Goal: Transaction & Acquisition: Download file/media

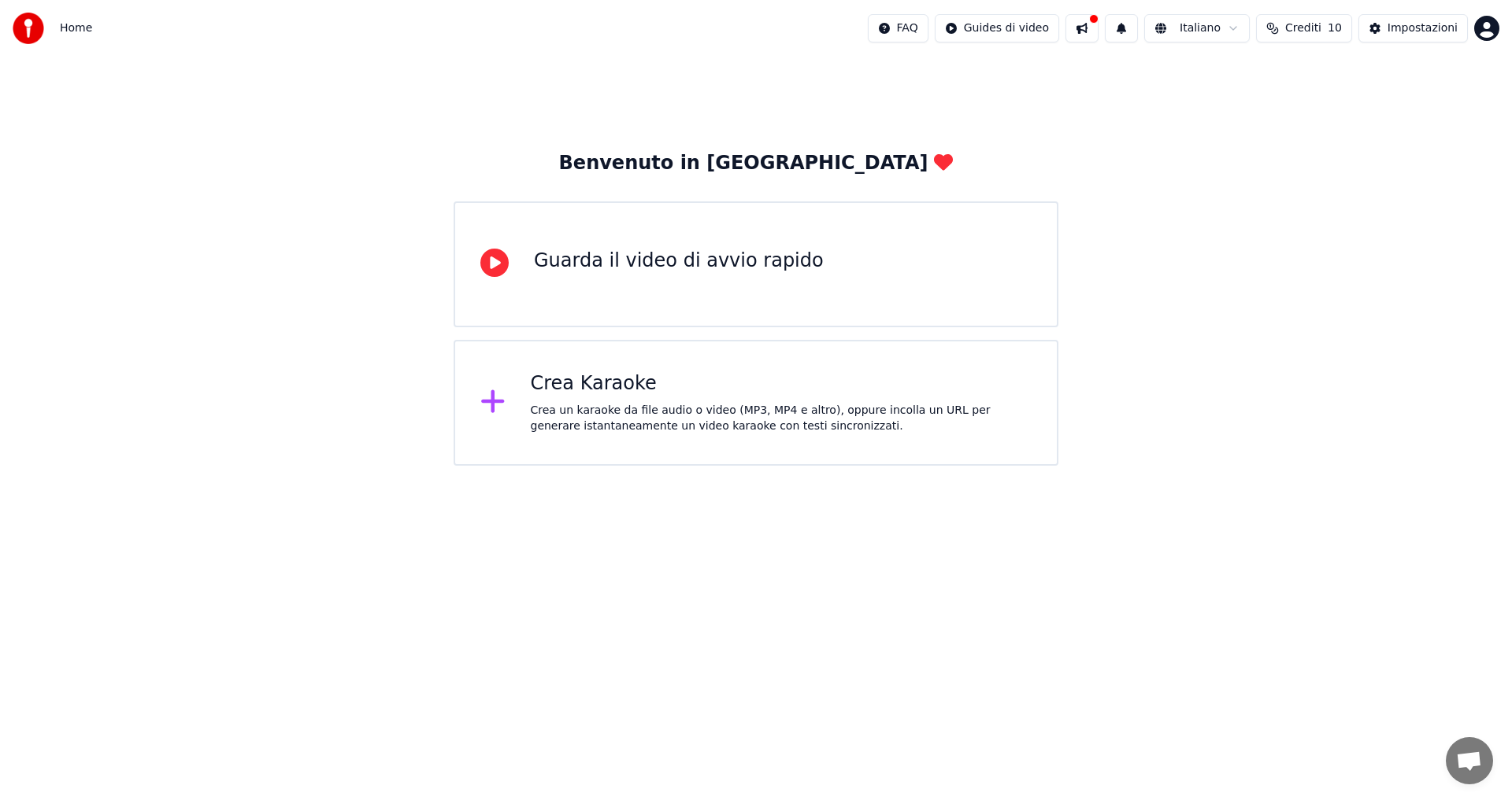
click at [676, 414] on div "Crea un karaoke da file audio o video (MP3, MP4 e altro), oppure incolla un URL…" at bounding box center [782, 419] width 502 height 32
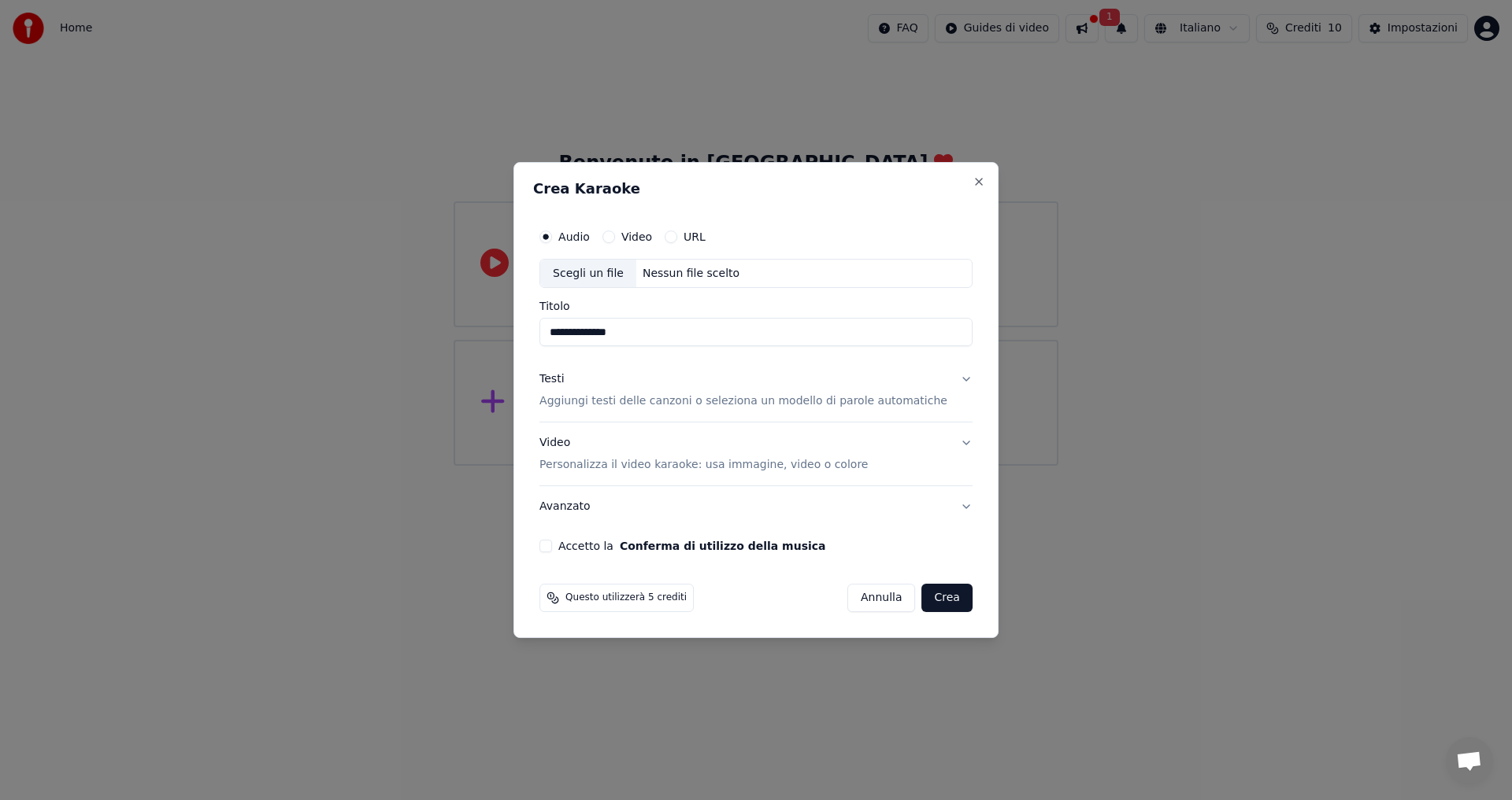
click at [591, 334] on input "**********" at bounding box center [756, 333] width 433 height 28
click at [681, 279] on div "Nessun file scelto" at bounding box center [690, 274] width 109 height 16
click at [731, 197] on div "Crea Karaoke" at bounding box center [756, 192] width 446 height 20
click at [667, 266] on div "Nessun file scelto" at bounding box center [690, 274] width 109 height 16
type input "**********"
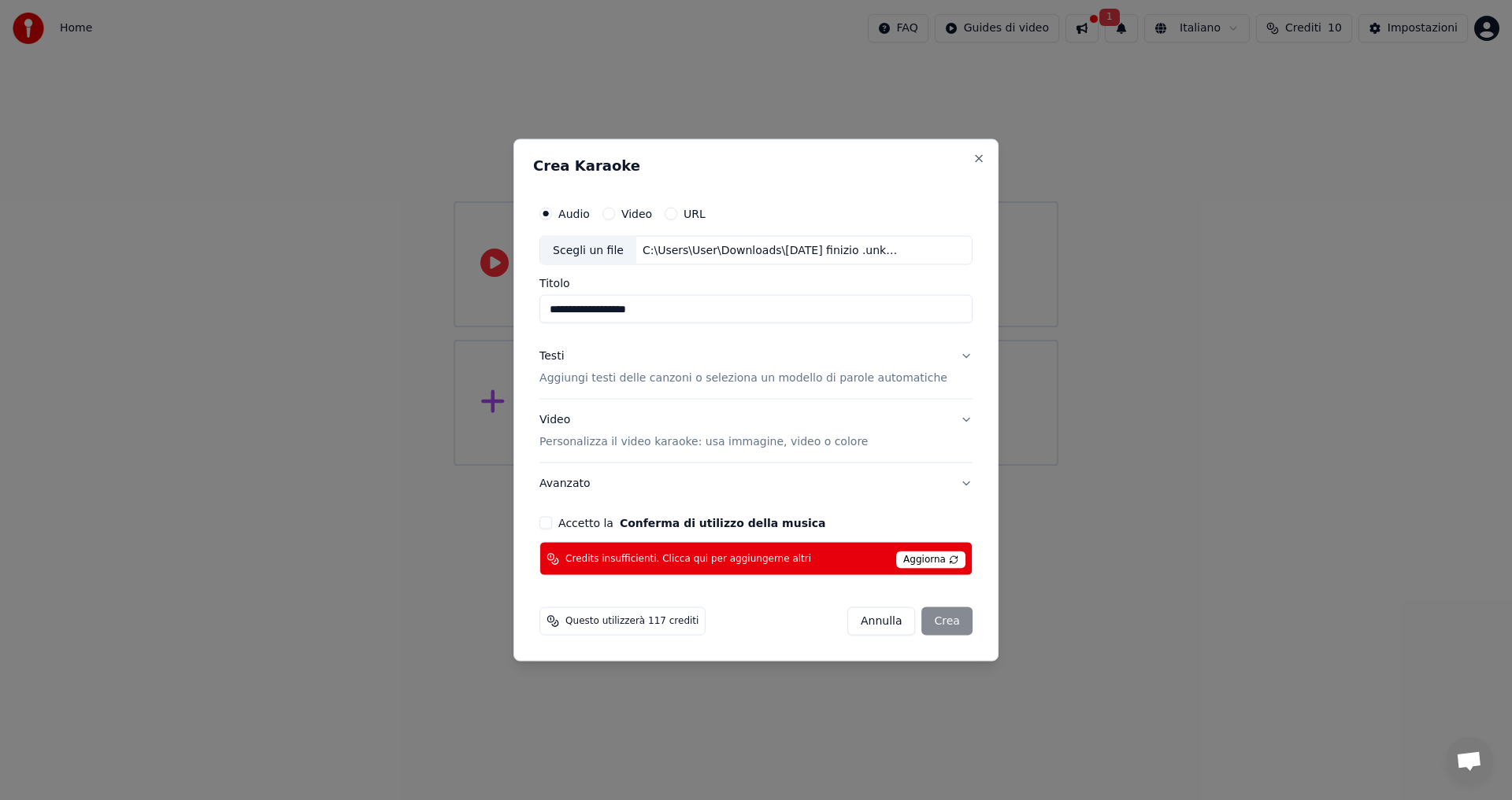
click at [898, 561] on span "Aggiorna" at bounding box center [930, 561] width 70 height 18
click at [615, 215] on button "Video" at bounding box center [608, 213] width 12 height 12
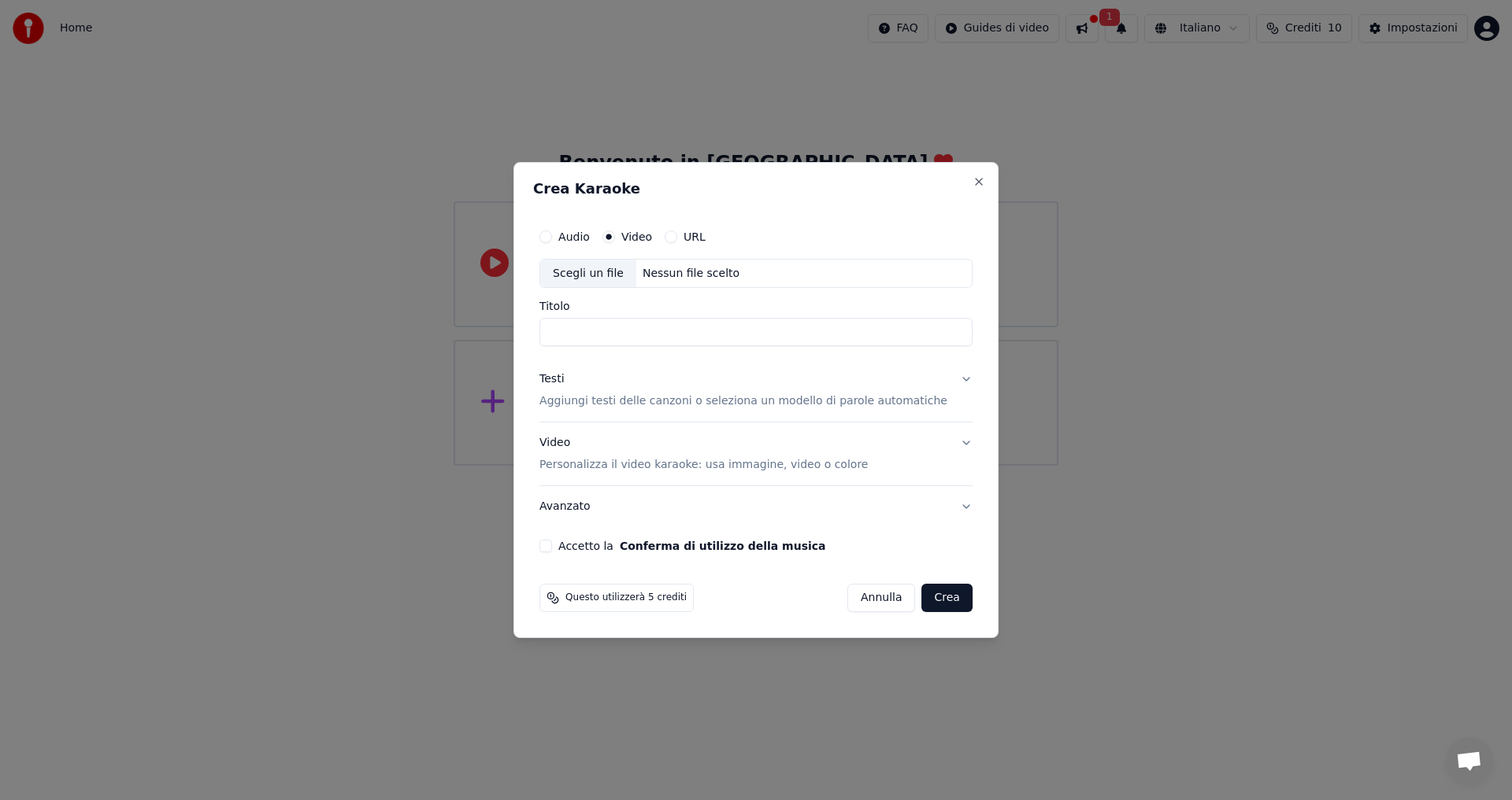
click at [696, 241] on div "URL" at bounding box center [685, 237] width 41 height 12
click at [552, 234] on button "Audio" at bounding box center [545, 237] width 12 height 12
click at [615, 238] on button "Video" at bounding box center [608, 237] width 12 height 12
click at [673, 271] on div "Nessun file scelto" at bounding box center [690, 274] width 109 height 16
click at [972, 185] on button "Close" at bounding box center [978, 181] width 12 height 12
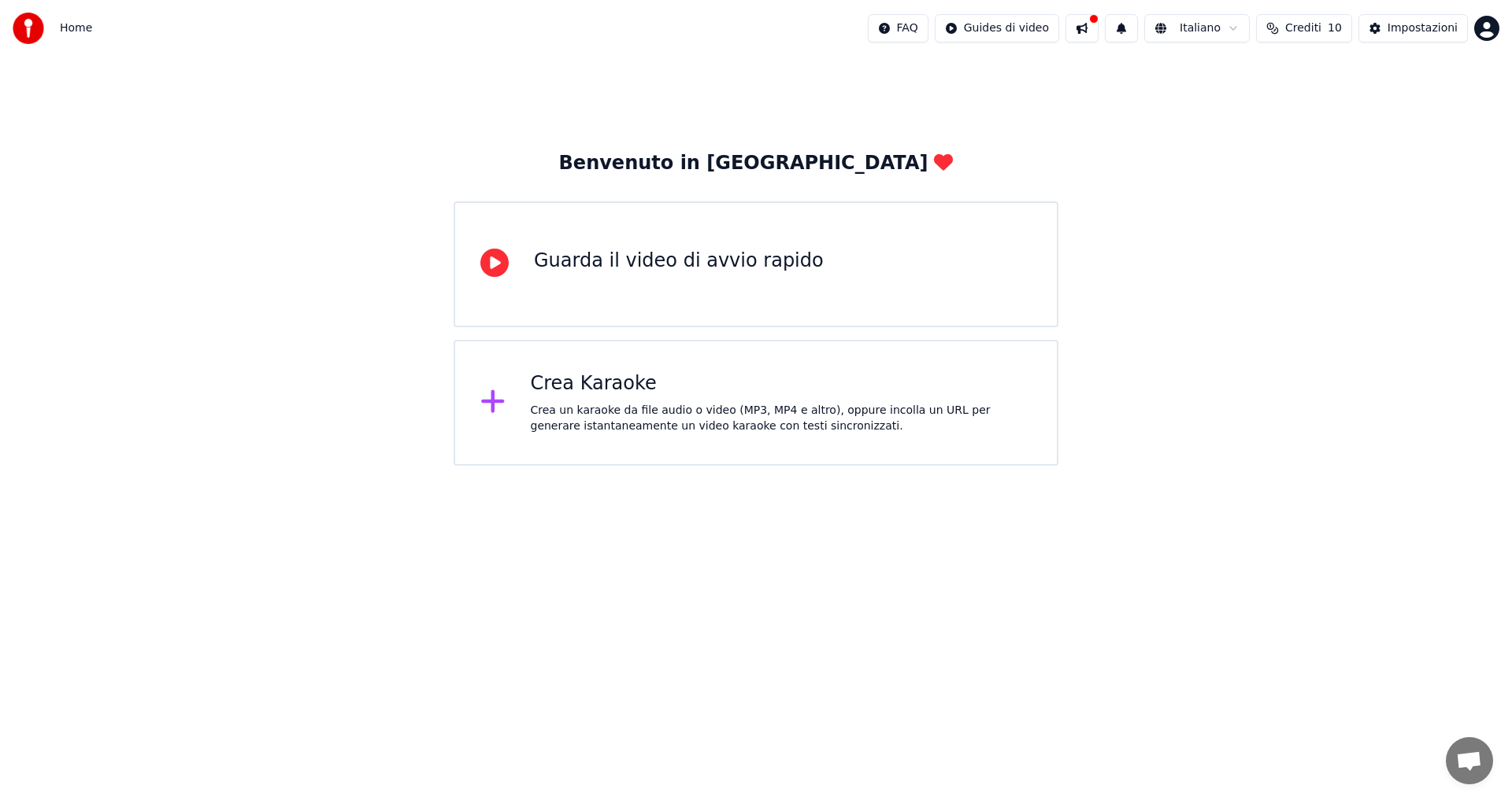
click at [579, 391] on div "Crea Karaoke" at bounding box center [782, 384] width 502 height 26
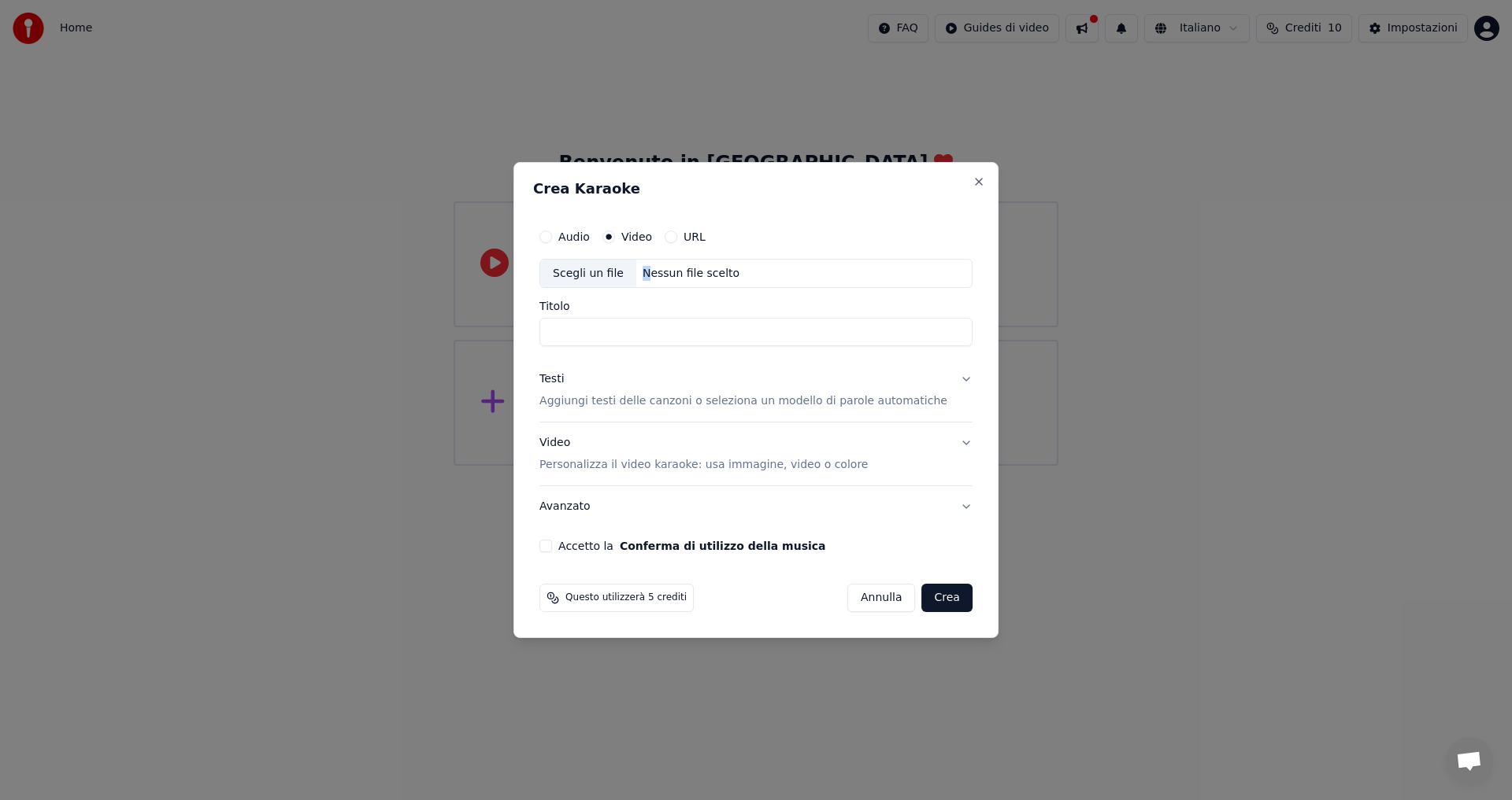
click at [658, 271] on div "Nessun file scelto" at bounding box center [690, 274] width 109 height 16
type input "**********"
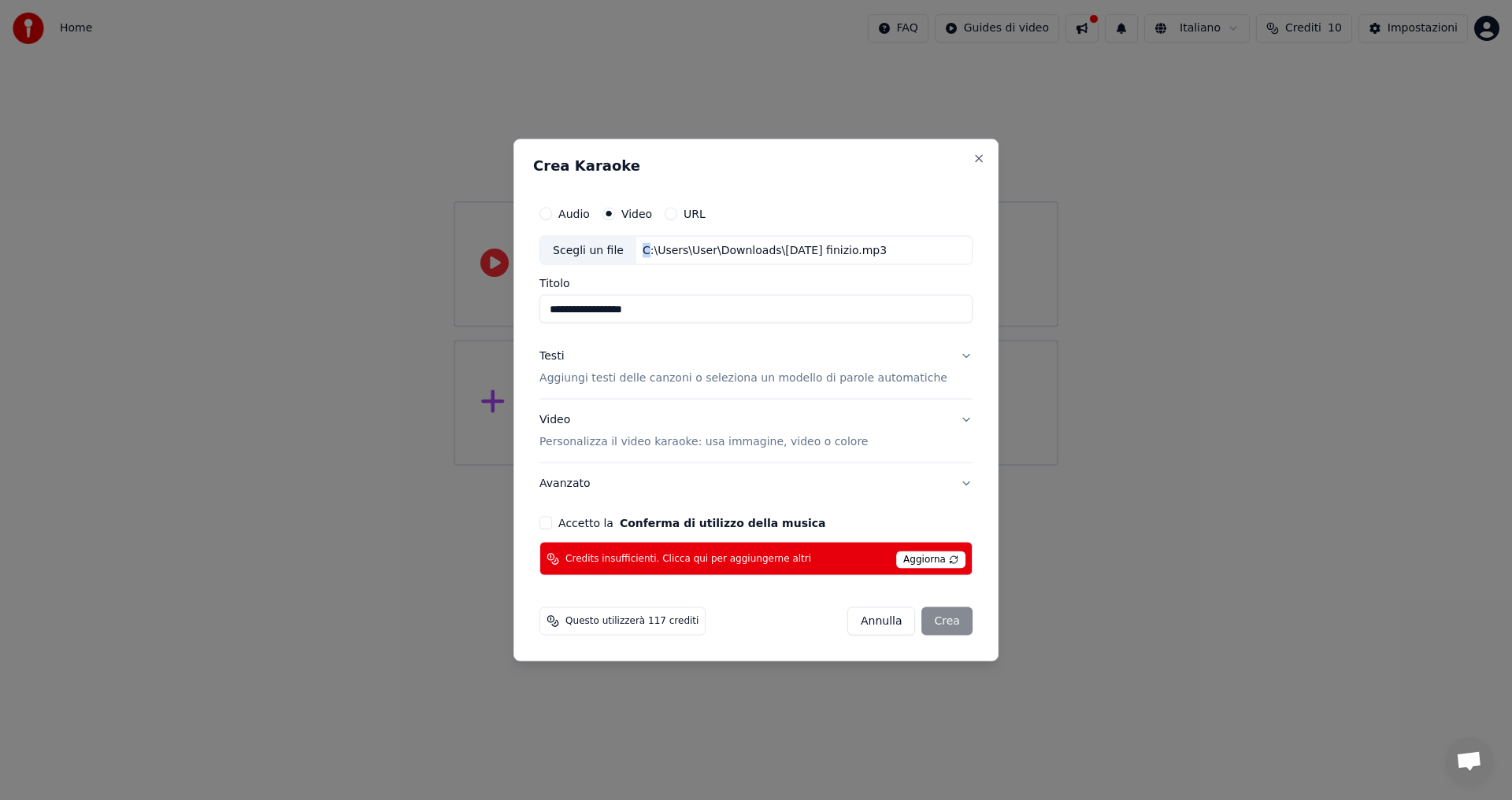
click at [564, 354] on div "Testi" at bounding box center [551, 356] width 25 height 16
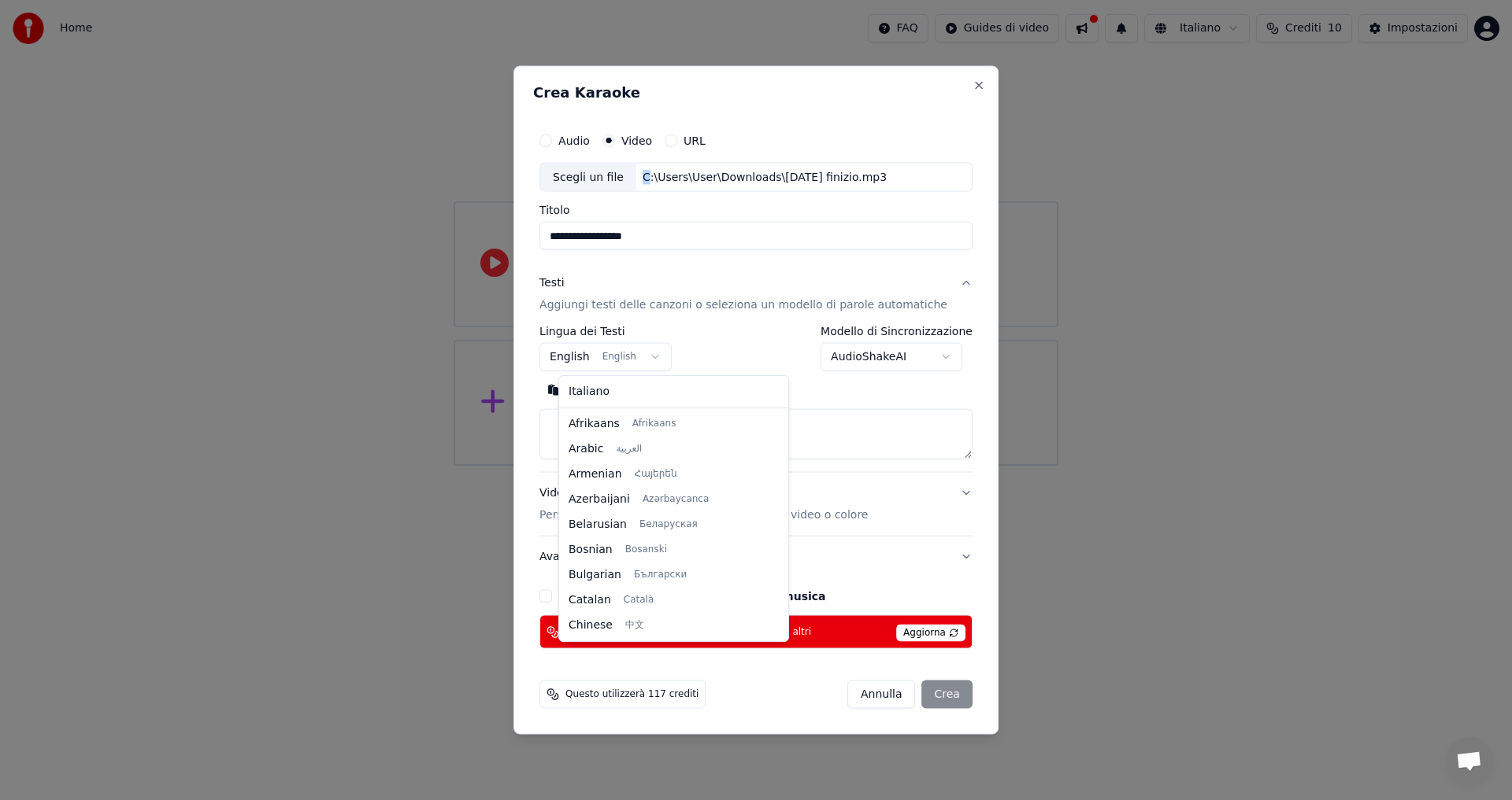
click at [660, 353] on body "**********" at bounding box center [756, 232] width 1512 height 466
select select "**"
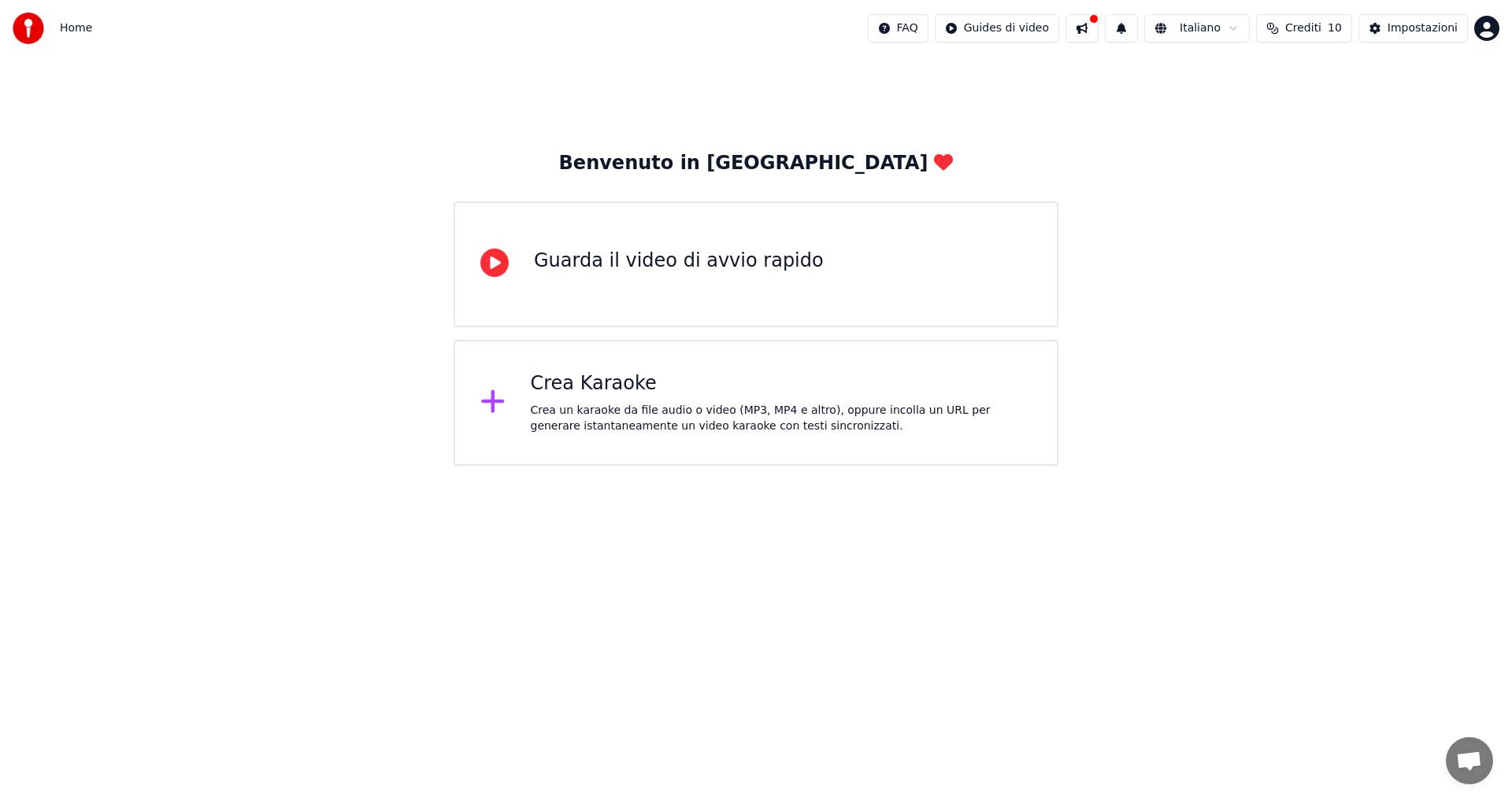
click at [742, 403] on div "Crea un karaoke da file audio o video (MP3, MP4 e altro), oppure incolla un URL…" at bounding box center [782, 419] width 502 height 32
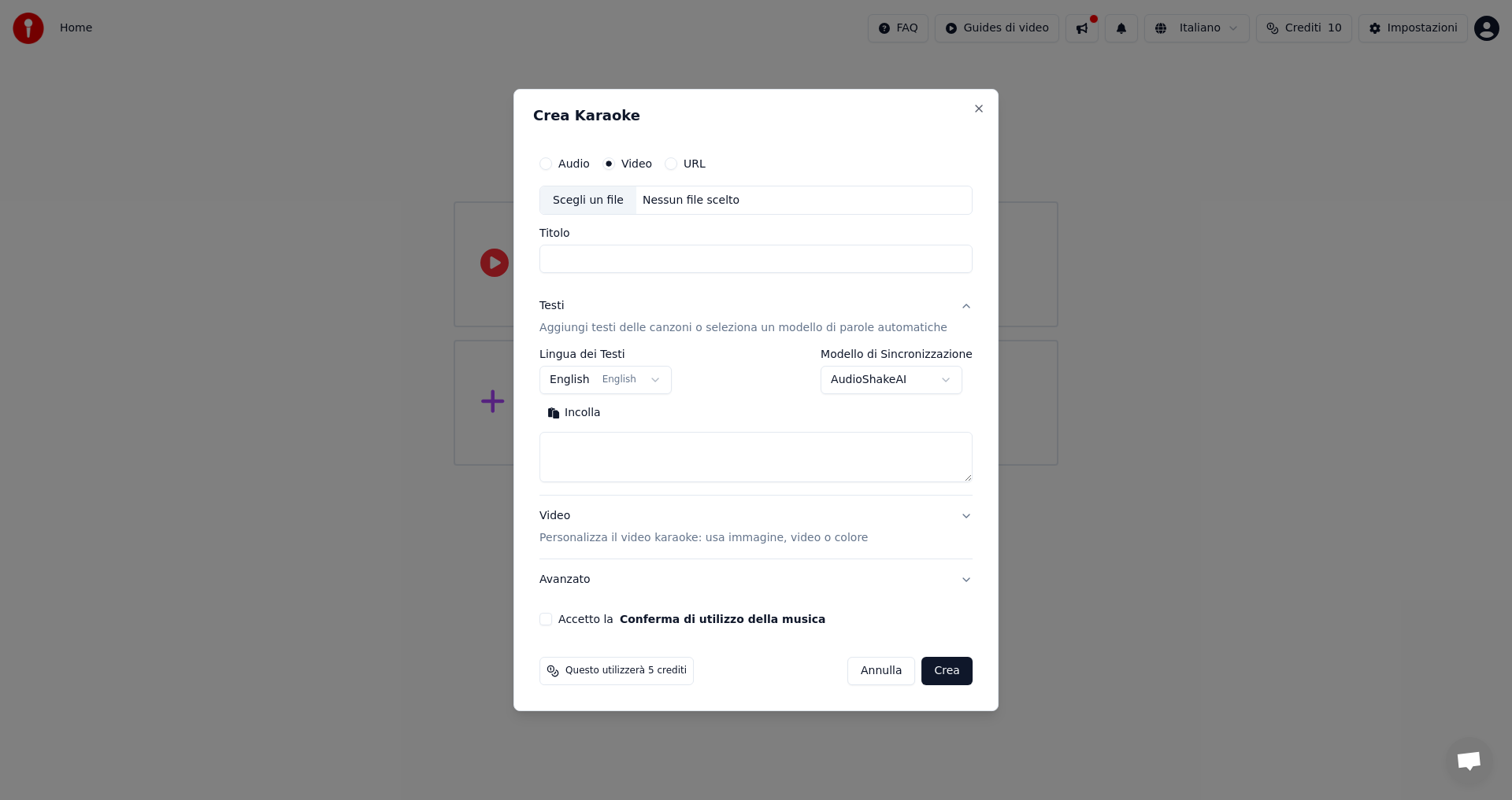
click at [640, 466] on textarea at bounding box center [756, 458] width 433 height 50
click at [601, 419] on button "Incolla" at bounding box center [573, 414] width 70 height 26
type textarea "**********"
click at [886, 381] on body "**********" at bounding box center [756, 232] width 1512 height 466
click at [641, 382] on body "**********" at bounding box center [756, 232] width 1512 height 466
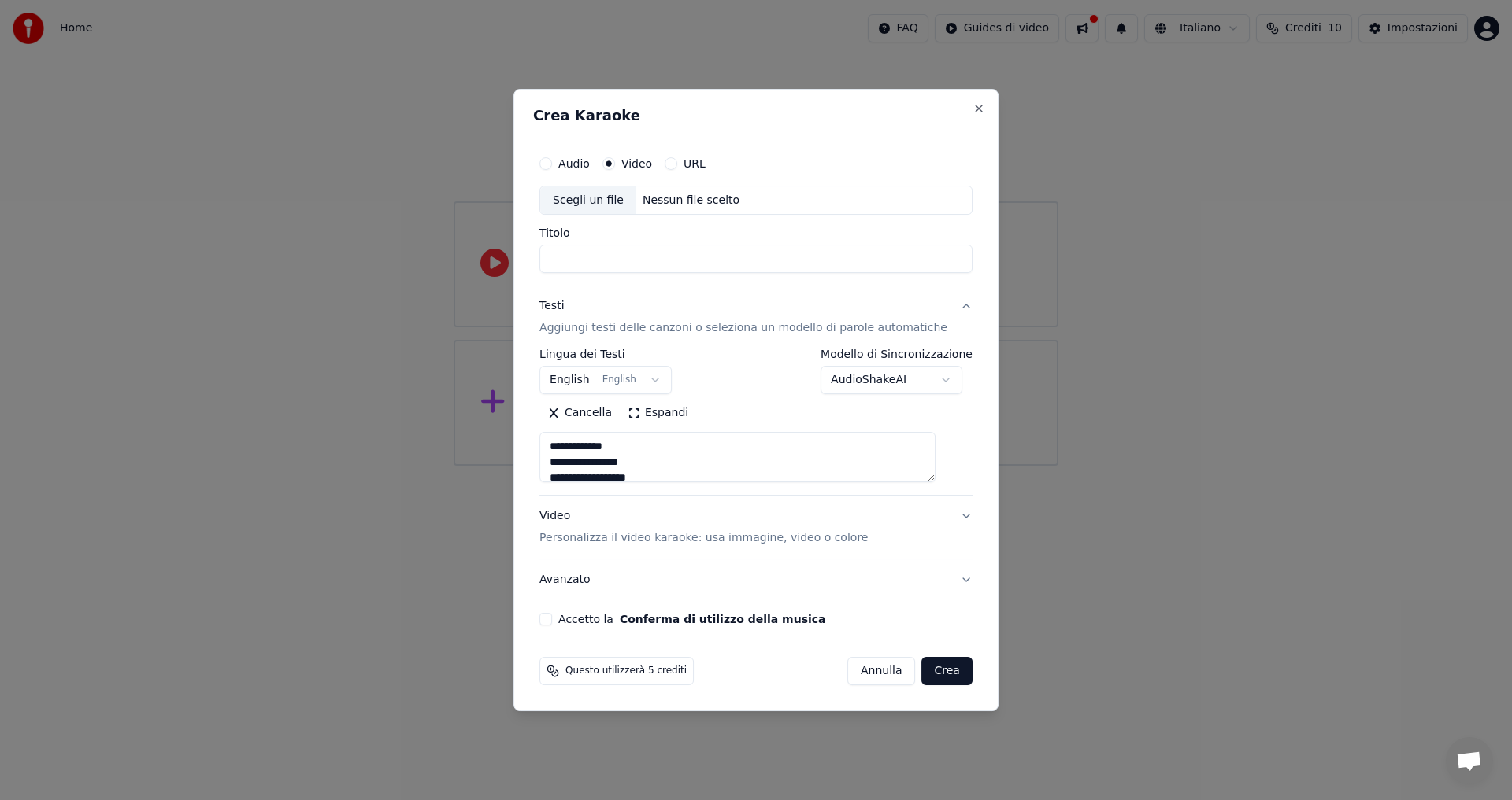
click at [644, 381] on body "**********" at bounding box center [756, 232] width 1512 height 466
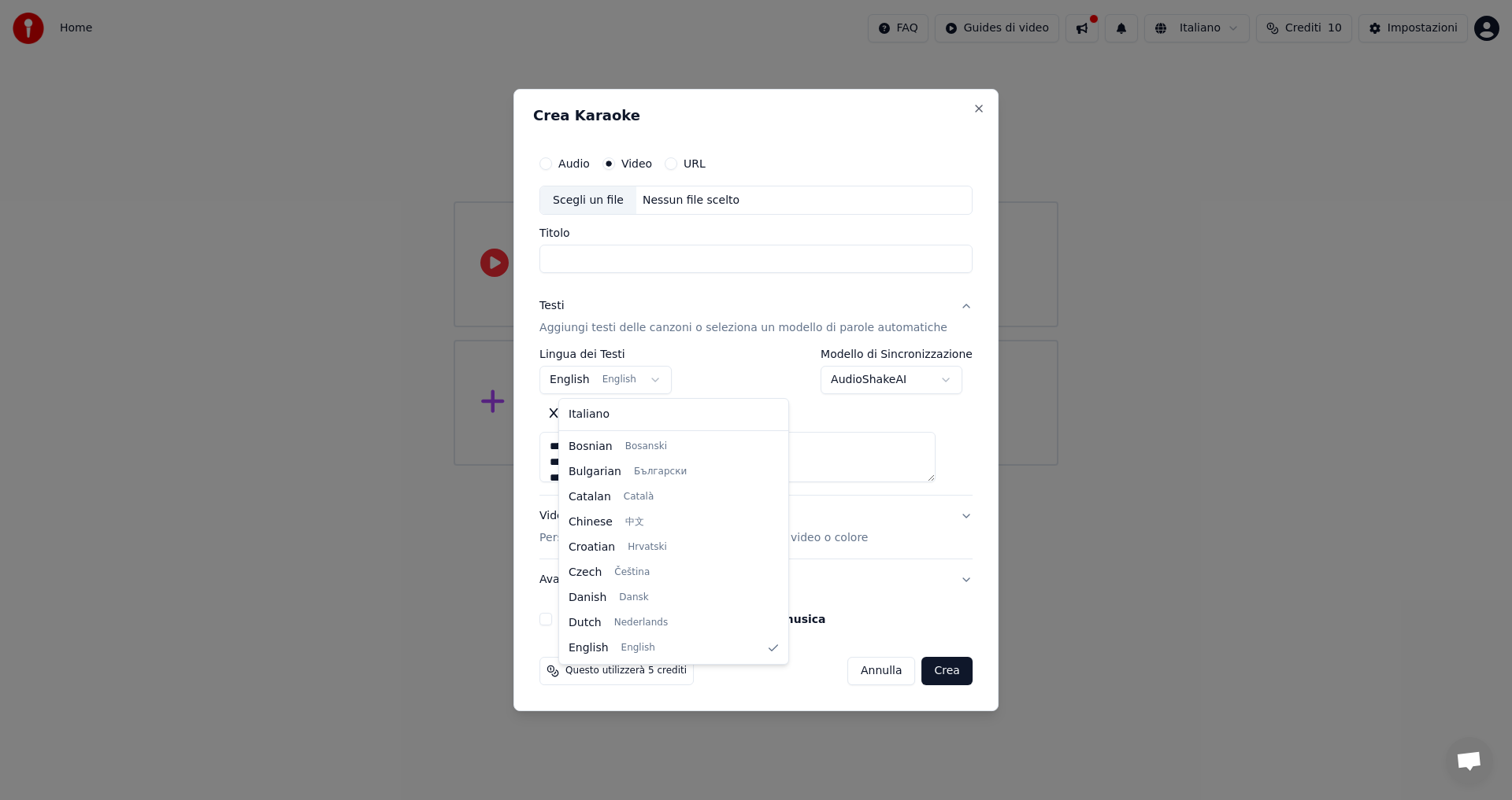
select select "**"
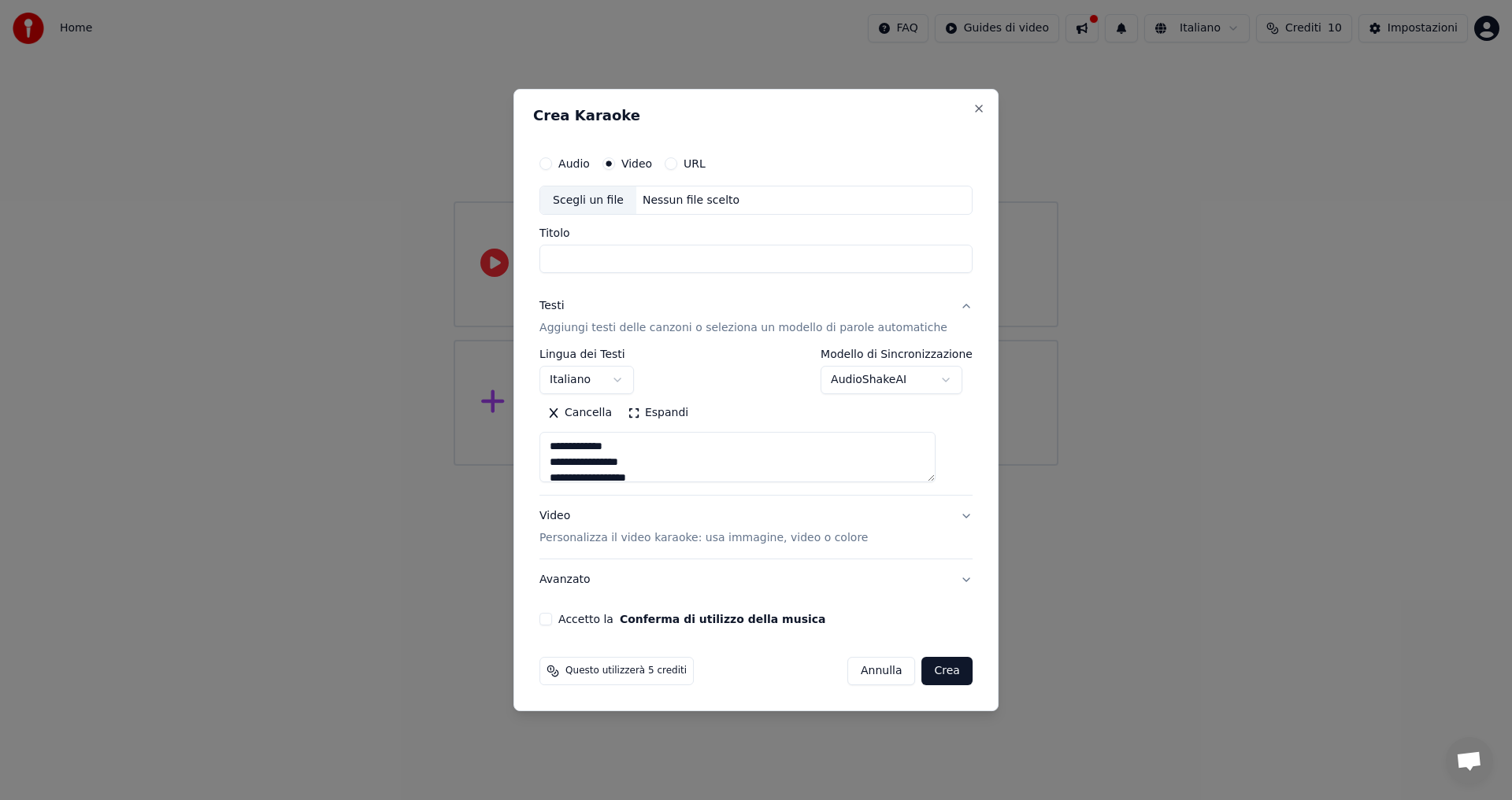
click at [651, 417] on button "Espandi" at bounding box center [658, 414] width 77 height 26
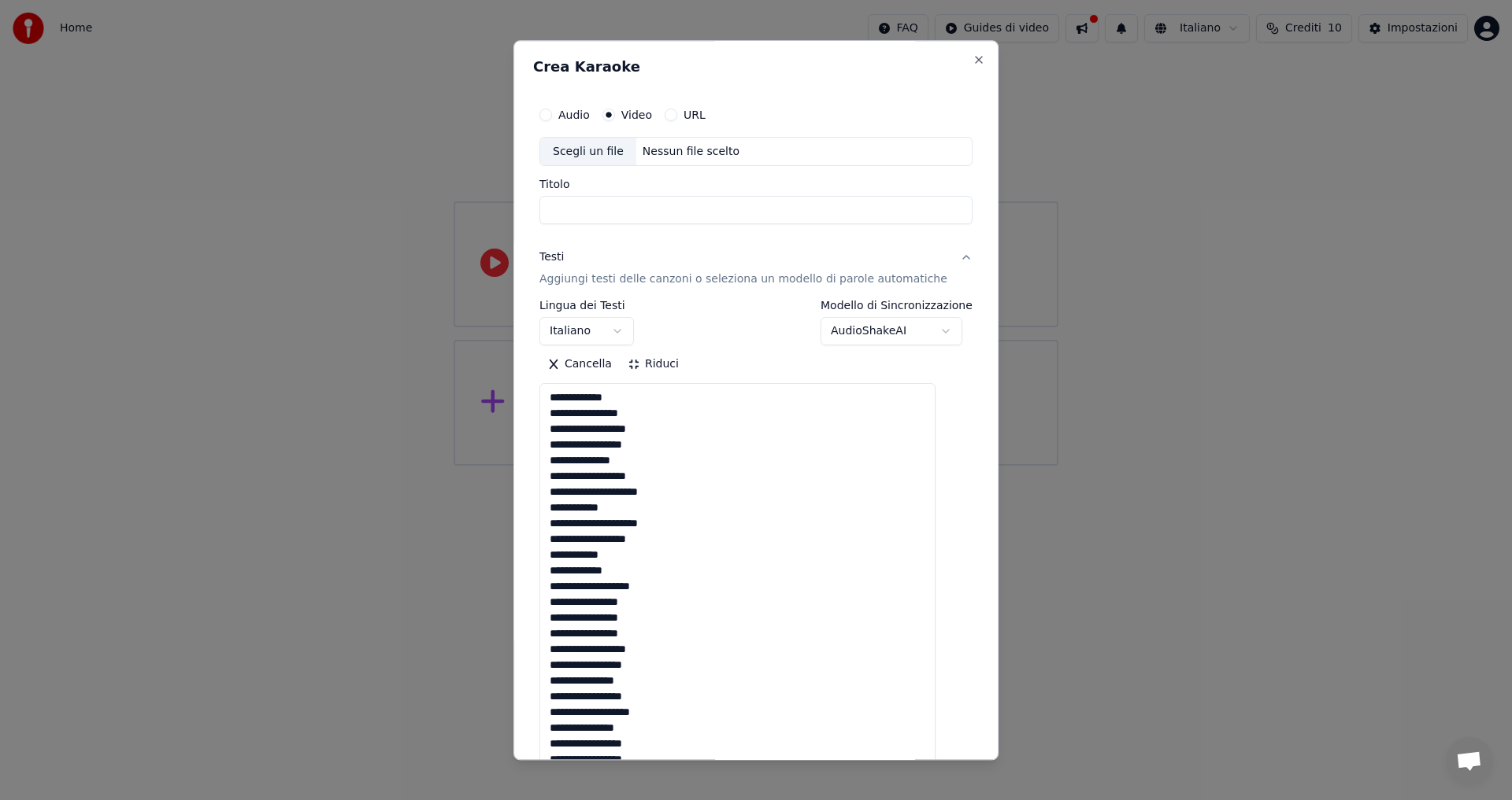
click at [645, 368] on button "Riduci" at bounding box center [653, 365] width 67 height 26
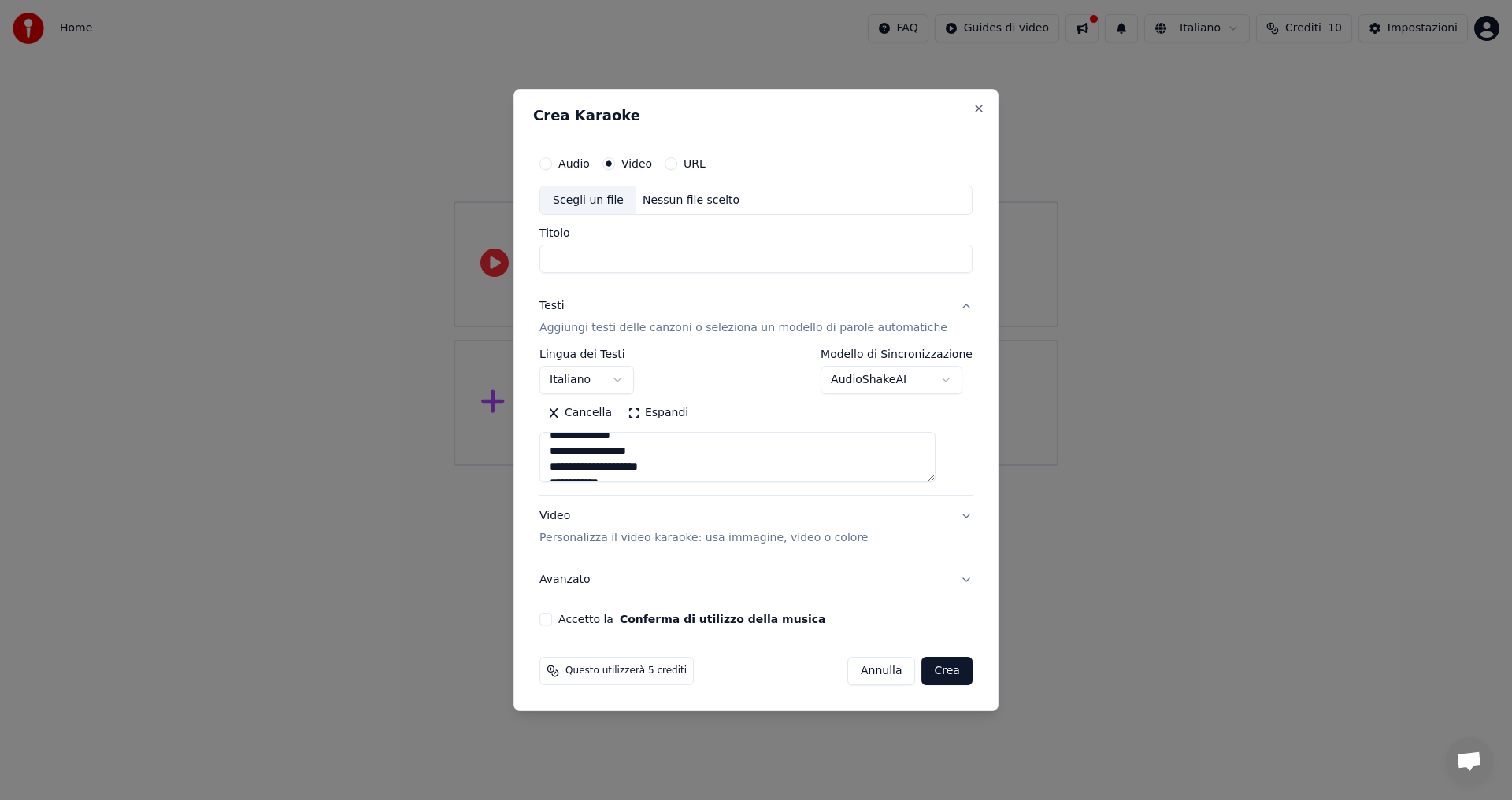
scroll to position [78, 0]
click at [609, 539] on p "Personalizza il video karaoke: usa immagine, video o colore" at bounding box center [703, 539] width 328 height 16
type textarea "**********"
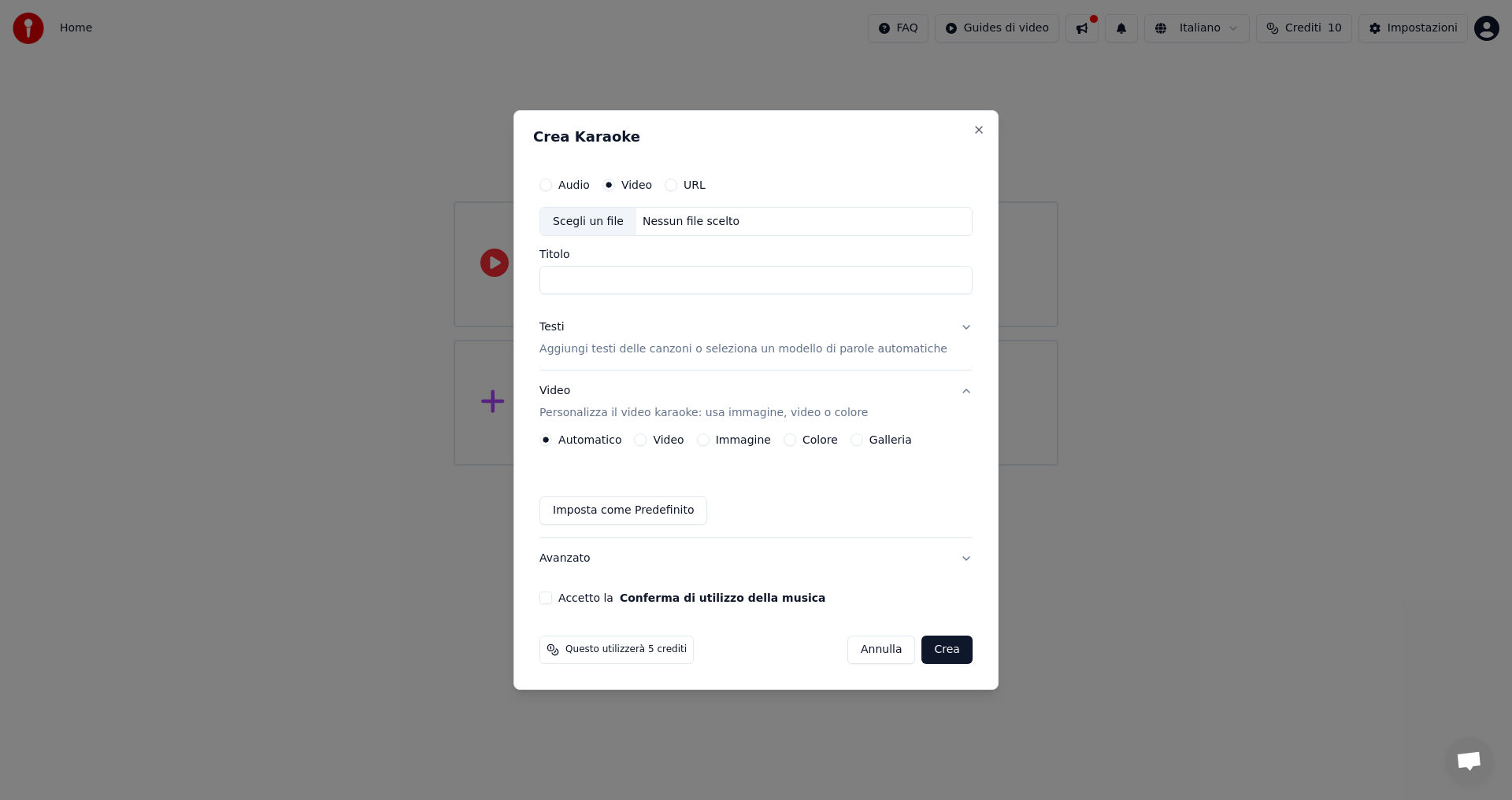
click at [796, 442] on button "Colore" at bounding box center [790, 440] width 12 height 12
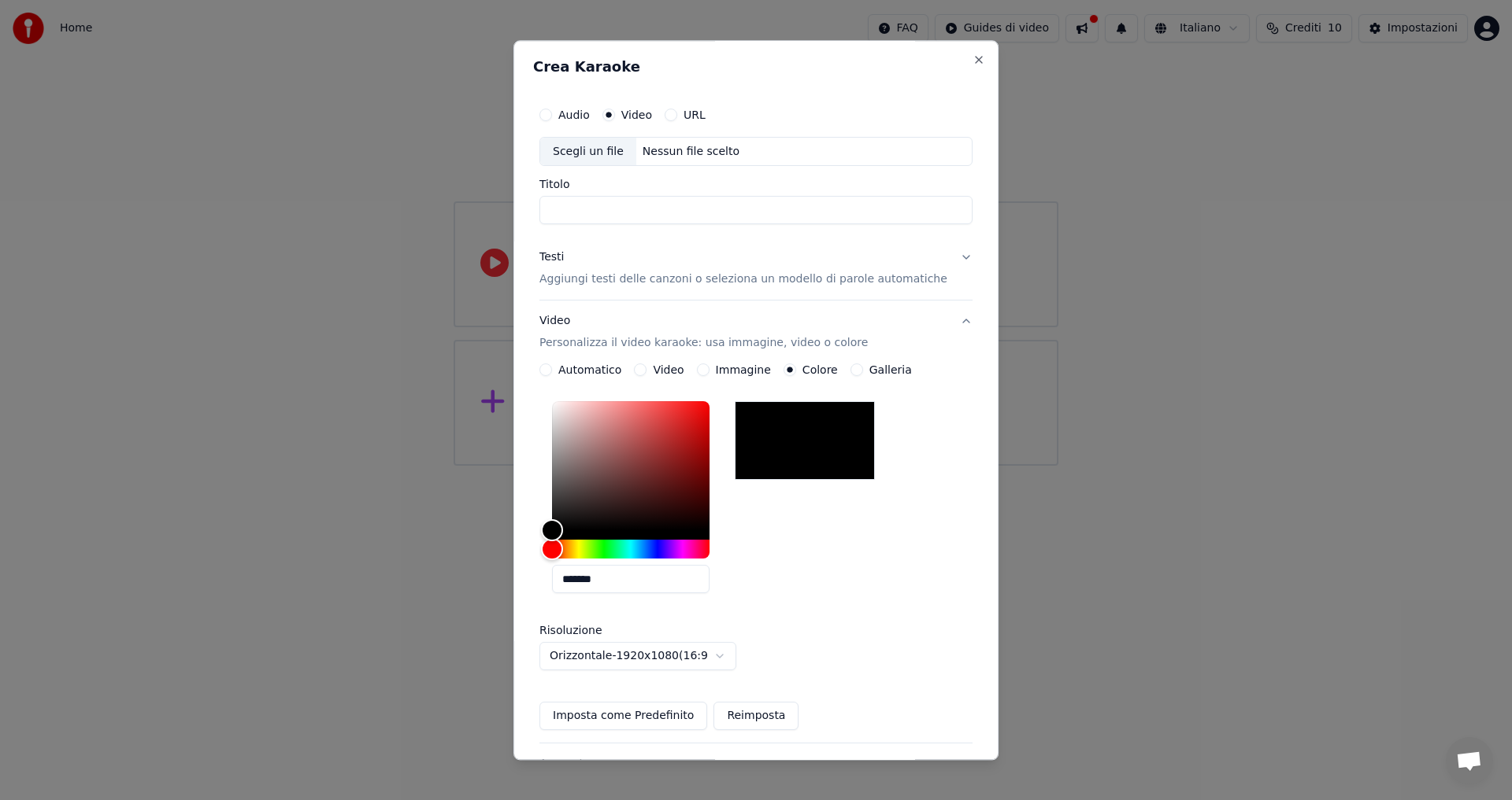
click at [715, 371] on div "Immagine" at bounding box center [734, 371] width 74 height 12
click at [707, 371] on button "Immagine" at bounding box center [703, 371] width 12 height 12
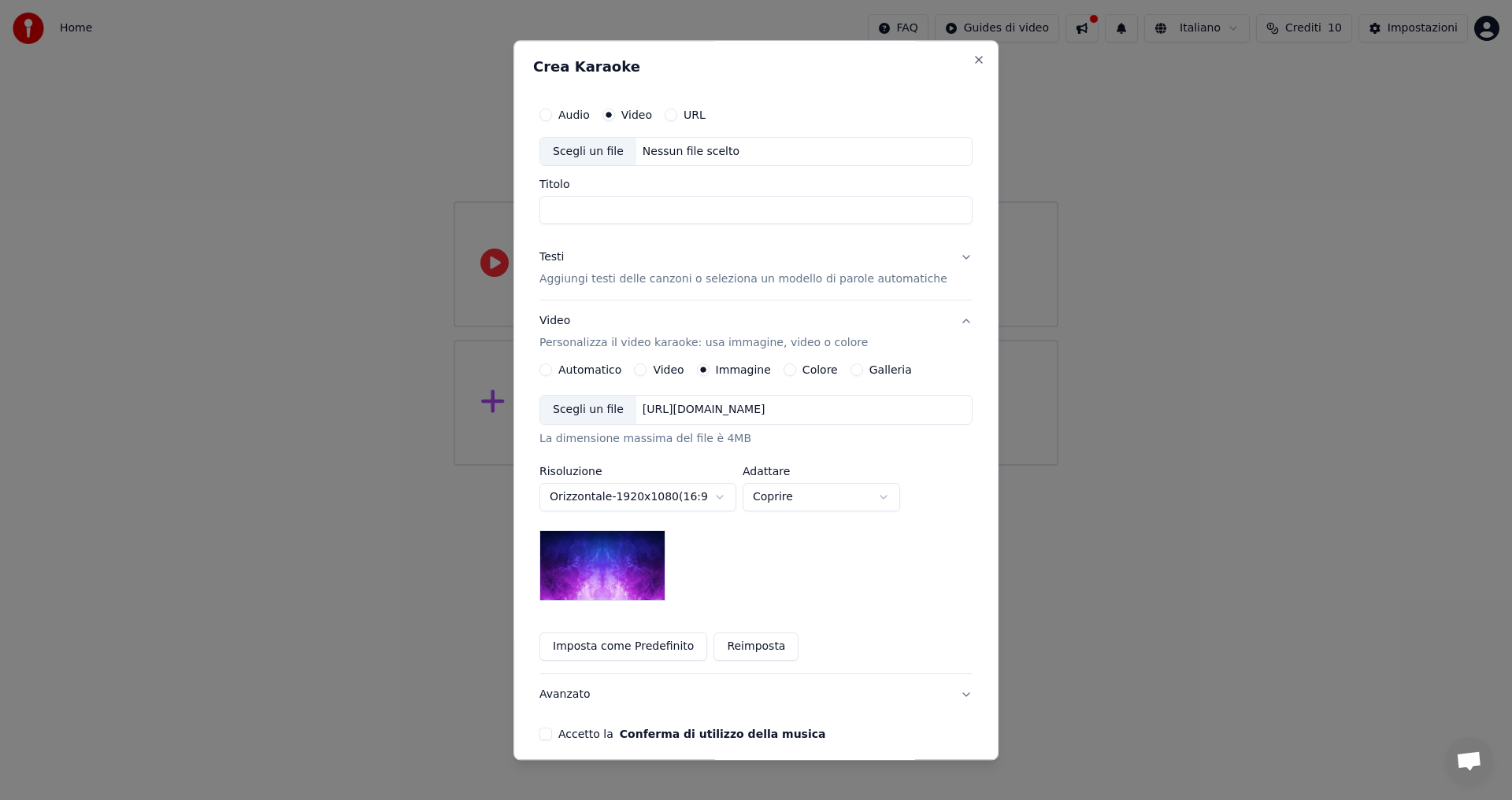
click at [621, 573] on img at bounding box center [601, 566] width 126 height 70
click at [783, 466] on body "**********" at bounding box center [756, 232] width 1512 height 466
select select "*******"
click at [791, 466] on body "**********" at bounding box center [756, 232] width 1512 height 466
click at [708, 466] on body "**********" at bounding box center [756, 232] width 1512 height 466
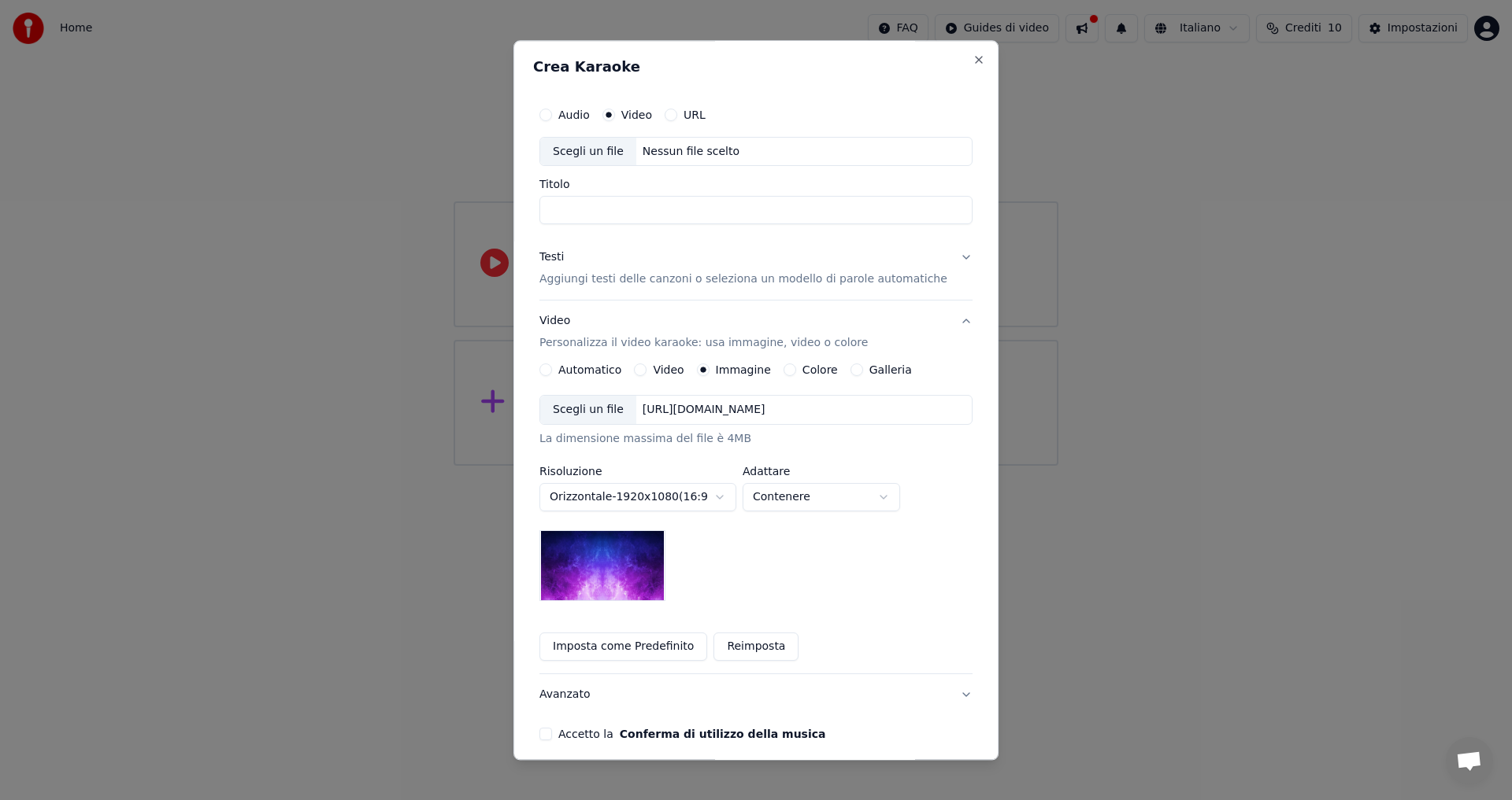
click at [700, 466] on body "**********" at bounding box center [756, 232] width 1512 height 466
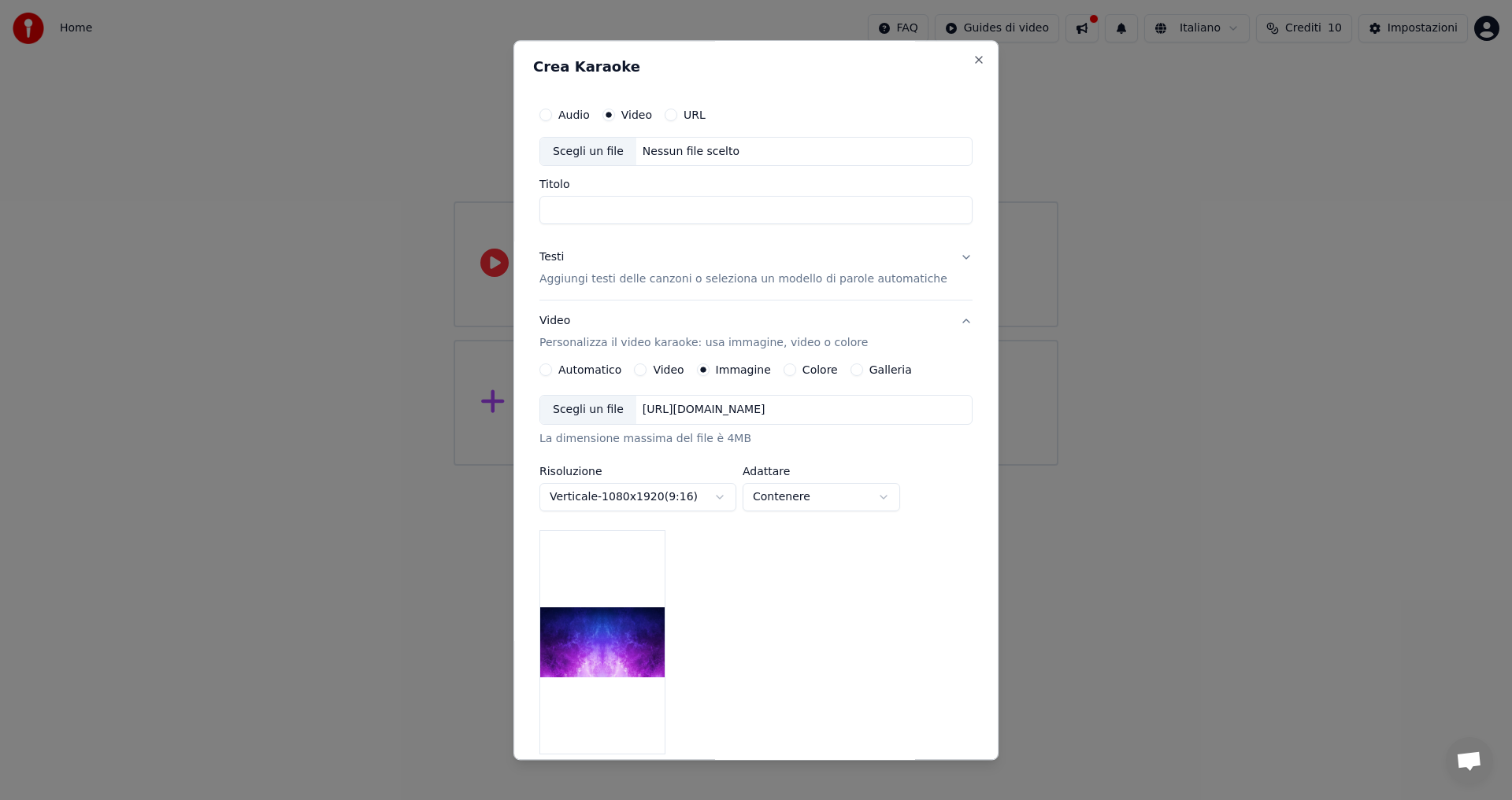
click at [691, 466] on body "**********" at bounding box center [756, 232] width 1512 height 466
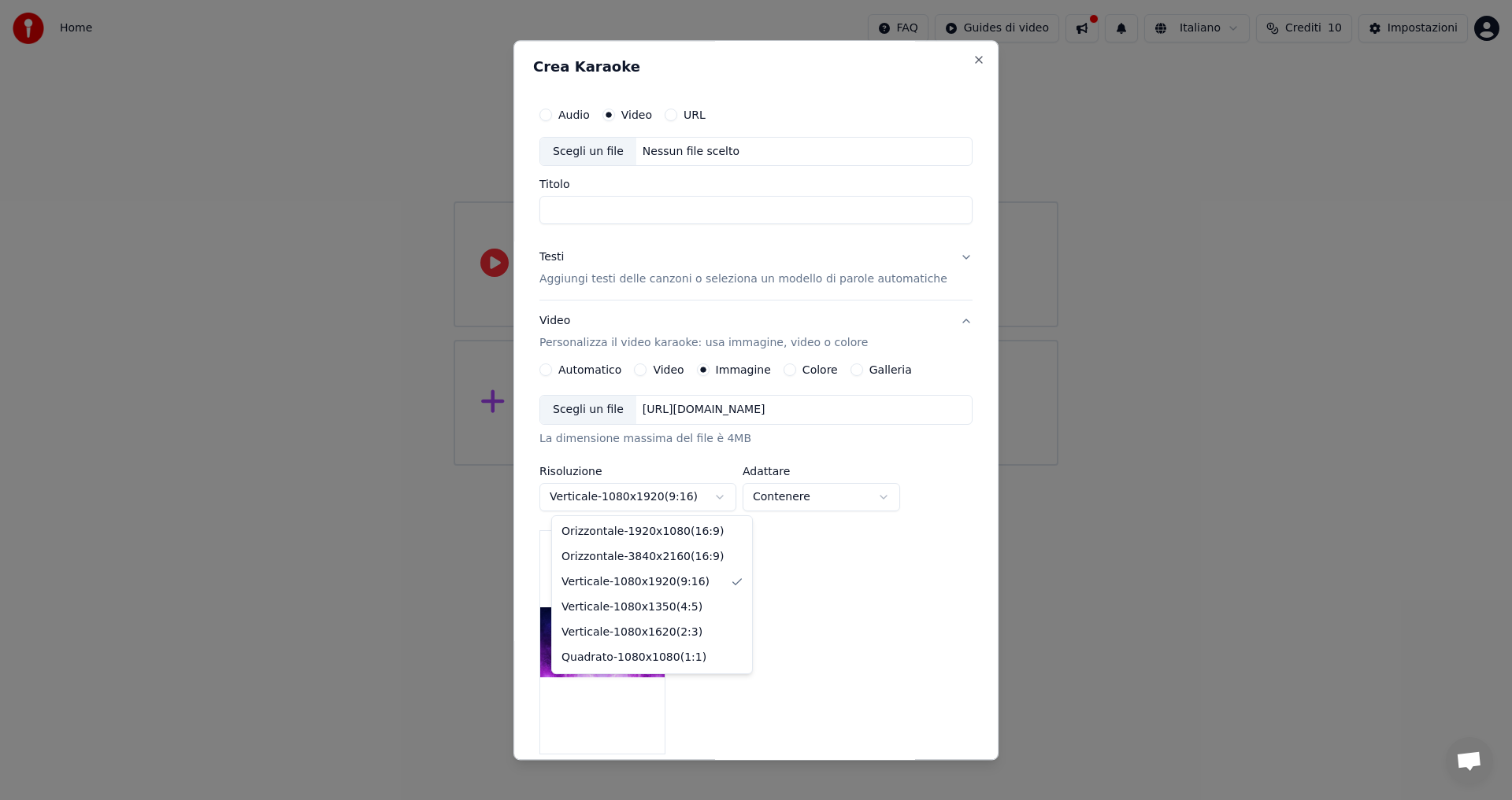
select select "*********"
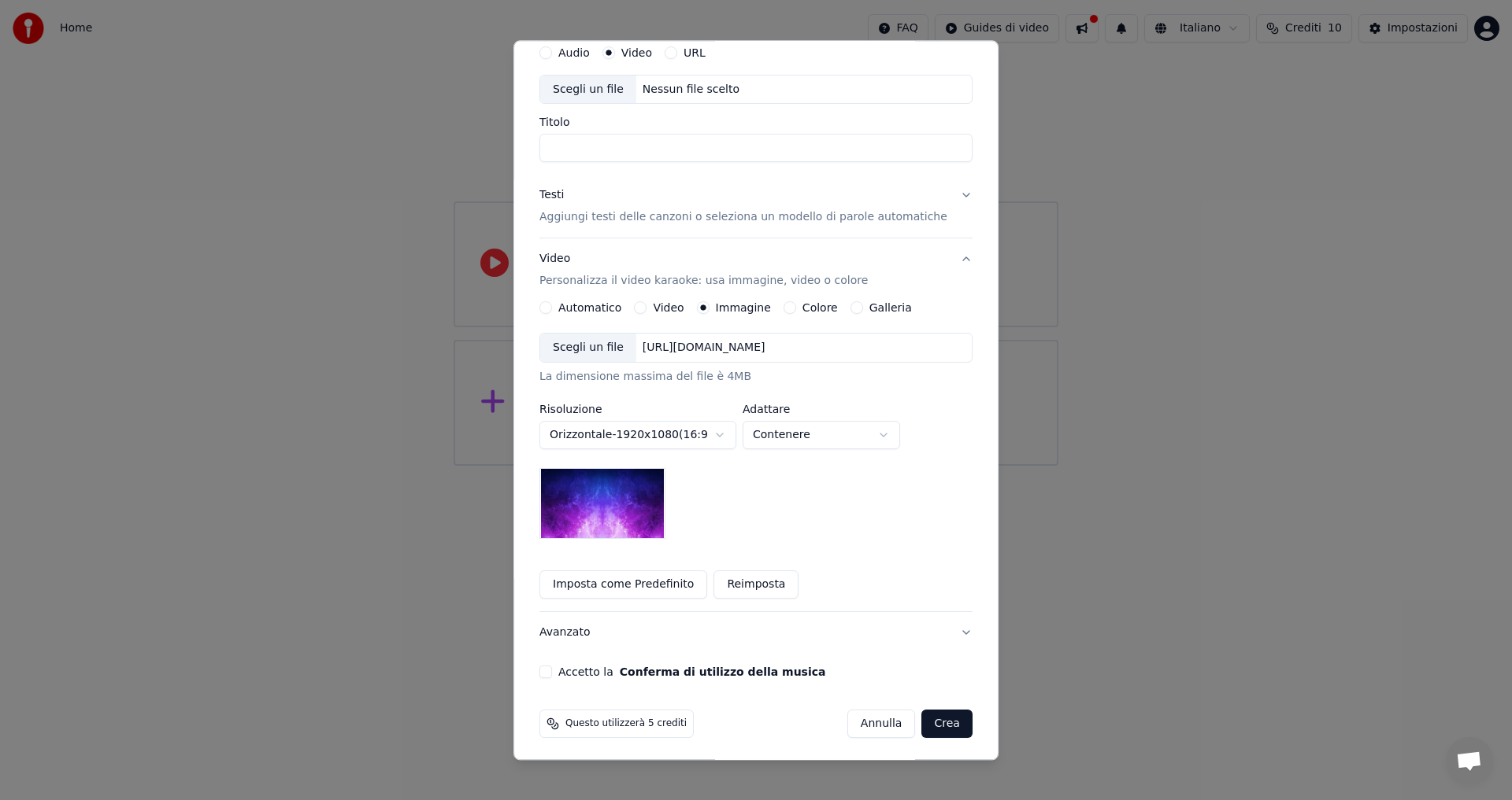
scroll to position [66, 0]
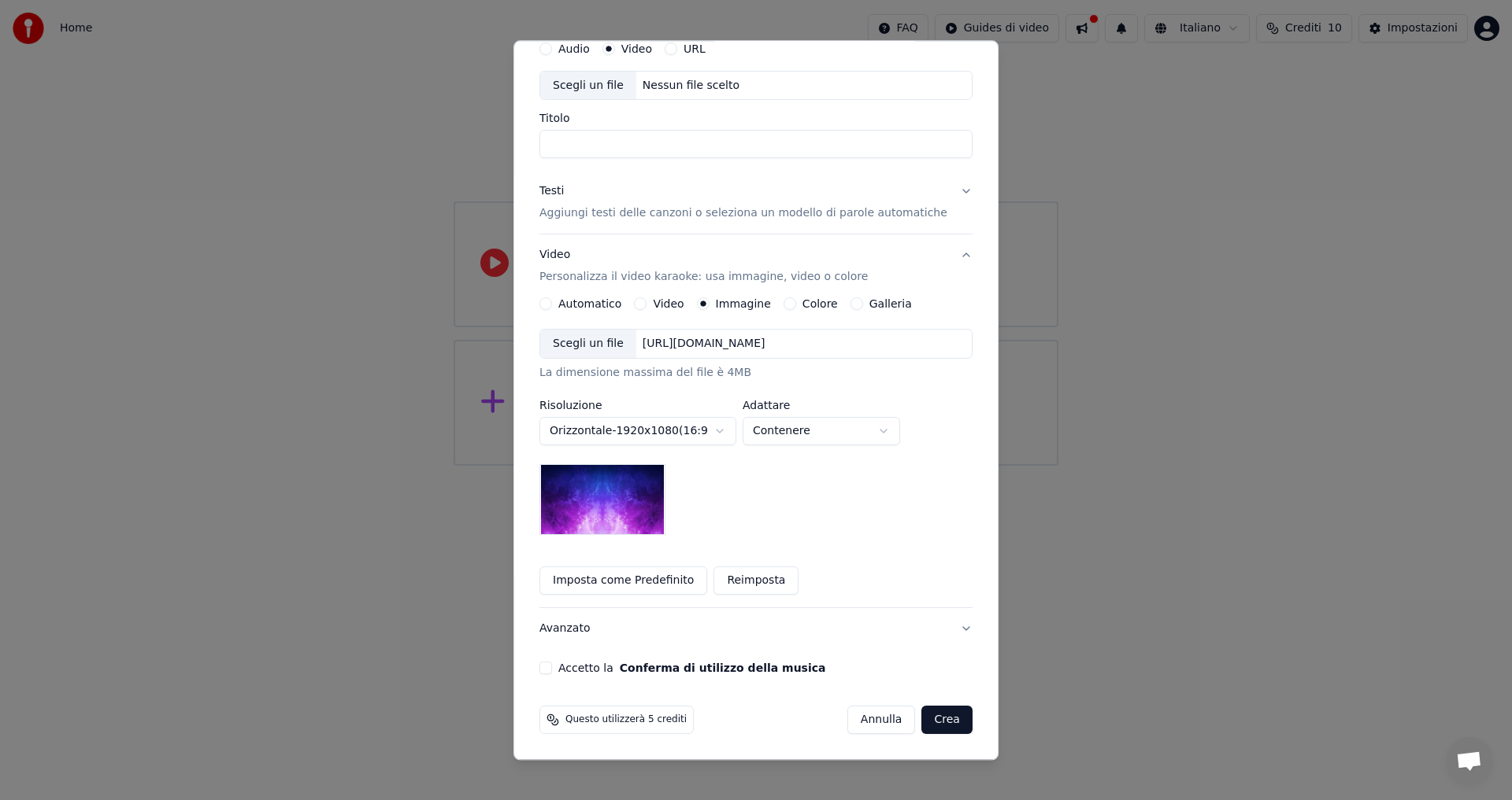
click at [728, 582] on button "Reimposta" at bounding box center [756, 582] width 85 height 28
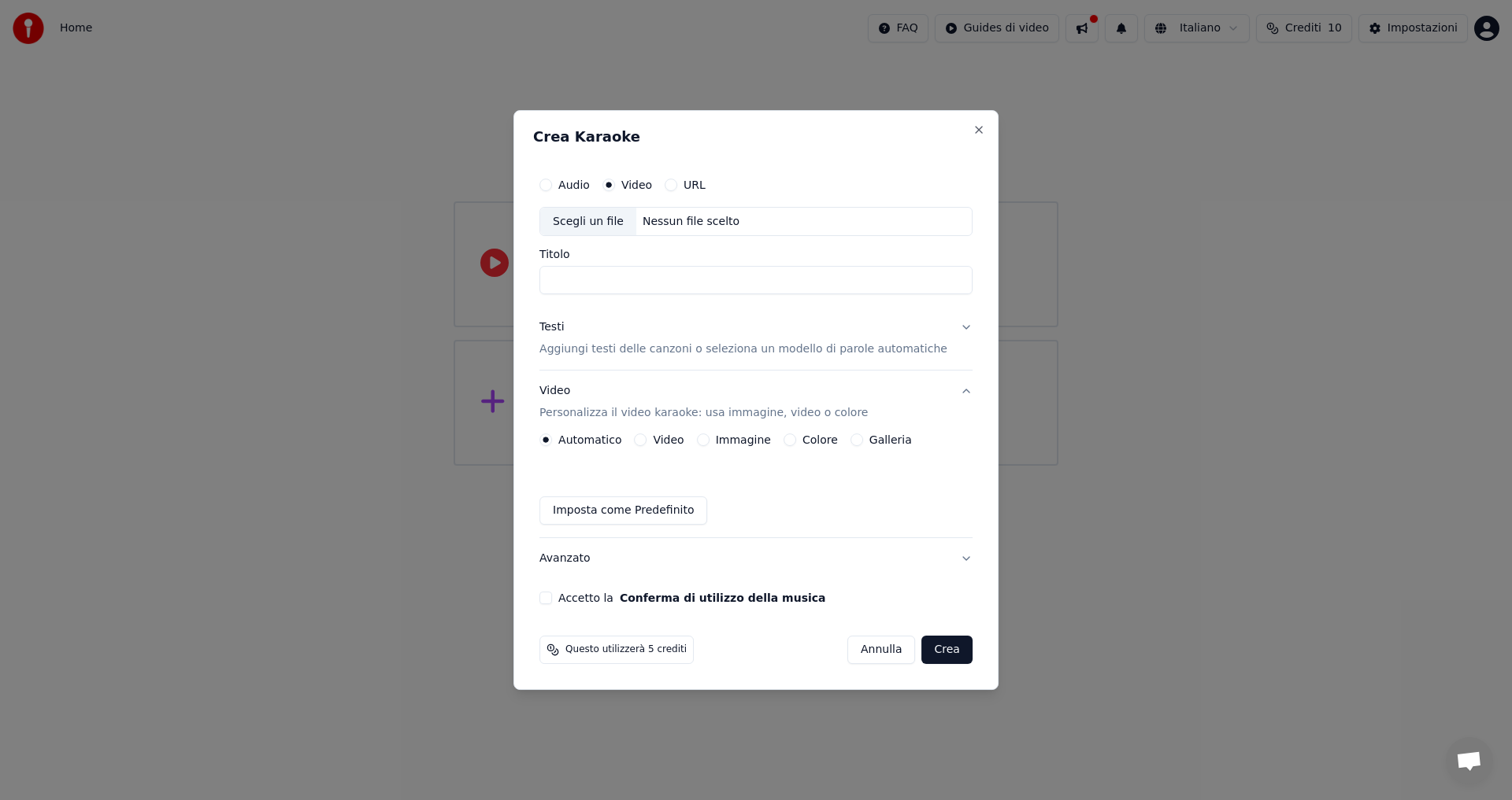
click at [862, 437] on button "Galleria" at bounding box center [857, 440] width 12 height 12
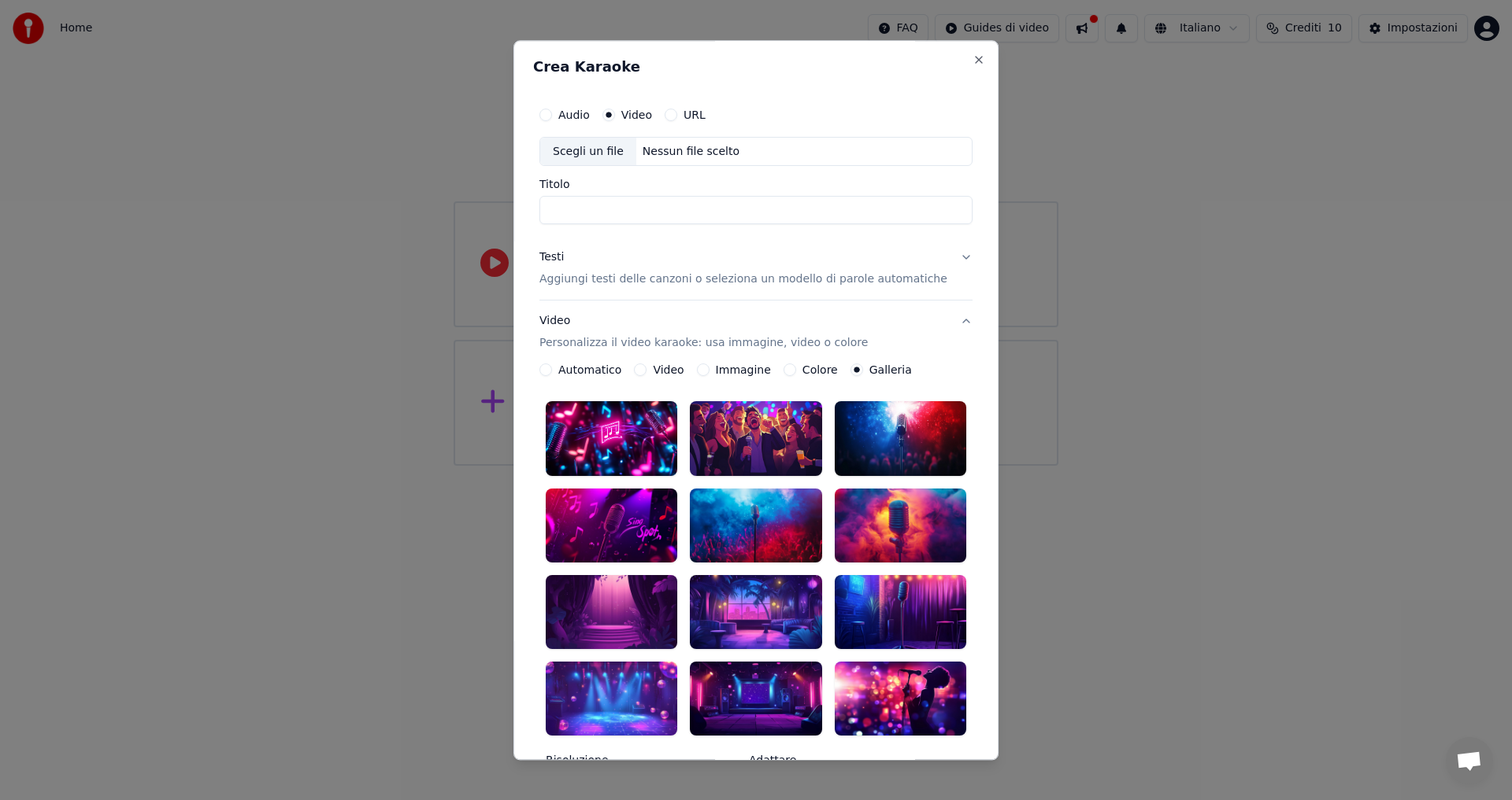
click at [793, 374] on button "Colore" at bounding box center [790, 371] width 12 height 12
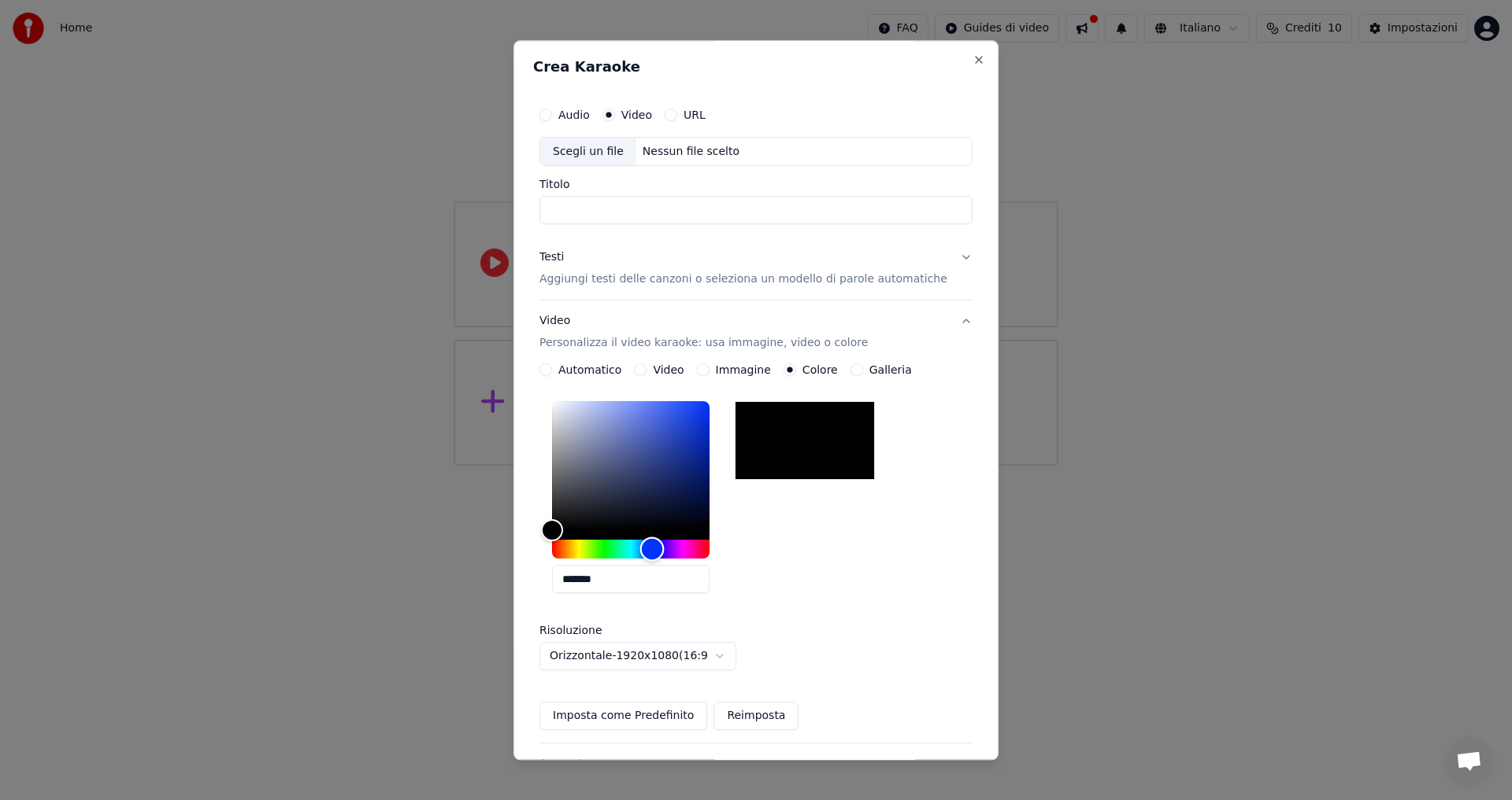
drag, startPoint x: 568, startPoint y: 547, endPoint x: 653, endPoint y: 539, distance: 85.4
click at [664, 541] on div "Hue" at bounding box center [652, 550] width 25 height 25
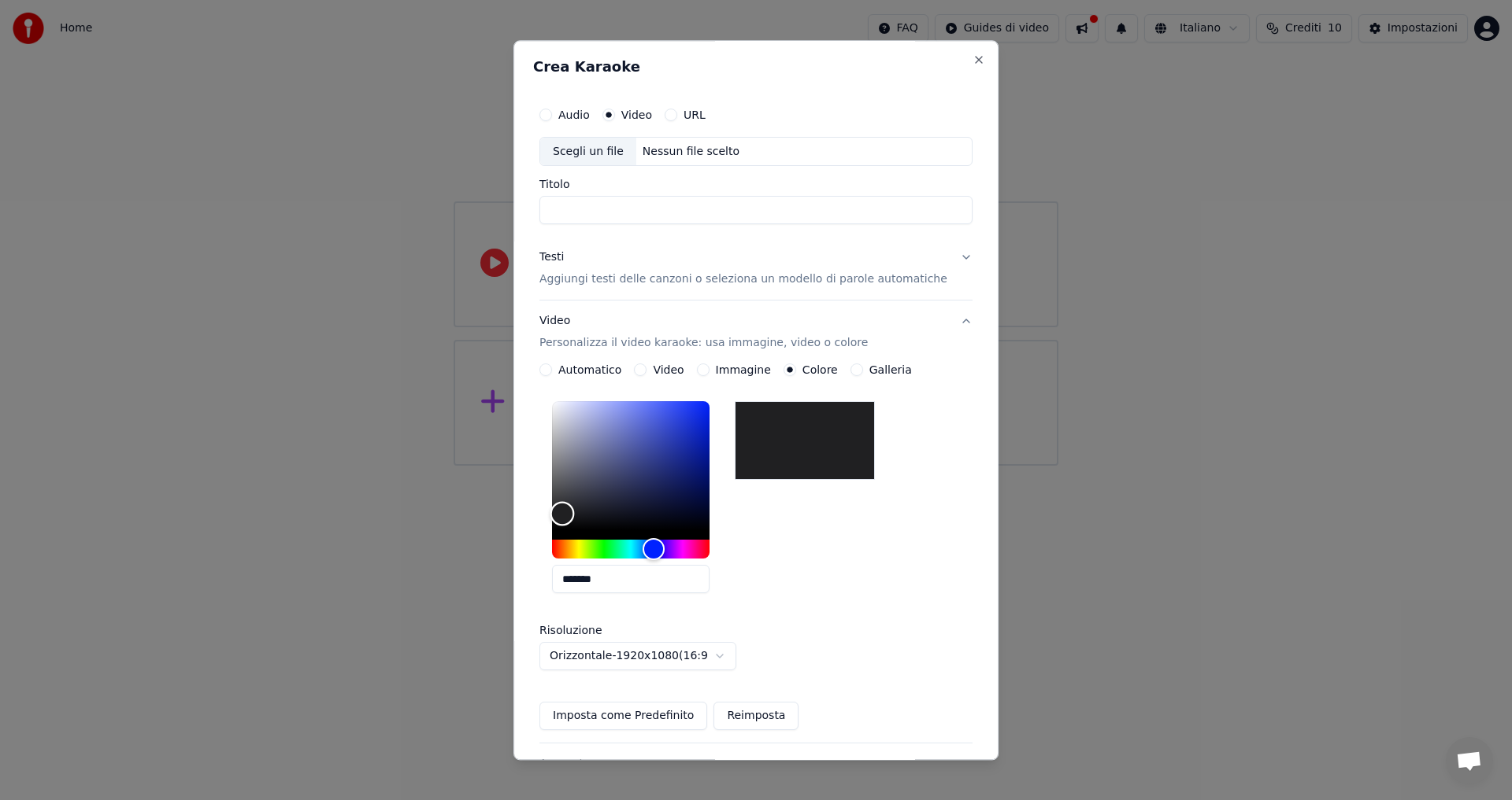
drag, startPoint x: 563, startPoint y: 528, endPoint x: 649, endPoint y: 448, distance: 117.5
click at [574, 502] on div "Color" at bounding box center [562, 514] width 25 height 25
click at [685, 415] on div "Color" at bounding box center [631, 466] width 158 height 129
drag, startPoint x: 685, startPoint y: 417, endPoint x: 695, endPoint y: 428, distance: 14.9
click at [695, 428] on div "Color" at bounding box center [682, 429] width 25 height 25
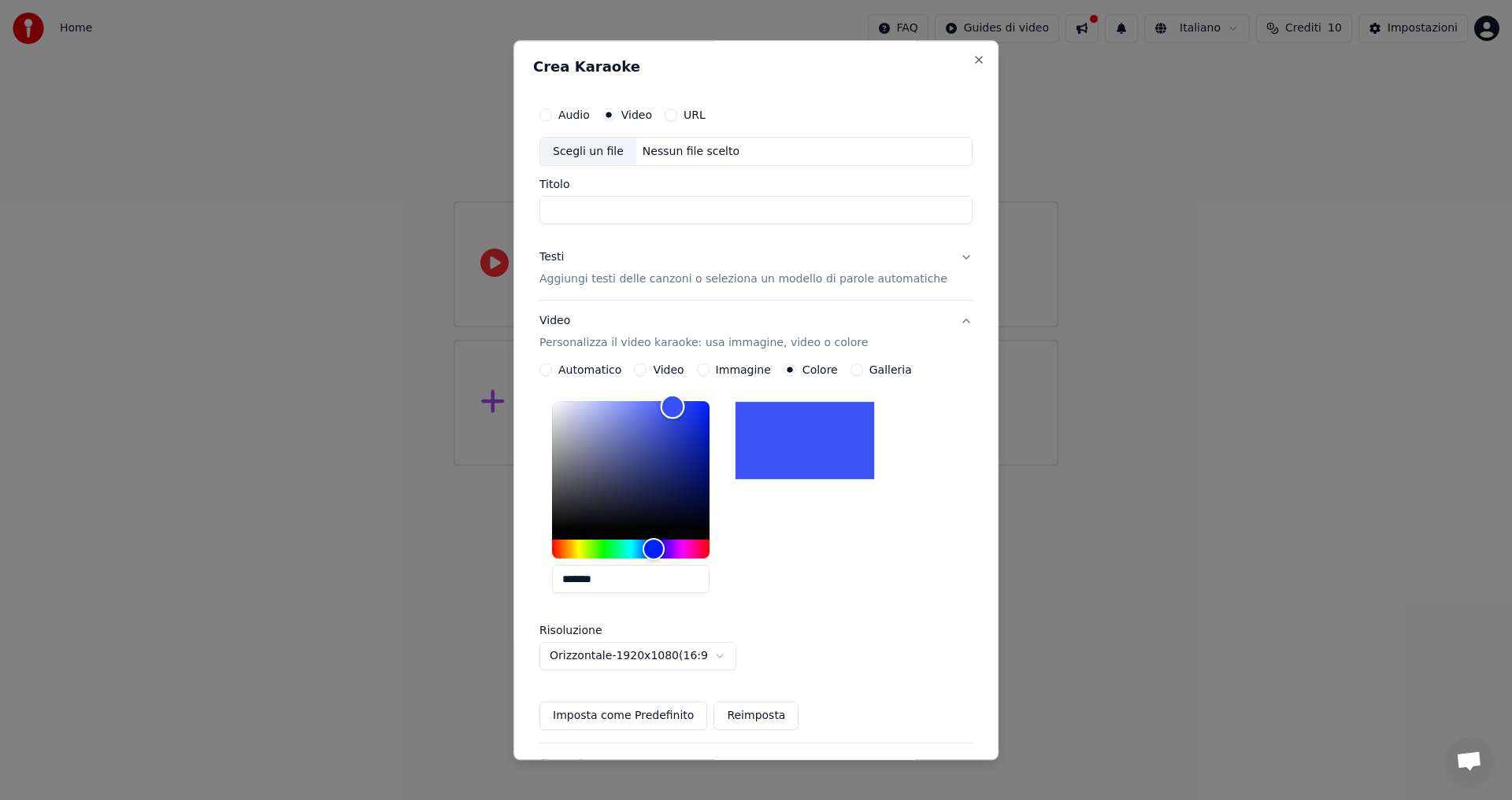
drag, startPoint x: 695, startPoint y: 425, endPoint x: 684, endPoint y: 407, distance: 21.1
click at [684, 407] on div "Color" at bounding box center [672, 407] width 25 height 25
type input "*******"
click at [691, 408] on div "Color" at bounding box center [679, 409] width 25 height 25
click at [666, 715] on button "Imposta come Predefinito" at bounding box center [623, 716] width 167 height 28
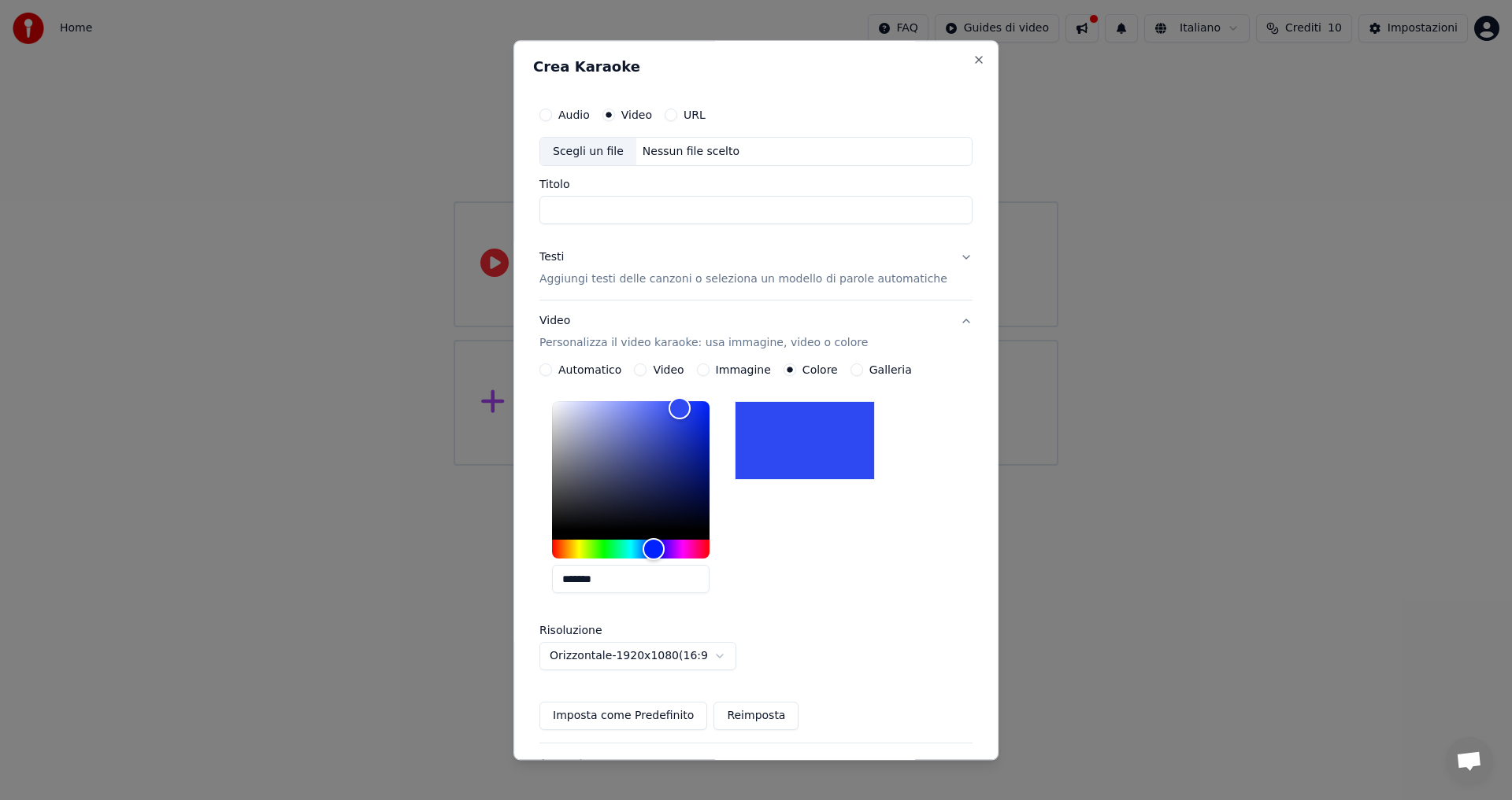
click at [800, 554] on div "*******" at bounding box center [756, 502] width 433 height 211
click at [651, 340] on p "Personalizza il video karaoke: usa immagine, video o colore" at bounding box center [703, 344] width 328 height 16
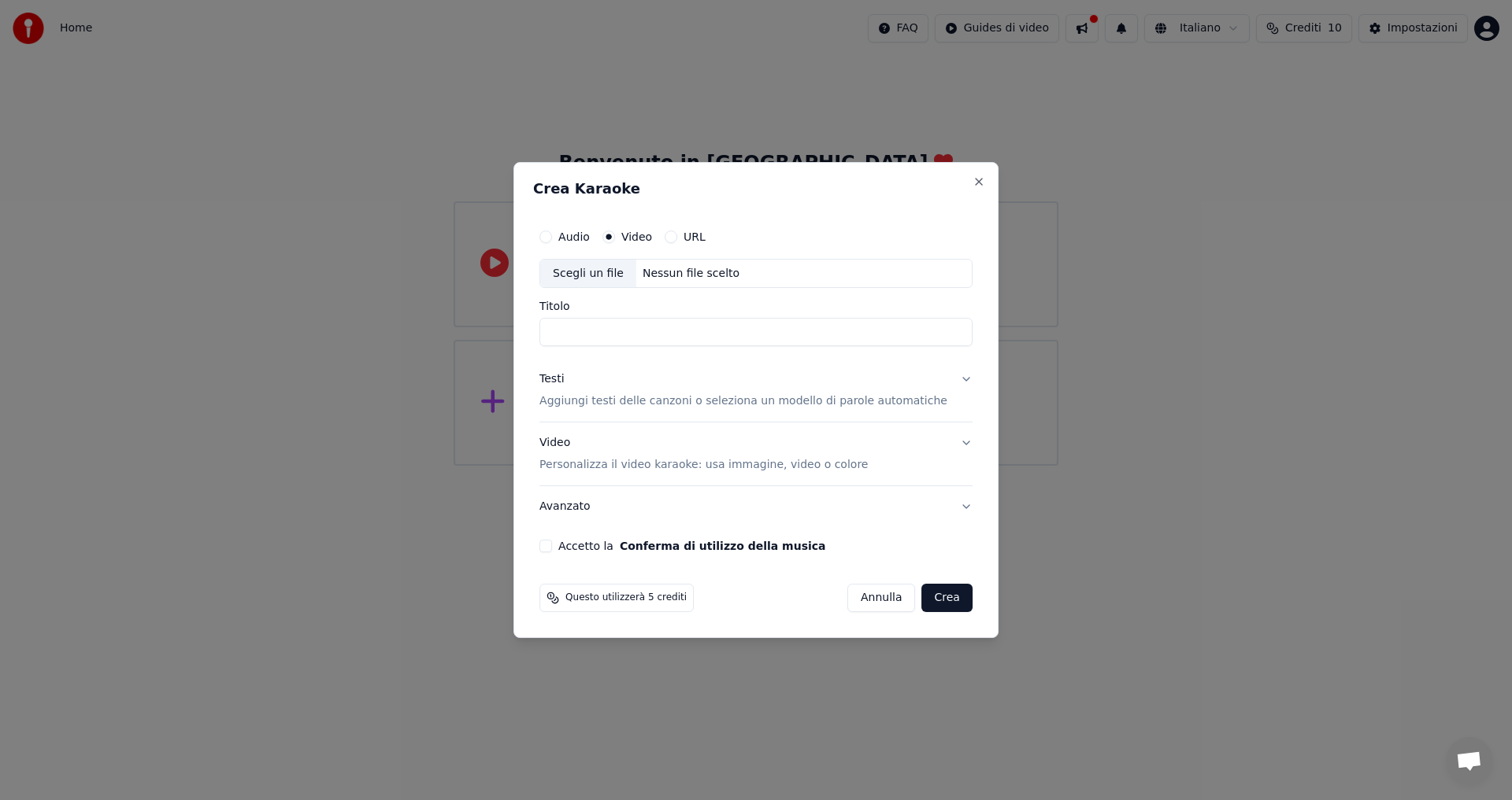
click at [592, 510] on button "Avanzato" at bounding box center [756, 507] width 433 height 40
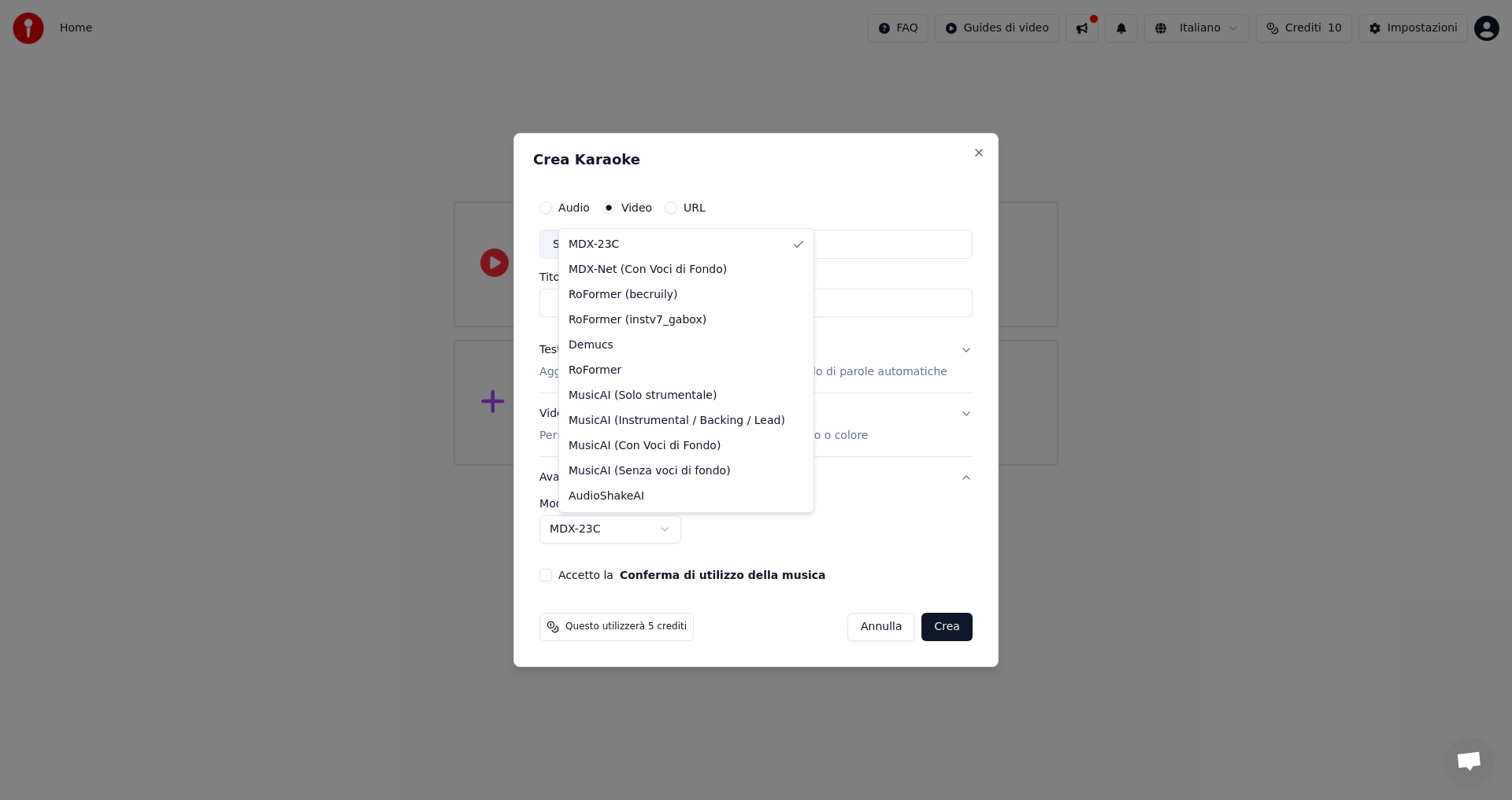
click at [638, 466] on body "**********" at bounding box center [756, 232] width 1512 height 466
click at [646, 466] on body "**********" at bounding box center [756, 232] width 1512 height 466
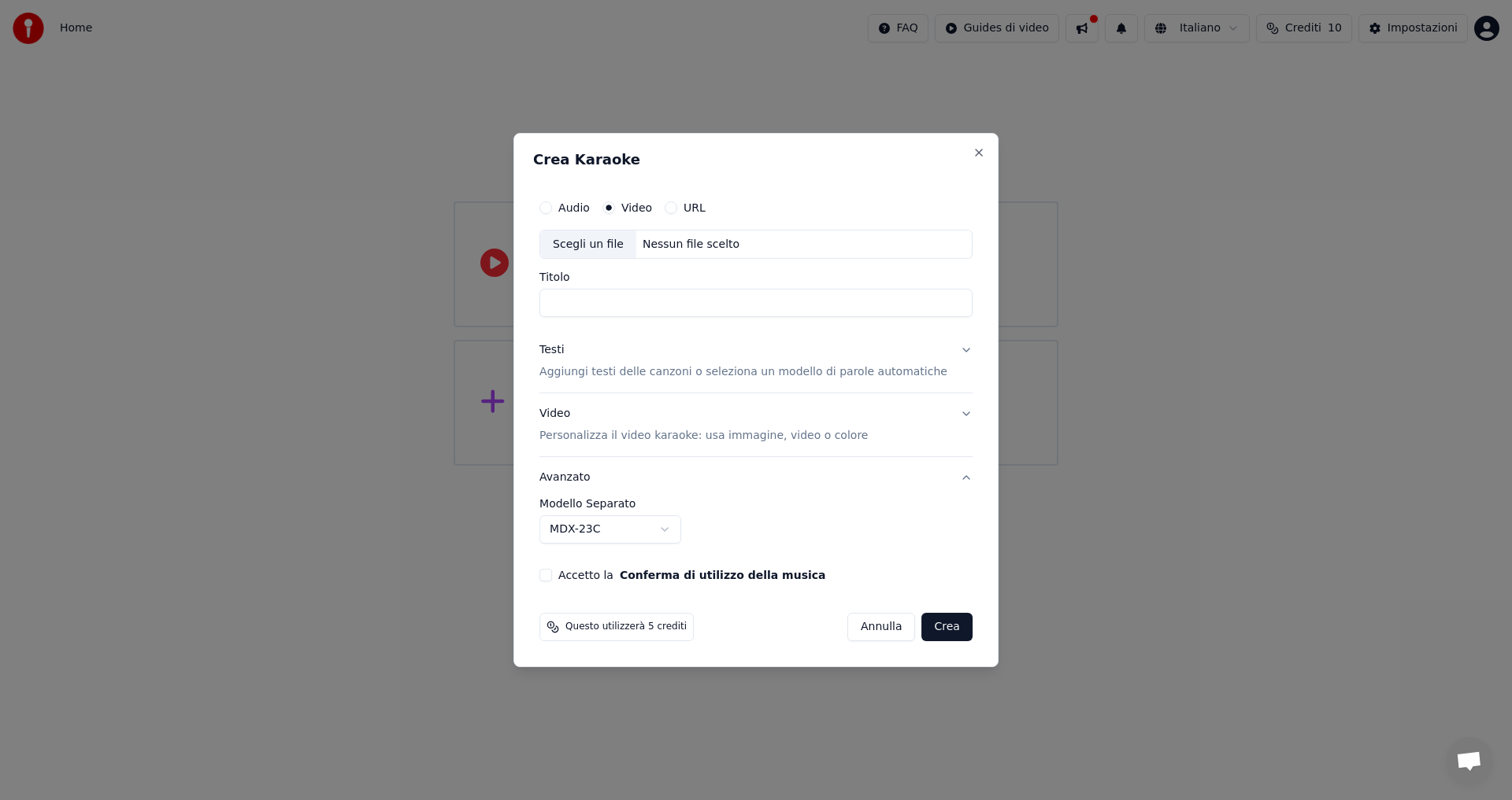
click at [574, 572] on div "Accetto la Conferma di utilizzo della musica" at bounding box center [756, 575] width 433 height 12
click at [552, 576] on button "Accetto la Conferma di utilizzo della musica" at bounding box center [545, 575] width 12 height 12
click at [717, 246] on div "Nessun file scelto" at bounding box center [690, 245] width 109 height 16
click at [552, 209] on button "Audio" at bounding box center [545, 208] width 12 height 12
click at [673, 249] on div "Nessun file scelto" at bounding box center [690, 245] width 109 height 16
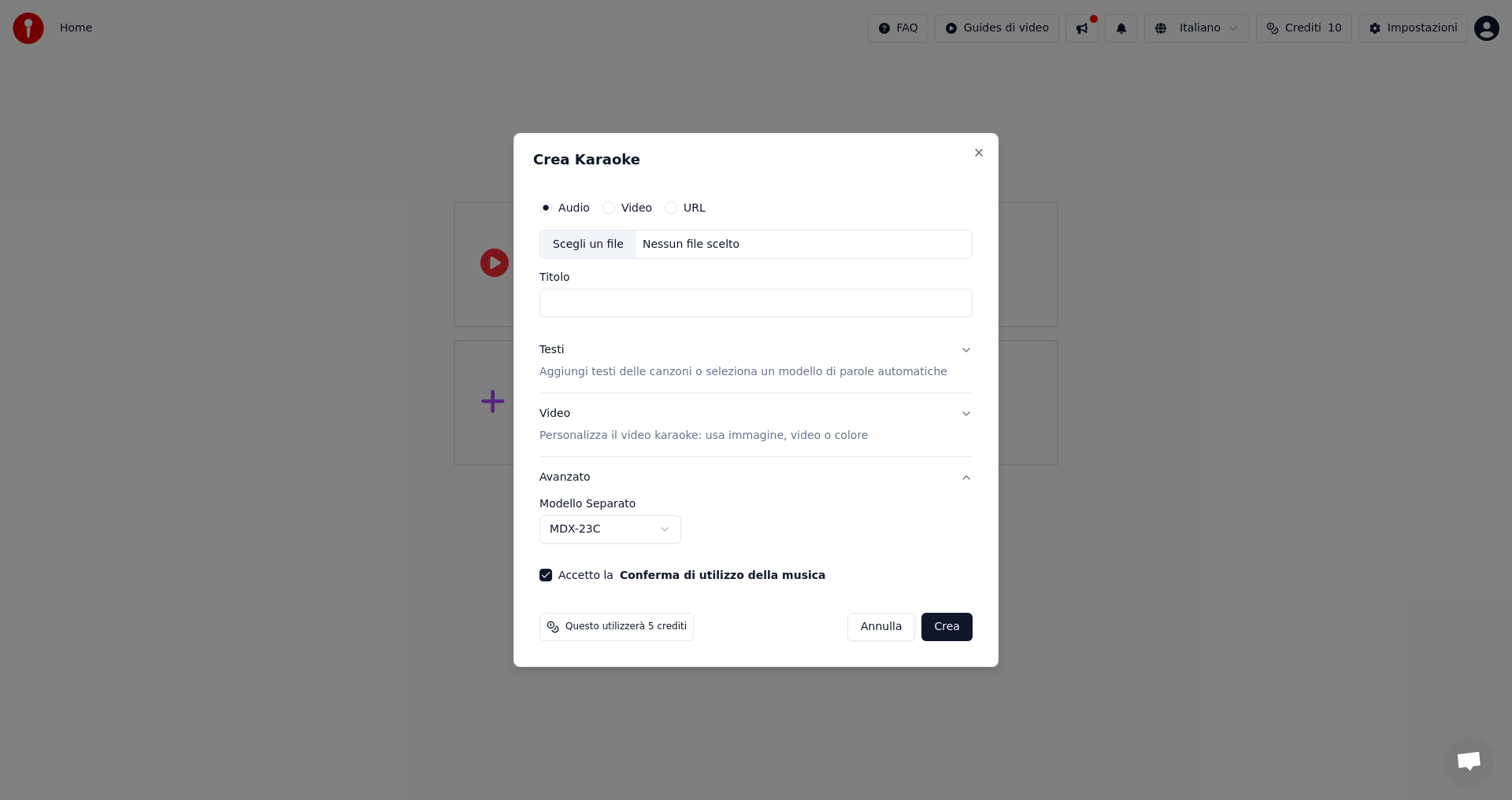
type input "**********"
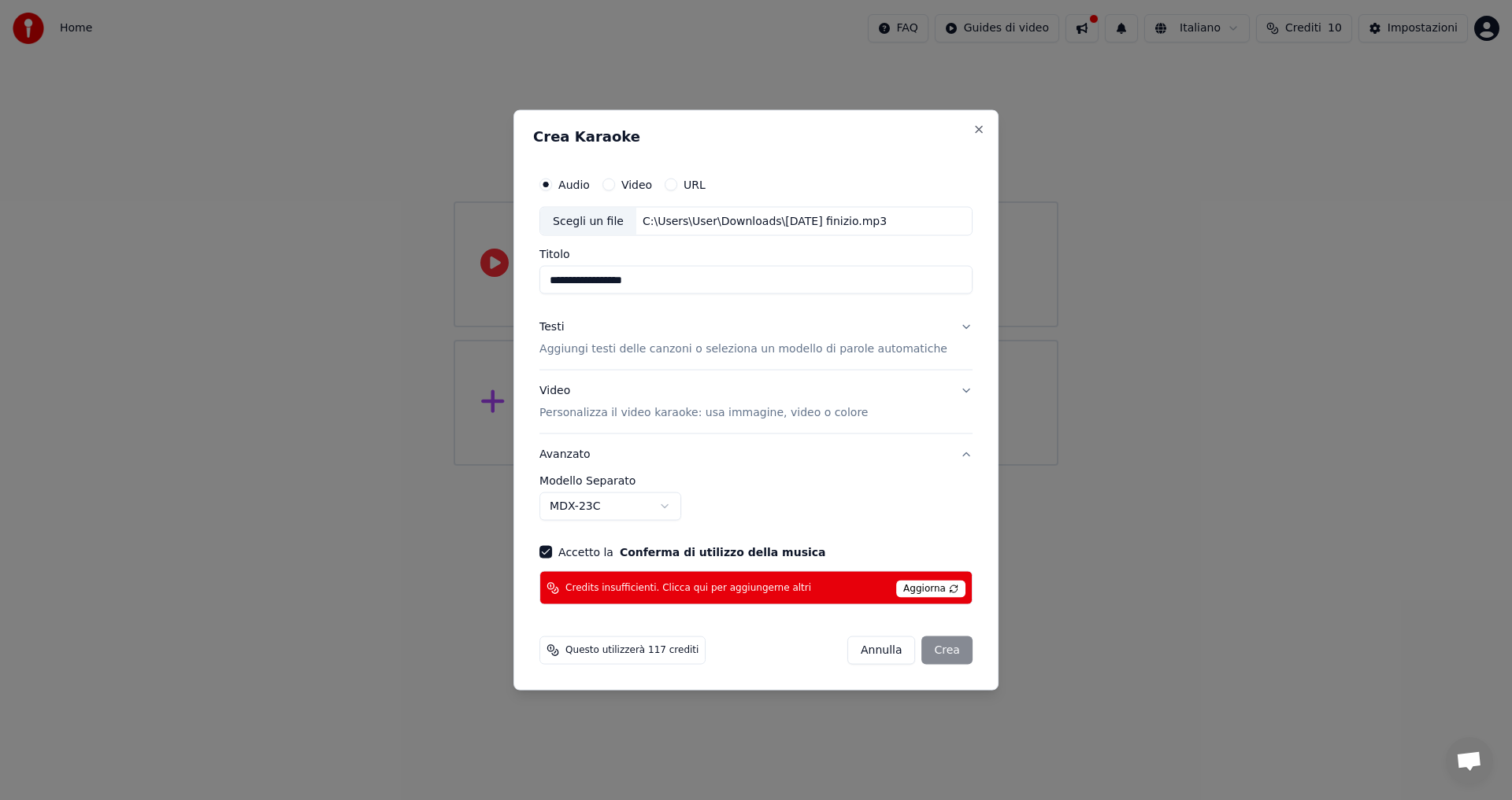
click at [678, 221] on div "C:\Users\User\Downloads\[DATE] finizio.mp3" at bounding box center [763, 221] width 256 height 16
click at [926, 589] on span "Aggiorna" at bounding box center [930, 590] width 70 height 18
click at [943, 589] on span "Aggiorna" at bounding box center [930, 590] width 70 height 18
drag, startPoint x: 596, startPoint y: 594, endPoint x: 791, endPoint y: 599, distance: 195.1
click at [791, 599] on div "Credits insufficienti. Clicca qui per aggiungerne altri Aggiorna" at bounding box center [756, 588] width 433 height 33
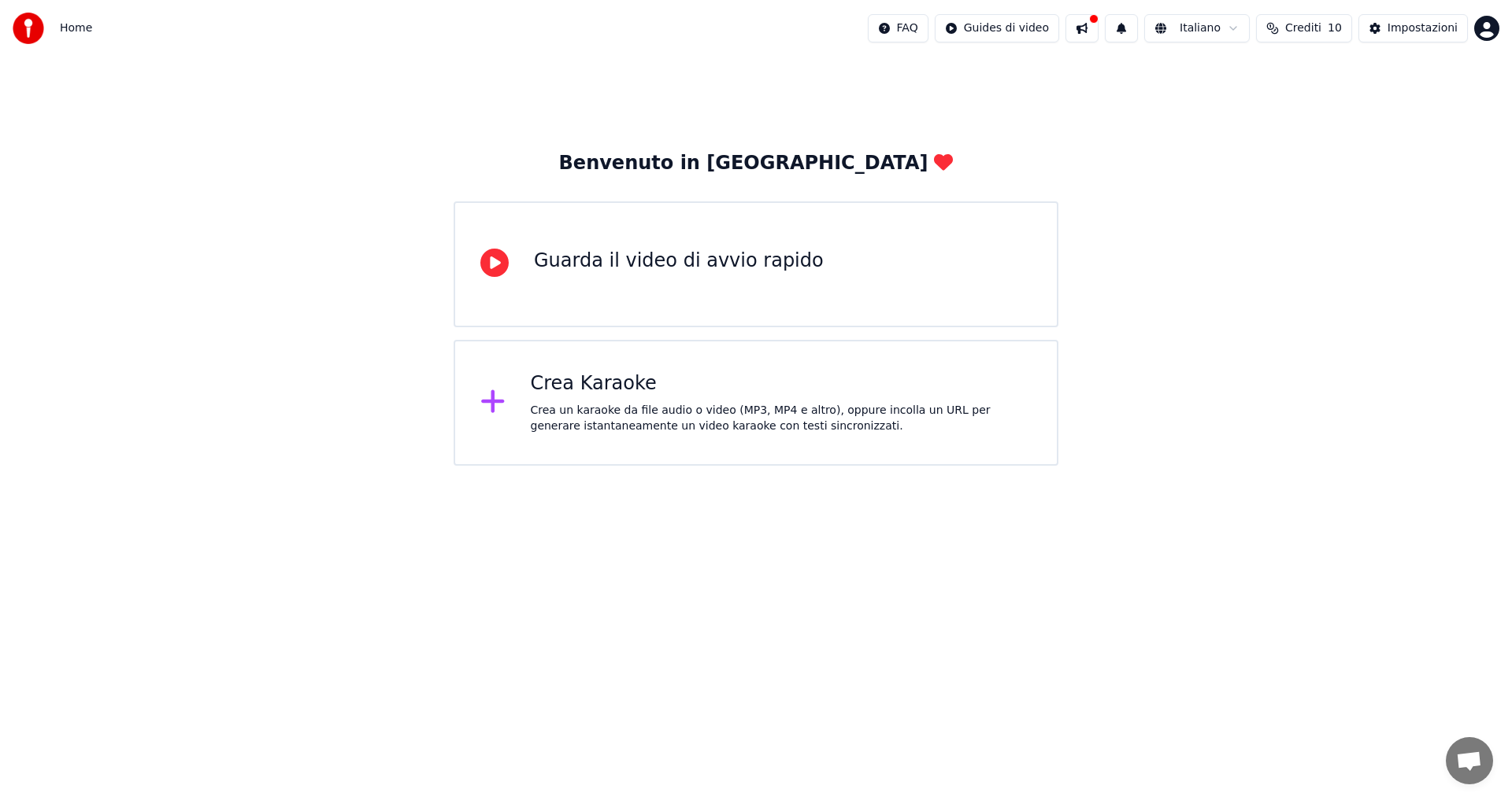
click at [1321, 27] on span "Crediti" at bounding box center [1302, 28] width 36 height 16
click at [1312, 142] on button "Aggiorna" at bounding box center [1310, 145] width 89 height 28
click at [1369, 76] on th "Scadenza (giorni)" at bounding box center [1387, 75] width 108 height 32
drag, startPoint x: 1387, startPoint y: 107, endPoint x: 1376, endPoint y: 107, distance: 11.0
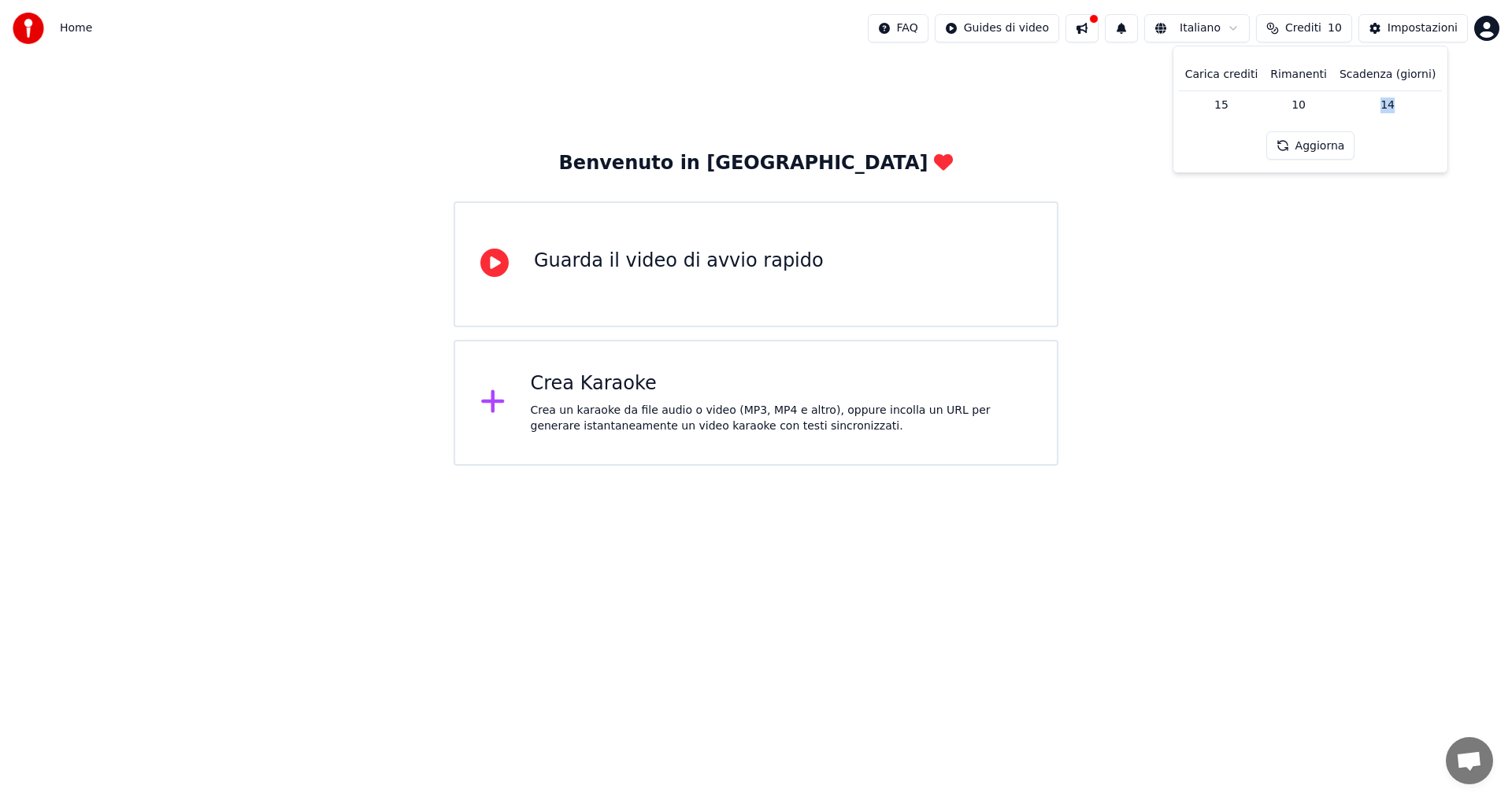
click at [1376, 107] on td "14" at bounding box center [1387, 105] width 108 height 28
click at [1318, 137] on button "Aggiorna" at bounding box center [1310, 145] width 89 height 28
click at [1311, 32] on span "Crediti" at bounding box center [1302, 28] width 36 height 16
click at [1311, 33] on span "Crediti" at bounding box center [1302, 28] width 36 height 16
click at [951, 30] on div "FAQ Guides di video Italiano Crediti 10 Impostazioni" at bounding box center [1183, 28] width 631 height 28
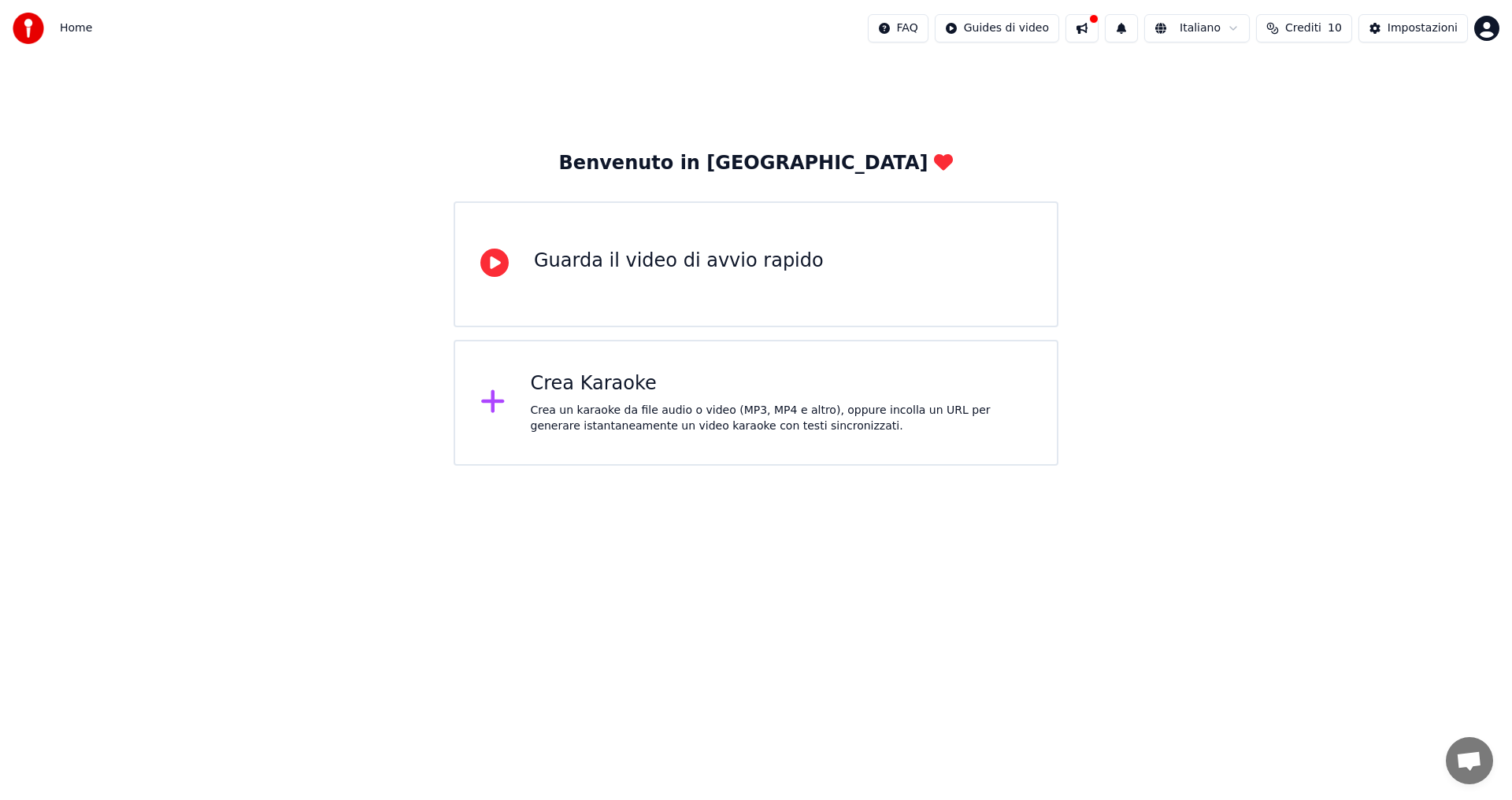
click at [931, 30] on html "Home FAQ Guides di video Italiano Crediti 10 Impostazioni Benvenuto in Youka Gu…" at bounding box center [756, 232] width 1512 height 466
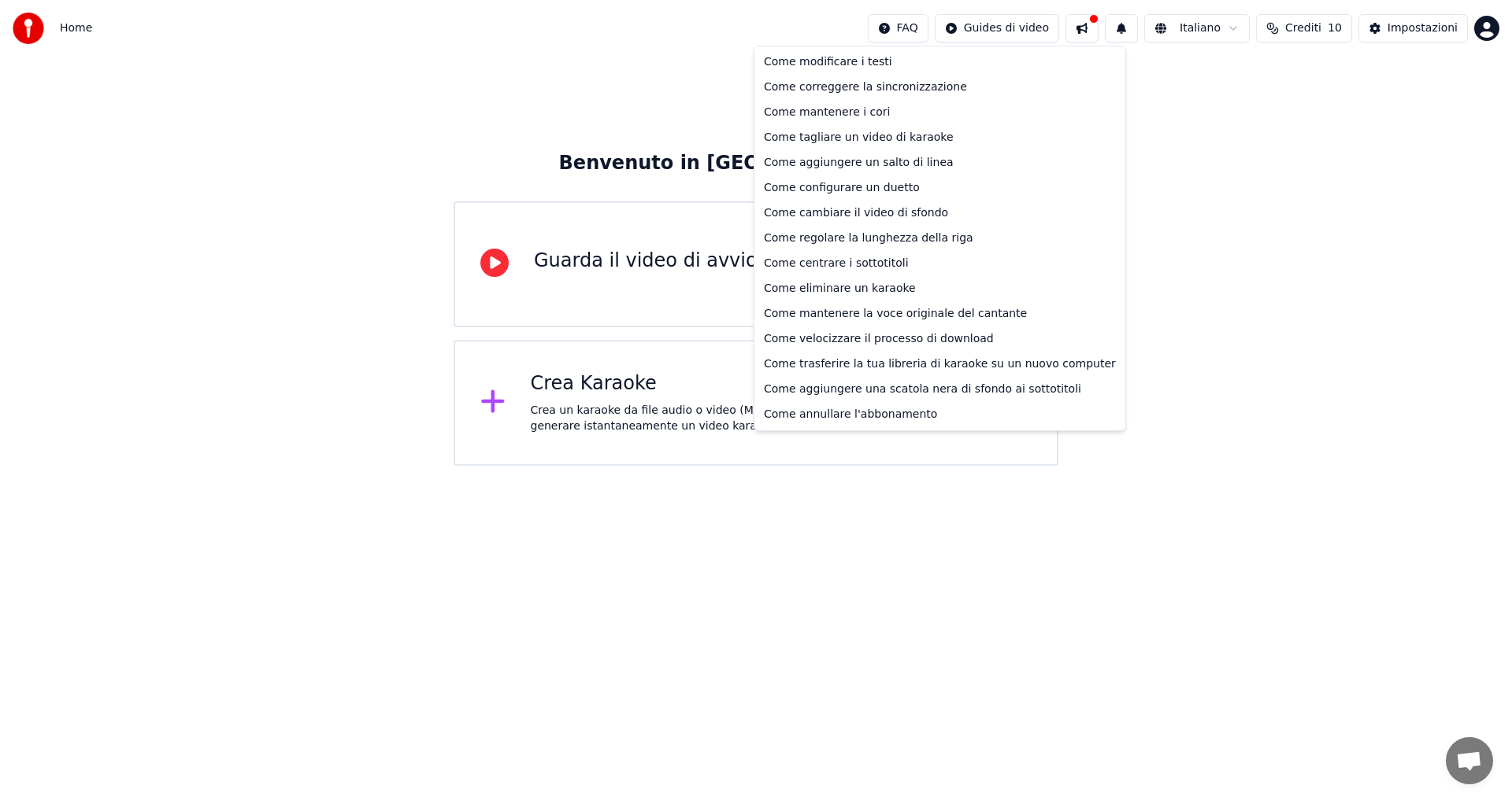
click at [1214, 188] on html "Home FAQ Guides di video Italiano Crediti 10 Impostazioni Benvenuto in Youka Gu…" at bounding box center [756, 232] width 1512 height 466
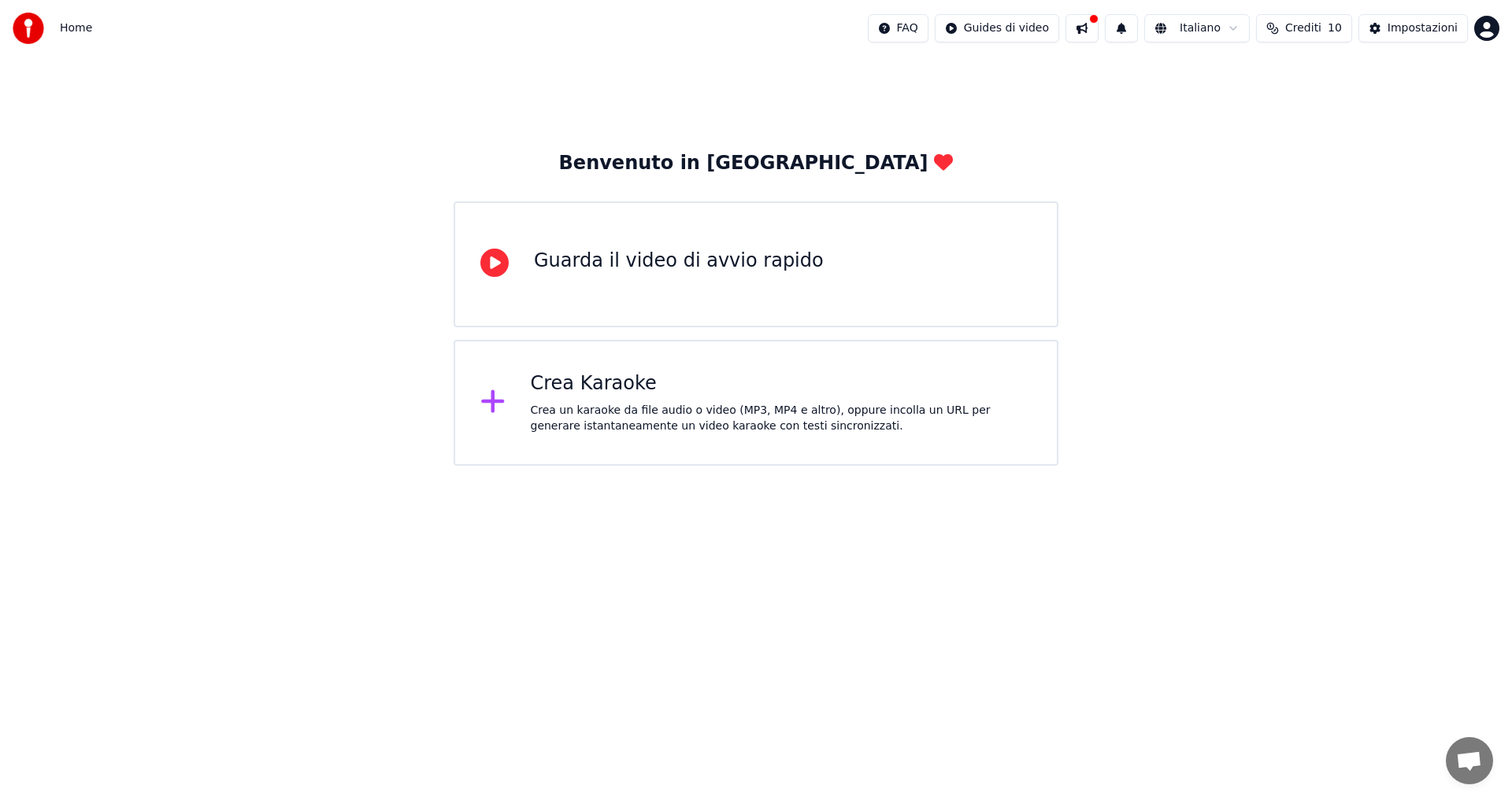
click at [1398, 39] on button "Impostazioni" at bounding box center [1412, 28] width 109 height 28
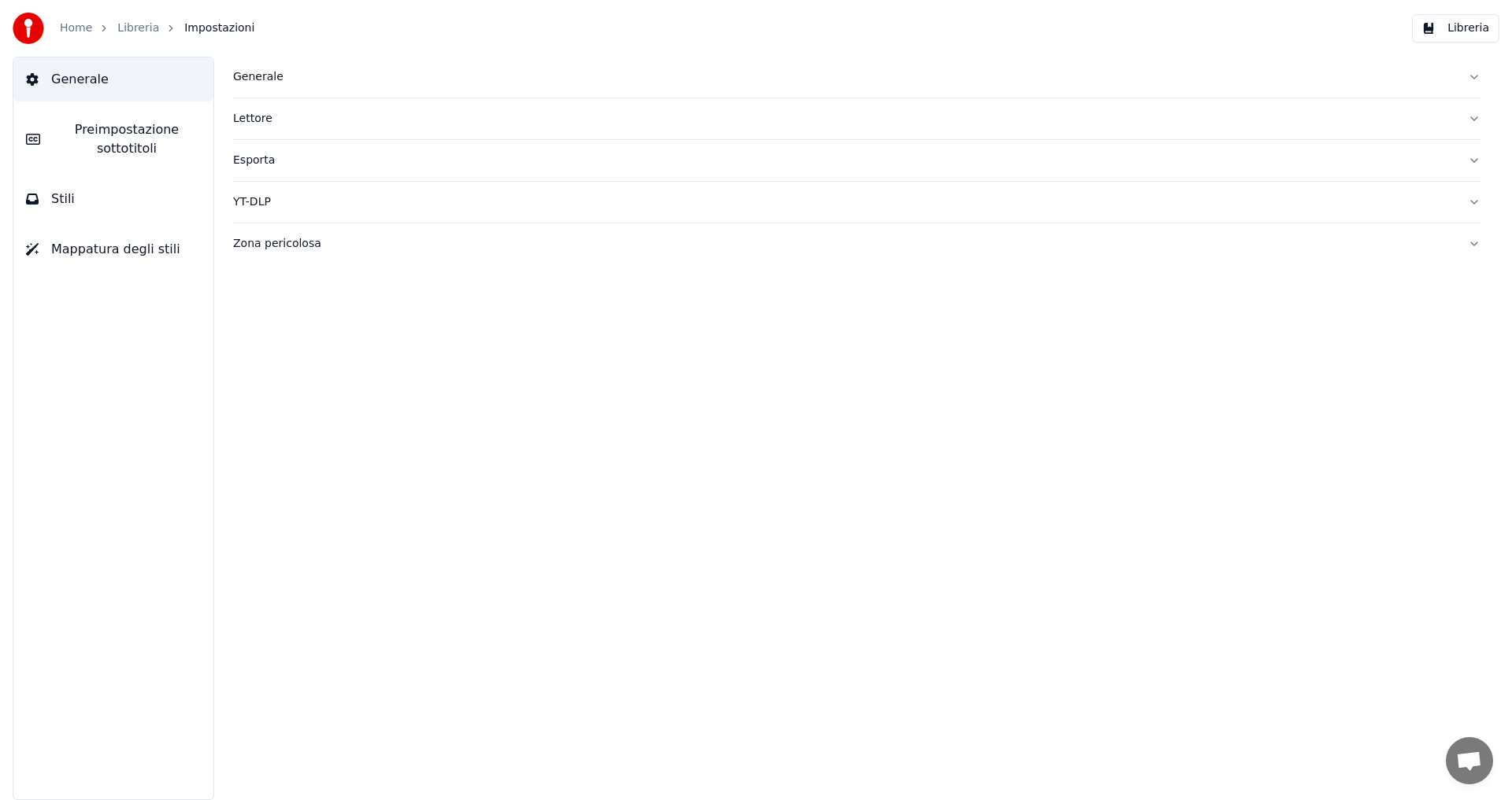
click at [1431, 23] on button "Libreria" at bounding box center [1455, 28] width 87 height 28
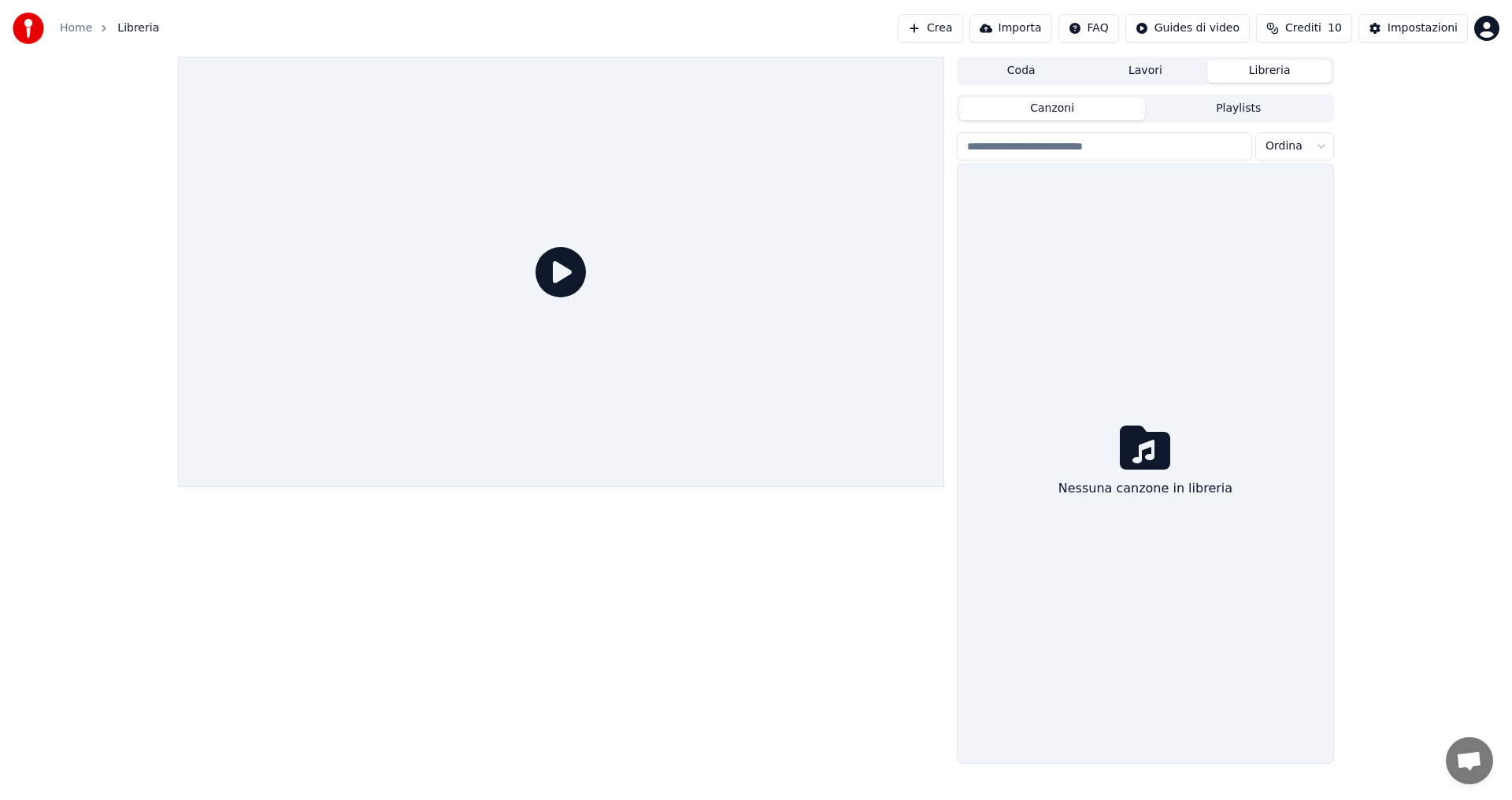
click at [1177, 106] on button "Playlists" at bounding box center [1238, 109] width 187 height 23
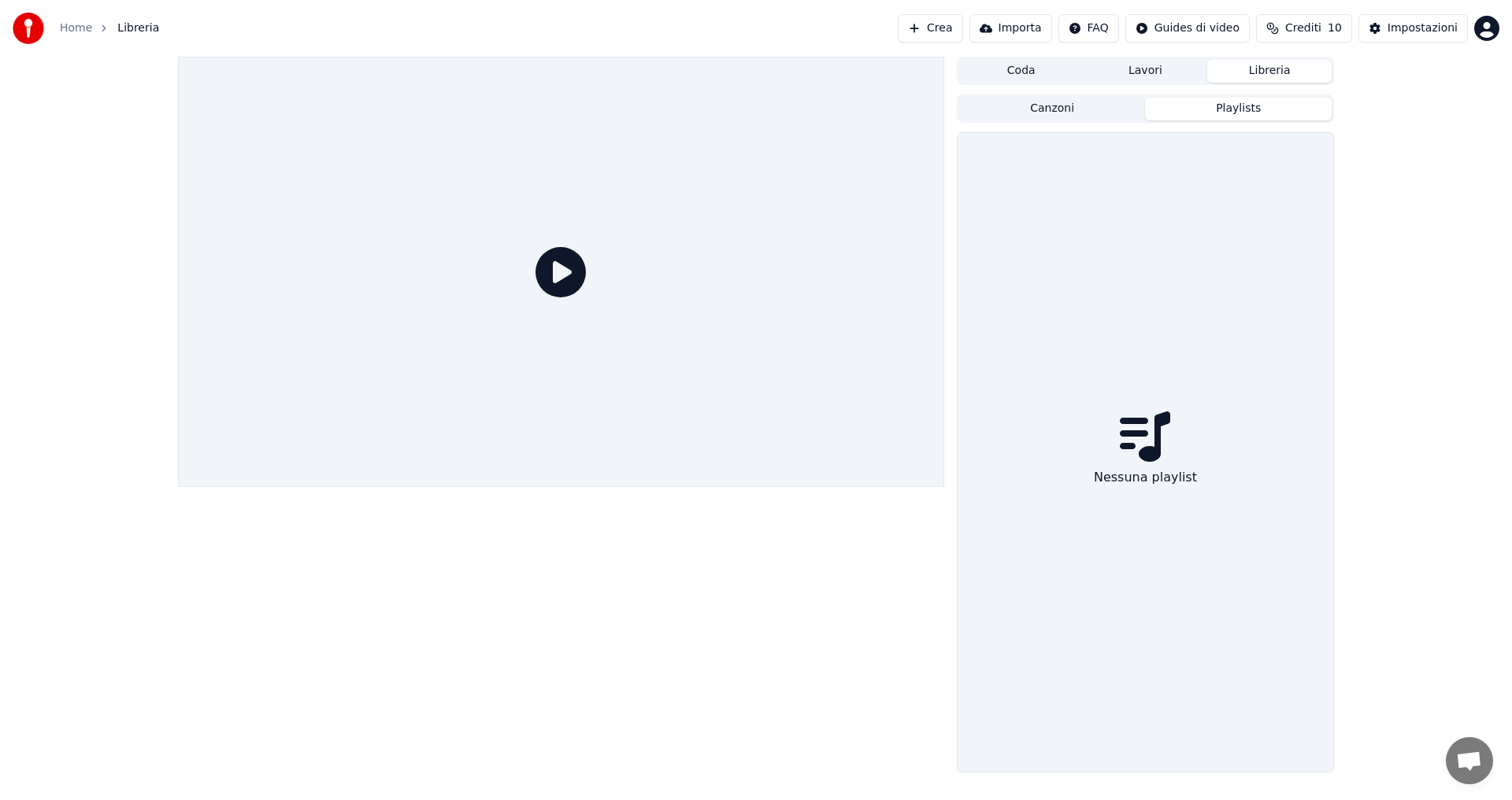
click at [1148, 78] on button "Lavori" at bounding box center [1145, 71] width 124 height 23
click at [1032, 64] on button "Coda" at bounding box center [1021, 71] width 124 height 23
click at [1044, 33] on button "Importa" at bounding box center [1011, 28] width 83 height 28
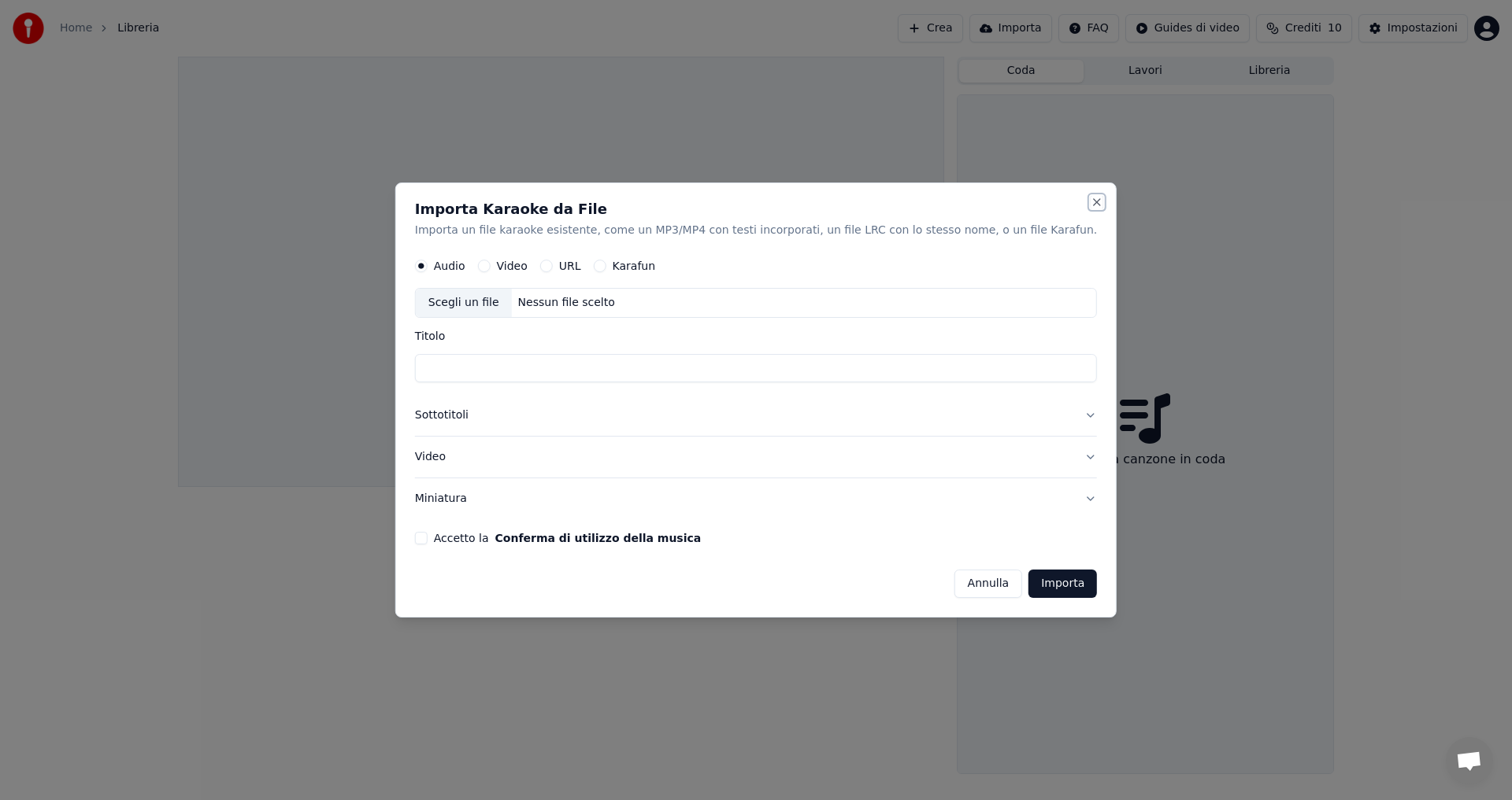
click at [1090, 201] on button "Close" at bounding box center [1096, 202] width 12 height 12
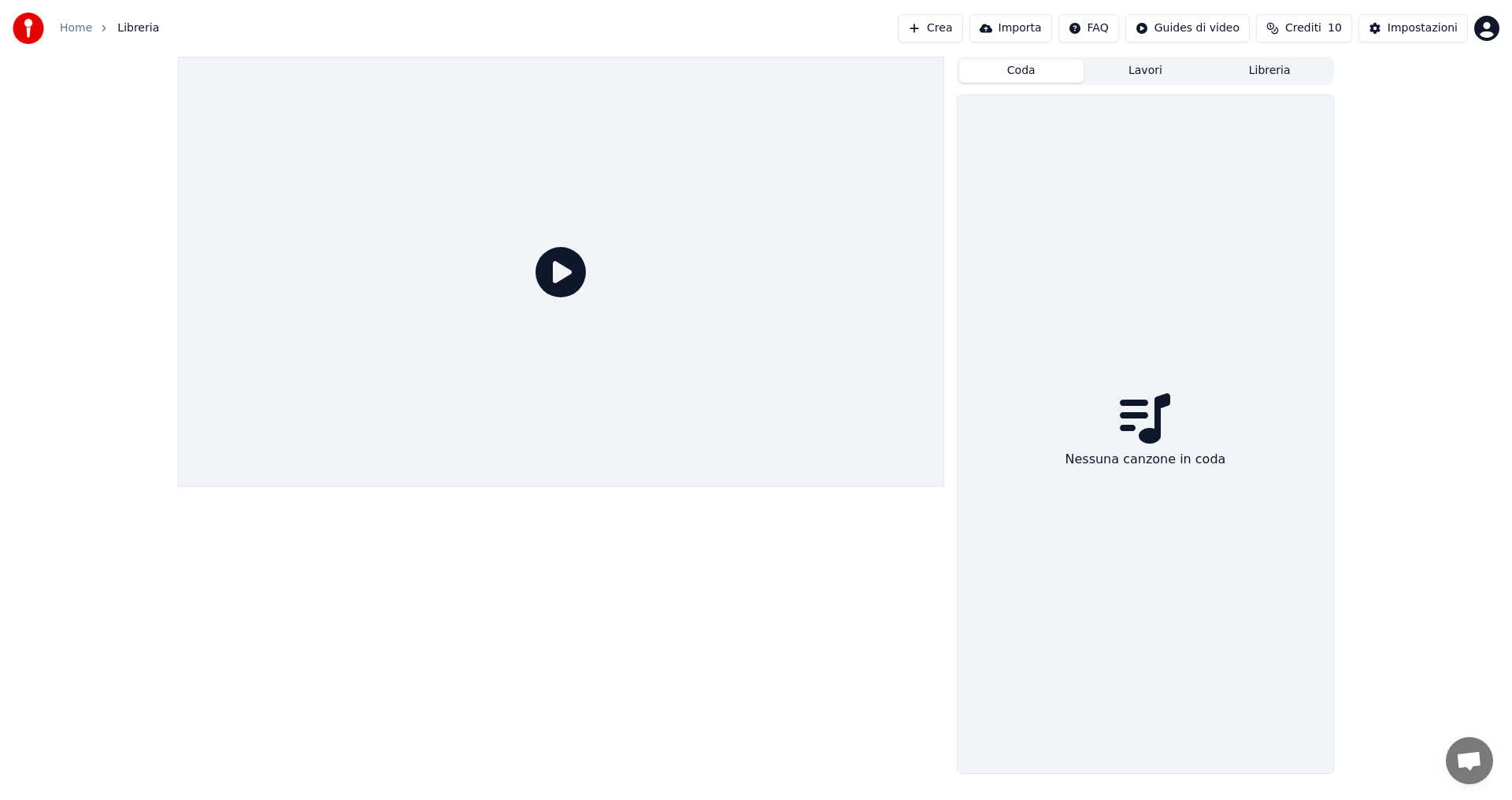
click at [33, 22] on img at bounding box center [28, 28] width 32 height 32
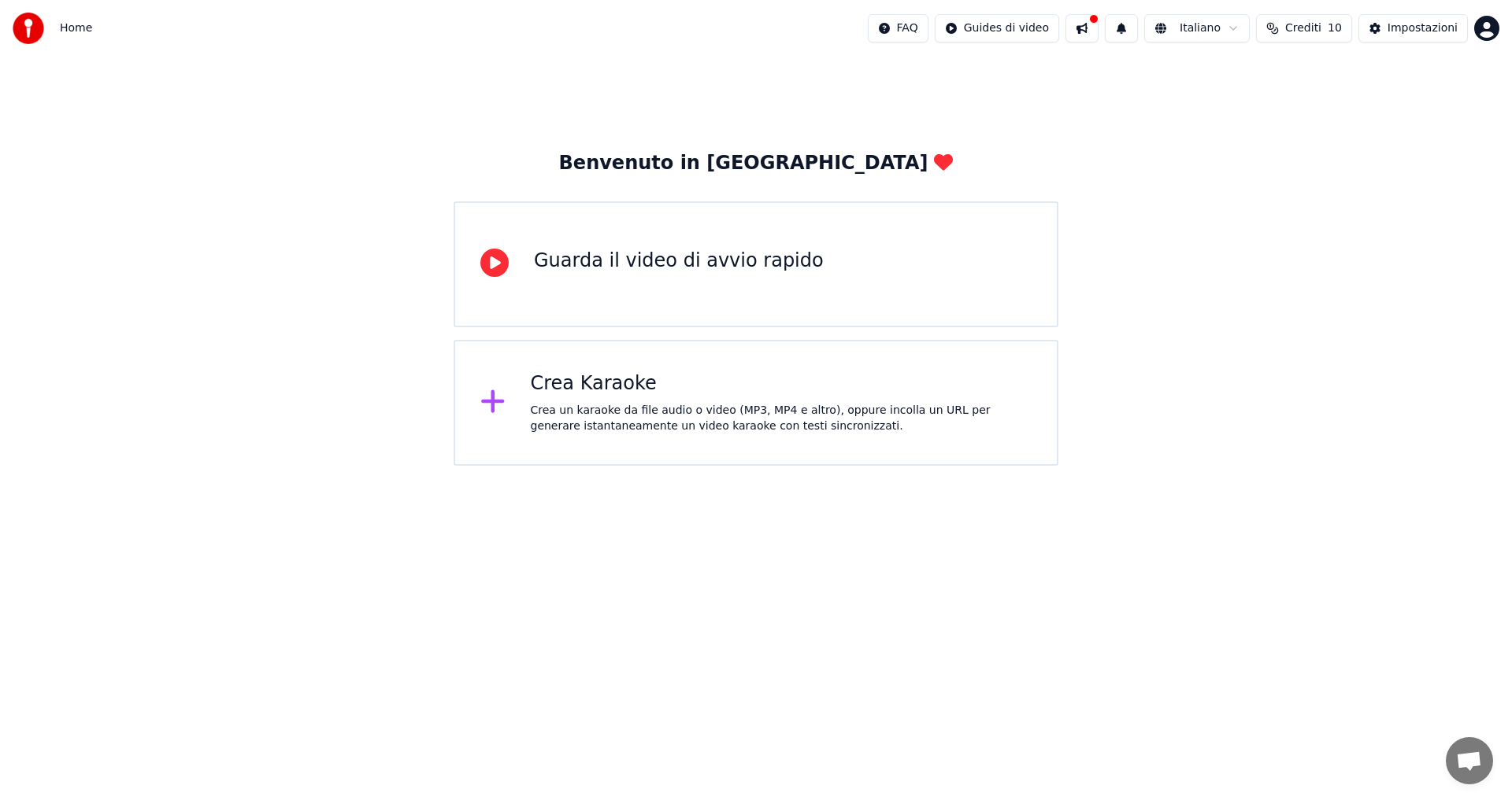
click at [1096, 32] on button at bounding box center [1082, 28] width 33 height 28
click at [1393, 55] on div "Home FAQ Guides di video Italiano Crediti 10 Impostazioni" at bounding box center [756, 28] width 1512 height 56
click at [1334, 26] on span "10" at bounding box center [1334, 28] width 14 height 16
click at [1327, 65] on th "Rimanenti" at bounding box center [1298, 75] width 70 height 32
click at [1317, 77] on th "Rimanenti" at bounding box center [1298, 75] width 70 height 32
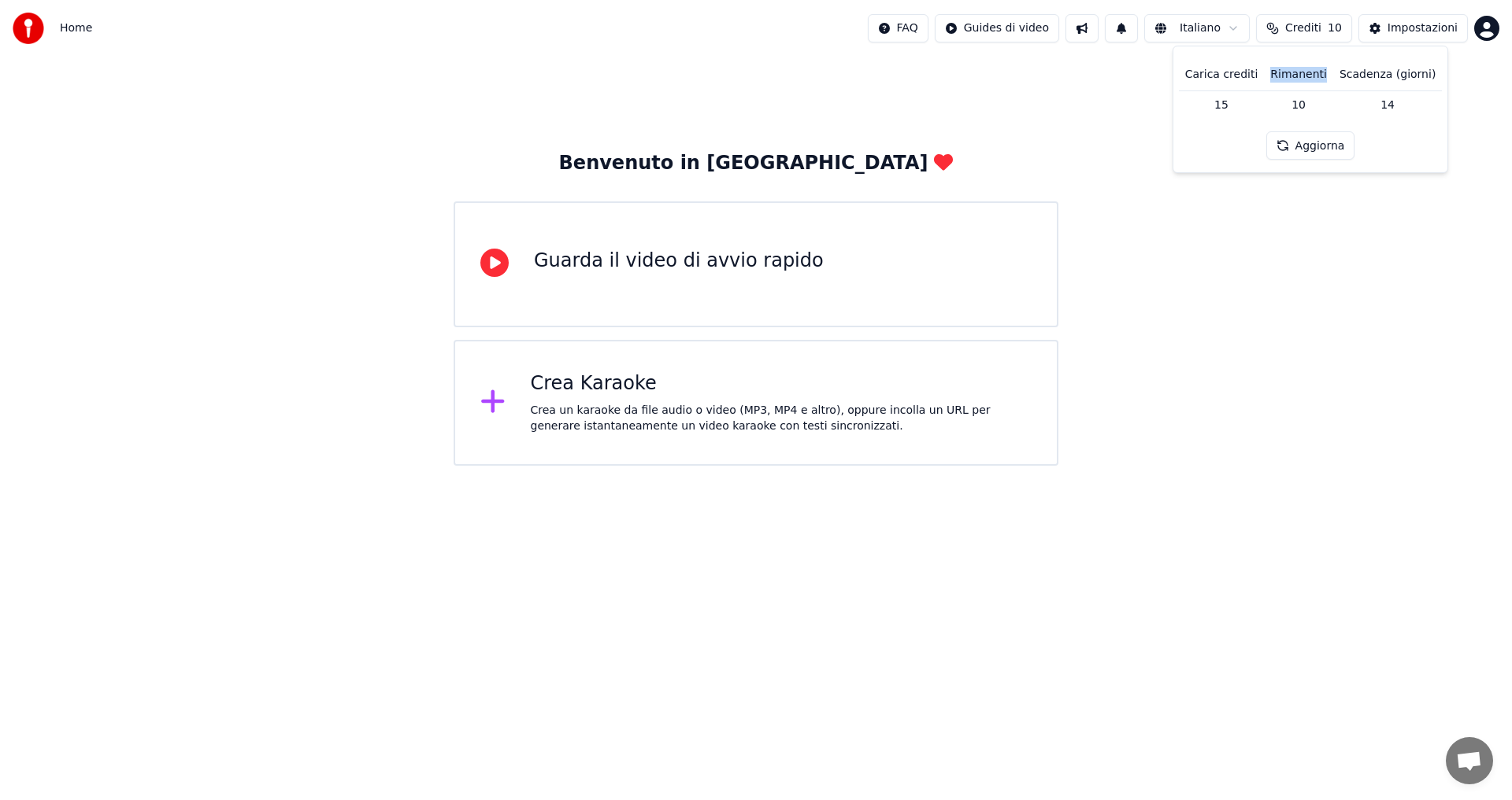
click at [1317, 77] on th "Rimanenti" at bounding box center [1298, 75] width 70 height 32
click at [1294, 150] on button "Aggiorna" at bounding box center [1310, 145] width 89 height 28
click at [1282, 147] on button "Aggiorna" at bounding box center [1310, 145] width 89 height 28
click at [1237, 108] on td "15" at bounding box center [1221, 105] width 85 height 28
click at [1362, 77] on th "Scadenza (giorni)" at bounding box center [1387, 75] width 108 height 32
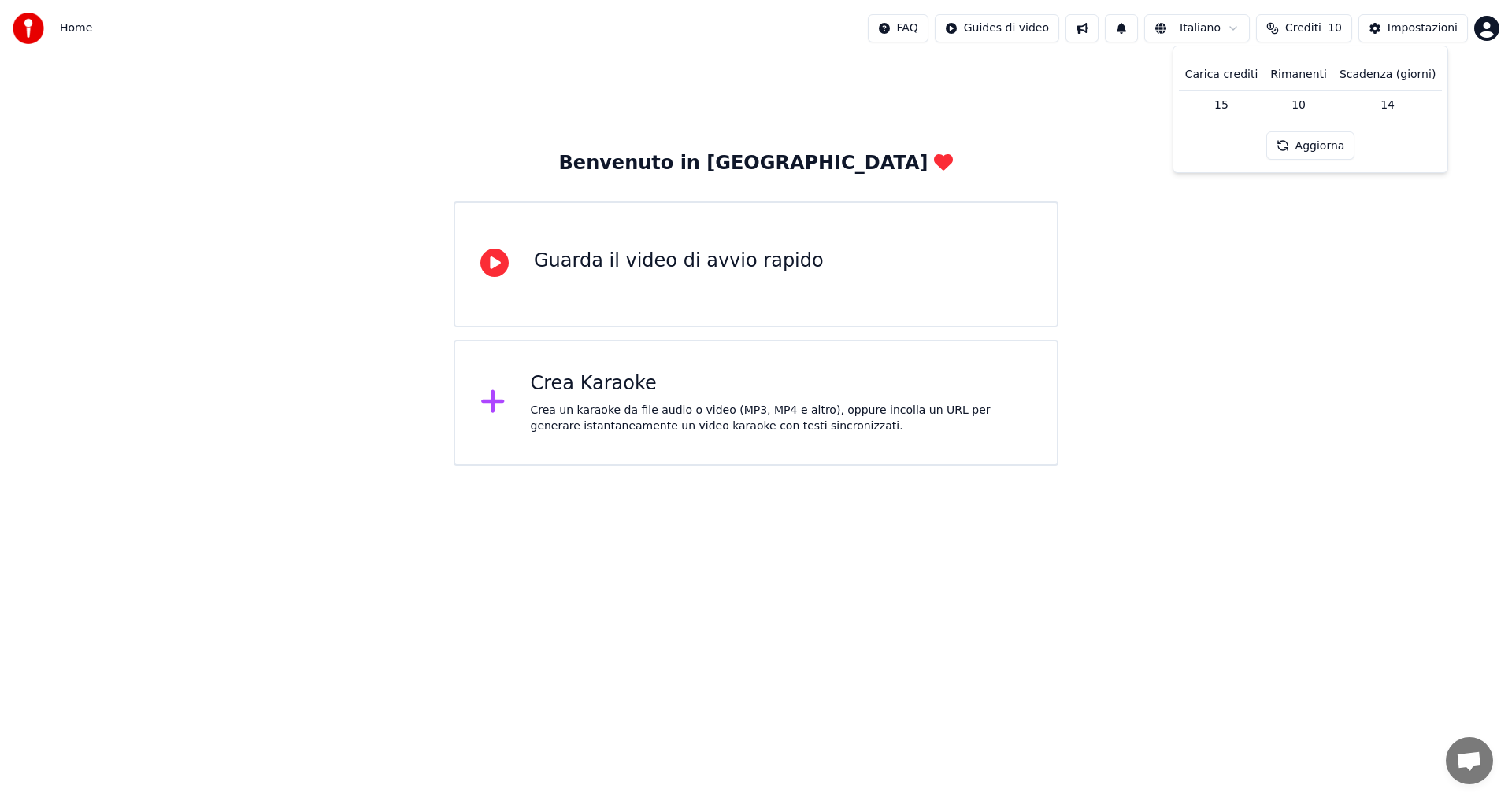
click at [1285, 144] on button "Aggiorna" at bounding box center [1310, 145] width 89 height 28
click at [1481, 19] on html "Home FAQ Guides di video Italiano Crediti 10 Impostazioni Benvenuto in Youka Gu…" at bounding box center [756, 232] width 1512 height 466
click at [1402, 93] on span "Fatturazione" at bounding box center [1392, 101] width 69 height 16
click at [1493, 33] on html "Home FAQ Guides di video Italiano Crediti 10 Impostazioni Benvenuto in Youka Gu…" at bounding box center [756, 232] width 1512 height 466
click at [1444, 62] on div "[EMAIL_ADDRESS][DOMAIN_NAME] Fatturazione Votazione delle Funzionalità Esci 2.2…" at bounding box center [1417, 137] width 189 height 187
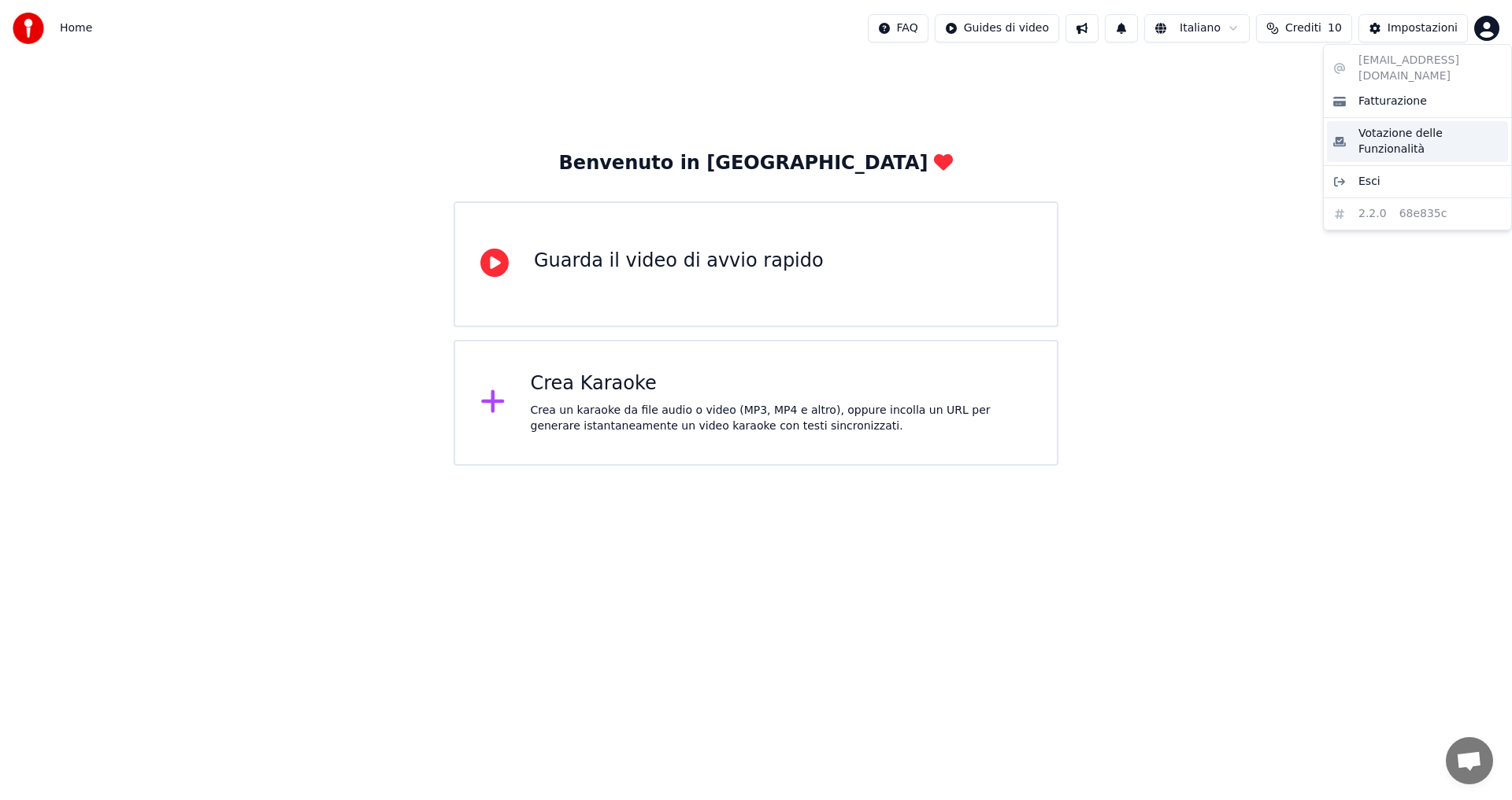
click at [1368, 126] on span "Votazione delle Funzionalità" at bounding box center [1429, 142] width 144 height 32
click at [1489, 28] on html "Home FAQ Guides di video Italiano Crediti 10 Impostazioni Benvenuto in Youka Gu…" at bounding box center [756, 232] width 1512 height 466
click at [1353, 89] on div "Fatturazione" at bounding box center [1418, 101] width 181 height 26
click at [569, 283] on div "Guarda il video di avvio rapido" at bounding box center [756, 264] width 605 height 126
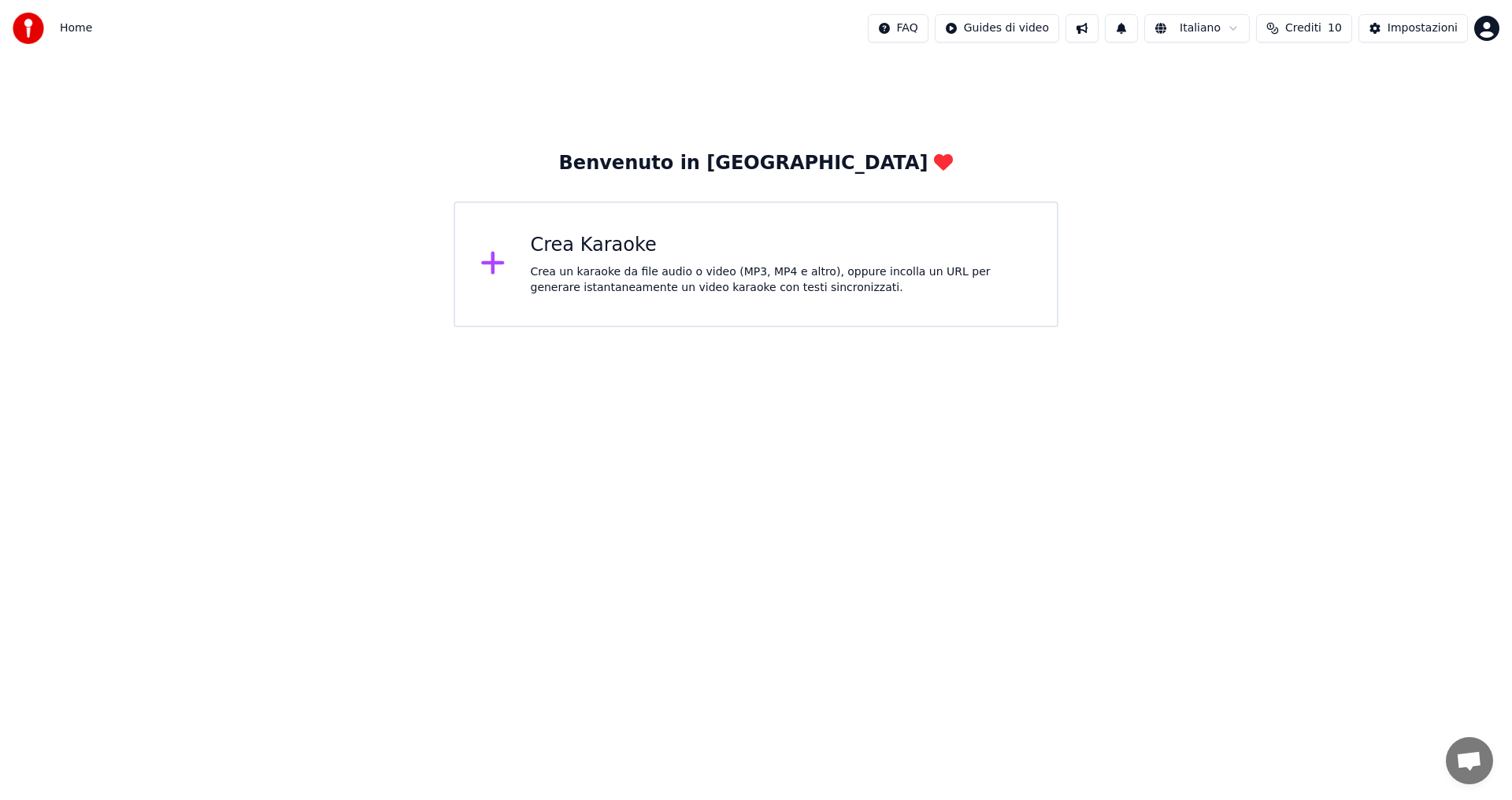
click at [557, 275] on div "Crea un karaoke da file audio o video (MP3, MP4 e altro), oppure incolla un URL…" at bounding box center [782, 280] width 502 height 32
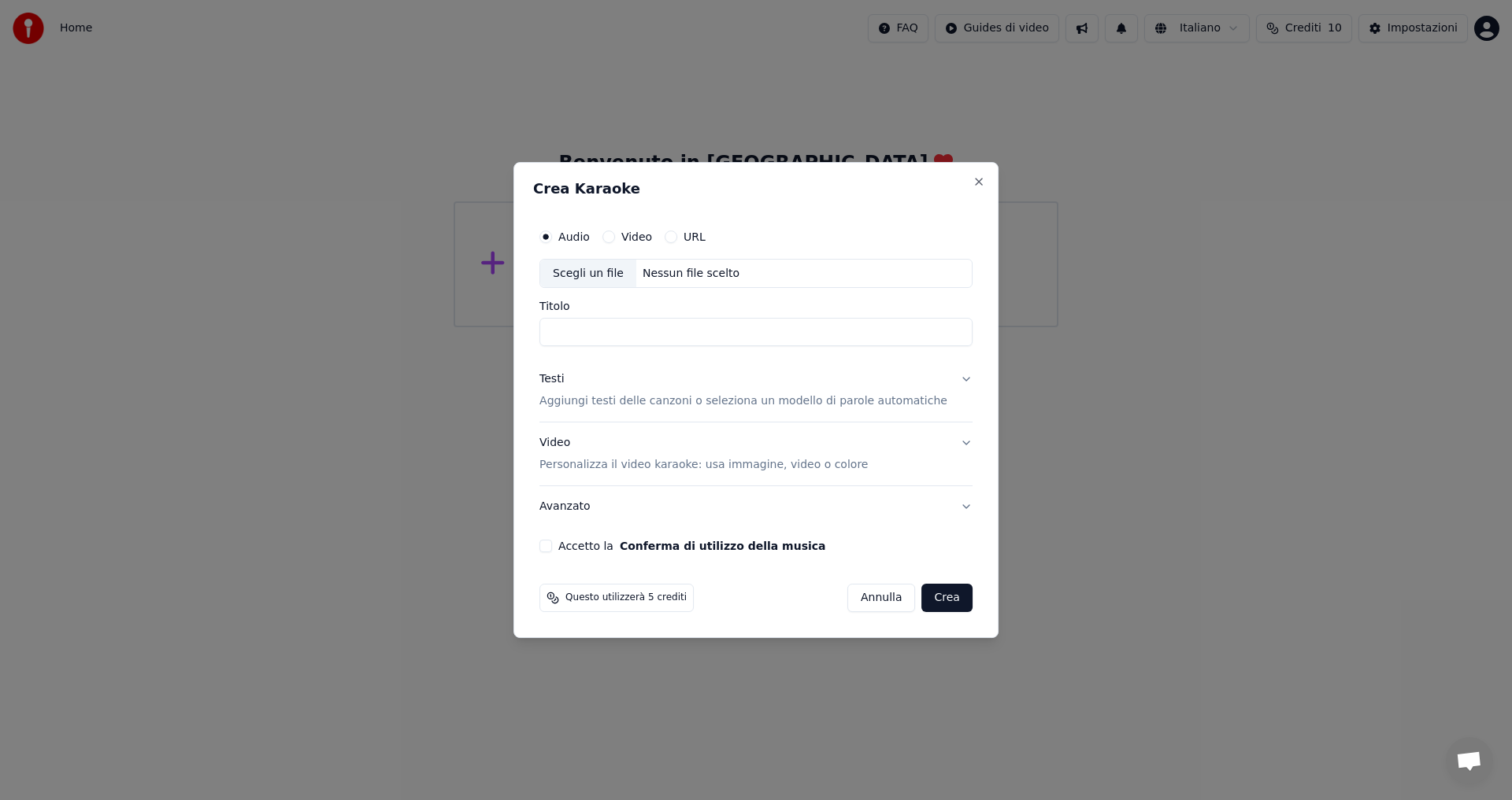
click at [671, 273] on div "Nessun file scelto" at bounding box center [690, 274] width 109 height 16
type input "**********"
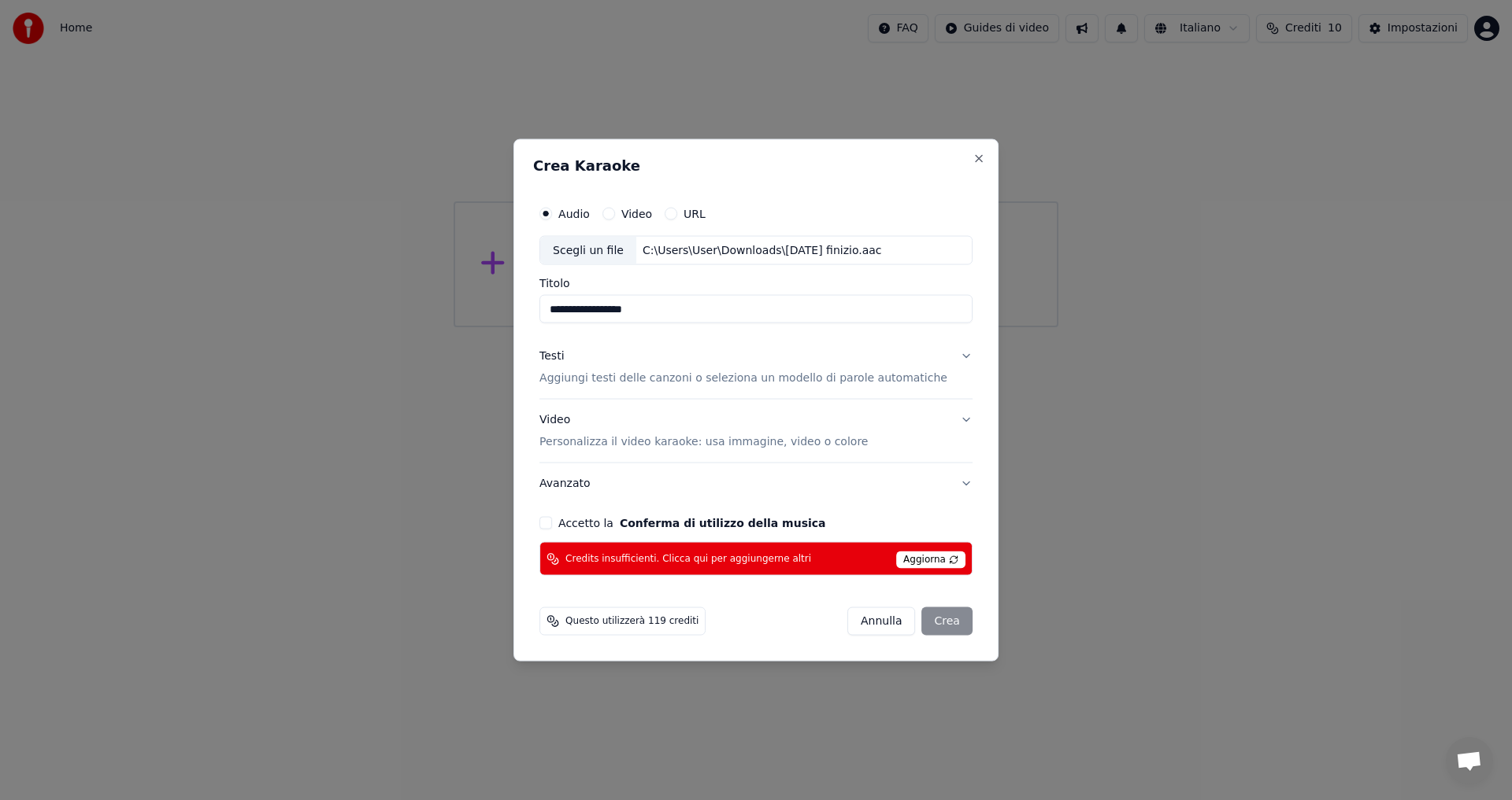
click at [677, 217] on button "URL" at bounding box center [671, 213] width 12 height 12
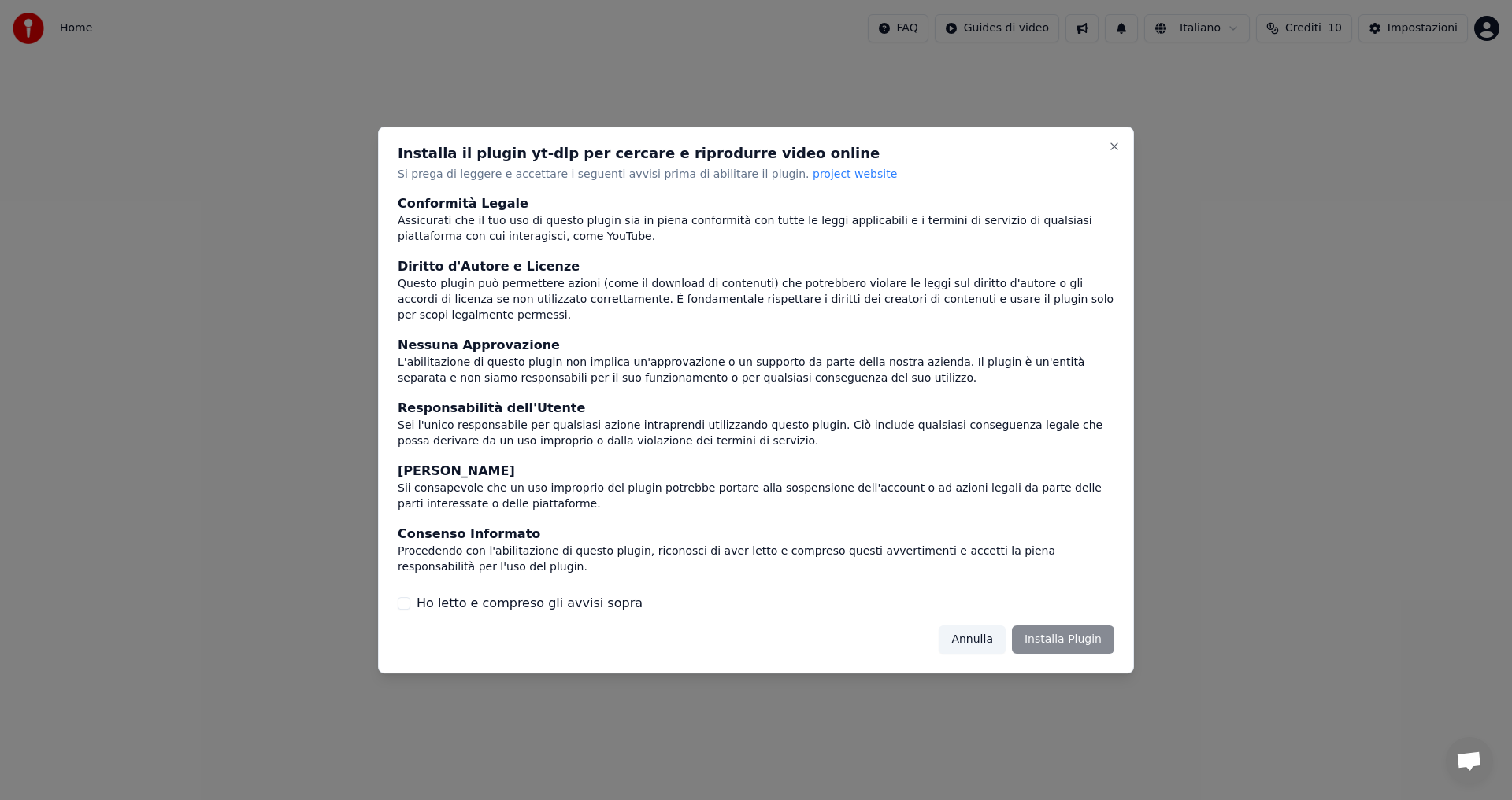
click at [511, 605] on label "Ho letto e compreso gli avvisi sopra" at bounding box center [529, 603] width 226 height 18
click at [410, 605] on button "Ho letto e compreso gli avvisi sopra" at bounding box center [404, 604] width 12 height 12
click at [1054, 631] on button "Installa Plugin" at bounding box center [1063, 640] width 102 height 28
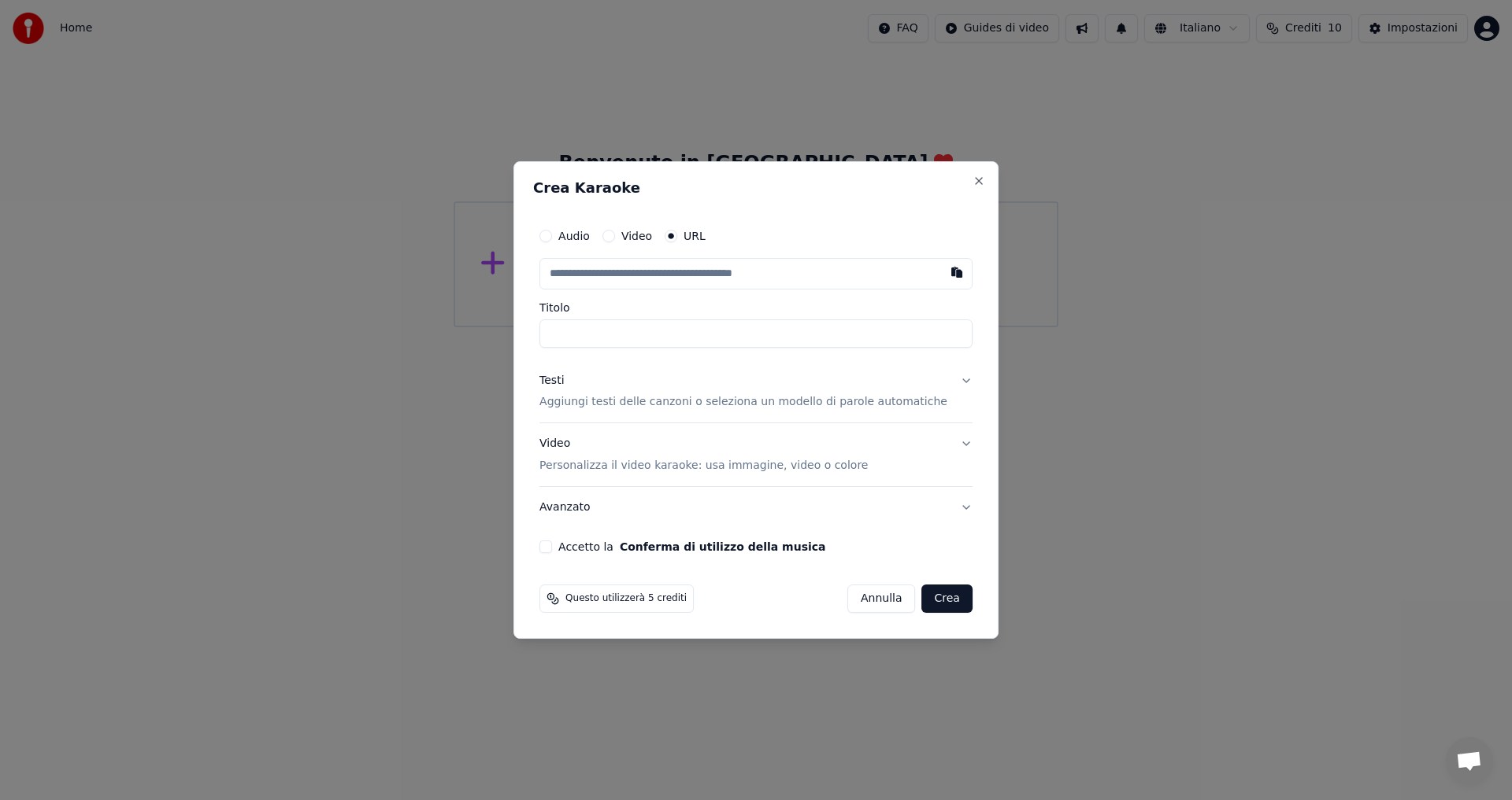
click at [625, 280] on input "text" at bounding box center [756, 274] width 433 height 32
click at [602, 278] on input "text" at bounding box center [756, 274] width 433 height 32
paste input "**********"
type input "**********"
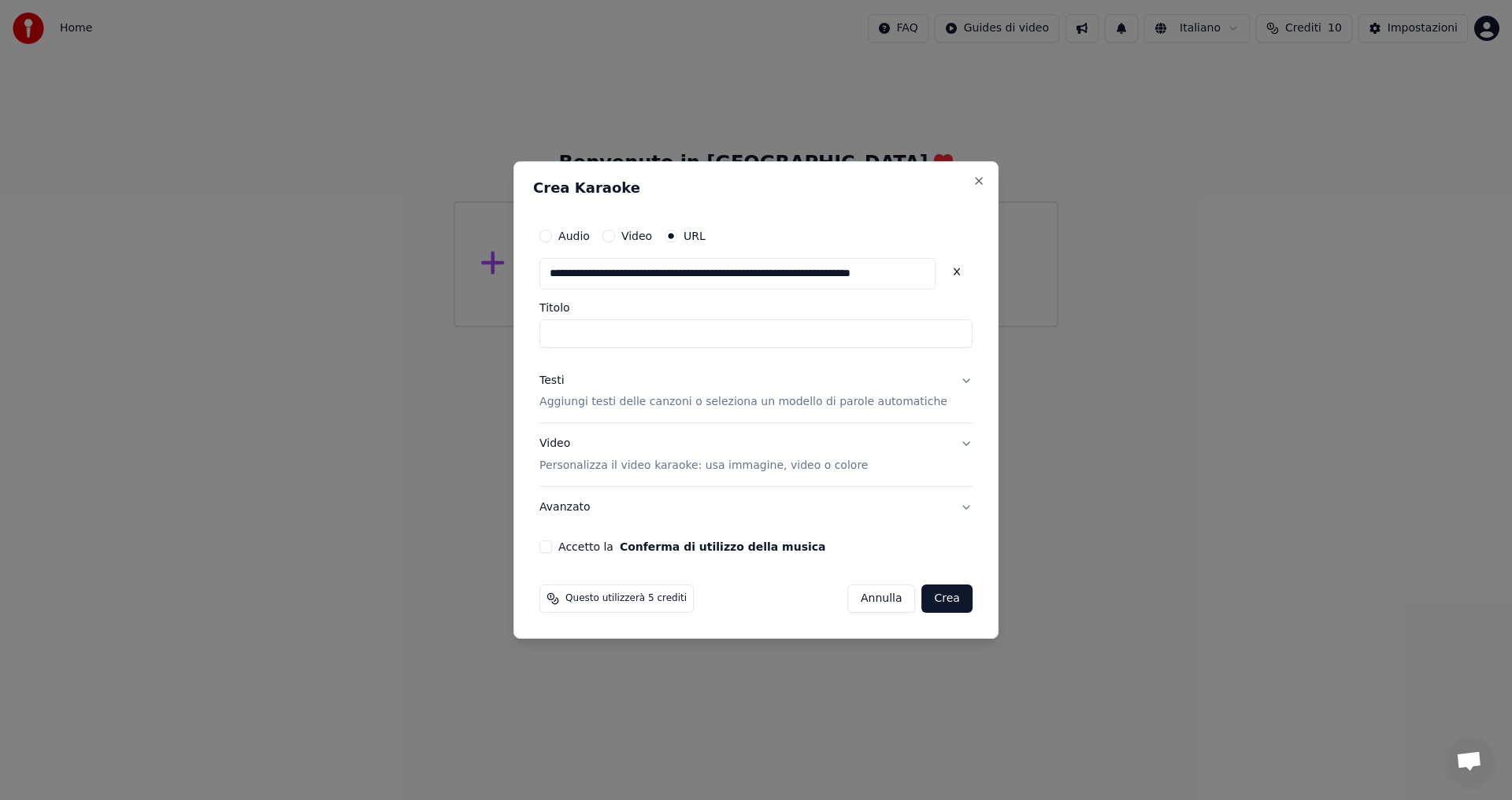
type input "**********"
click at [703, 373] on div "Testi Aggiungi testi delle canzoni o seleziona un modello di parole automatiche" at bounding box center [742, 392] width 408 height 38
type input "**********"
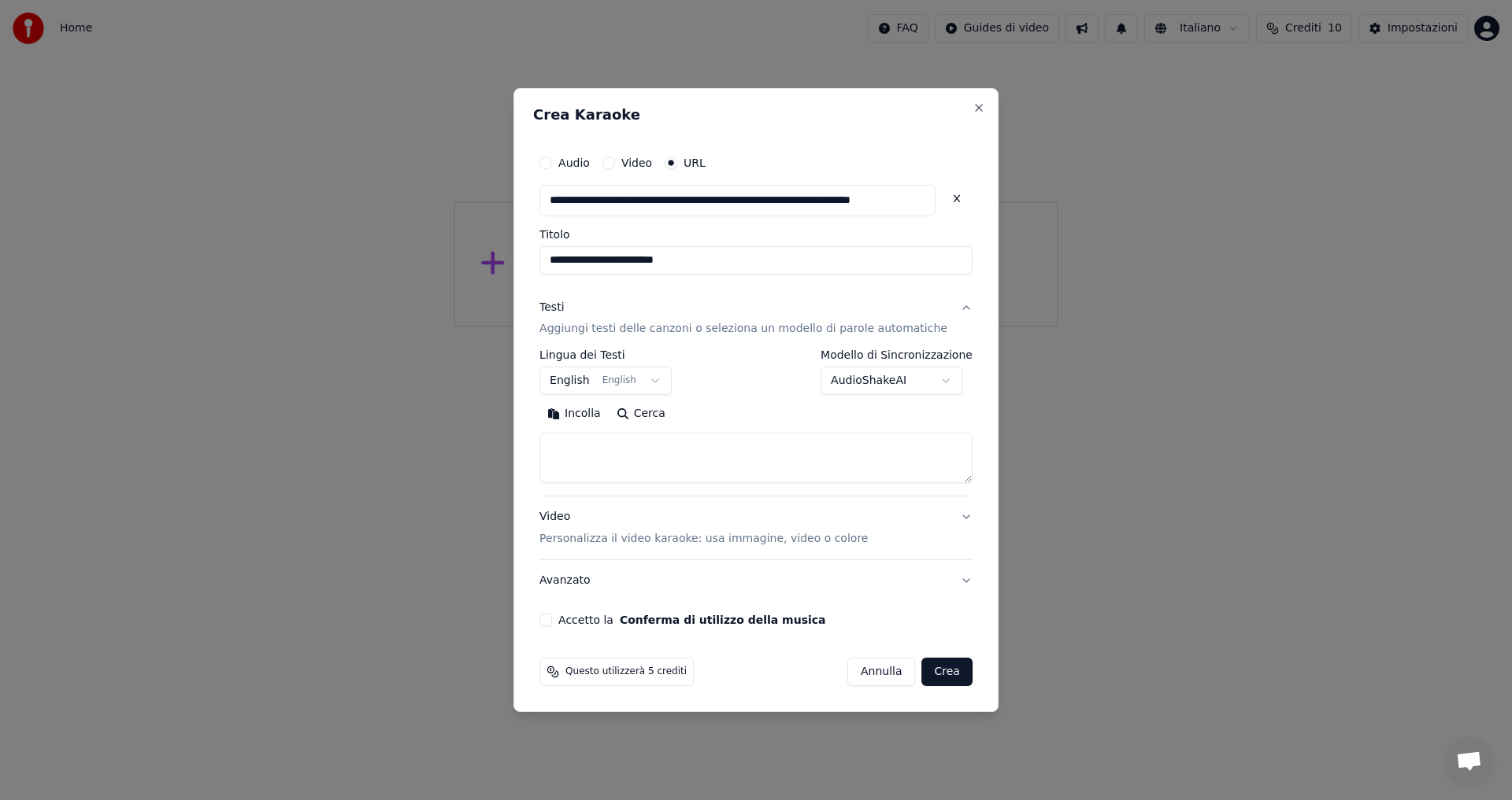
click at [648, 327] on body "**********" at bounding box center [756, 164] width 1512 height 327
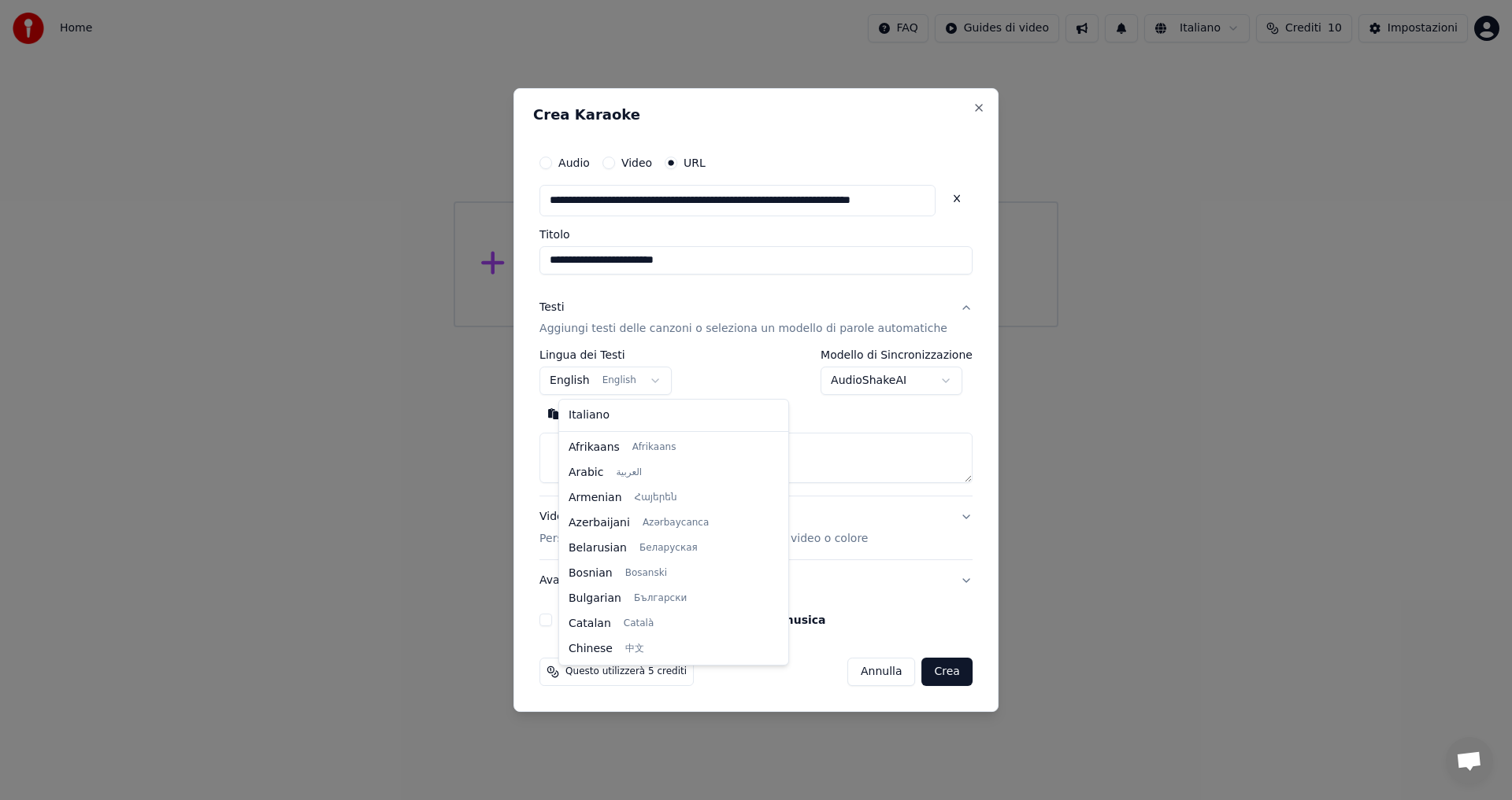
scroll to position [126, 0]
select select "**"
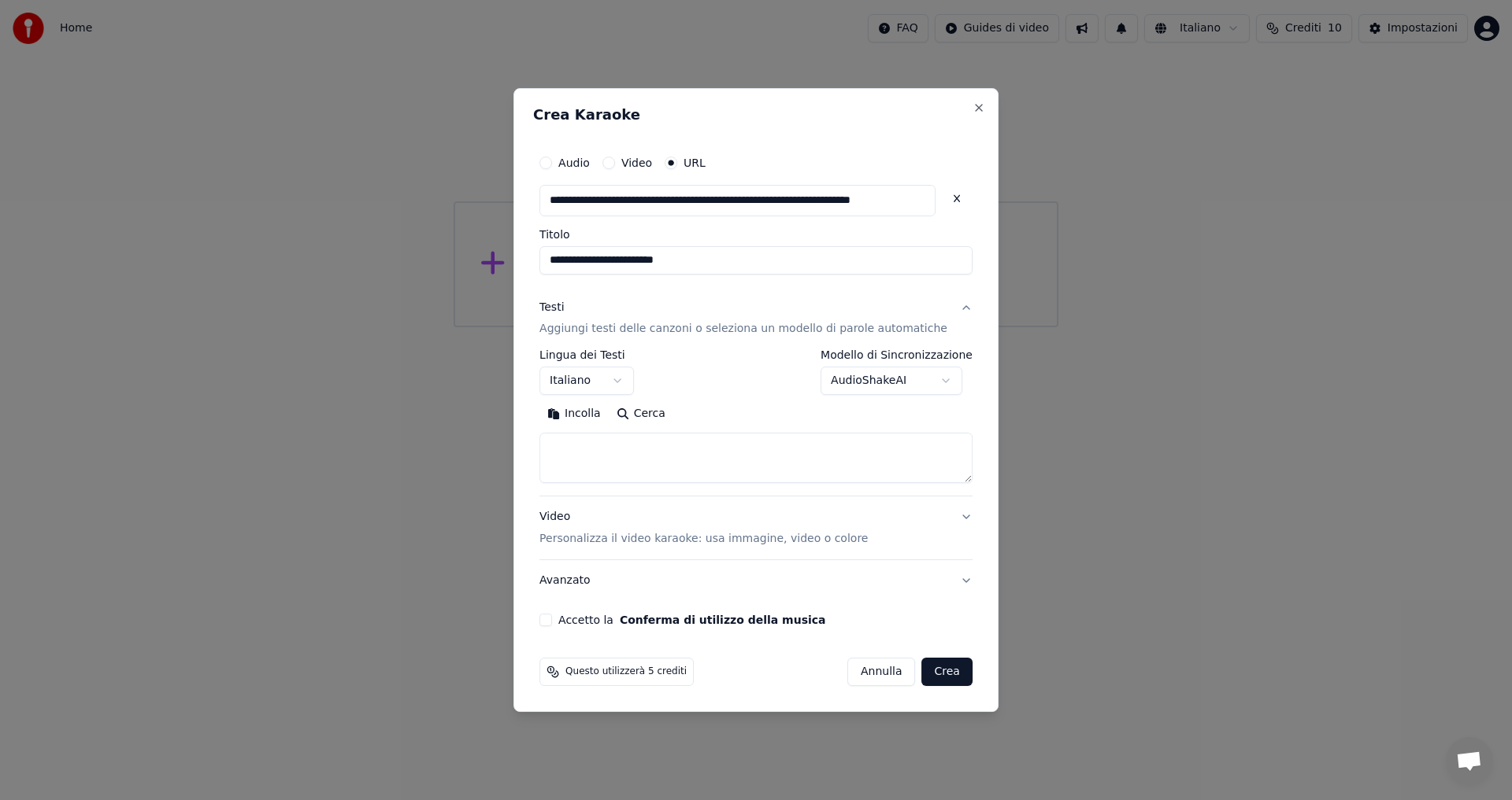
click at [621, 458] on textarea at bounding box center [756, 459] width 433 height 50
click at [636, 451] on textarea at bounding box center [756, 459] width 433 height 50
click at [599, 415] on button "Incolla" at bounding box center [573, 415] width 70 height 26
click at [576, 517] on div "Video Personalizza il video karaoke: usa immagine, video o colore" at bounding box center [703, 528] width 328 height 38
type textarea "**********"
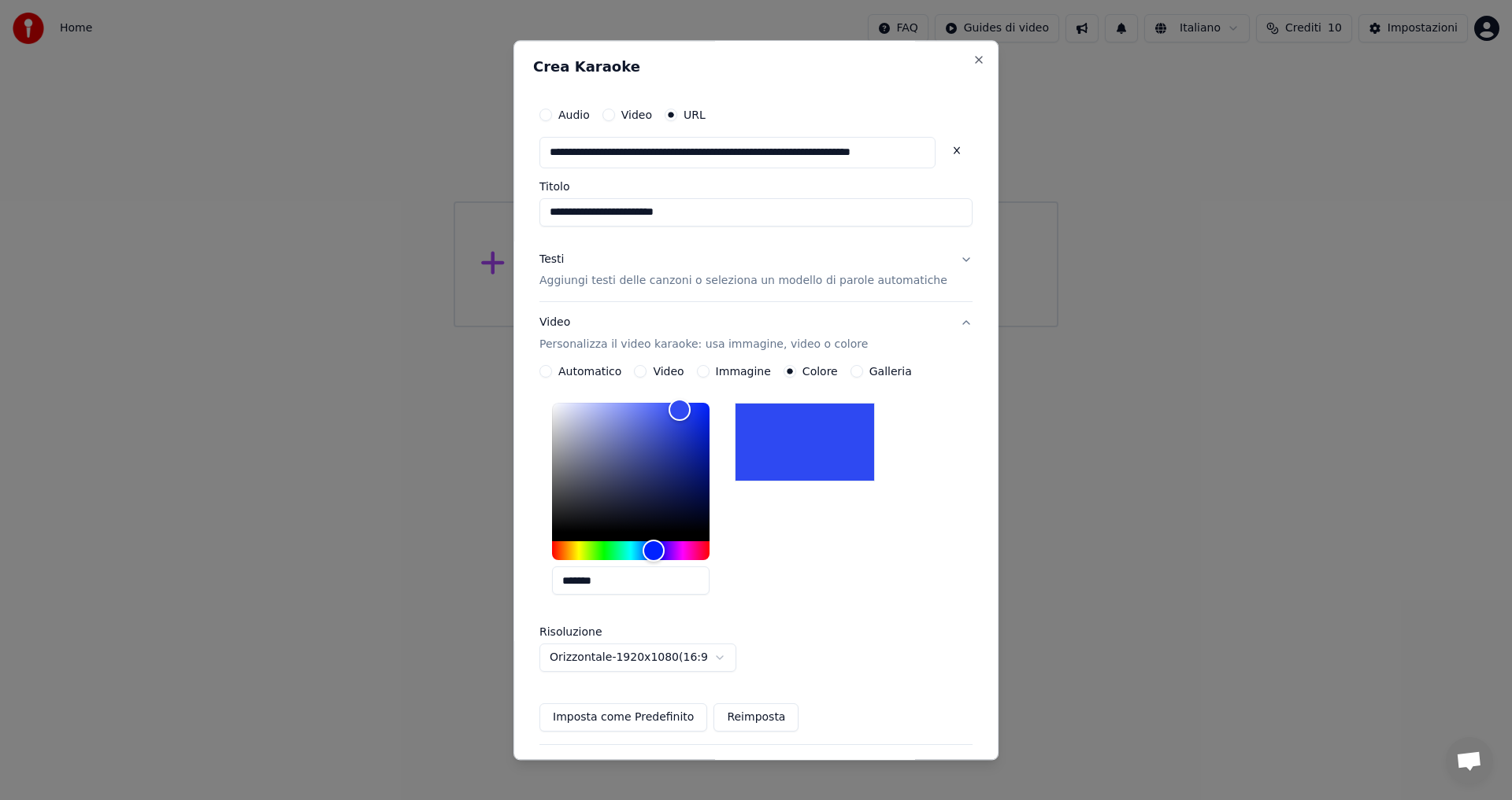
click at [581, 326] on div "Video Personalizza il video karaoke: usa immagine, video o colore" at bounding box center [703, 334] width 328 height 38
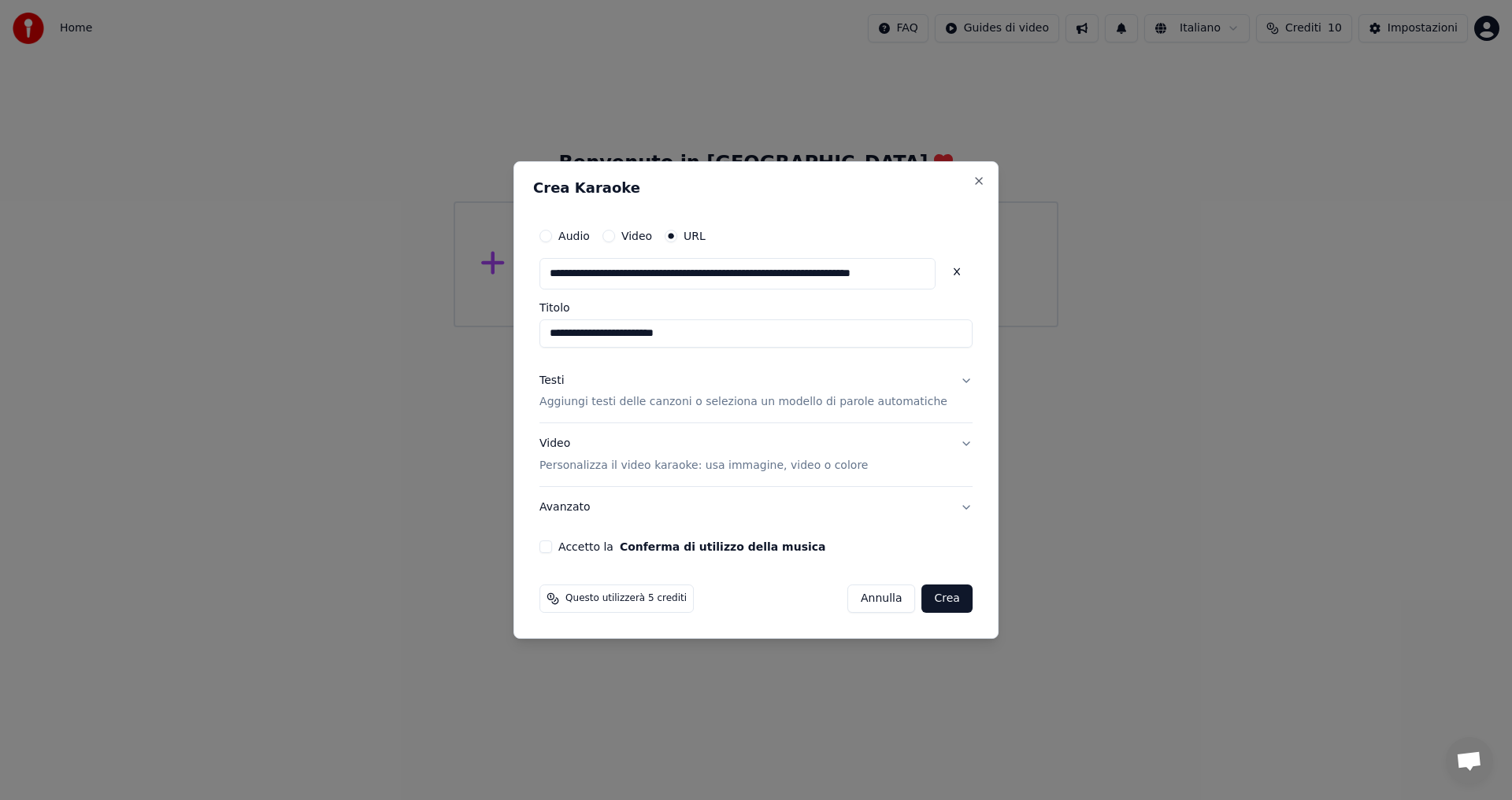
click at [564, 383] on div "Testi" at bounding box center [551, 381] width 25 height 16
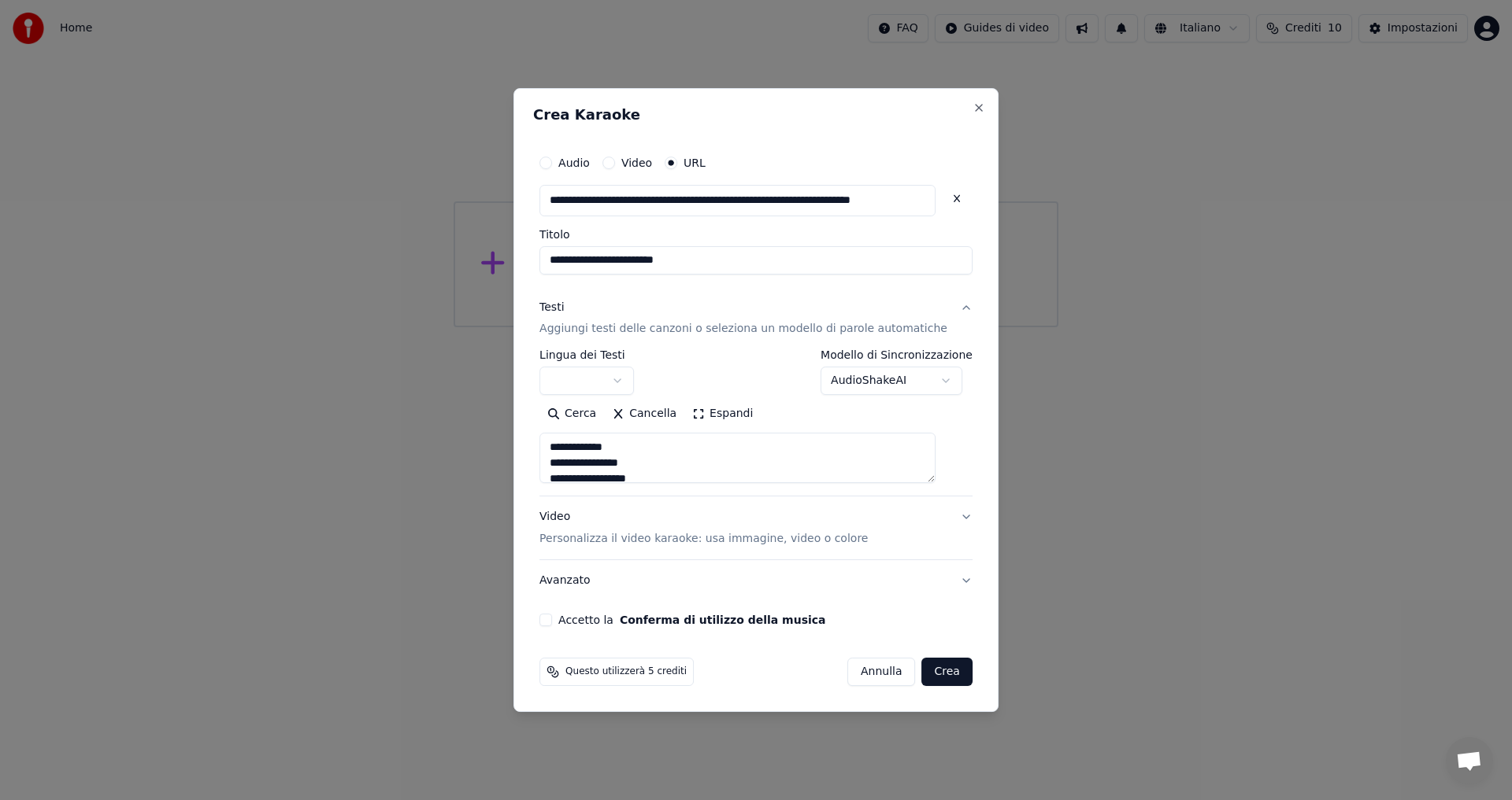
click at [632, 327] on body "**********" at bounding box center [756, 164] width 1512 height 327
click at [639, 327] on body "**********" at bounding box center [756, 164] width 1512 height 327
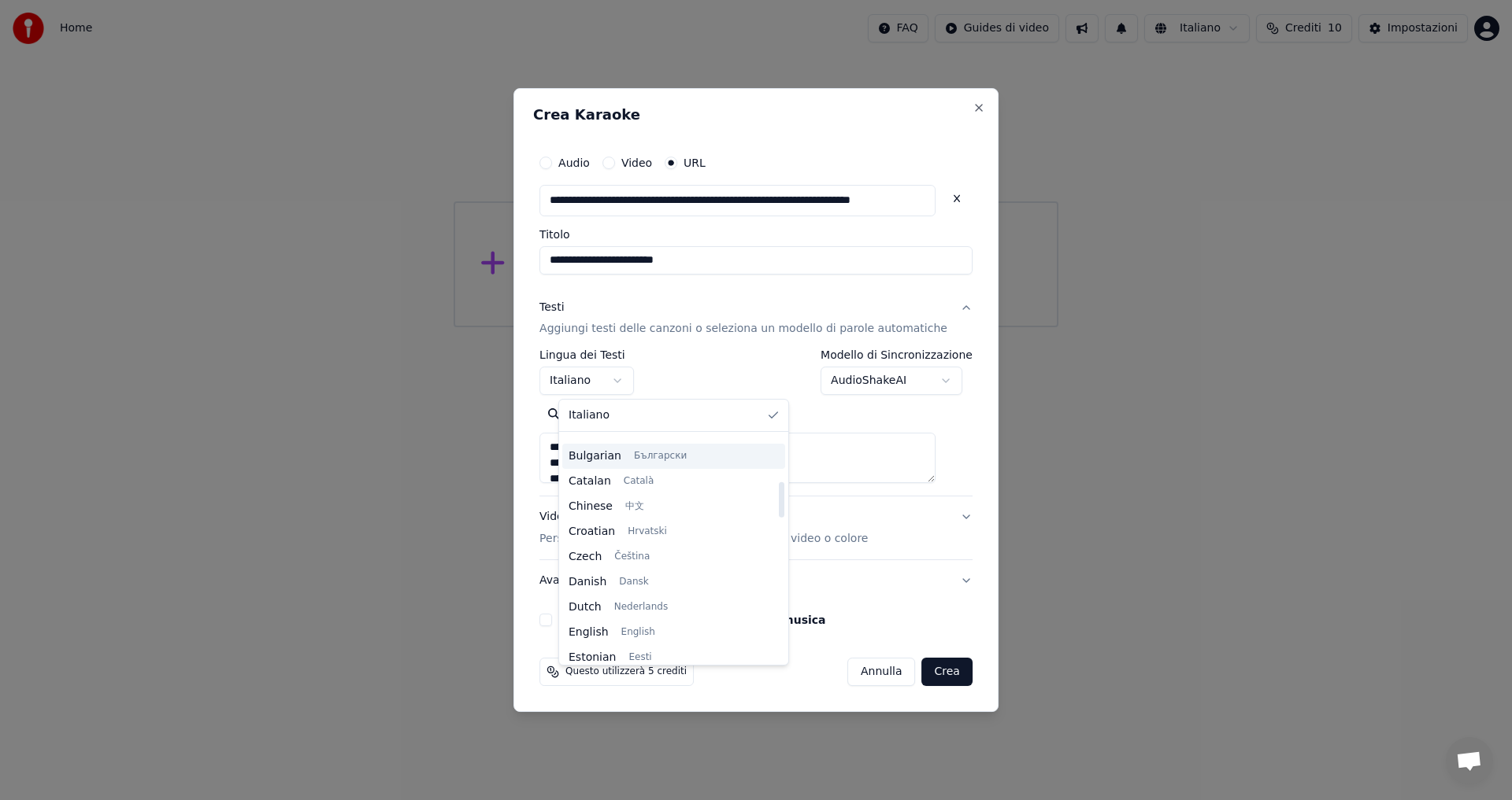
scroll to position [0, 0]
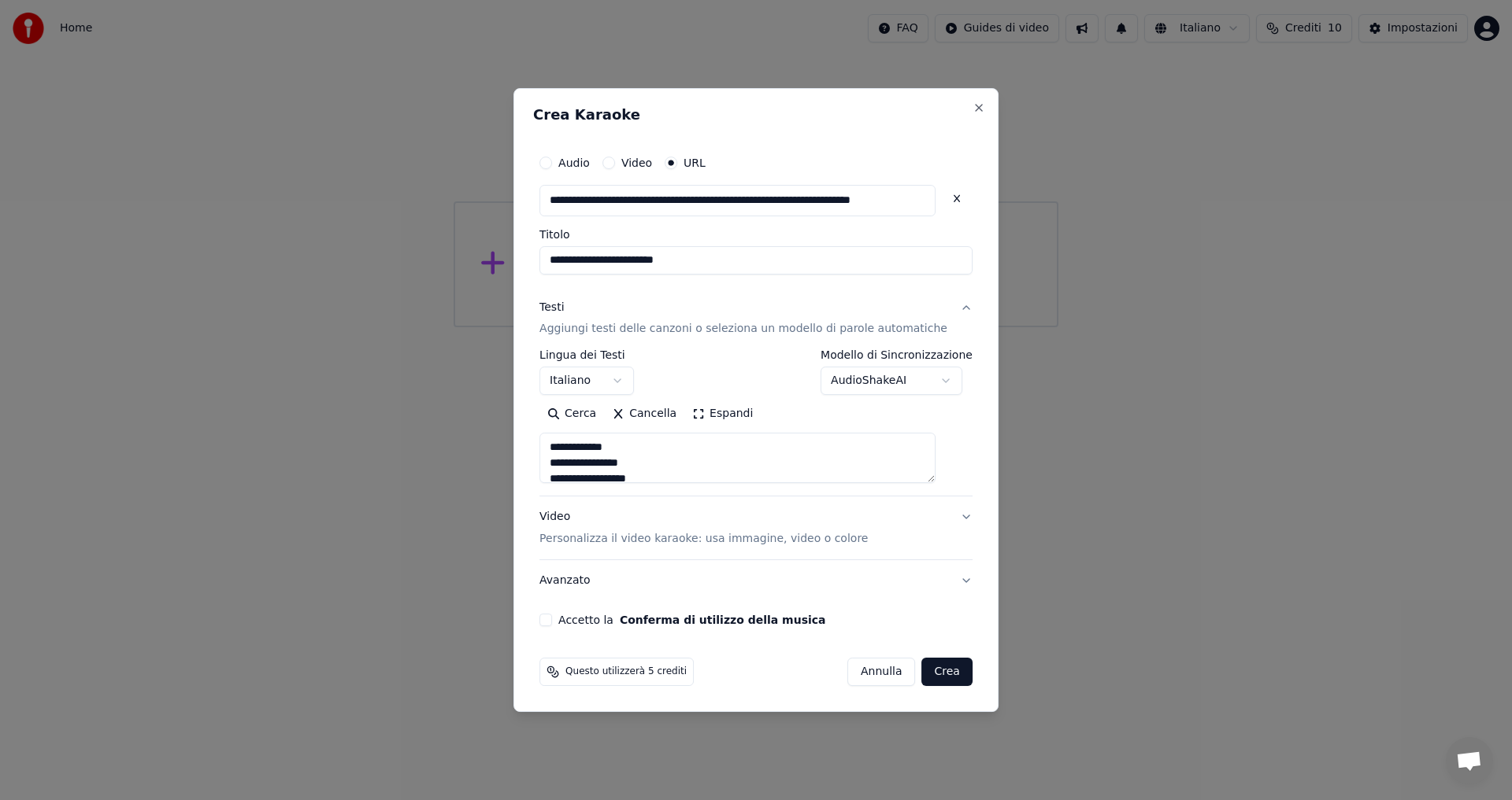
click at [740, 327] on body "**********" at bounding box center [756, 164] width 1512 height 327
click at [900, 327] on body "**********" at bounding box center [756, 164] width 1512 height 327
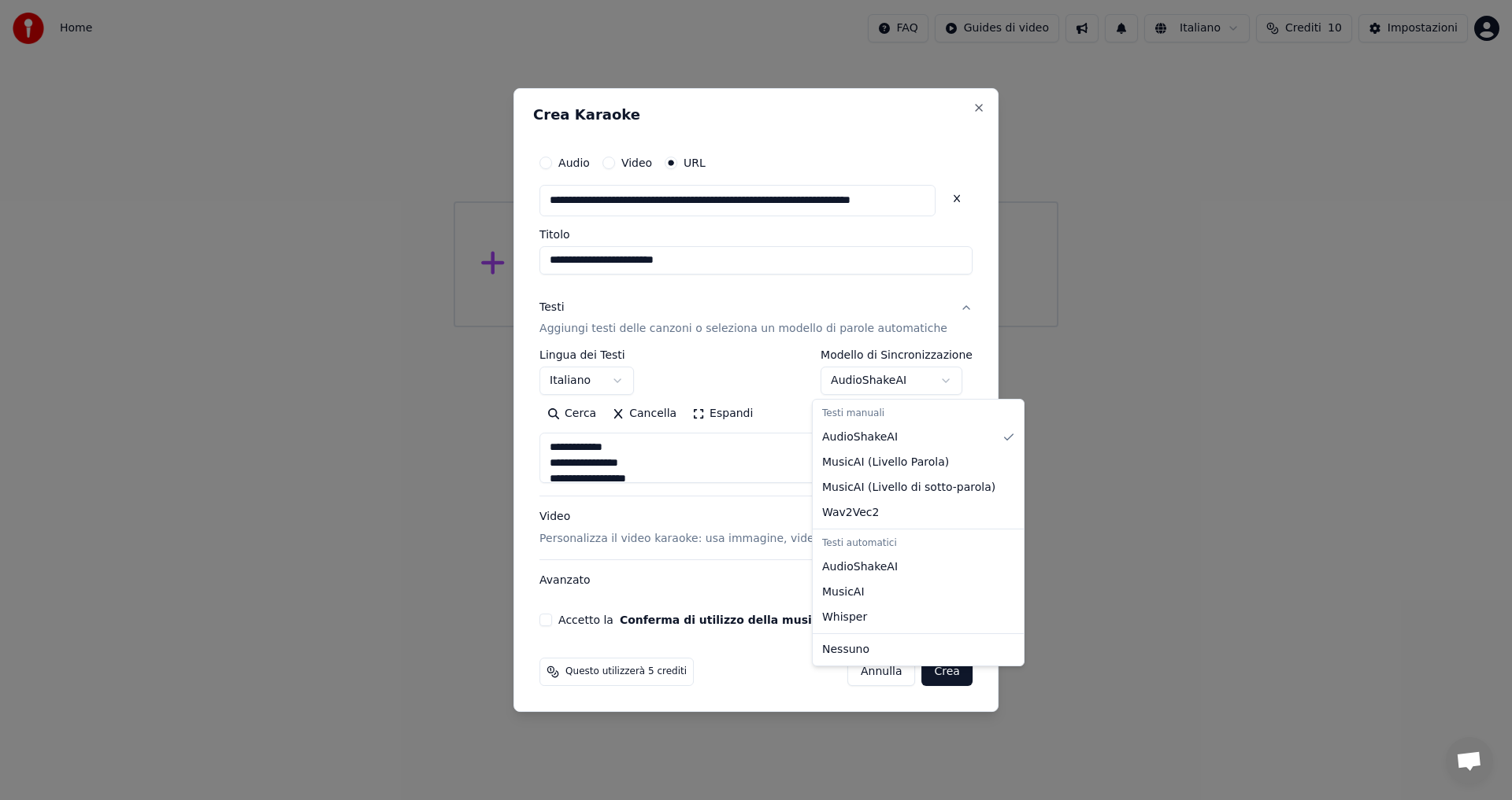
click at [746, 327] on body "**********" at bounding box center [756, 164] width 1512 height 327
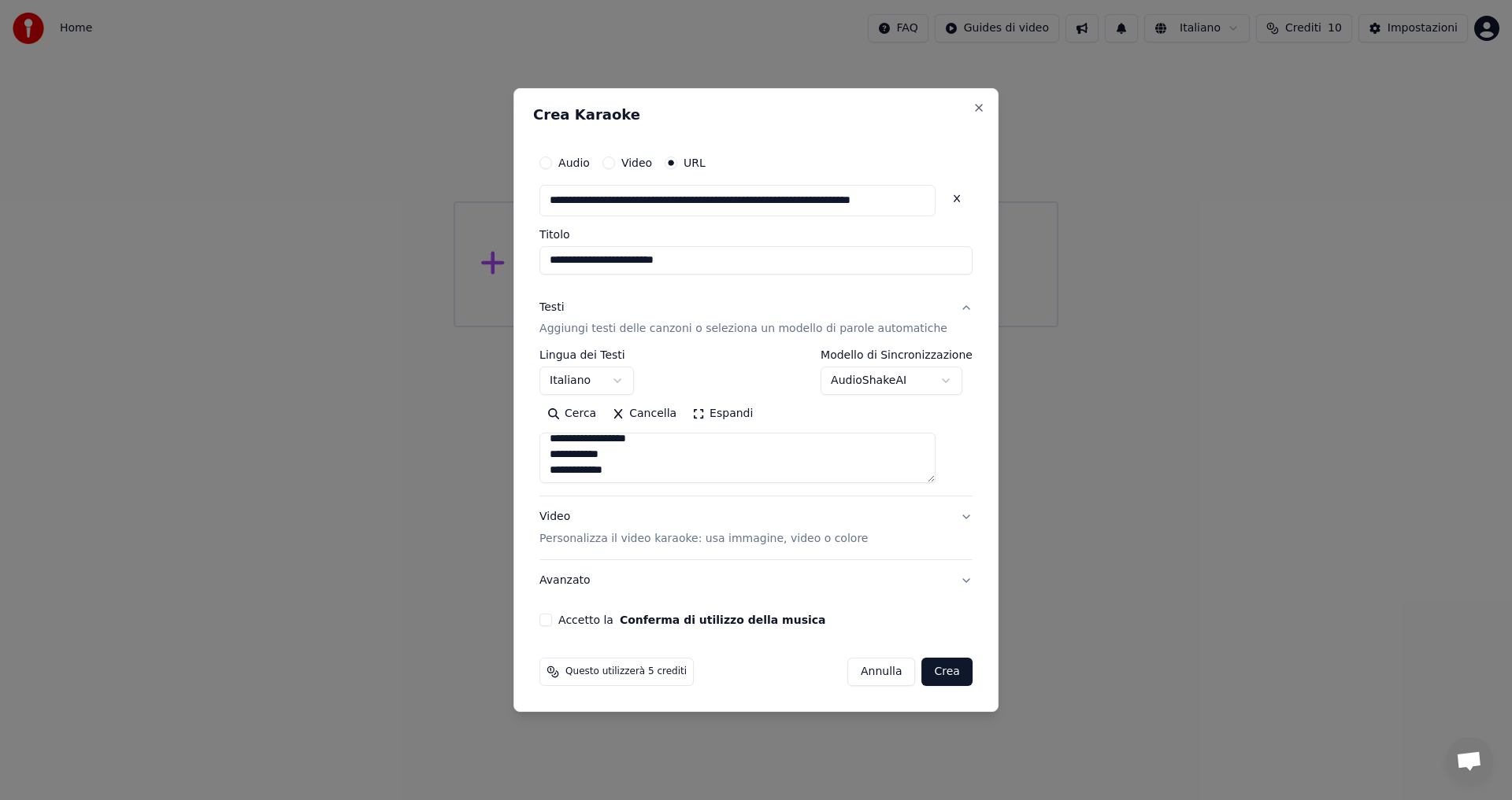
scroll to position [236, 0]
click at [577, 589] on button "Avanzato" at bounding box center [756, 581] width 433 height 40
type textarea "**********"
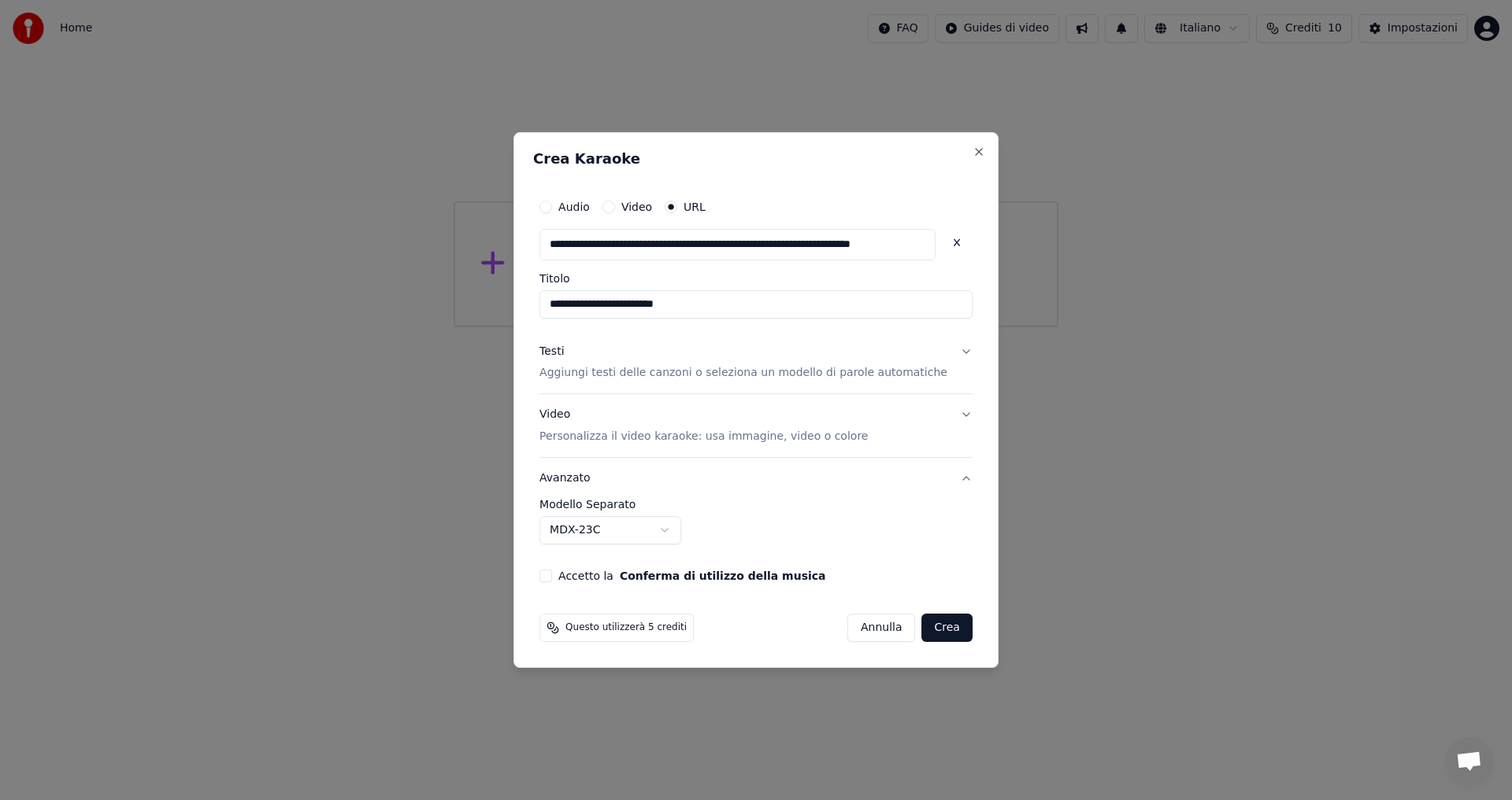
click at [552, 574] on button "Accetto la Conferma di utilizzo della musica" at bounding box center [545, 576] width 12 height 12
click at [922, 626] on button "Crea" at bounding box center [947, 628] width 50 height 28
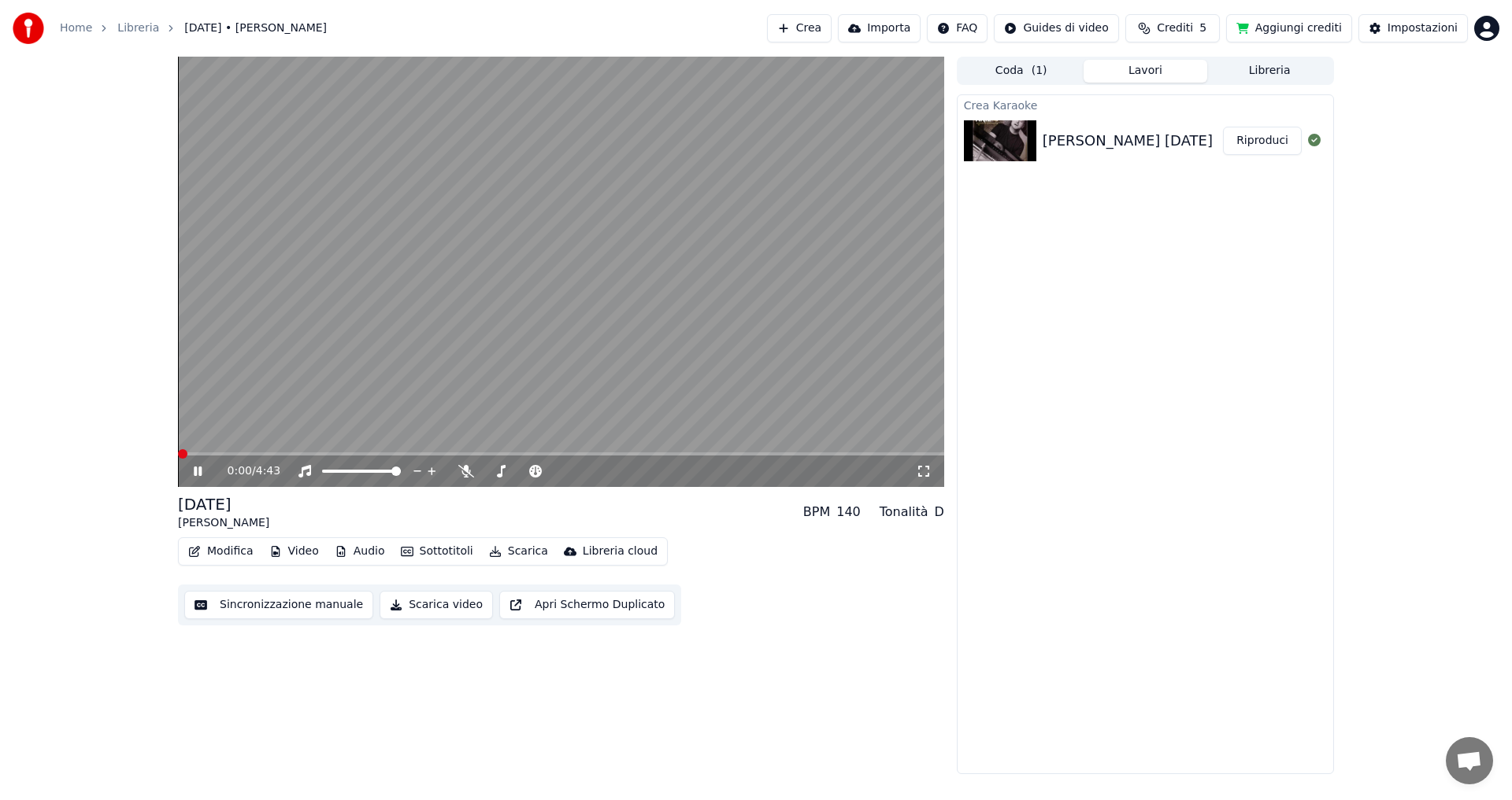
click at [178, 450] on span at bounding box center [182, 454] width 10 height 10
click at [192, 466] on icon at bounding box center [209, 471] width 37 height 12
drag, startPoint x: 185, startPoint y: 449, endPoint x: 168, endPoint y: 449, distance: 17.0
click at [168, 449] on div "0:01 / 4:43 [DATE] [PERSON_NAME] BPM 140 Tonalità D Modifica Video Audio Sottot…" at bounding box center [756, 415] width 1181 height 717
click at [178, 455] on span at bounding box center [182, 454] width 10 height 10
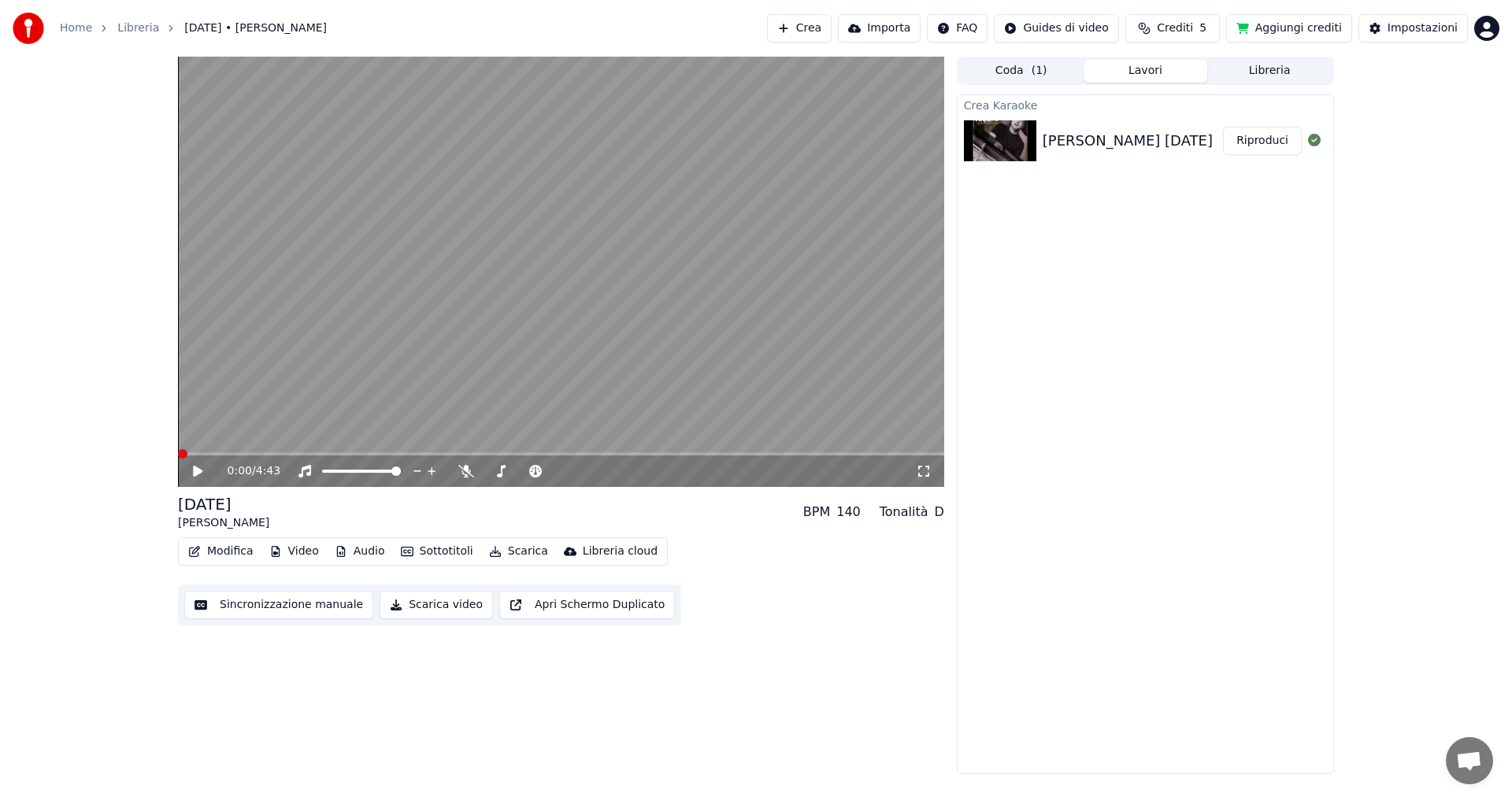
click at [590, 610] on button "Apri Schermo Duplicato" at bounding box center [586, 605] width 175 height 28
click at [198, 473] on icon at bounding box center [209, 471] width 37 height 12
click at [183, 450] on span at bounding box center [188, 454] width 10 height 10
click at [196, 473] on icon at bounding box center [197, 471] width 10 height 11
drag, startPoint x: 238, startPoint y: 449, endPoint x: 219, endPoint y: 450, distance: 19.0
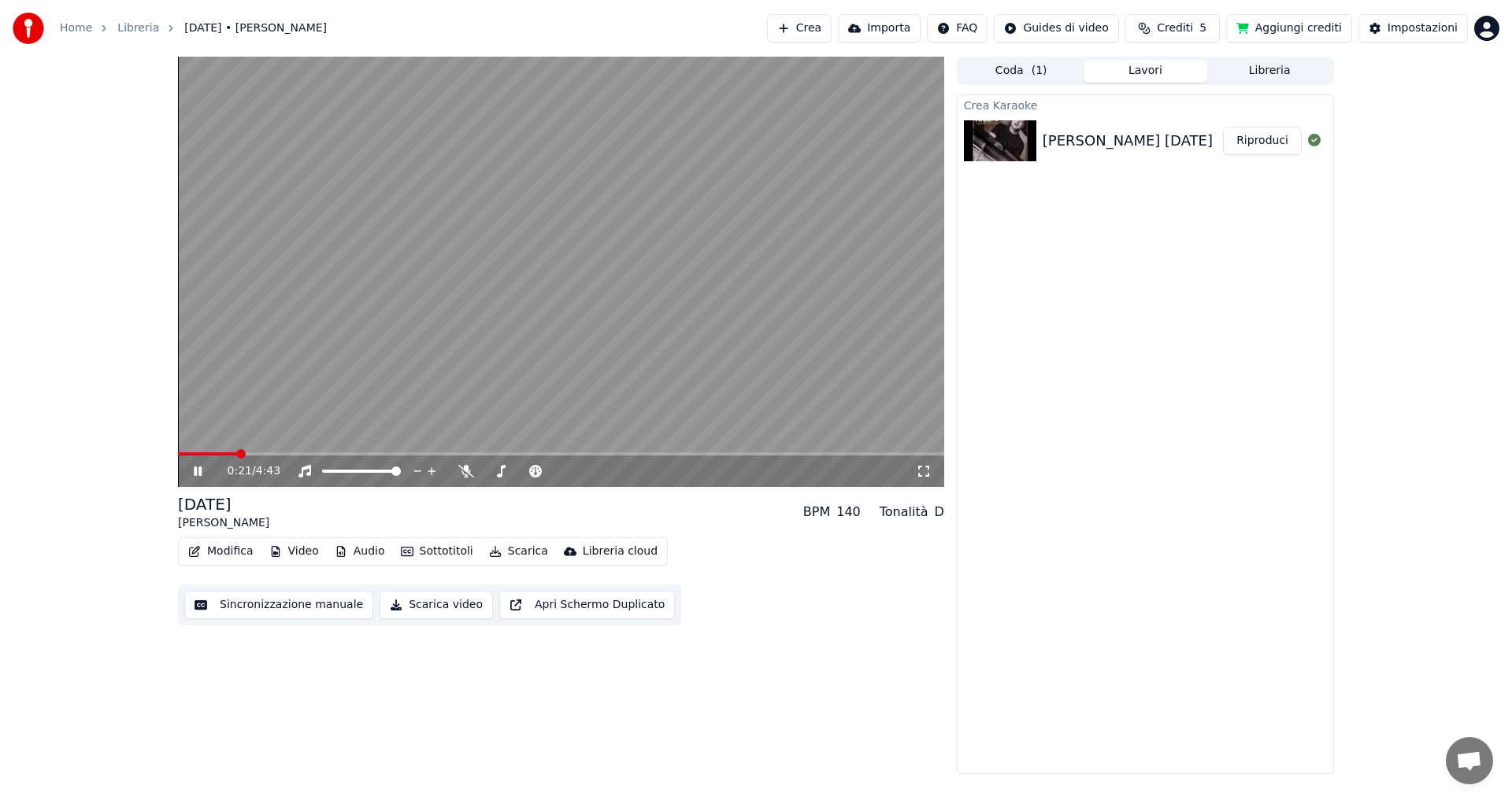
click at [219, 450] on video at bounding box center [561, 271] width 766 height 430
click at [216, 455] on span at bounding box center [220, 454] width 10 height 10
click at [225, 453] on span at bounding box center [220, 454] width 10 height 10
click at [233, 453] on span at bounding box center [233, 454] width 10 height 10
click at [193, 464] on div "0:20 / 4:43" at bounding box center [561, 472] width 754 height 16
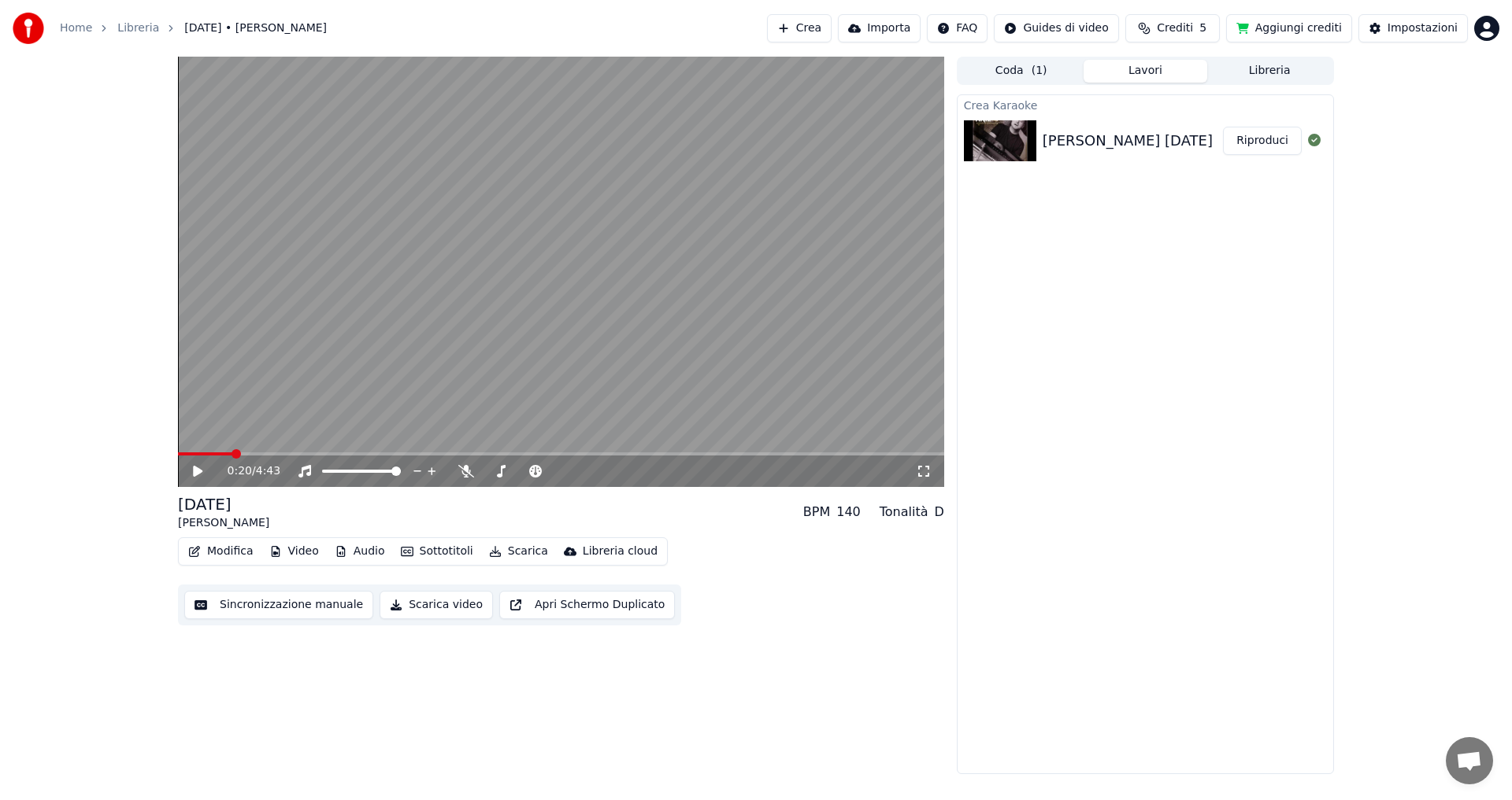
click at [201, 474] on icon at bounding box center [209, 471] width 37 height 12
click at [245, 454] on span at bounding box center [246, 454] width 10 height 10
click at [263, 453] on span at bounding box center [265, 454] width 10 height 10
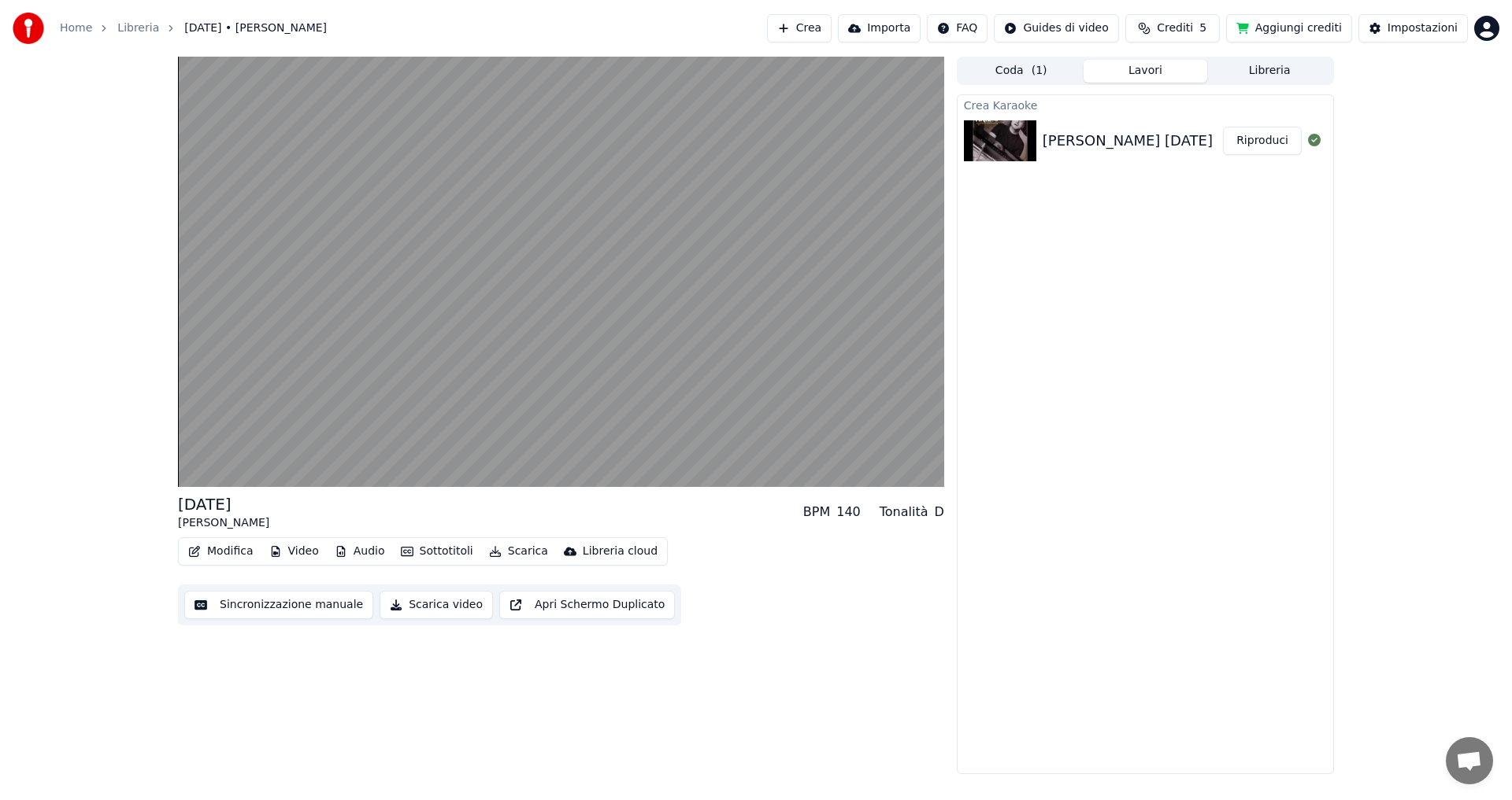
click at [940, 512] on div "D" at bounding box center [939, 511] width 10 height 18
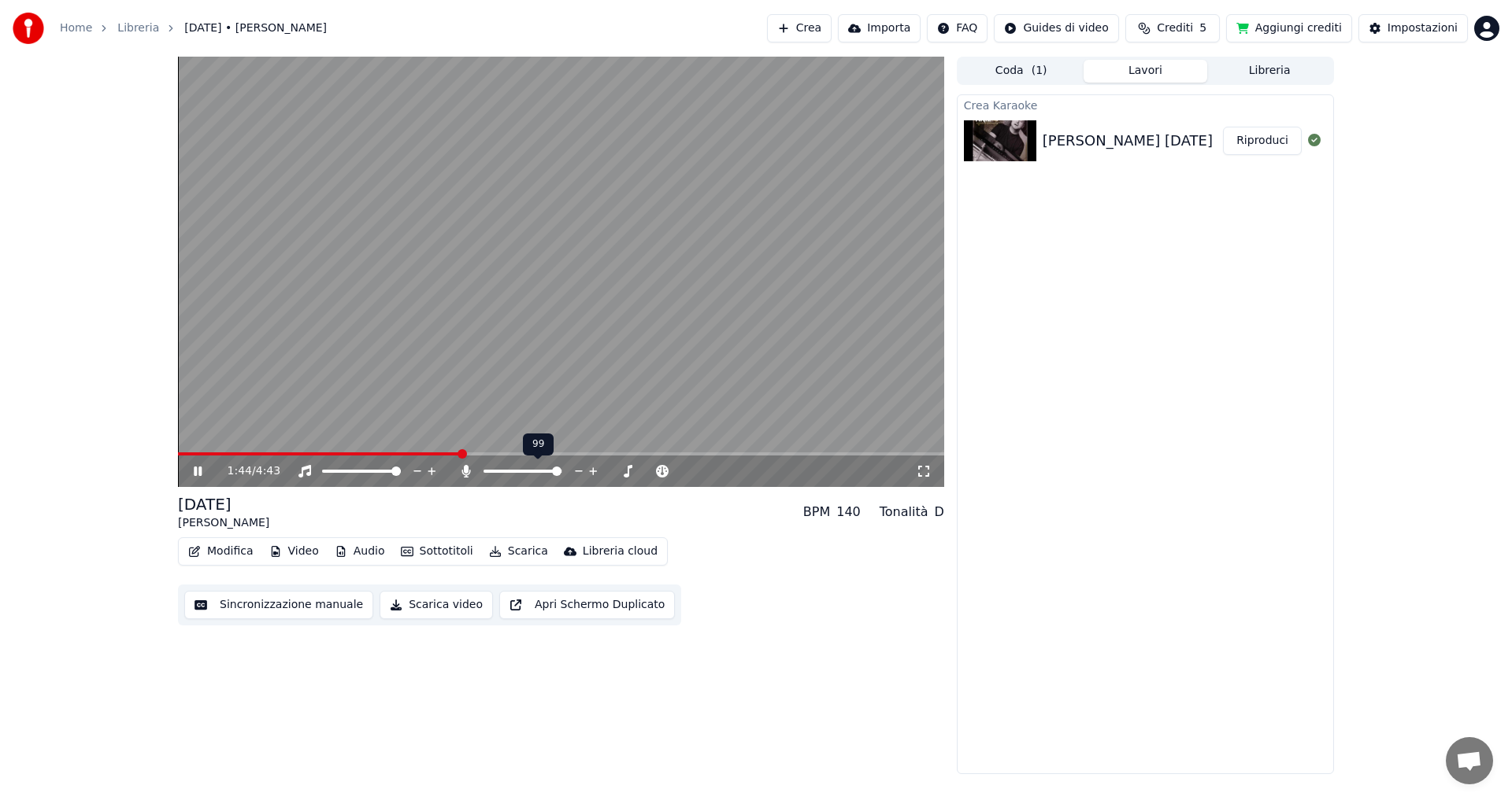
click at [561, 471] on span at bounding box center [557, 471] width 10 height 10
click at [554, 472] on span at bounding box center [557, 471] width 10 height 10
click at [553, 472] on span at bounding box center [550, 471] width 10 height 10
click at [556, 469] on span at bounding box center [557, 471] width 10 height 10
click at [559, 468] on span at bounding box center [557, 471] width 10 height 10
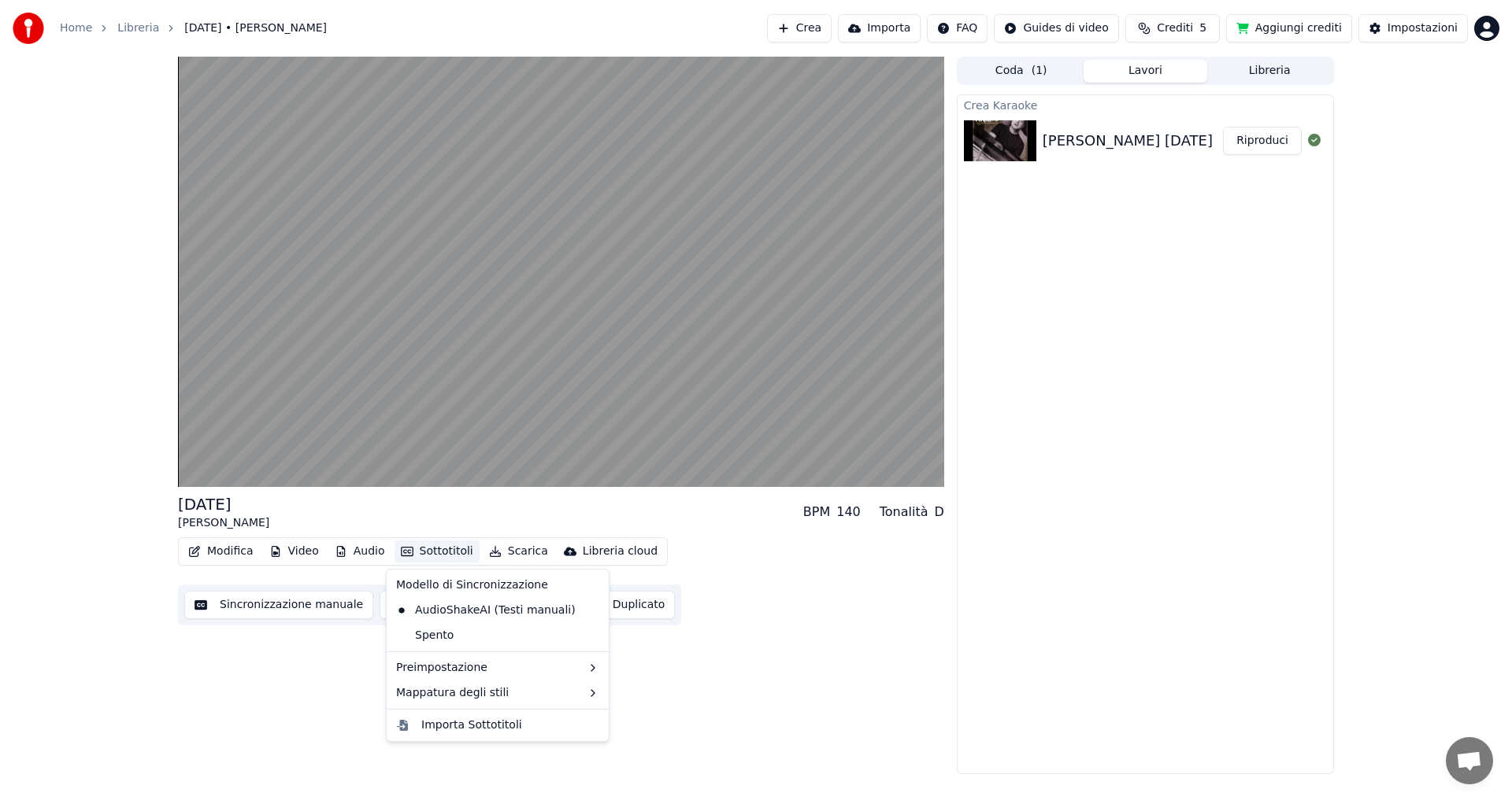
click at [431, 553] on button "Sottotitoli" at bounding box center [437, 551] width 85 height 22
click at [628, 694] on div "2 Lines - Dynamic (Horizontal)" at bounding box center [689, 697] width 198 height 26
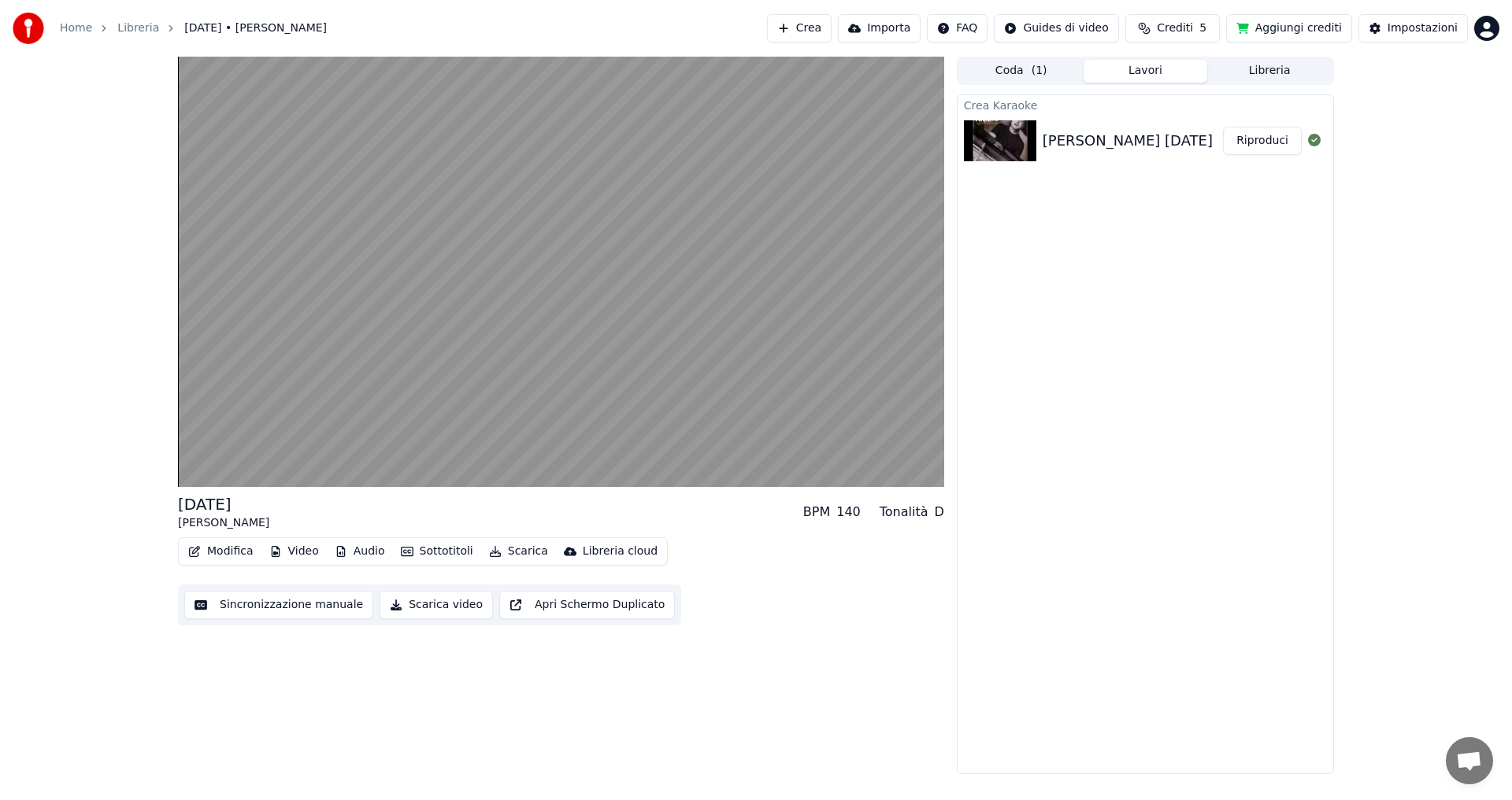
click at [443, 553] on button "Sottotitoli" at bounding box center [437, 551] width 85 height 22
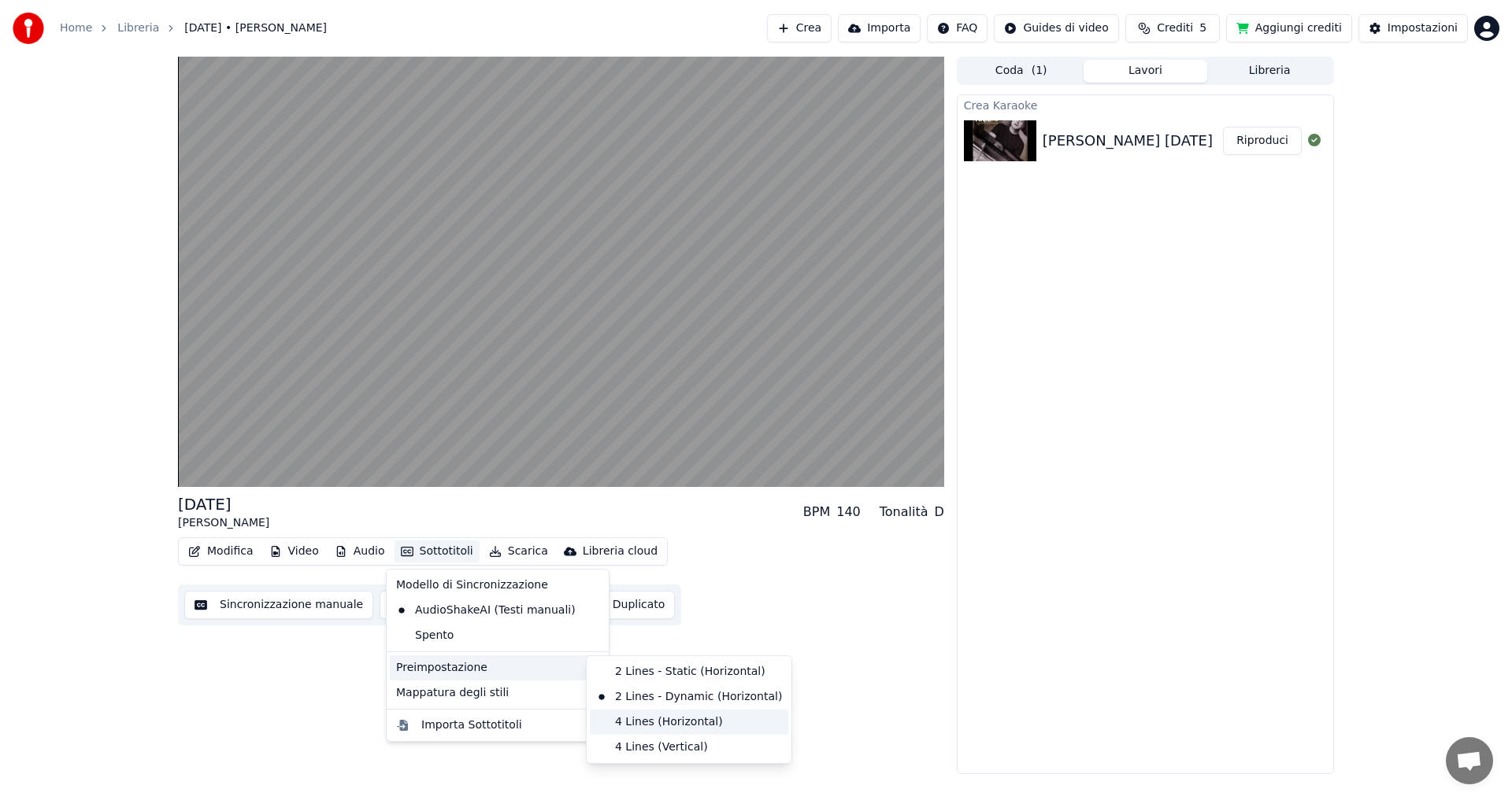
click at [623, 722] on div "4 Lines (Horizontal)" at bounding box center [689, 722] width 198 height 26
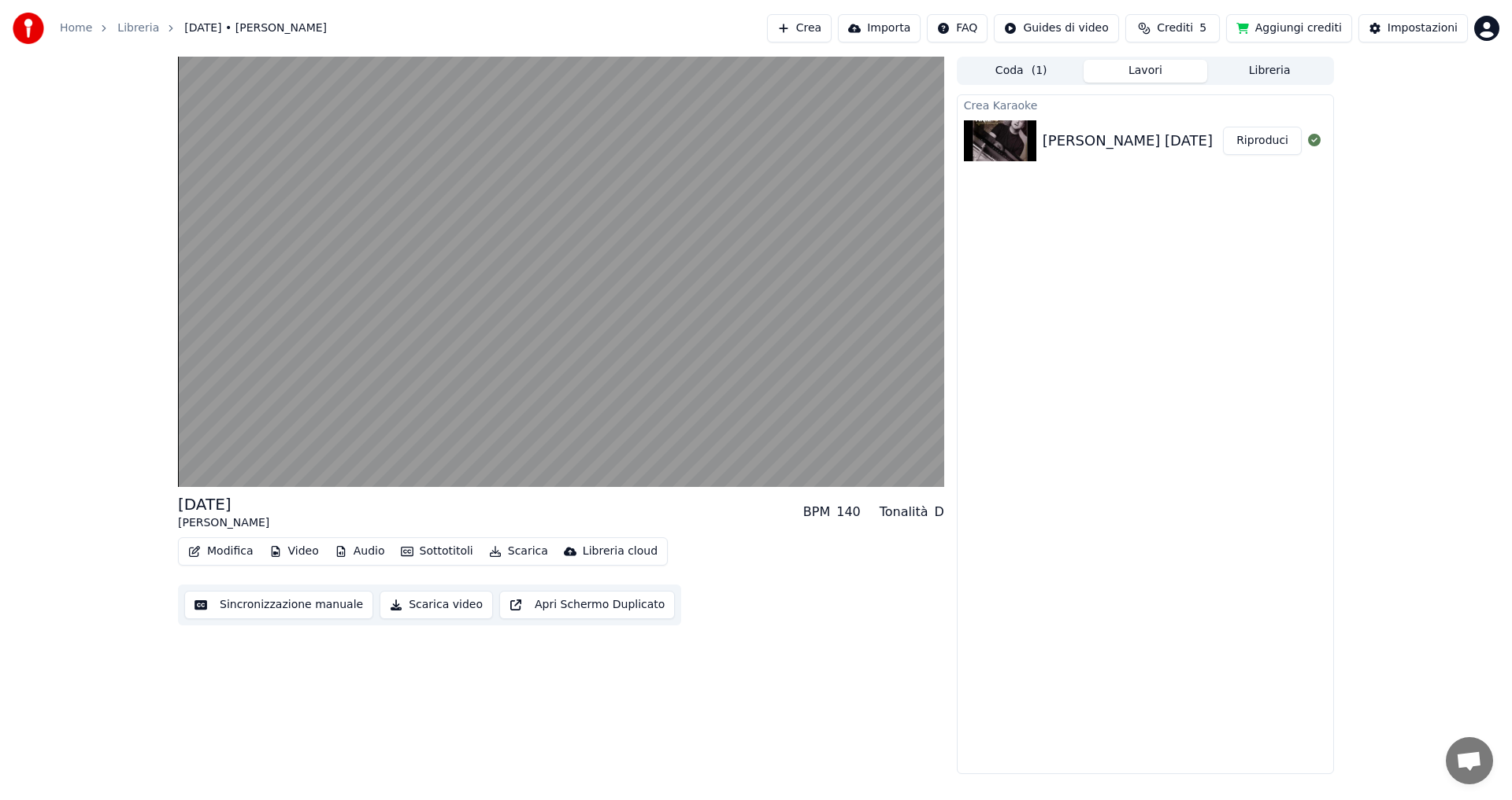
click at [424, 549] on button "Sottotitoli" at bounding box center [437, 551] width 85 height 22
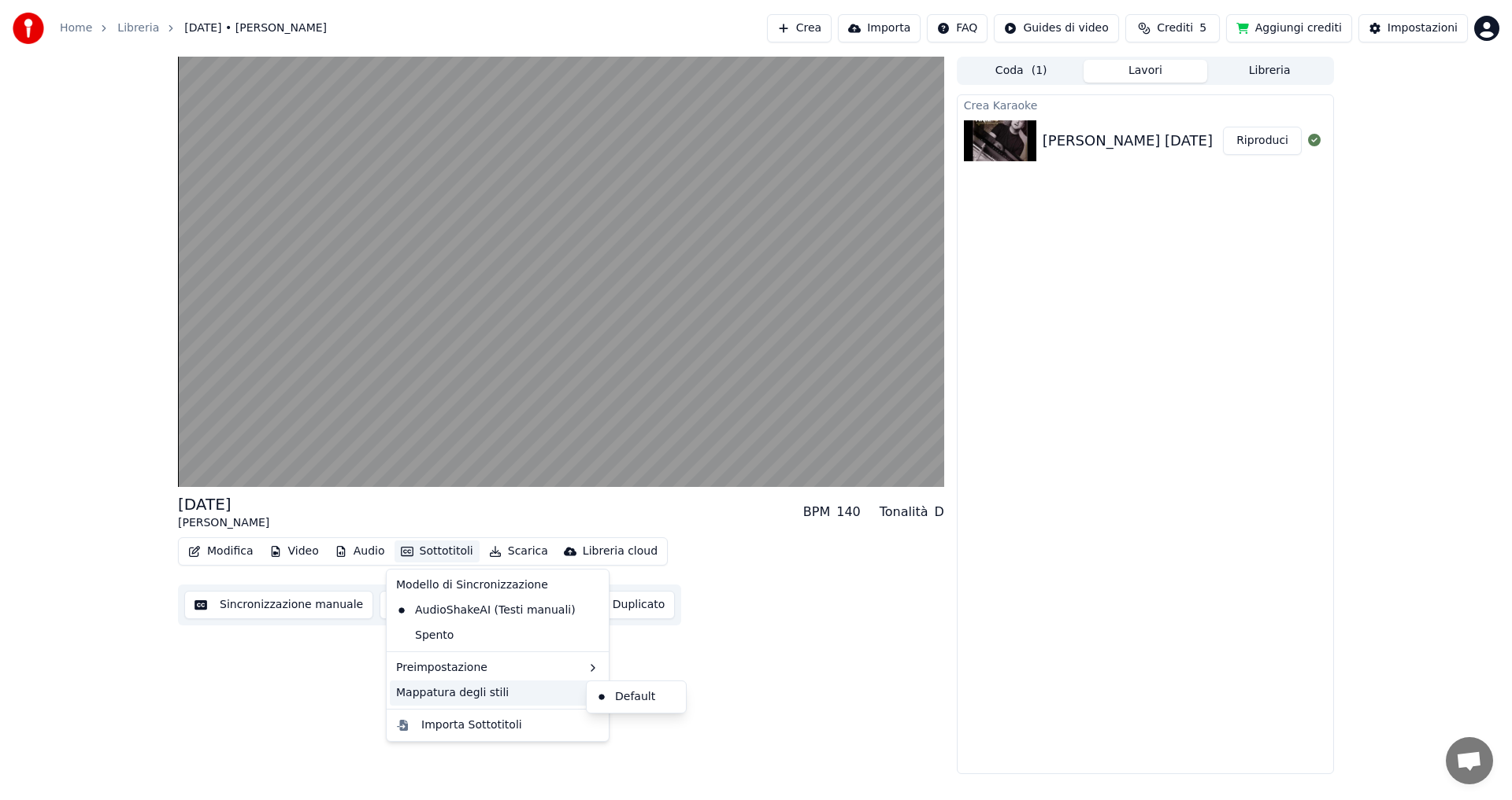
click at [586, 694] on icon at bounding box center [593, 694] width 12 height 12
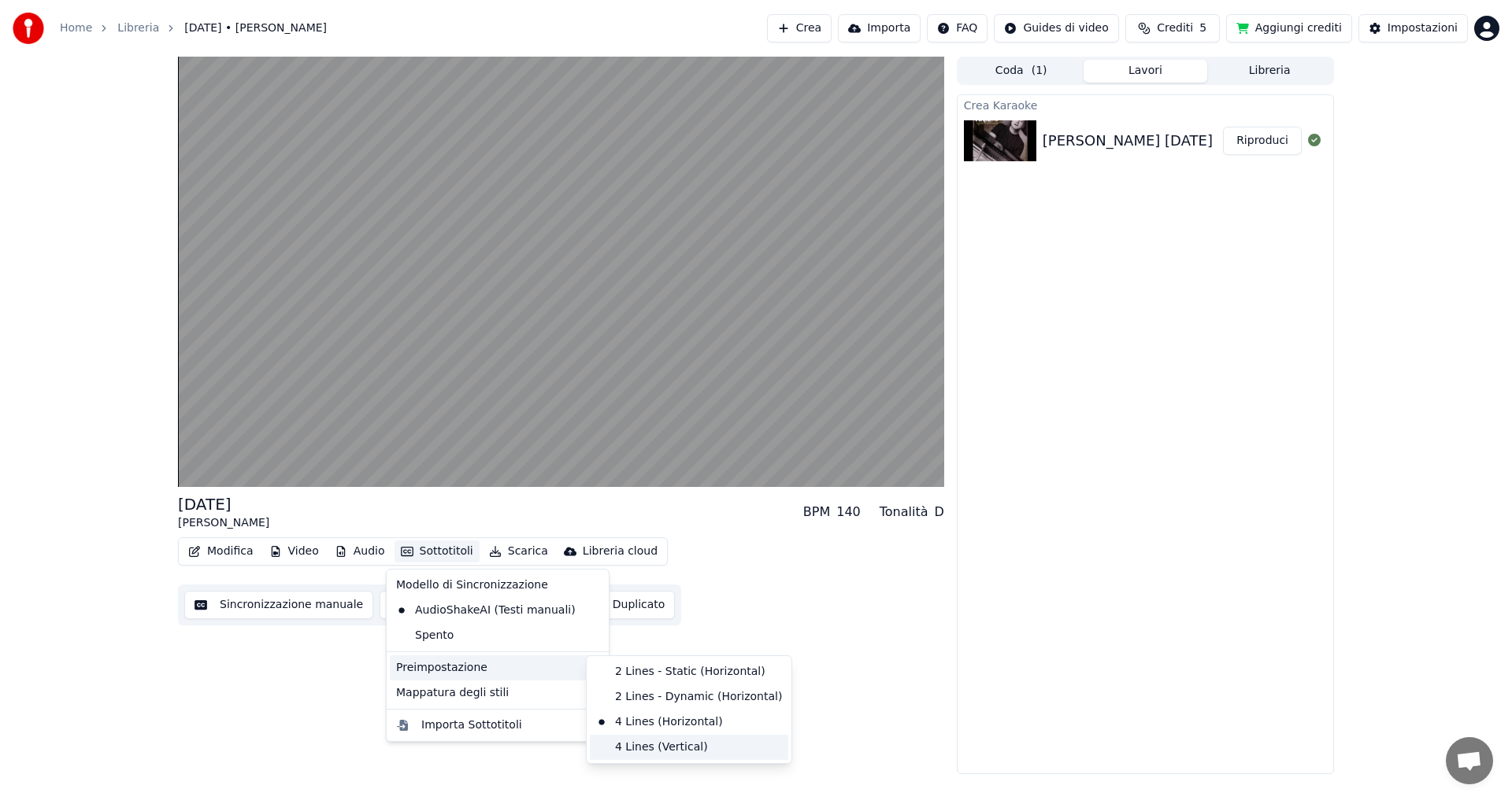
click at [624, 743] on div "4 Lines (Vertical)" at bounding box center [689, 747] width 198 height 26
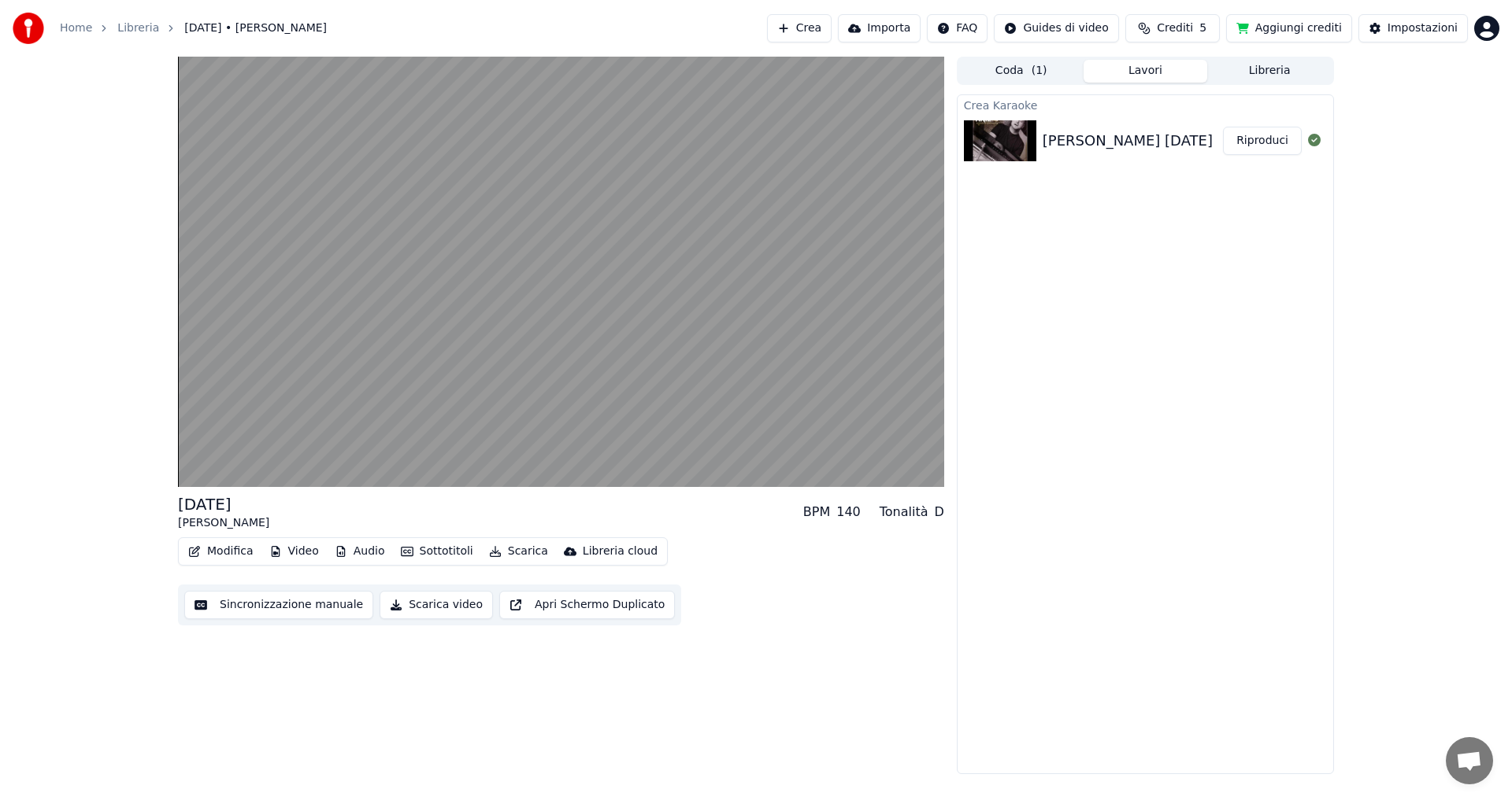
click at [451, 554] on button "Sottotitoli" at bounding box center [437, 551] width 85 height 22
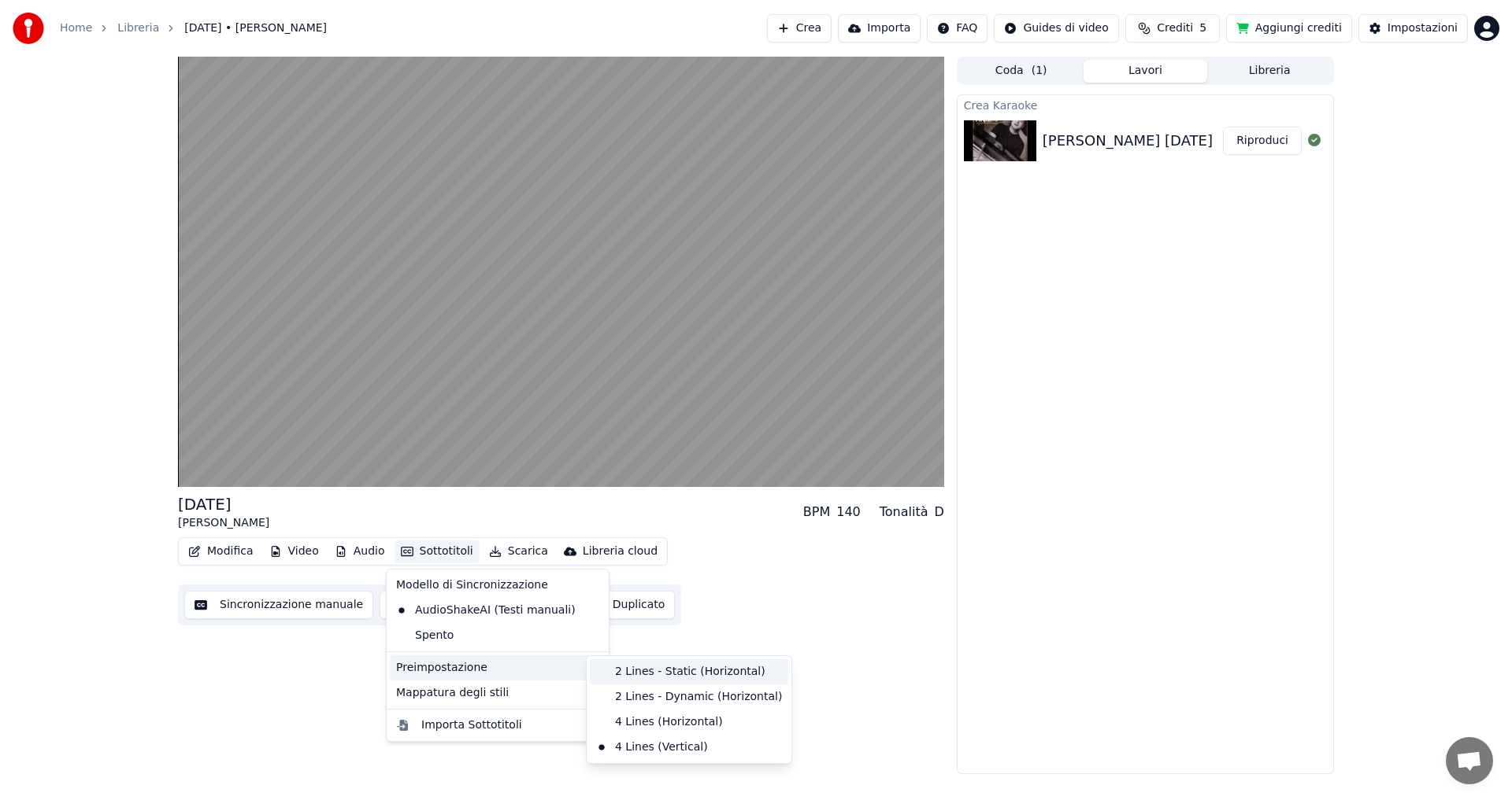
click at [630, 675] on div "2 Lines - Static (Horizontal)" at bounding box center [689, 672] width 198 height 26
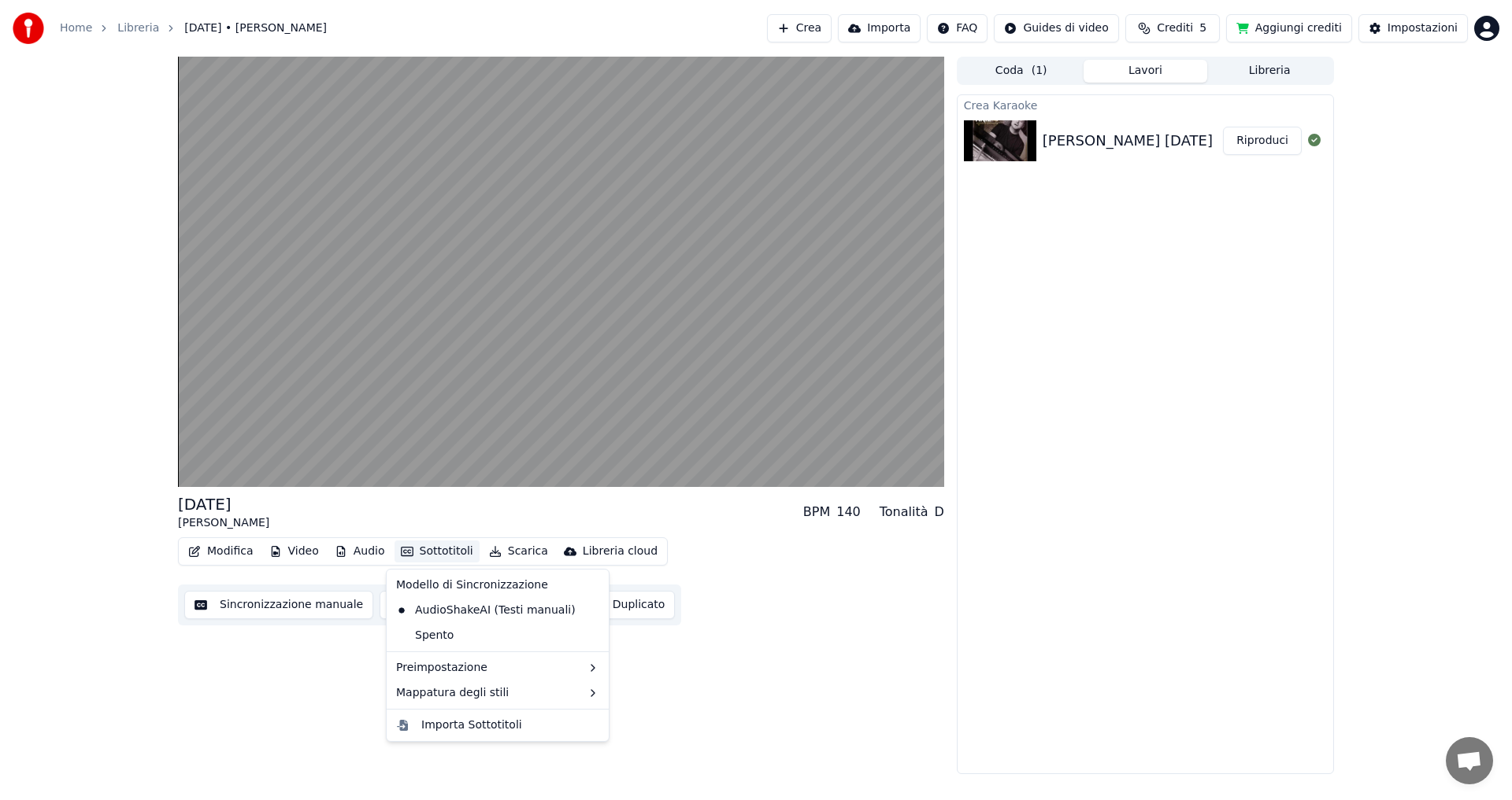
click at [449, 556] on button "Sottotitoli" at bounding box center [437, 551] width 85 height 22
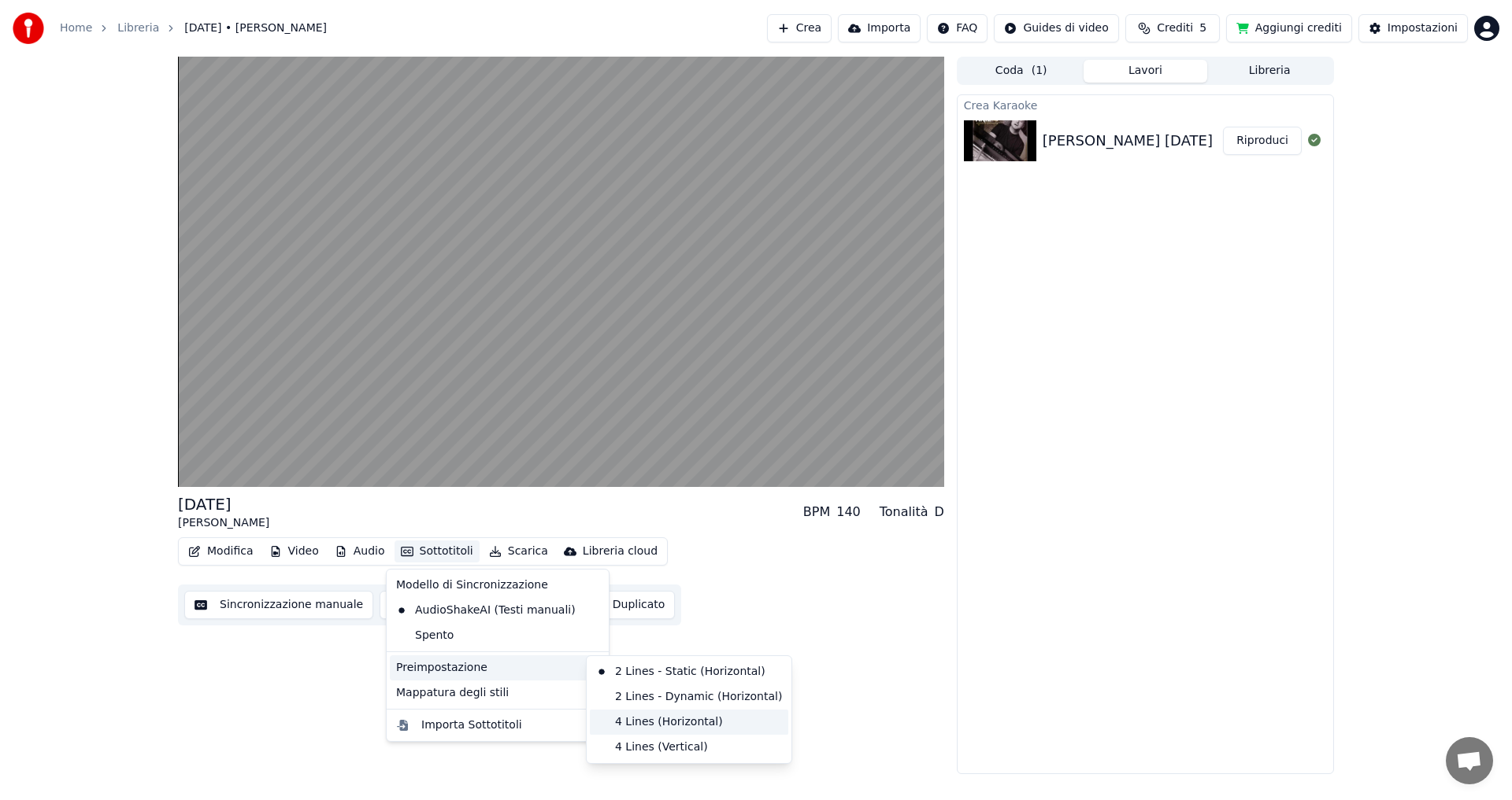
click at [622, 717] on div "4 Lines (Horizontal)" at bounding box center [689, 722] width 198 height 26
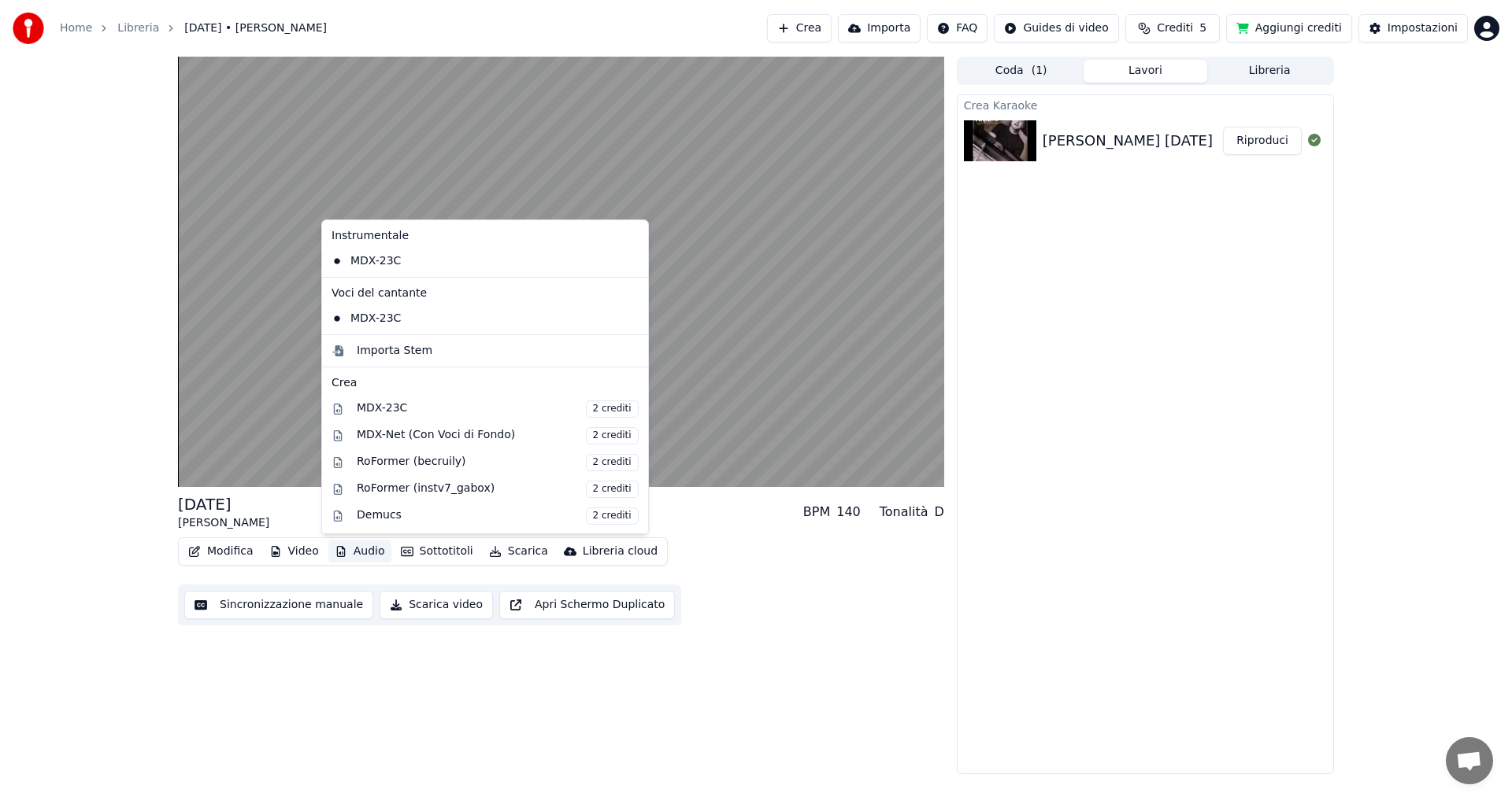
click at [360, 552] on button "Audio" at bounding box center [360, 551] width 63 height 22
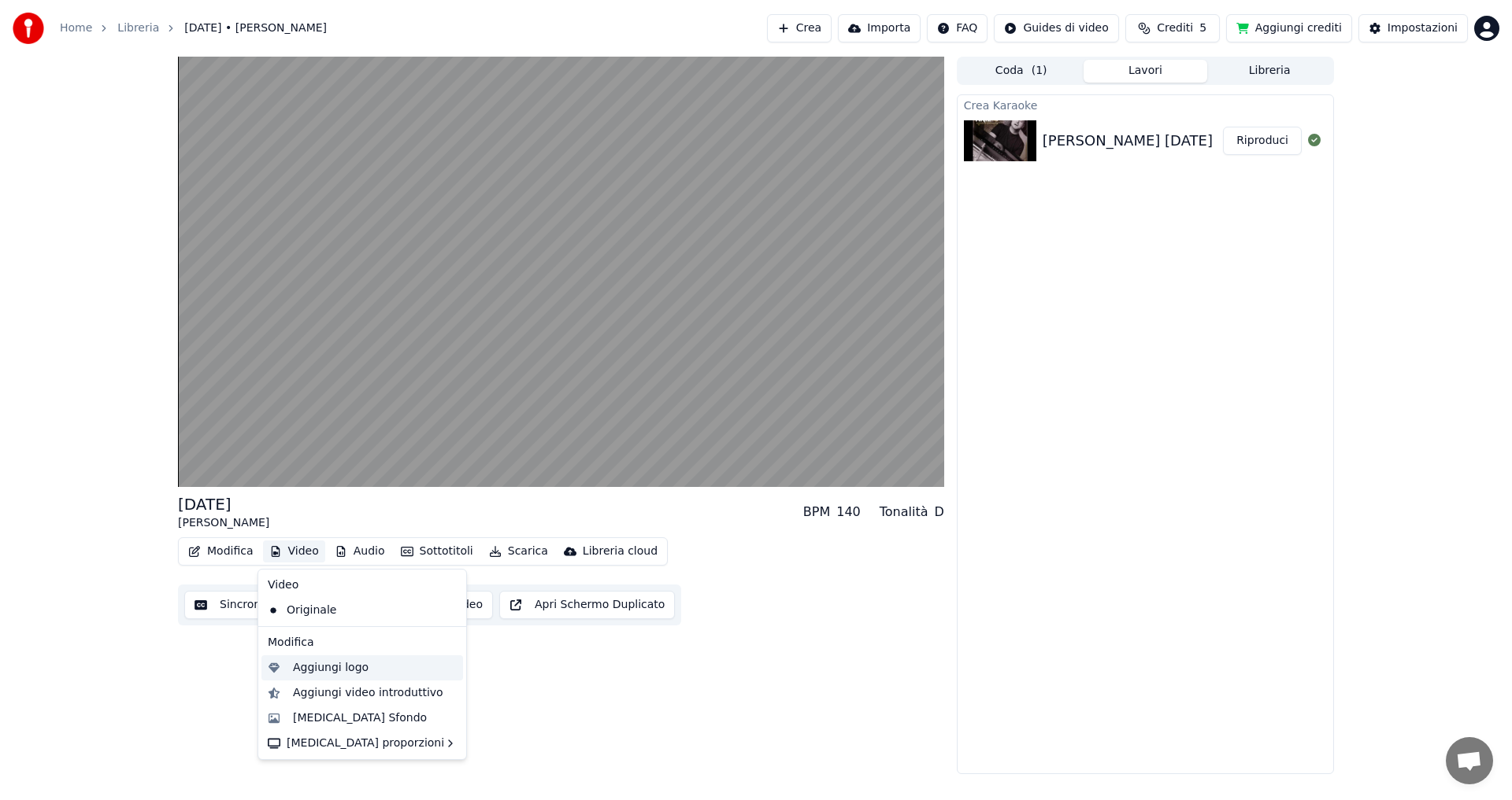
click at [335, 669] on div "Aggiungi logo" at bounding box center [331, 668] width 76 height 16
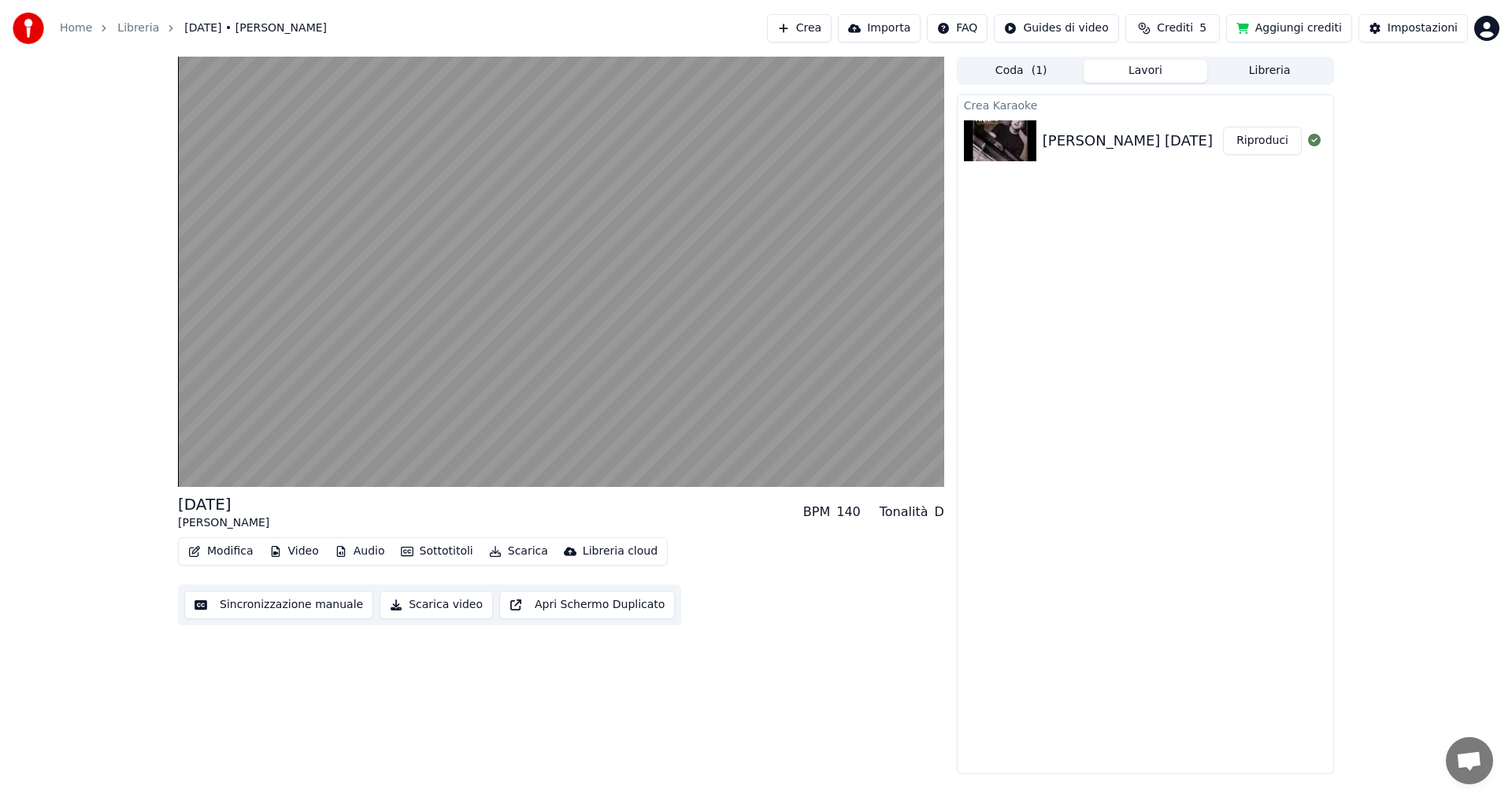
click at [229, 553] on button "Modifica" at bounding box center [221, 551] width 78 height 22
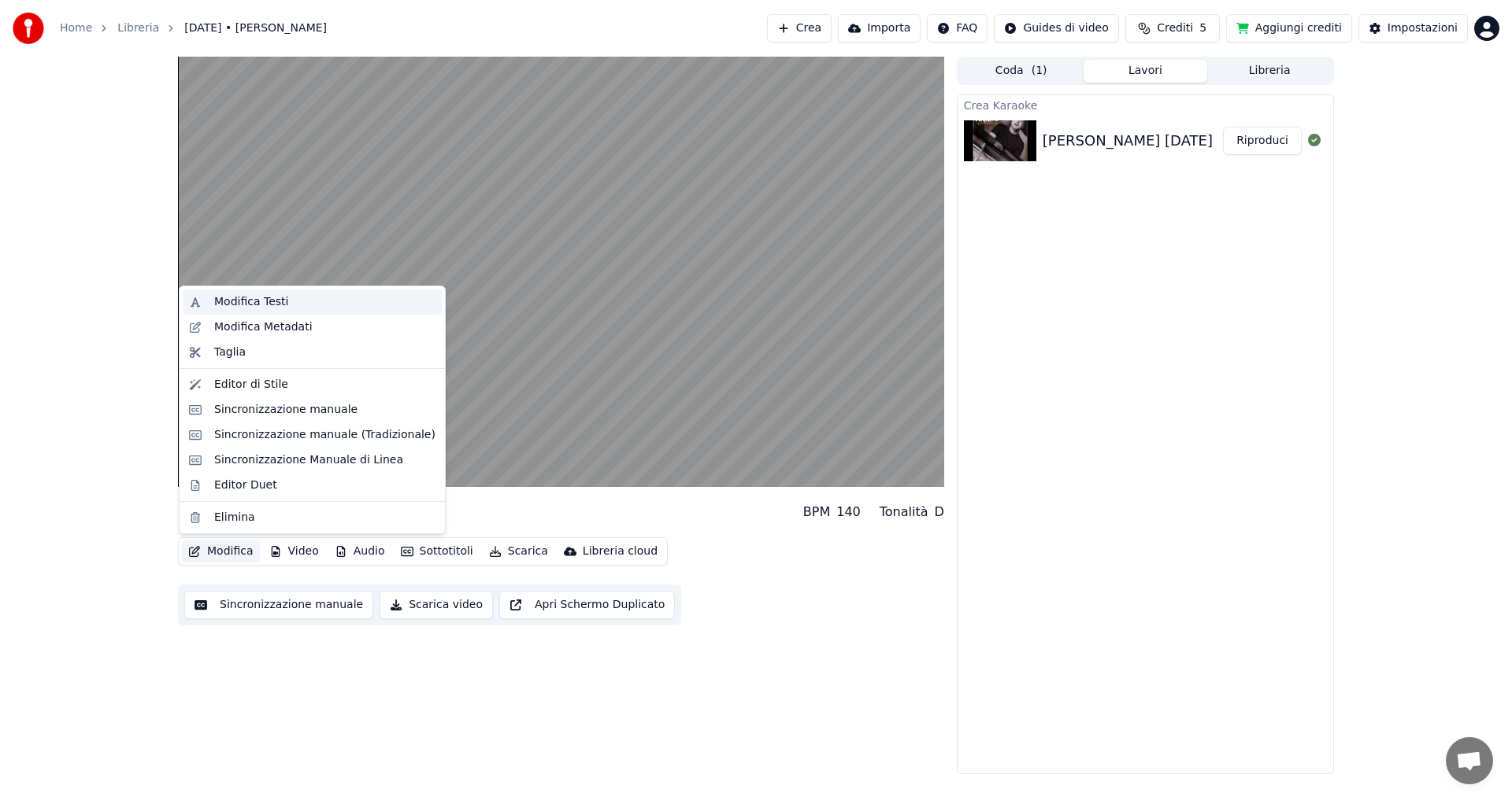
click at [292, 303] on div "Modifica Testi" at bounding box center [324, 302] width 221 height 16
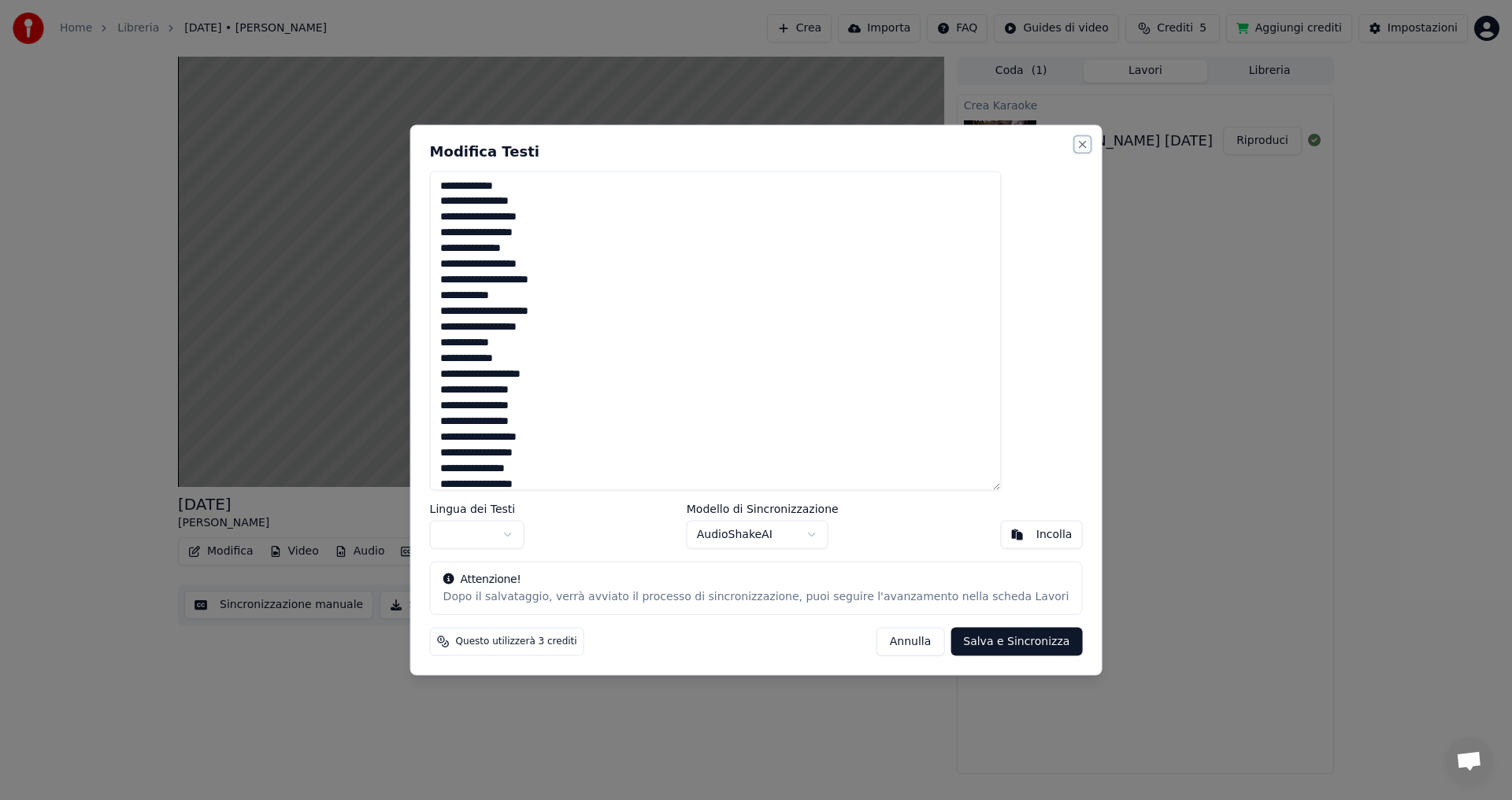
click at [1075, 139] on button "Close" at bounding box center [1081, 143] width 12 height 12
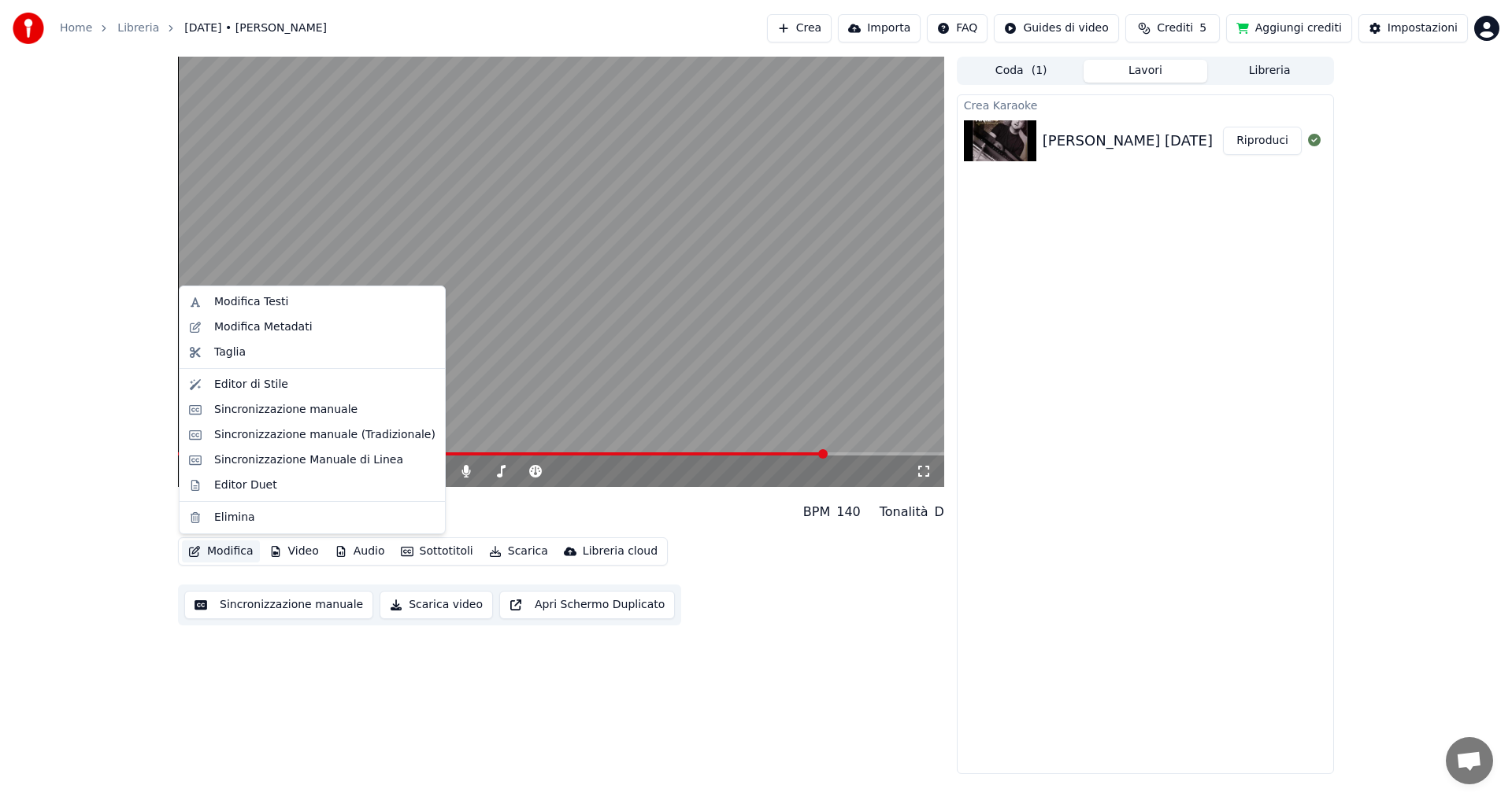
click at [223, 555] on button "Modifica" at bounding box center [221, 551] width 78 height 22
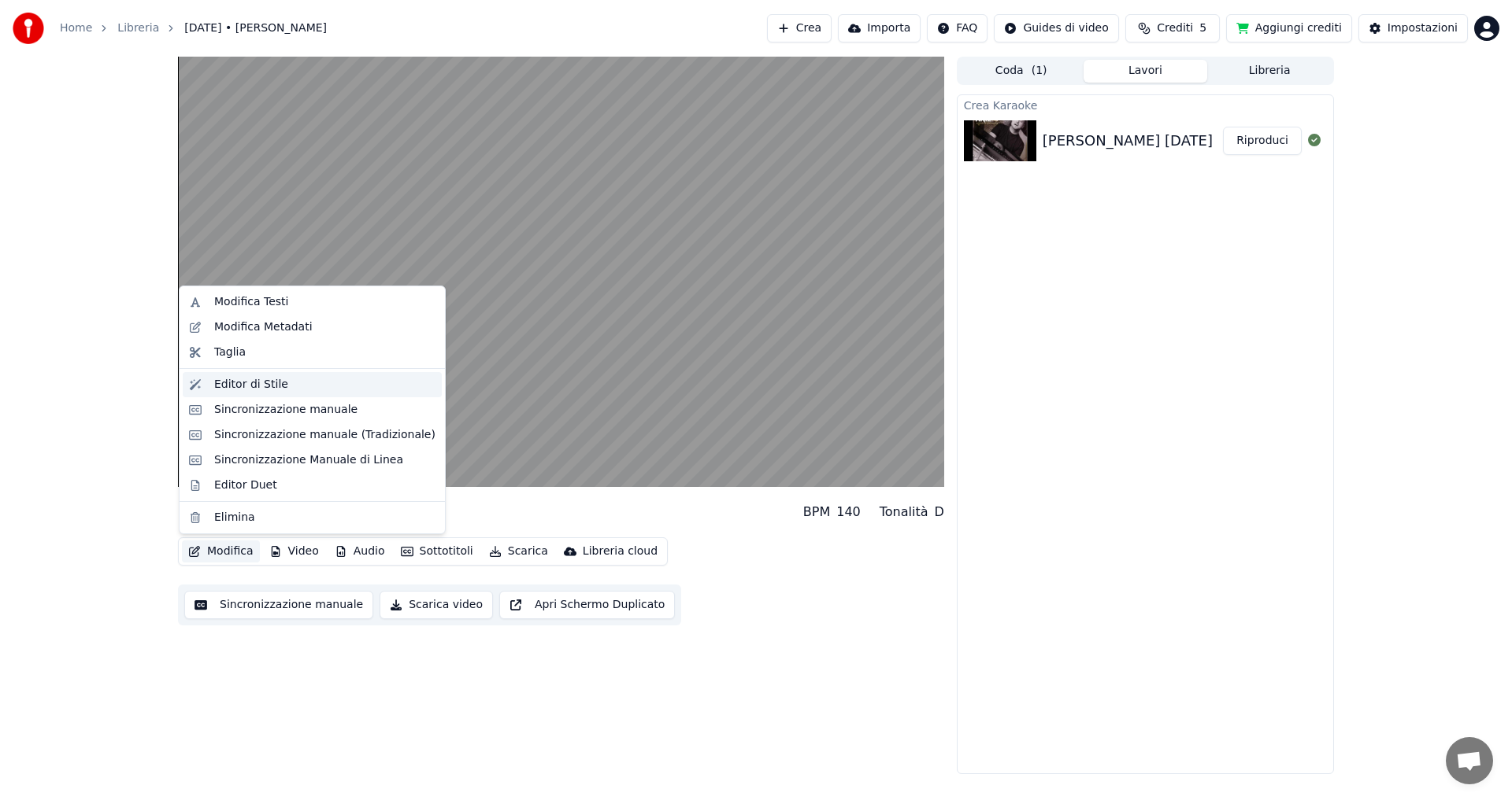
click at [256, 384] on div "Editor di Stile" at bounding box center [251, 385] width 74 height 16
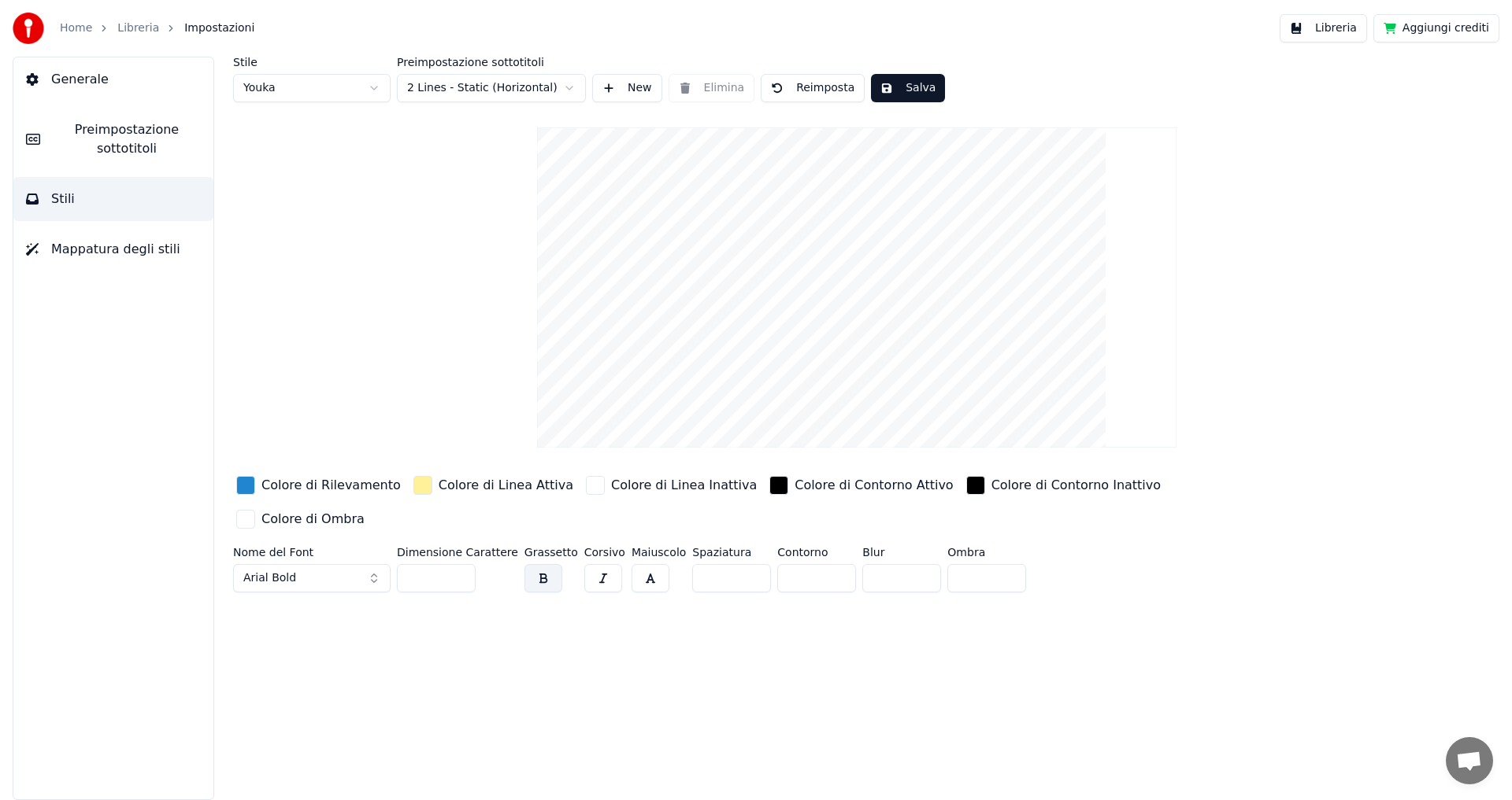
click at [631, 564] on button "button" at bounding box center [650, 578] width 38 height 28
click at [535, 564] on button "button" at bounding box center [542, 578] width 38 height 28
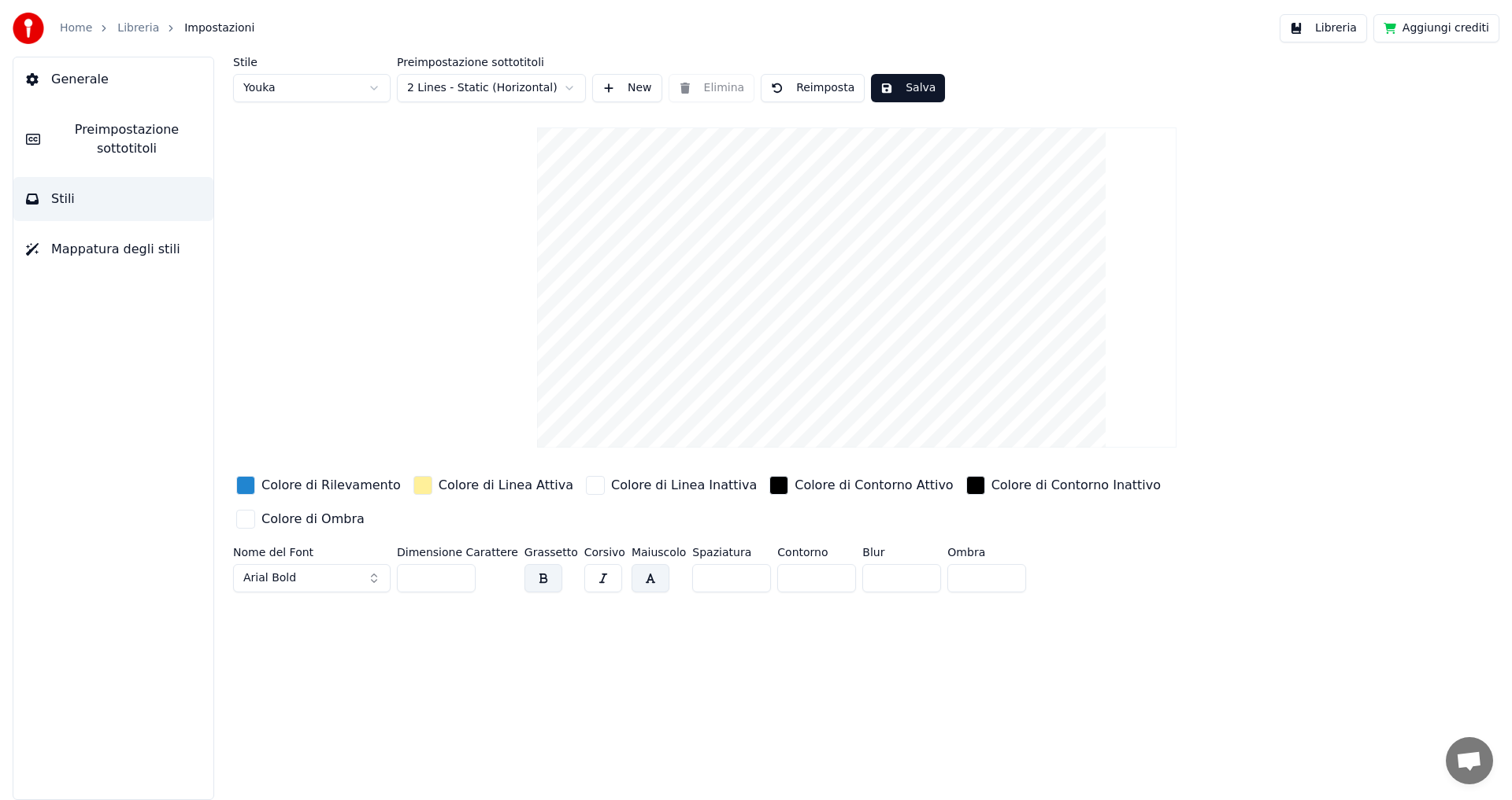
click at [584, 564] on button "button" at bounding box center [602, 578] width 38 height 28
click at [535, 564] on button "button" at bounding box center [542, 578] width 38 height 28
click at [631, 564] on button "button" at bounding box center [650, 578] width 38 height 28
click at [462, 564] on input "**" at bounding box center [436, 578] width 78 height 28
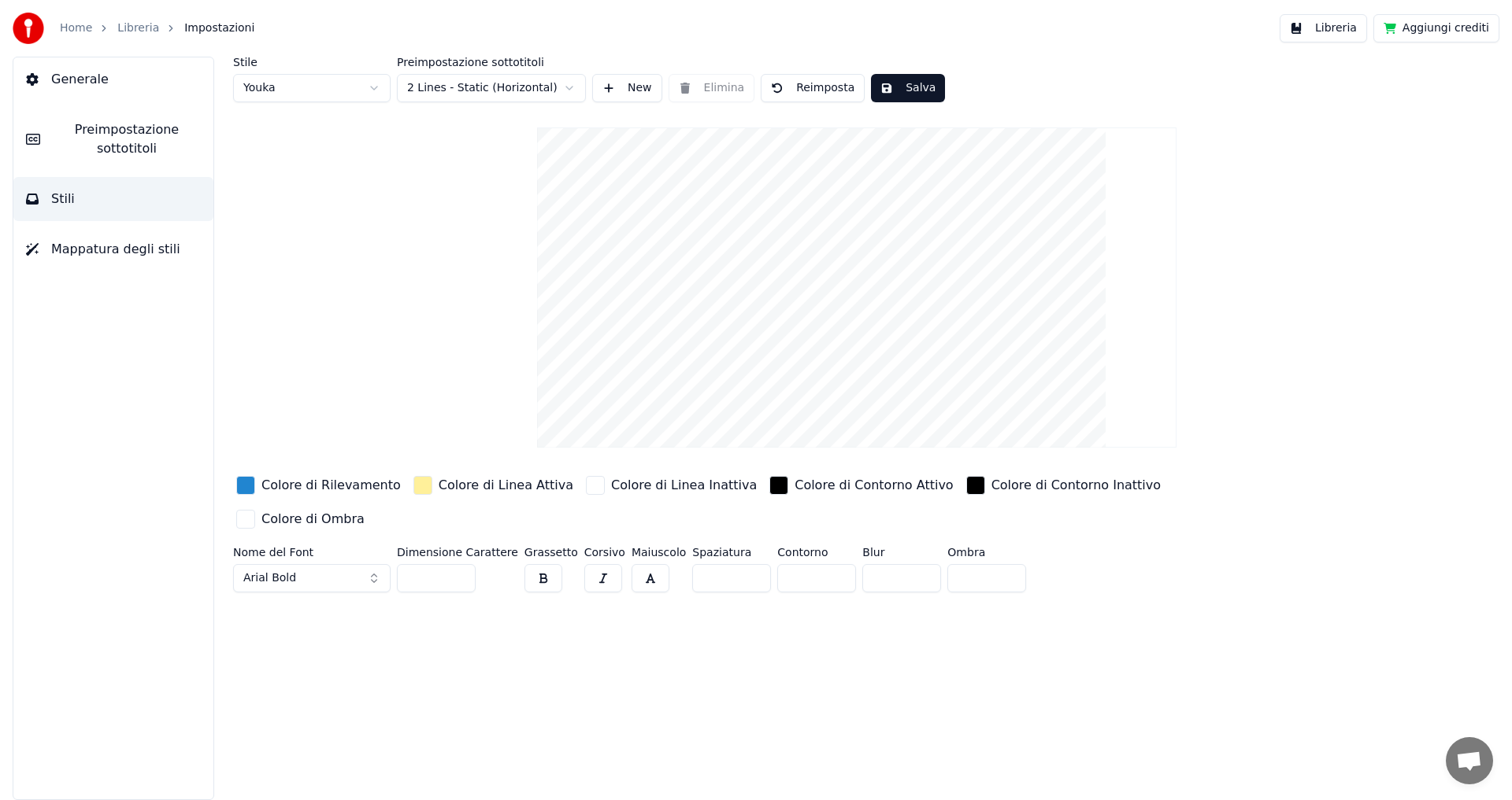
click at [462, 564] on input "**" at bounding box center [436, 578] width 78 height 28
click at [462, 564] on input "***" at bounding box center [436, 578] width 78 height 28
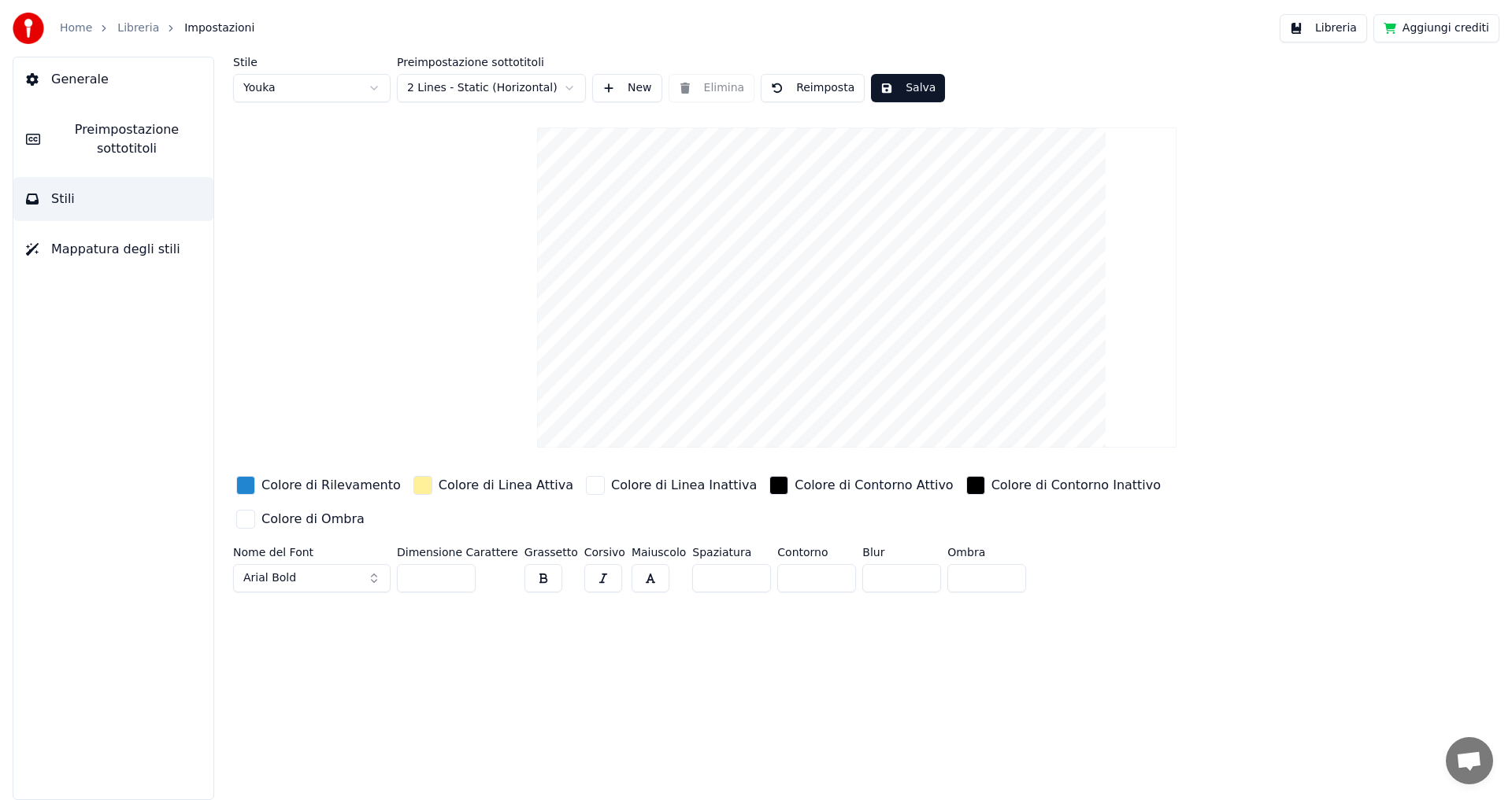
click at [462, 564] on input "***" at bounding box center [436, 578] width 78 height 28
click at [458, 564] on input "***" at bounding box center [436, 578] width 78 height 28
click at [351, 564] on button "Arial Bold" at bounding box center [312, 578] width 158 height 28
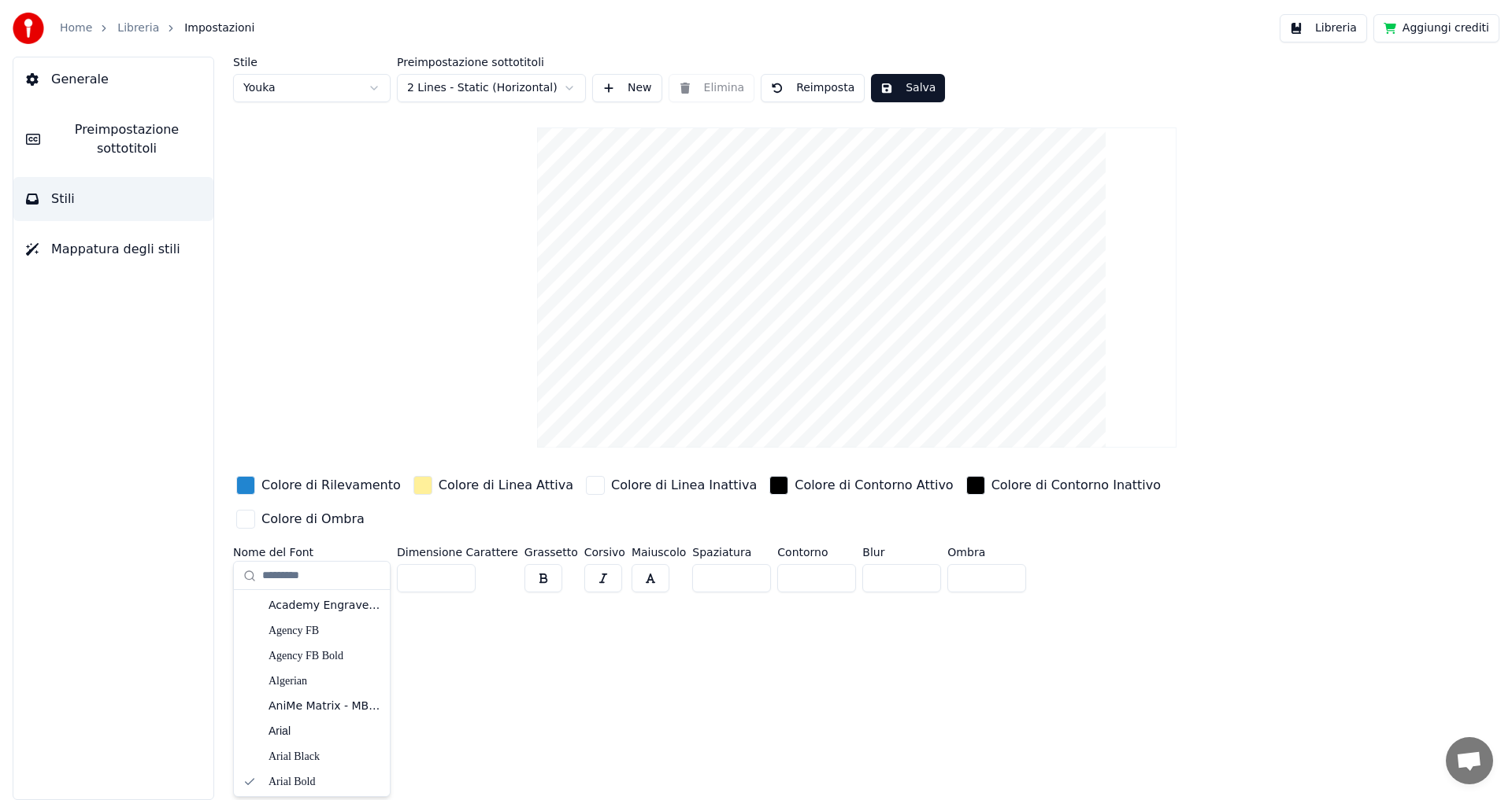
click at [304, 564] on button "Arial Bold" at bounding box center [312, 578] width 158 height 28
click at [306, 564] on button "Arial Bold" at bounding box center [312, 578] width 158 height 28
click at [311, 609] on div "Academy Engraved LET Plain:1.0" at bounding box center [324, 606] width 112 height 16
click at [339, 570] on span "Academy Engraved LET Plain:1.0" at bounding box center [334, 578] width 182 height 16
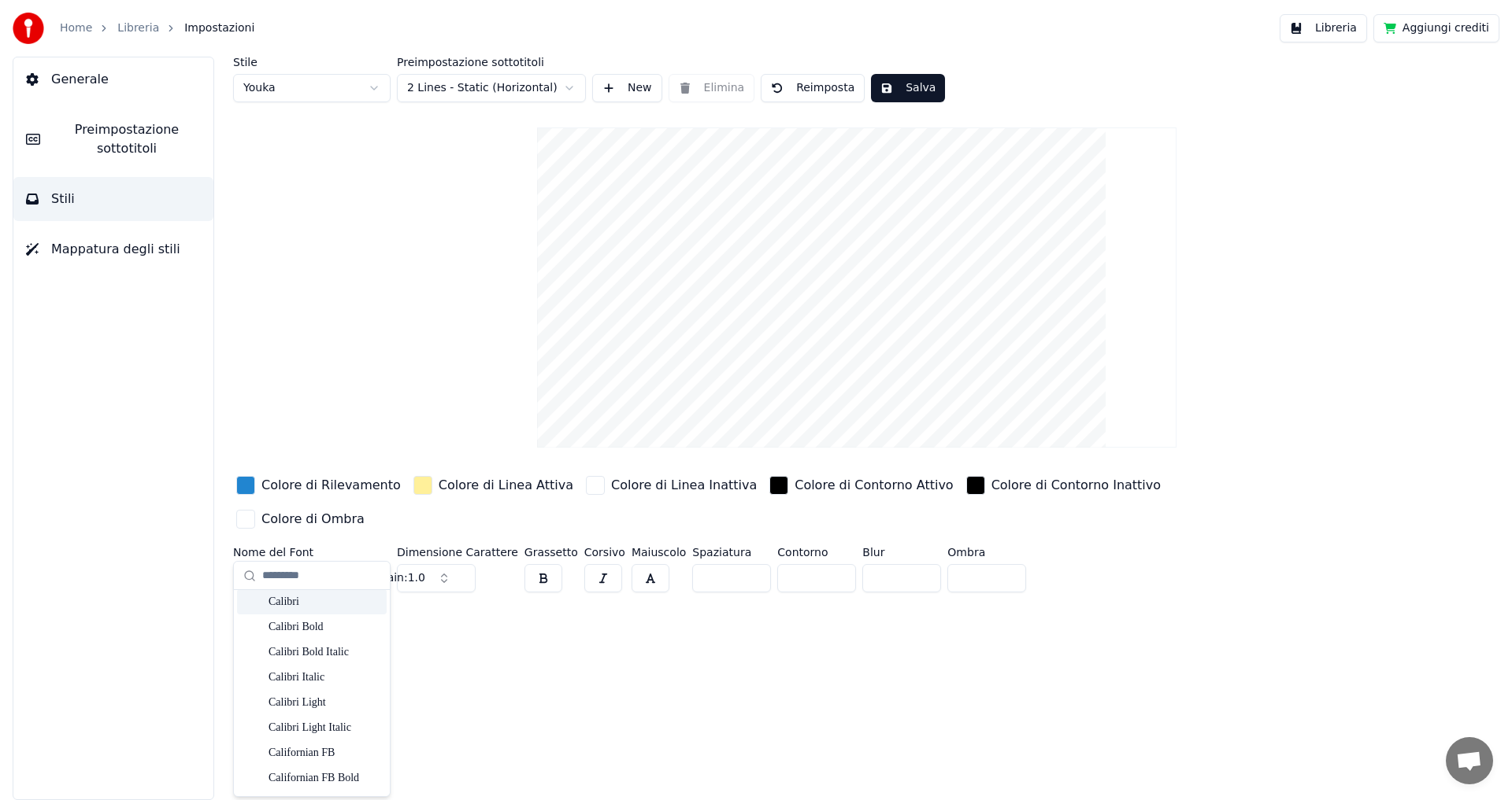
click at [292, 602] on div "Calibri" at bounding box center [324, 602] width 112 height 16
click at [373, 564] on button "Calibri" at bounding box center [312, 578] width 158 height 28
click at [321, 650] on div "Calibri Bold Italic" at bounding box center [324, 652] width 112 height 16
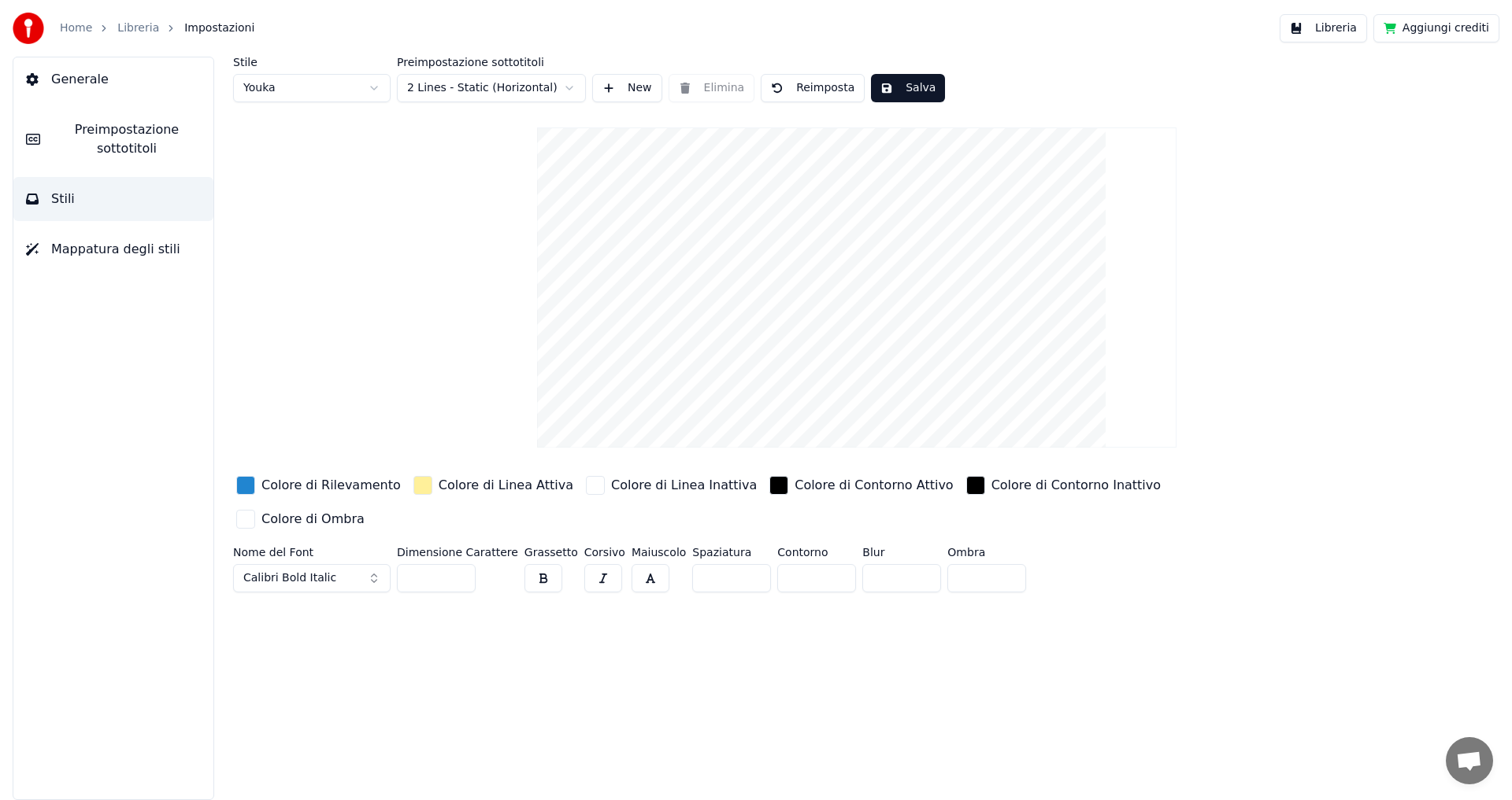
click at [631, 564] on button "button" at bounding box center [650, 578] width 38 height 28
click at [888, 90] on button "Salva" at bounding box center [908, 88] width 74 height 28
click at [911, 84] on button "Salva" at bounding box center [908, 88] width 74 height 28
click at [436, 87] on html "Home Libreria Impostazioni Libreria Aggiungi crediti Generale Preimpostazione s…" at bounding box center [756, 400] width 1512 height 800
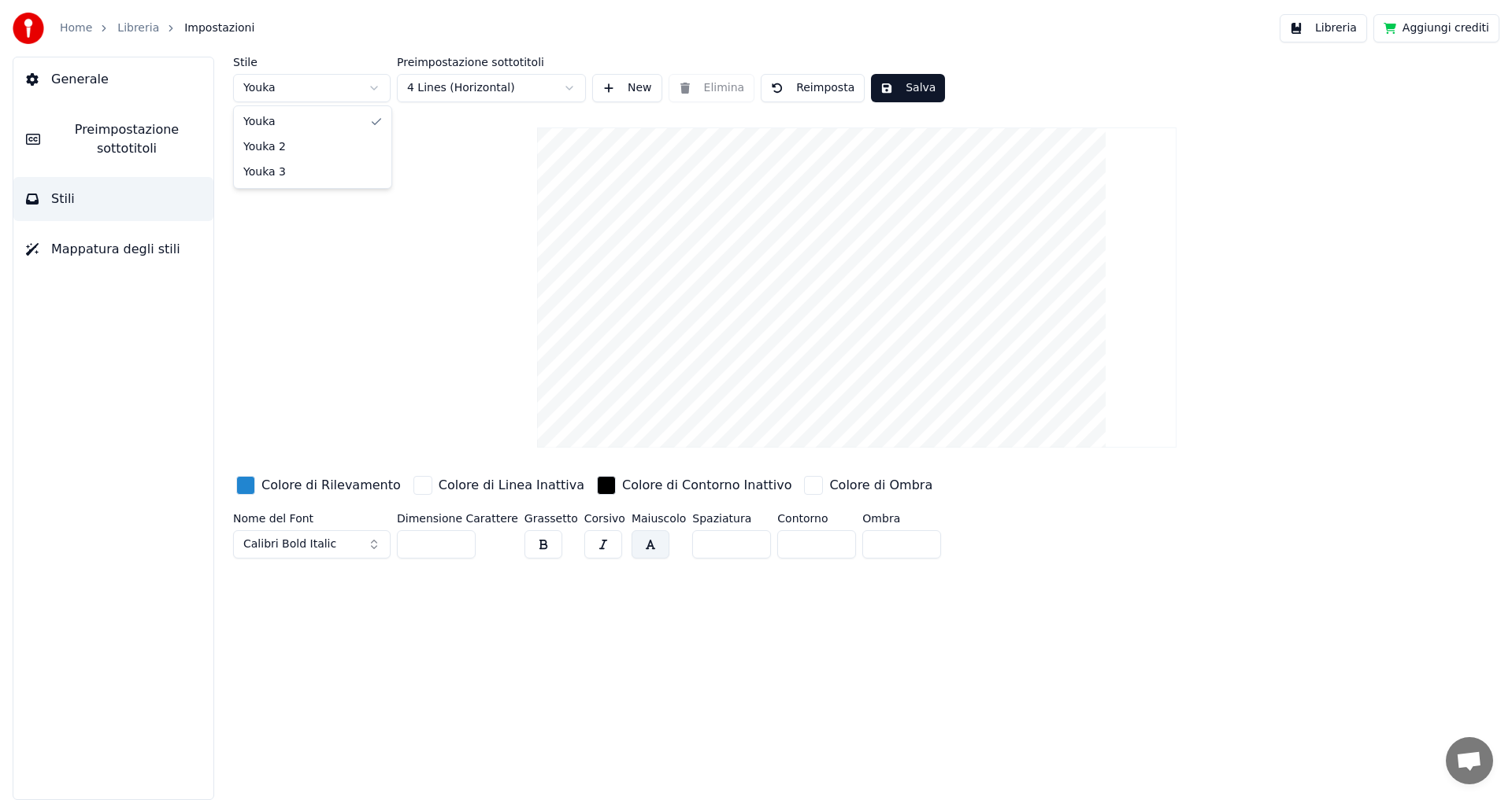
click at [373, 85] on html "Home Libreria Impostazioni Libreria Aggiungi crediti Generale Preimpostazione s…" at bounding box center [756, 400] width 1512 height 800
click at [361, 76] on html "Home Libreria Impostazioni Libreria Aggiungi crediti Generale Preimpostazione s…" at bounding box center [756, 400] width 1512 height 800
click at [367, 86] on html "Home Libreria Impostazioni Libreria Aggiungi crediti Generale Preimpostazione s…" at bounding box center [756, 400] width 1512 height 800
click at [368, 87] on html "Home Libreria Impostazioni Libreria Aggiungi crediti Generale Preimpostazione s…" at bounding box center [756, 400] width 1512 height 800
click at [345, 92] on html "Home Libreria Impostazioni Libreria Aggiungi crediti Generale Preimpostazione s…" at bounding box center [756, 400] width 1512 height 800
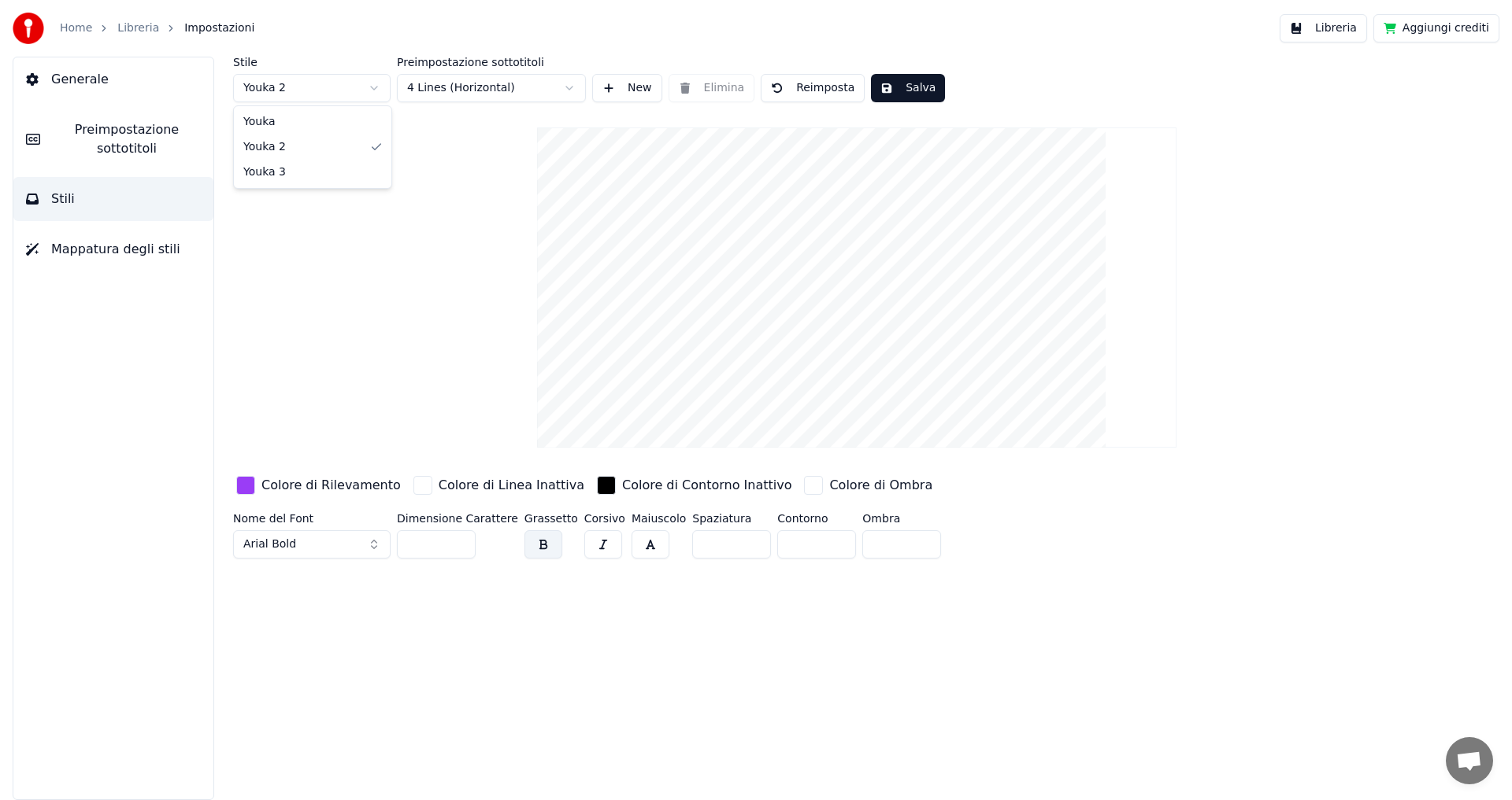
type input "***"
click at [434, 88] on html "Home Libreria Impostazioni Libreria Aggiungi crediti Generale Preimpostazione s…" at bounding box center [756, 400] width 1512 height 800
click at [413, 487] on div "button" at bounding box center [422, 485] width 18 height 18
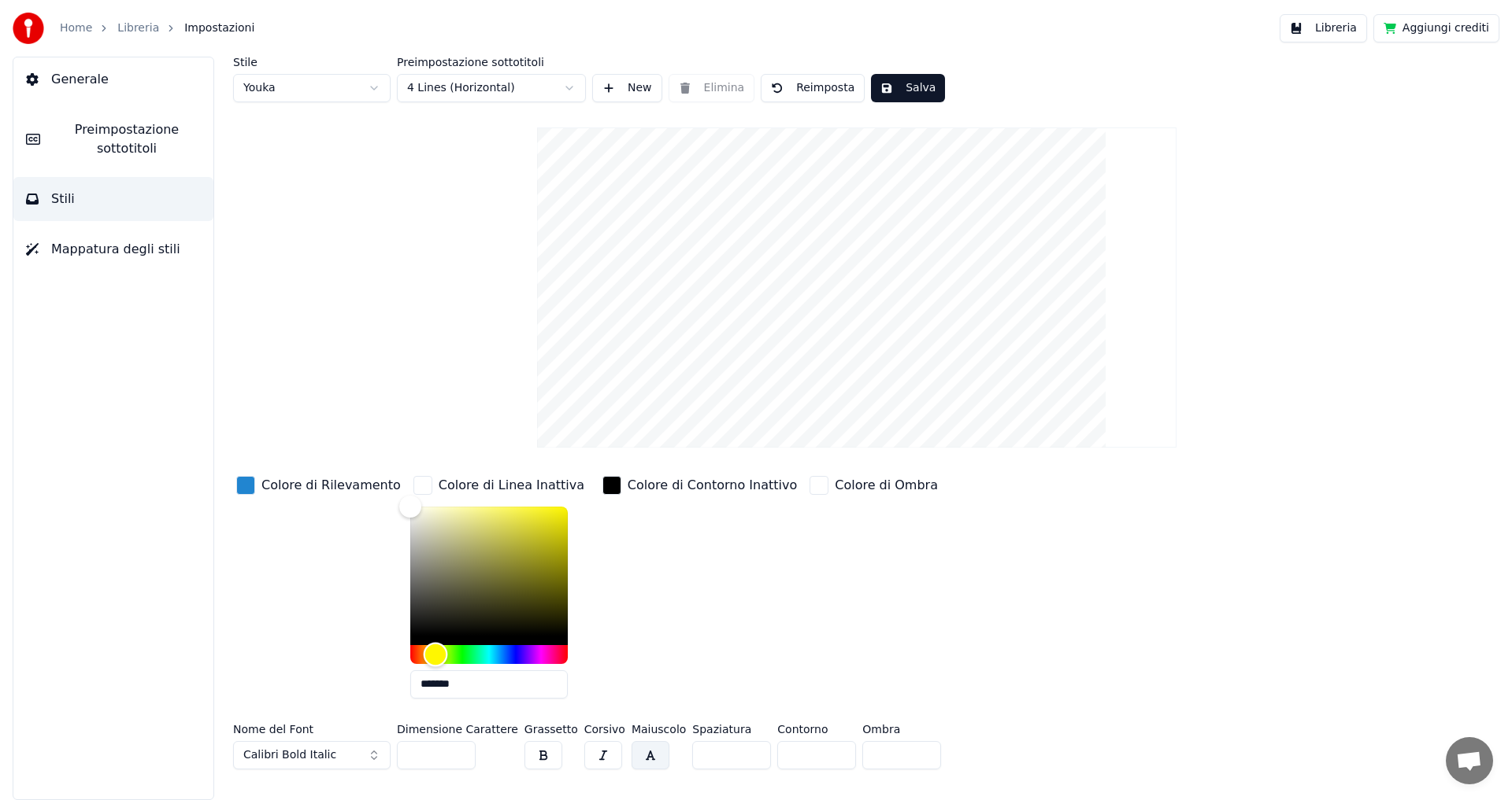
click at [419, 652] on div "Hue" at bounding box center [489, 654] width 158 height 18
click at [420, 647] on div "Hue" at bounding box center [432, 655] width 25 height 25
drag, startPoint x: 420, startPoint y: 654, endPoint x: 421, endPoint y: 664, distance: 10.0
click at [425, 664] on div "Hue" at bounding box center [438, 655] width 25 height 25
drag, startPoint x: 391, startPoint y: 509, endPoint x: 536, endPoint y: 513, distance: 145.1
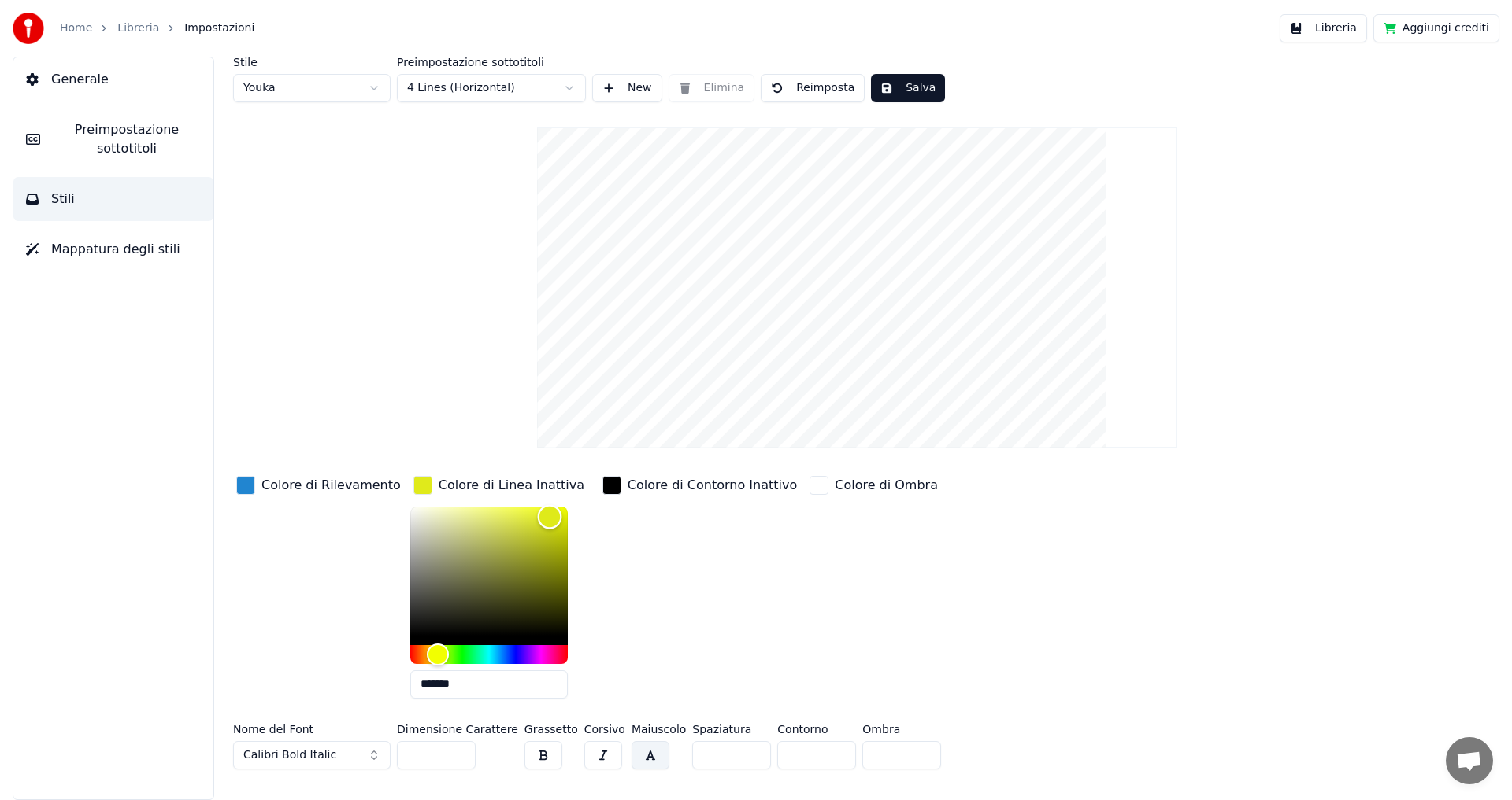
click at [537, 513] on div "Color" at bounding box center [549, 517] width 25 height 25
drag, startPoint x: 535, startPoint y: 510, endPoint x: 525, endPoint y: 509, distance: 10.0
click at [529, 509] on div "Color" at bounding box center [542, 510] width 25 height 25
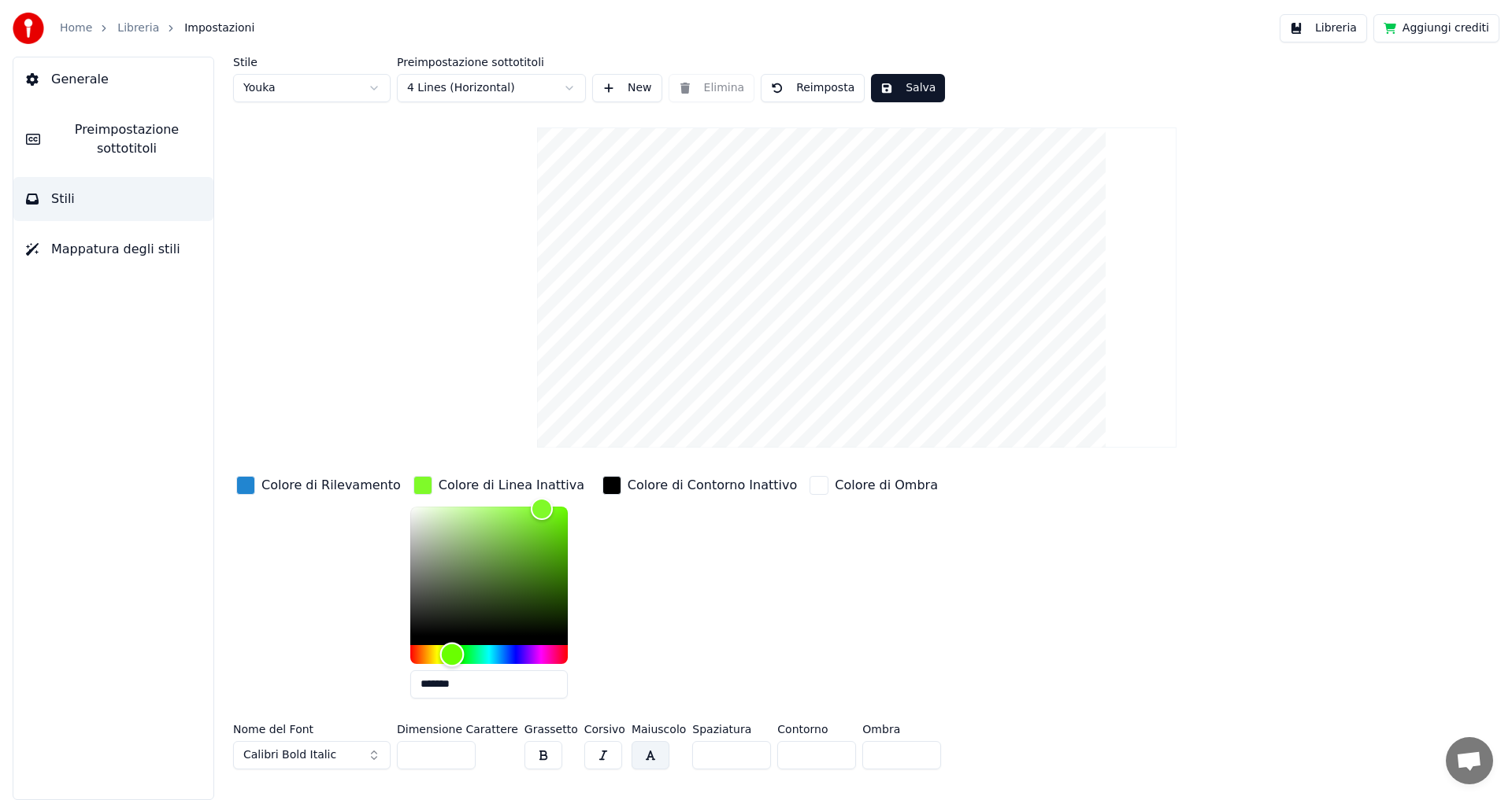
click at [439, 648] on div "Hue" at bounding box center [452, 655] width 25 height 25
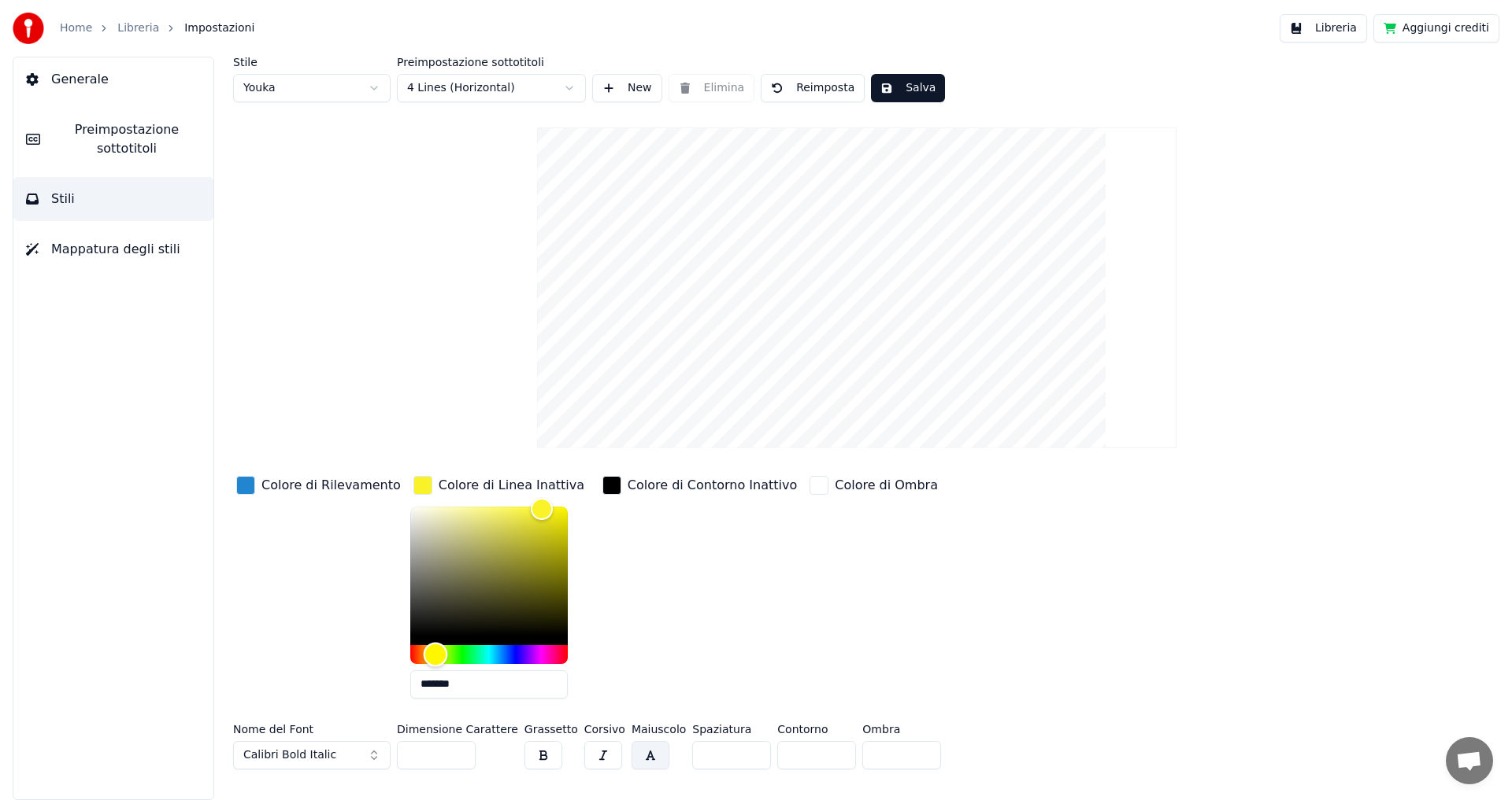
drag, startPoint x: 438, startPoint y: 655, endPoint x: 419, endPoint y: 650, distance: 19.6
click at [423, 650] on div "Hue" at bounding box center [435, 655] width 25 height 25
drag, startPoint x: 522, startPoint y: 506, endPoint x: 469, endPoint y: 510, distance: 53.2
click at [473, 510] on div "Color" at bounding box center [485, 512] width 25 height 25
drag, startPoint x: 463, startPoint y: 511, endPoint x: 439, endPoint y: 515, distance: 24.3
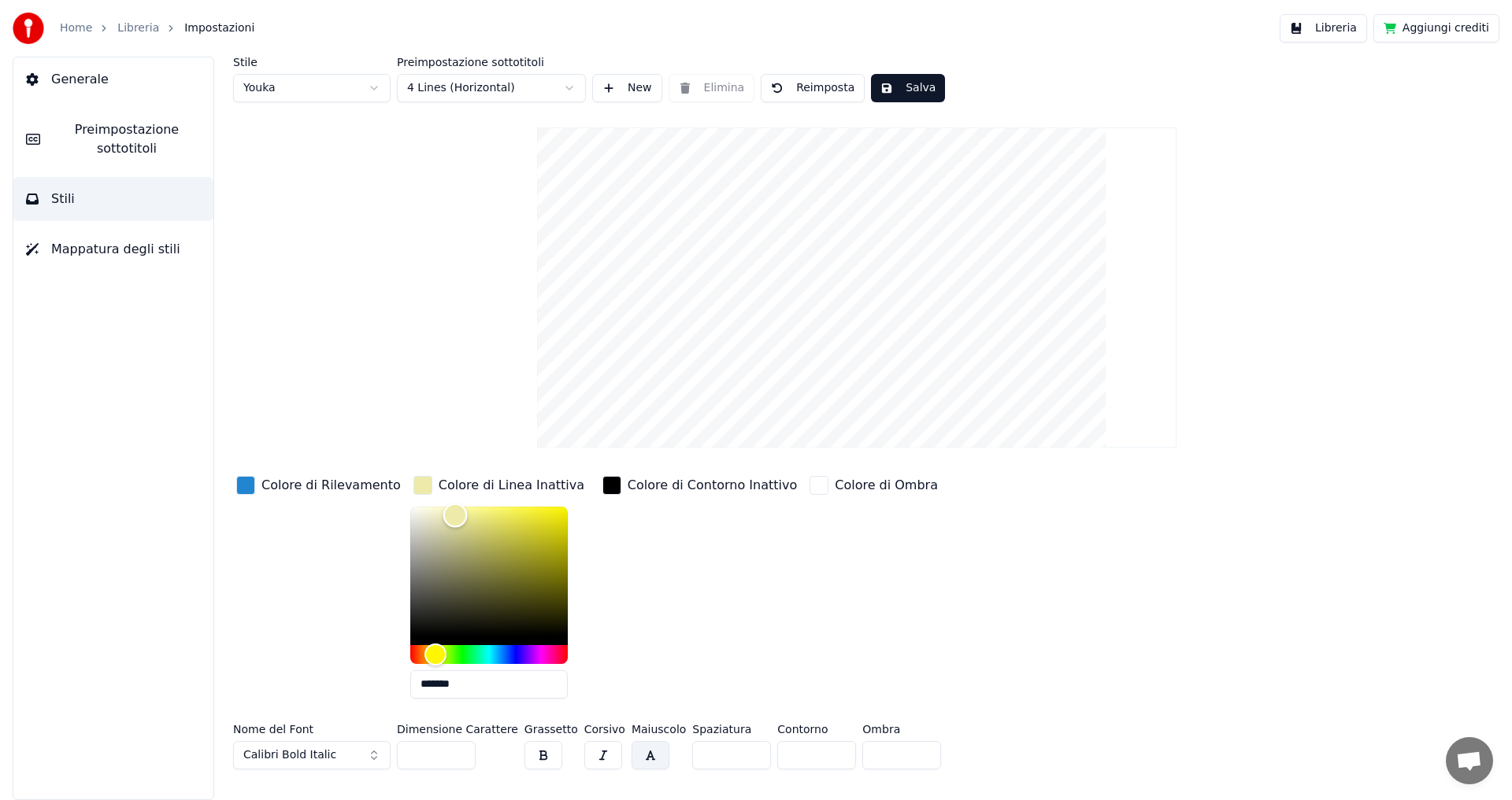
click at [442, 515] on div "Color" at bounding box center [454, 516] width 25 height 25
type input "*******"
drag, startPoint x: 439, startPoint y: 513, endPoint x: 457, endPoint y: 509, distance: 18.4
click at [461, 509] on div "Color" at bounding box center [474, 510] width 25 height 25
click at [602, 485] on div "button" at bounding box center [611, 485] width 18 height 18
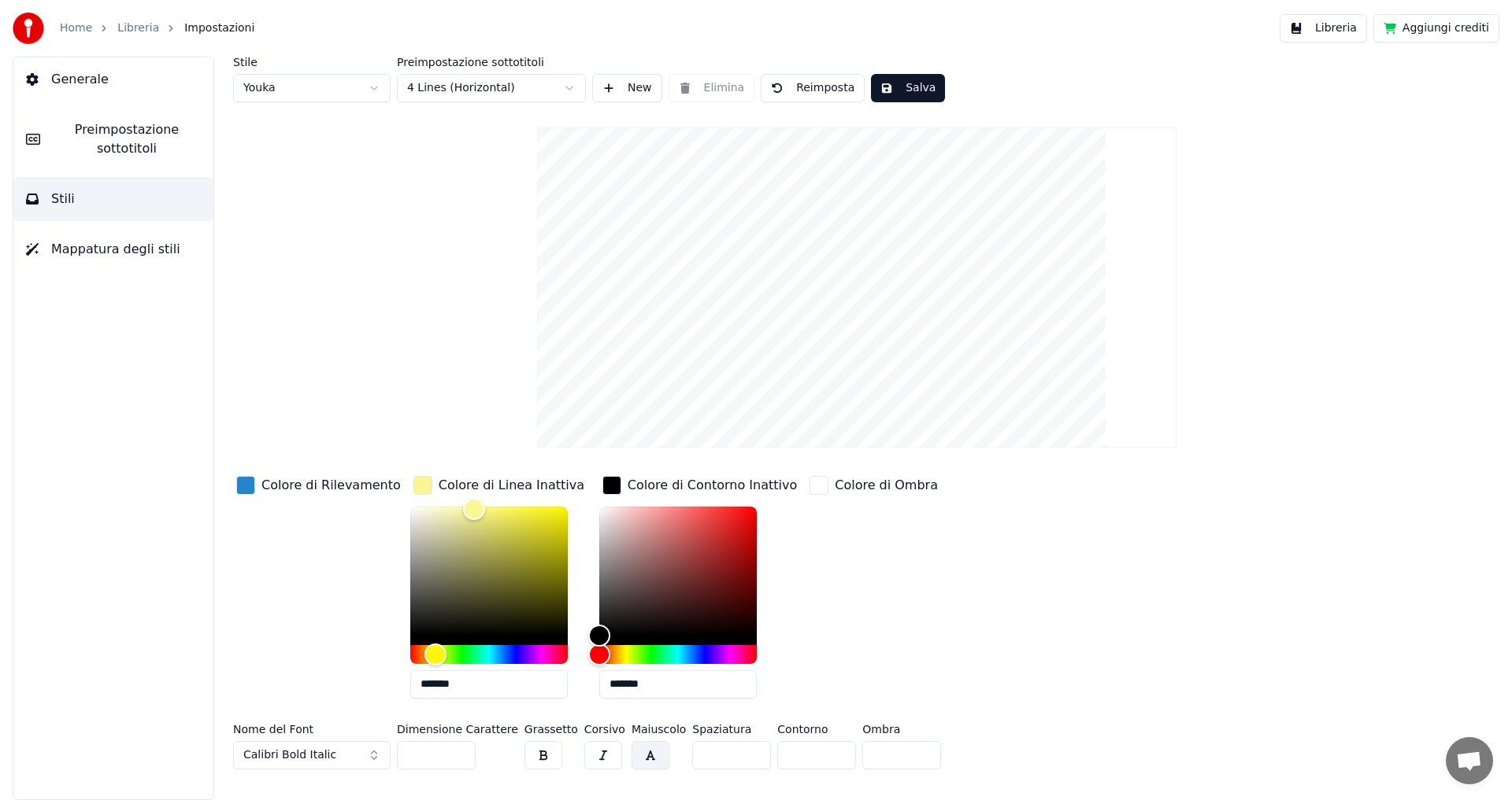
click at [602, 485] on div "button" at bounding box center [611, 485] width 18 height 18
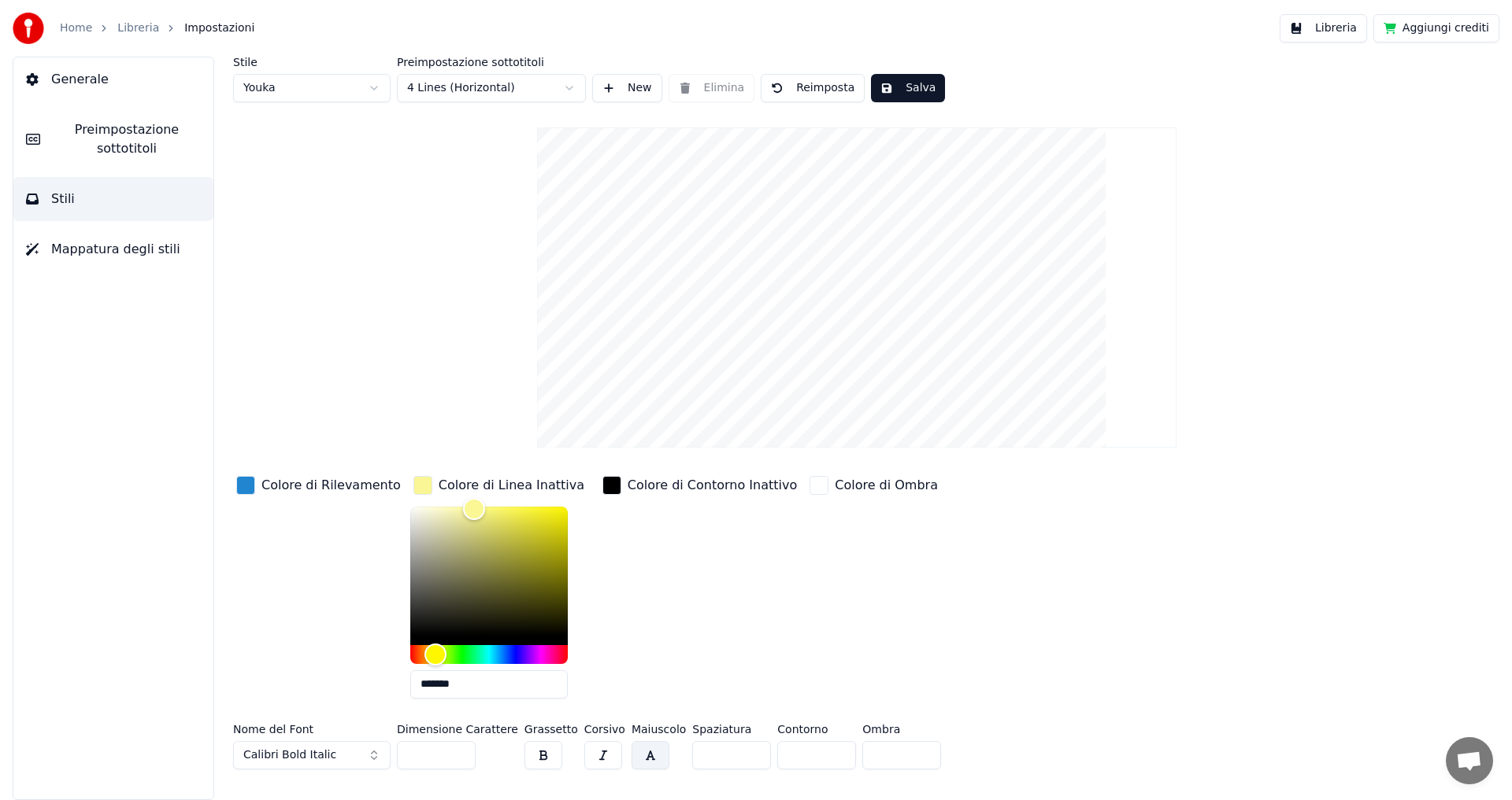
click at [602, 485] on div "button" at bounding box center [611, 485] width 18 height 18
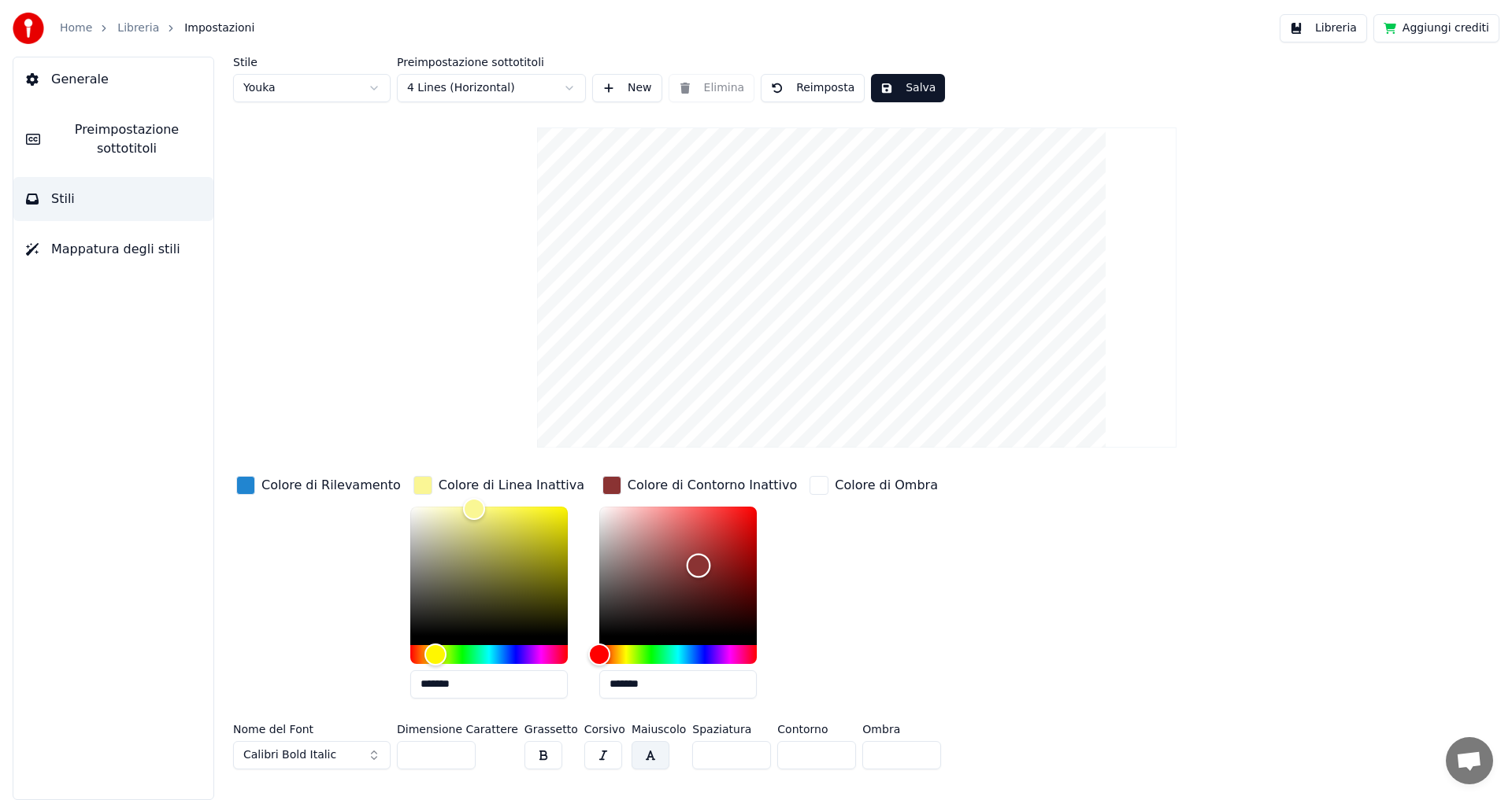
drag, startPoint x: 580, startPoint y: 635, endPoint x: 686, endPoint y: 560, distance: 129.8
click at [686, 560] on div "Color" at bounding box center [698, 566] width 25 height 25
type input "*******"
drag, startPoint x: 686, startPoint y: 560, endPoint x: 586, endPoint y: 642, distance: 129.3
click at [590, 642] on div "Color" at bounding box center [602, 635] width 25 height 25
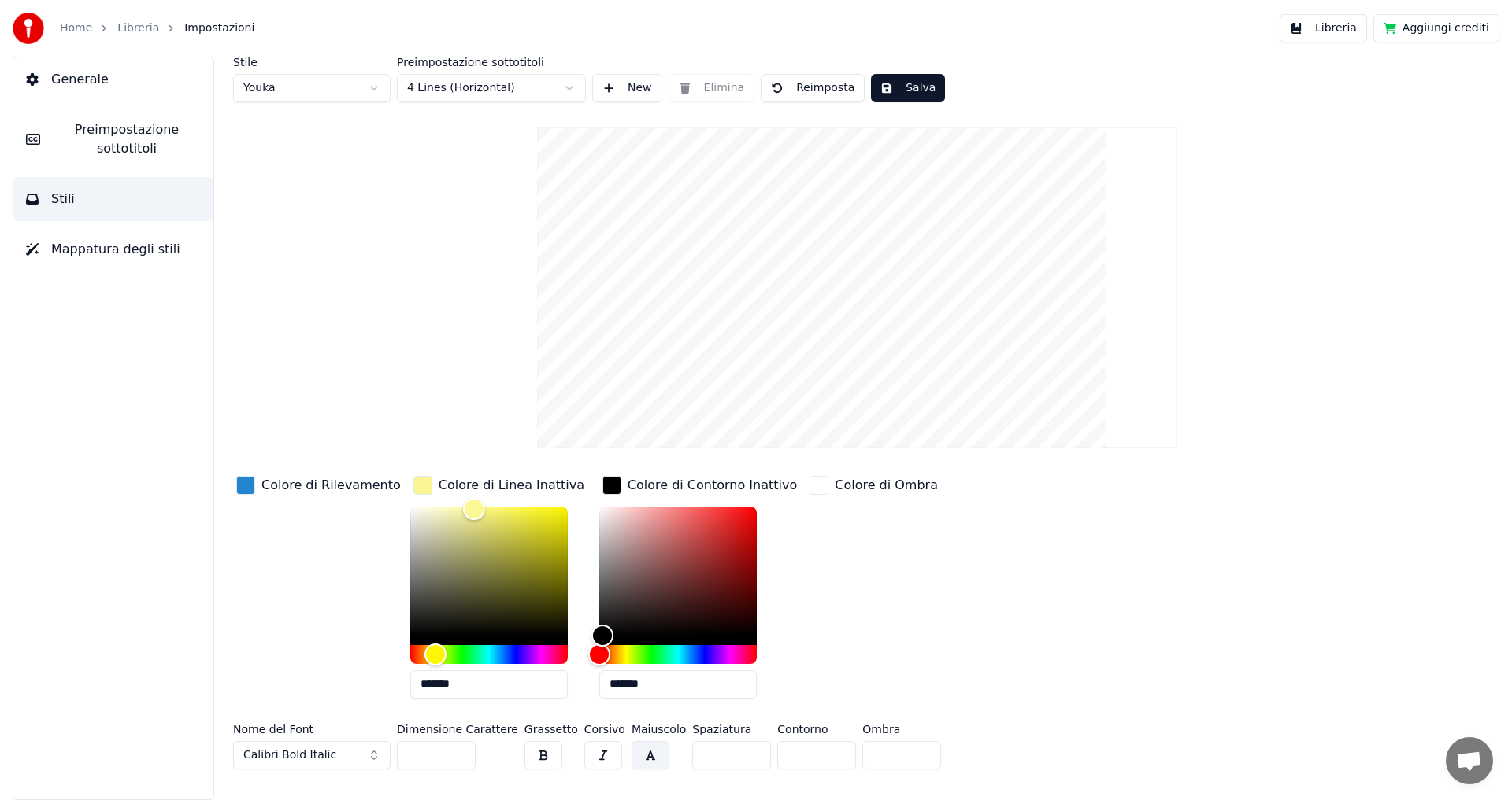
click at [602, 487] on div "button" at bounding box center [611, 485] width 18 height 18
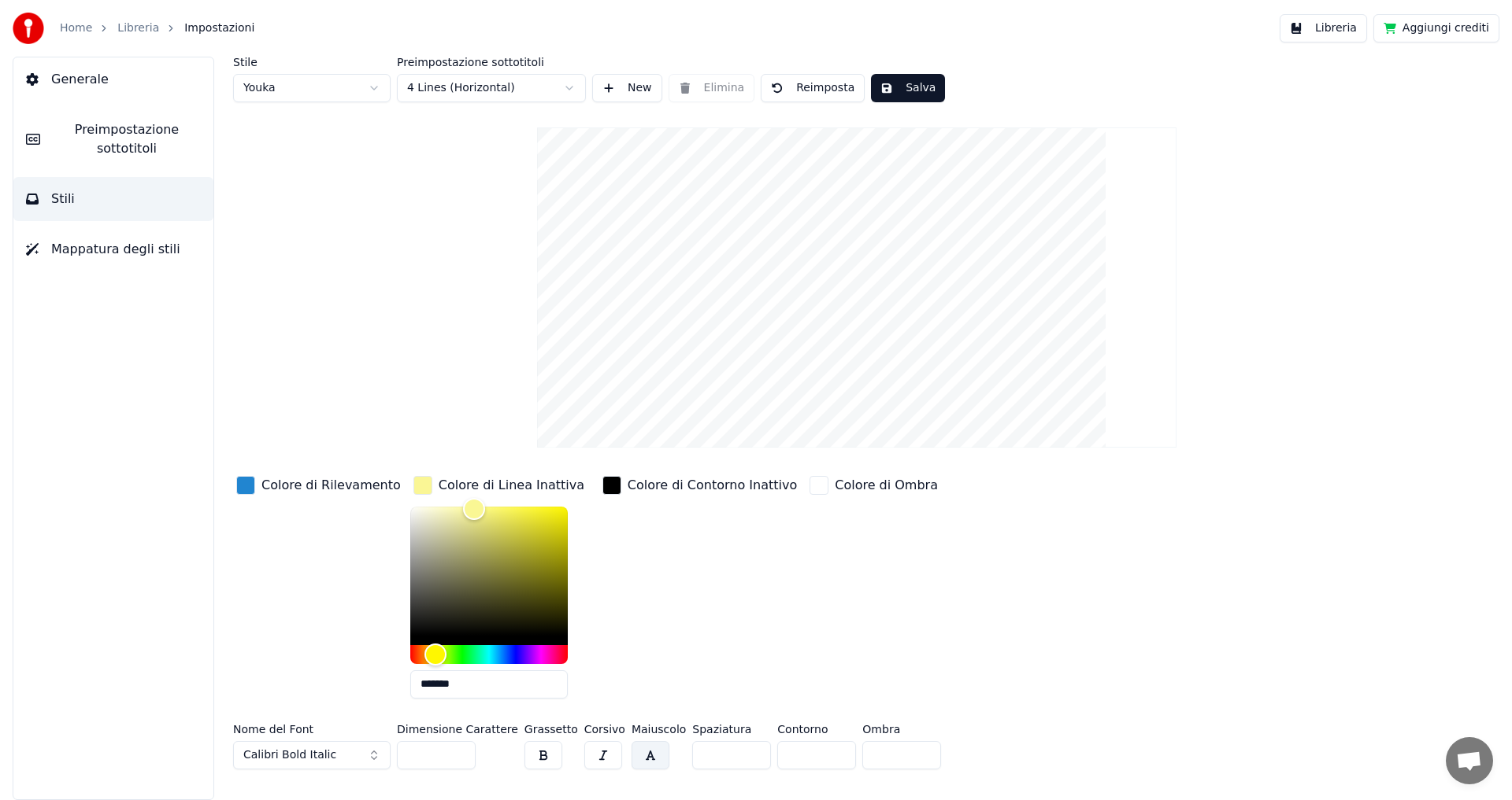
click at [248, 485] on div "button" at bounding box center [245, 485] width 18 height 18
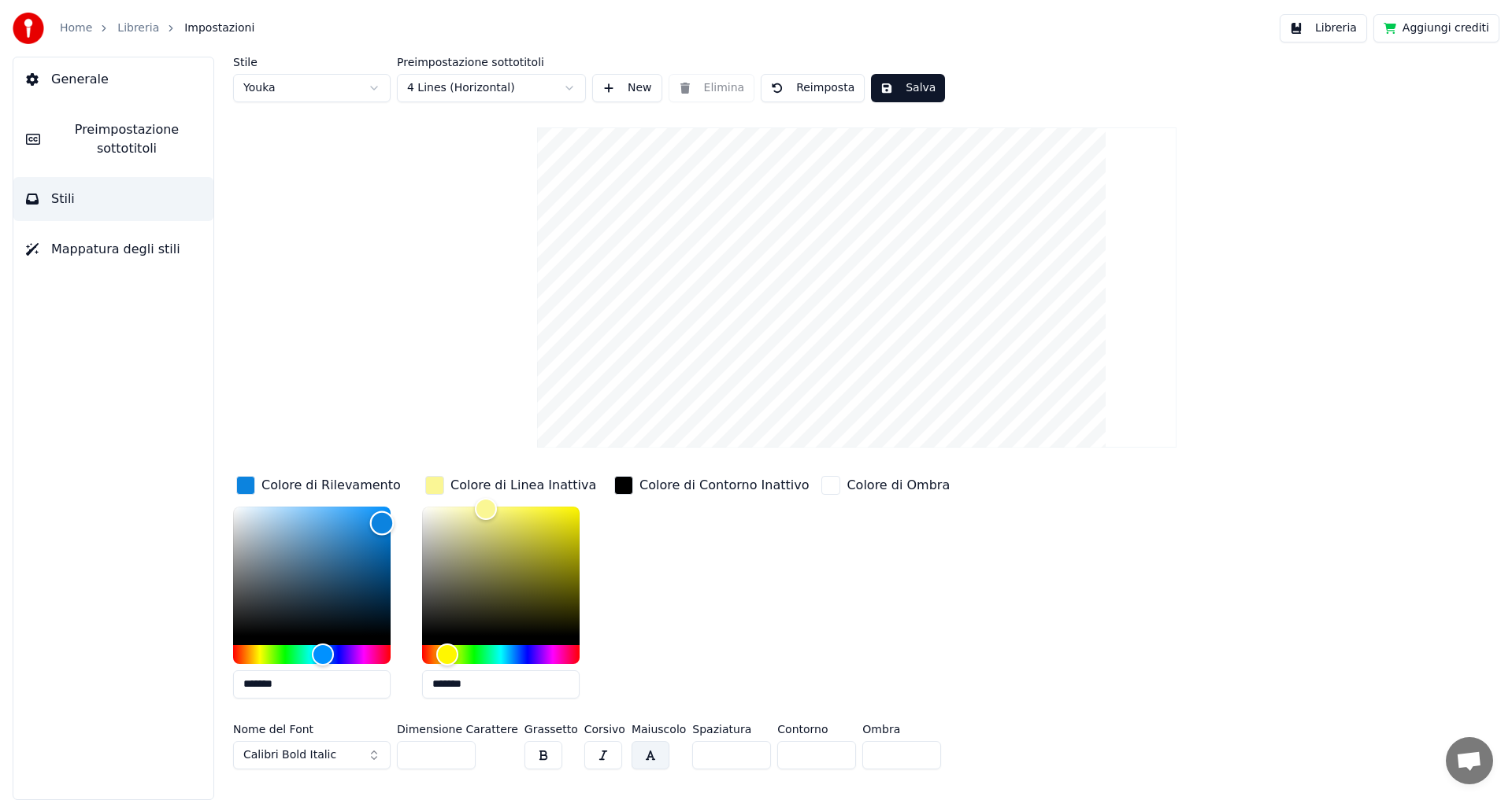
drag, startPoint x: 371, startPoint y: 528, endPoint x: 382, endPoint y: 523, distance: 12.1
click at [382, 523] on div "Color" at bounding box center [382, 524] width 25 height 25
drag, startPoint x: 329, startPoint y: 653, endPoint x: 337, endPoint y: 652, distance: 8.1
click at [337, 652] on div "Hue" at bounding box center [335, 655] width 25 height 25
drag, startPoint x: 343, startPoint y: 652, endPoint x: 331, endPoint y: 650, distance: 12.2
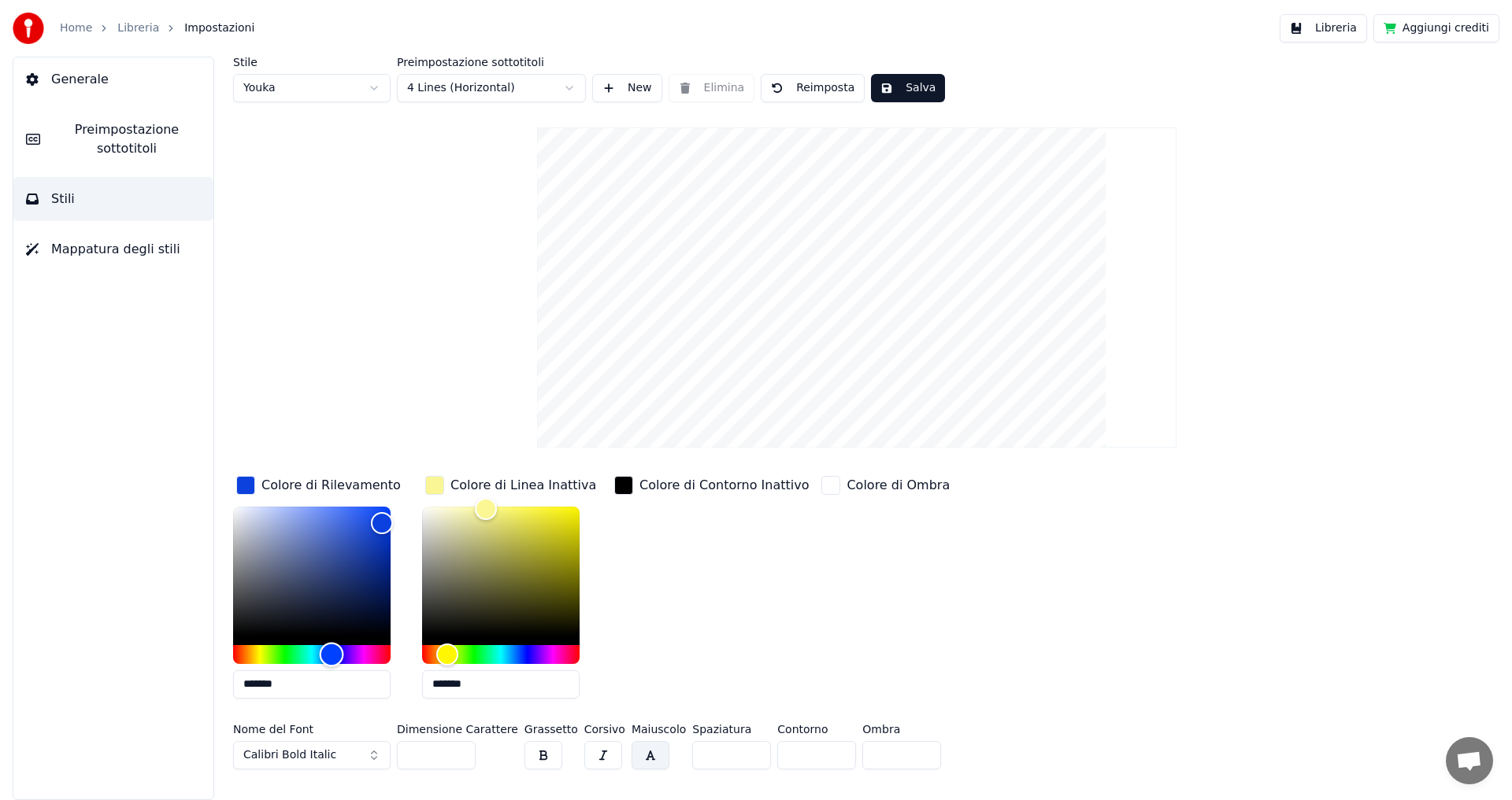
click at [331, 650] on div "Hue" at bounding box center [332, 655] width 25 height 25
type input "*******"
drag, startPoint x: 381, startPoint y: 515, endPoint x: 372, endPoint y: 509, distance: 10.8
click at [372, 509] on div "Color" at bounding box center [372, 510] width 25 height 25
click at [888, 80] on button "Salva" at bounding box center [908, 88] width 74 height 28
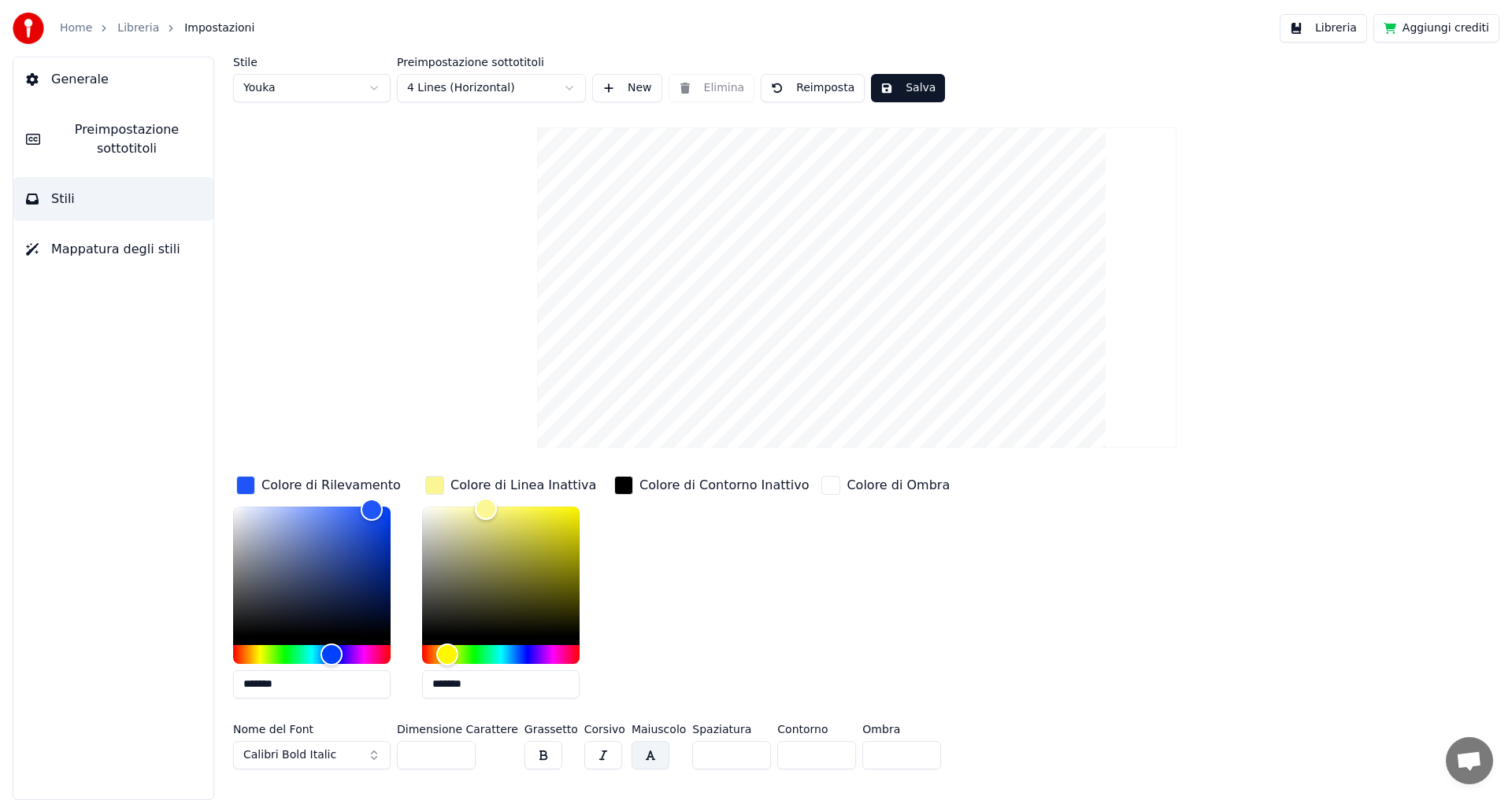
click at [33, 29] on img at bounding box center [28, 28] width 32 height 32
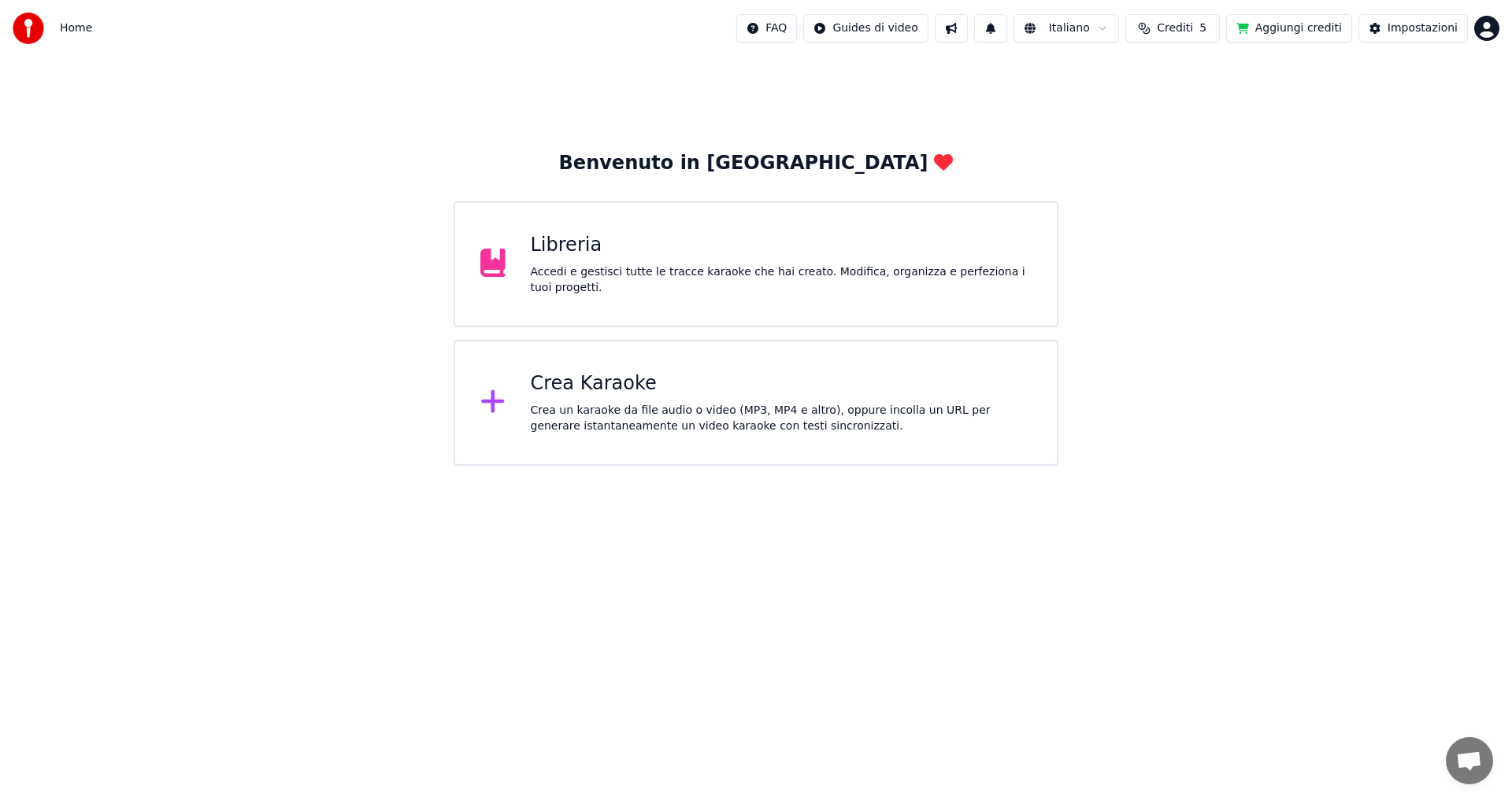
click at [658, 258] on div "Libreria" at bounding box center [782, 246] width 502 height 26
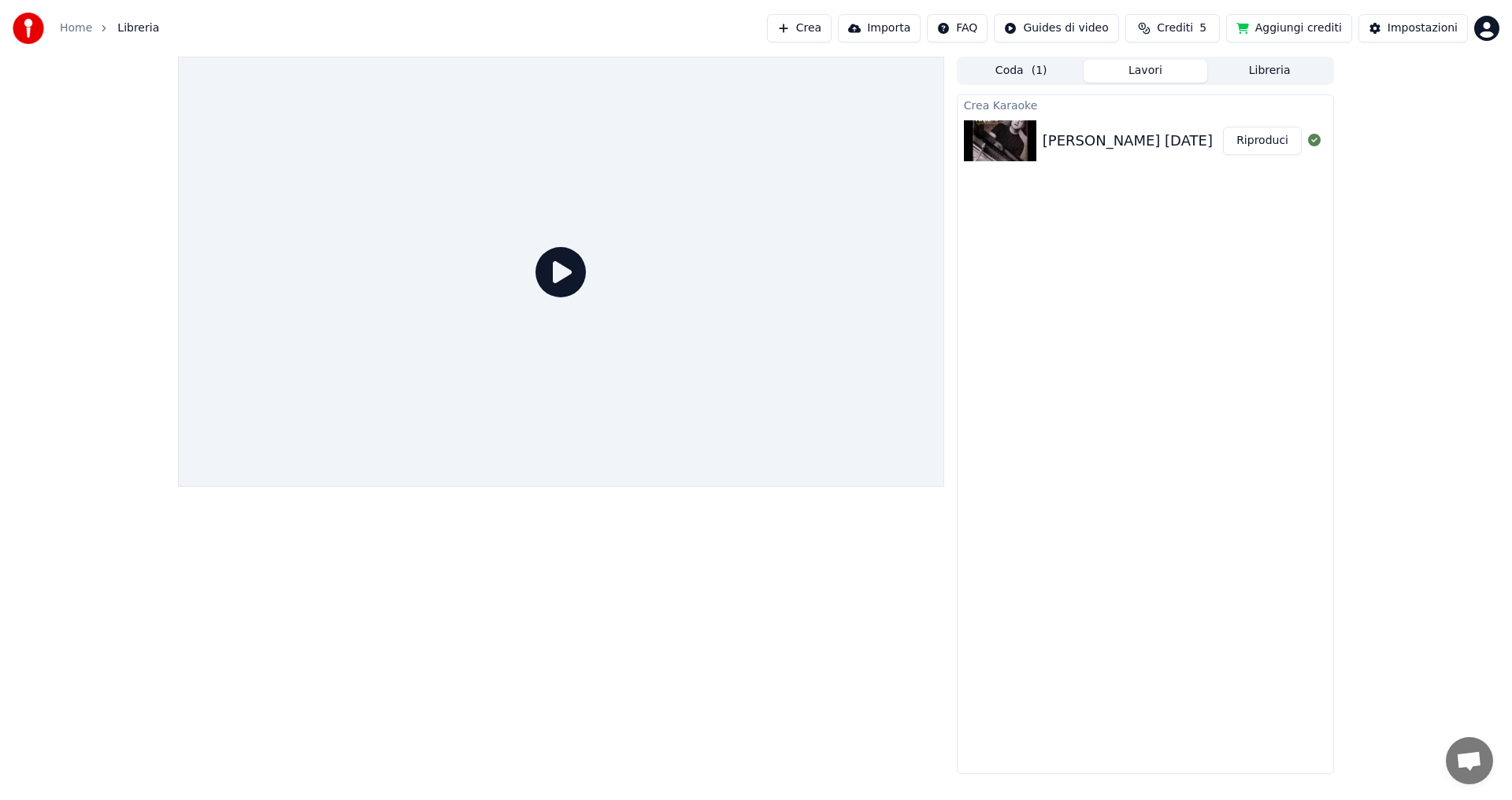
click at [567, 274] on icon at bounding box center [560, 272] width 50 height 50
click at [1148, 73] on button "Lavori" at bounding box center [1145, 71] width 124 height 23
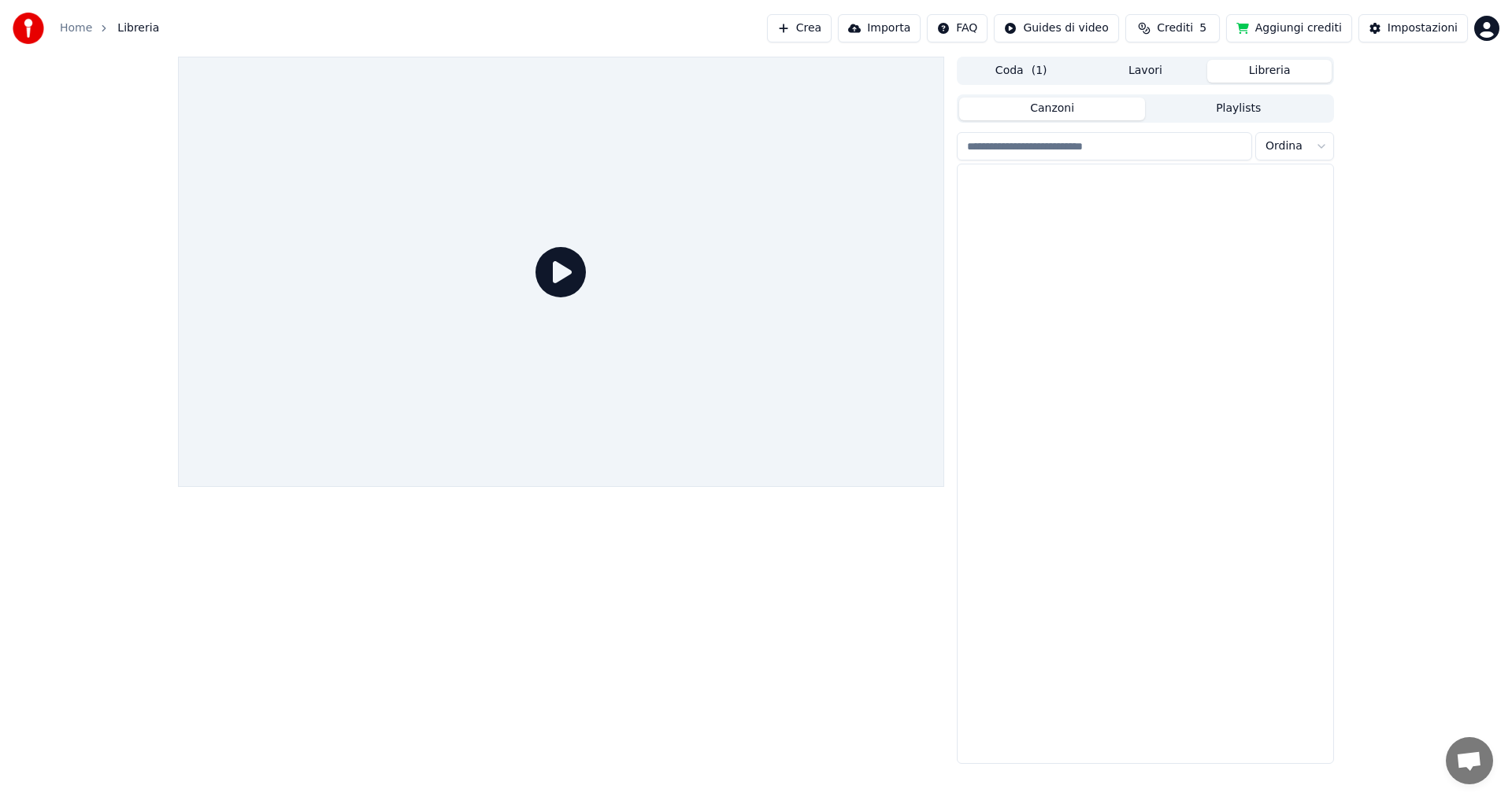
click at [1274, 70] on button "Libreria" at bounding box center [1269, 71] width 124 height 23
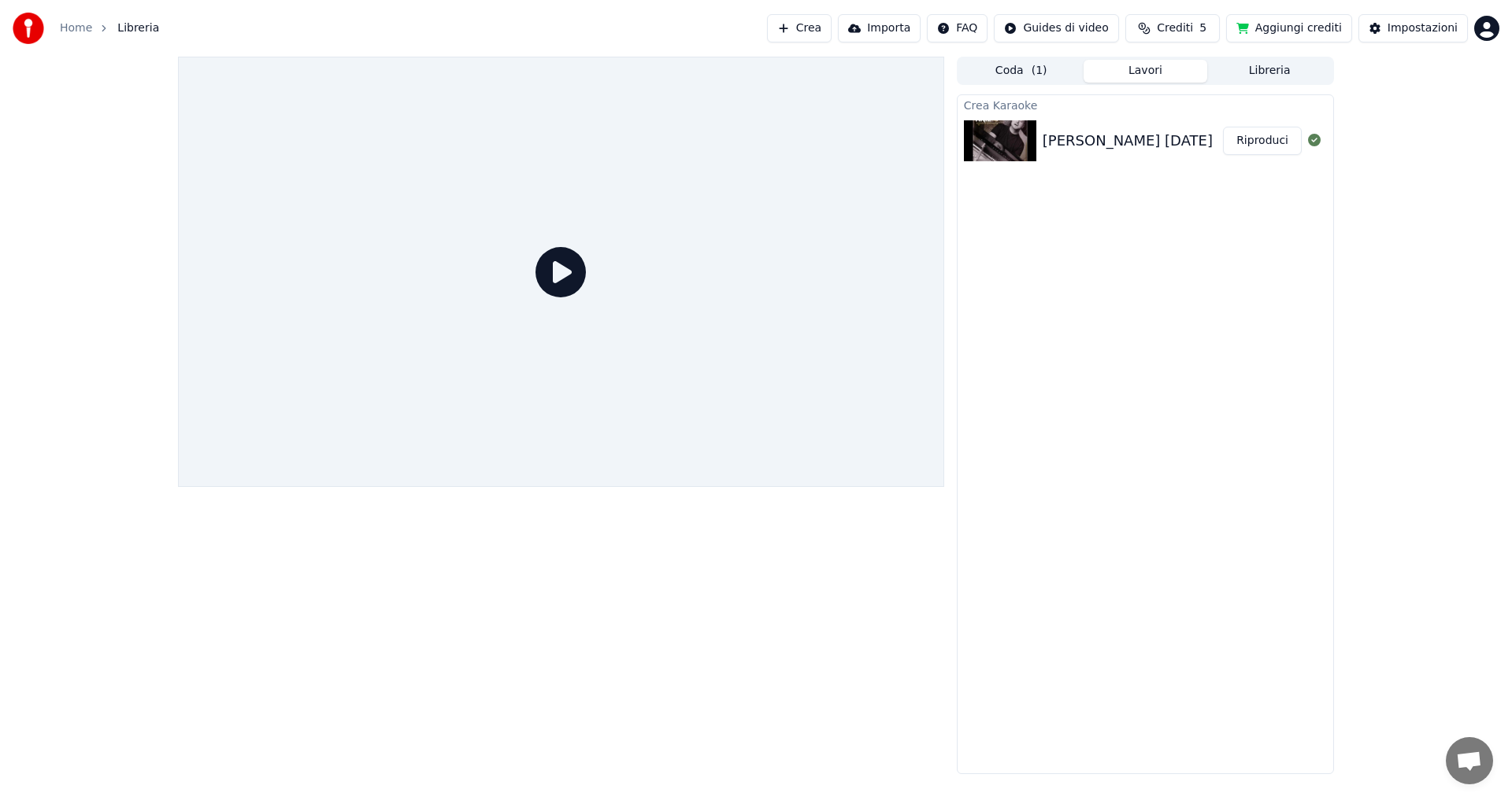
click at [1152, 72] on button "Lavori" at bounding box center [1145, 71] width 124 height 23
click at [1006, 74] on button "Coda ( 1 )" at bounding box center [1021, 71] width 124 height 23
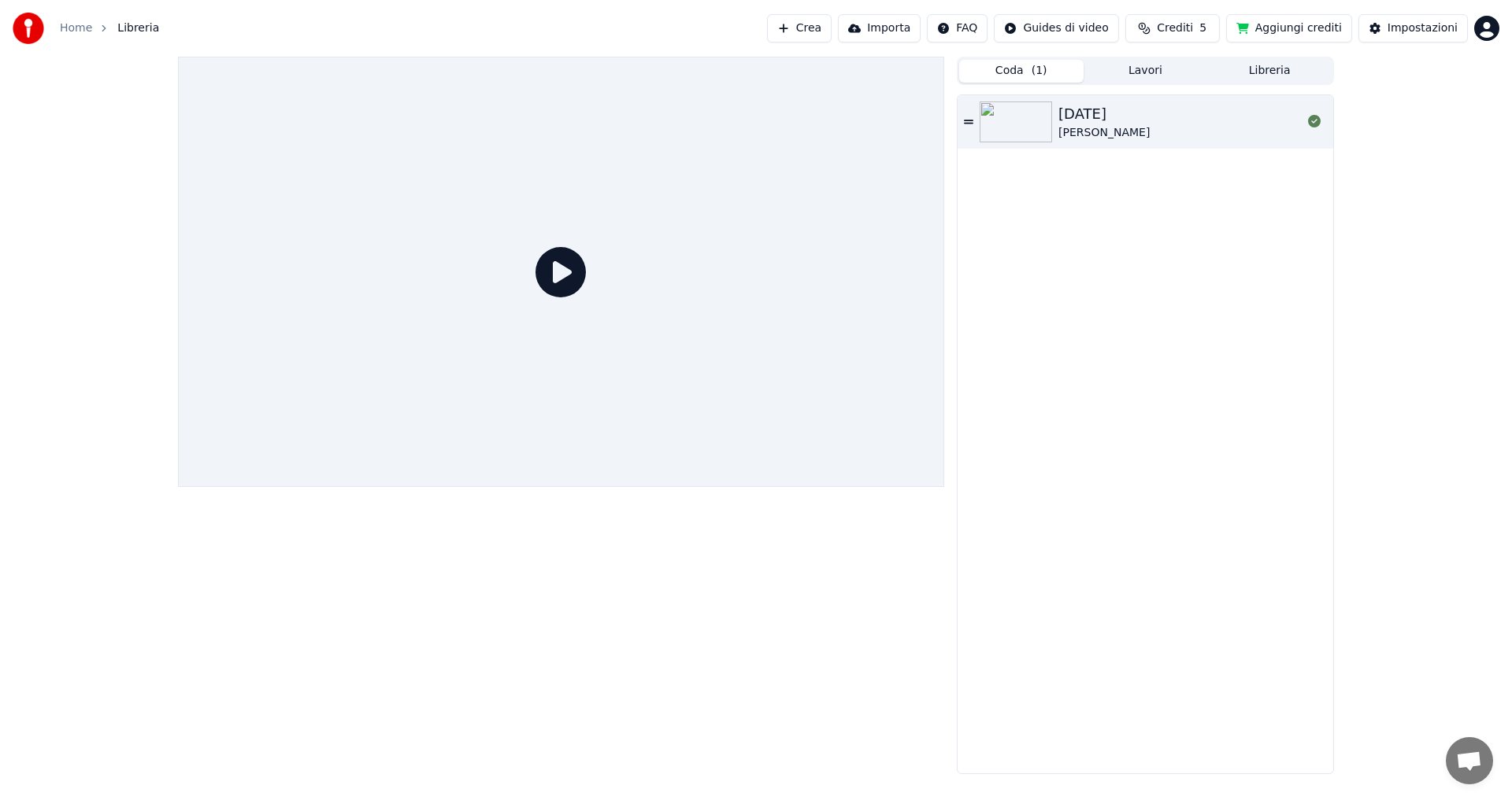
click at [1036, 125] on img at bounding box center [1015, 121] width 72 height 40
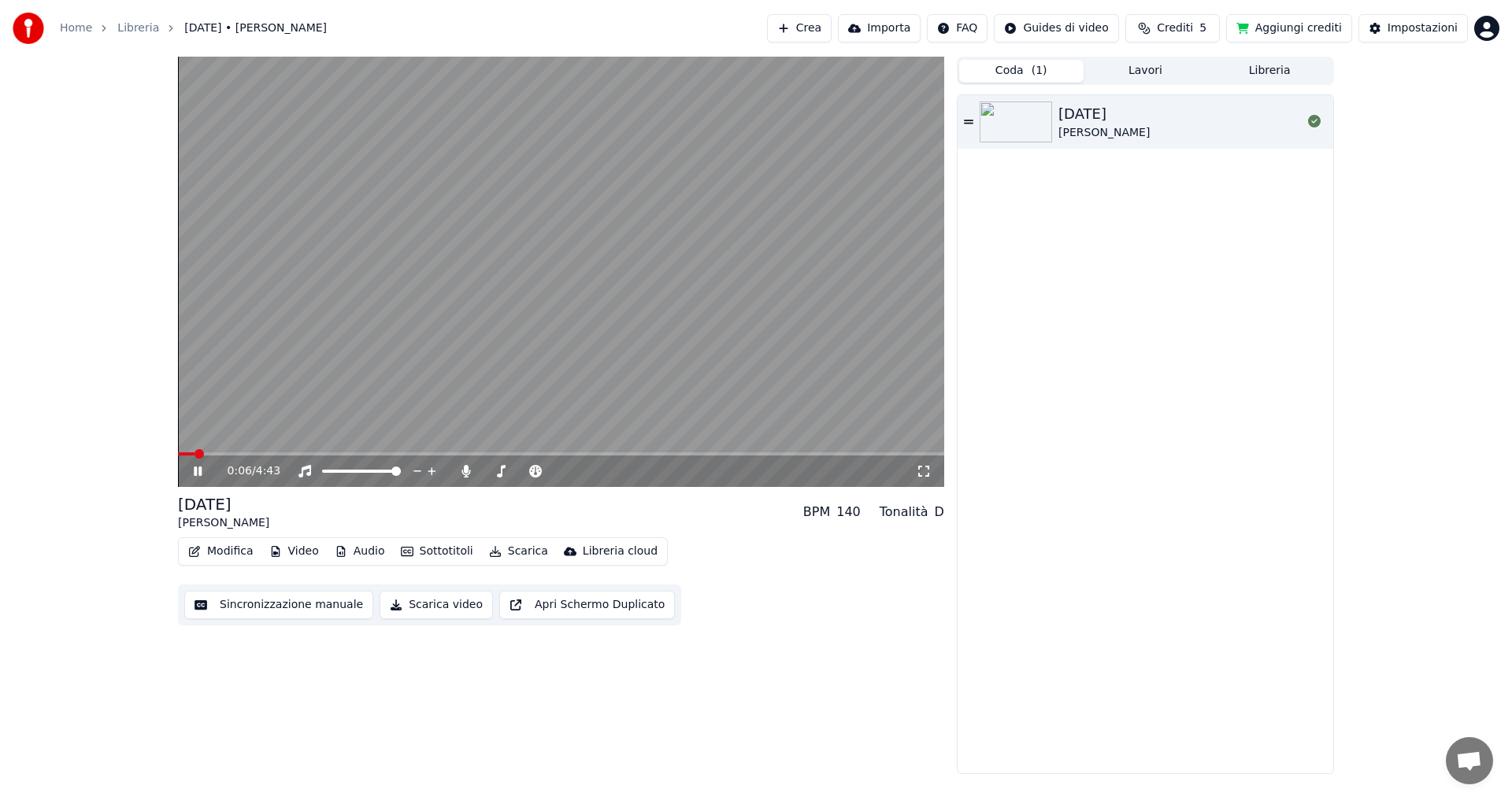
click at [418, 549] on button "Sottotitoli" at bounding box center [437, 551] width 85 height 22
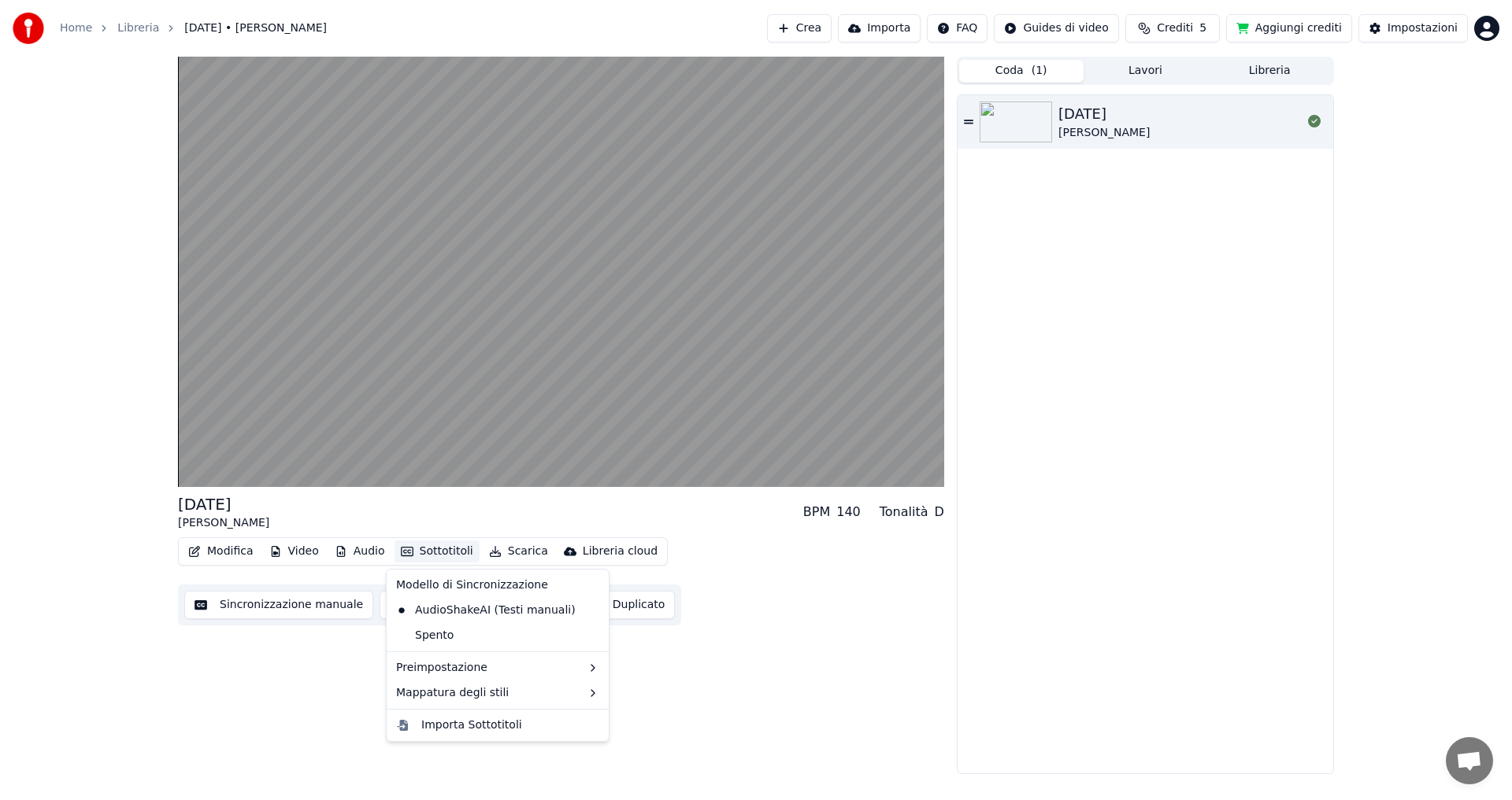
click at [745, 584] on div "Modifica Video Audio Sottotitoli Scarica Libreria cloud Sincronizzazione manual…" at bounding box center [561, 582] width 766 height 88
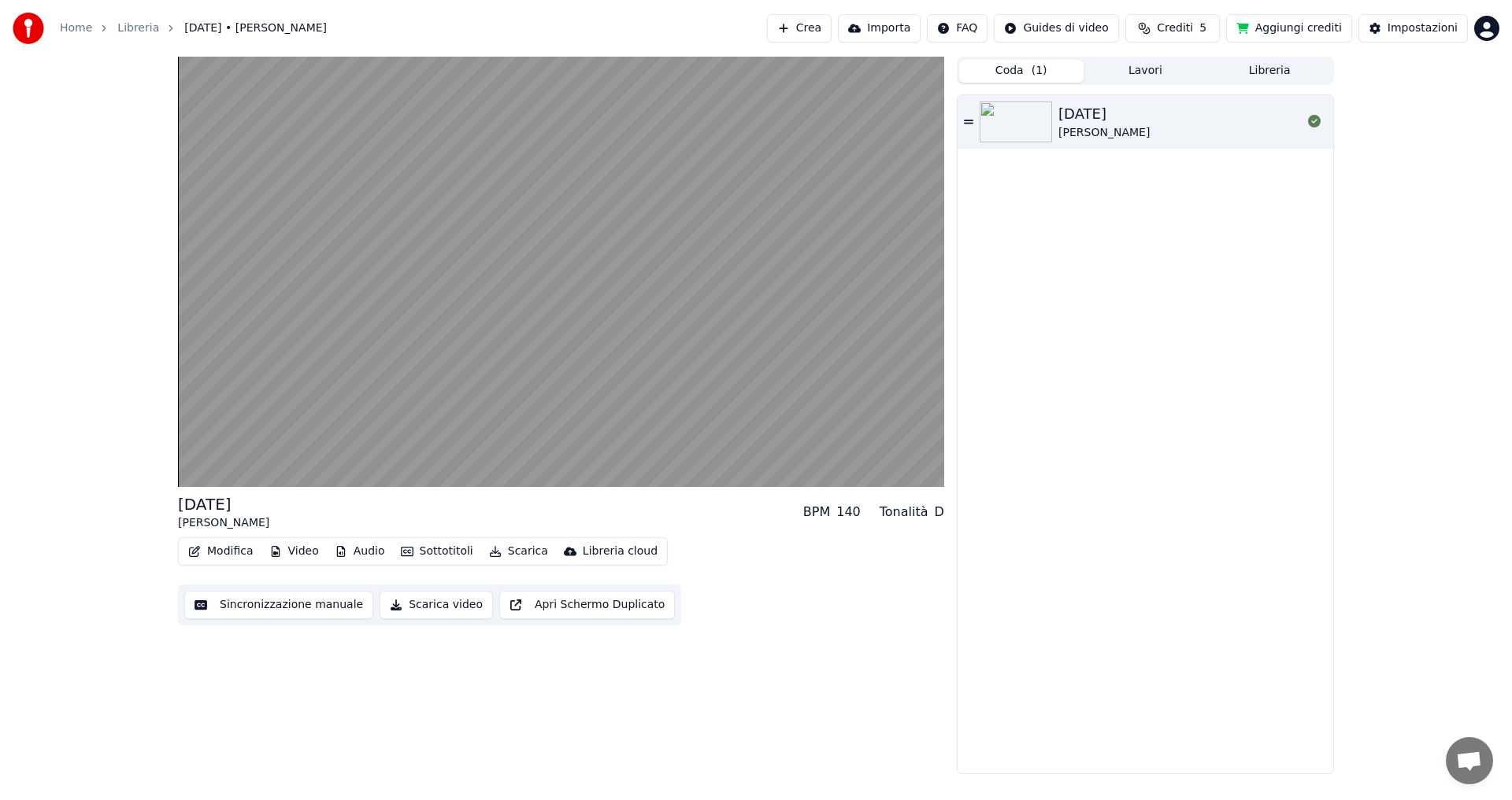
click at [291, 550] on button "Video" at bounding box center [294, 551] width 63 height 22
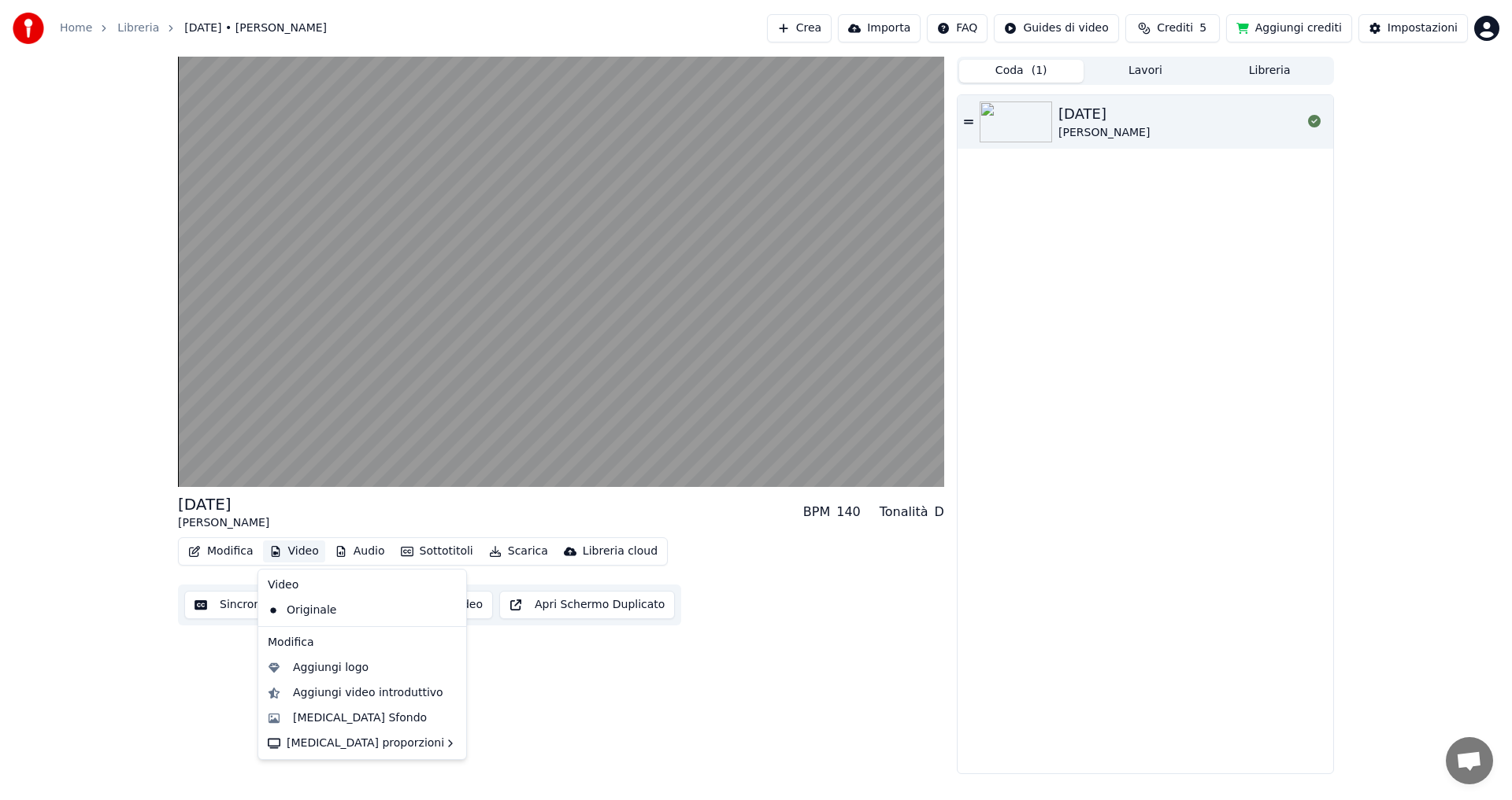
click at [200, 672] on div "[DATE] [PERSON_NAME] BPM 140 Tonalità D Modifica Video Audio Sottotitoli Scaric…" at bounding box center [561, 415] width 766 height 717
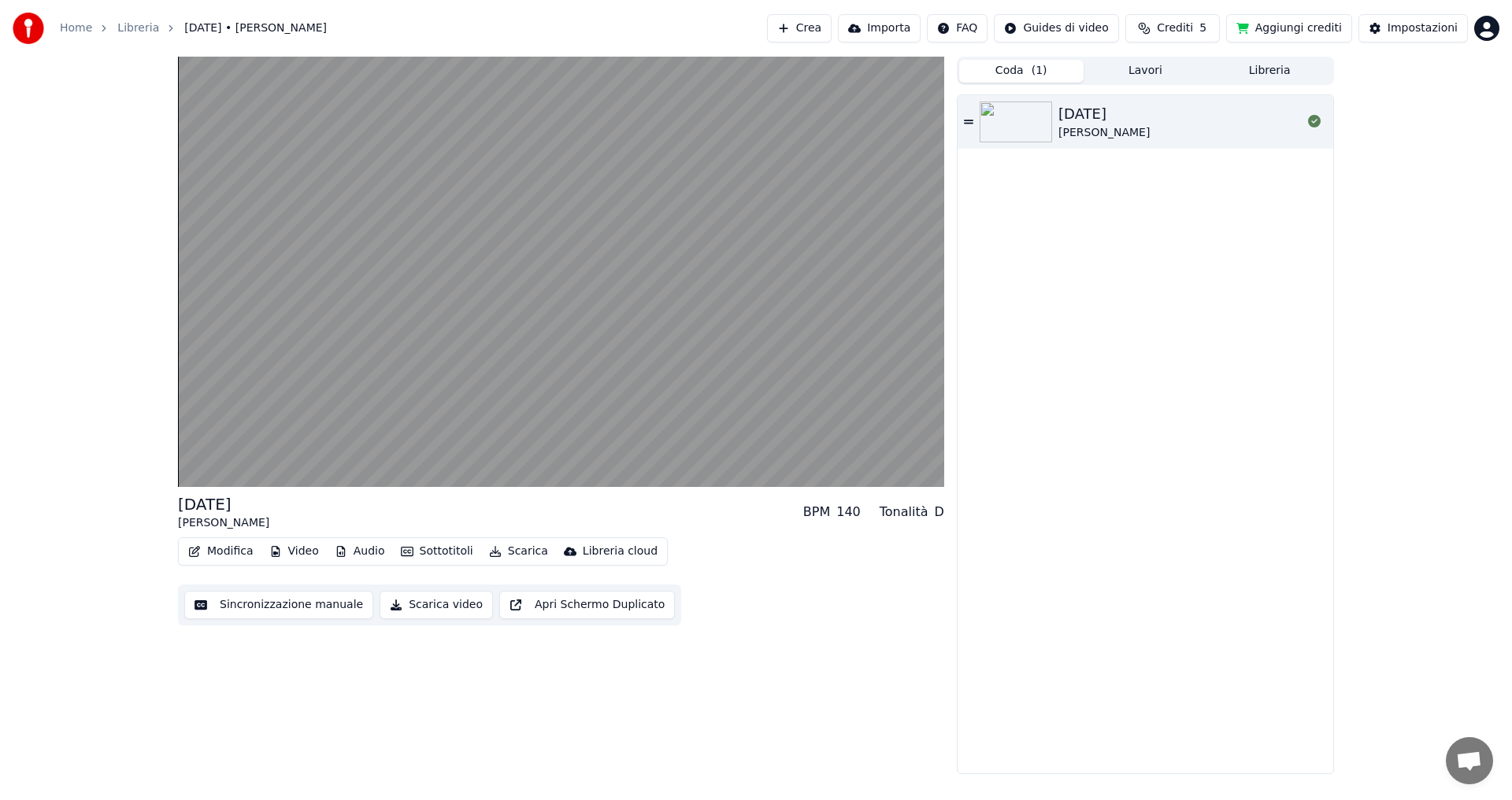
click at [234, 552] on button "Modifica" at bounding box center [221, 551] width 78 height 22
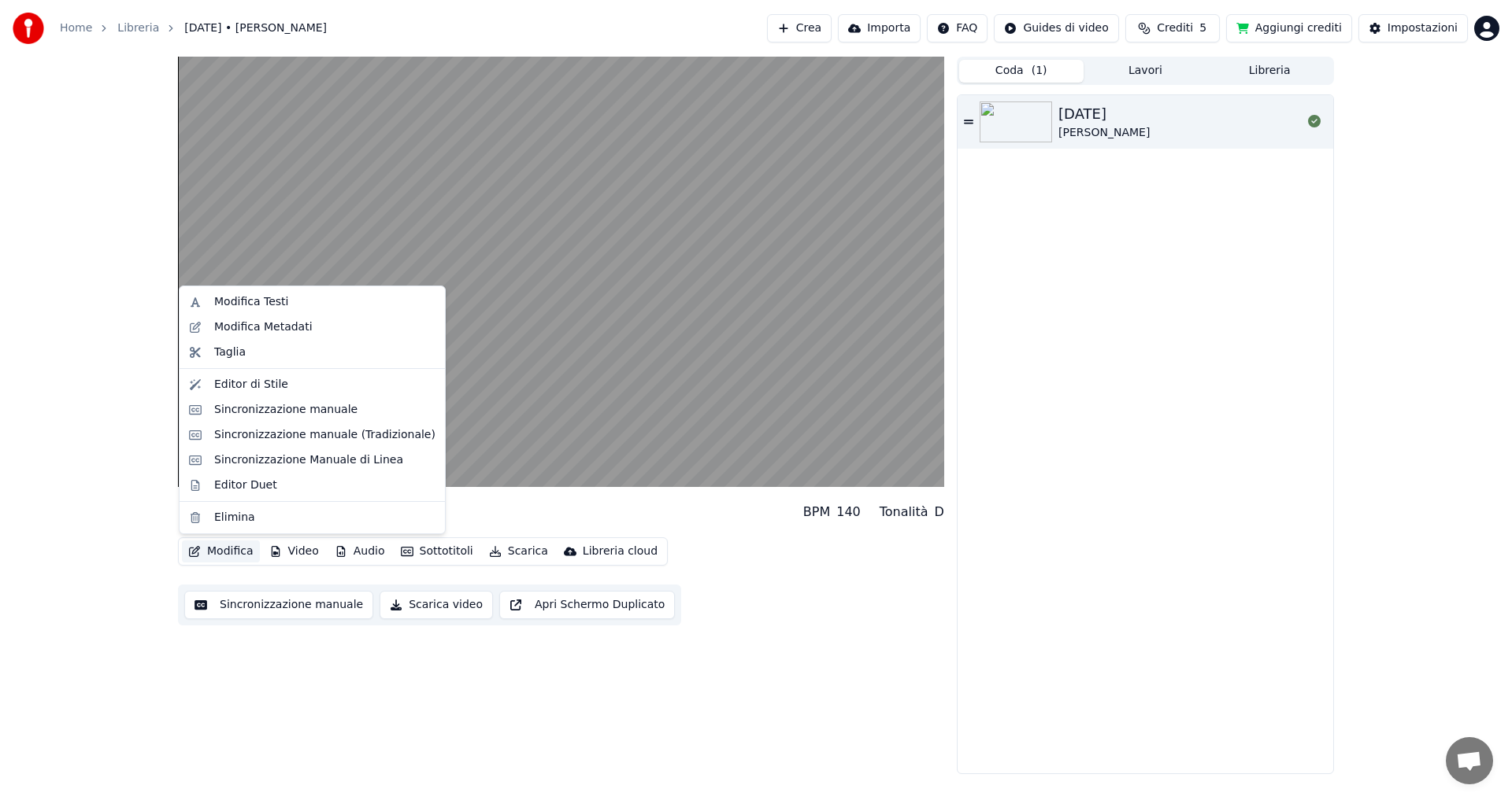
click at [120, 453] on div "[DATE] [PERSON_NAME] BPM 140 Tonalità D Modifica Video Audio Sottotitoli Scaric…" at bounding box center [756, 415] width 1512 height 717
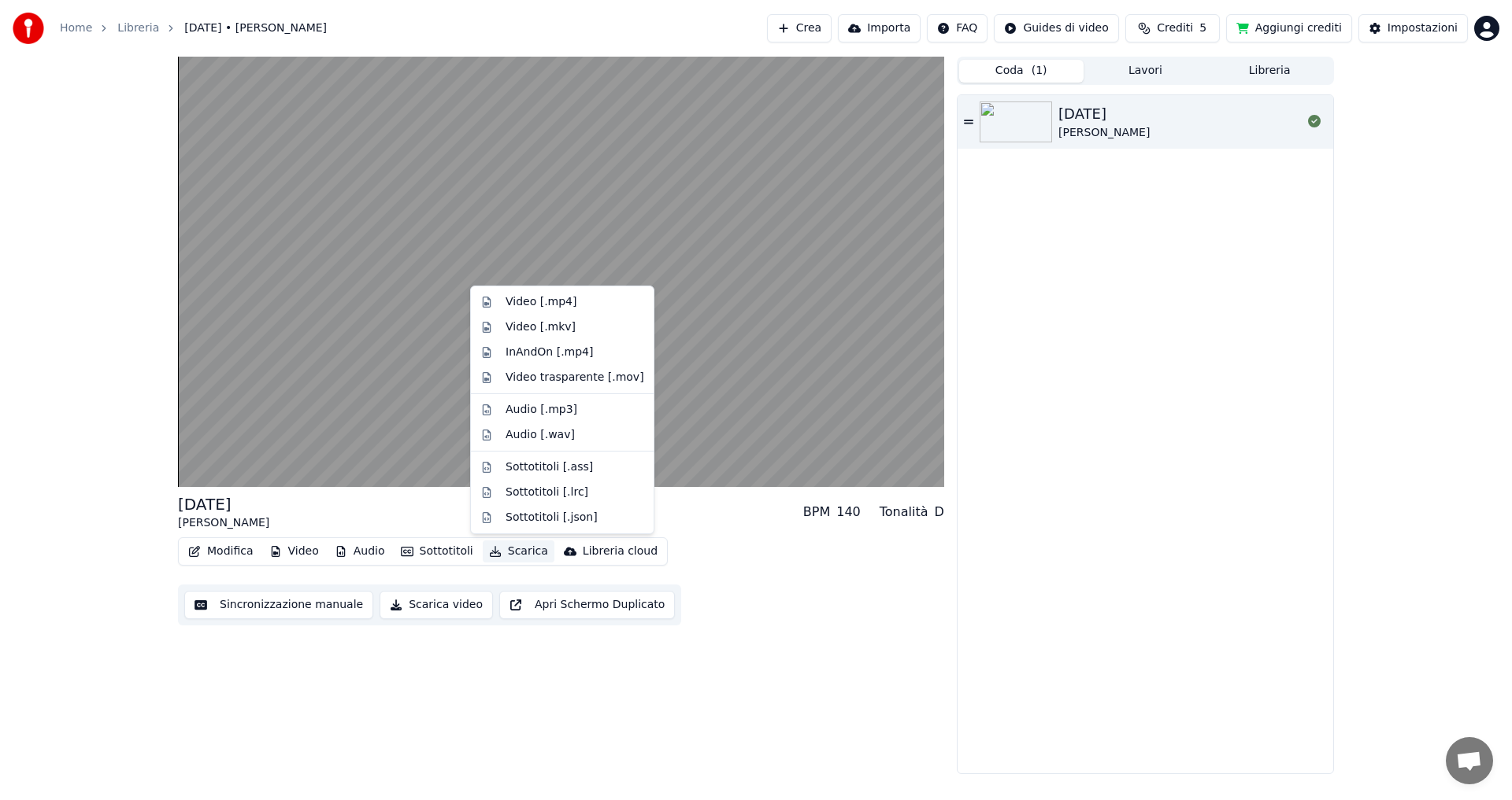
click at [517, 552] on button "Scarica" at bounding box center [518, 551] width 71 height 22
click at [530, 302] on div "Video [.mp4]" at bounding box center [541, 302] width 70 height 16
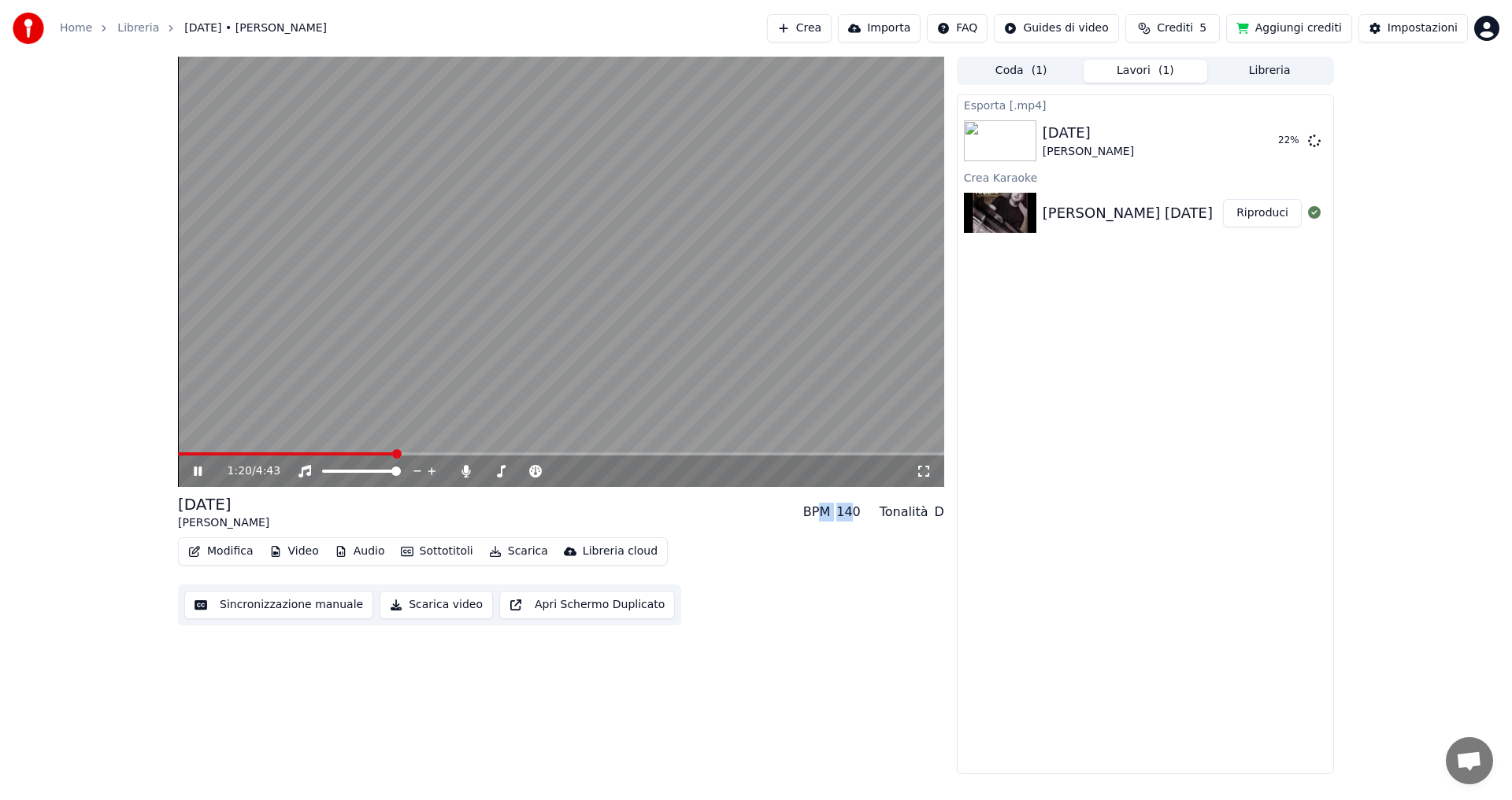
drag, startPoint x: 825, startPoint y: 514, endPoint x: 858, endPoint y: 512, distance: 33.1
click at [858, 512] on div "BPM 140" at bounding box center [831, 511] width 57 height 18
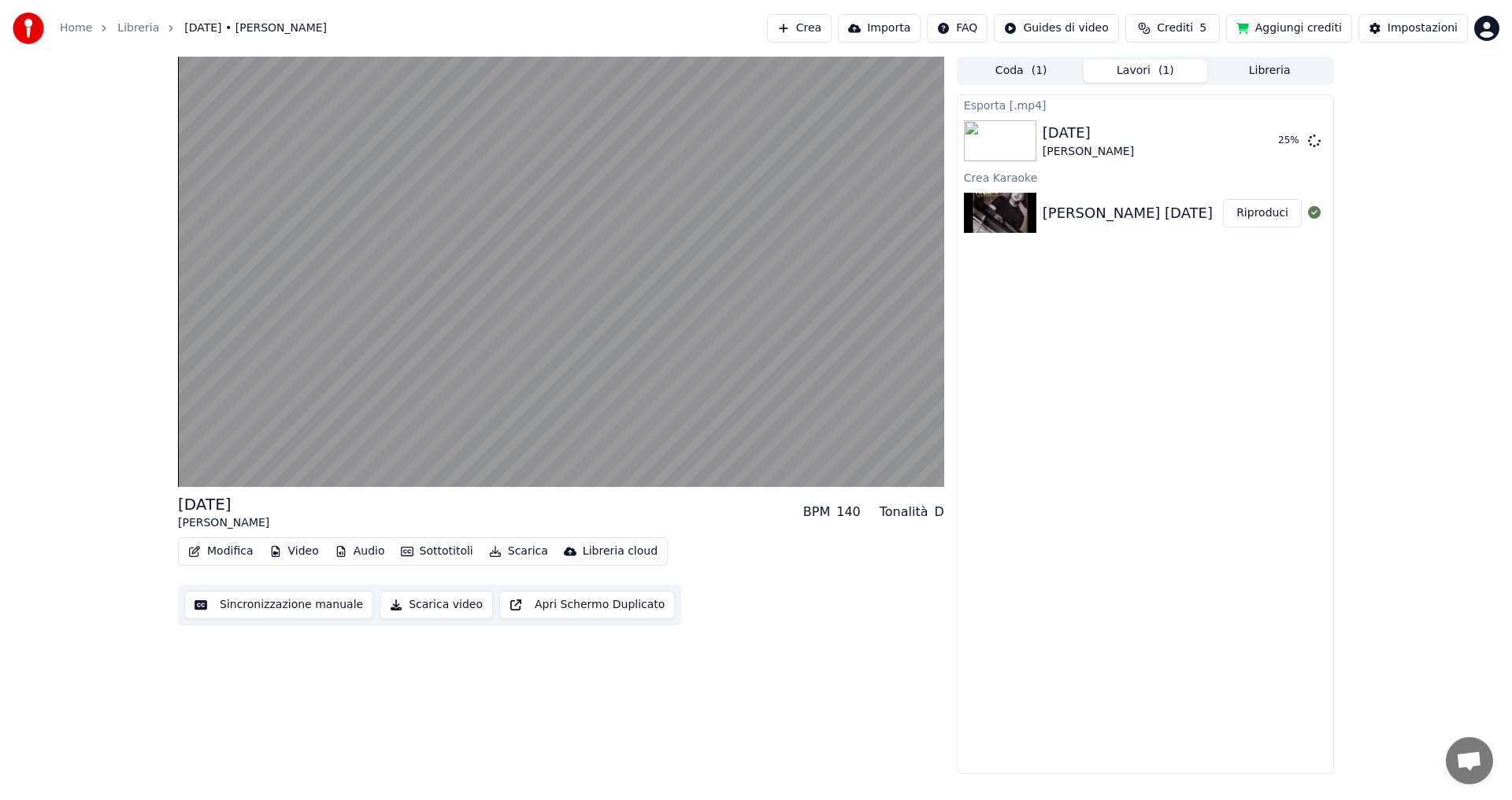
click at [843, 538] on div "Modifica Video Audio Sottotitoli Scarica Libreria cloud Sincronizzazione manual…" at bounding box center [561, 582] width 766 height 88
drag, startPoint x: 855, startPoint y: 512, endPoint x: 875, endPoint y: 514, distance: 20.1
click at [875, 514] on div "BPM 140 Tonalità D" at bounding box center [874, 511] width 141 height 18
click at [1272, 143] on button "Mostra" at bounding box center [1269, 141] width 64 height 28
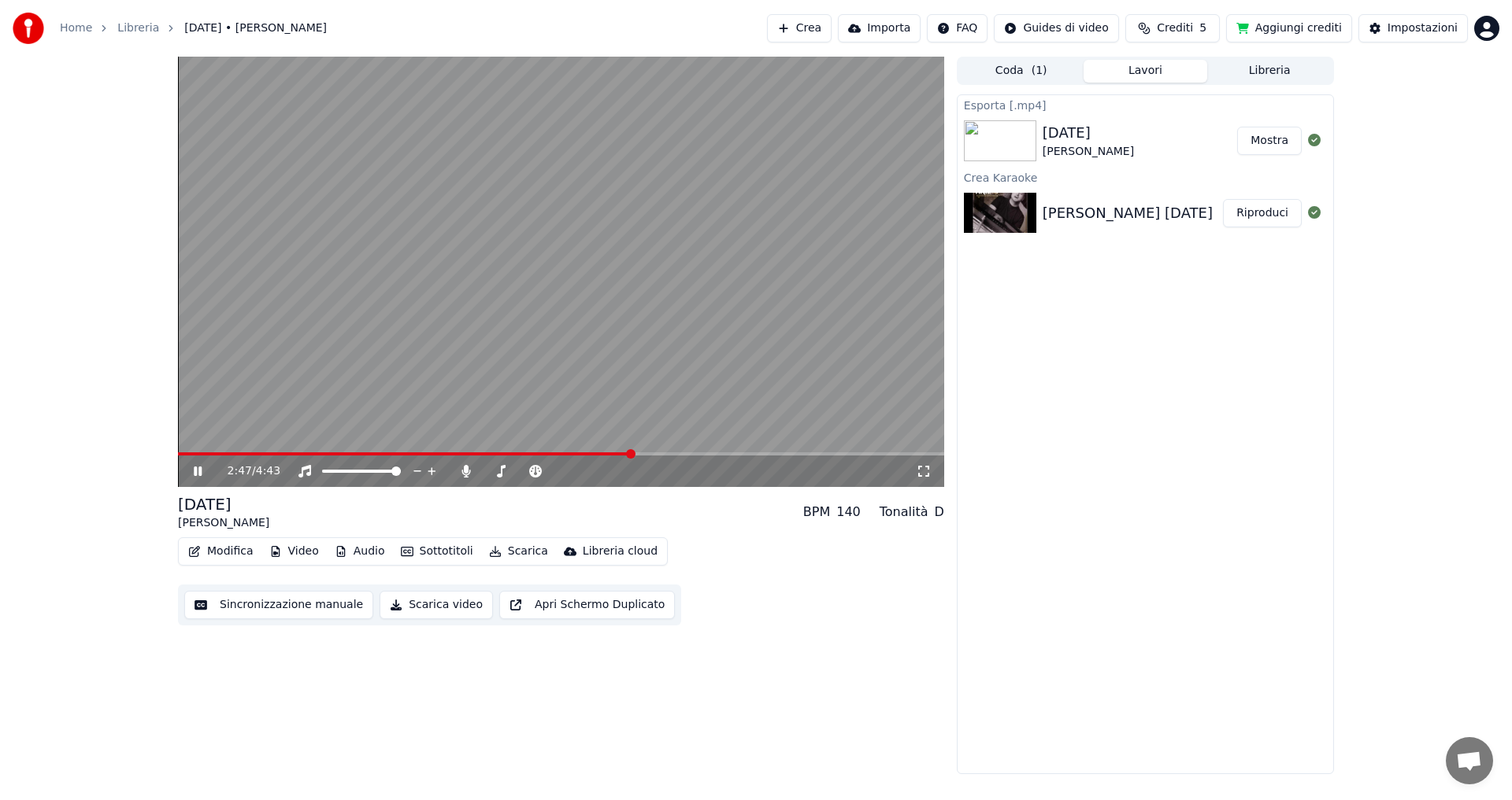
click at [196, 477] on icon at bounding box center [209, 471] width 37 height 12
click at [483, 472] on span at bounding box center [483, 472] width 0 height 4
click at [195, 464] on div "2:47 / 4:43" at bounding box center [561, 472] width 754 height 16
click at [200, 470] on icon at bounding box center [197, 471] width 10 height 11
click at [467, 470] on icon at bounding box center [466, 471] width 16 height 12
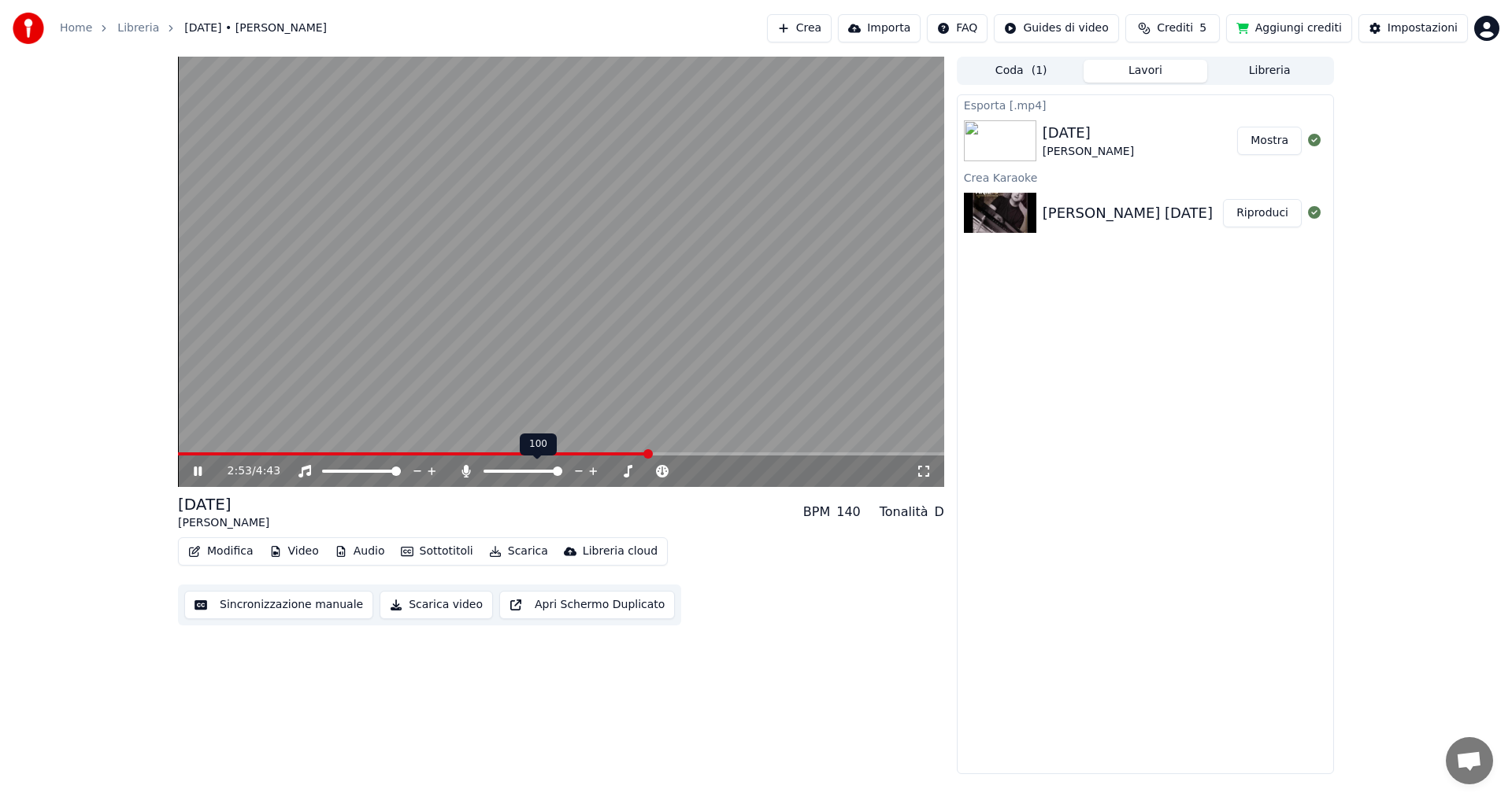
click at [467, 470] on icon at bounding box center [466, 471] width 9 height 12
click at [483, 476] on span at bounding box center [488, 471] width 10 height 10
click at [1267, 140] on button "Mostra" at bounding box center [1269, 141] width 64 height 28
click at [195, 472] on icon at bounding box center [197, 471] width 8 height 10
click at [506, 553] on button "Scarica" at bounding box center [518, 551] width 71 height 22
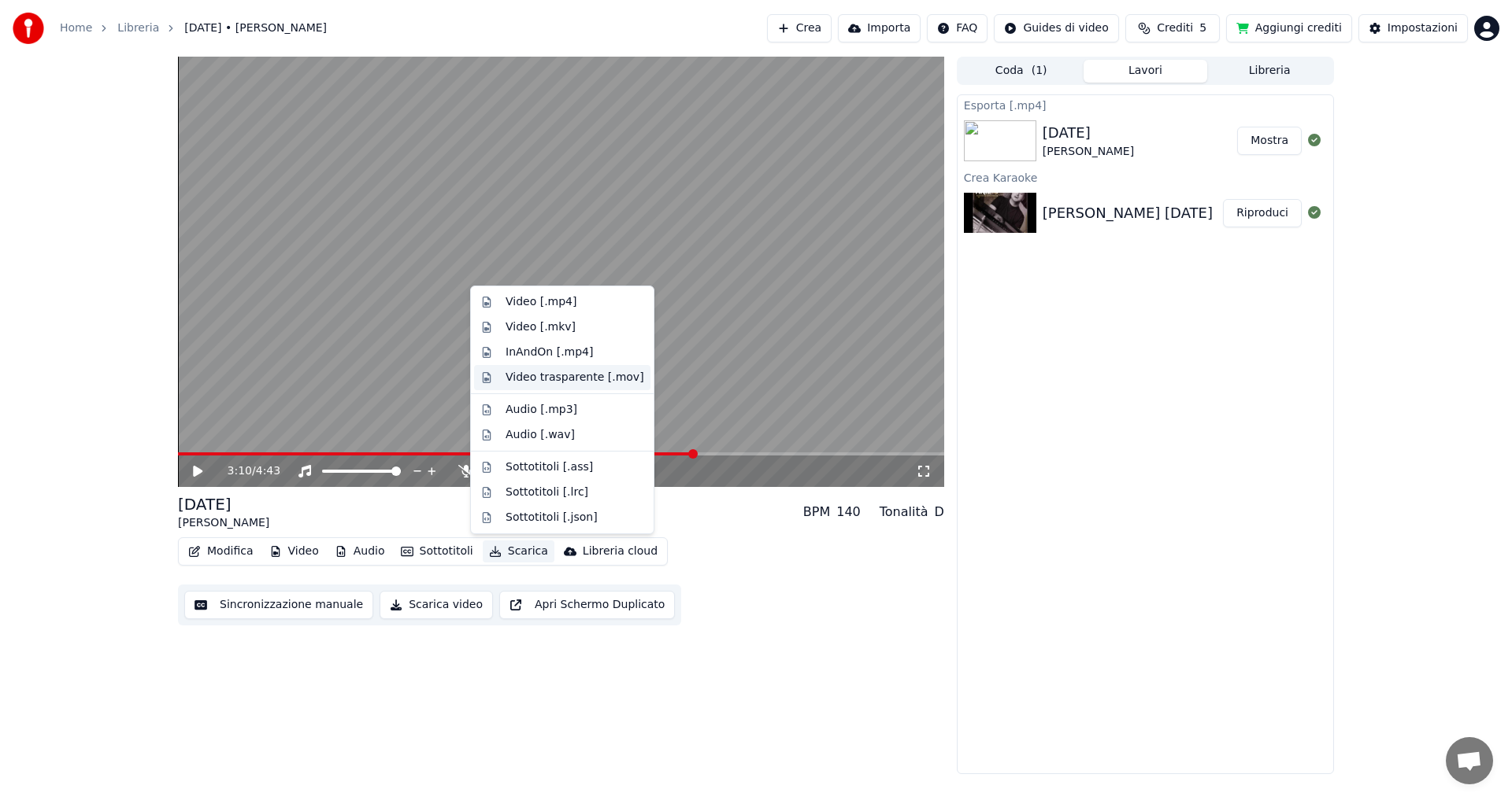
click at [587, 381] on div "Video trasparente [.mov]" at bounding box center [574, 378] width 138 height 16
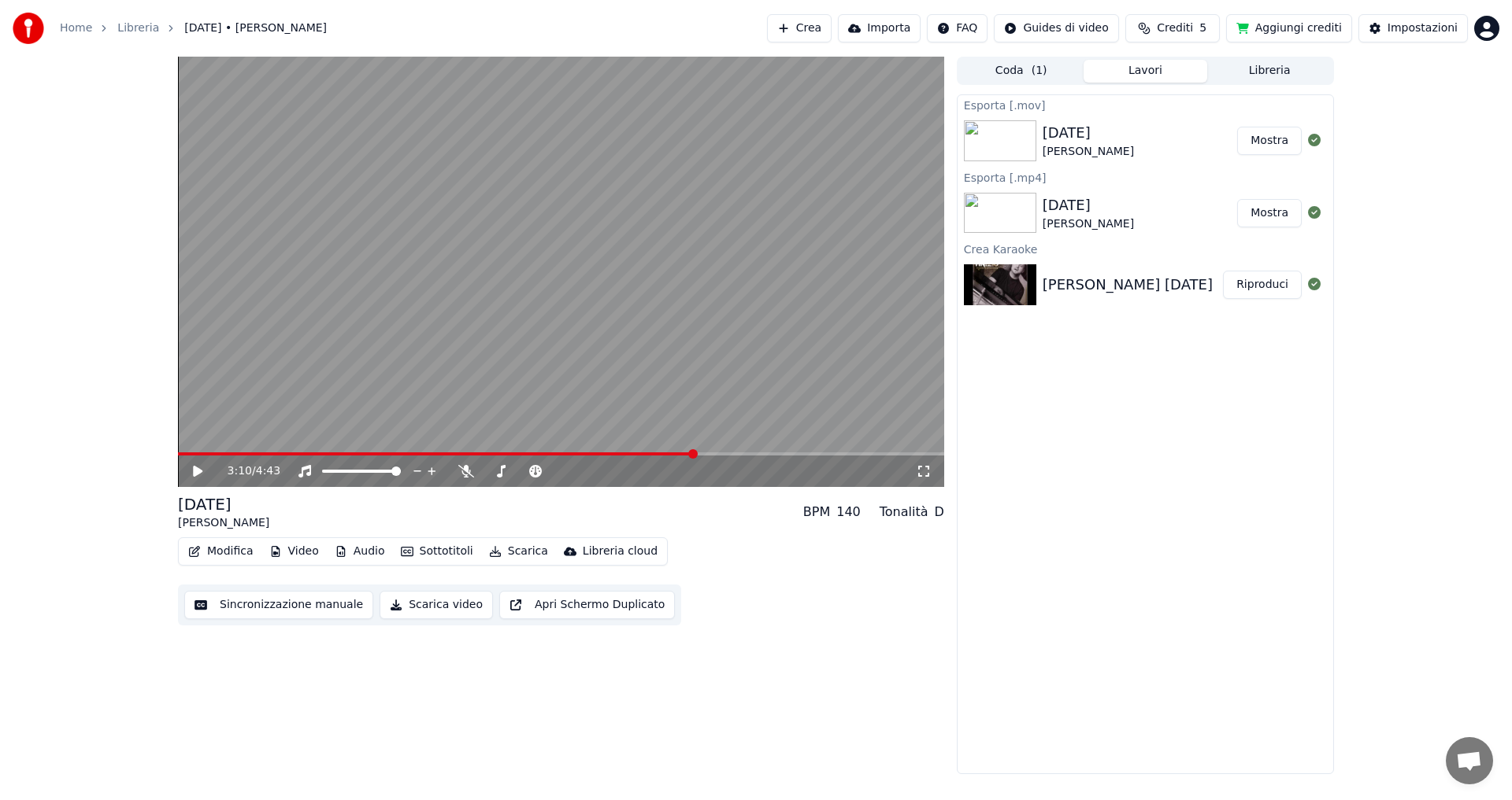
click at [1261, 141] on button "Mostra" at bounding box center [1269, 141] width 64 height 28
click at [285, 273] on video at bounding box center [561, 271] width 766 height 430
click at [241, 388] on video at bounding box center [561, 271] width 766 height 430
click at [219, 548] on button "Modifica" at bounding box center [221, 551] width 78 height 22
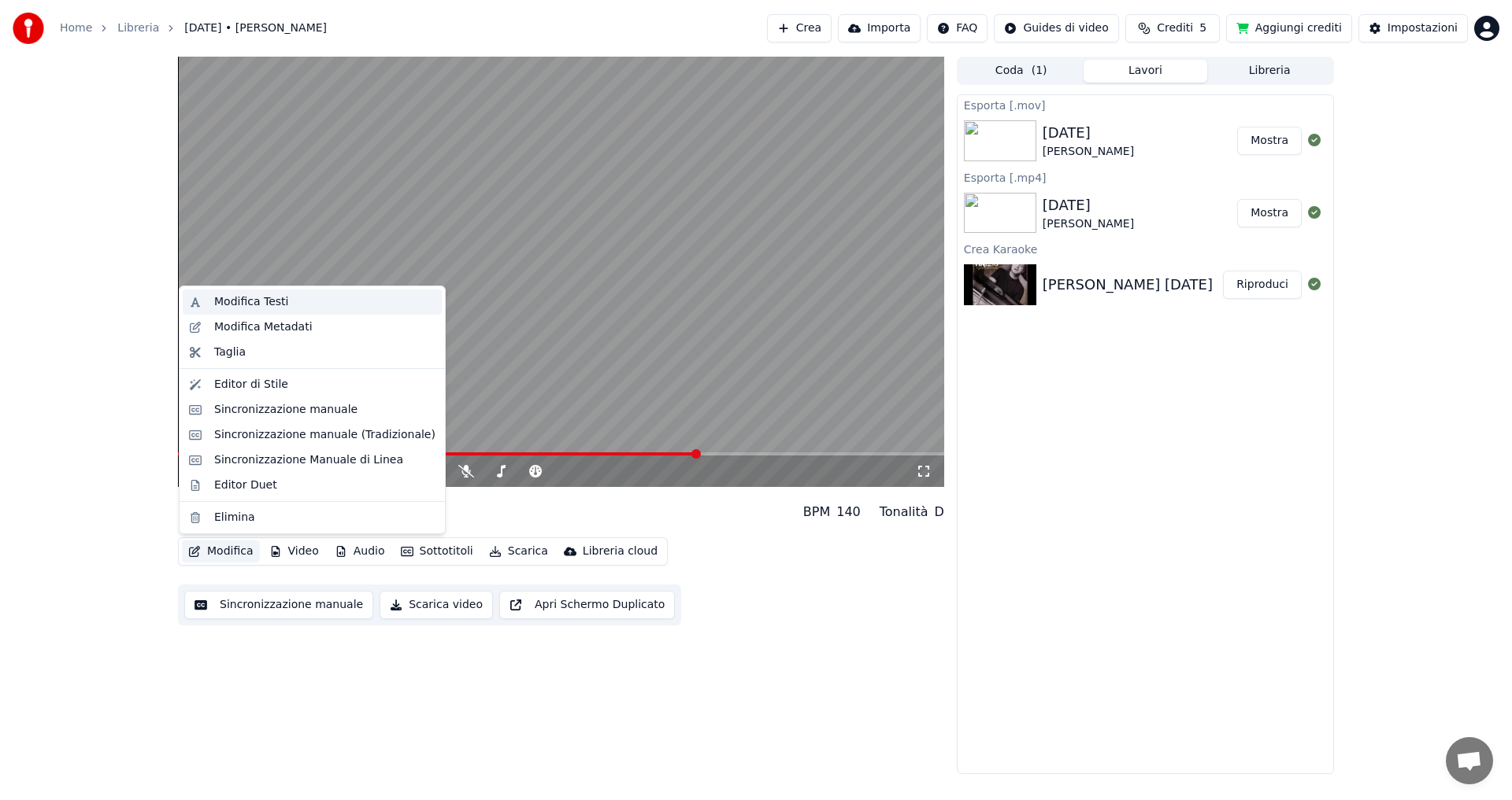
click at [246, 309] on div "Modifica Testi" at bounding box center [251, 302] width 74 height 16
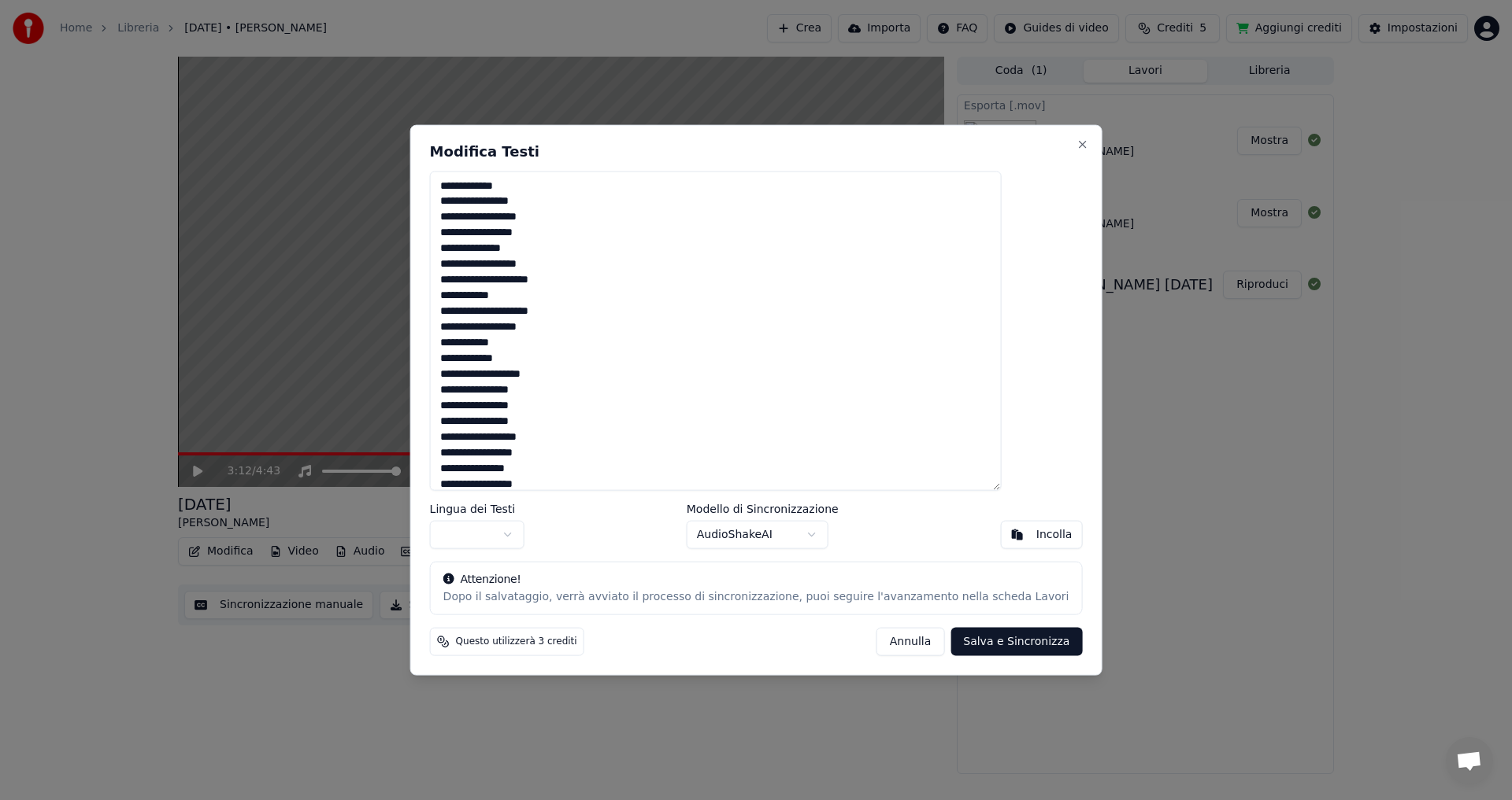
click at [876, 642] on button "Annulla" at bounding box center [911, 642] width 69 height 28
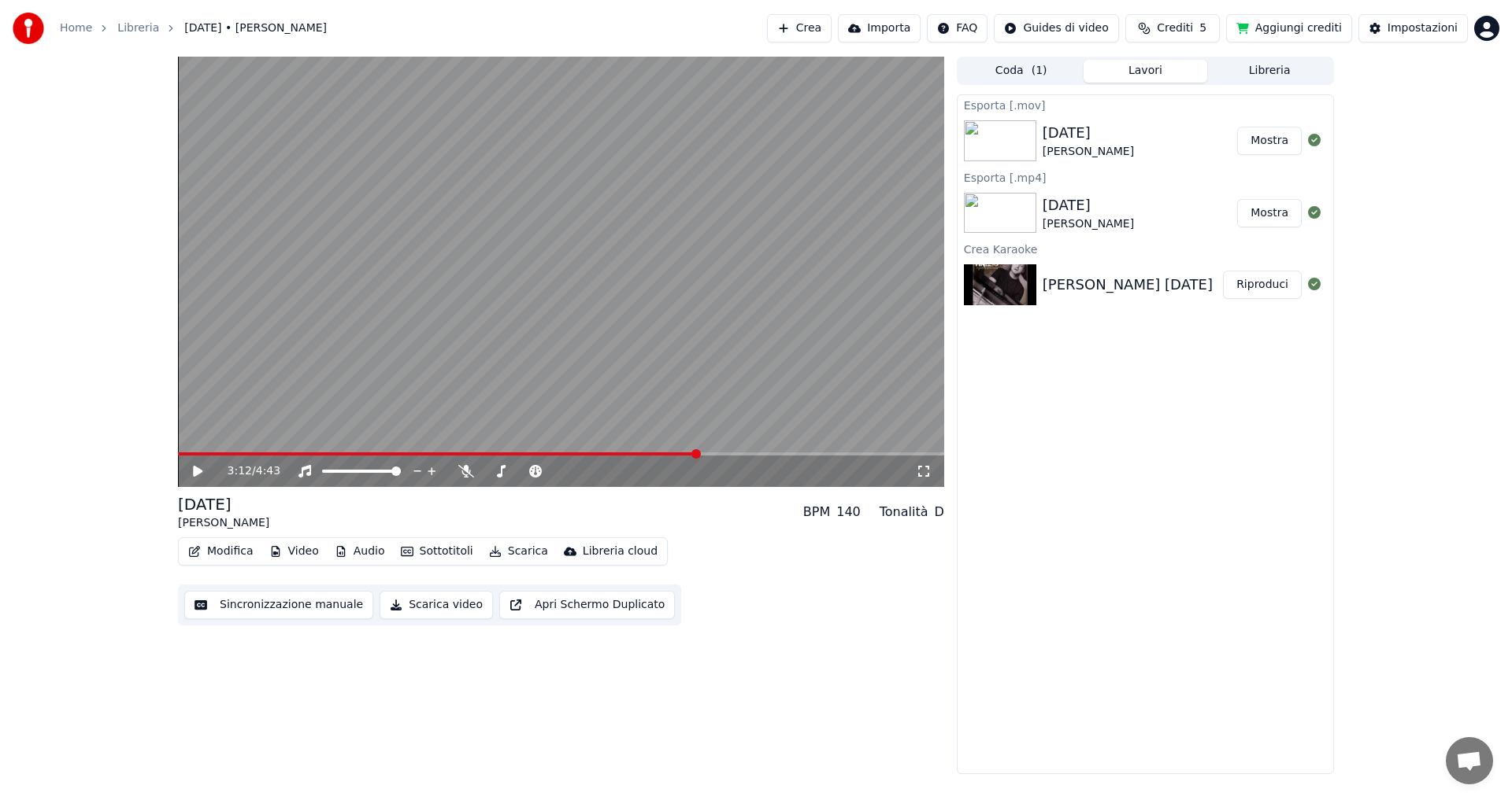
click at [291, 554] on button "Video" at bounding box center [294, 551] width 63 height 22
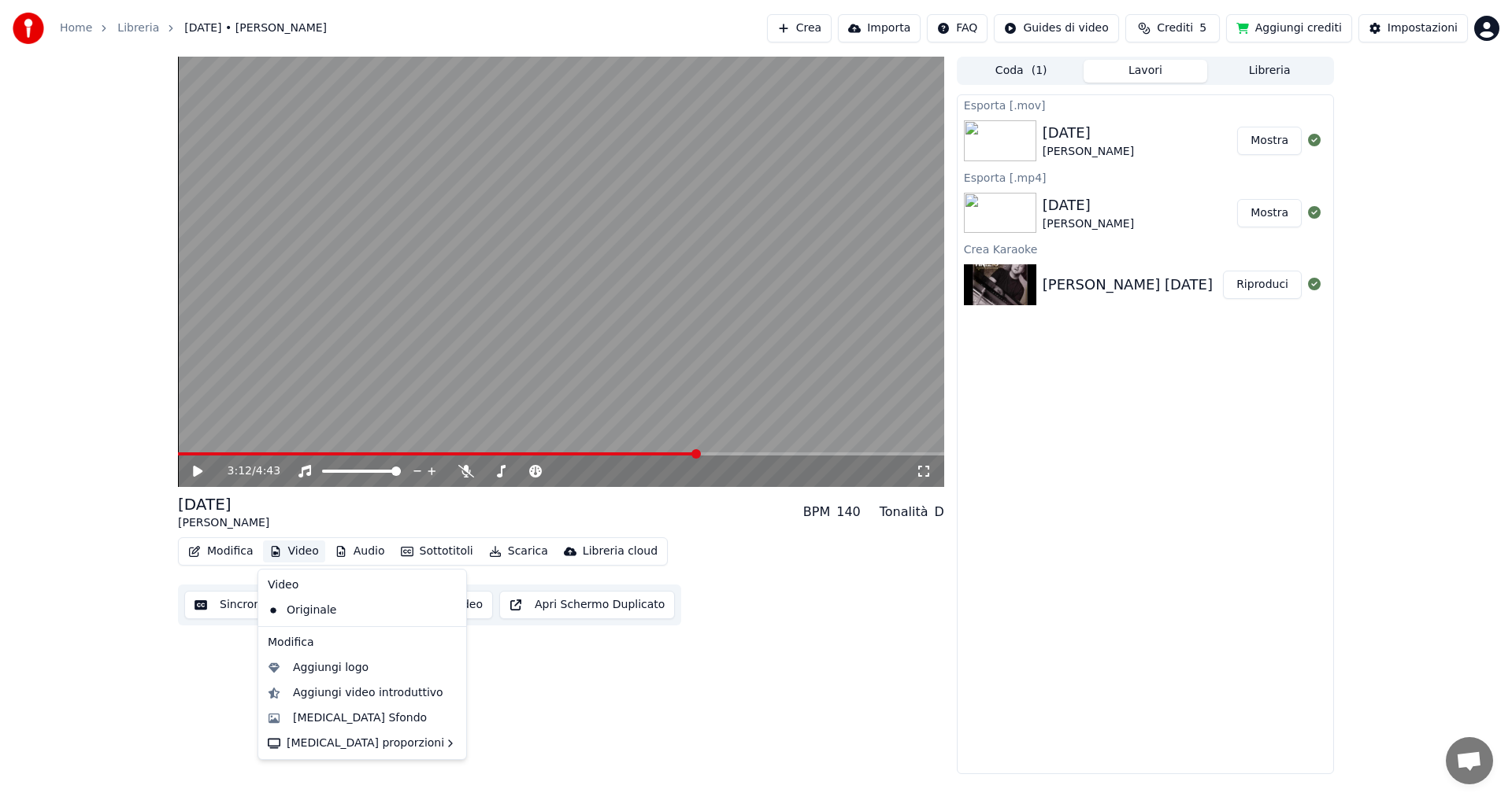
click at [221, 648] on div "3:12 / 4:43 [DATE] [PERSON_NAME] BPM 140 Tonalità D Modifica Video Audio Sottot…" at bounding box center [561, 415] width 766 height 717
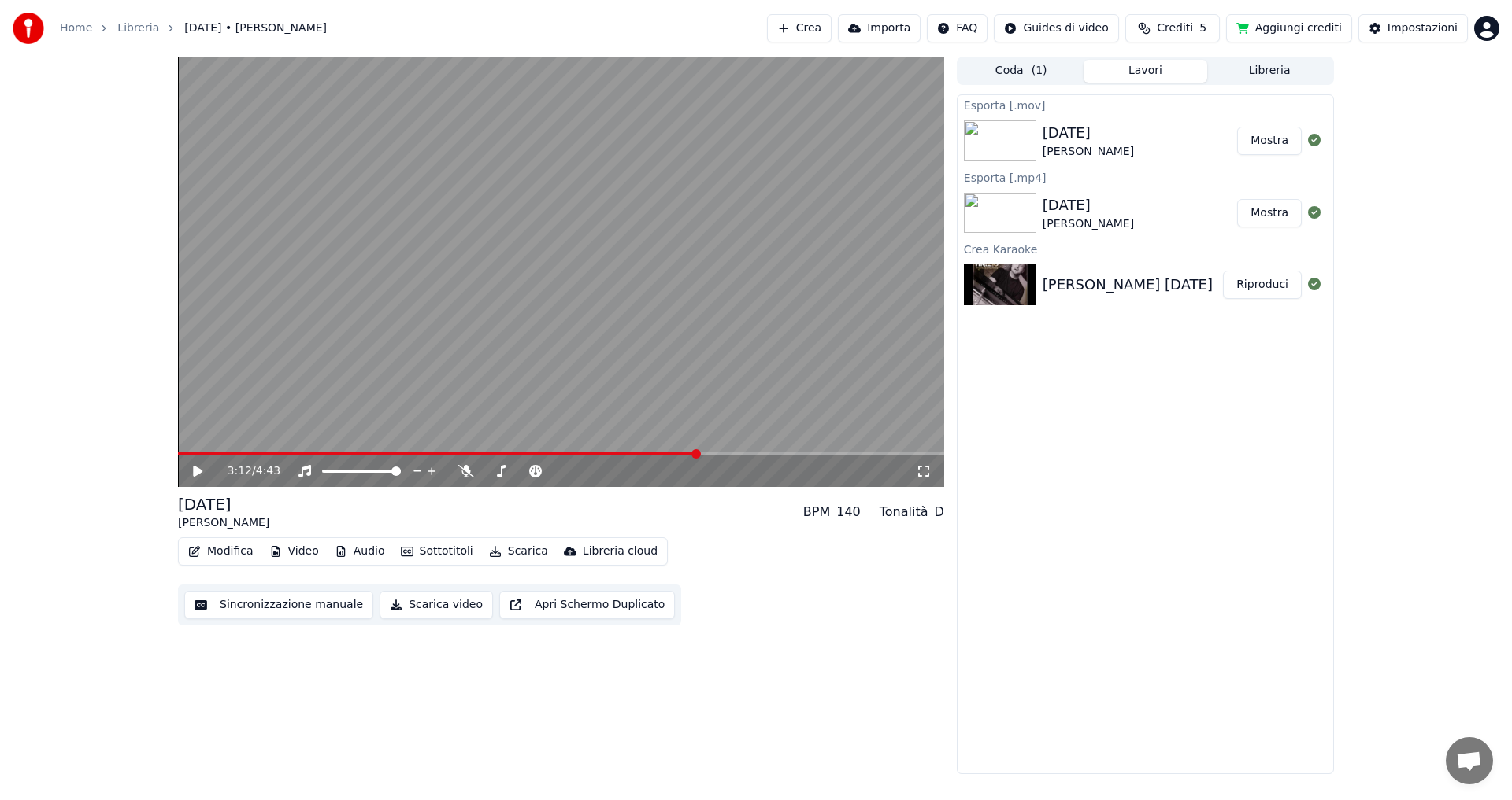
click at [414, 553] on button "Sottotitoli" at bounding box center [437, 551] width 85 height 22
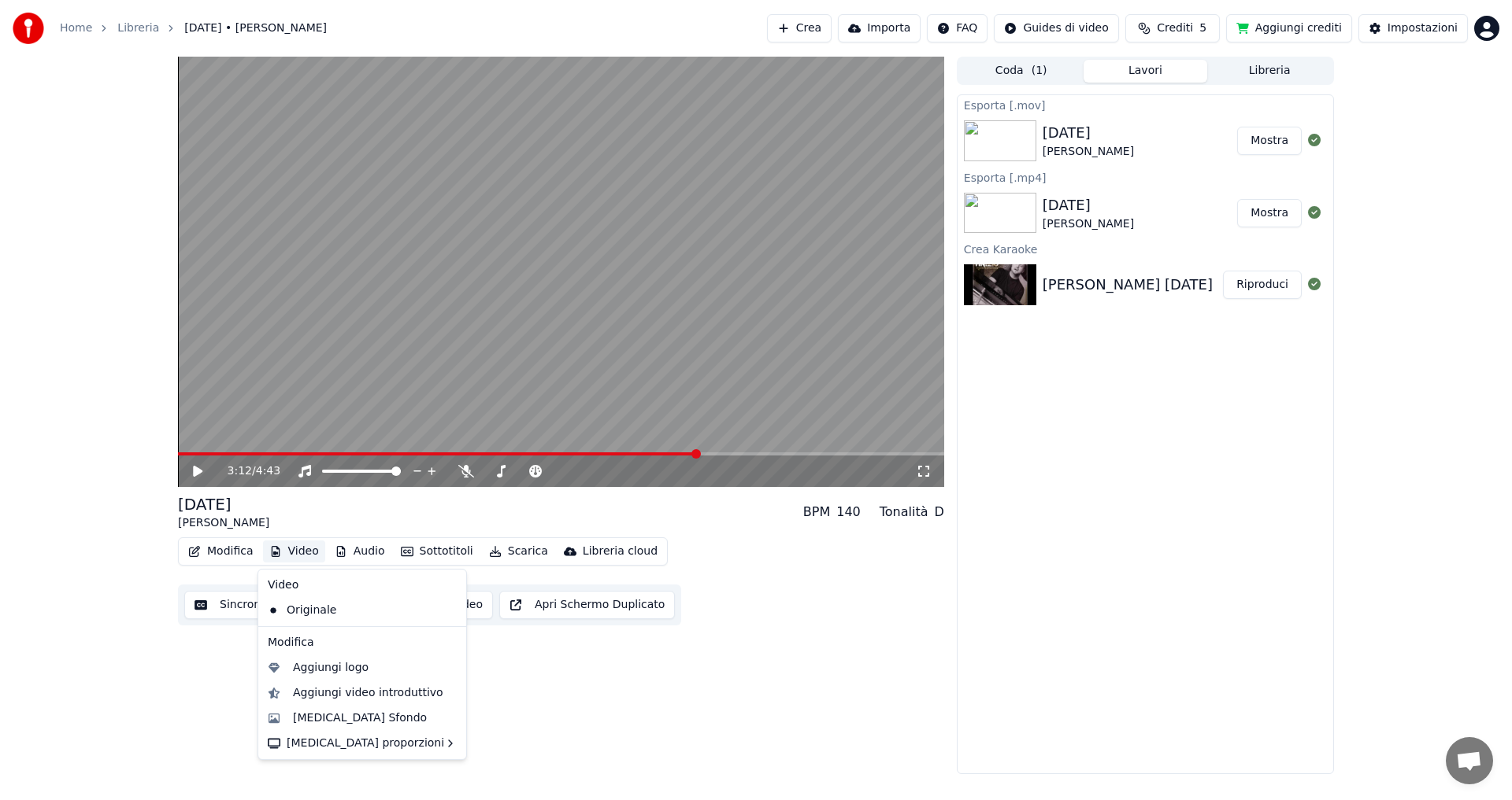
click at [578, 688] on div "3:12 / 4:43 [DATE] [PERSON_NAME] BPM 140 Tonalità D Modifica Video Audio Sottot…" at bounding box center [561, 415] width 766 height 717
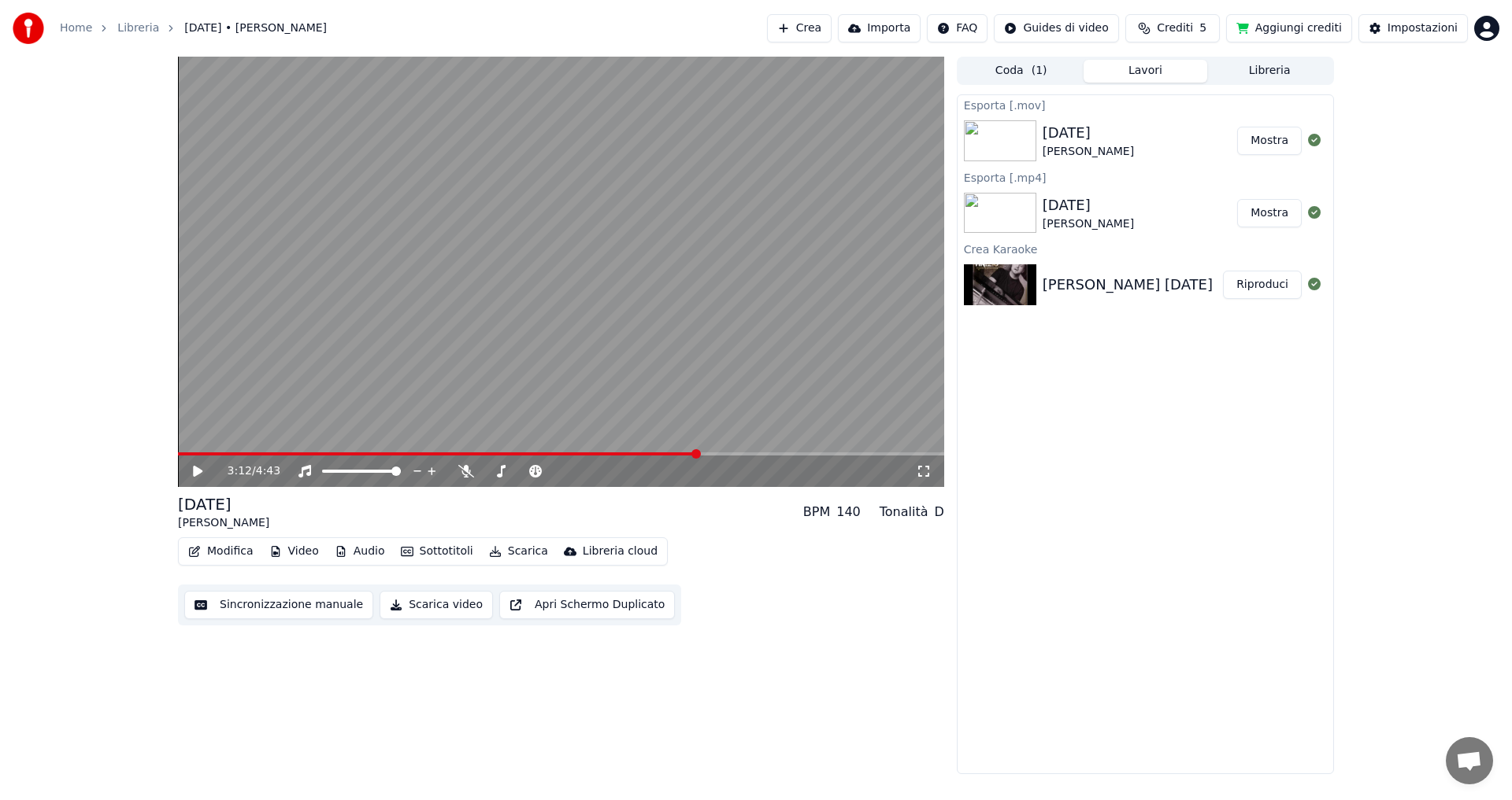
click at [461, 318] on video at bounding box center [561, 271] width 766 height 430
click at [600, 359] on video at bounding box center [561, 271] width 766 height 430
click at [249, 554] on button "Modifica" at bounding box center [221, 551] width 78 height 22
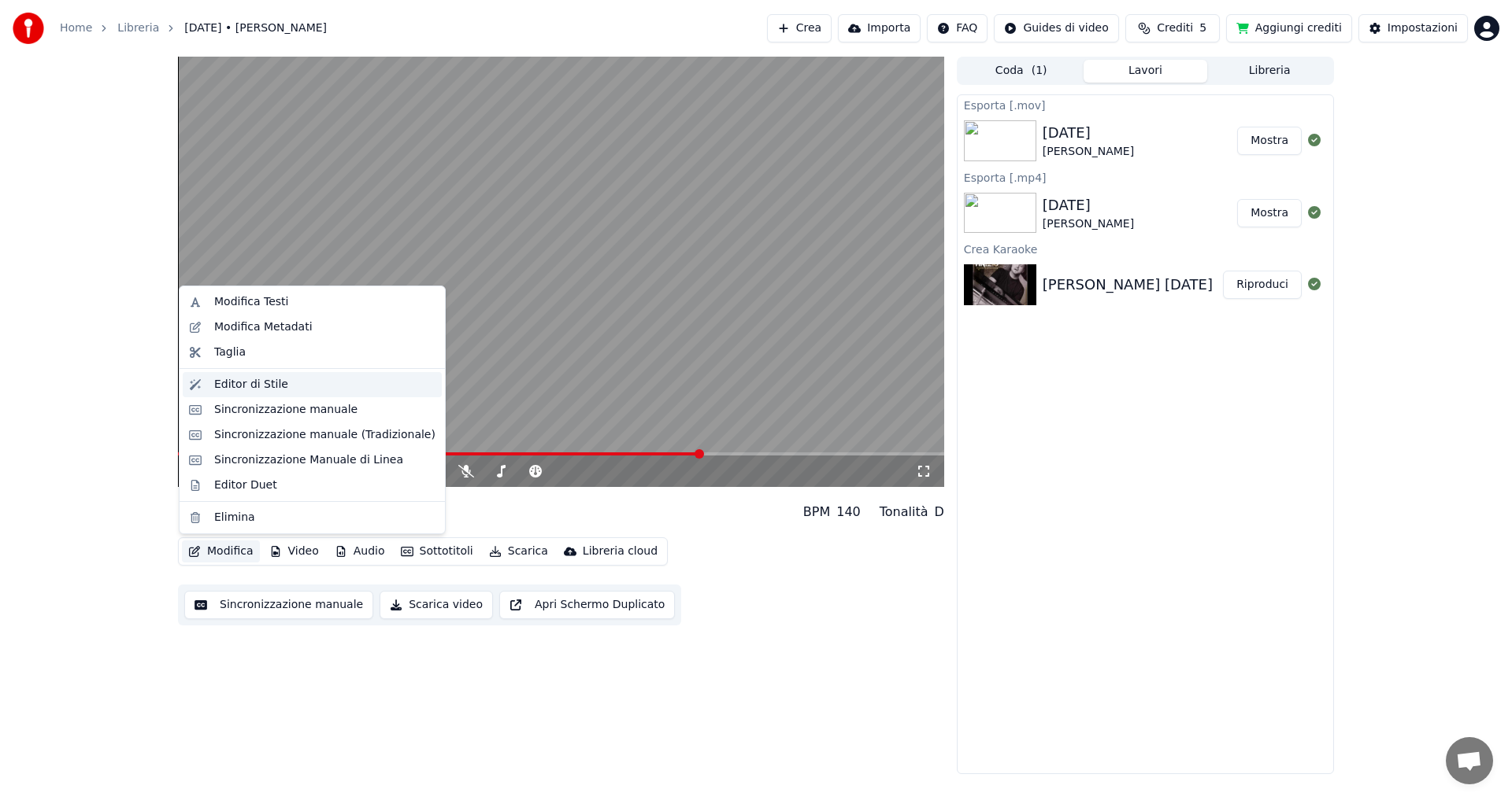
click at [278, 386] on div "Editor di Stile" at bounding box center [324, 385] width 221 height 16
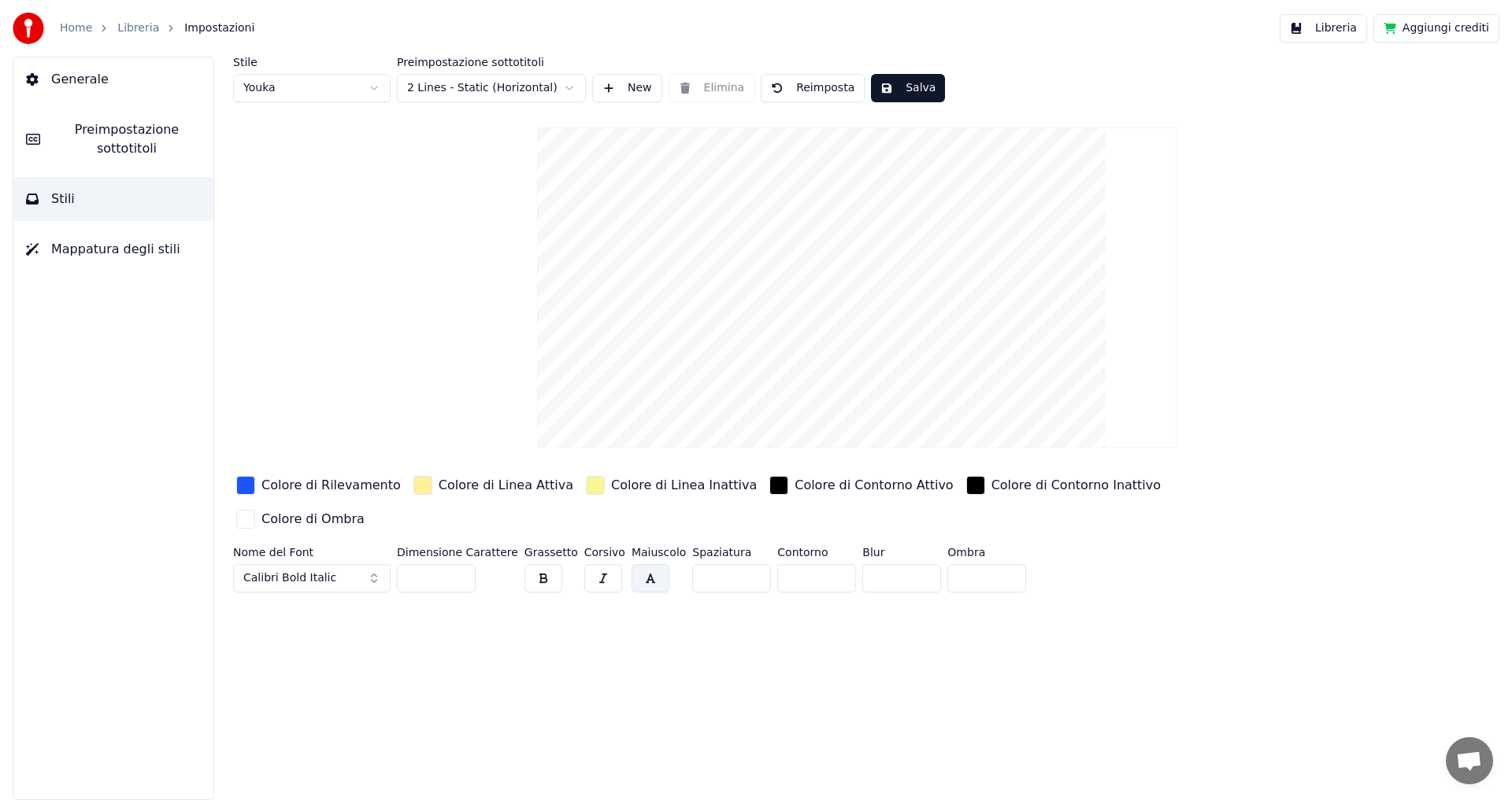
click at [293, 488] on div "Colore di Rilevamento" at bounding box center [331, 485] width 139 height 18
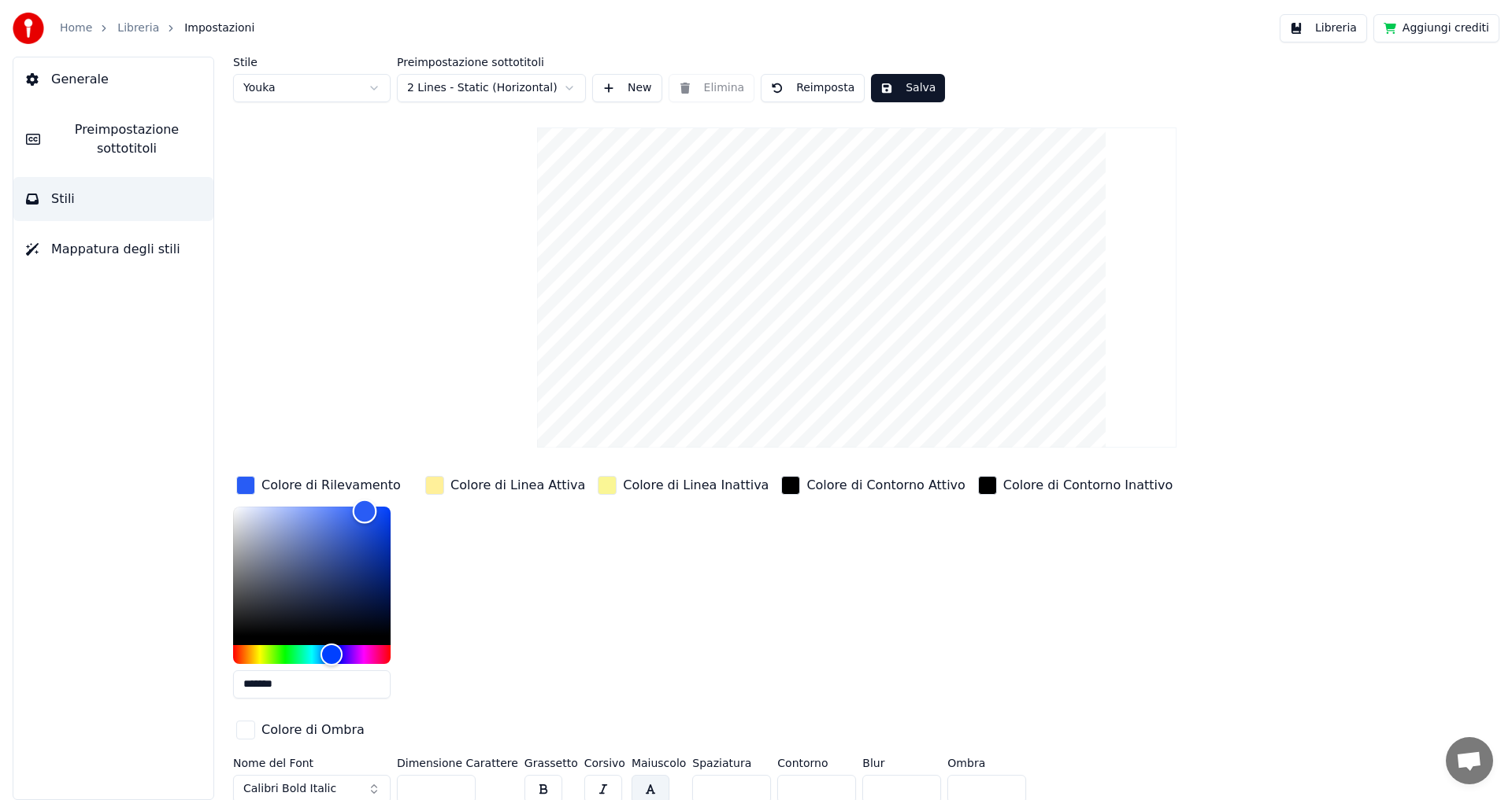
type input "*******"
drag, startPoint x: 360, startPoint y: 510, endPoint x: 209, endPoint y: 511, distance: 151.0
click at [209, 511] on div "Stile Youka Preimpostazione sottotitoli 2 Lines - Static (Horizontal) New Elimi…" at bounding box center [857, 428] width 1310 height 744
click at [360, 775] on button "Calibri Bold Italic" at bounding box center [312, 789] width 158 height 28
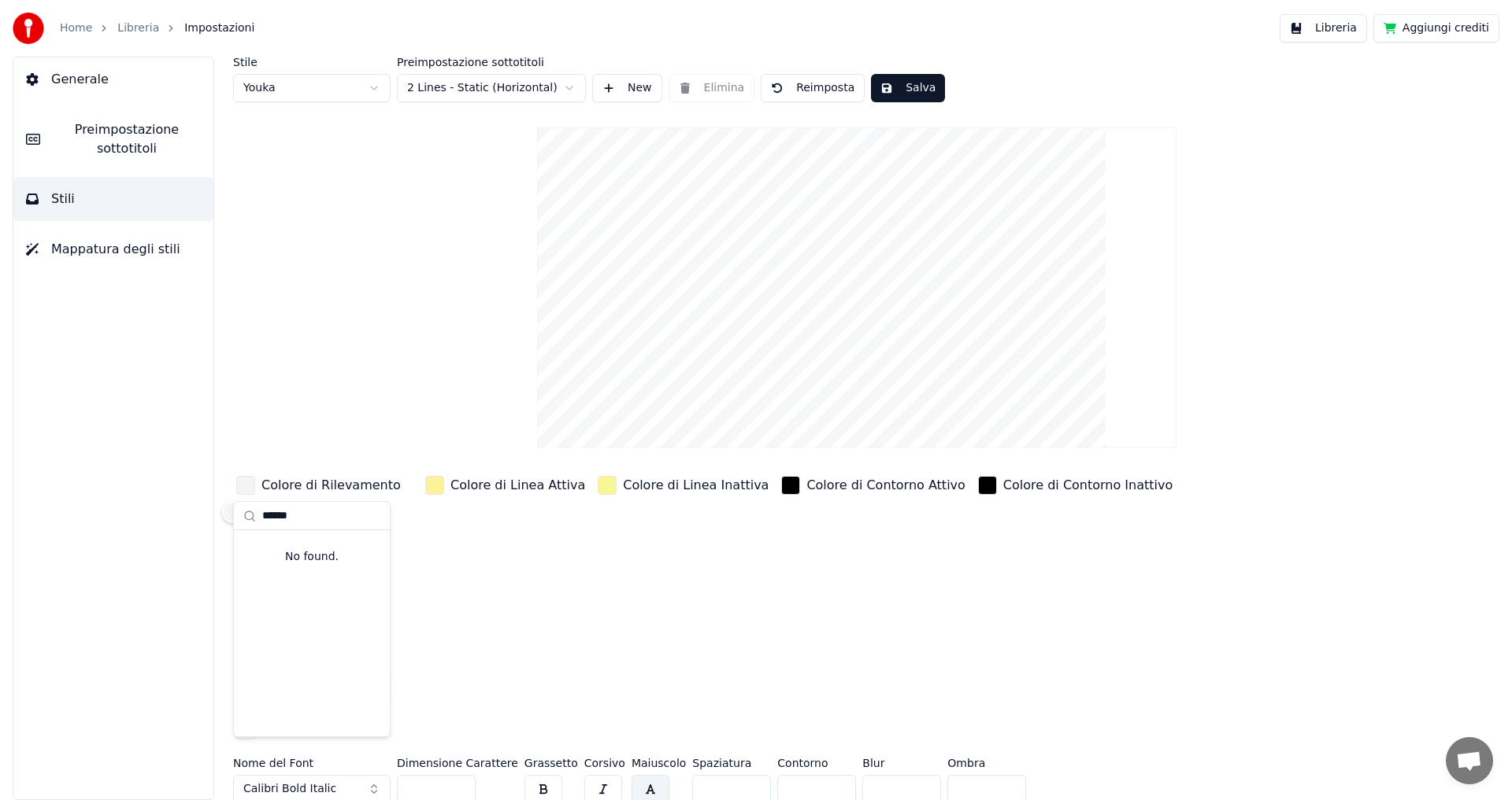
type input "*******"
drag, startPoint x: 308, startPoint y: 517, endPoint x: 241, endPoint y: 519, distance: 67.0
click at [241, 519] on div "*******" at bounding box center [312, 516] width 156 height 28
click at [315, 643] on div "Snap ITC" at bounding box center [324, 642] width 112 height 16
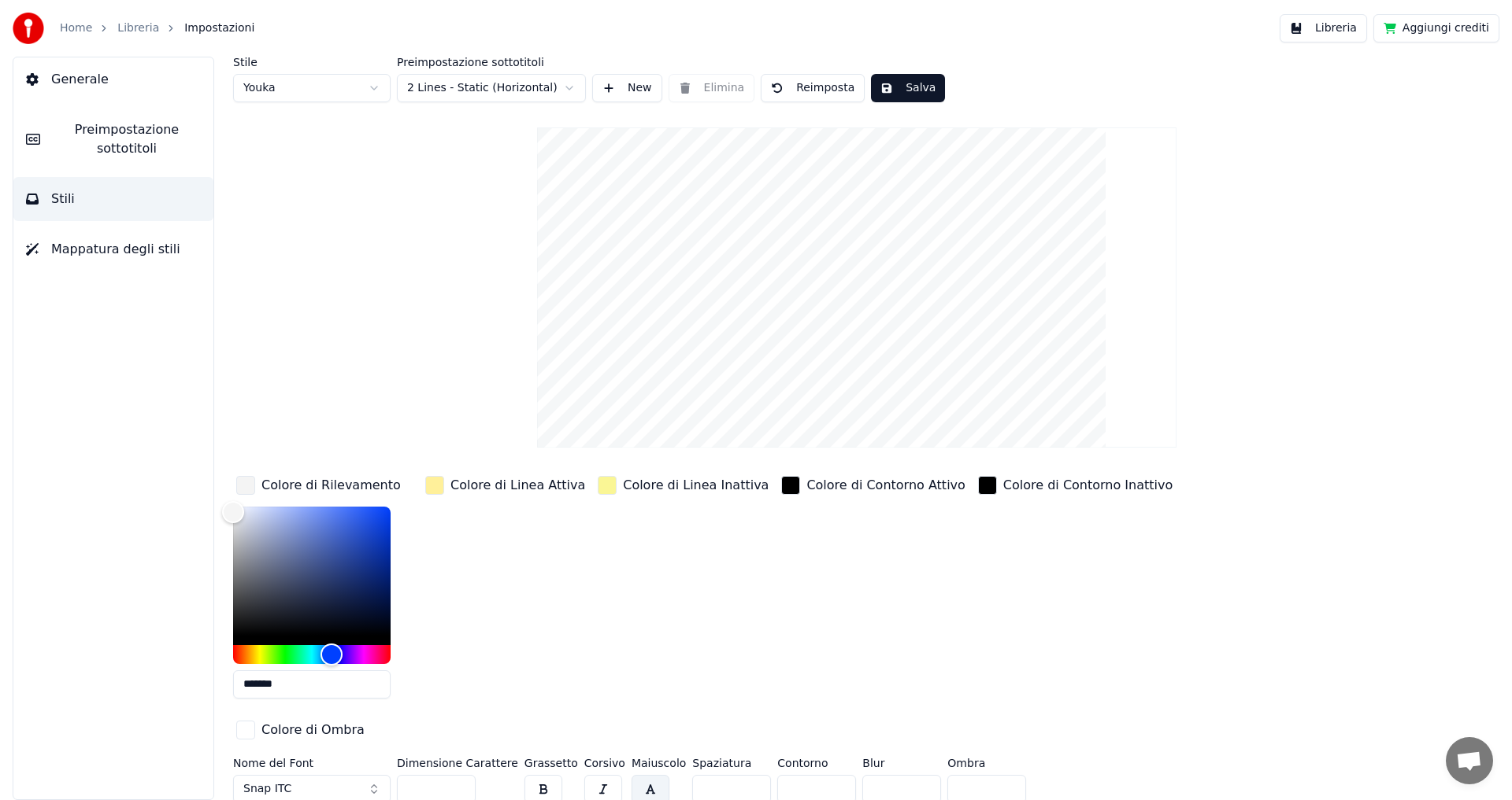
click at [459, 775] on input "***" at bounding box center [436, 789] width 78 height 28
type input "***"
click at [459, 775] on input "***" at bounding box center [436, 789] width 78 height 28
click at [320, 775] on button "Snap ITC" at bounding box center [312, 789] width 158 height 28
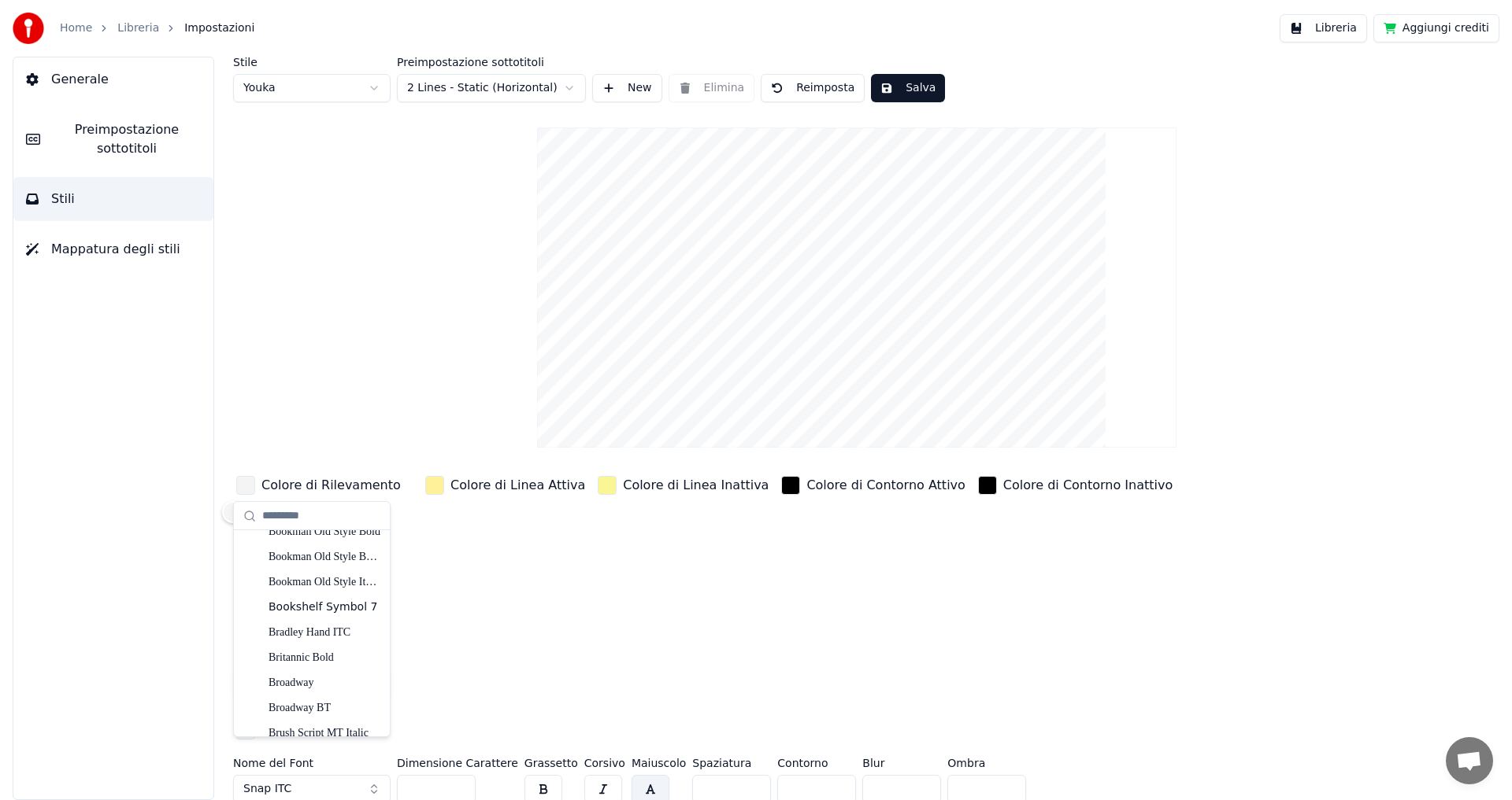
scroll to position [1180, 0]
click at [331, 649] on div "Broadway BT" at bounding box center [324, 650] width 112 height 16
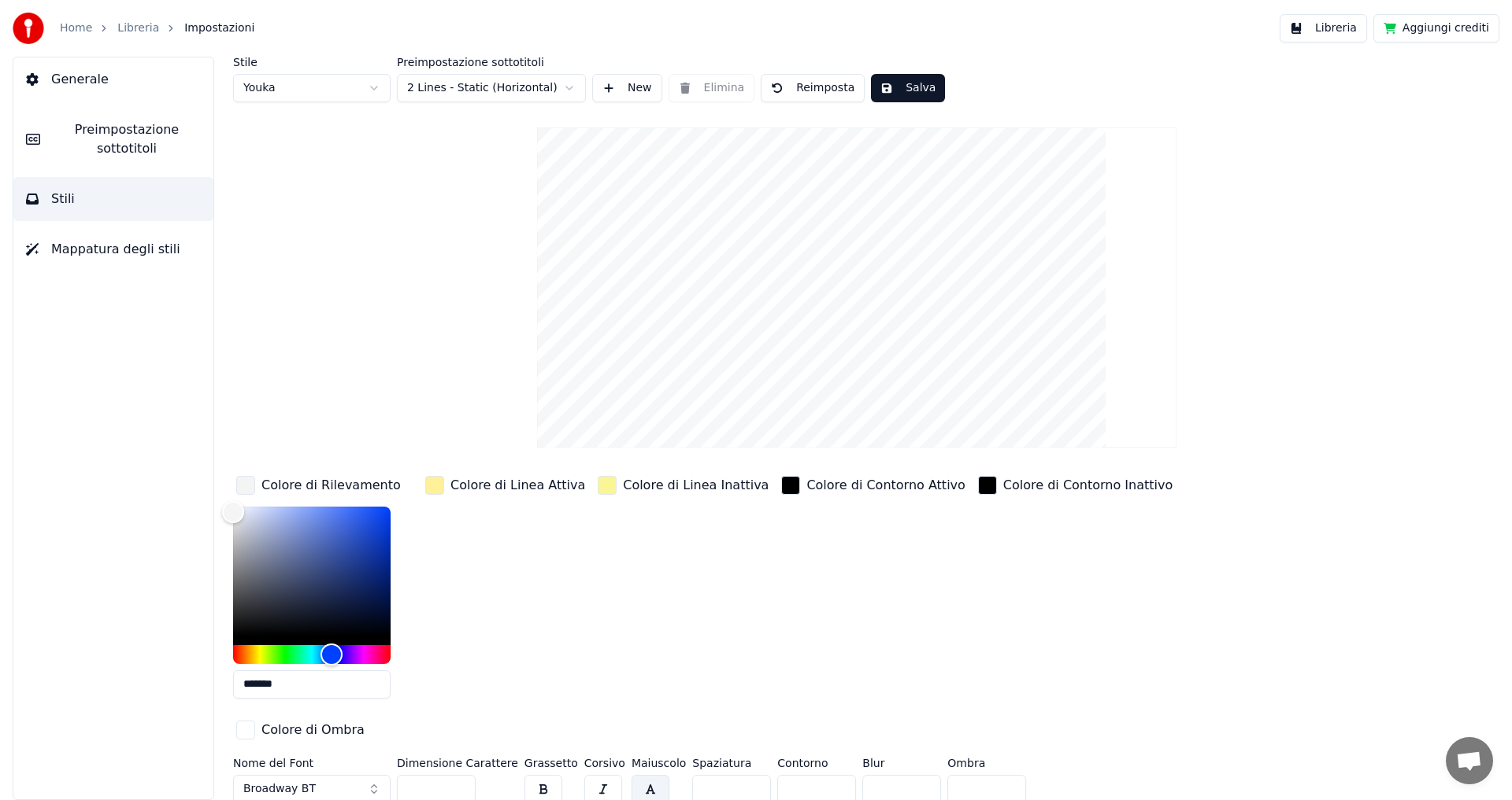
click at [343, 775] on button "Broadway BT" at bounding box center [312, 789] width 158 height 28
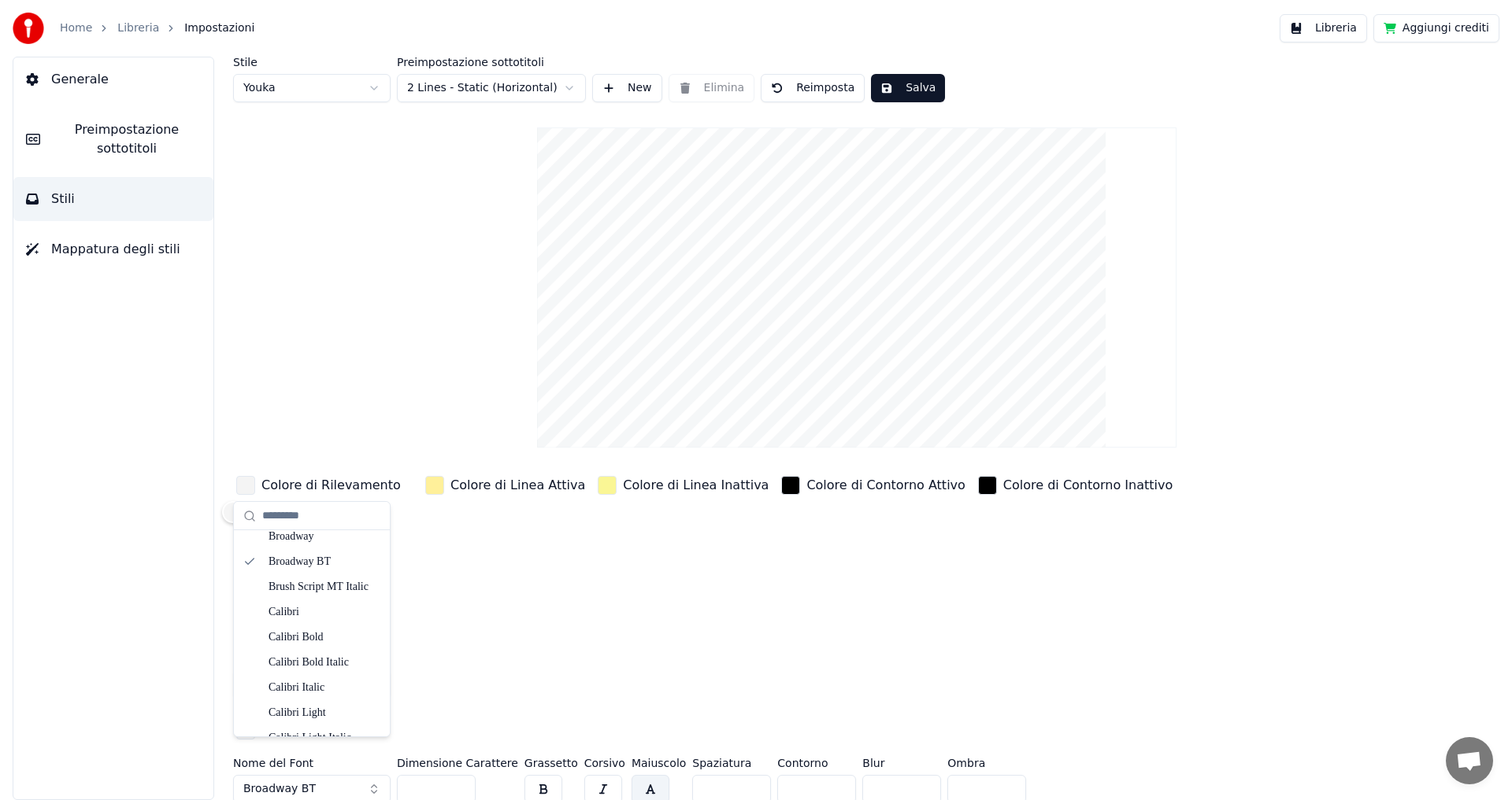
scroll to position [1259, 0]
click at [302, 548] on div "Broadway" at bounding box center [324, 546] width 112 height 16
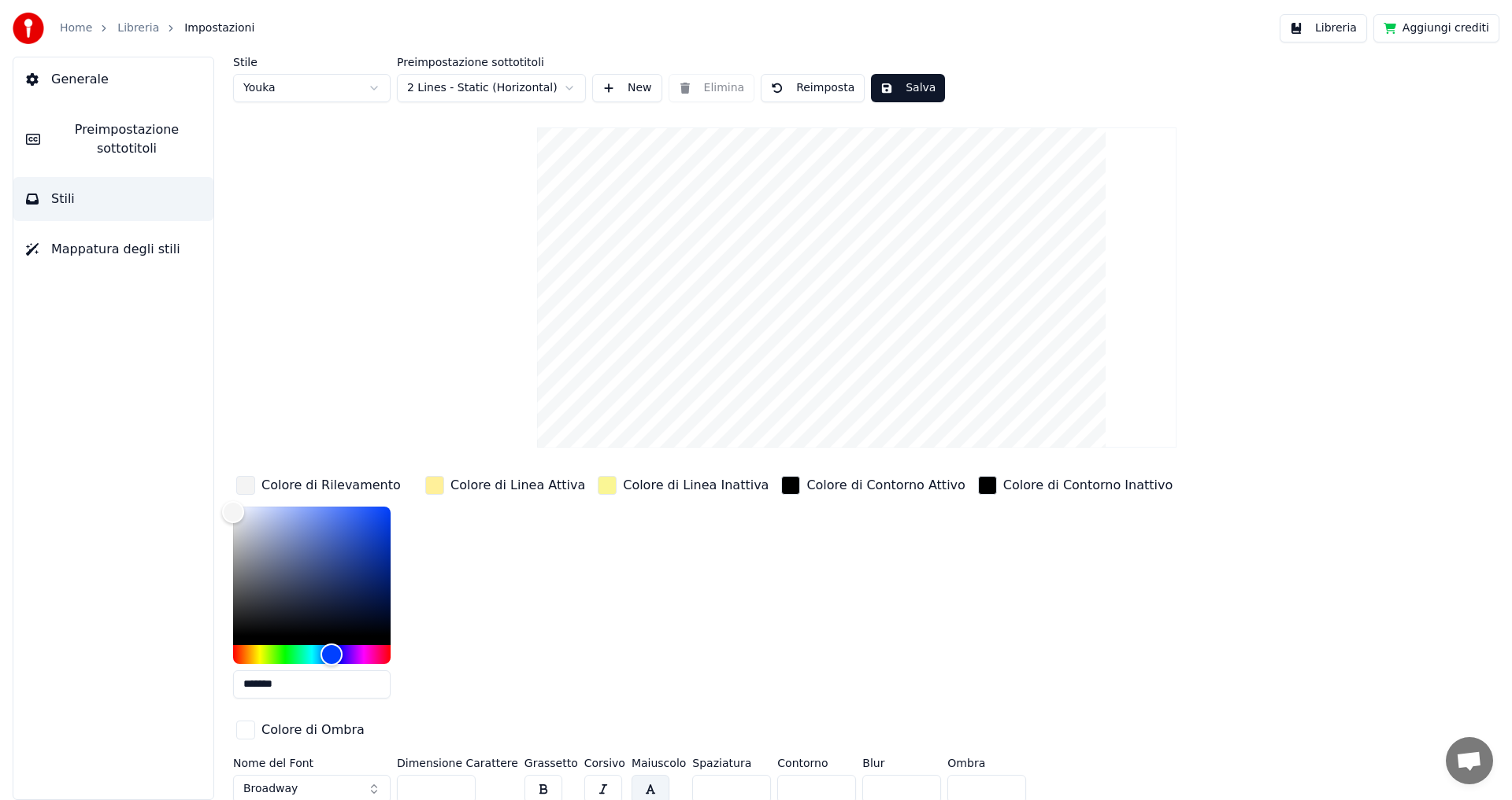
click at [343, 775] on button "Broadway" at bounding box center [312, 789] width 158 height 28
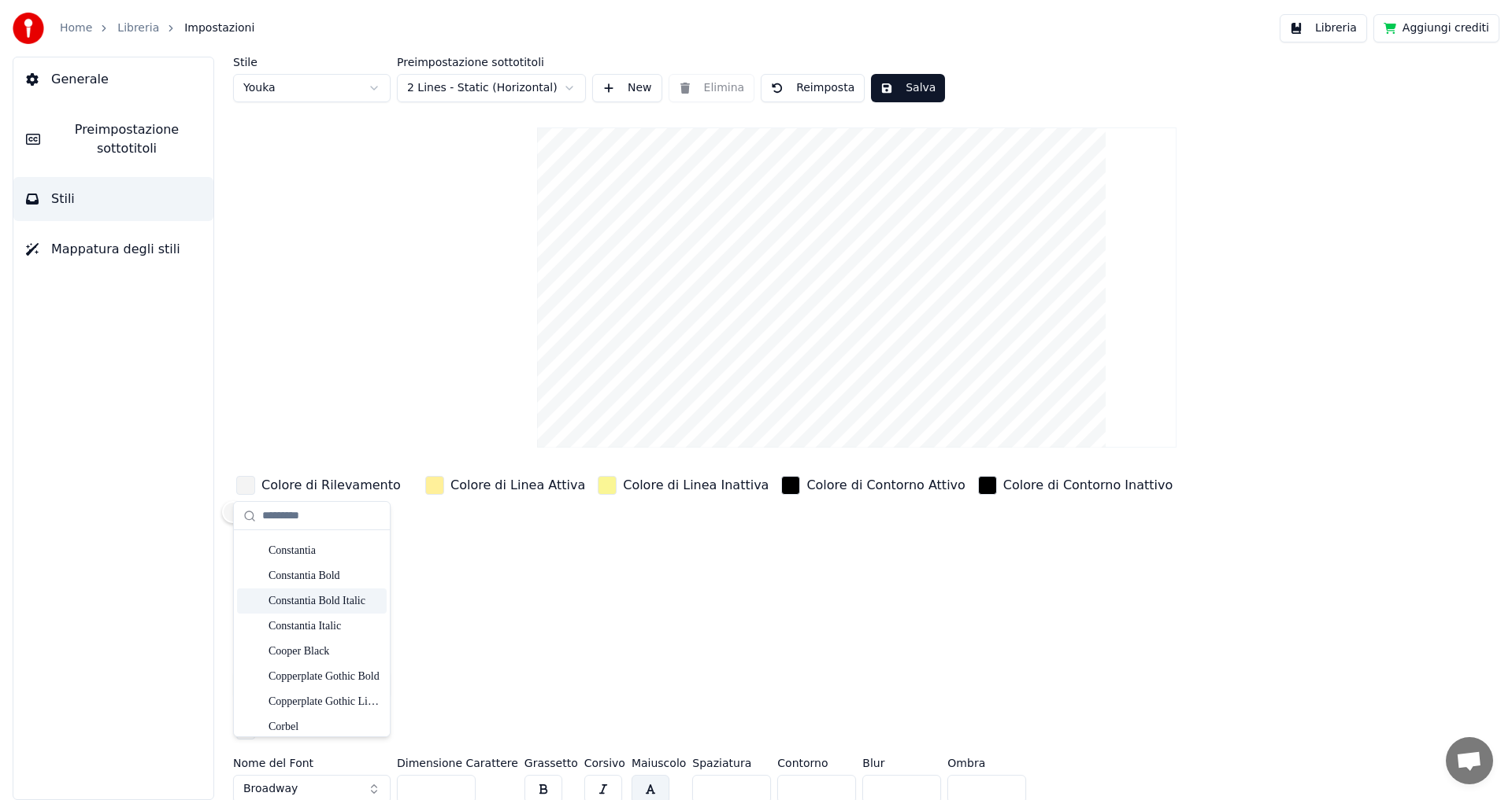
scroll to position [2518, 0]
click at [341, 648] on div "Cooper Black" at bounding box center [324, 645] width 112 height 16
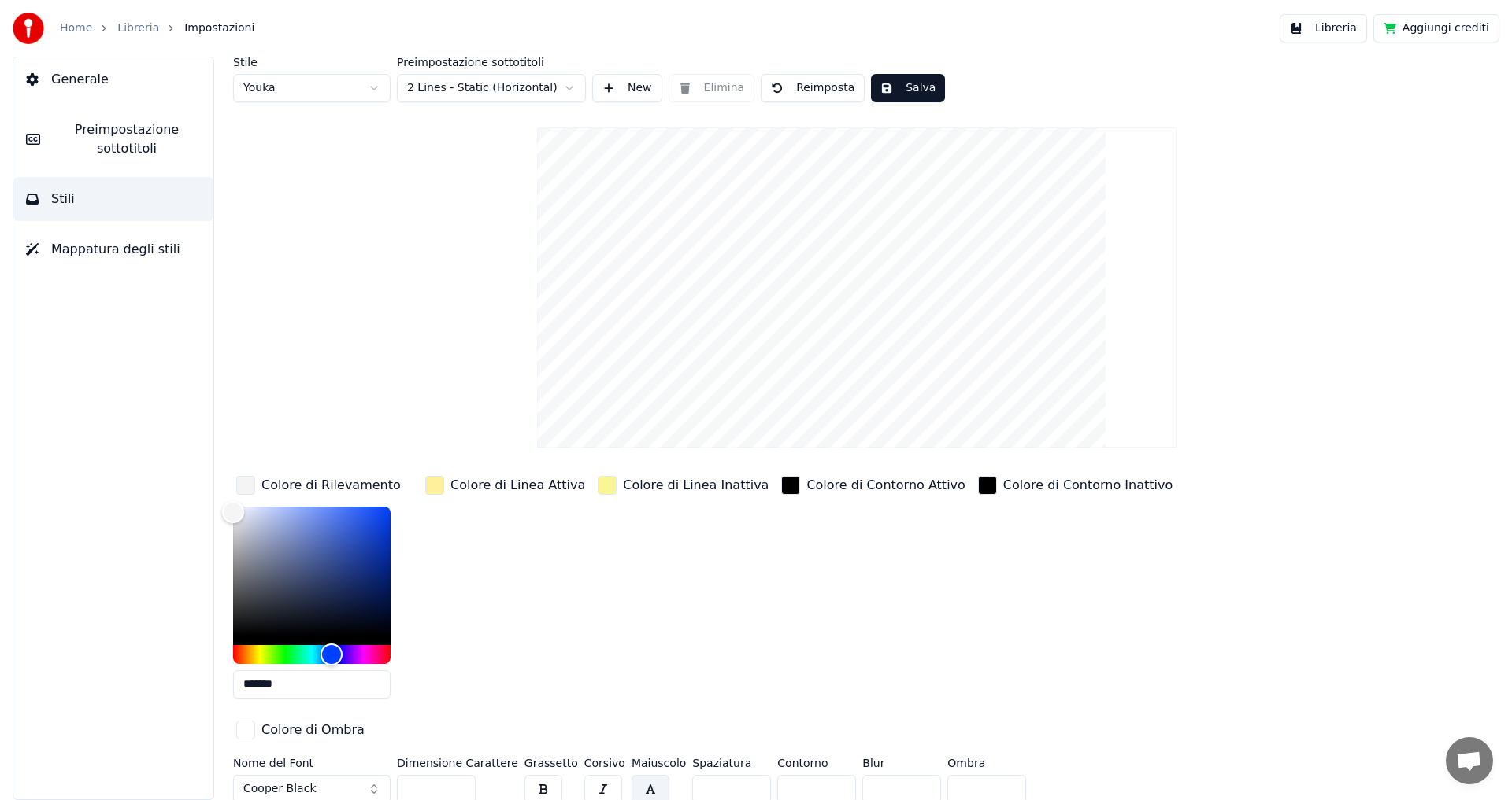
click at [354, 775] on button "Cooper Black" at bounding box center [312, 789] width 158 height 28
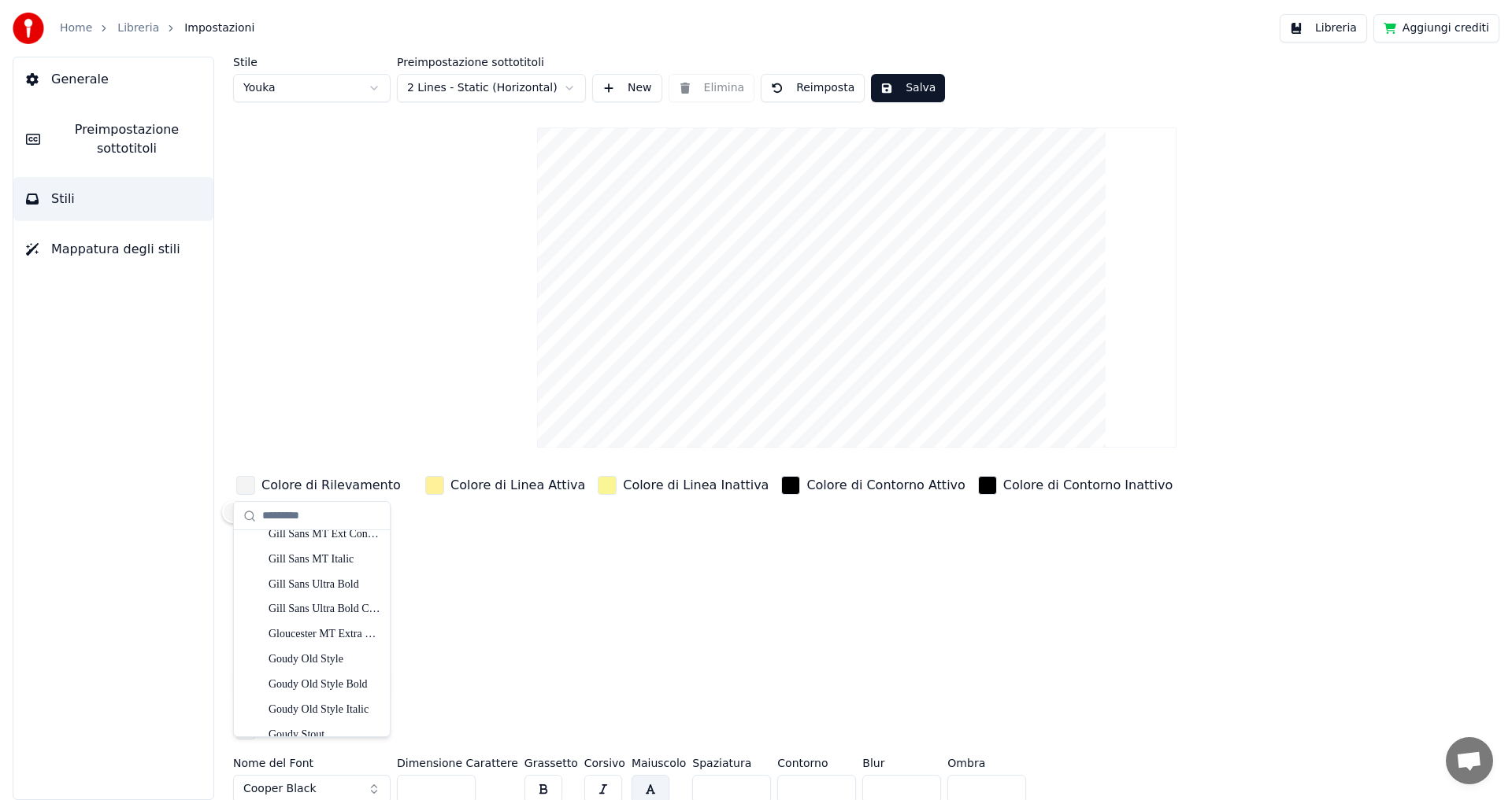
scroll to position [4092, 0]
click at [334, 628] on div "Goudy Stout" at bounding box center [324, 632] width 112 height 16
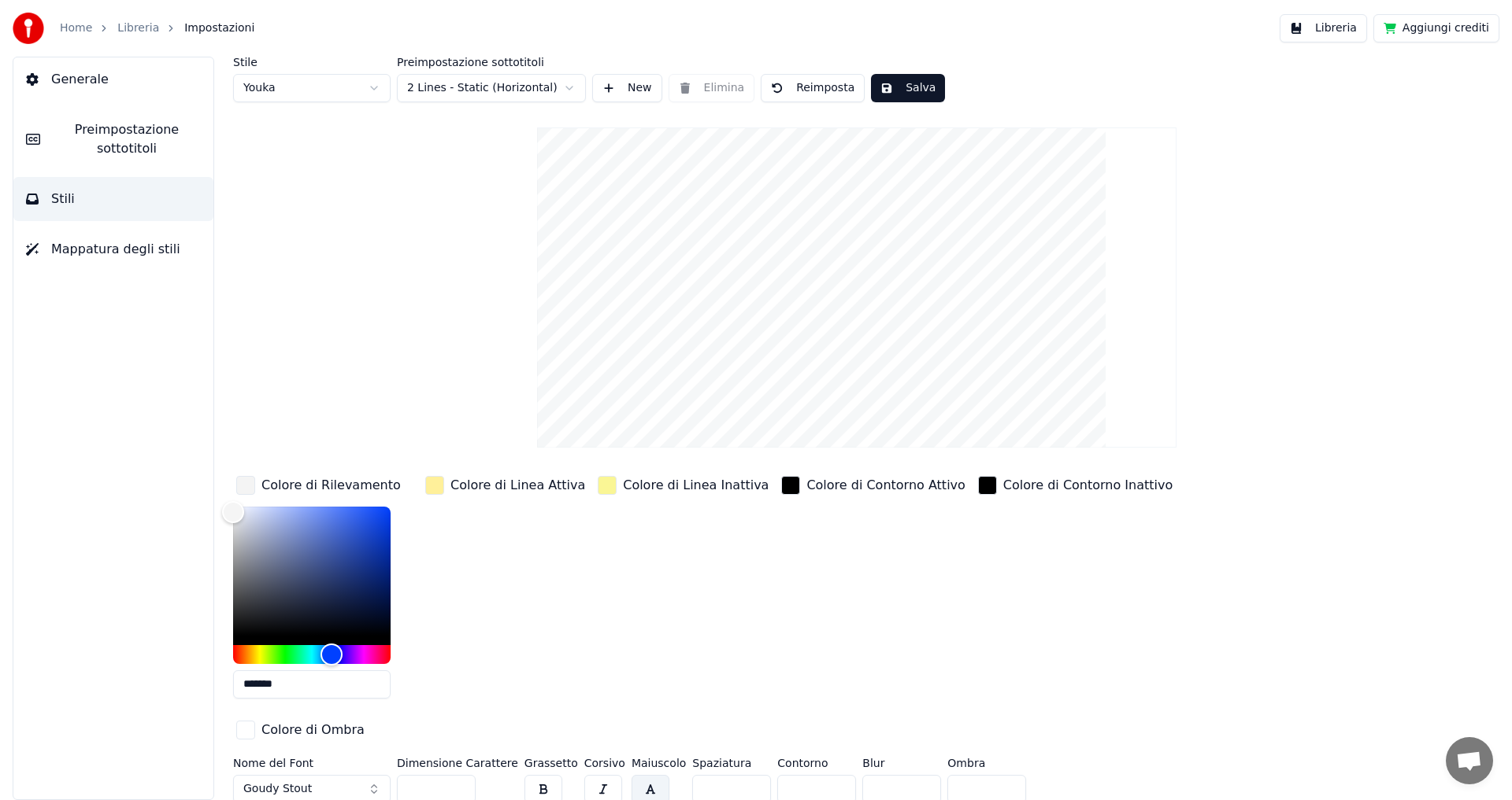
click at [350, 775] on button "Goudy Stout" at bounding box center [312, 789] width 158 height 28
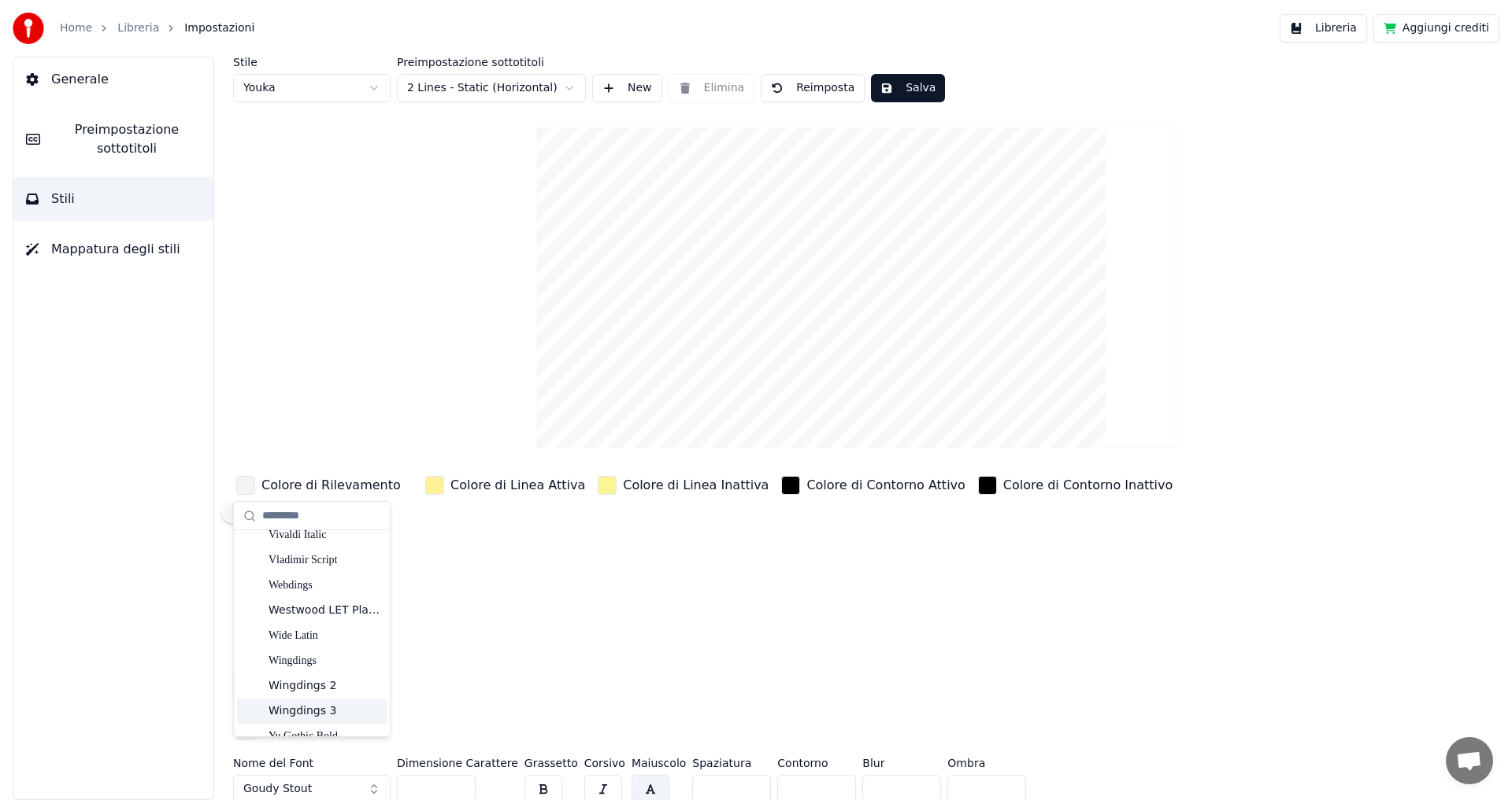
scroll to position [9757, 0]
click at [330, 633] on div "Wide Latin" at bounding box center [324, 629] width 112 height 16
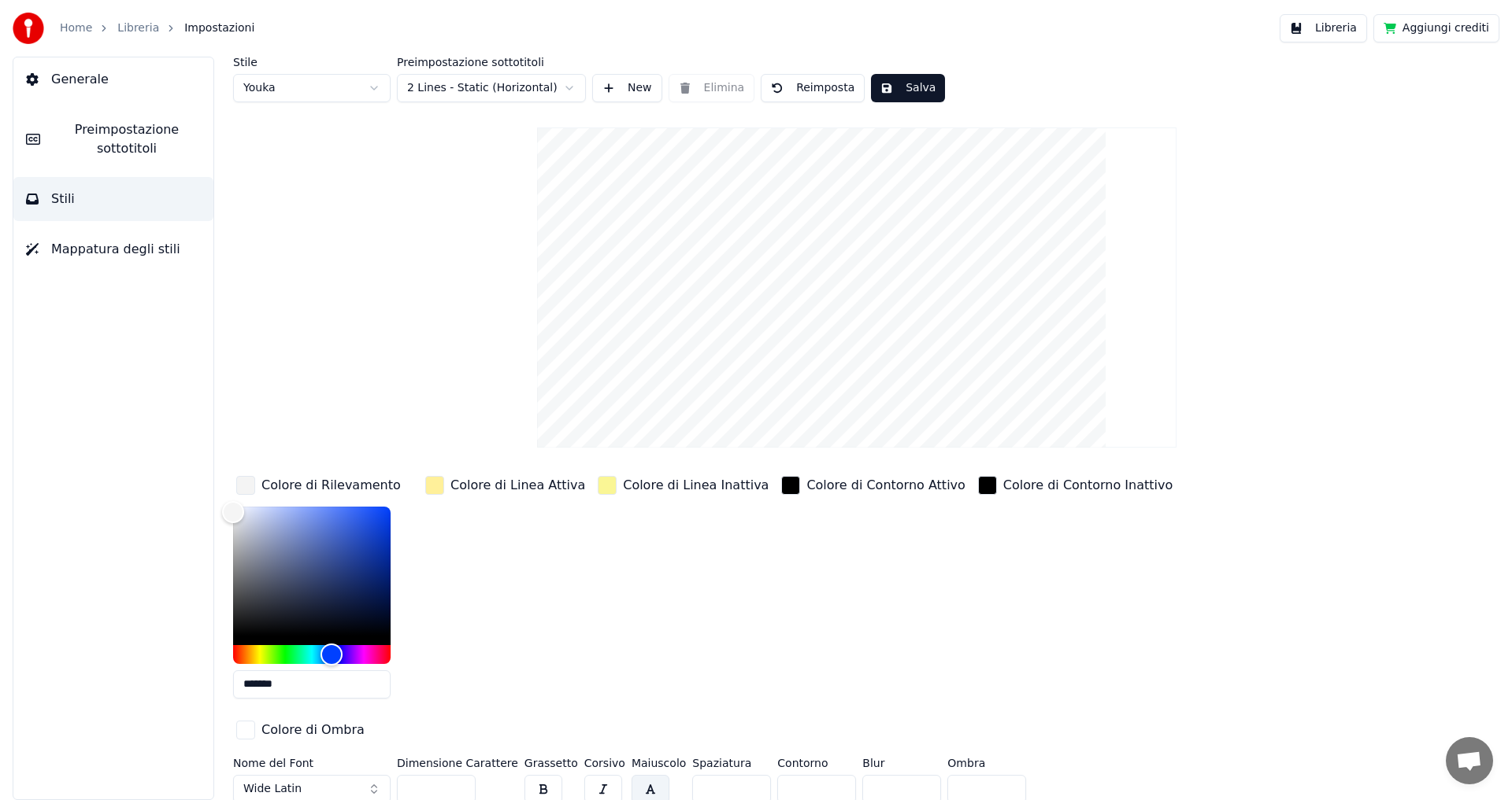
click at [901, 90] on button "Salva" at bounding box center [908, 88] width 74 height 28
click at [33, 28] on img at bounding box center [28, 28] width 32 height 32
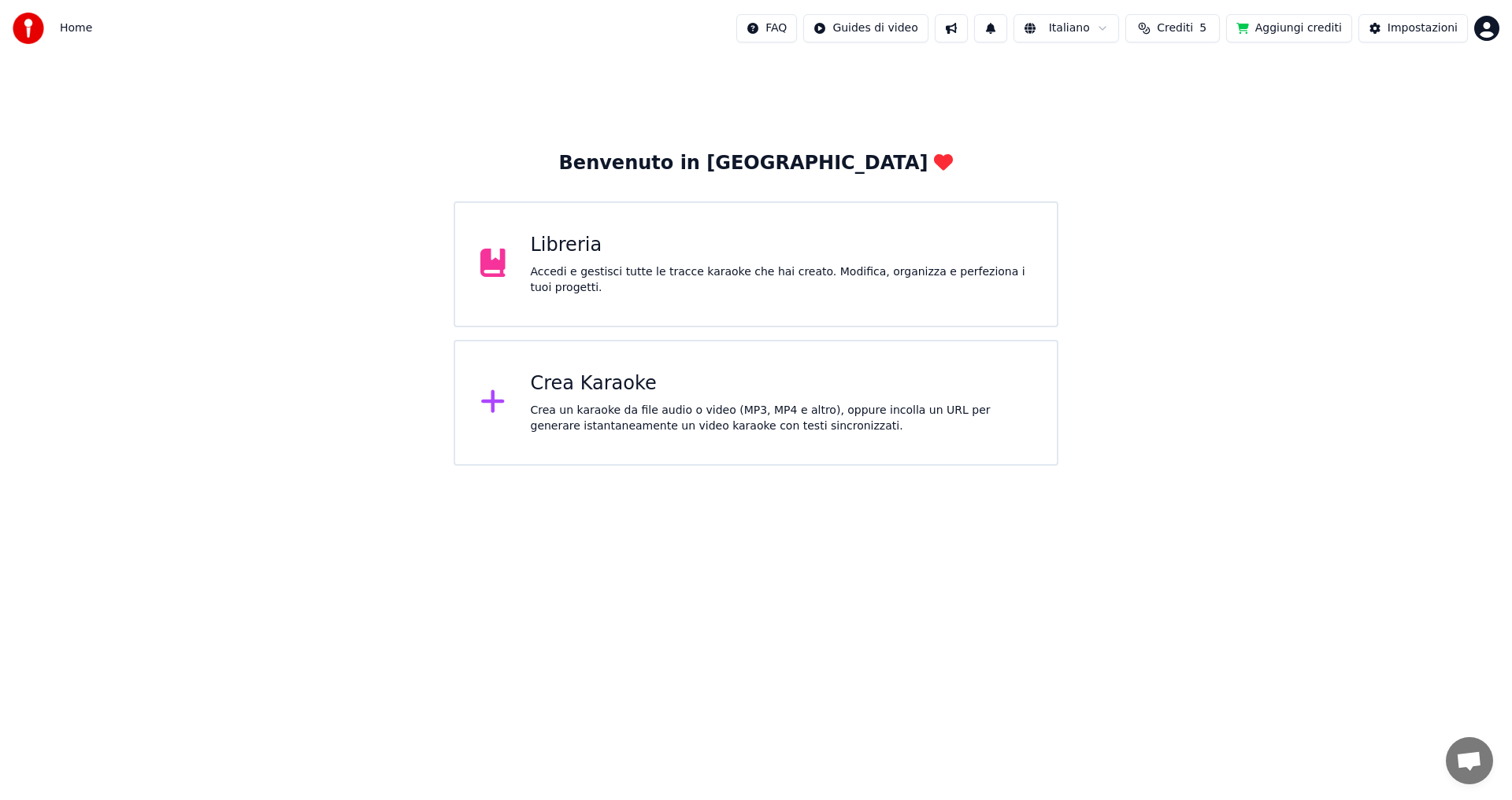
click at [32, 33] on img at bounding box center [28, 28] width 32 height 32
click at [572, 256] on div "Libreria" at bounding box center [782, 246] width 502 height 26
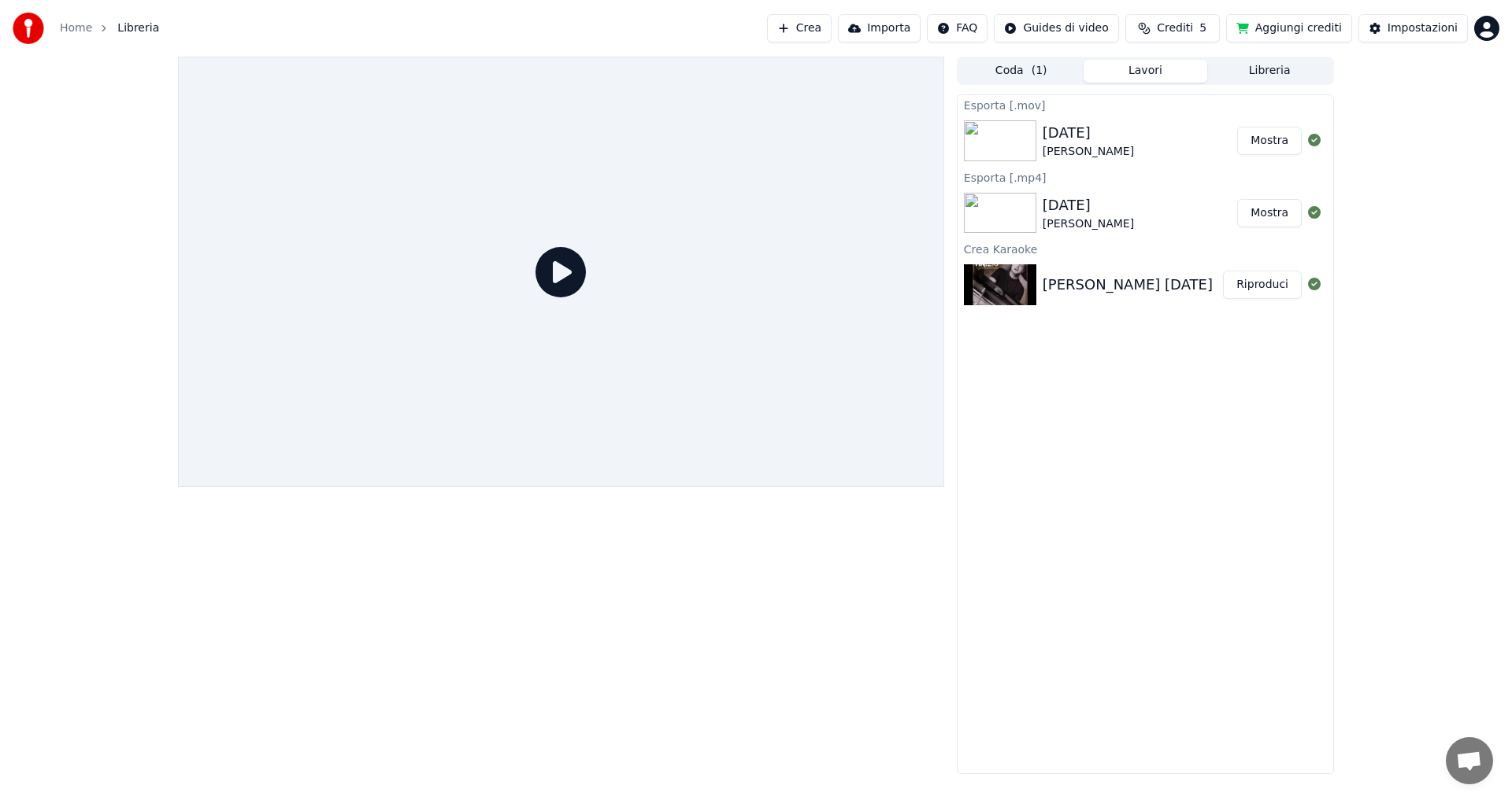
click at [588, 258] on div at bounding box center [561, 271] width 766 height 430
click at [565, 264] on icon at bounding box center [560, 272] width 50 height 50
click at [1107, 145] on div "[PERSON_NAME]" at bounding box center [1088, 152] width 92 height 16
click at [992, 137] on img at bounding box center [999, 141] width 72 height 40
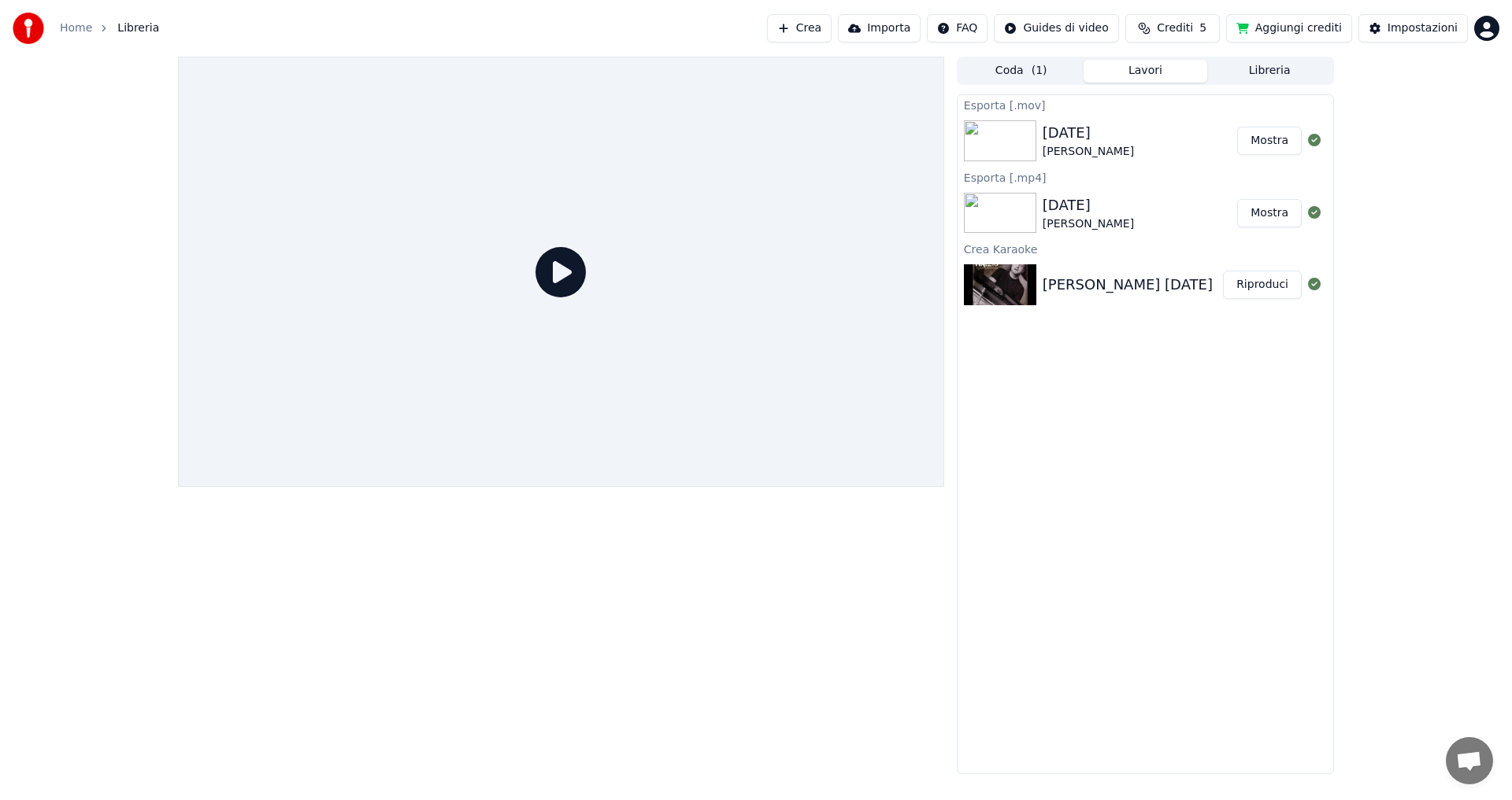
click at [557, 278] on icon at bounding box center [560, 272] width 50 height 50
click at [1024, 71] on button "Coda ( 1 )" at bounding box center [1021, 71] width 124 height 23
click at [1133, 70] on button "Lavori" at bounding box center [1145, 71] width 124 height 23
click at [1097, 134] on div "[DATE]" at bounding box center [1088, 133] width 92 height 22
click at [1264, 145] on button "Mostra" at bounding box center [1269, 141] width 64 height 28
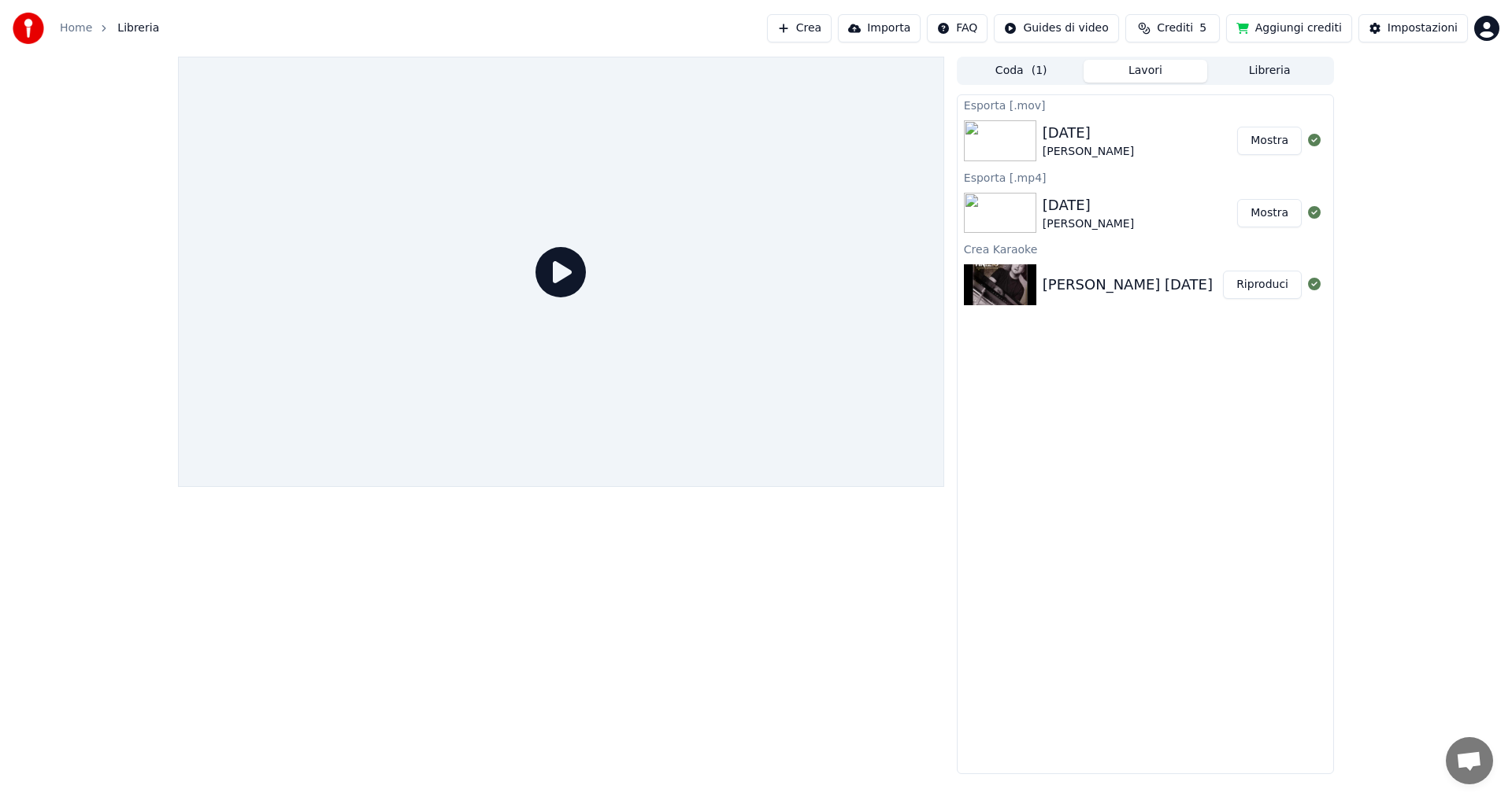
click at [393, 377] on div at bounding box center [561, 271] width 766 height 430
click at [571, 258] on icon at bounding box center [560, 272] width 50 height 50
click at [25, 33] on img at bounding box center [28, 28] width 32 height 32
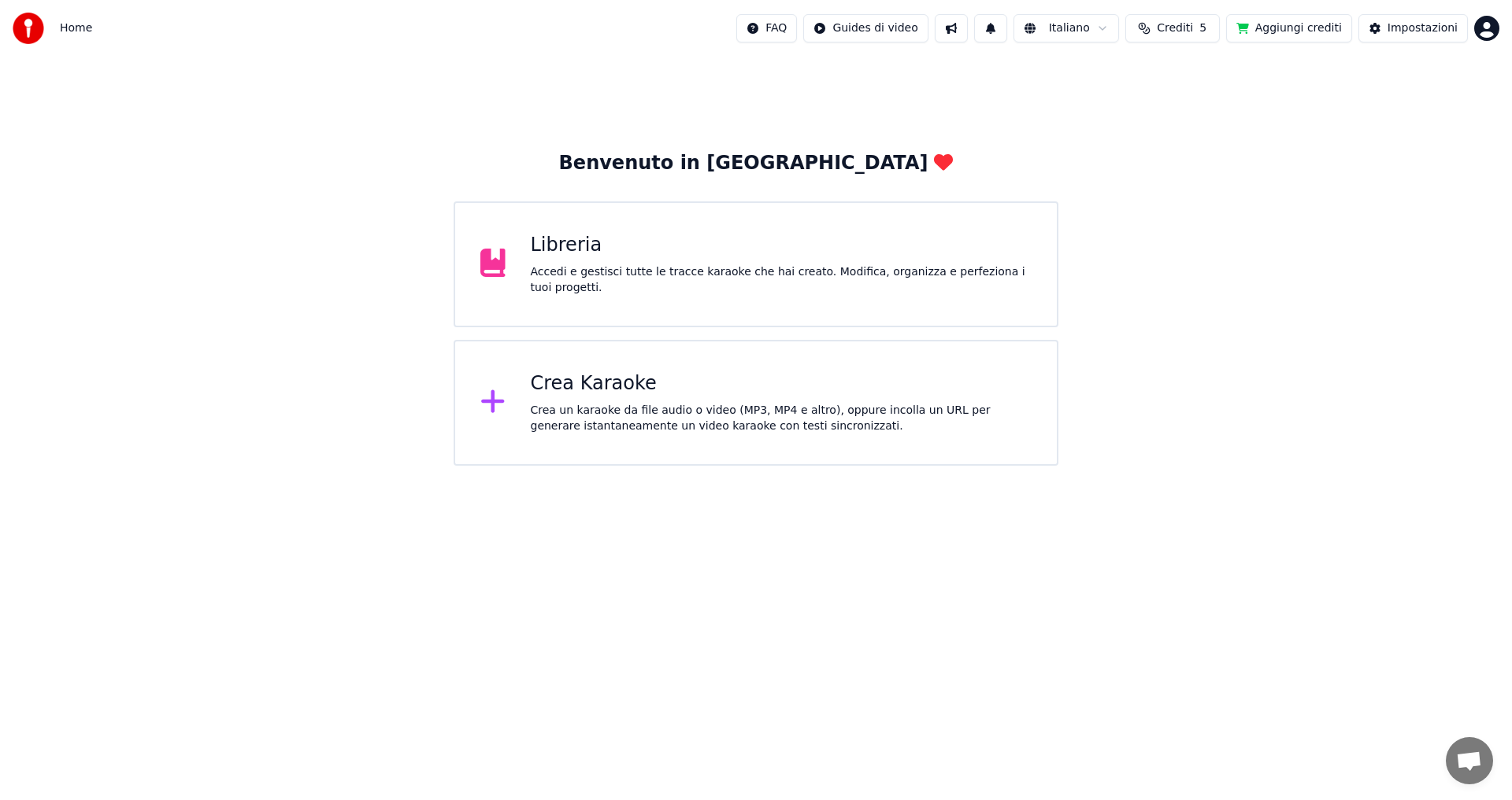
click at [504, 280] on div "Libreria Accedi e gestisci tutte le tracce karaoke che hai creato. Modifica, or…" at bounding box center [756, 264] width 605 height 126
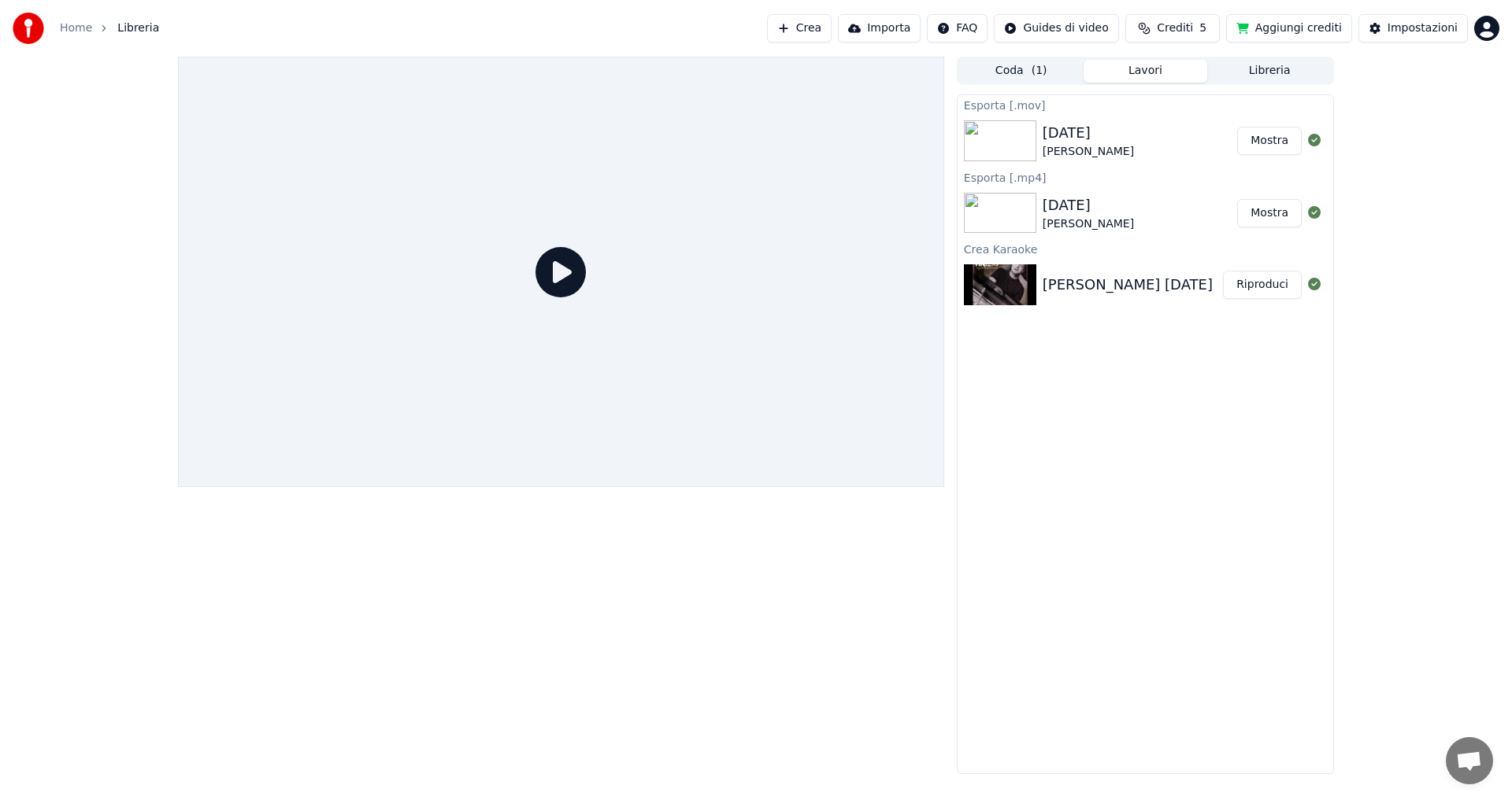
click at [575, 263] on icon at bounding box center [560, 272] width 50 height 50
click at [560, 281] on icon at bounding box center [560, 272] width 50 height 50
click at [557, 583] on div at bounding box center [561, 415] width 766 height 717
click at [972, 143] on img at bounding box center [999, 141] width 72 height 40
click at [569, 278] on icon at bounding box center [560, 272] width 50 height 50
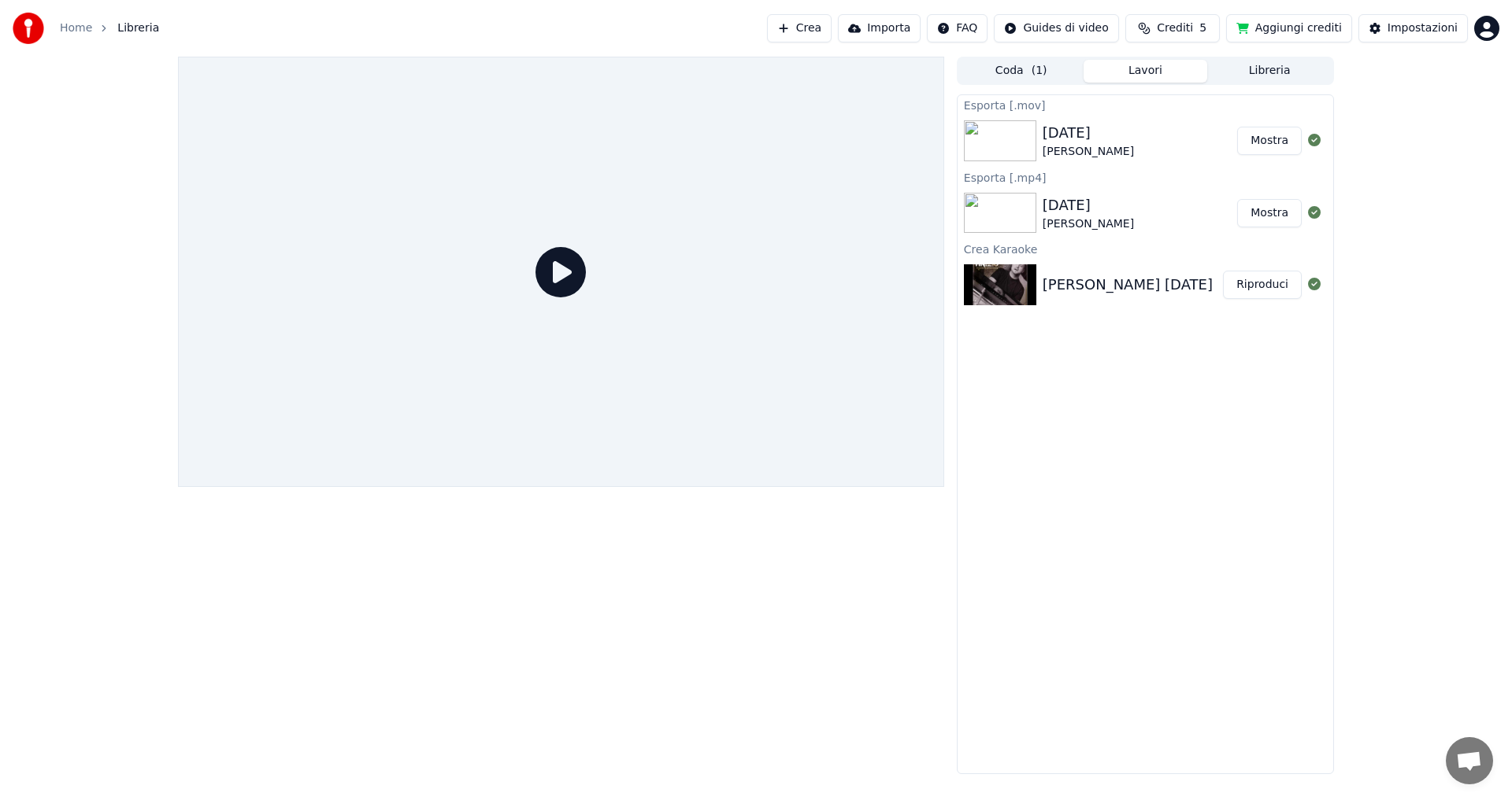
click at [1086, 138] on div "[DATE]" at bounding box center [1088, 133] width 92 height 22
click at [1148, 143] on div "[DATE] [PERSON_NAME]" at bounding box center [1140, 141] width 195 height 38
click at [1103, 144] on div "[PERSON_NAME]" at bounding box center [1088, 152] width 92 height 16
click at [1073, 212] on div "[DATE]" at bounding box center [1088, 205] width 92 height 22
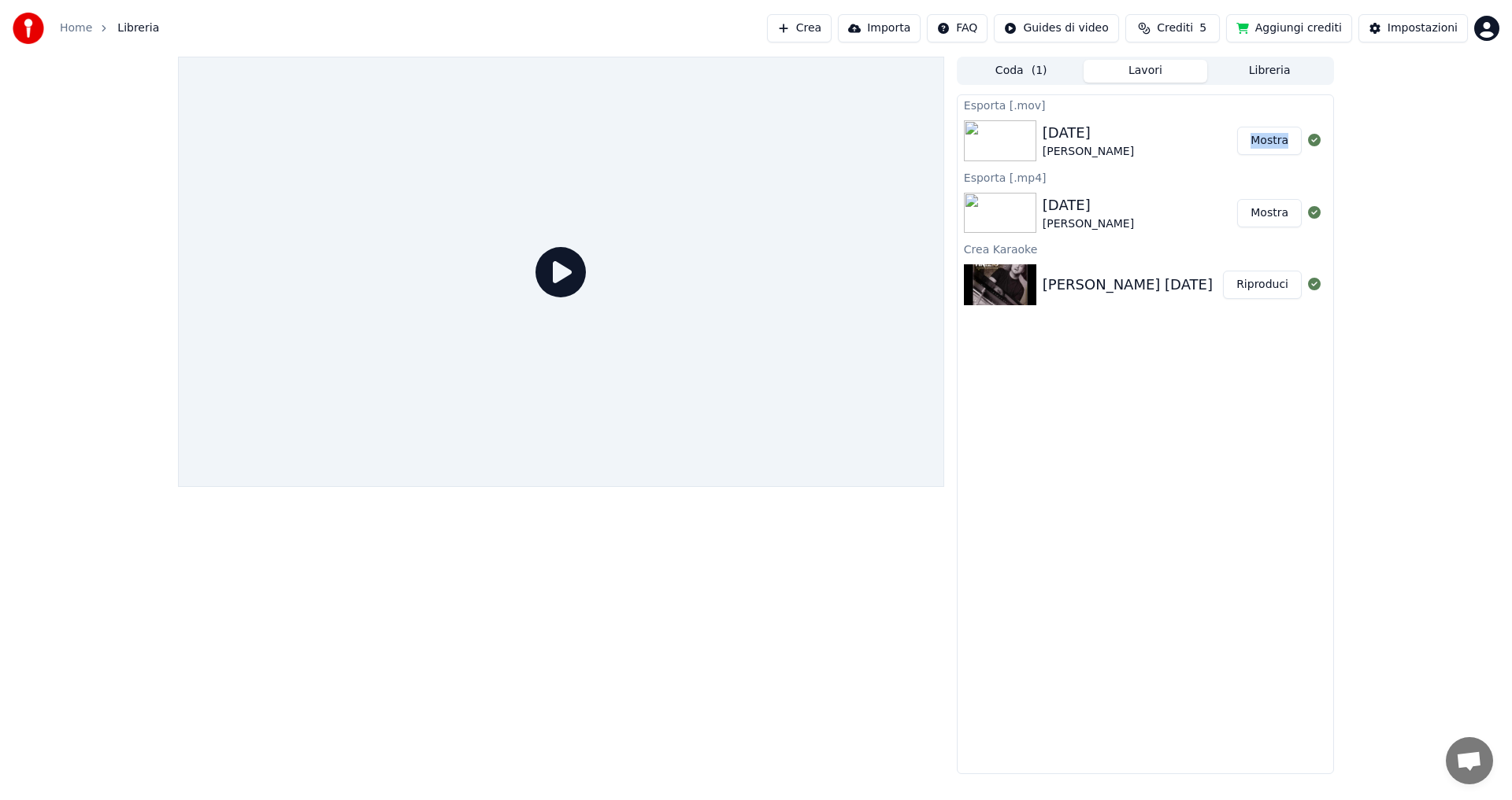
click at [1073, 212] on div "[DATE]" at bounding box center [1088, 205] width 92 height 22
click at [1022, 187] on div "[DATE] [PERSON_NAME] Mostra" at bounding box center [1145, 213] width 375 height 54
click at [1019, 177] on div "Esporta [.mp4]" at bounding box center [1145, 176] width 375 height 18
click at [1022, 264] on img at bounding box center [999, 284] width 72 height 40
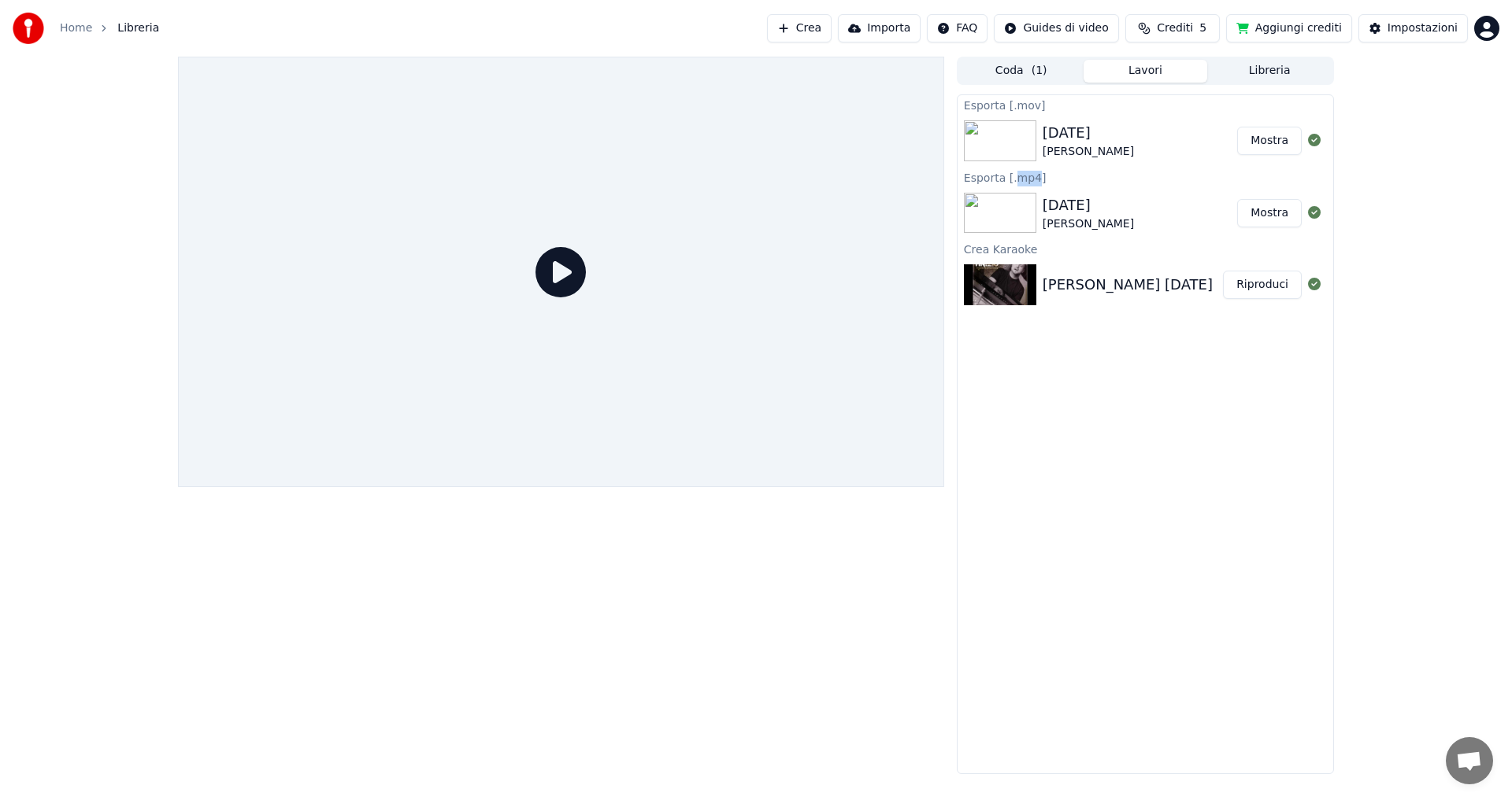
click at [1022, 264] on img at bounding box center [999, 284] width 72 height 40
click at [1004, 63] on button "Coda ( 1 )" at bounding box center [1021, 71] width 124 height 23
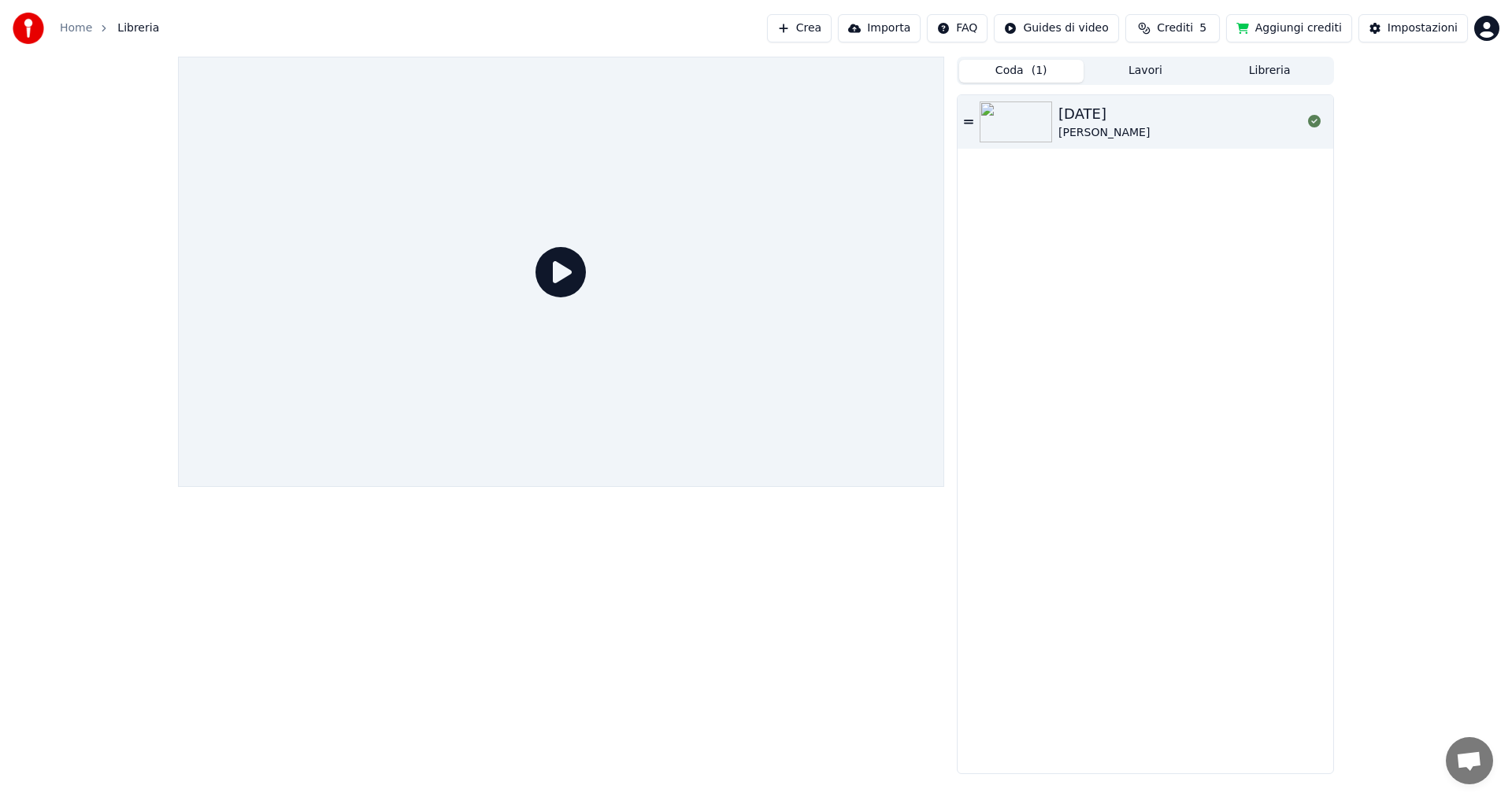
click at [999, 110] on img at bounding box center [1015, 121] width 72 height 40
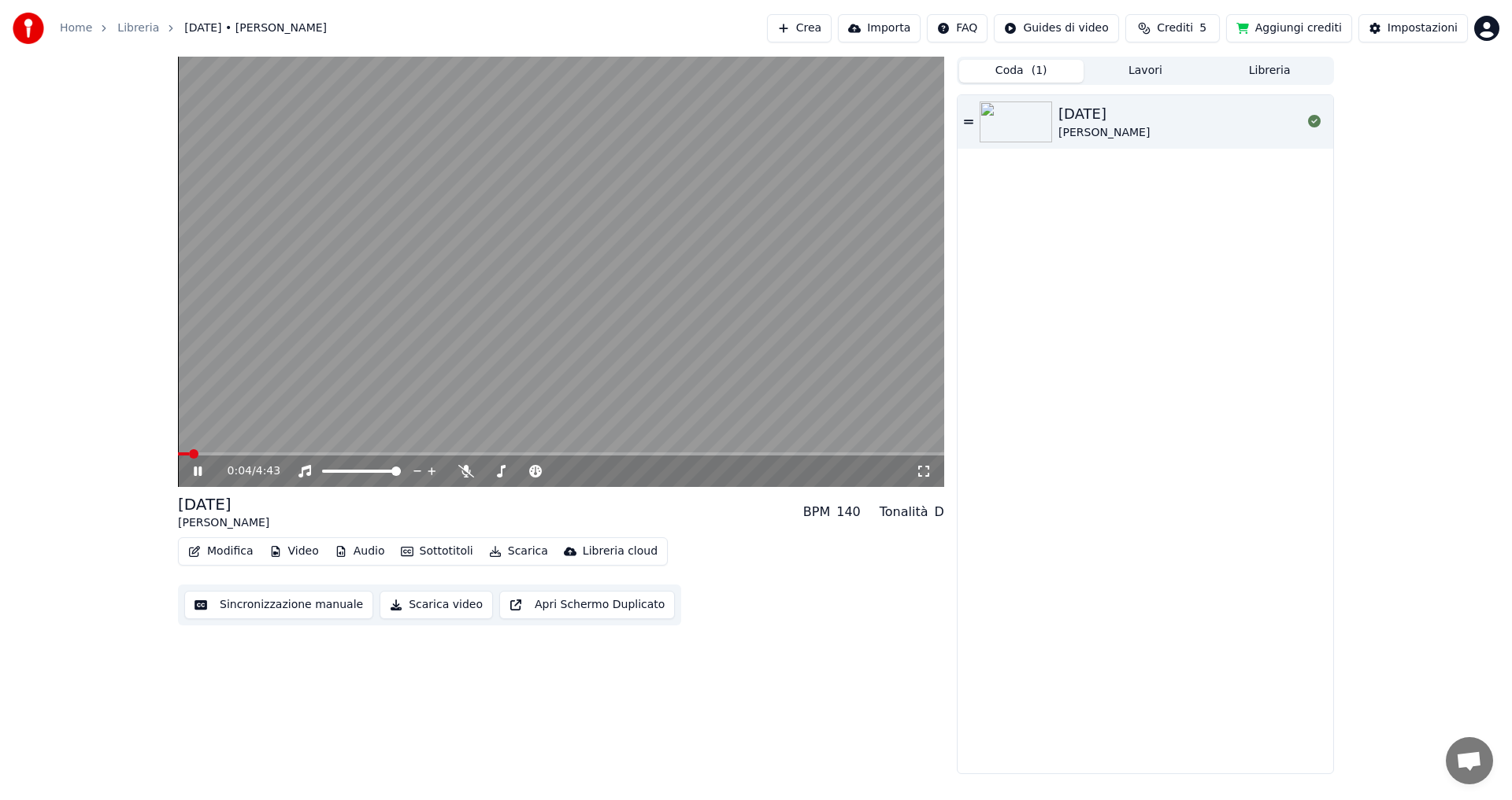
click at [234, 553] on button "Modifica" at bounding box center [221, 551] width 78 height 22
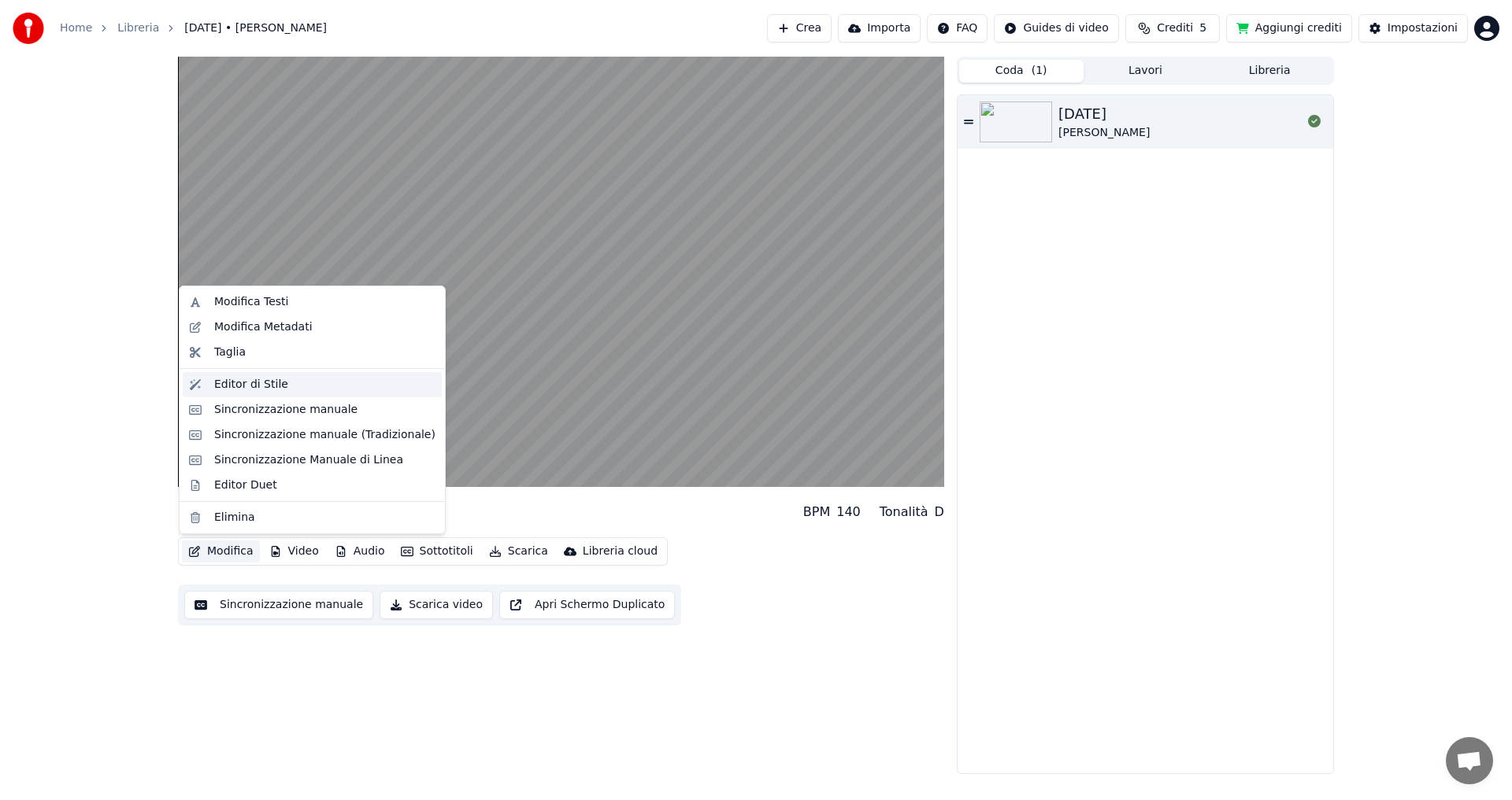
click at [251, 387] on div "Editor di Stile" at bounding box center [251, 385] width 74 height 16
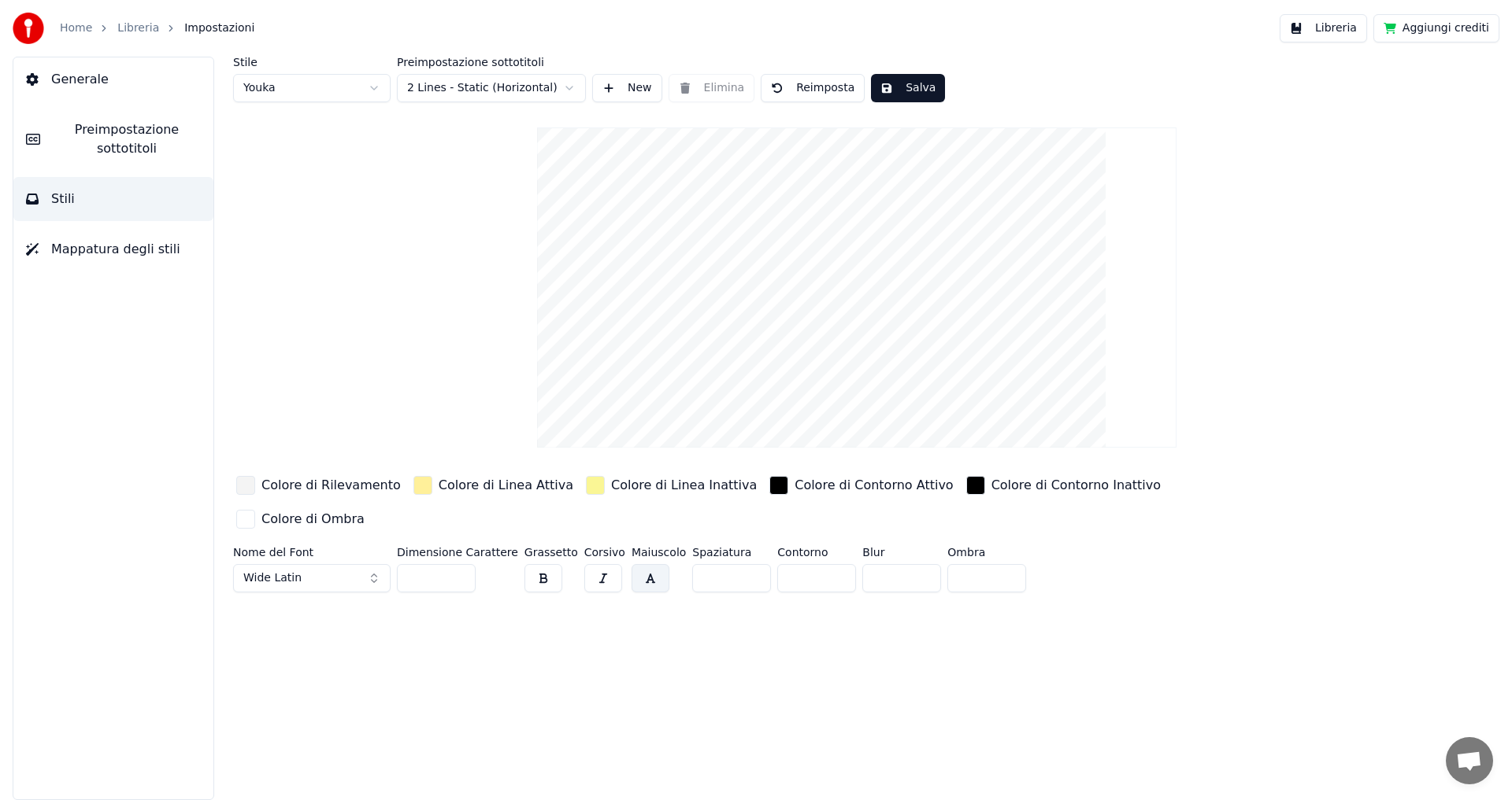
click at [357, 564] on button "Wide Latin" at bounding box center [312, 578] width 158 height 28
type input "******"
click at [340, 634] on div "Lucida Sans Unicode" at bounding box center [324, 631] width 112 height 16
click at [525, 564] on button "button" at bounding box center [542, 578] width 38 height 28
click at [584, 564] on button "button" at bounding box center [602, 578] width 38 height 28
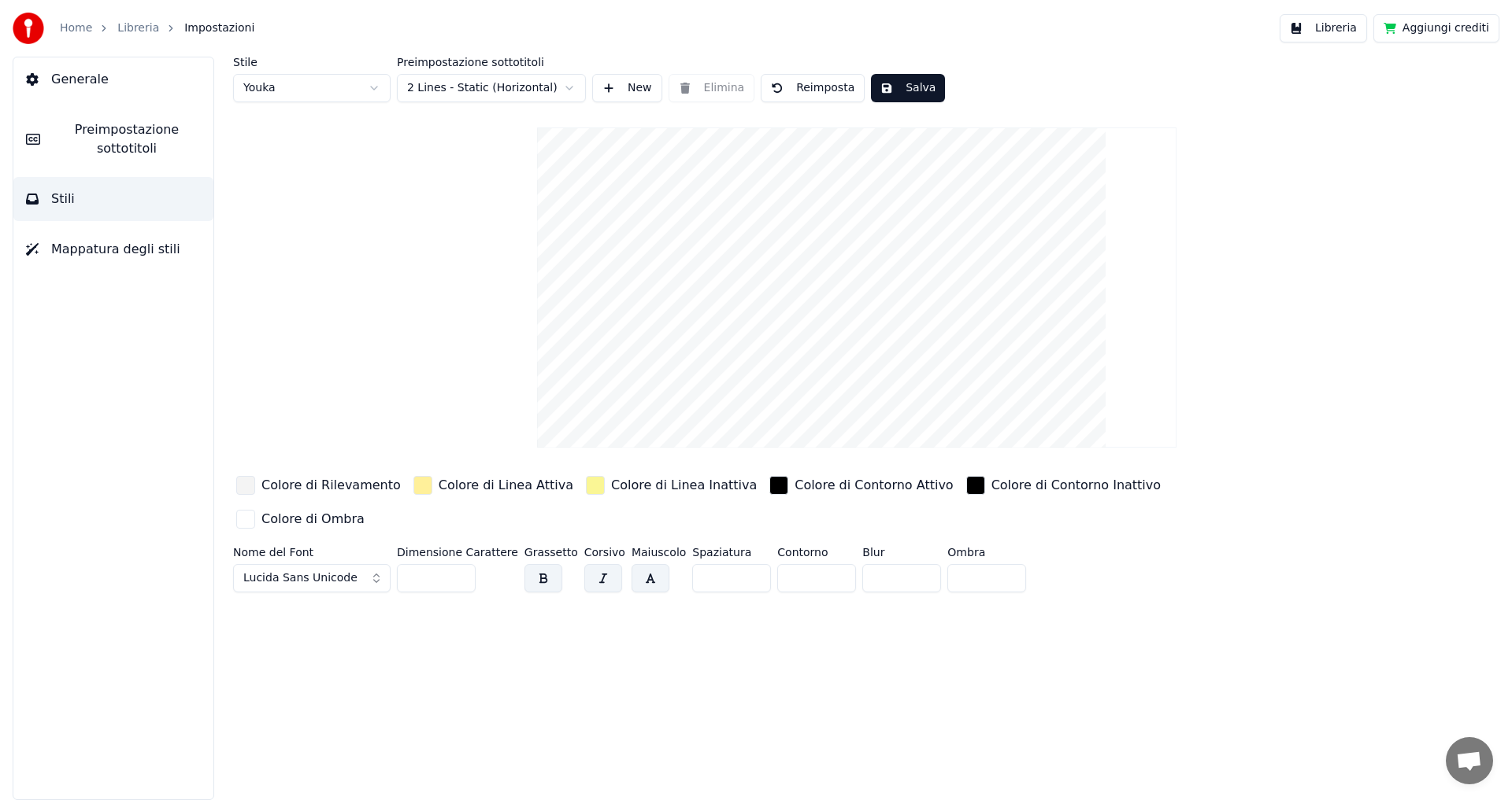
click at [333, 570] on span "Lucida Sans Unicode" at bounding box center [300, 578] width 114 height 16
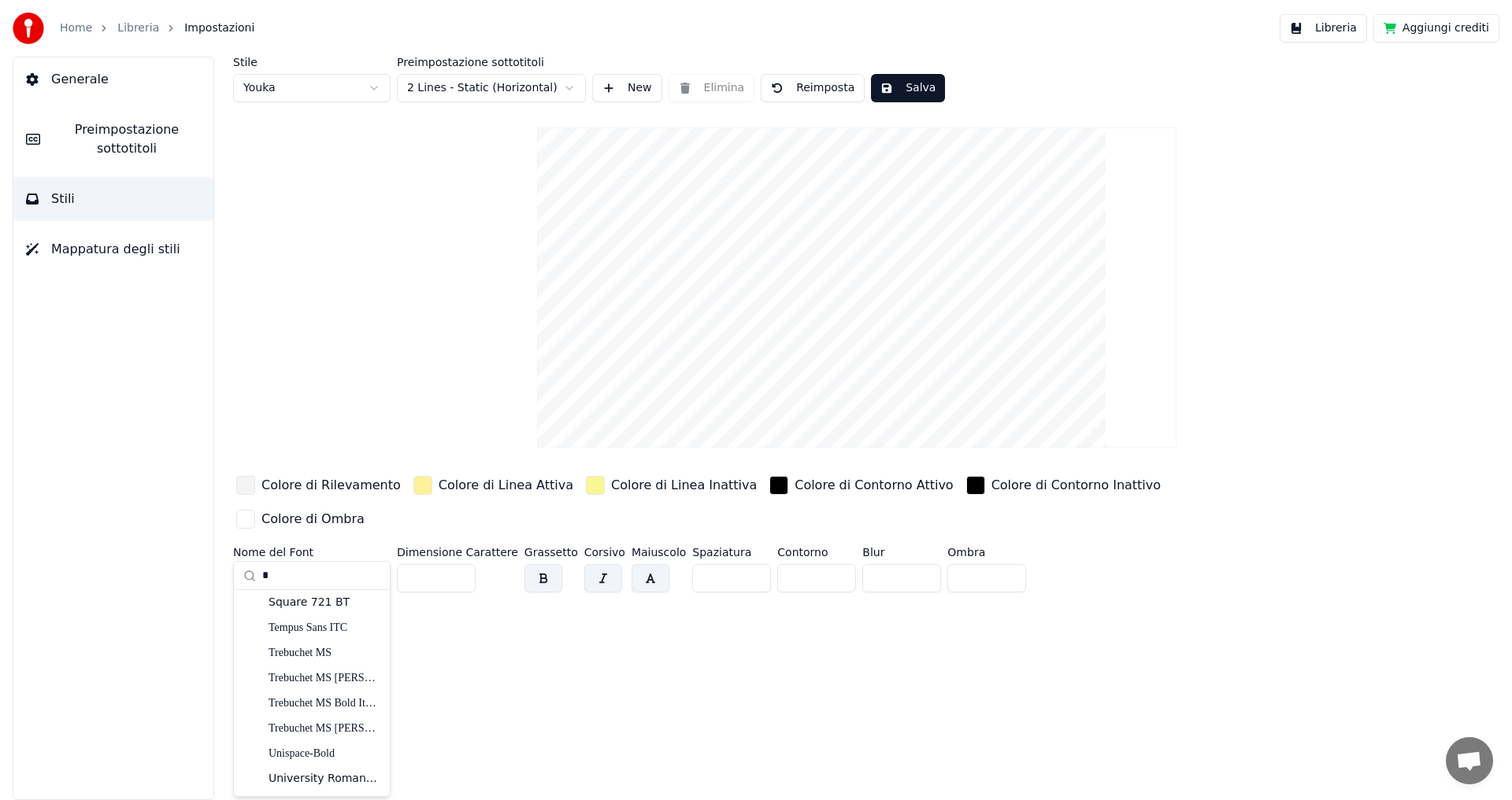
scroll to position [2998, 0]
type input "*"
click at [244, 578] on icon at bounding box center [249, 576] width 12 height 12
click at [249, 576] on icon at bounding box center [249, 576] width 12 height 12
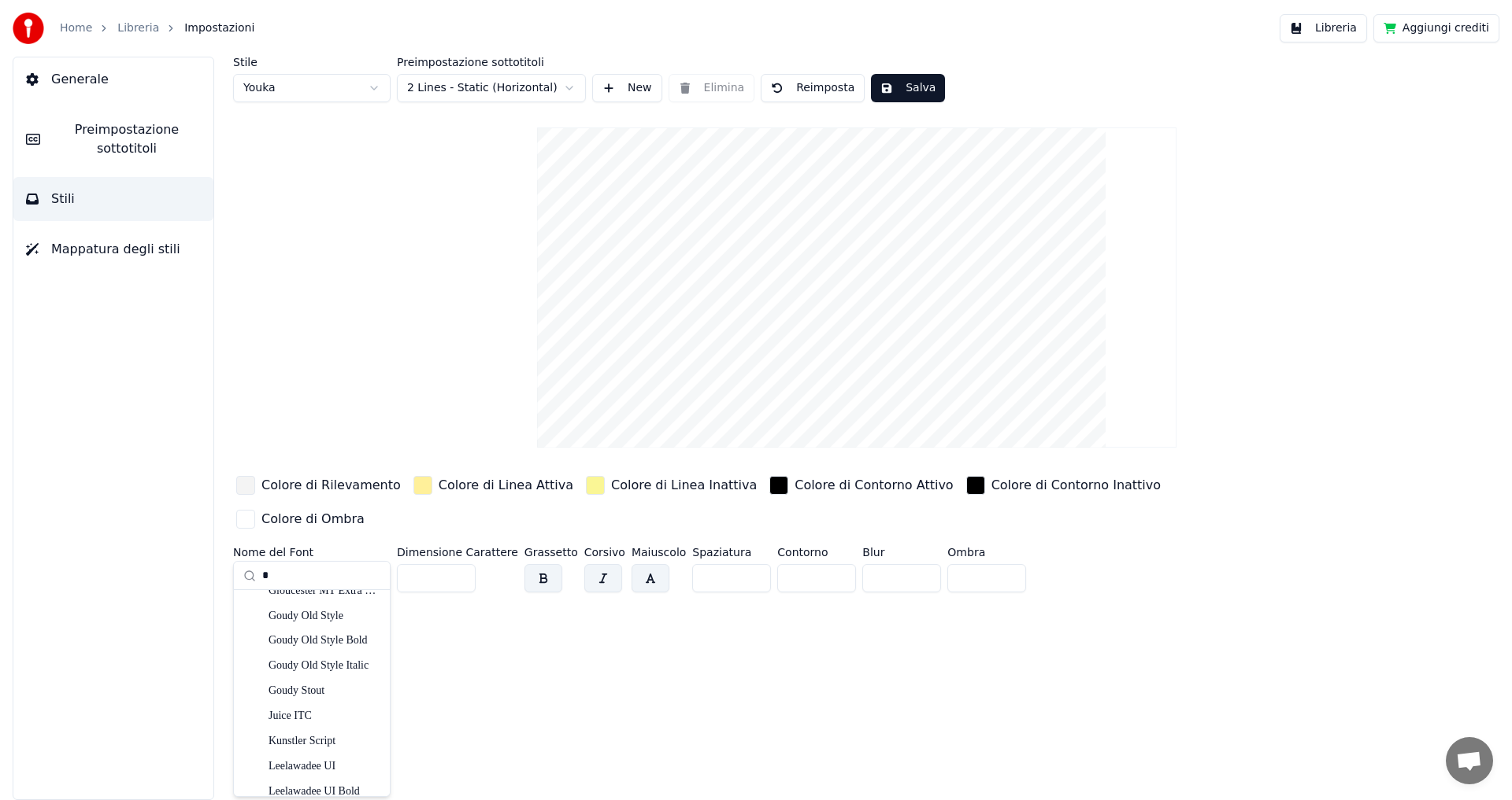
scroll to position [783, 0]
click at [342, 701] on div "Goudy Stout" at bounding box center [324, 702] width 112 height 16
click at [458, 564] on input "***" at bounding box center [436, 578] width 78 height 28
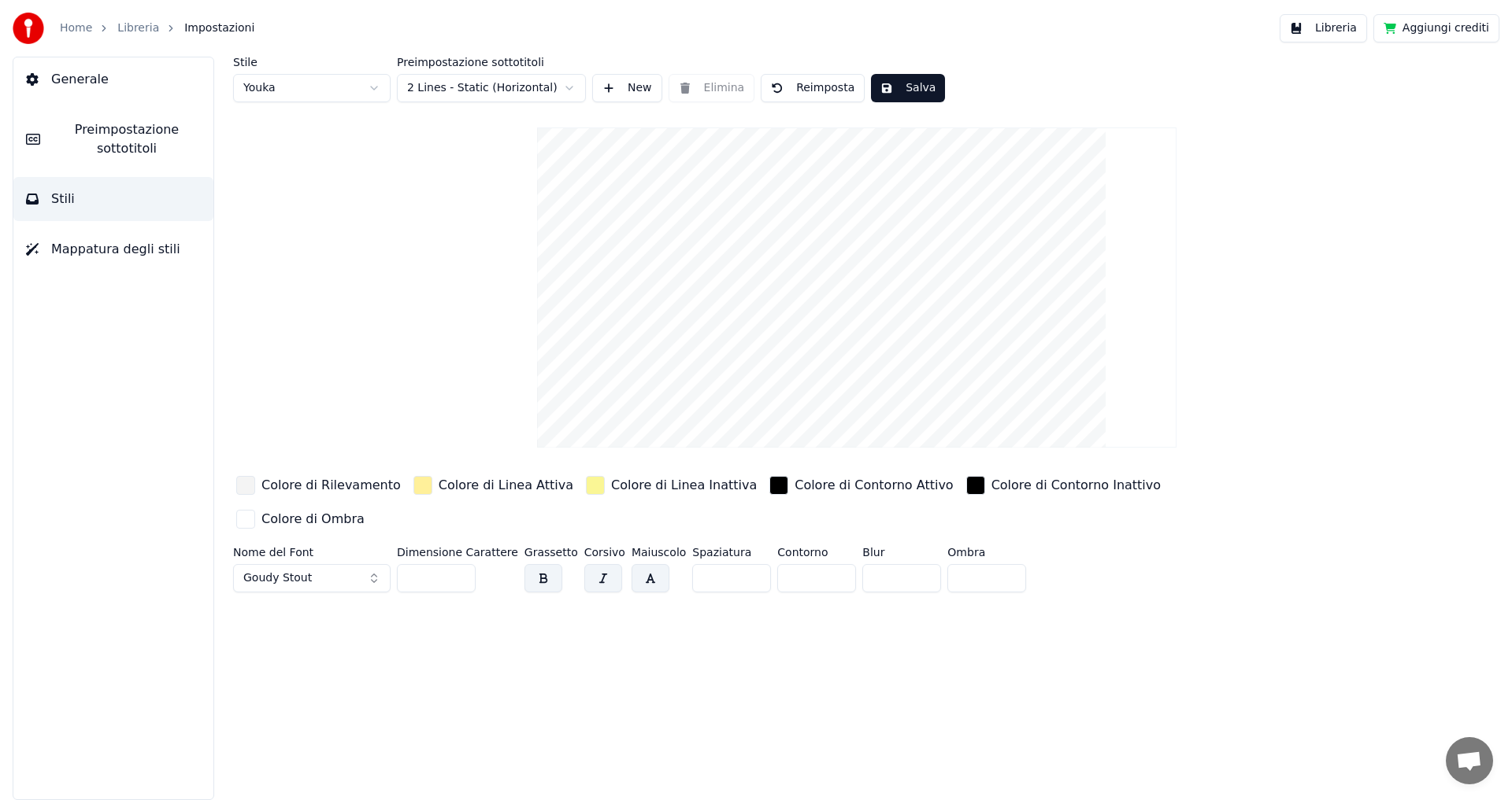
click at [458, 564] on input "***" at bounding box center [436, 578] width 78 height 28
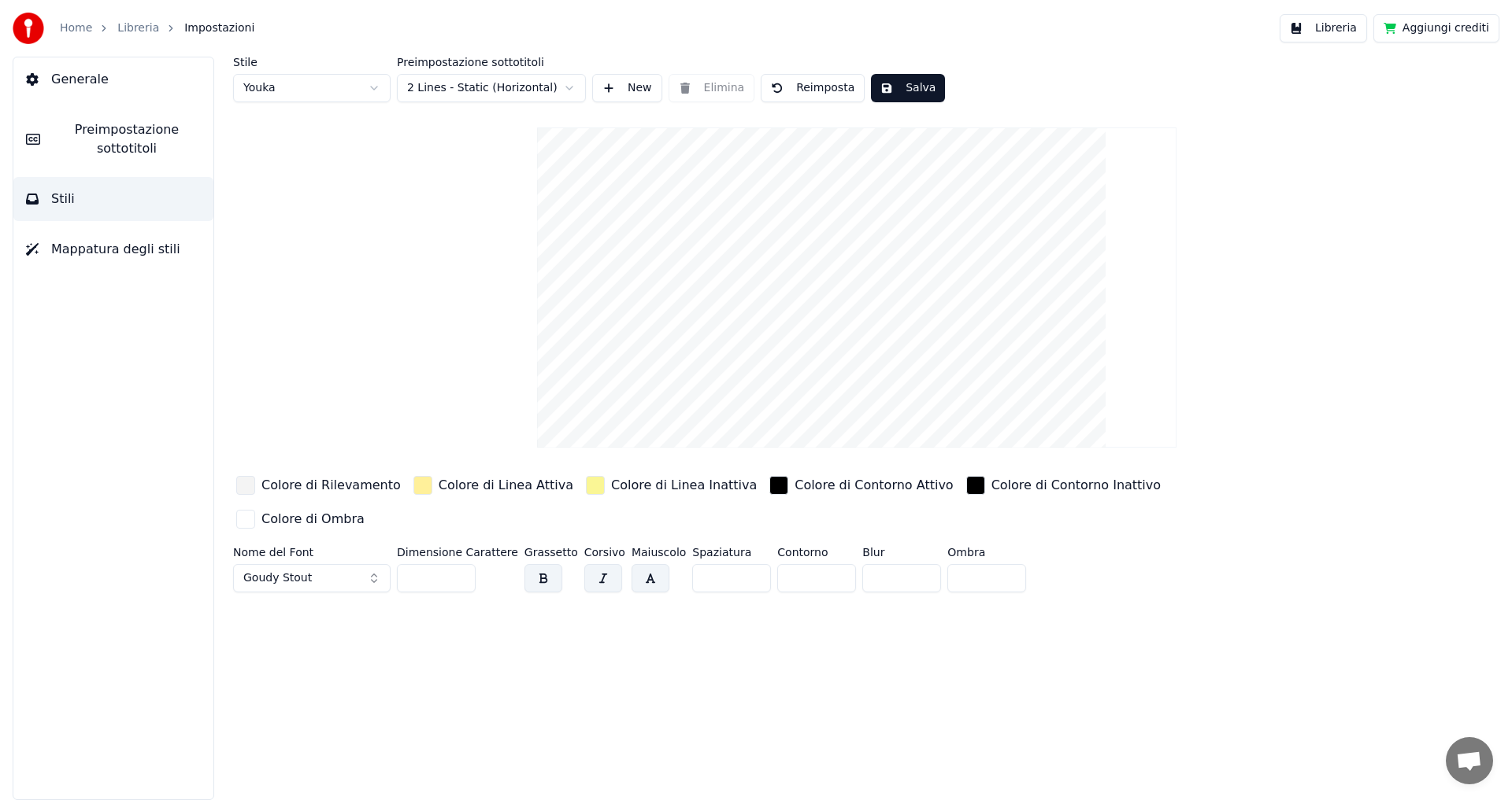
click at [458, 564] on input "***" at bounding box center [436, 578] width 78 height 28
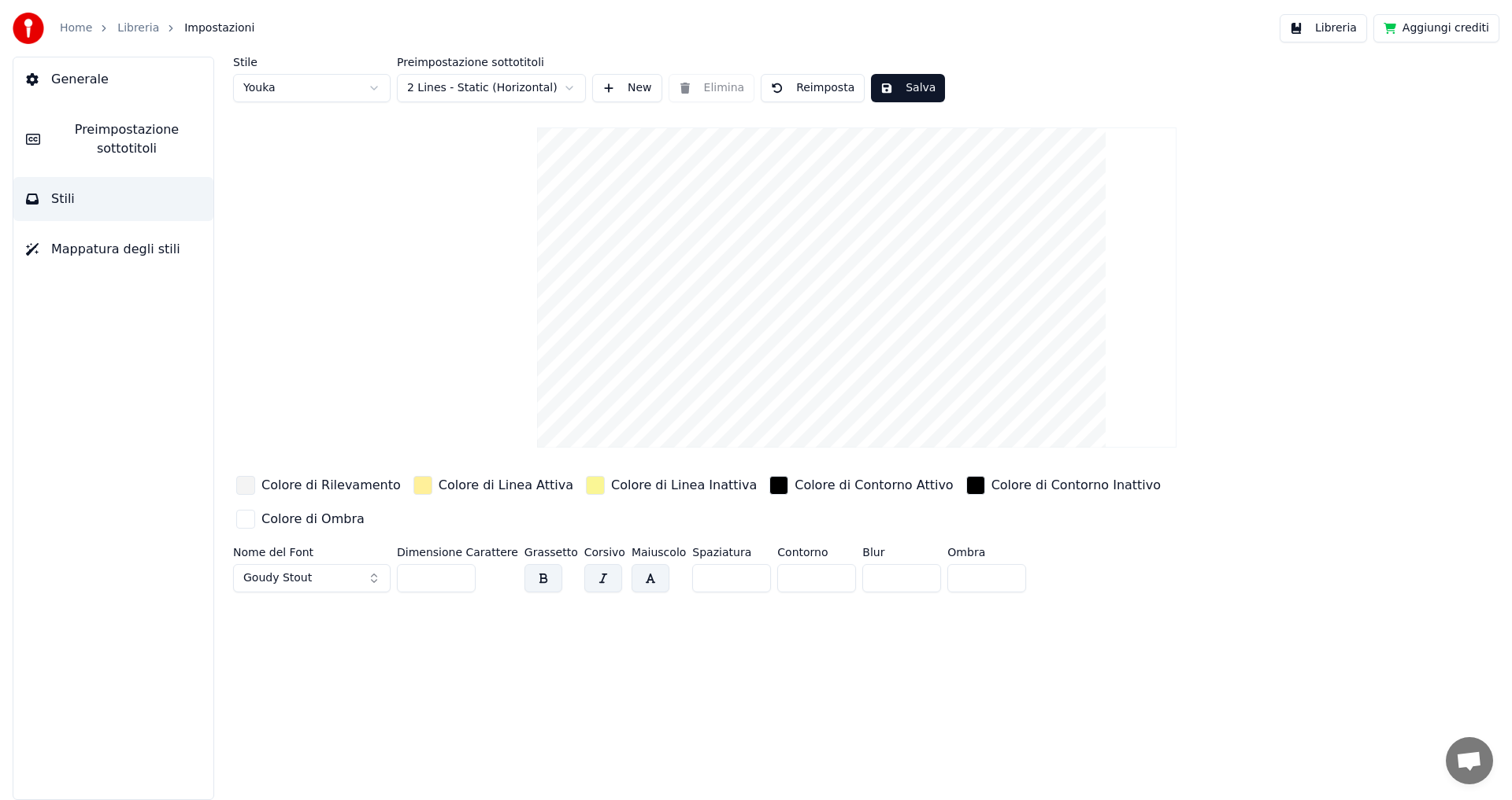
type input "***"
click at [458, 564] on input "***" at bounding box center [436, 578] width 78 height 28
click at [585, 564] on button "button" at bounding box center [602, 578] width 38 height 28
click at [631, 564] on button "button" at bounding box center [650, 578] width 38 height 28
click at [538, 564] on button "button" at bounding box center [542, 578] width 38 height 28
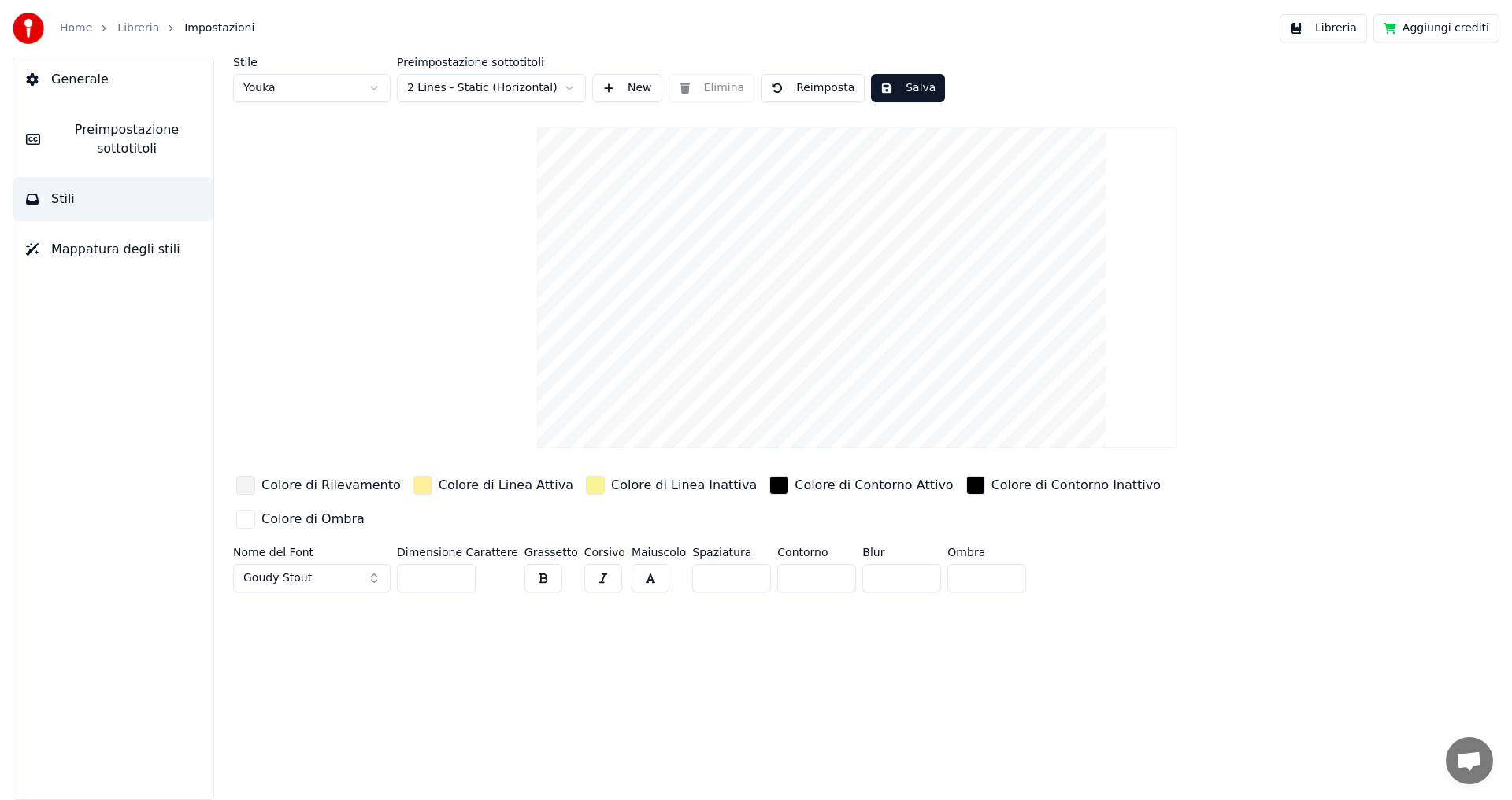
click at [584, 564] on button "button" at bounding box center [602, 578] width 38 height 28
click at [240, 482] on div "button" at bounding box center [245, 485] width 18 height 18
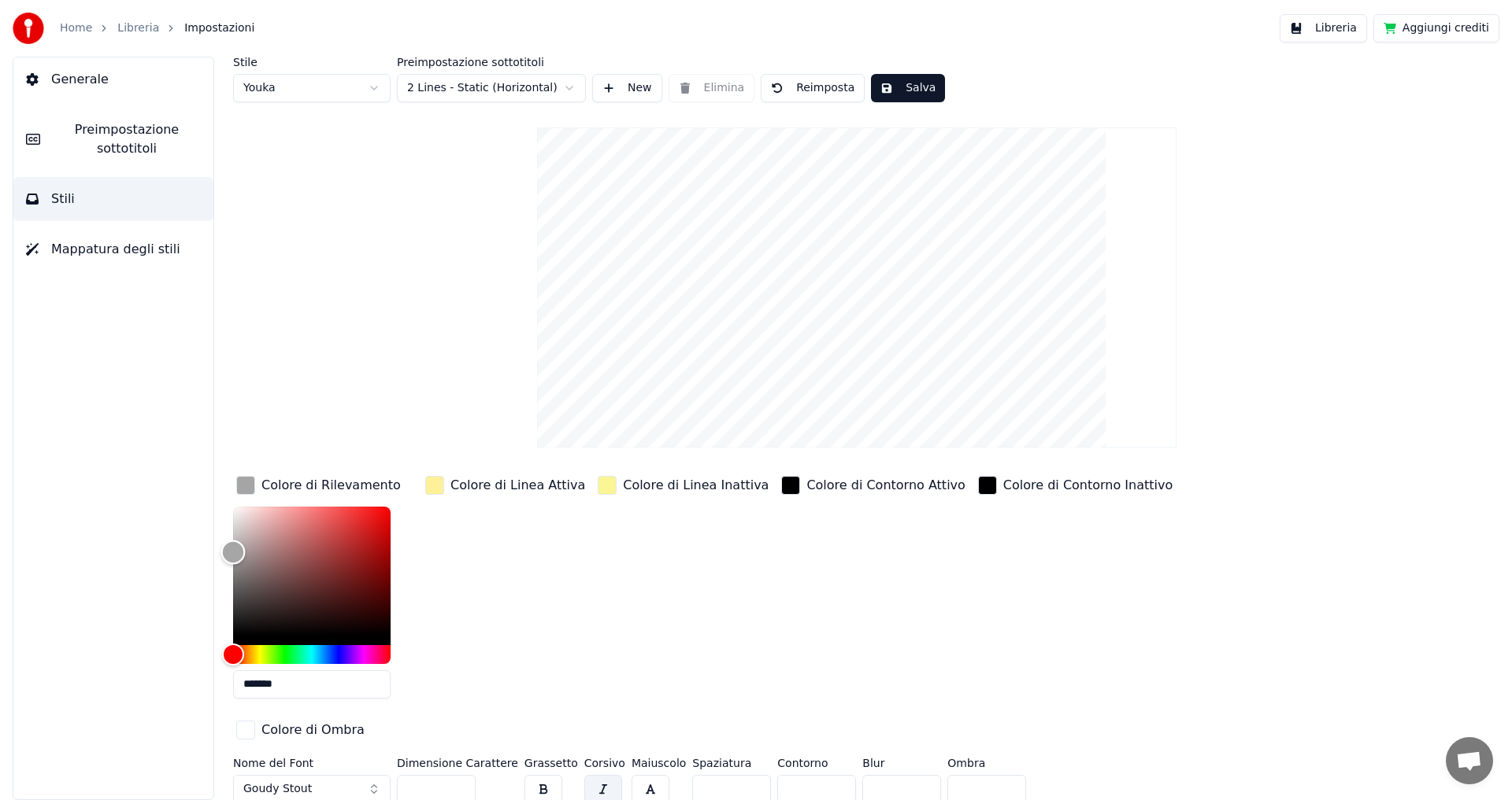
type input "*******"
drag, startPoint x: 238, startPoint y: 538, endPoint x: 230, endPoint y: 479, distance: 59.5
click at [230, 479] on div "Stile Youka Preimpostazione sottotitoli 2 Lines - Static (Horizontal) New Elimi…" at bounding box center [857, 428] width 1310 height 744
click at [228, 339] on div "Stile Youka Preimpostazione sottotitoli 2 Lines - Static (Horizontal) New Elimi…" at bounding box center [857, 428] width 1310 height 744
click at [598, 485] on div "button" at bounding box center [607, 485] width 18 height 18
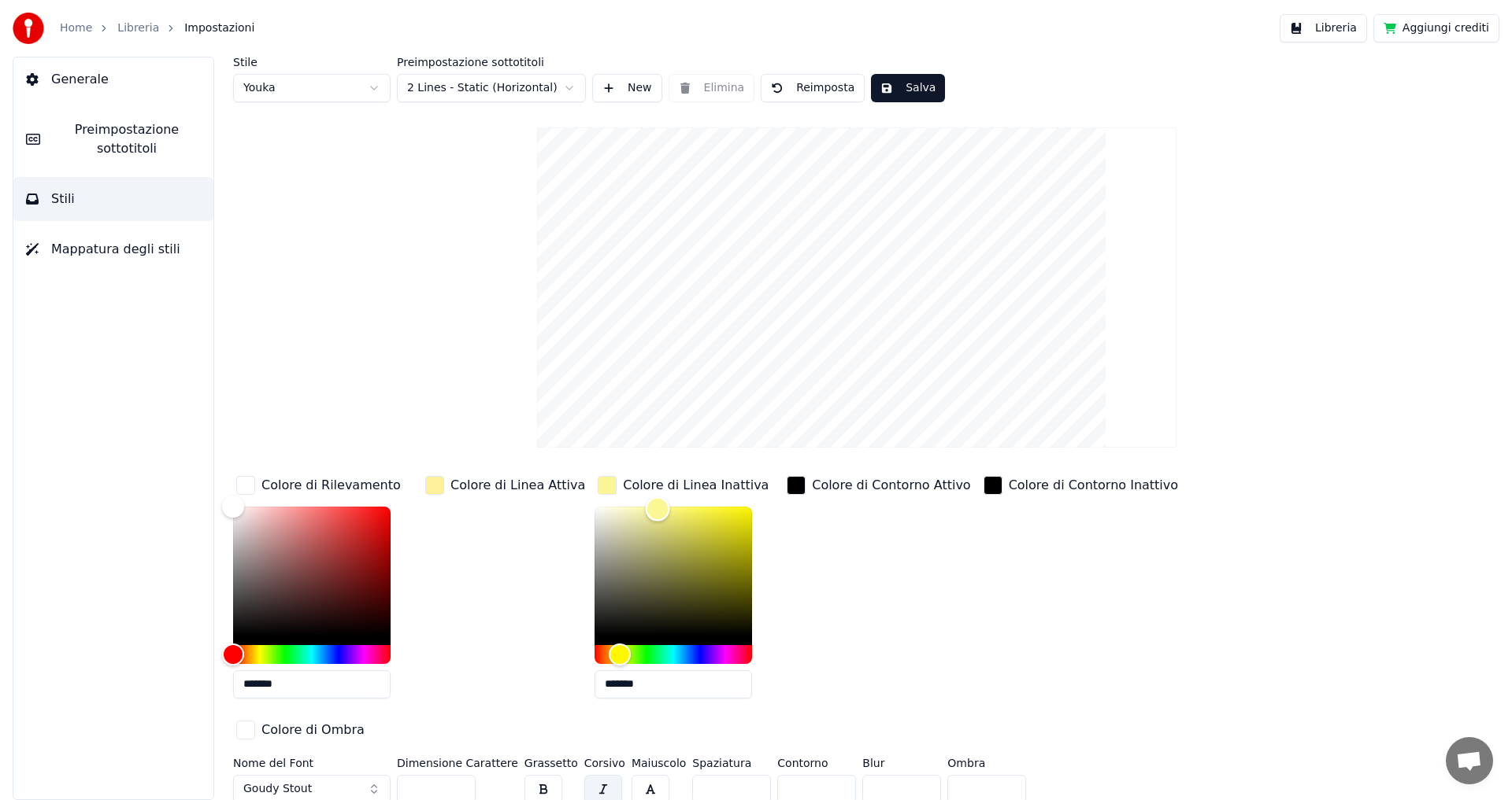
click at [599, 624] on div "Color" at bounding box center [673, 571] width 158 height 129
type input "*******"
drag, startPoint x: 599, startPoint y: 624, endPoint x: 594, endPoint y: 608, distance: 16.8
click at [594, 623] on div "Color" at bounding box center [600, 635] width 25 height 25
click at [598, 482] on div "button" at bounding box center [607, 485] width 18 height 18
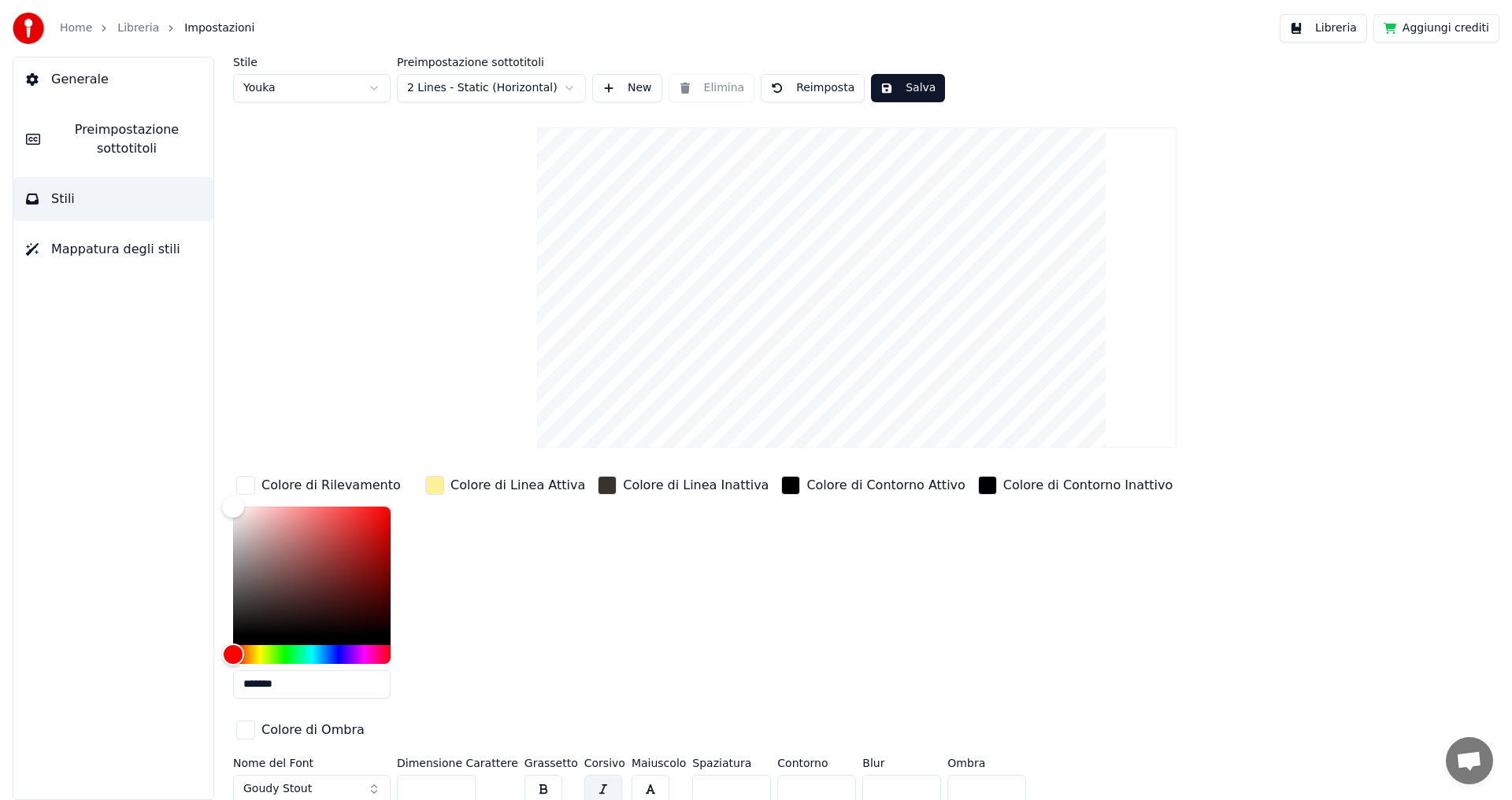
click at [781, 483] on div "button" at bounding box center [790, 485] width 18 height 18
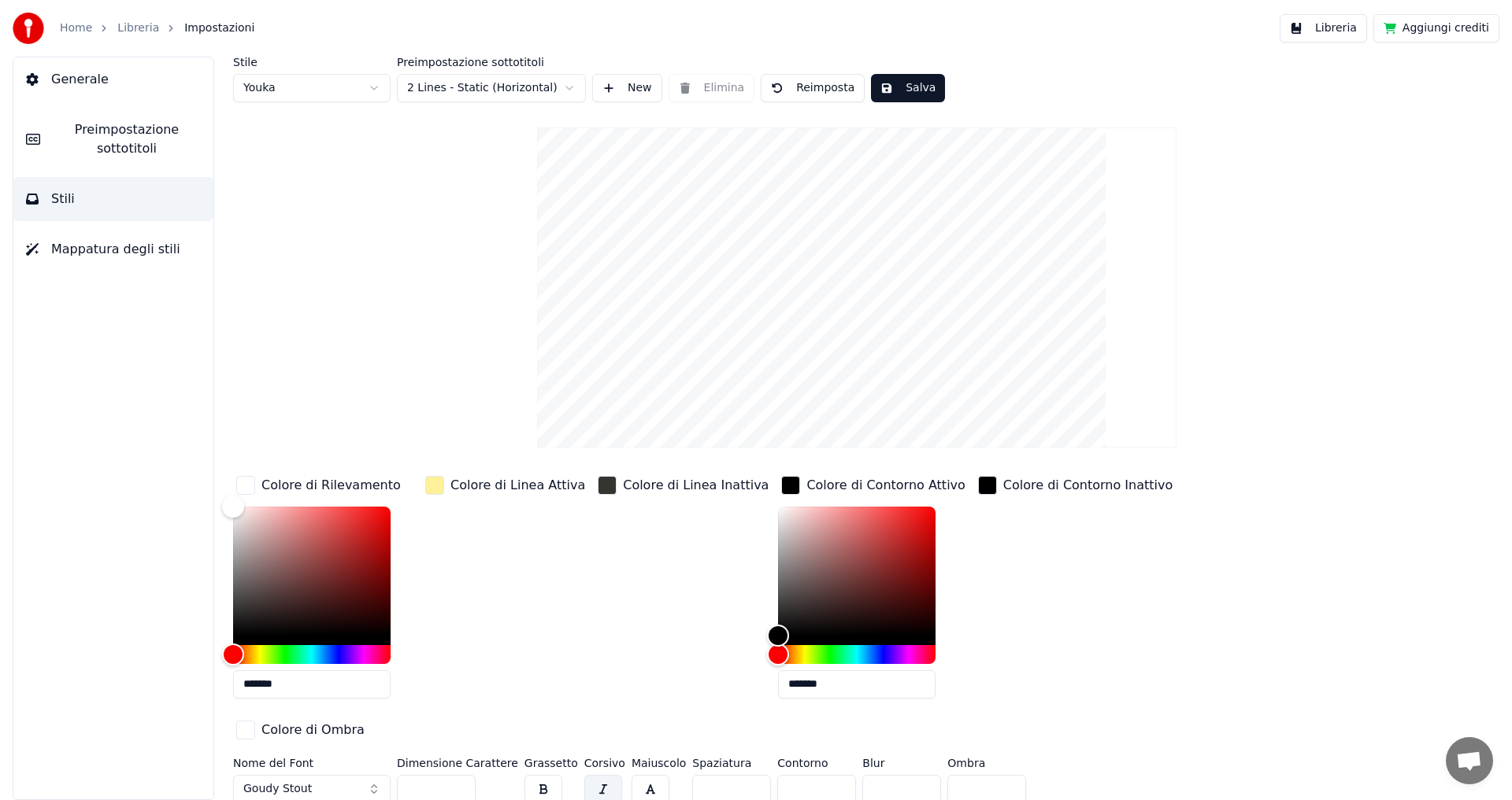
click at [598, 487] on div "button" at bounding box center [607, 485] width 18 height 18
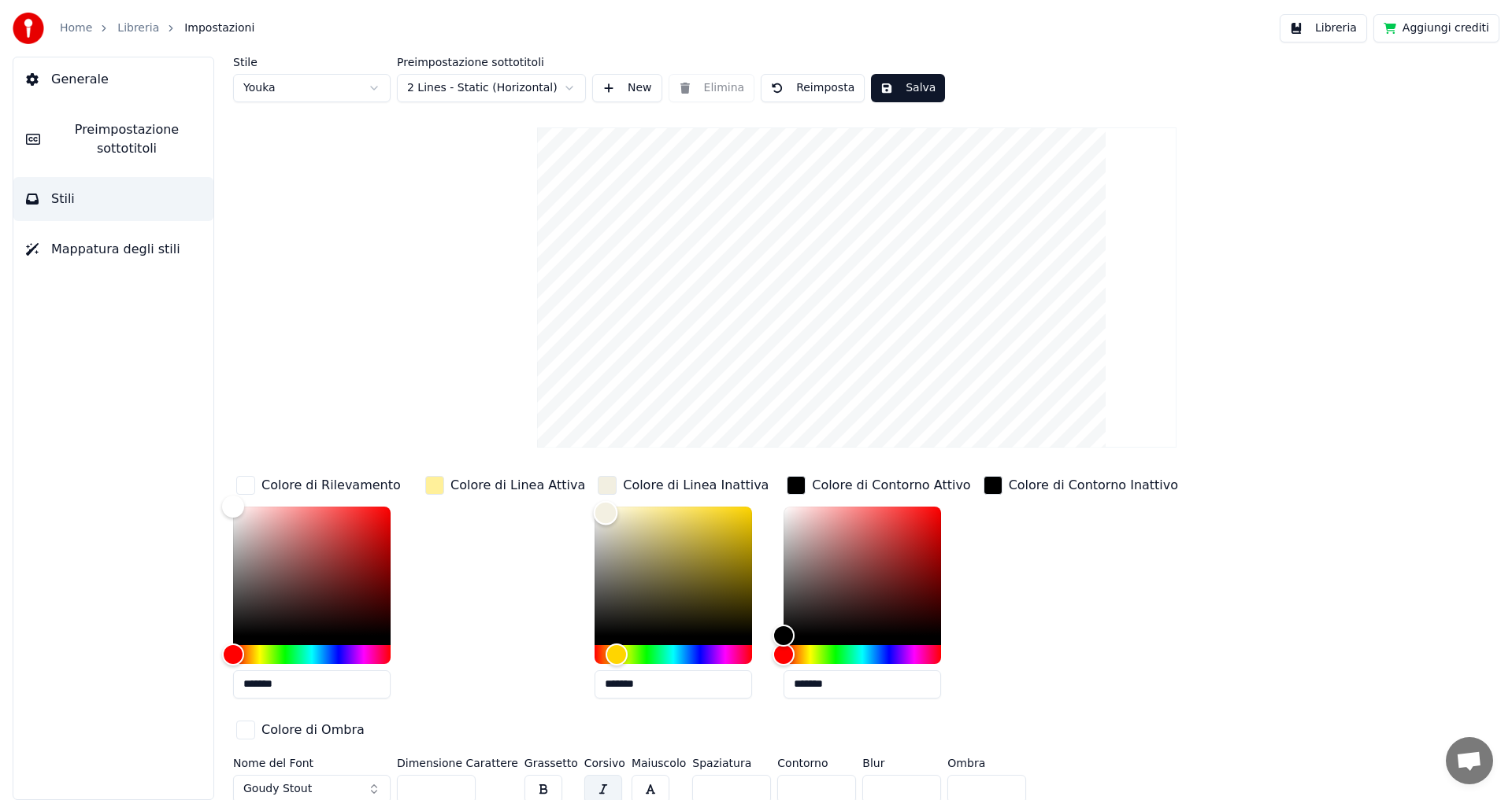
type input "*******"
drag, startPoint x: 594, startPoint y: 606, endPoint x: 586, endPoint y: 512, distance: 94.3
click at [591, 512] on div "Color" at bounding box center [603, 514] width 25 height 25
click at [358, 85] on html "Home Libreria Impostazioni Libreria Aggiungi crediti Generale Preimpostazione s…" at bounding box center [756, 400] width 1512 height 800
type input "**"
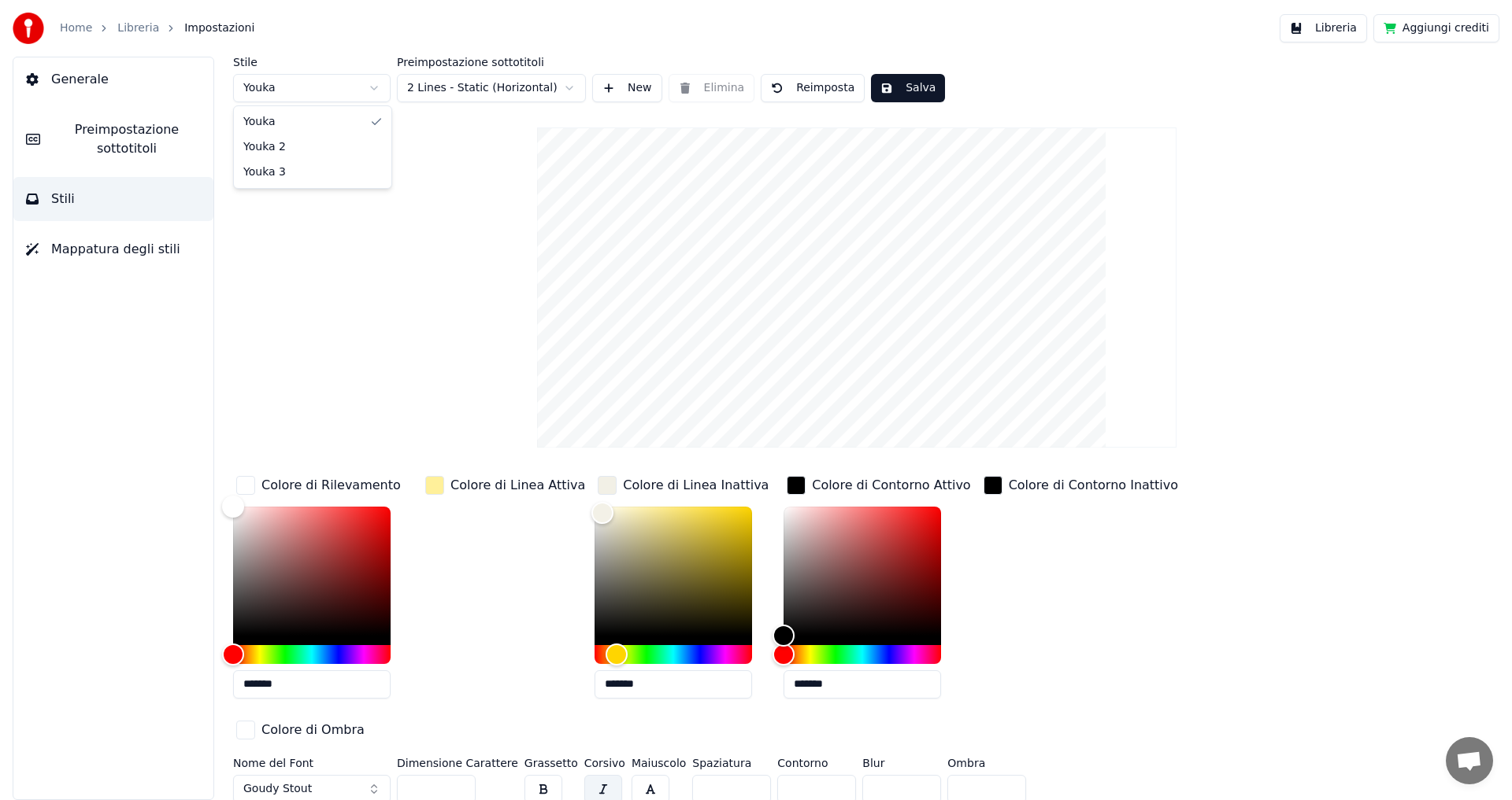
type input "*******"
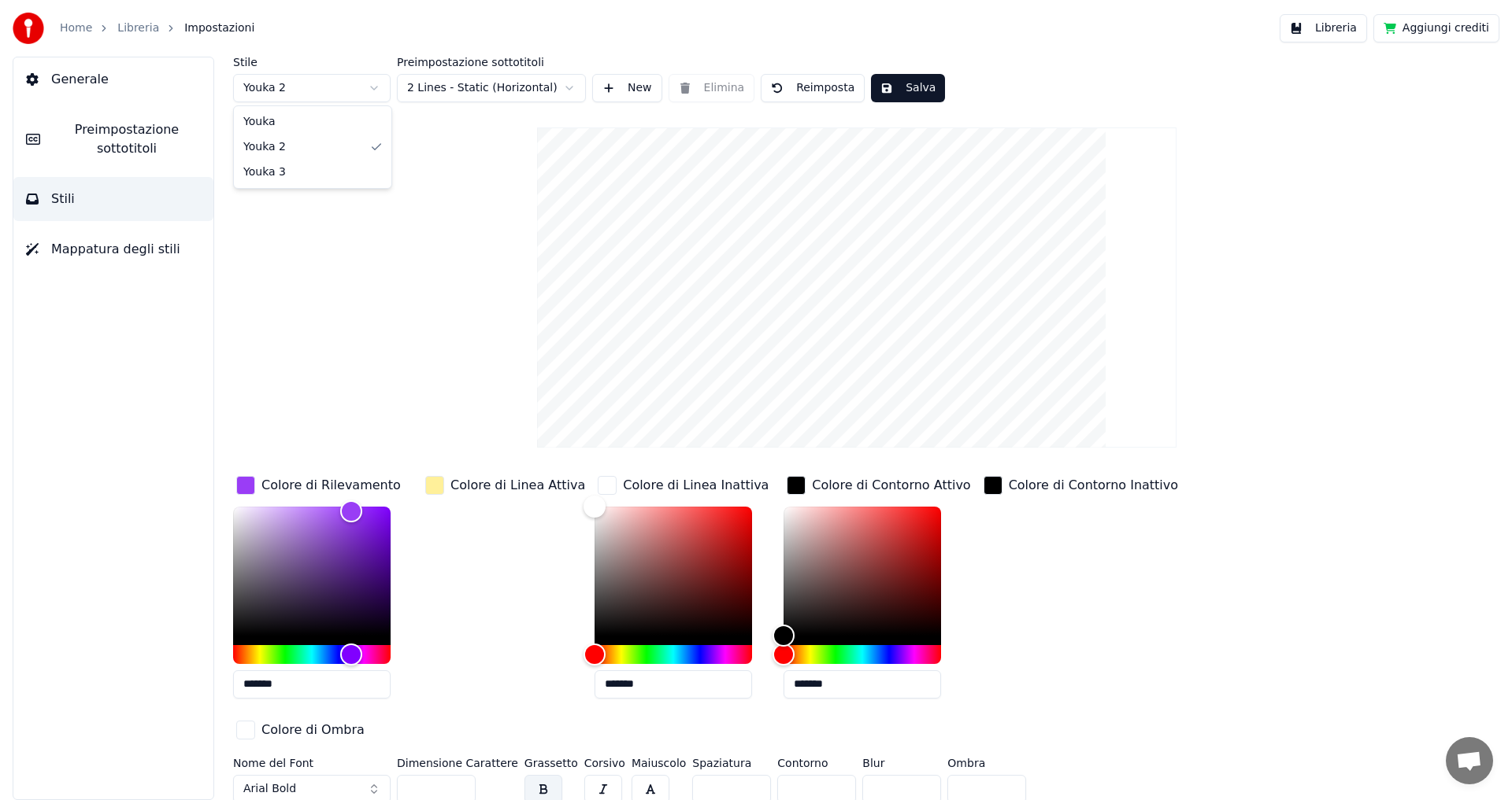
click at [333, 92] on html "Home Libreria Impostazioni Libreria Aggiungi crediti Generale Preimpostazione s…" at bounding box center [756, 400] width 1512 height 800
type input "***"
type input "*******"
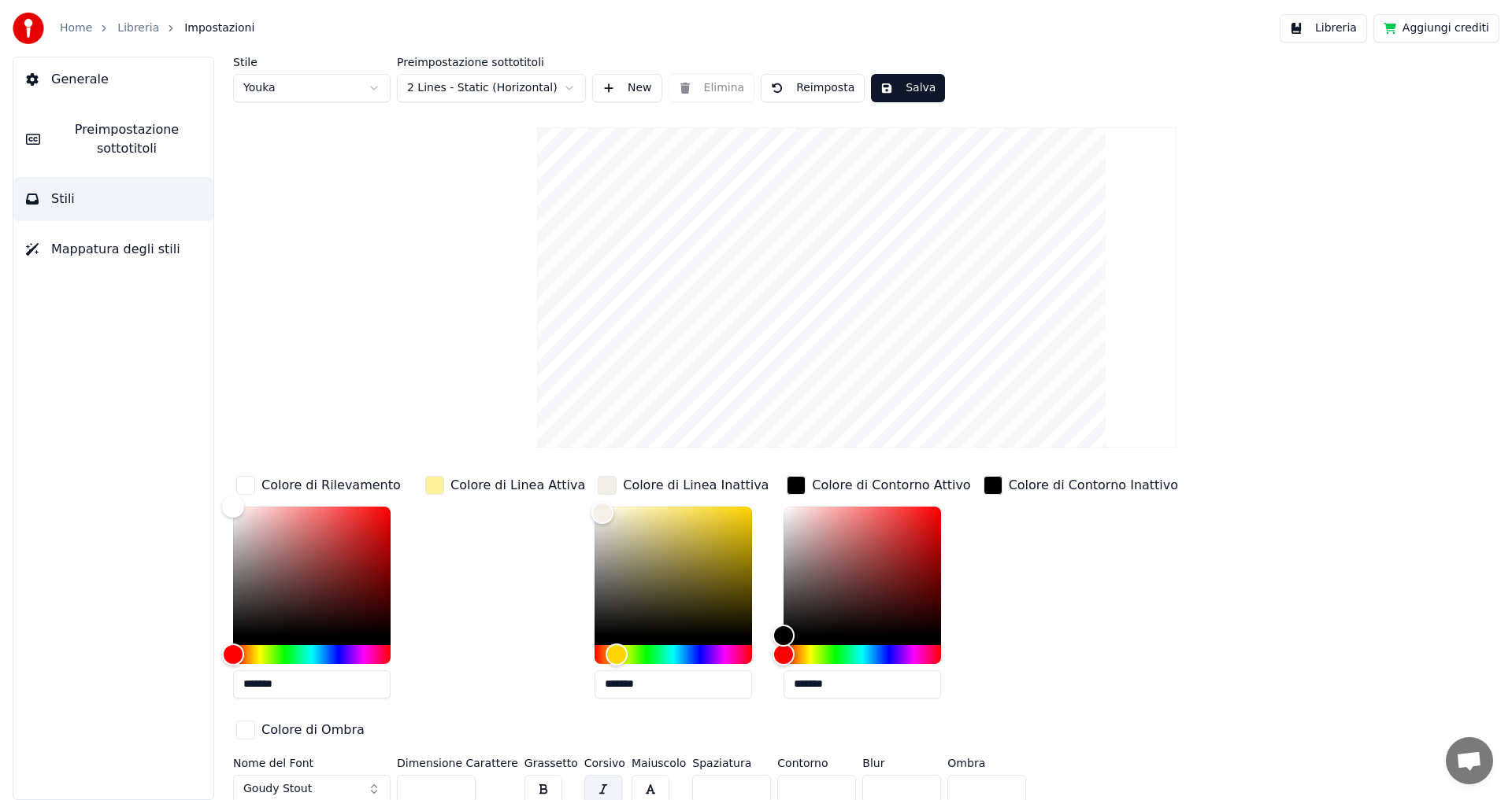
click at [144, 256] on span "Mappatura degli stili" at bounding box center [115, 249] width 129 height 18
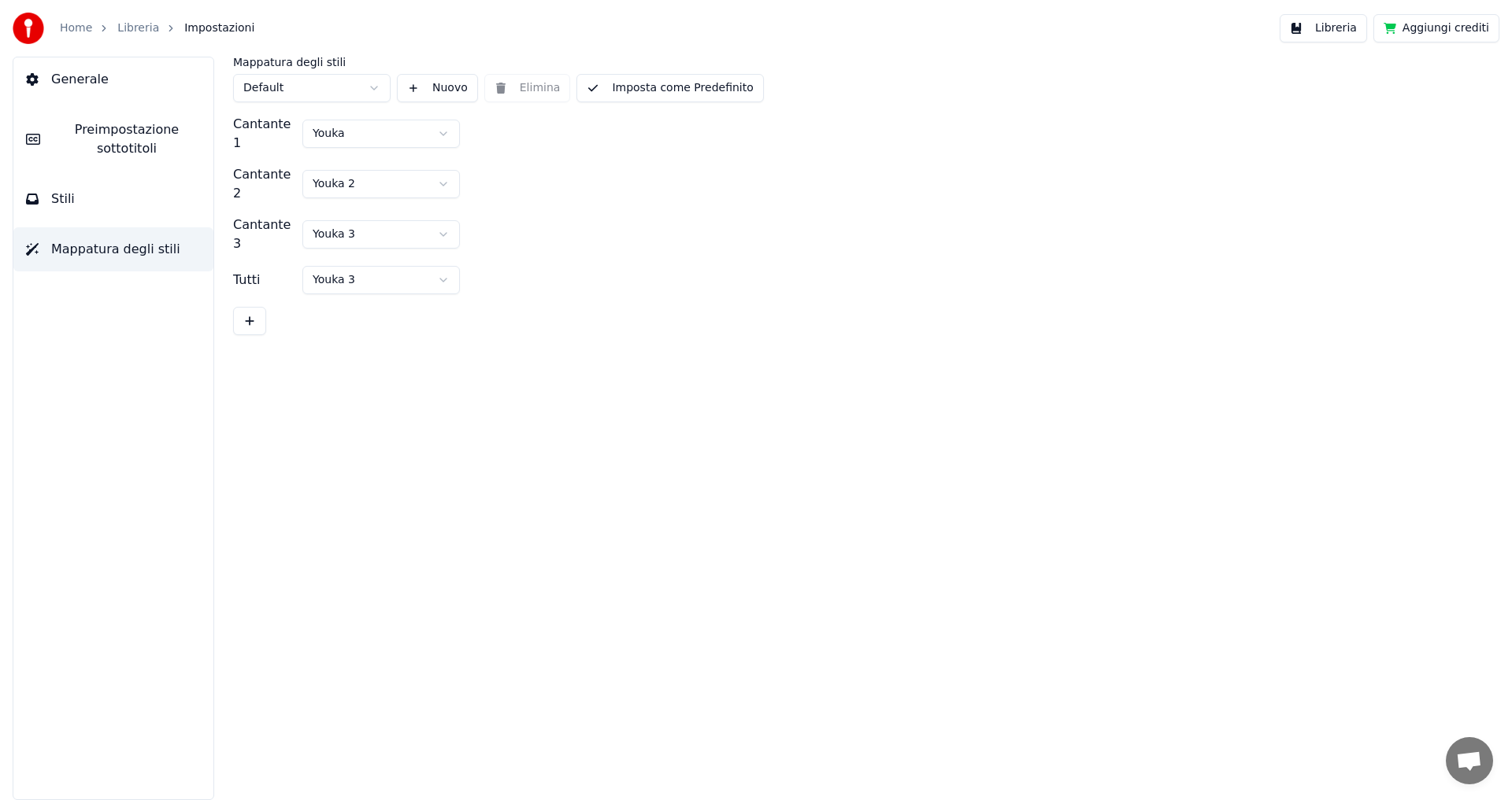
click at [137, 212] on button "Stili" at bounding box center [113, 199] width 200 height 44
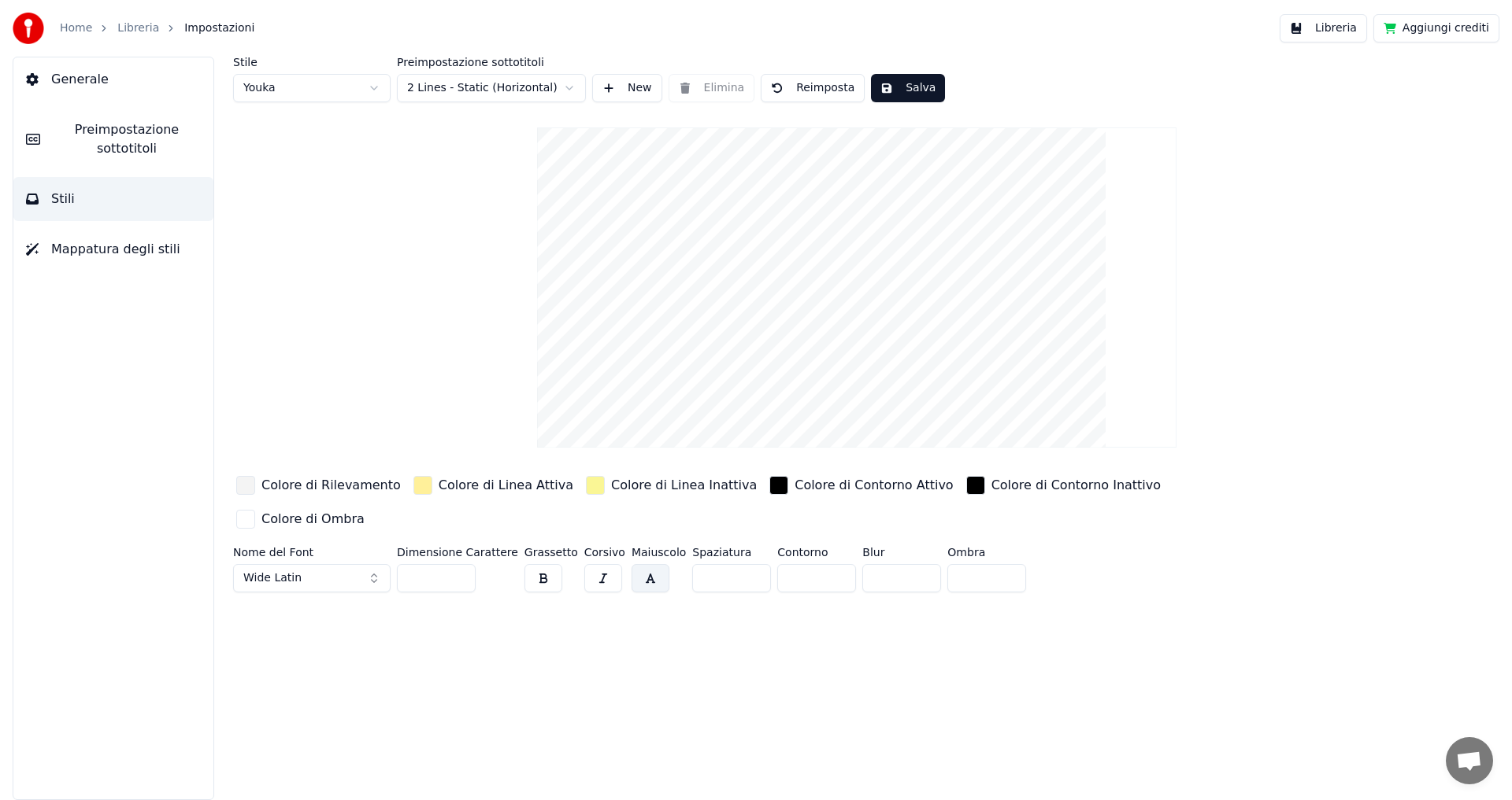
click at [150, 158] on span "Preimpostazione sottotitoli" at bounding box center [127, 139] width 148 height 38
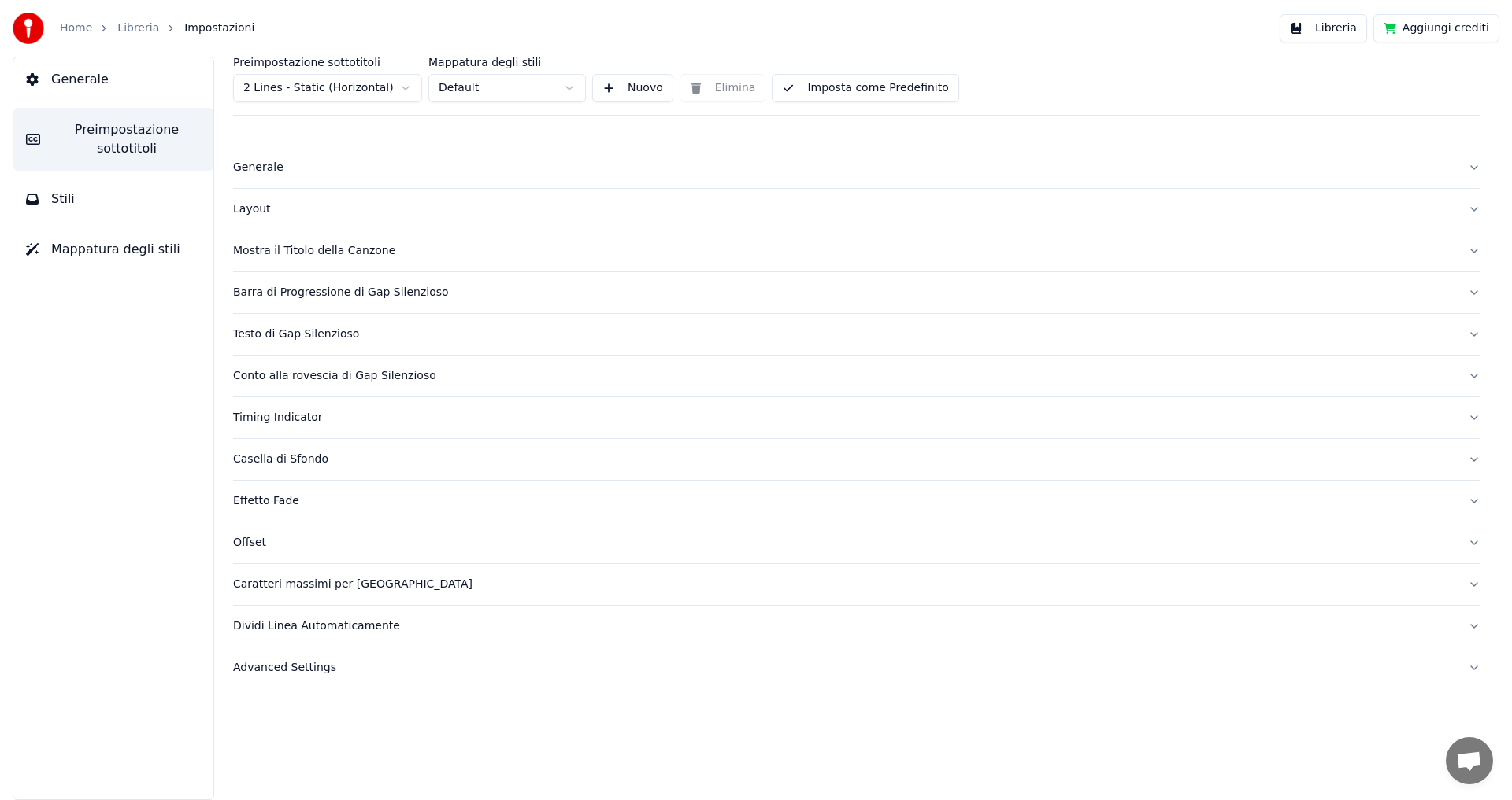
click at [131, 143] on span "Preimpostazione sottotitoli" at bounding box center [127, 139] width 148 height 38
click at [78, 197] on button "Stili" at bounding box center [113, 199] width 200 height 44
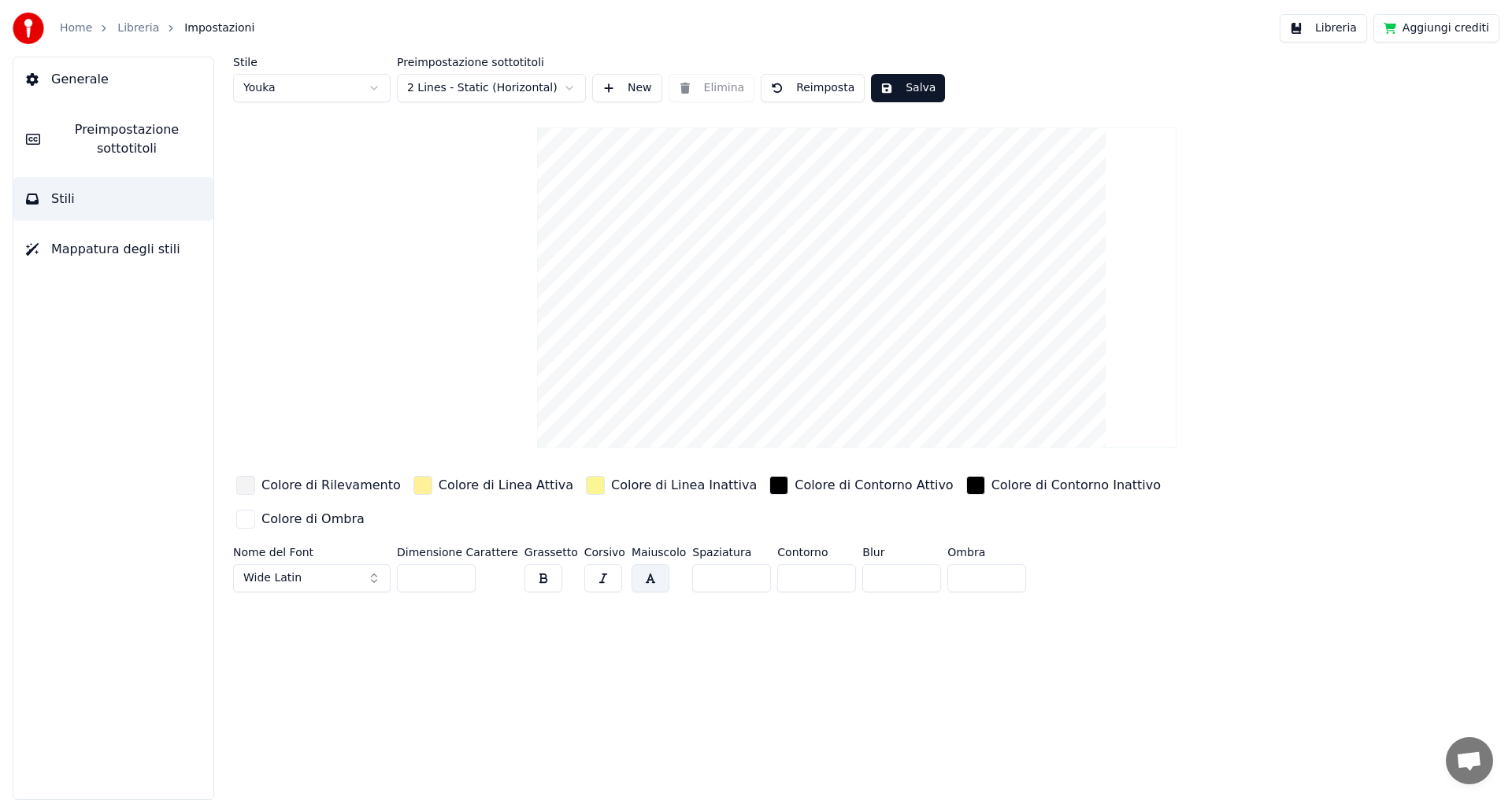
click at [692, 253] on video at bounding box center [857, 288] width 639 height 320
click at [886, 86] on button "Salva" at bounding box center [908, 88] width 74 height 28
click at [1358, 31] on button "Libreria" at bounding box center [1323, 28] width 87 height 28
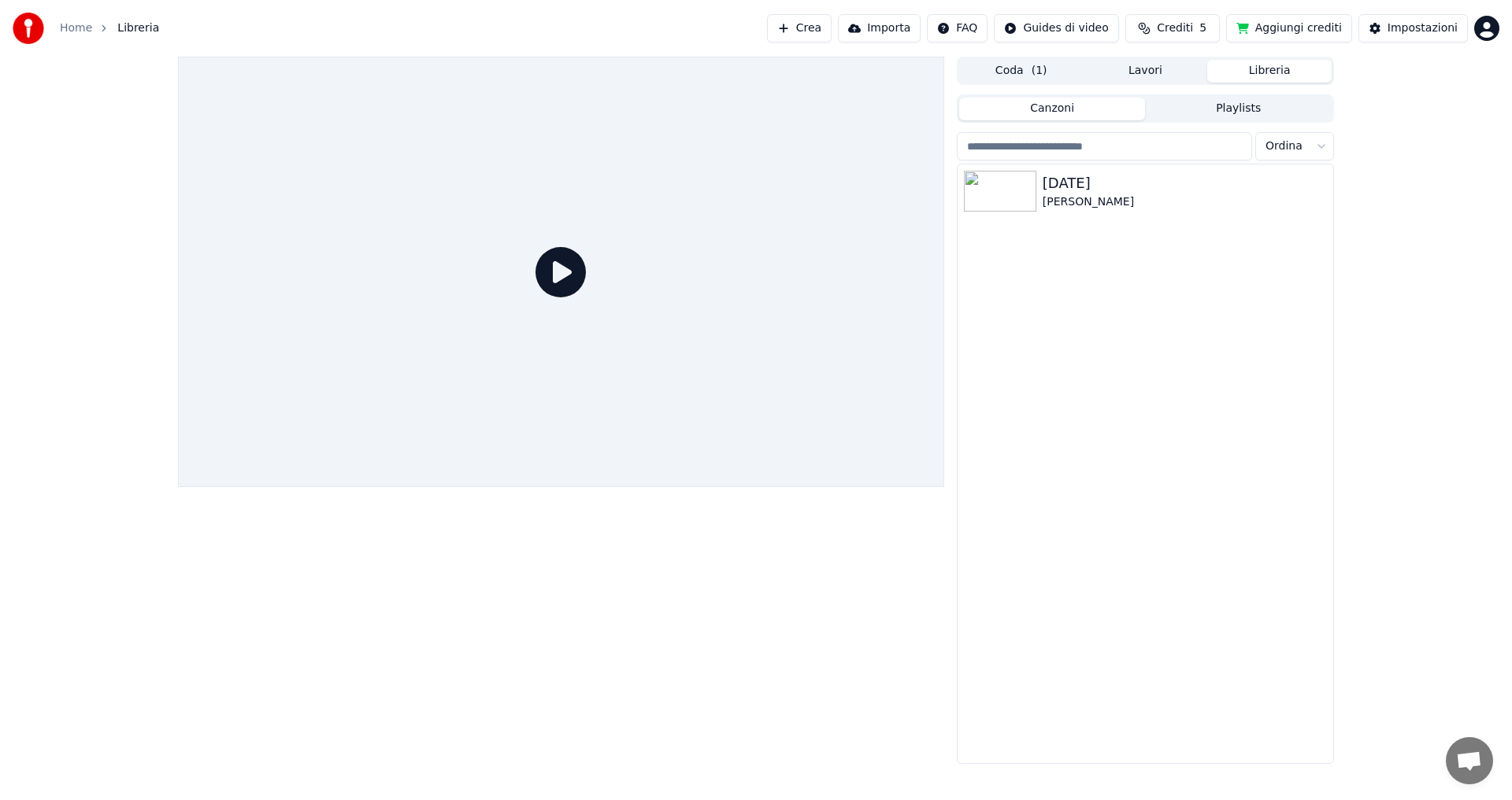
click at [569, 268] on icon at bounding box center [560, 272] width 50 height 50
click at [1073, 196] on div "[PERSON_NAME]" at bounding box center [1176, 202] width 269 height 16
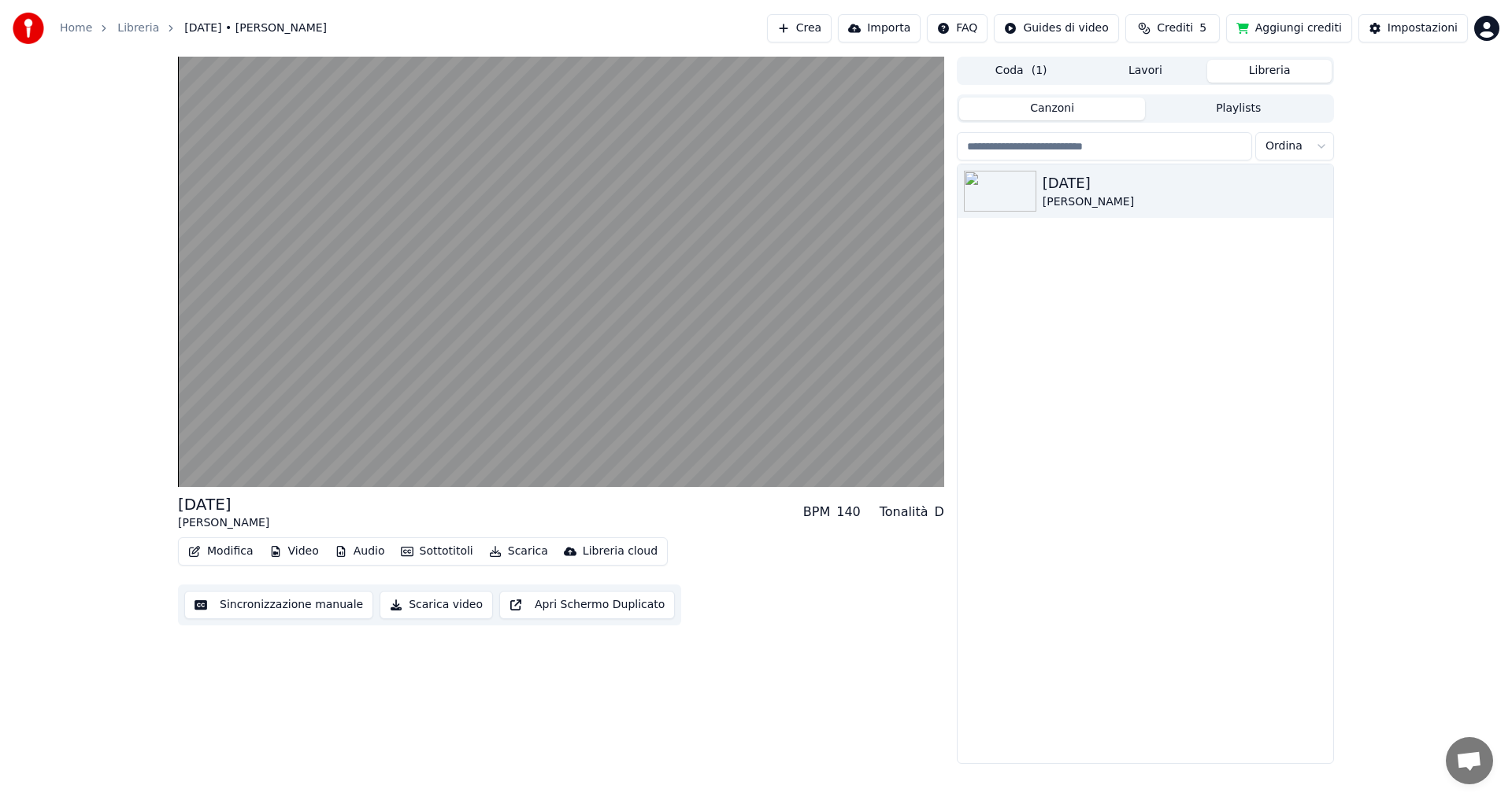
click at [233, 555] on button "Modifica" at bounding box center [221, 551] width 78 height 22
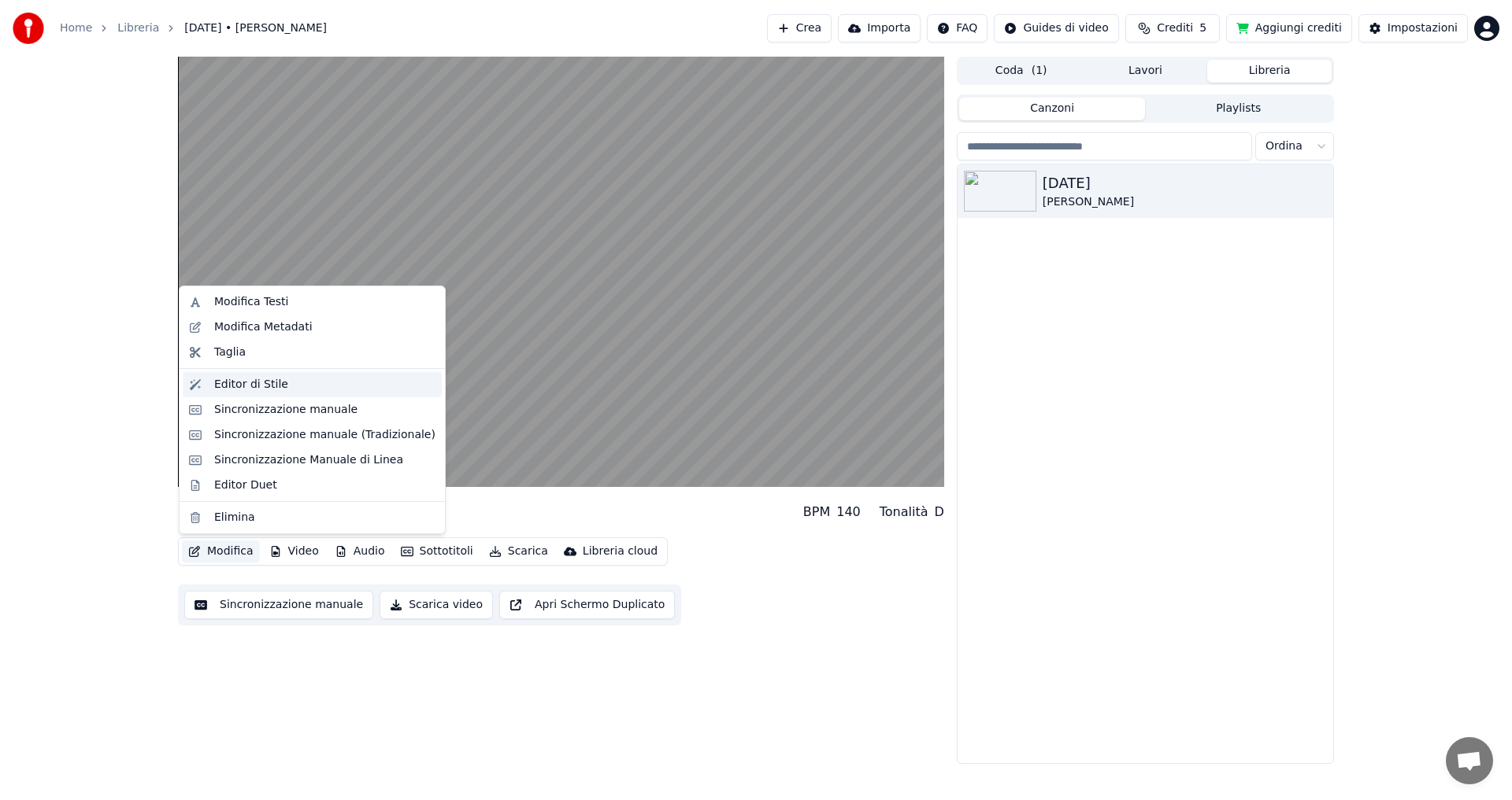
click at [257, 385] on div "Editor di Stile" at bounding box center [251, 385] width 74 height 16
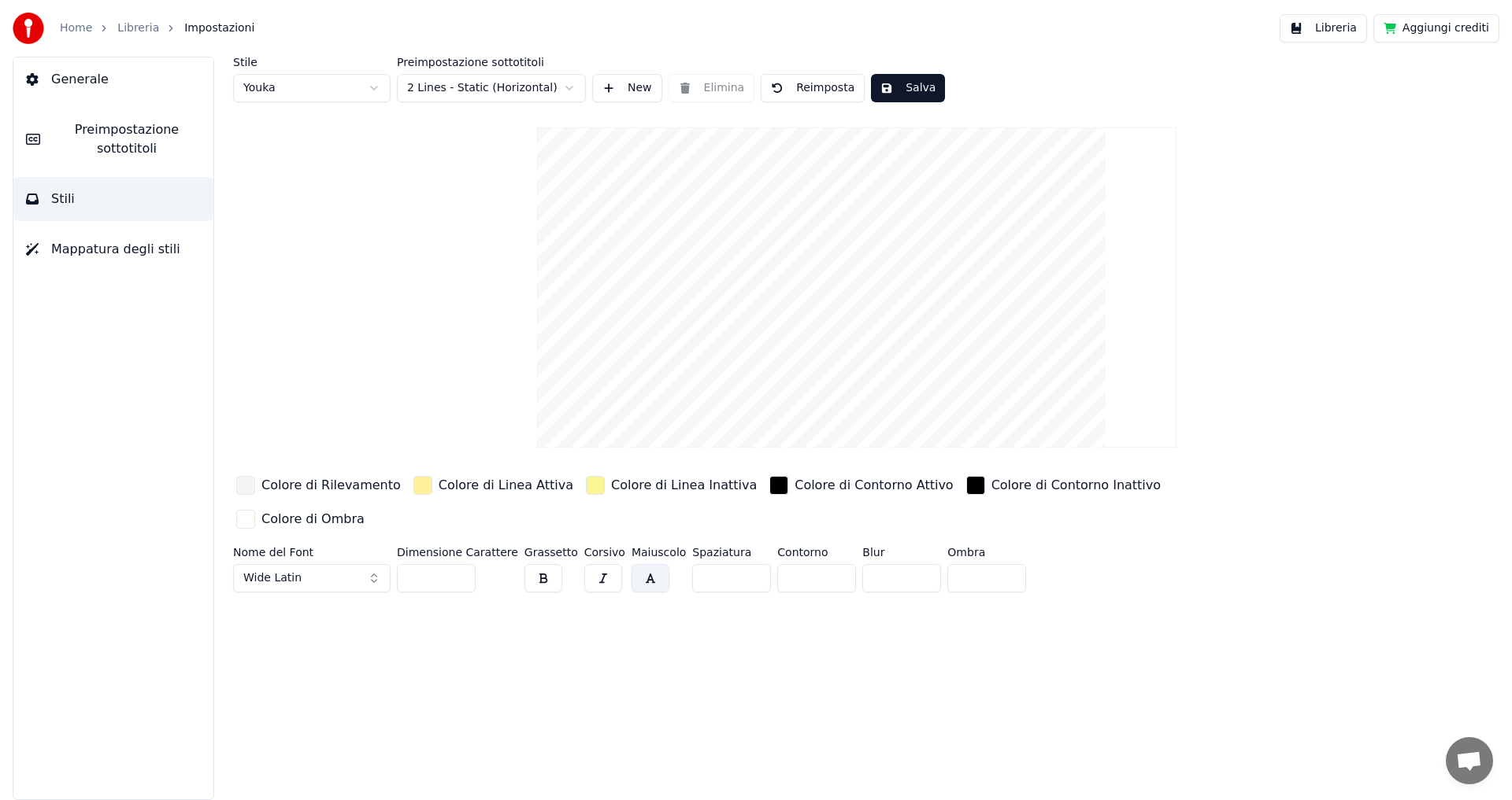
click at [296, 83] on html "Home Libreria Impostazioni Libreria Aggiungi crediti Generale Preimpostazione s…" at bounding box center [756, 400] width 1512 height 800
click at [151, 128] on span "Preimpostazione sottotitoli" at bounding box center [127, 139] width 148 height 38
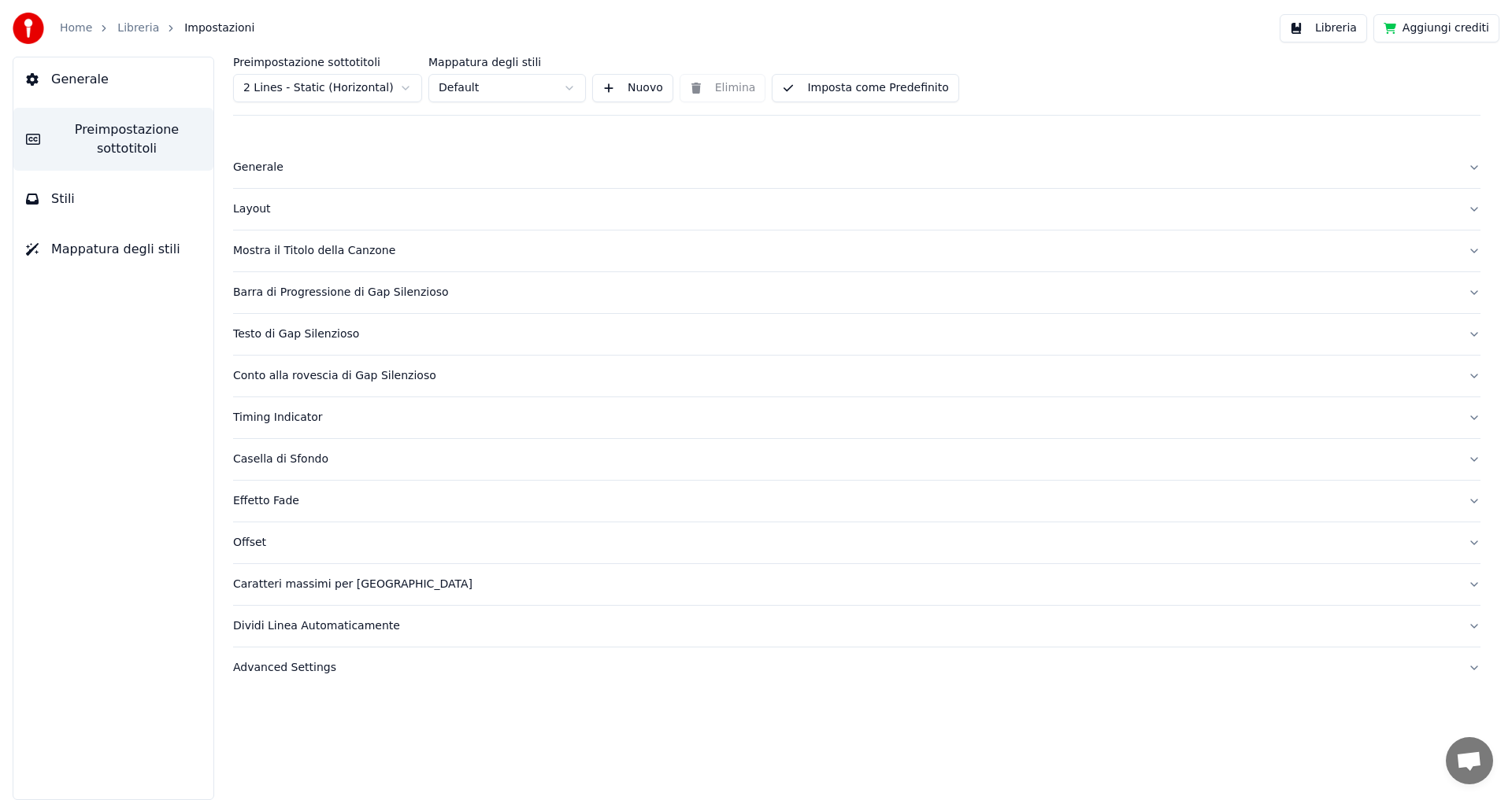
click at [94, 190] on button "Stili" at bounding box center [113, 199] width 200 height 44
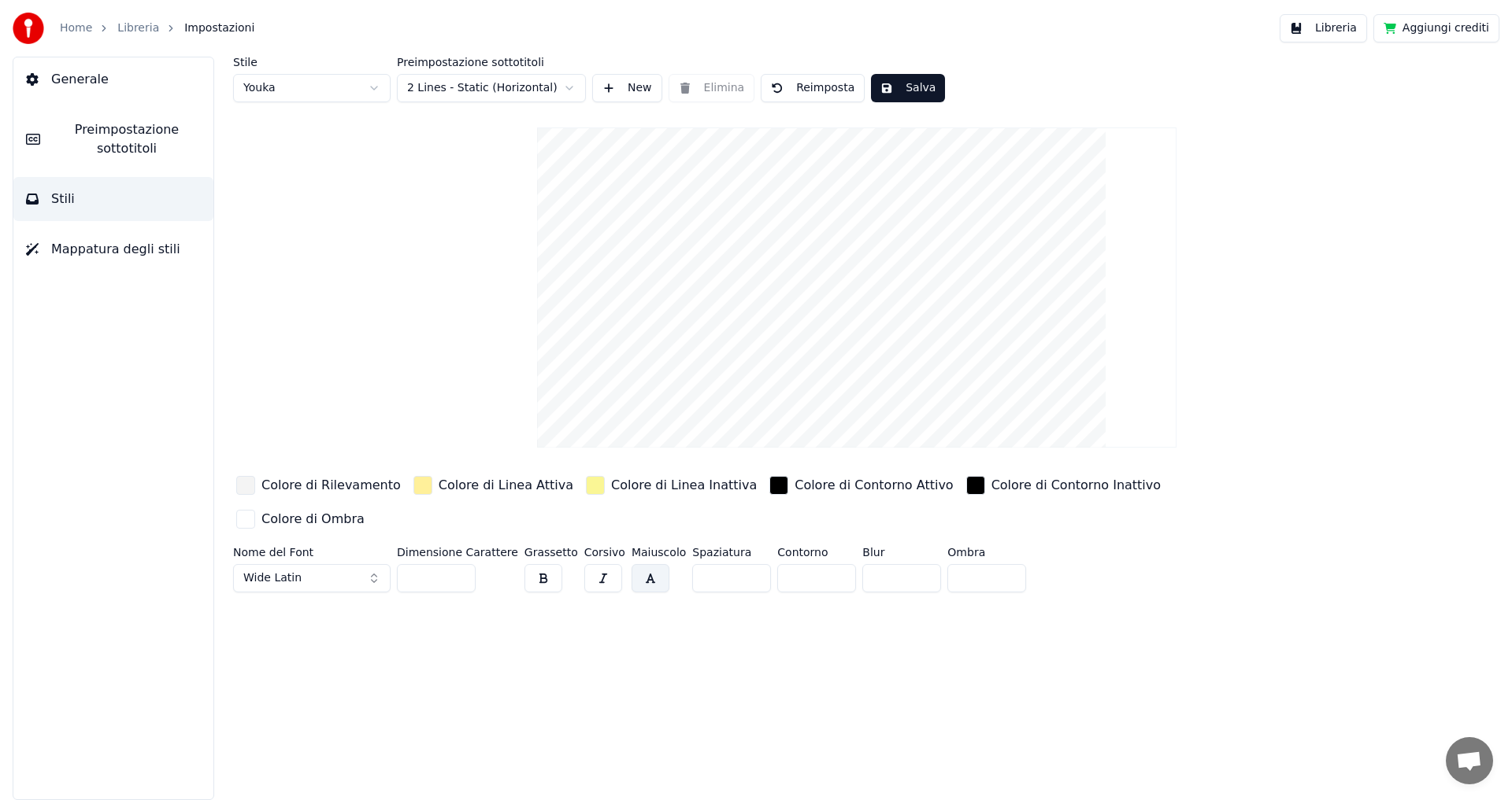
click at [892, 83] on button "Salva" at bounding box center [908, 88] width 74 height 28
click at [899, 92] on button "Salva" at bounding box center [908, 88] width 74 height 28
click at [440, 86] on html "Home Libreria Impostazioni Libreria Aggiungi crediti Generale Preimpostazione s…" at bounding box center [756, 400] width 1512 height 800
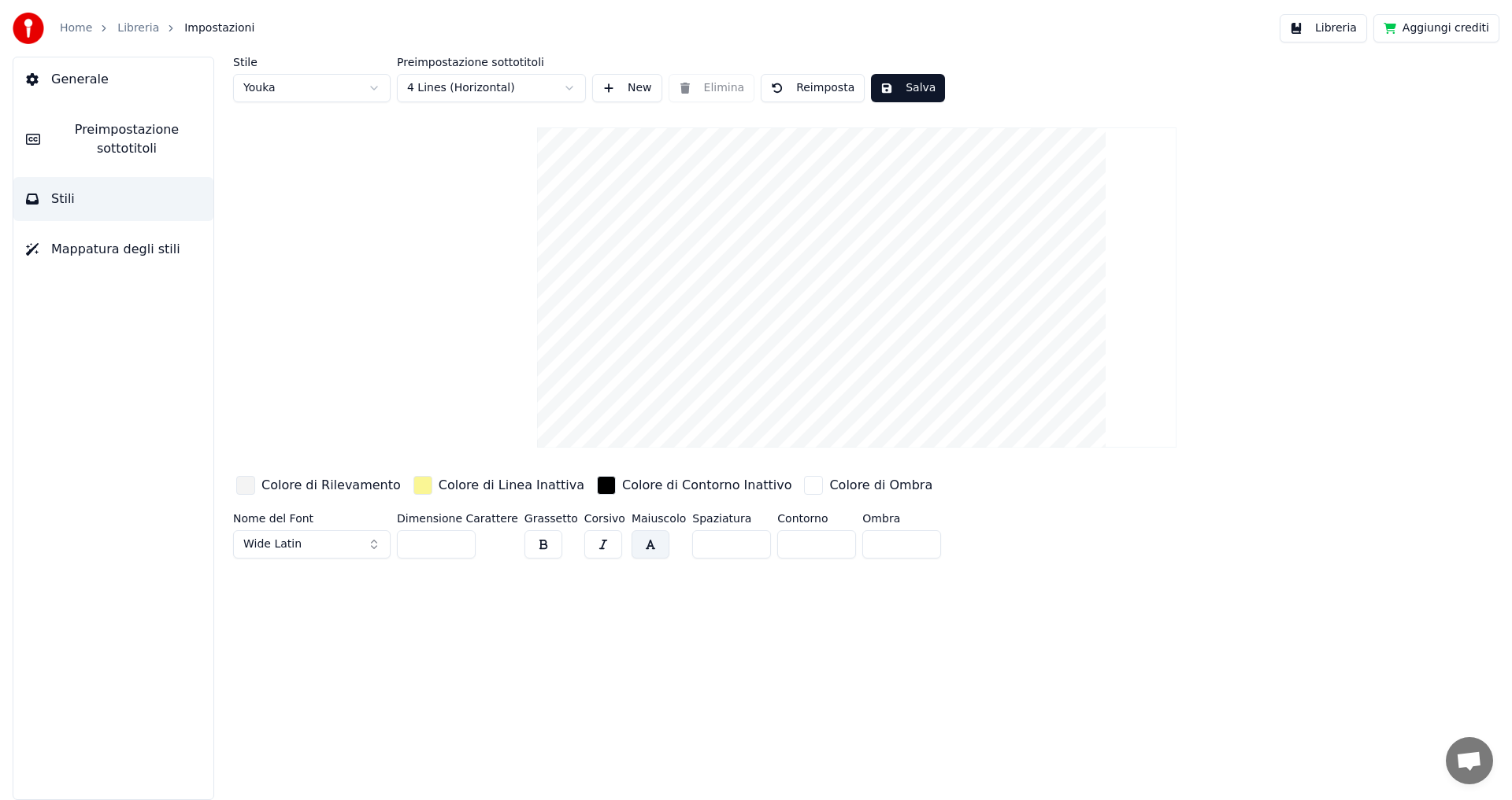
click at [883, 86] on button "Salva" at bounding box center [908, 88] width 74 height 28
click at [1309, 28] on button "Libreria" at bounding box center [1323, 28] width 87 height 28
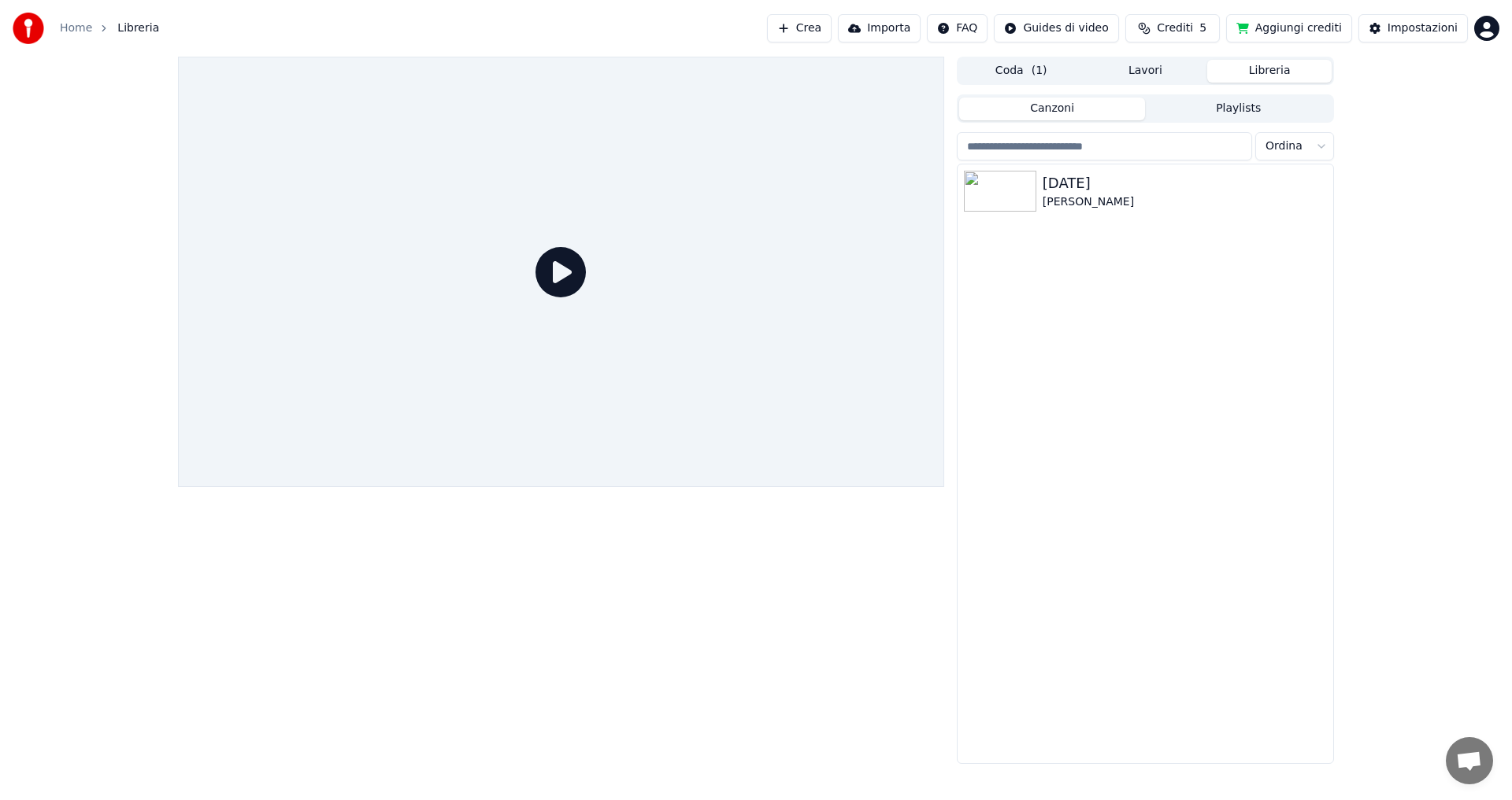
click at [592, 265] on div at bounding box center [561, 271] width 766 height 430
click at [1036, 204] on img at bounding box center [999, 191] width 72 height 40
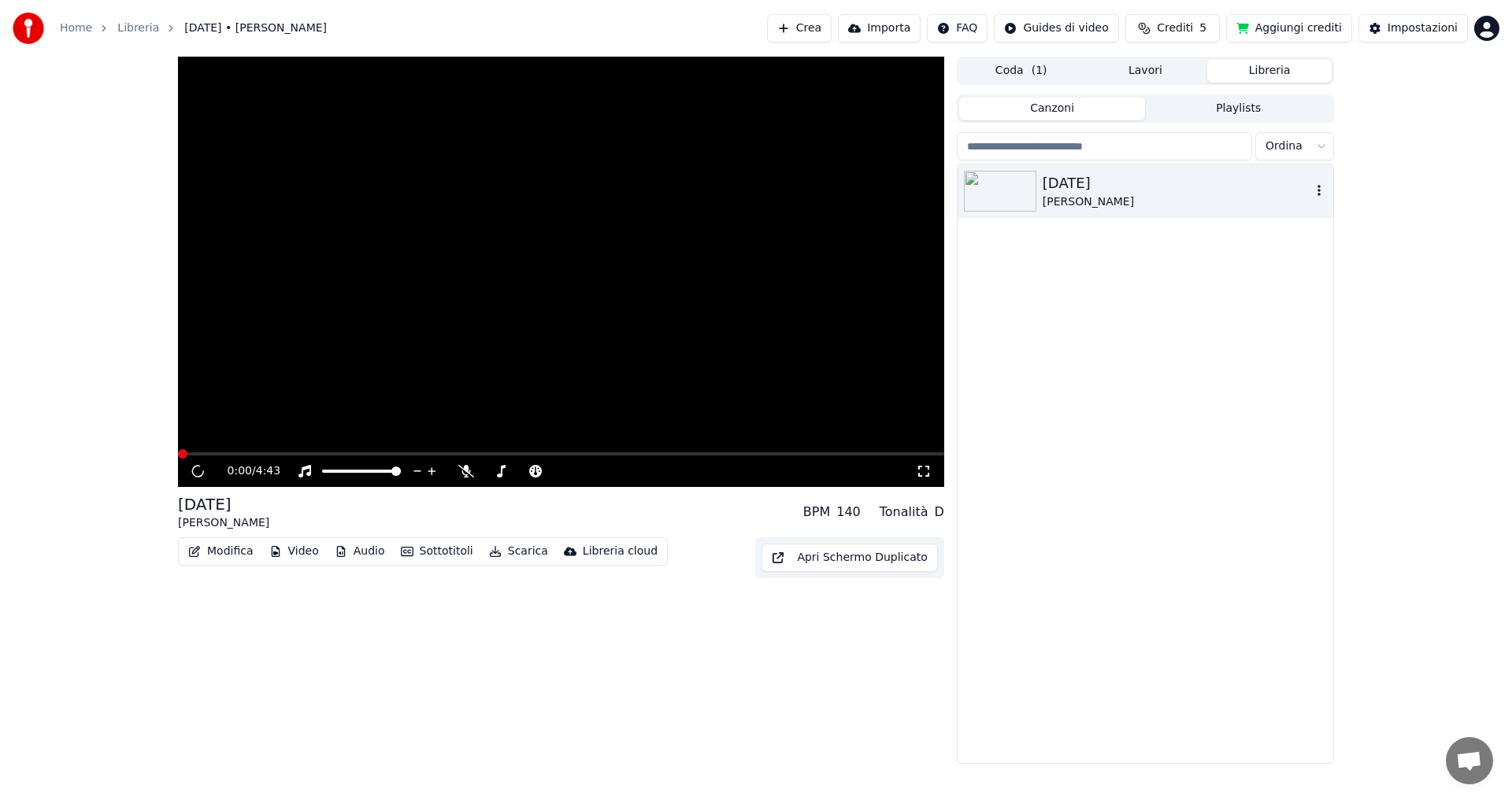
click at [1036, 204] on img at bounding box center [999, 191] width 72 height 40
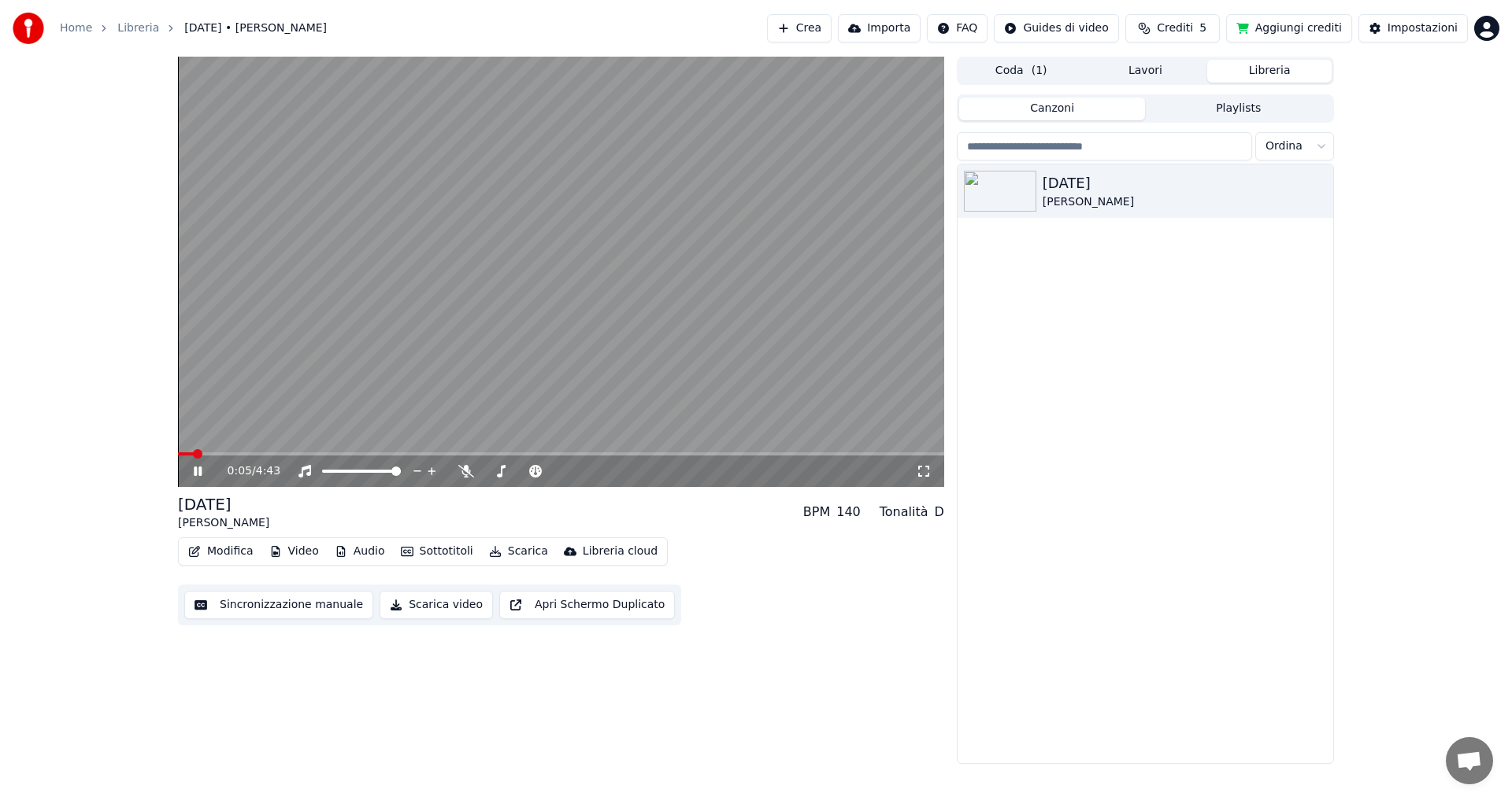
click at [412, 553] on button "Sottotitoli" at bounding box center [437, 551] width 85 height 22
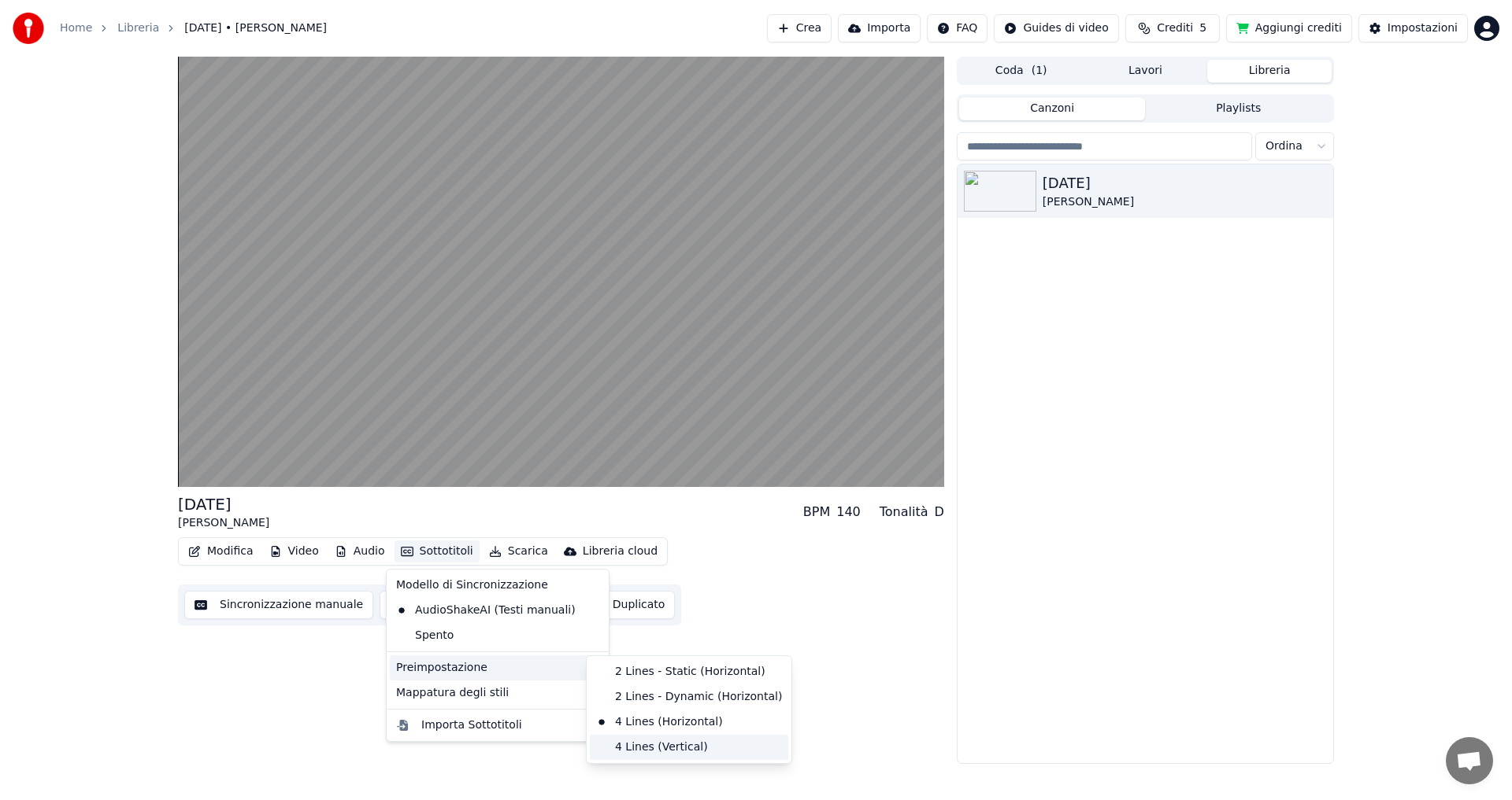
click at [631, 742] on div "4 Lines (Vertical)" at bounding box center [689, 747] width 198 height 26
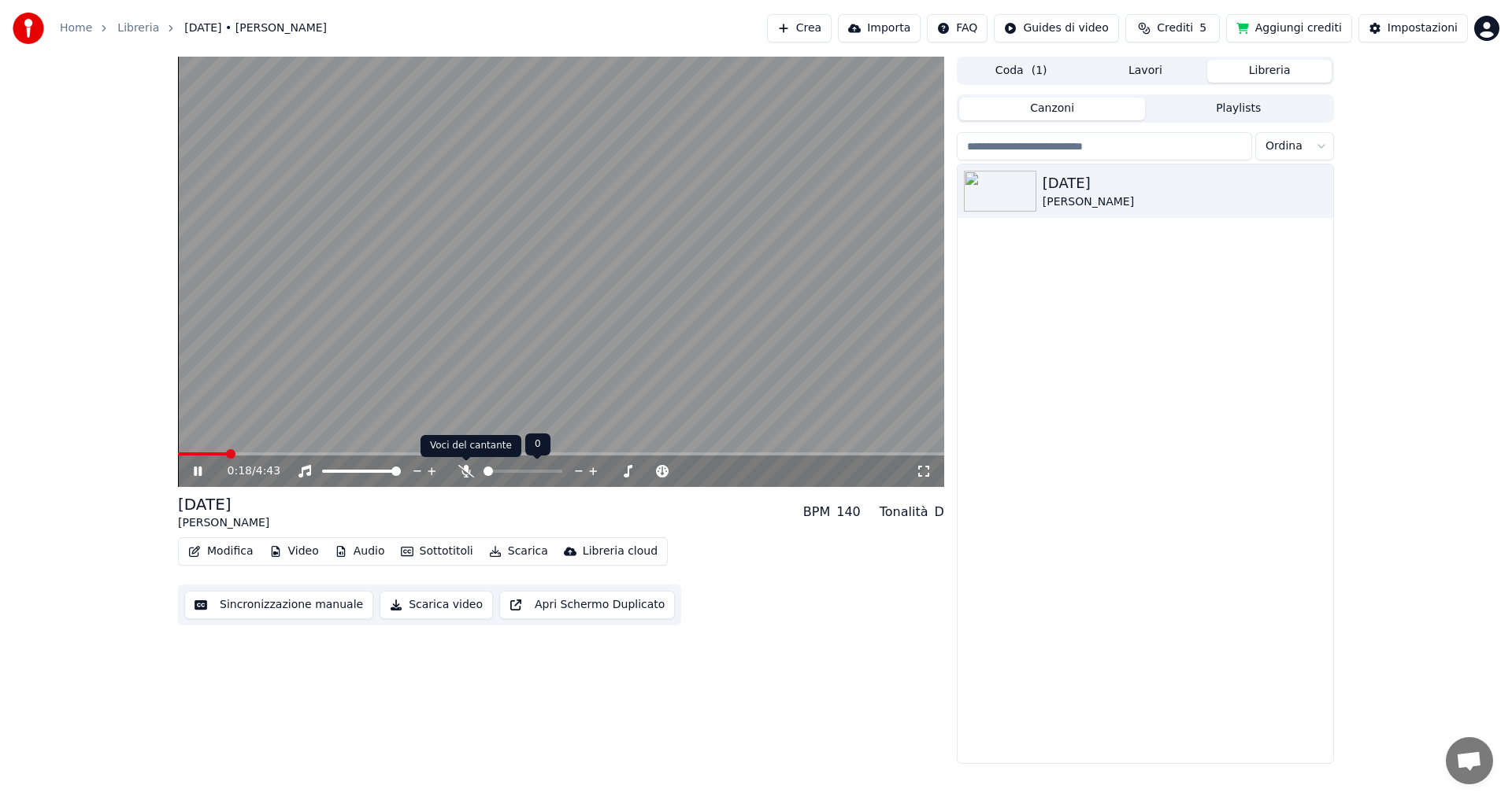
click at [466, 470] on icon at bounding box center [466, 471] width 16 height 12
click at [564, 606] on button "Apri Schermo Duplicato" at bounding box center [586, 605] width 175 height 28
click at [214, 553] on button "Modifica" at bounding box center [221, 551] width 78 height 22
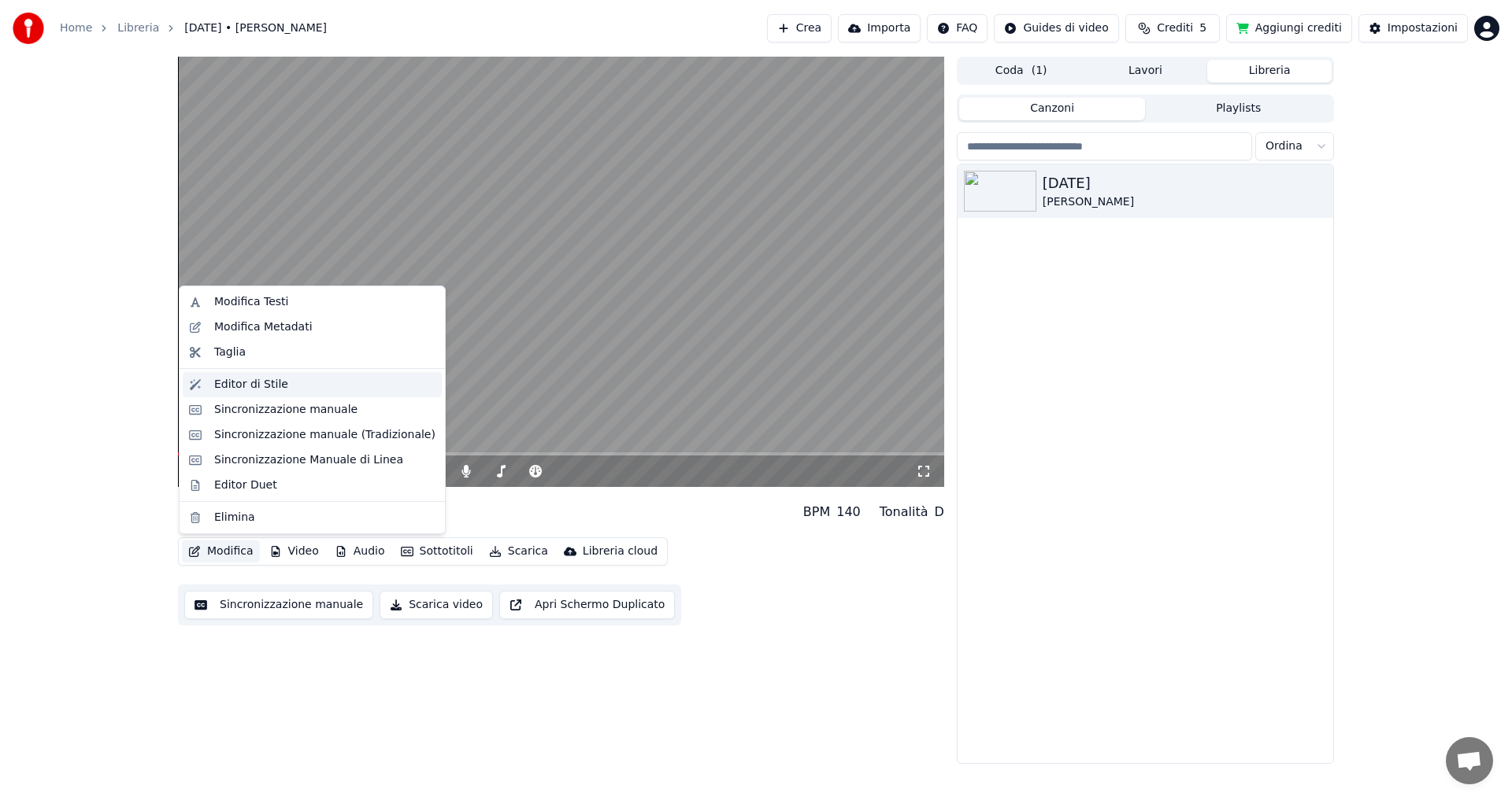
click at [243, 383] on div "Editor di Stile" at bounding box center [251, 385] width 74 height 16
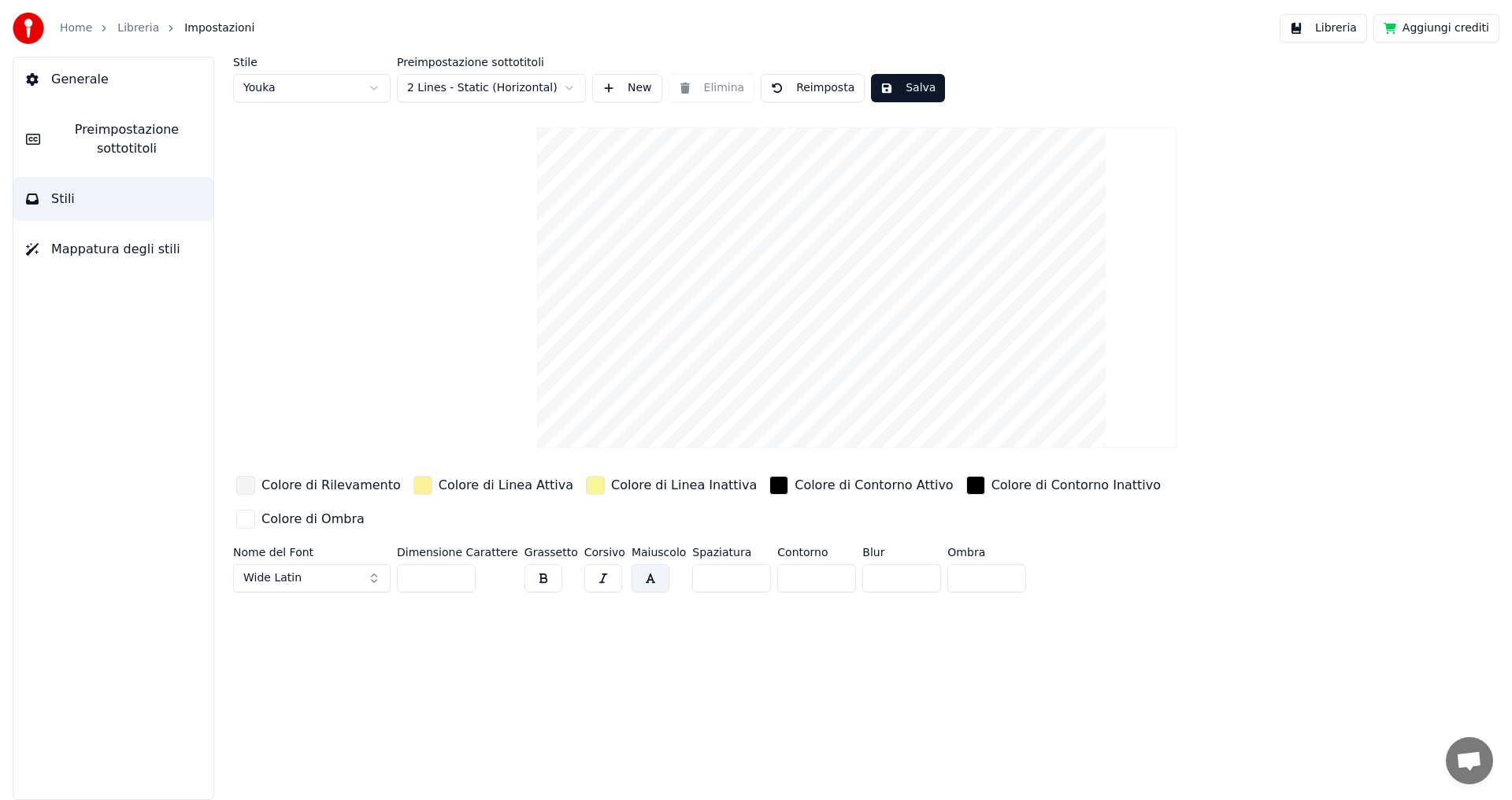
click at [458, 564] on input "***" at bounding box center [436, 578] width 78 height 28
click at [460, 564] on input "***" at bounding box center [436, 578] width 78 height 28
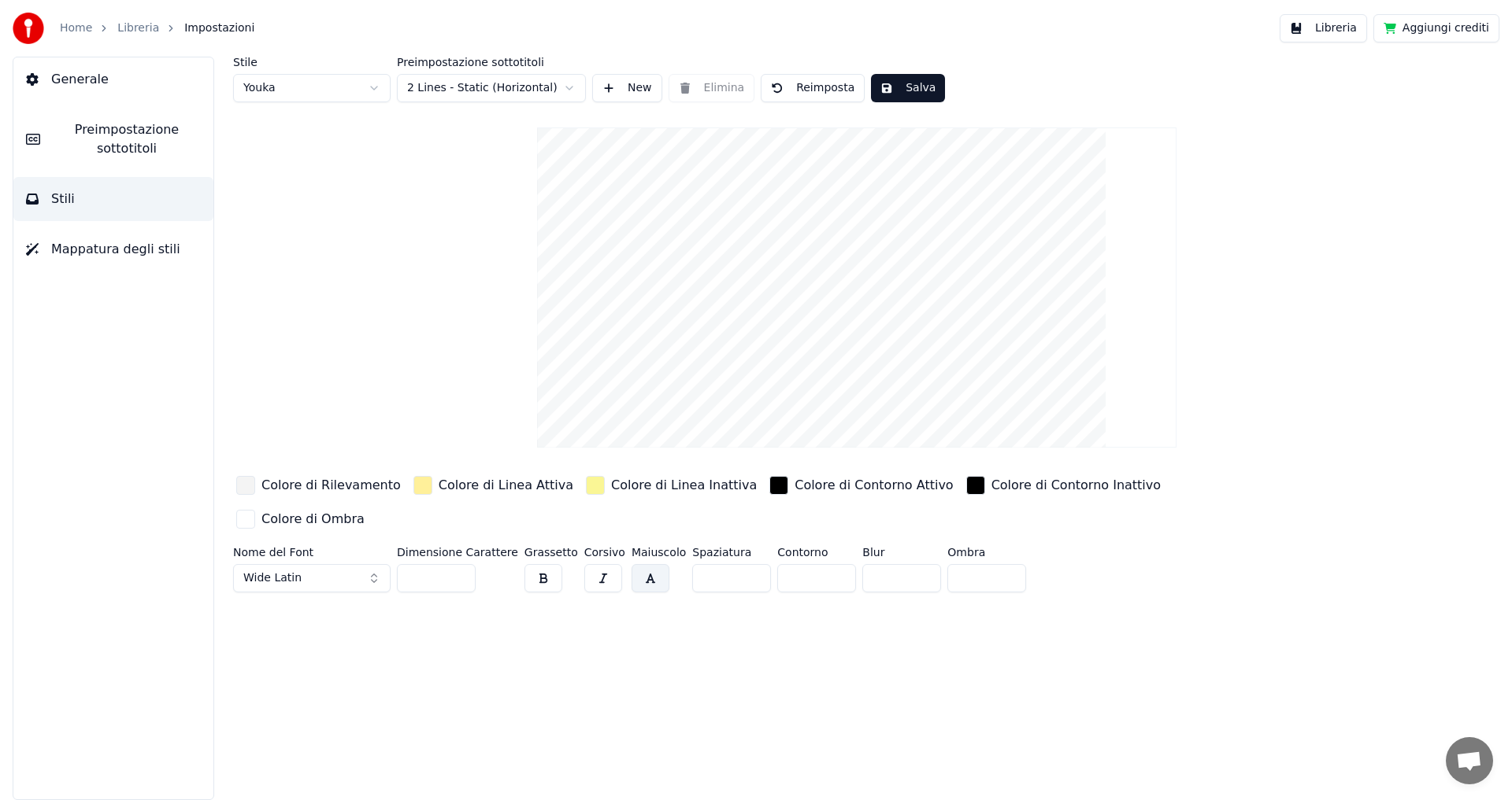
click at [458, 564] on input "***" at bounding box center [436, 578] width 78 height 28
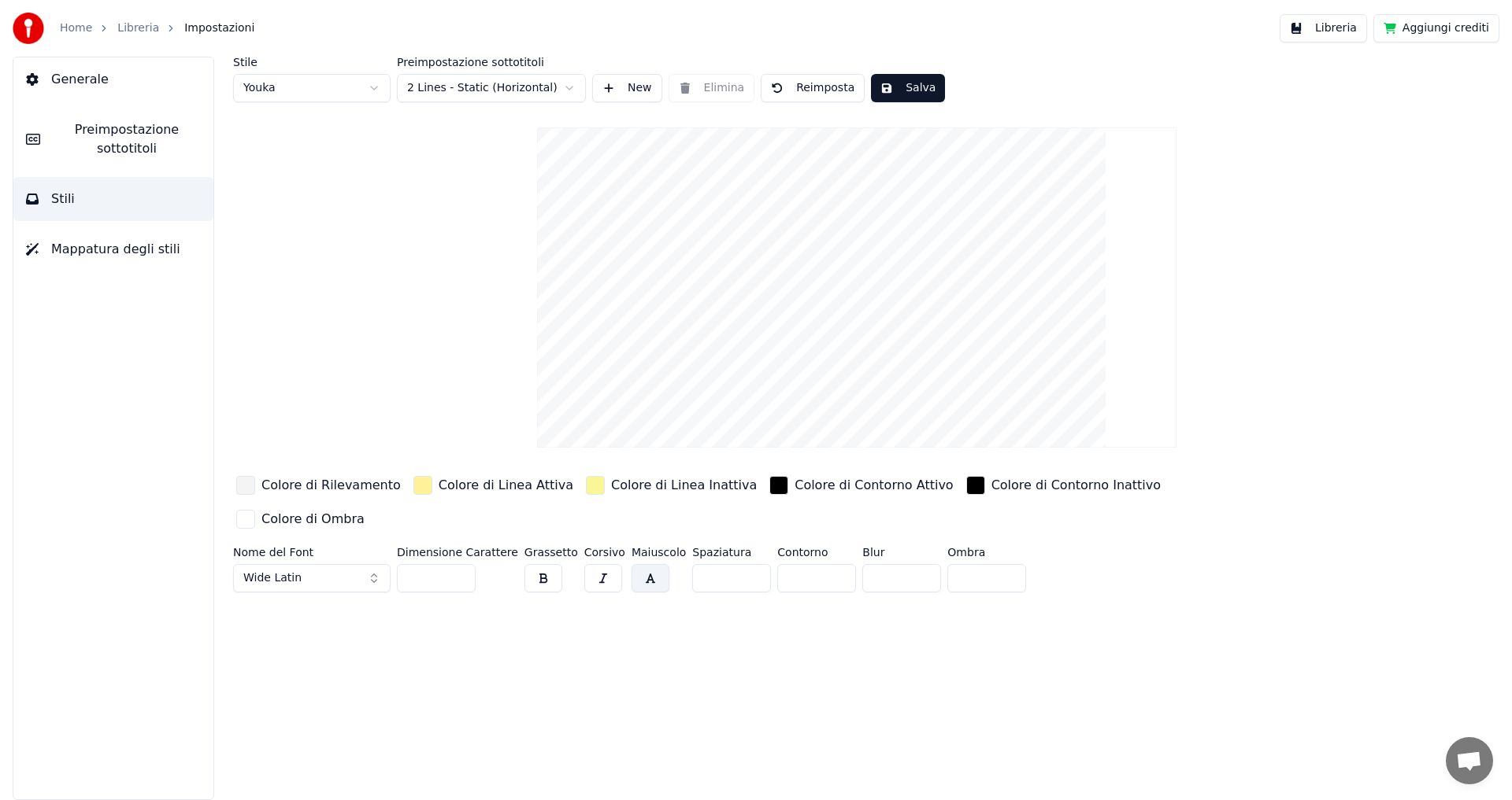
type input "***"
click at [461, 564] on input "***" at bounding box center [436, 578] width 78 height 28
drag, startPoint x: 625, startPoint y: 549, endPoint x: 612, endPoint y: 554, distance: 13.9
click at [631, 564] on button "button" at bounding box center [650, 578] width 38 height 28
click at [584, 564] on button "button" at bounding box center [602, 578] width 38 height 28
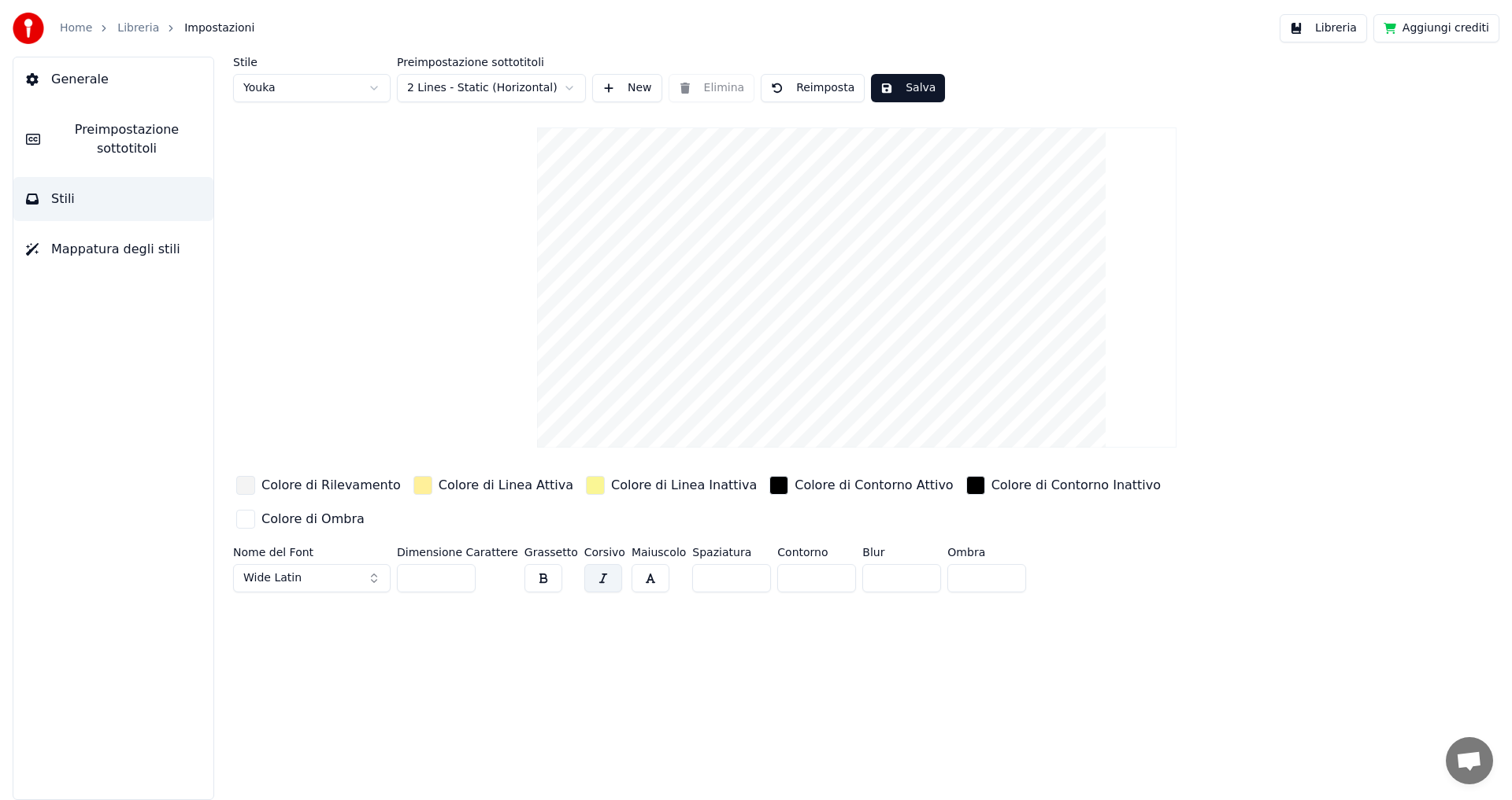
click at [248, 487] on div "button" at bounding box center [245, 485] width 18 height 18
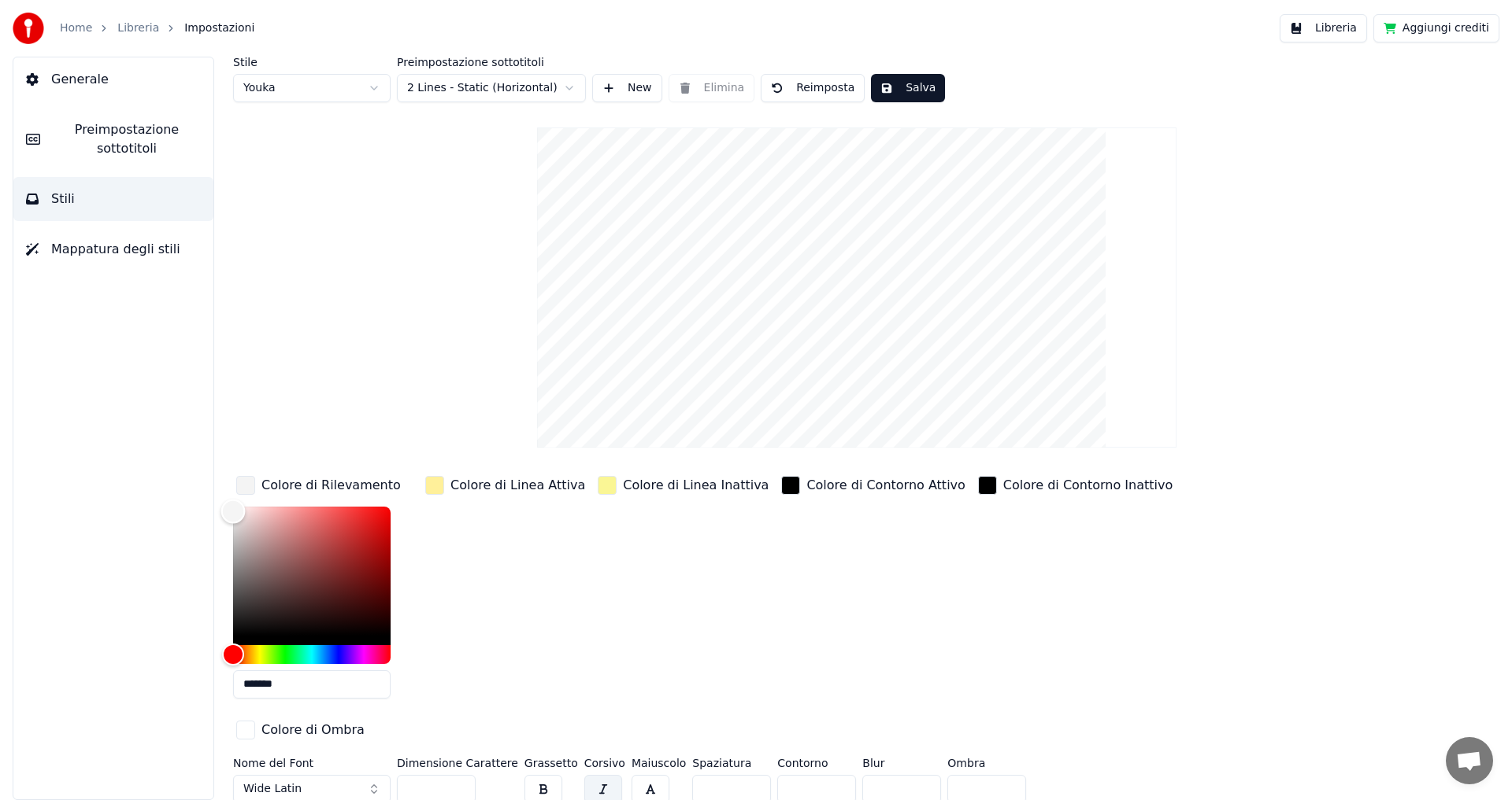
type input "*******"
drag, startPoint x: 232, startPoint y: 513, endPoint x: 231, endPoint y: 475, distance: 38.0
click at [231, 477] on div "Stile Youka Preimpostazione sottotitoli 2 Lines - Static (Horizontal) New Elimi…" at bounding box center [857, 428] width 1310 height 744
click at [453, 486] on div "Colore di Linea Attiva" at bounding box center [517, 485] width 135 height 18
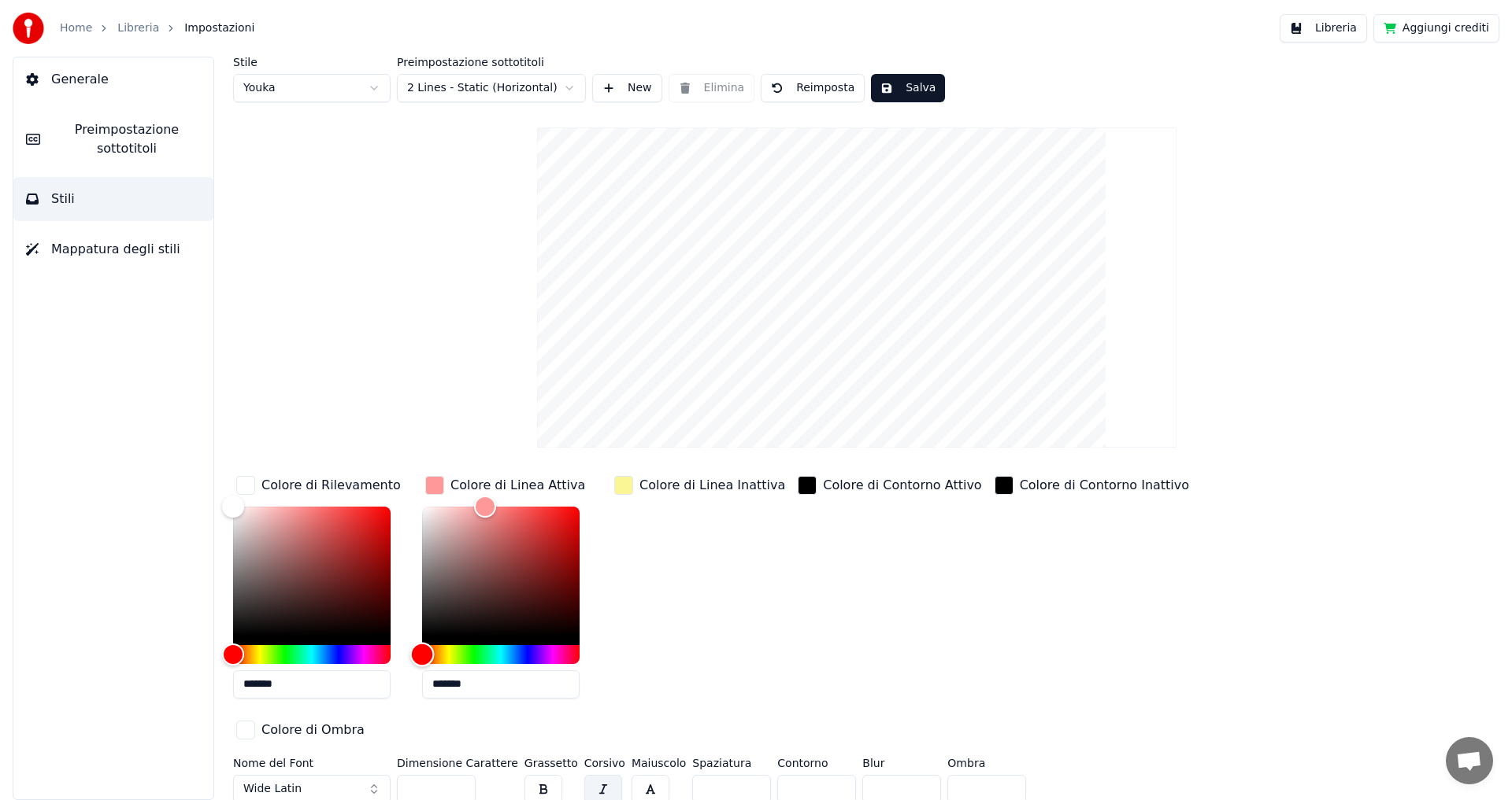
drag, startPoint x: 442, startPoint y: 654, endPoint x: 420, endPoint y: 652, distance: 22.1
click at [420, 652] on div "Hue" at bounding box center [423, 655] width 25 height 25
drag, startPoint x: 418, startPoint y: 655, endPoint x: 426, endPoint y: 637, distance: 19.7
click at [426, 639] on div at bounding box center [500, 585] width 158 height 158
type input "*******"
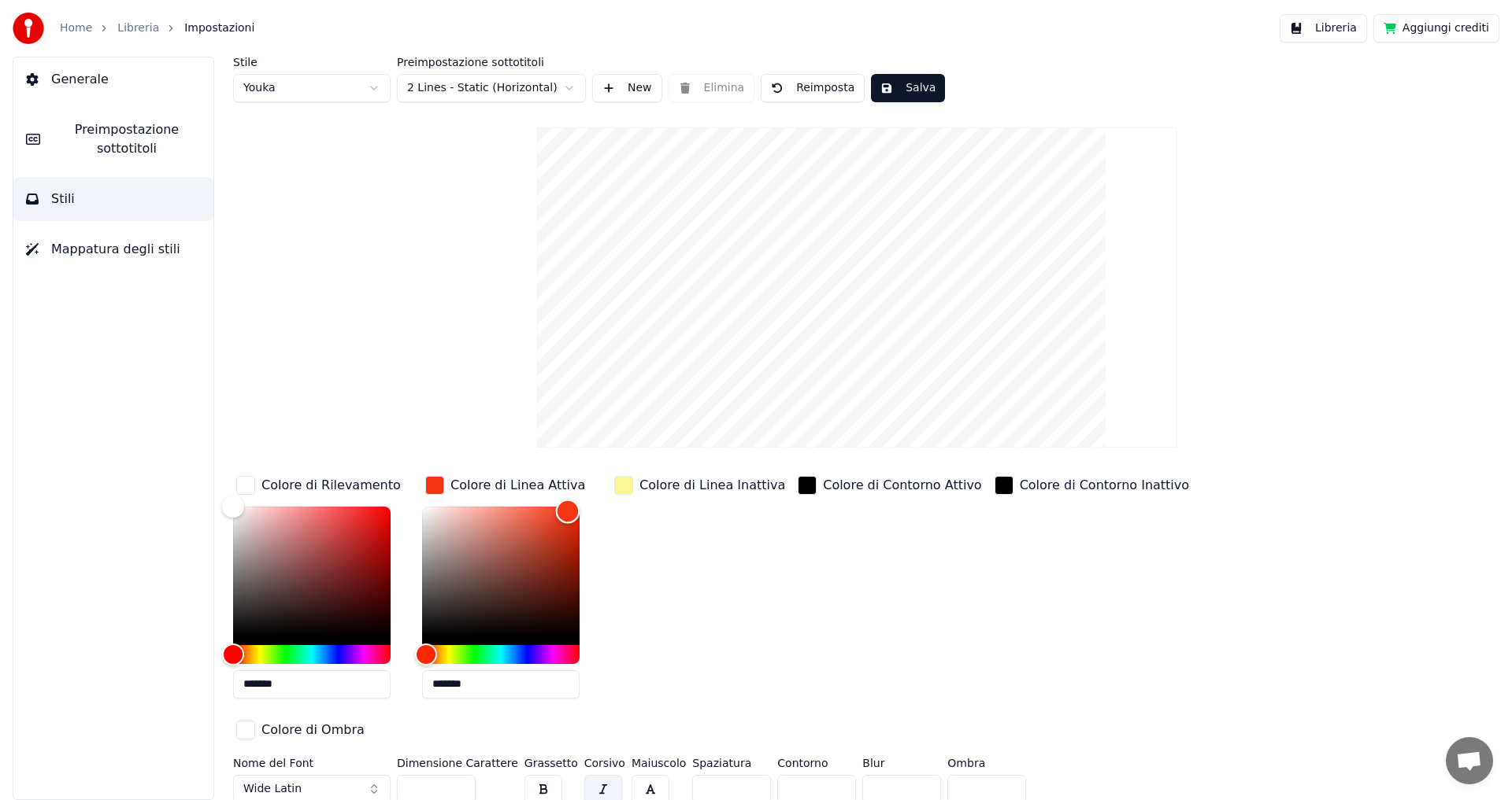
drag, startPoint x: 486, startPoint y: 511, endPoint x: 570, endPoint y: 510, distance: 84.0
click at [570, 510] on div "Color" at bounding box center [568, 512] width 25 height 25
click at [660, 488] on div "Colore di Linea Inattiva" at bounding box center [712, 485] width 145 height 18
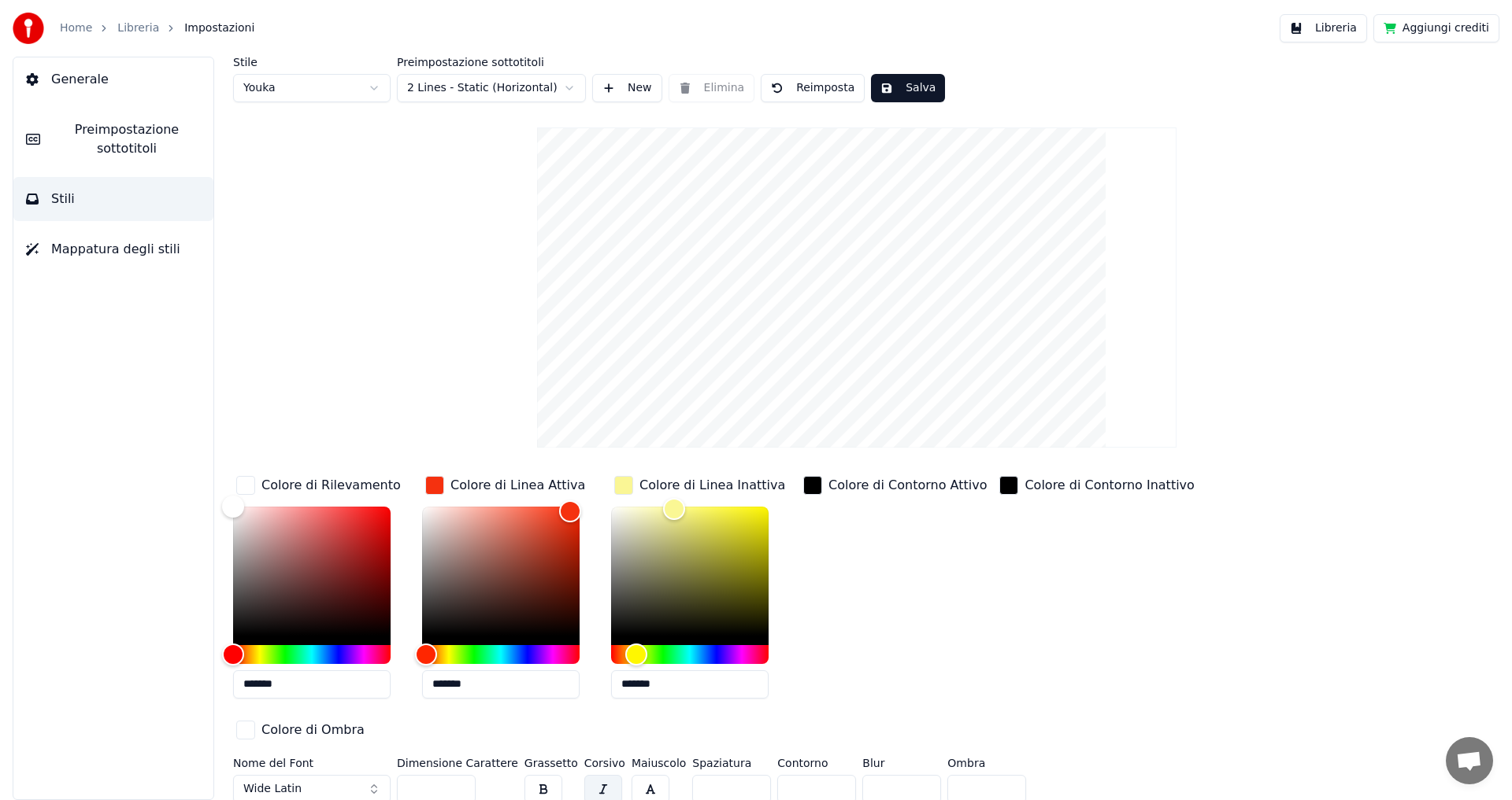
click at [525, 490] on div "Colore di Linea Attiva" at bounding box center [517, 485] width 135 height 18
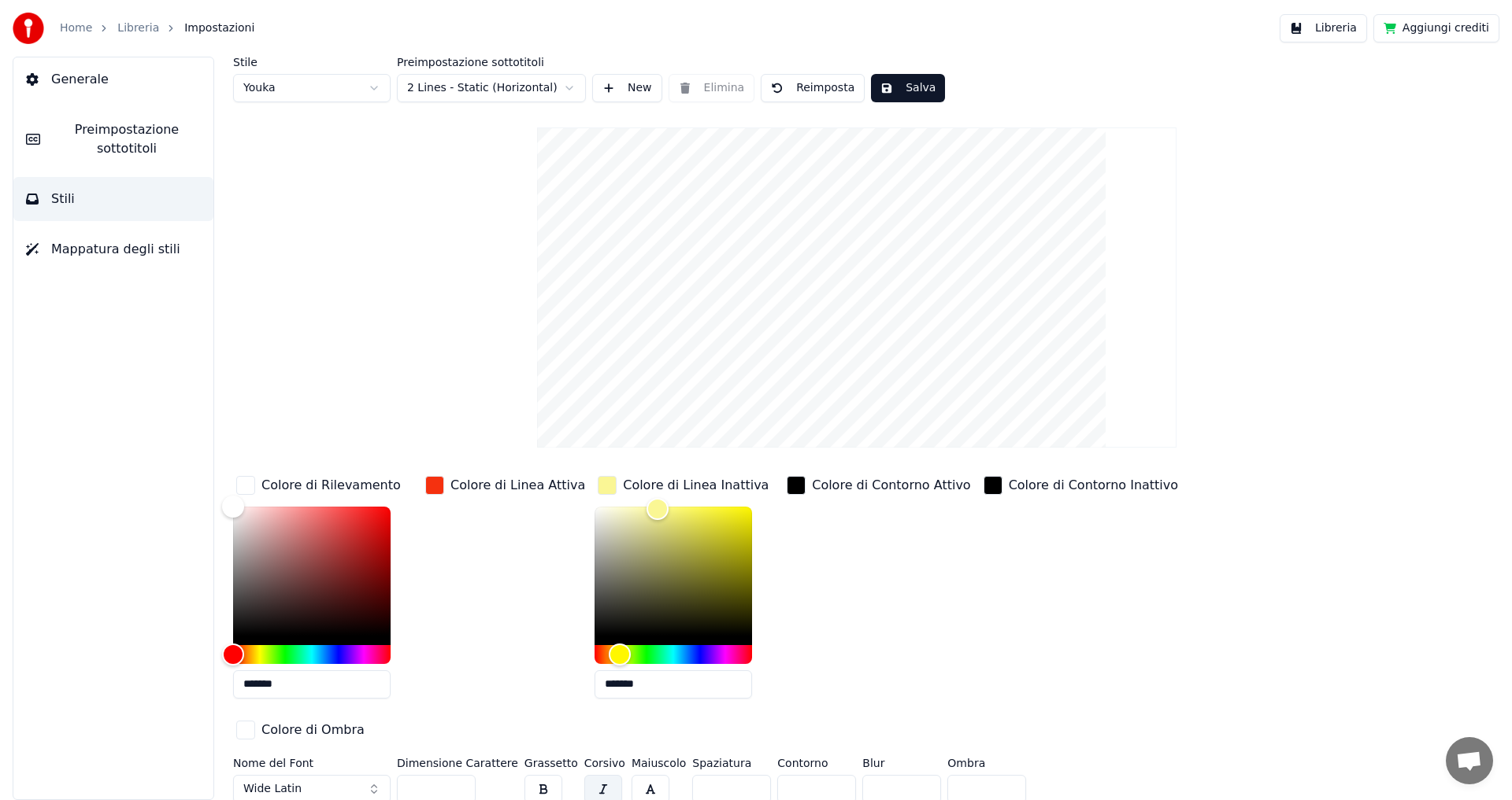
click at [519, 486] on div "Colore di Linea Attiva" at bounding box center [517, 485] width 135 height 18
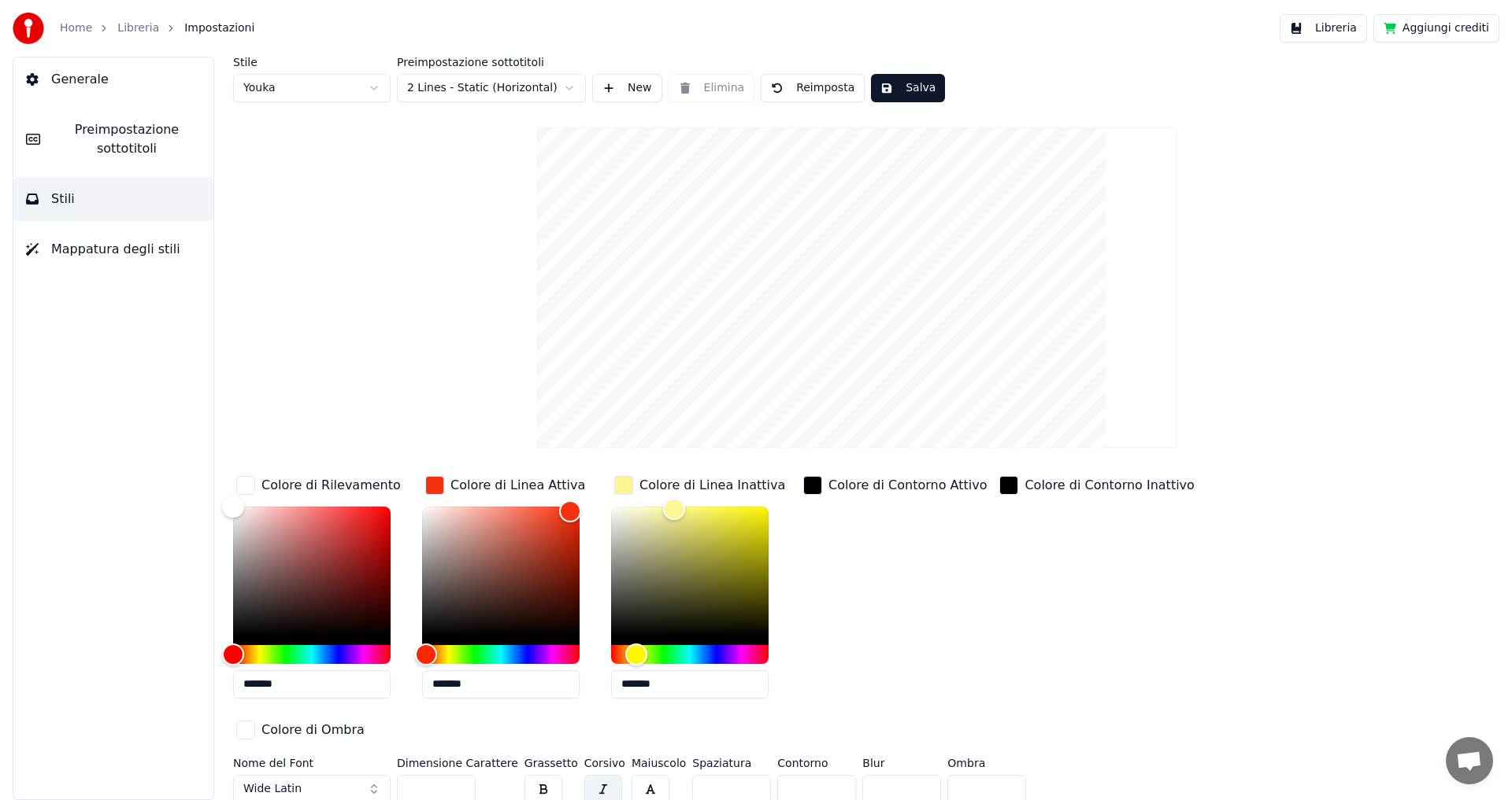
click at [466, 488] on div "Colore di Linea Attiva" at bounding box center [517, 485] width 135 height 18
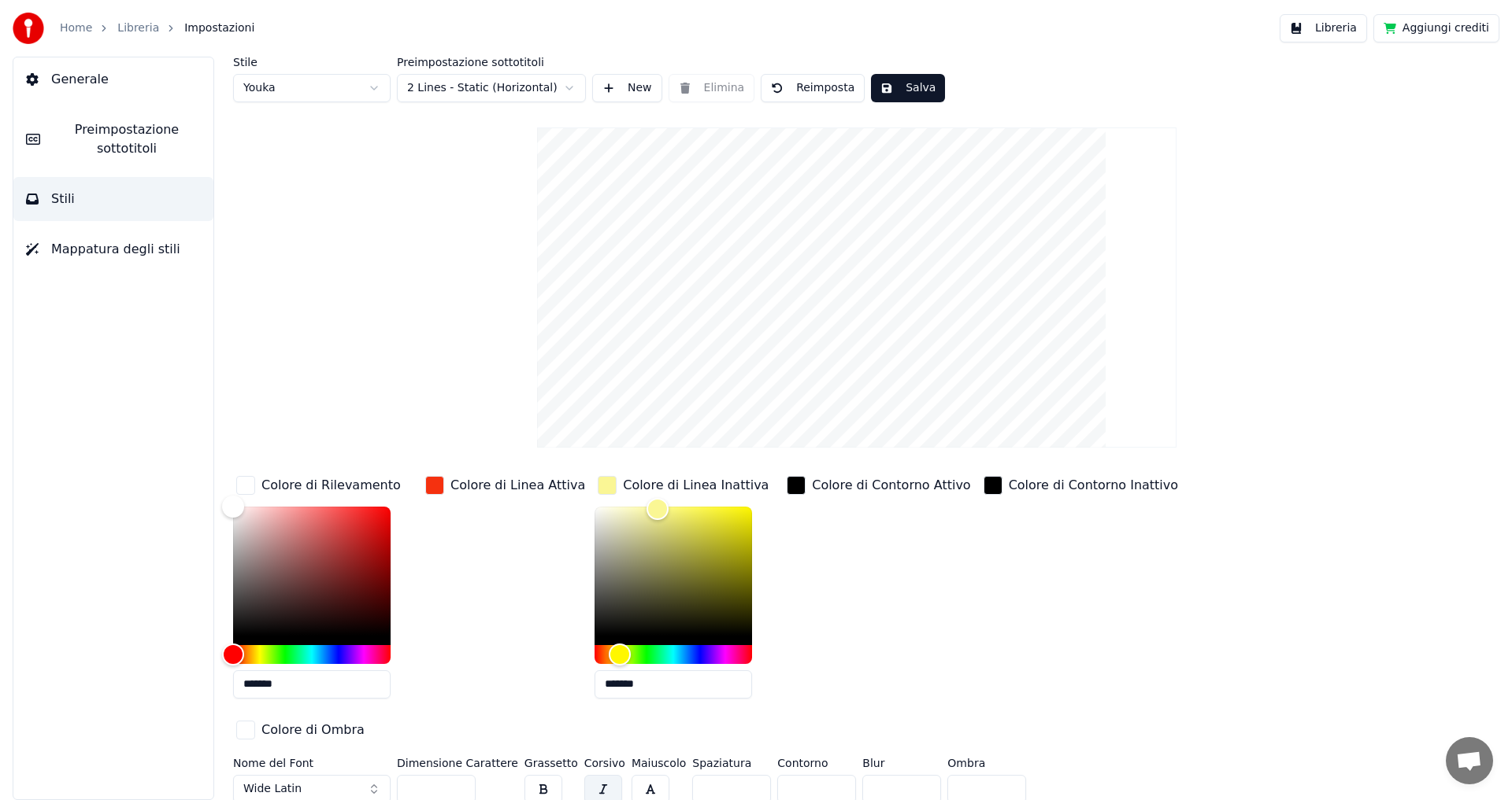
click at [822, 487] on div "Colore di Contorno Attivo" at bounding box center [891, 485] width 159 height 18
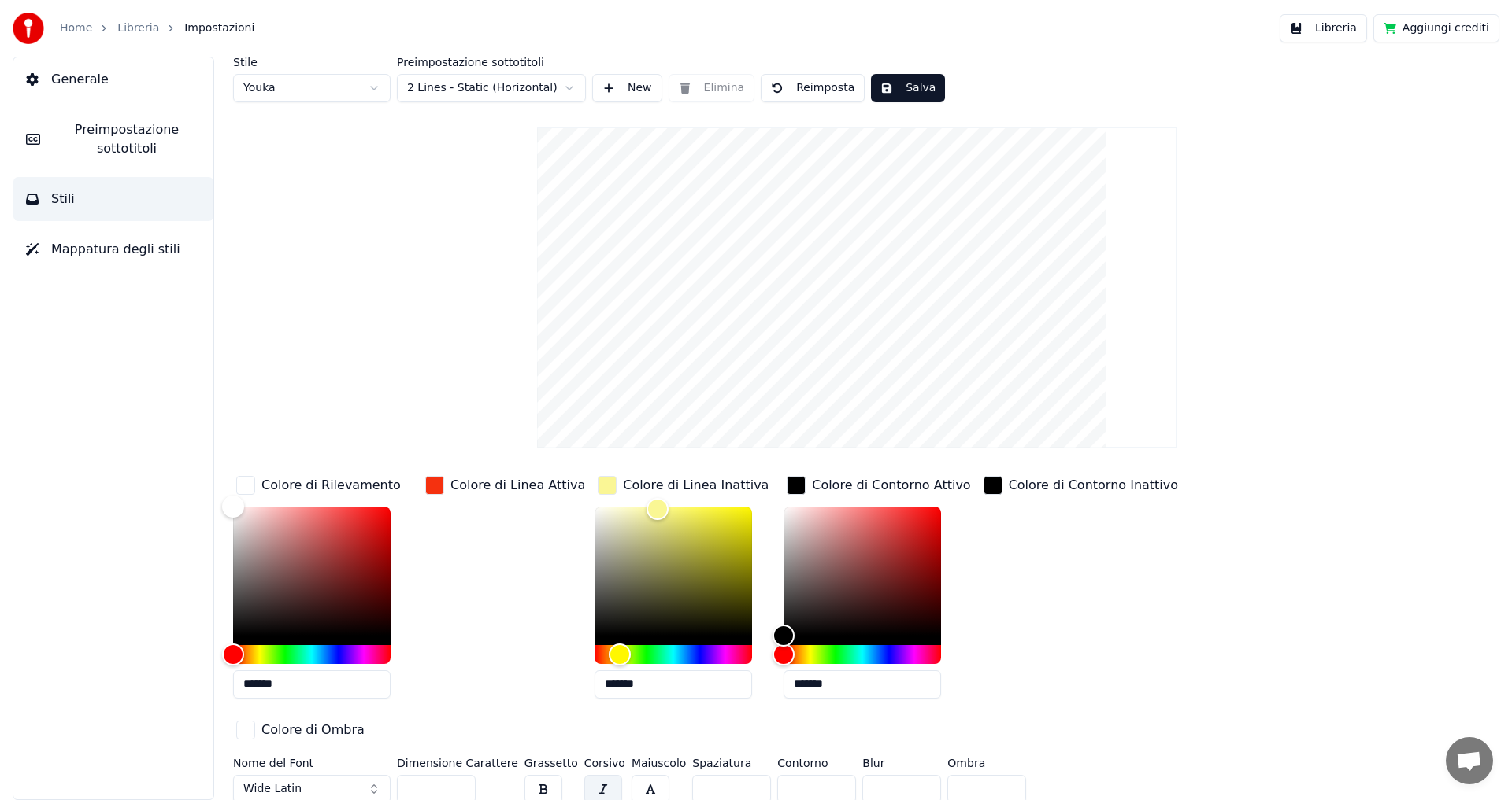
click at [645, 486] on div "Colore di Linea Inattiva" at bounding box center [695, 485] width 145 height 18
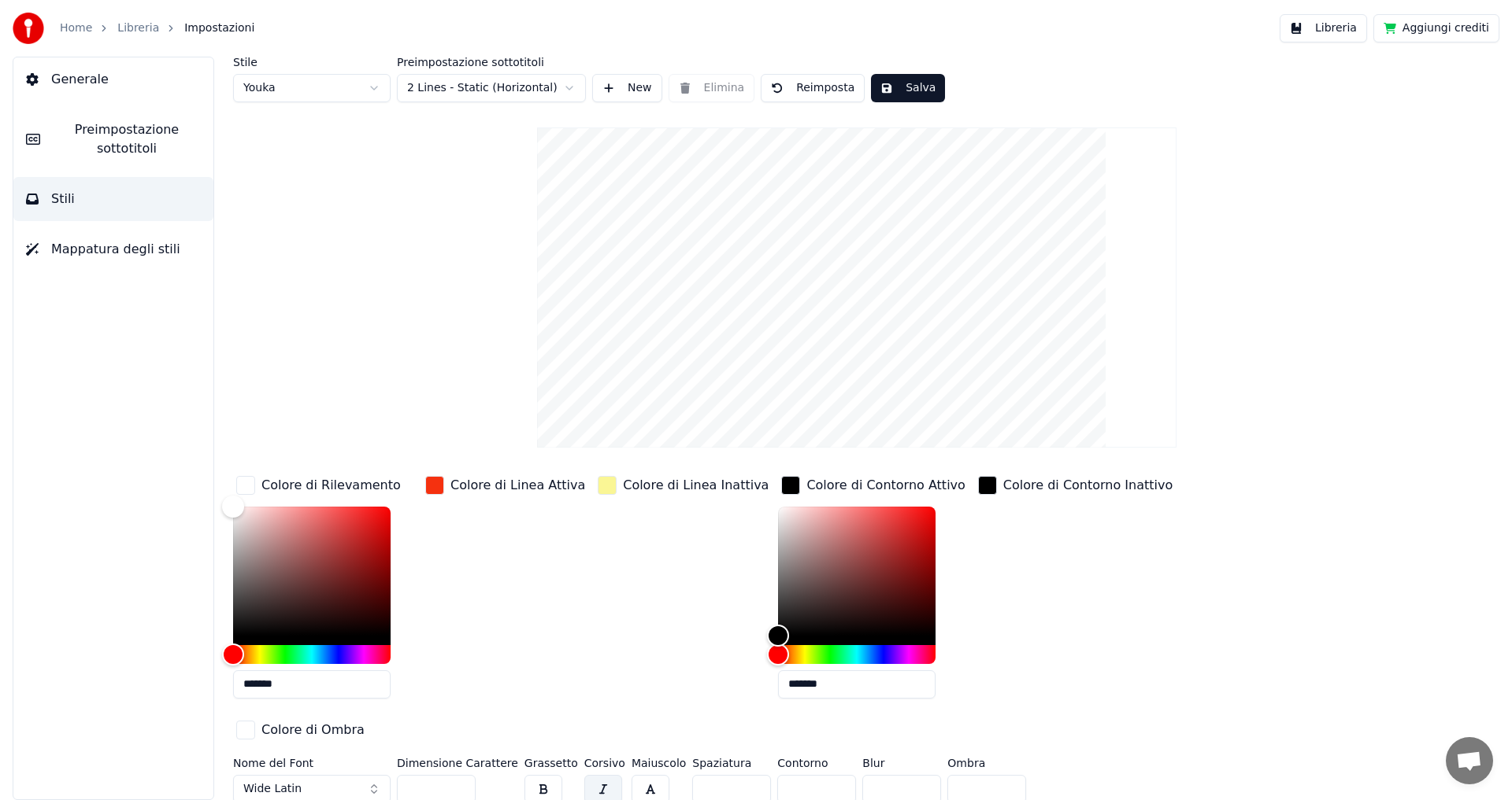
click at [1003, 488] on div "Colore di Contorno Inattivo" at bounding box center [1088, 485] width 169 height 18
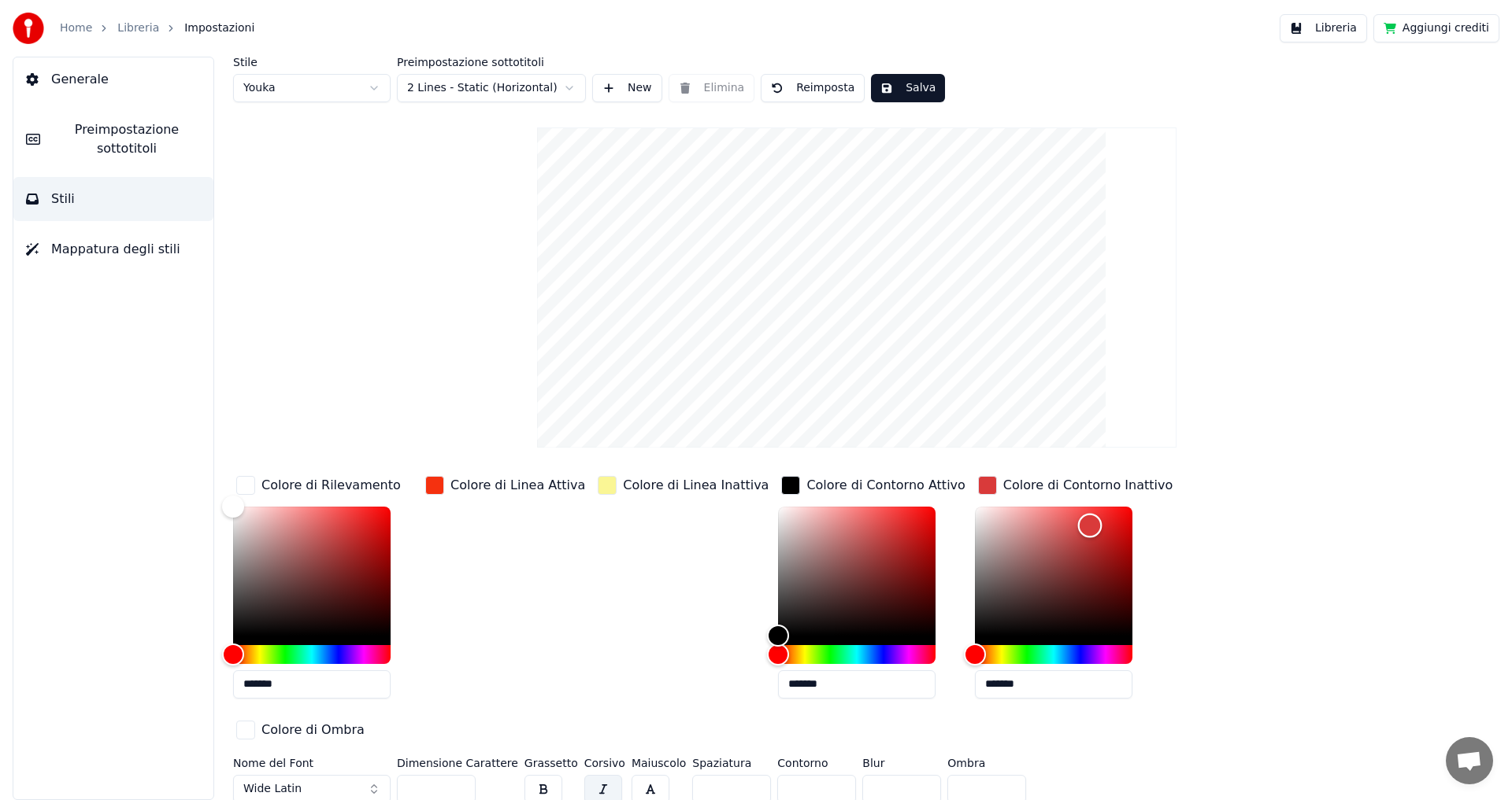
drag, startPoint x: 933, startPoint y: 635, endPoint x: 1058, endPoint y: 510, distance: 176.8
click at [1078, 514] on div "Color" at bounding box center [1090, 526] width 25 height 25
type input "*******"
click at [1003, 487] on div "Colore di Contorno Inattivo" at bounding box center [1088, 485] width 169 height 18
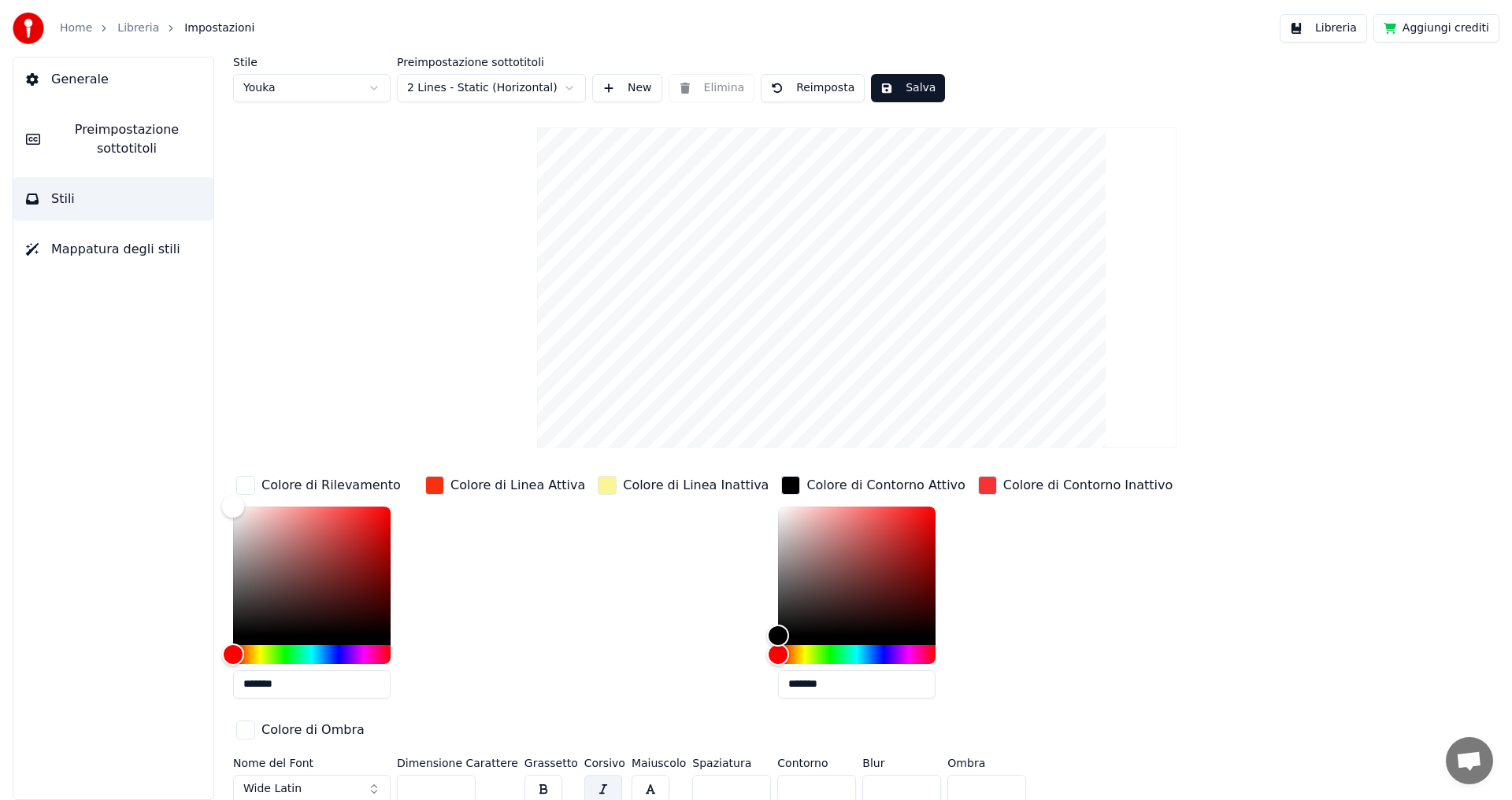
click at [1003, 485] on div "Colore di Contorno Inattivo" at bounding box center [1088, 485] width 169 height 18
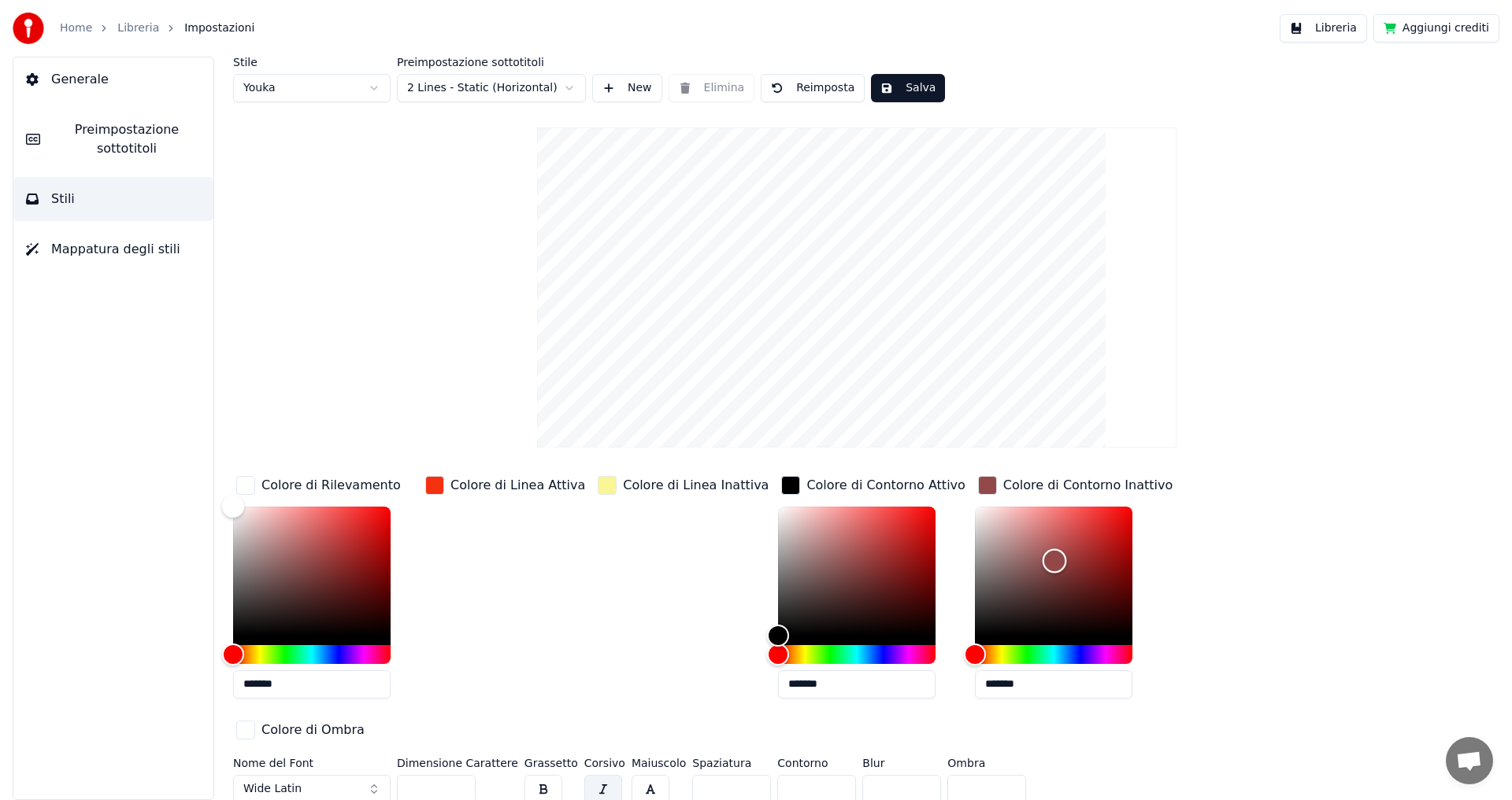
type input "*******"
drag, startPoint x: 1058, startPoint y: 503, endPoint x: 928, endPoint y: 652, distance: 197.7
click at [975, 652] on div at bounding box center [1053, 585] width 158 height 158
click at [977, 482] on div "button" at bounding box center [986, 485] width 18 height 18
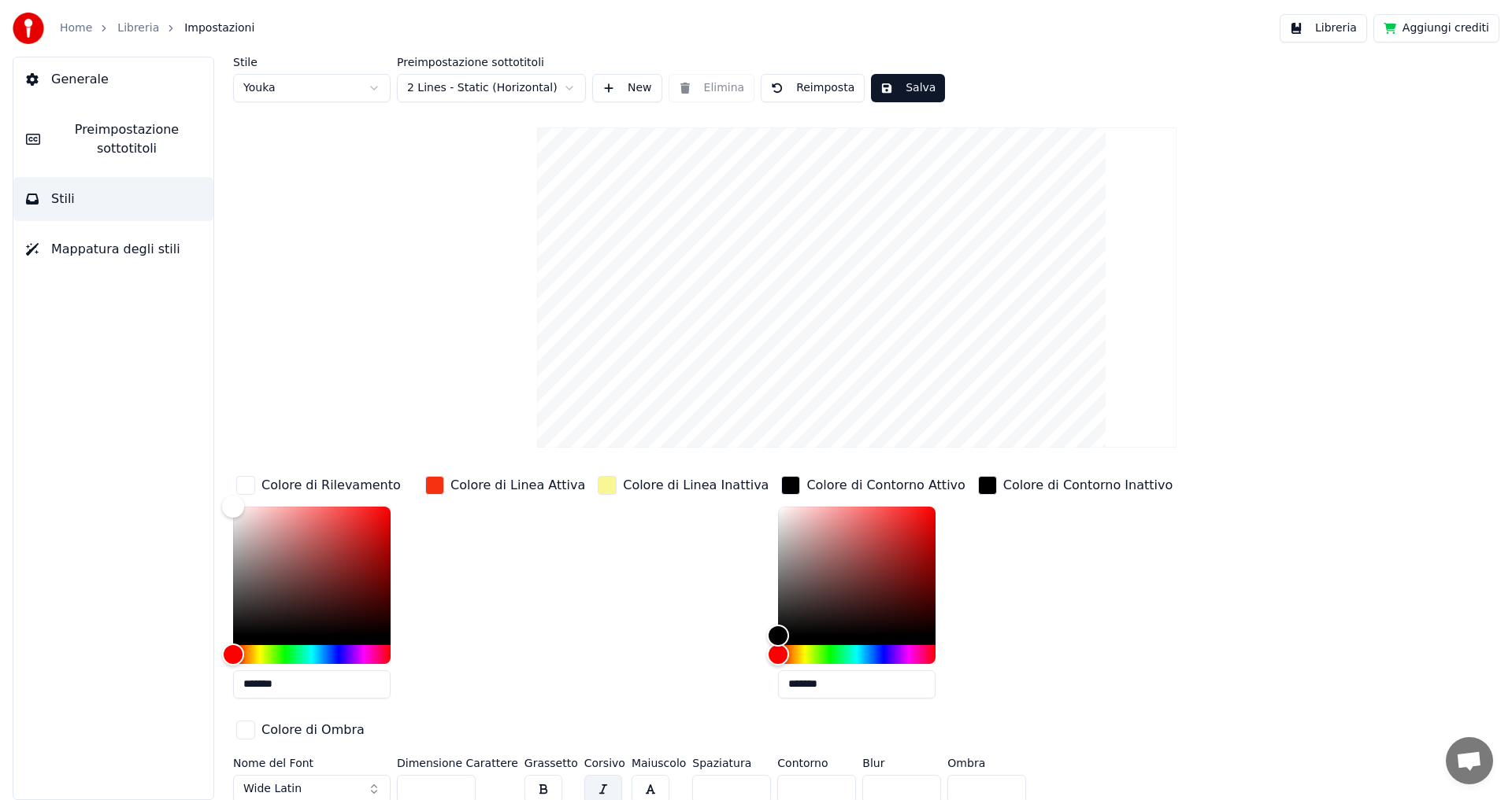
click at [433, 481] on div "button" at bounding box center [434, 485] width 18 height 18
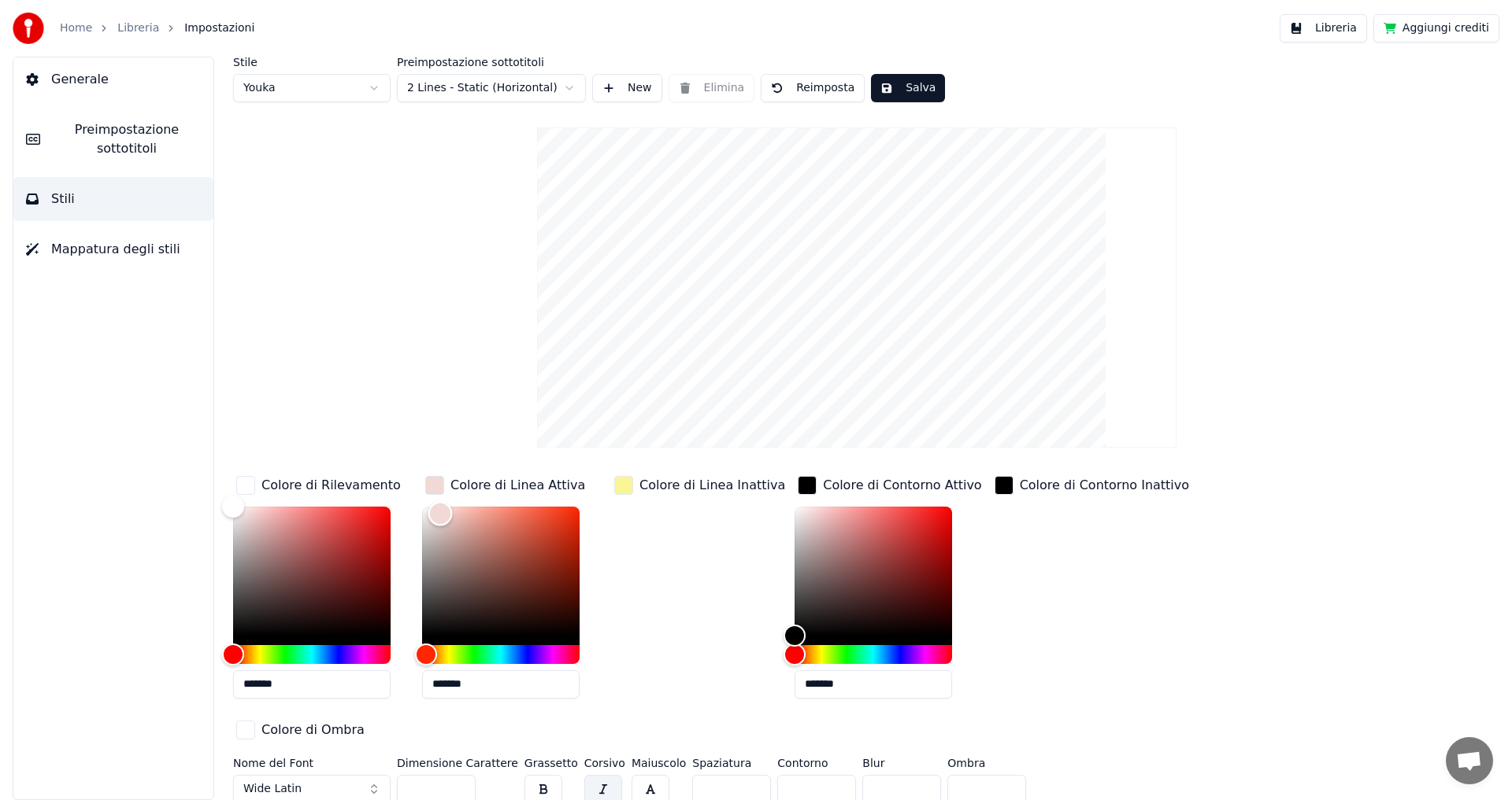
type input "*******"
drag, startPoint x: 569, startPoint y: 507, endPoint x: 387, endPoint y: 508, distance: 182.0
click at [387, 508] on div "Colore di Rilevamento ******* Colore di Linea Attiva ******* Colore di Linea In…" at bounding box center [763, 608] width 1058 height 272
type input "*******"
drag, startPoint x: 236, startPoint y: 501, endPoint x: 388, endPoint y: 508, distance: 152.2
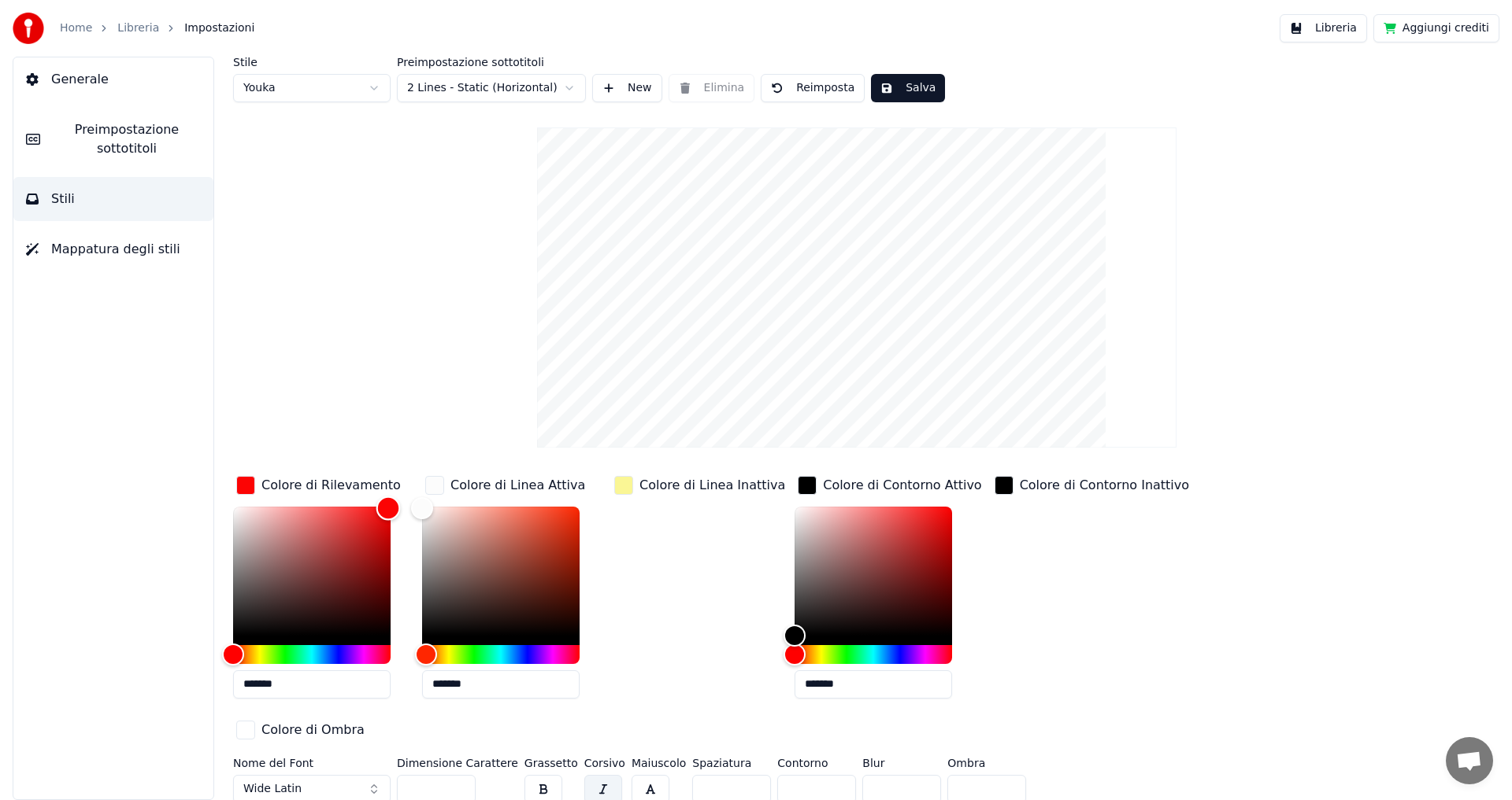
click at [388, 508] on div "Color" at bounding box center [388, 509] width 25 height 25
click at [893, 90] on button "Salva" at bounding box center [908, 88] width 74 height 28
click at [1349, 32] on button "Libreria" at bounding box center [1323, 28] width 87 height 28
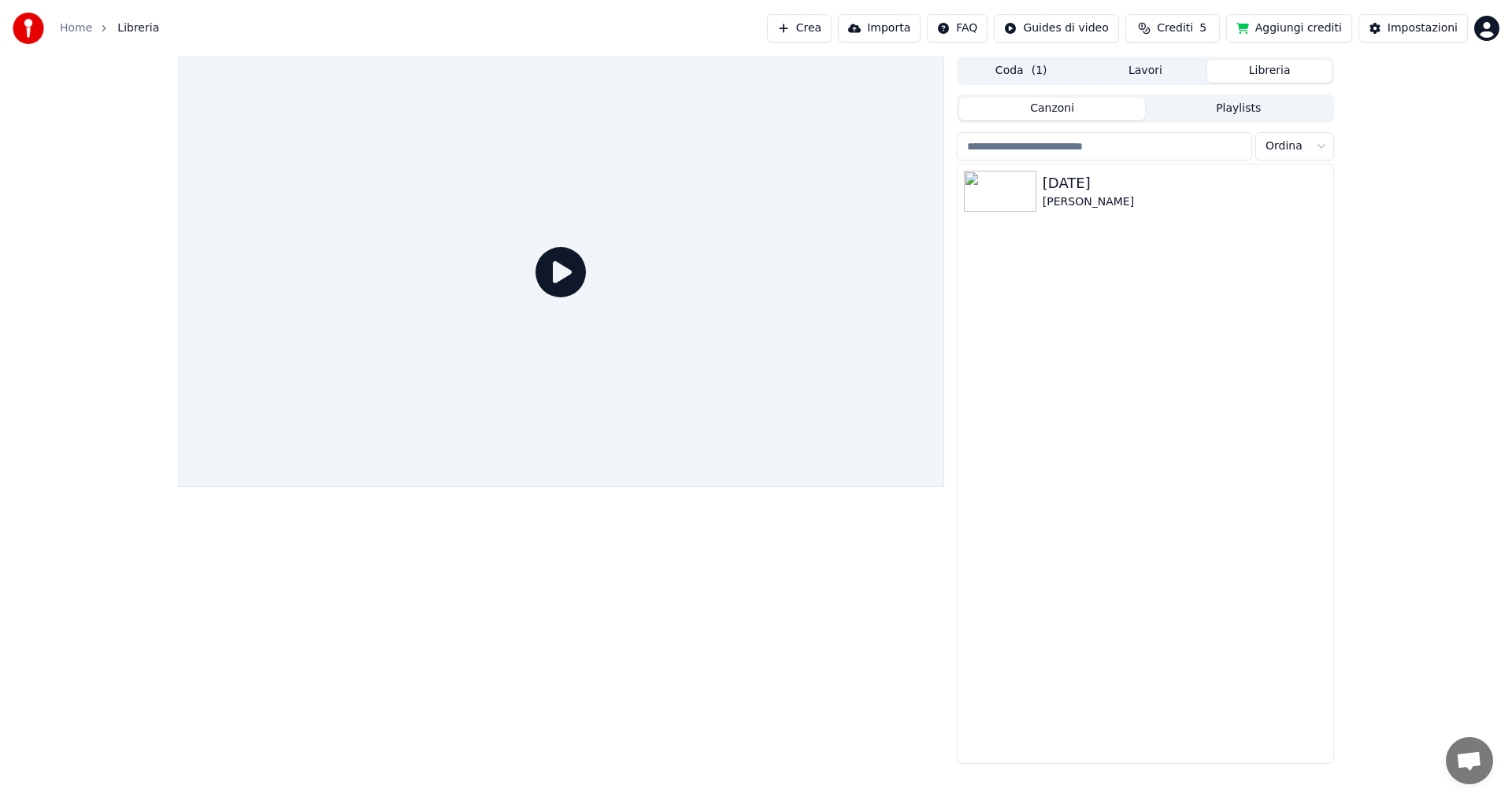
click at [563, 273] on icon at bounding box center [560, 272] width 50 height 50
click at [561, 265] on icon at bounding box center [560, 272] width 50 height 50
click at [1043, 194] on div "[PERSON_NAME]" at bounding box center [1176, 202] width 269 height 16
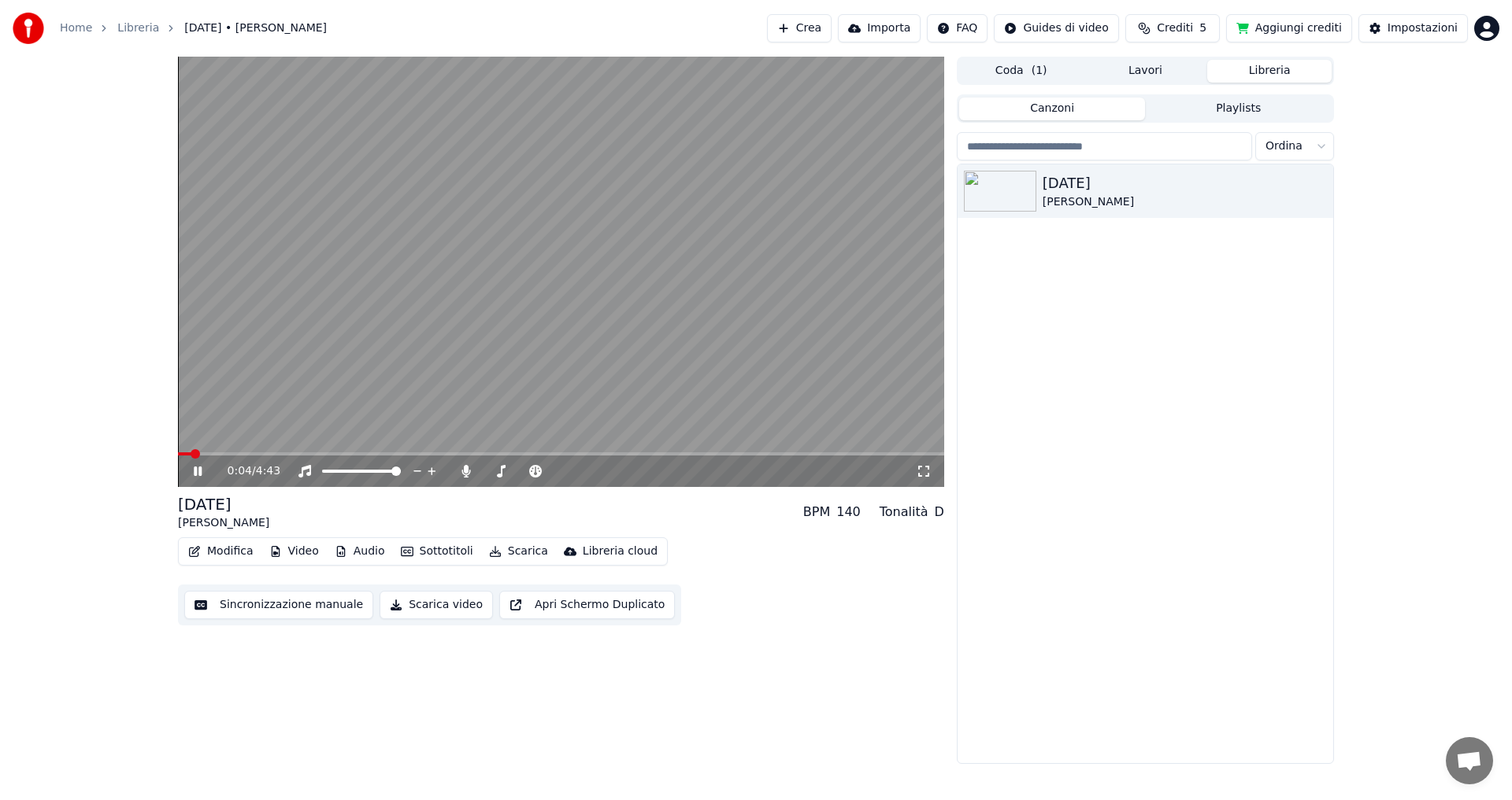
click at [435, 559] on button "Sottotitoli" at bounding box center [437, 551] width 85 height 22
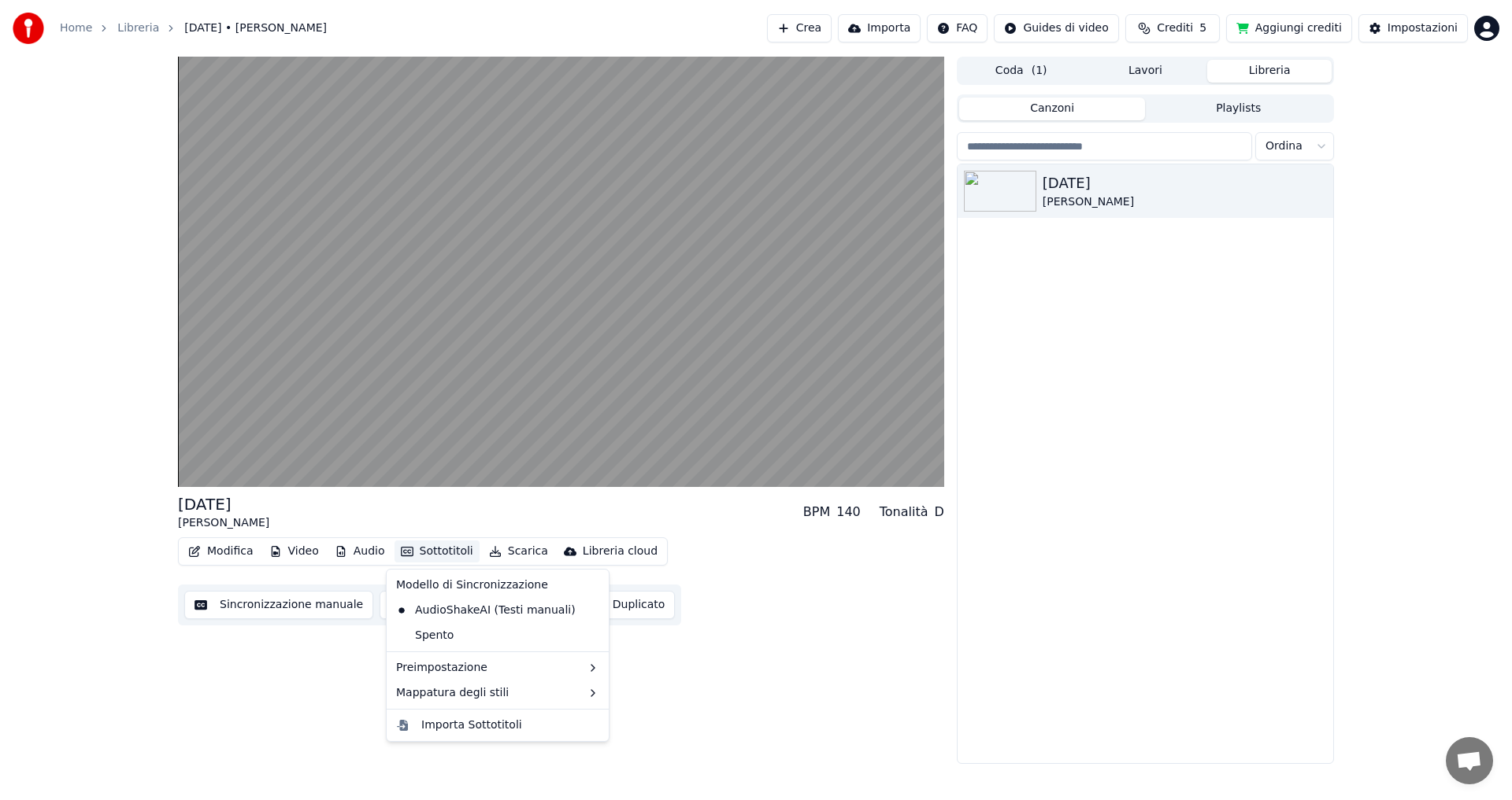
click at [336, 675] on div "[DATE] [PERSON_NAME] BPM 140 Tonalità D Modifica Video Audio Sottotitoli Scaric…" at bounding box center [561, 410] width 766 height 708
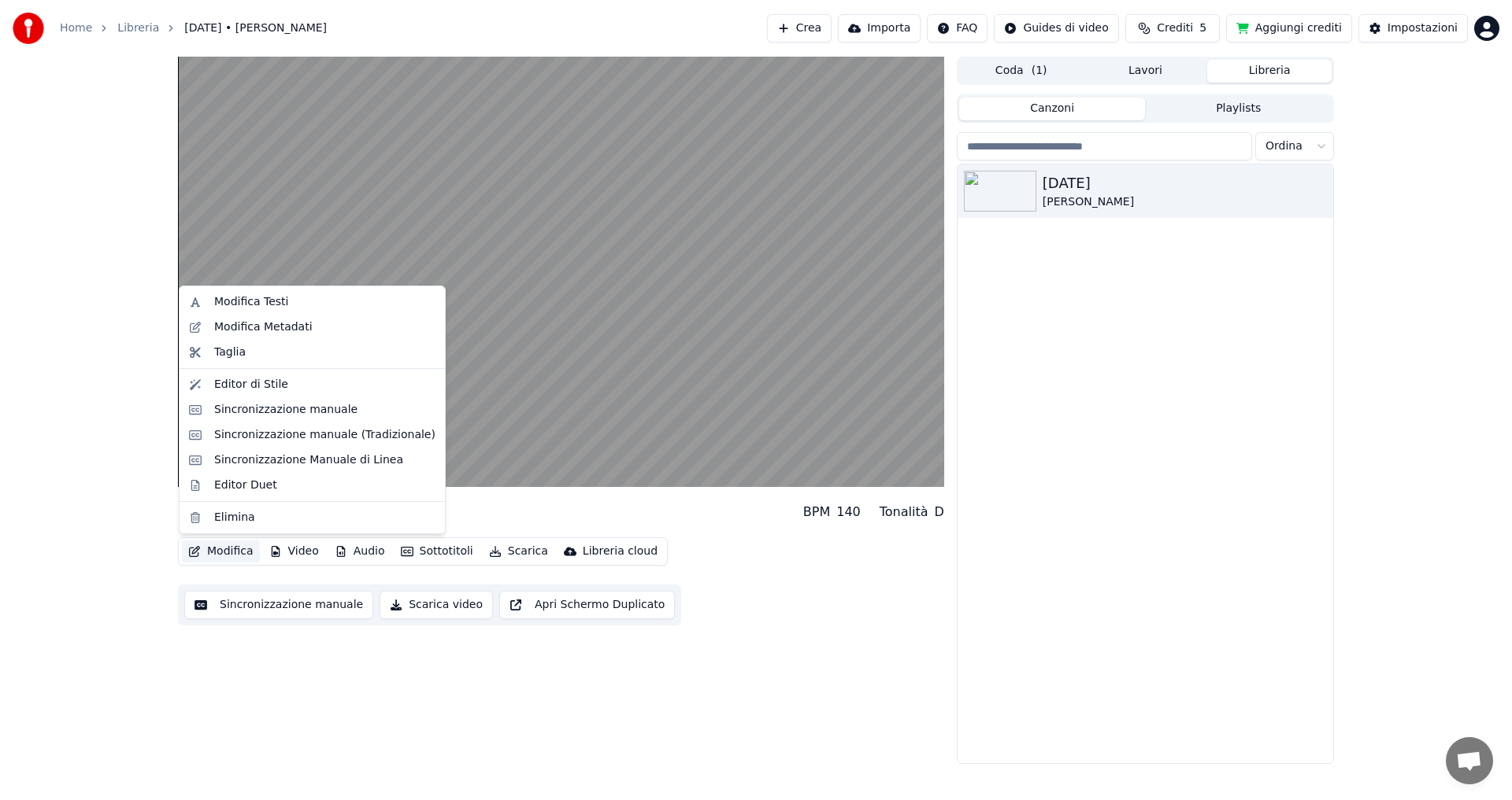
click at [225, 554] on button "Modifica" at bounding box center [221, 551] width 78 height 22
click at [242, 385] on div "Editor di Stile" at bounding box center [251, 385] width 74 height 16
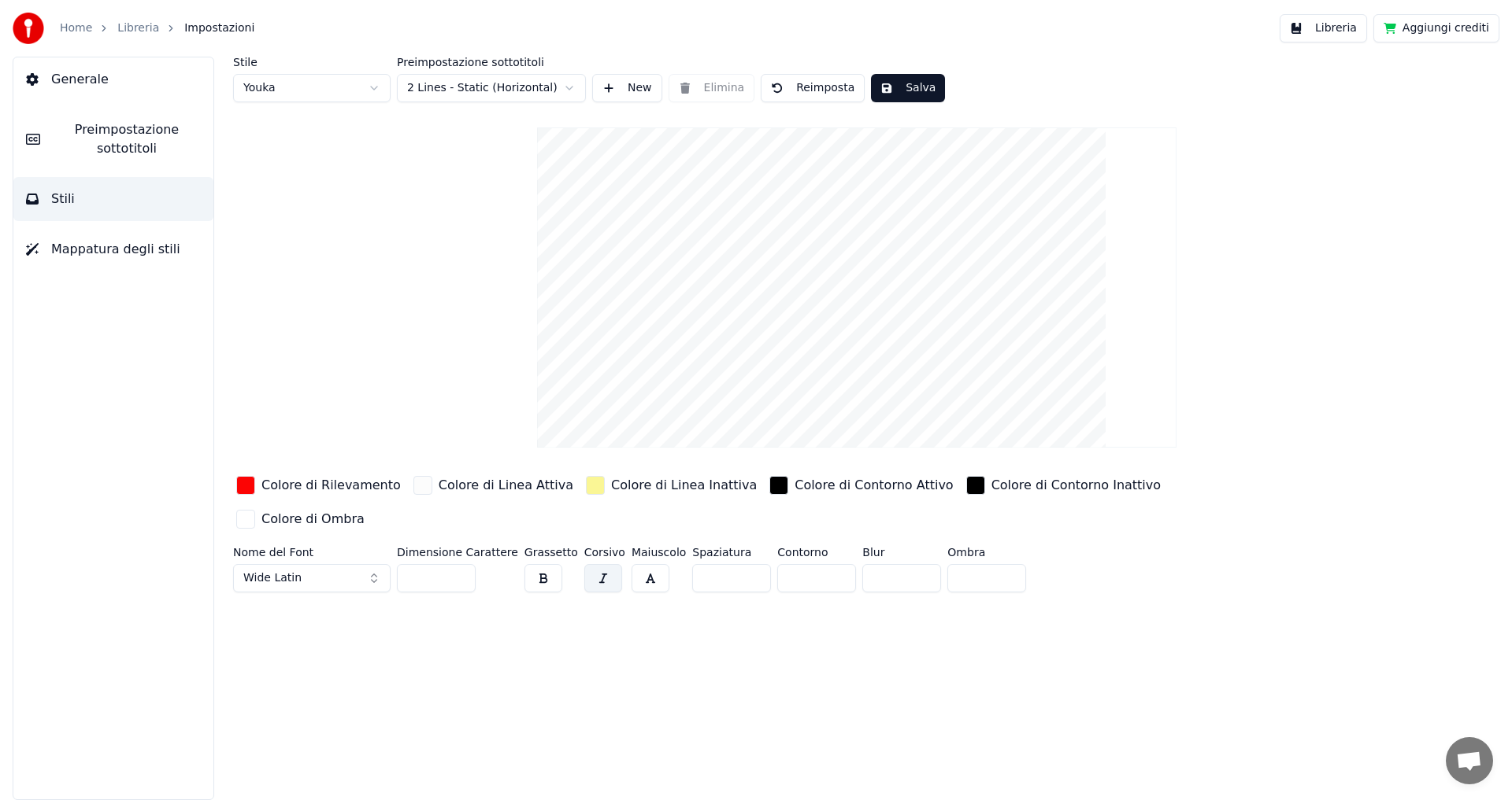
click at [1344, 33] on button "Libreria" at bounding box center [1323, 28] width 87 height 28
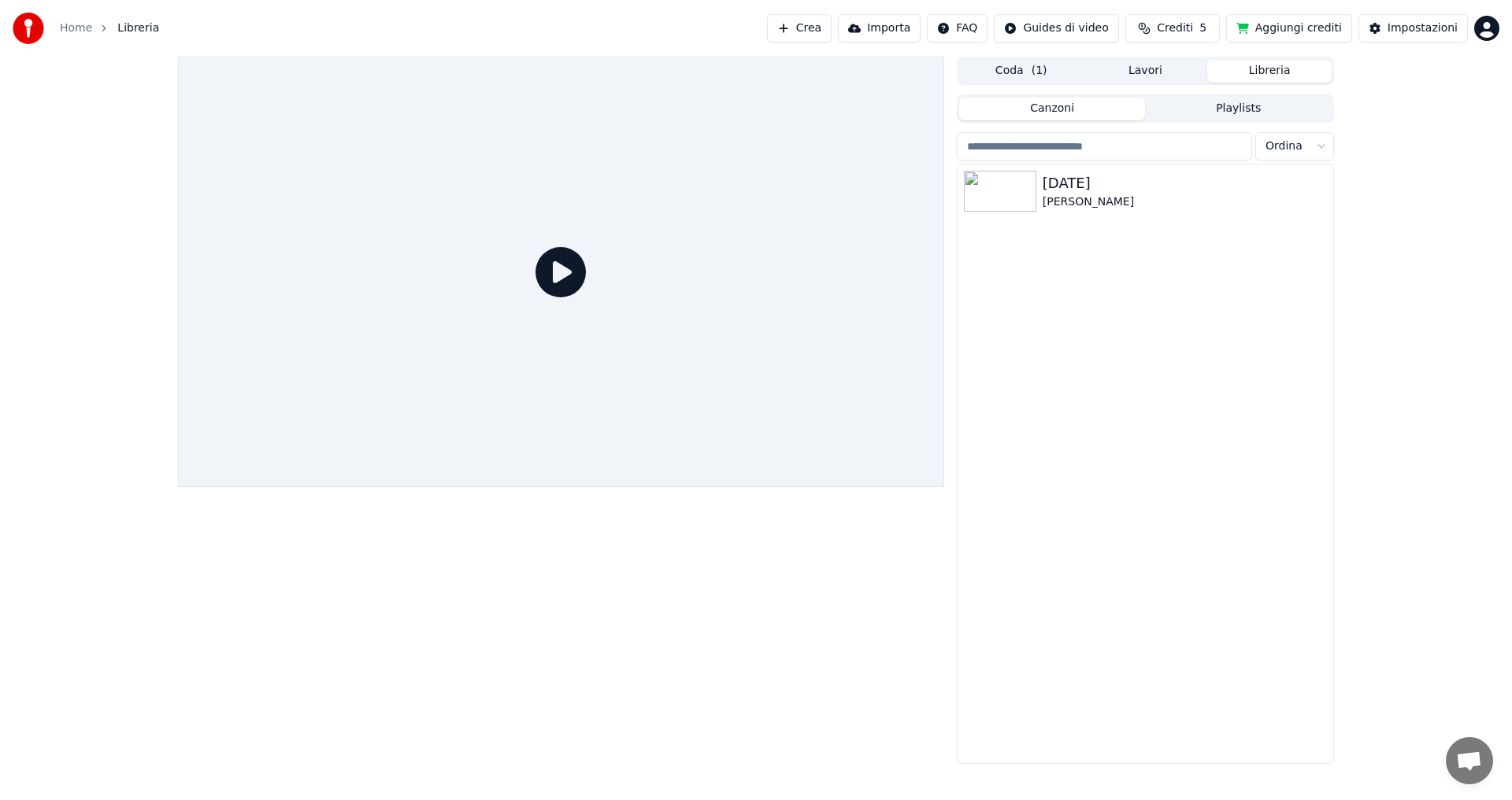
click at [598, 251] on div at bounding box center [561, 271] width 766 height 430
click at [1071, 193] on div "[DATE]" at bounding box center [1176, 183] width 269 height 22
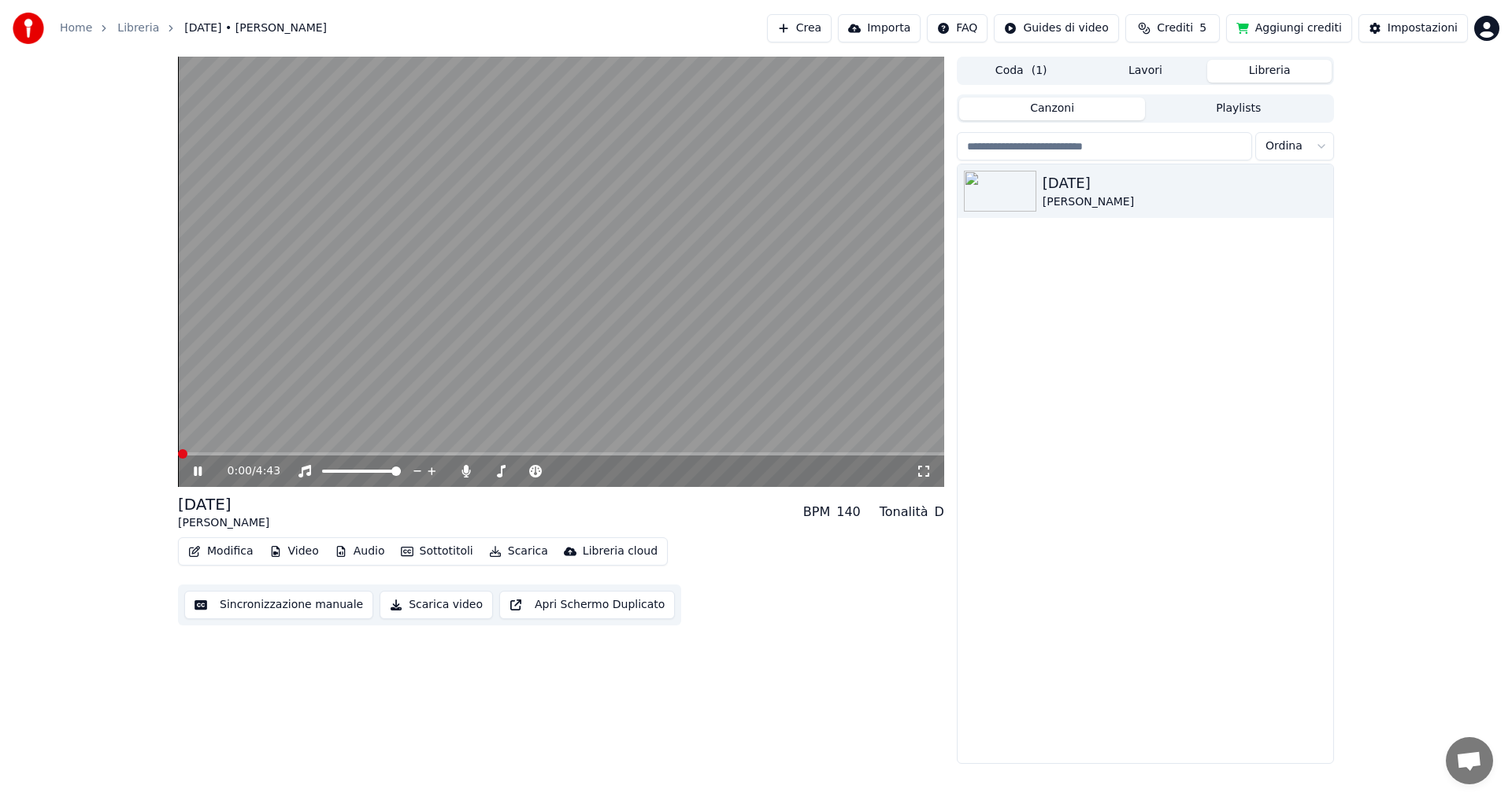
click at [415, 553] on button "Sottotitoli" at bounding box center [437, 551] width 85 height 22
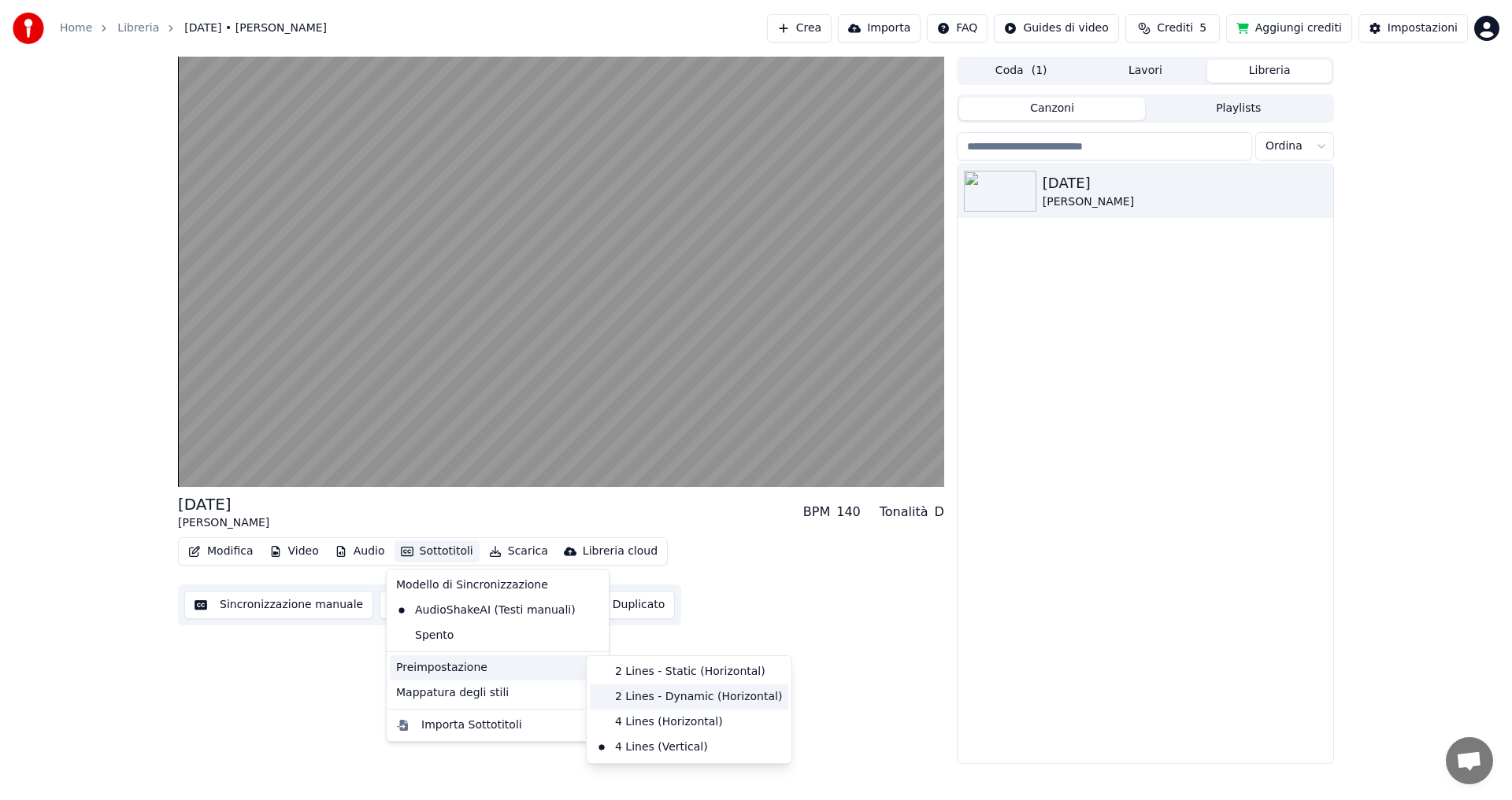
click at [618, 694] on div "2 Lines - Dynamic (Horizontal)" at bounding box center [689, 697] width 198 height 26
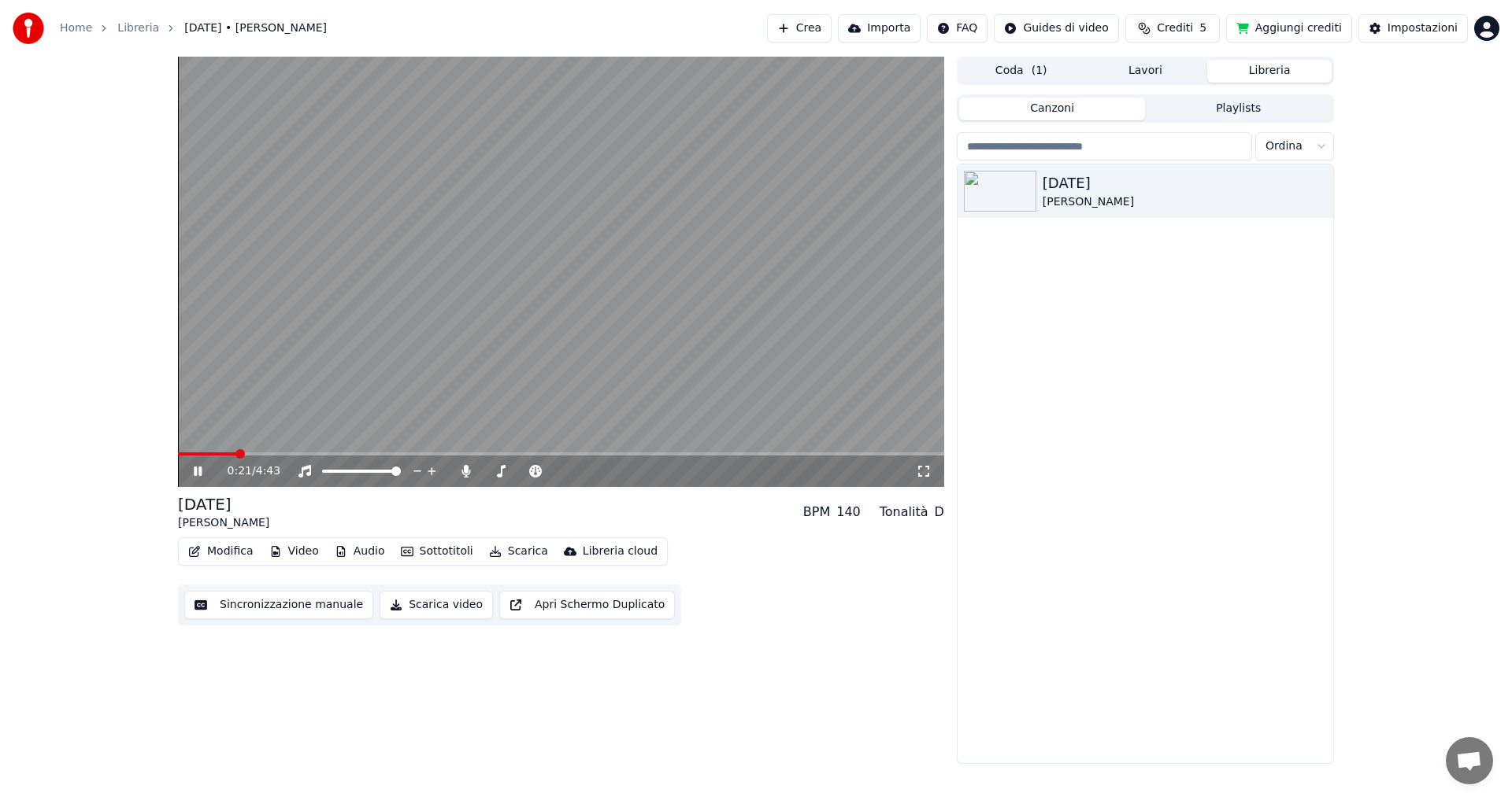
click at [425, 547] on button "Sottotitoli" at bounding box center [437, 551] width 85 height 22
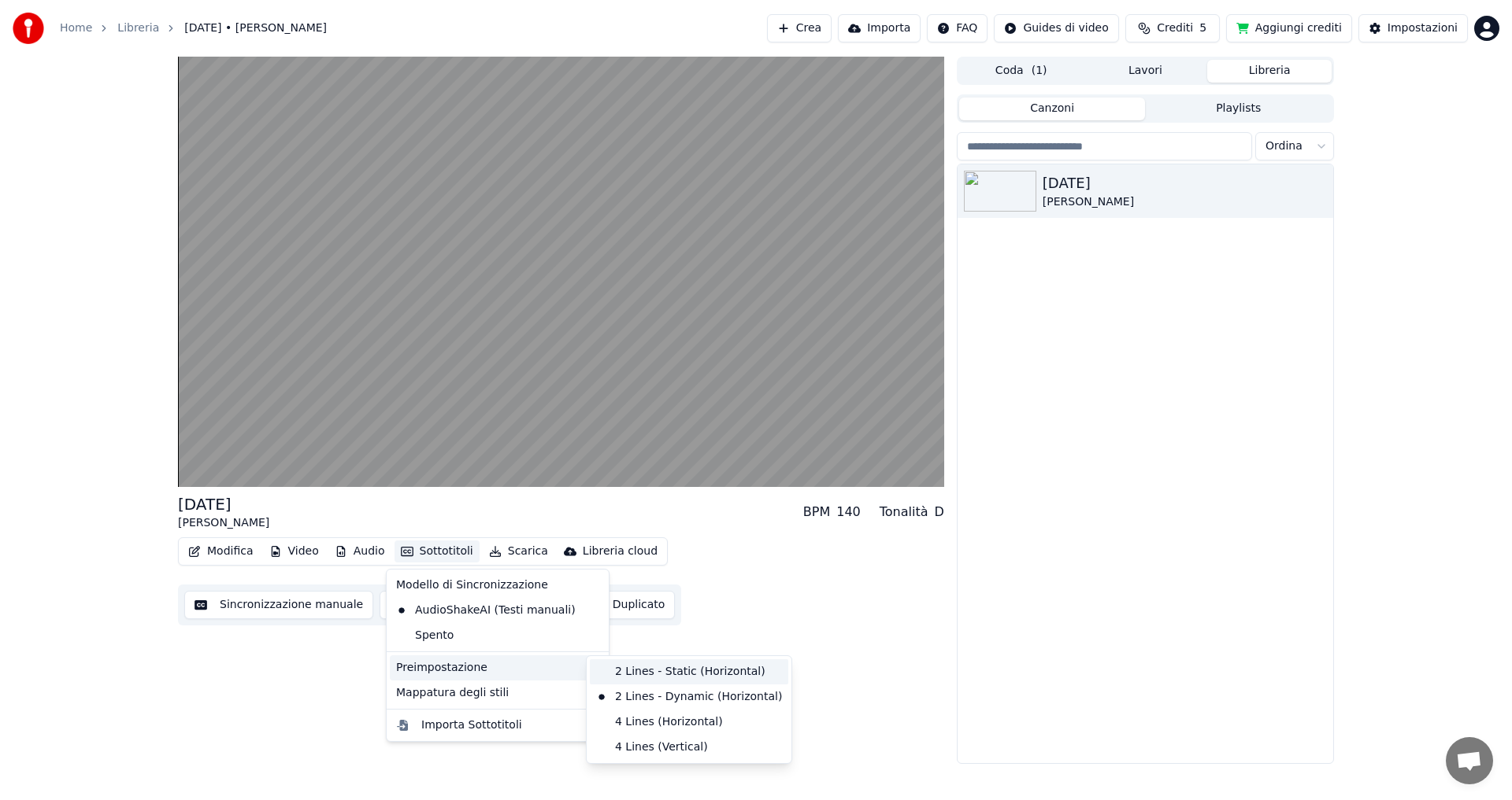
click at [613, 670] on div "2 Lines - Static (Horizontal)" at bounding box center [689, 672] width 198 height 26
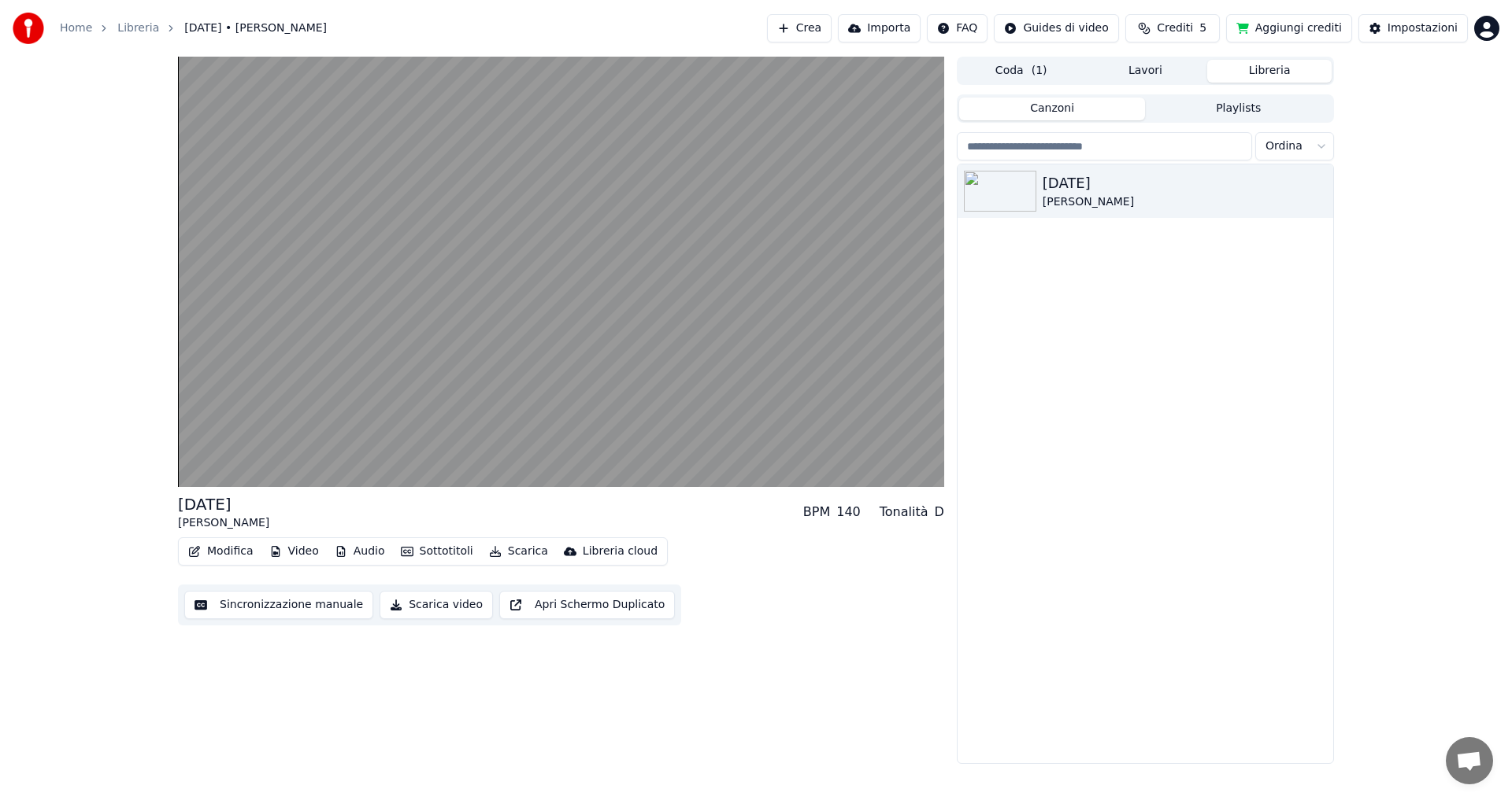
click at [443, 554] on button "Sottotitoli" at bounding box center [437, 551] width 85 height 22
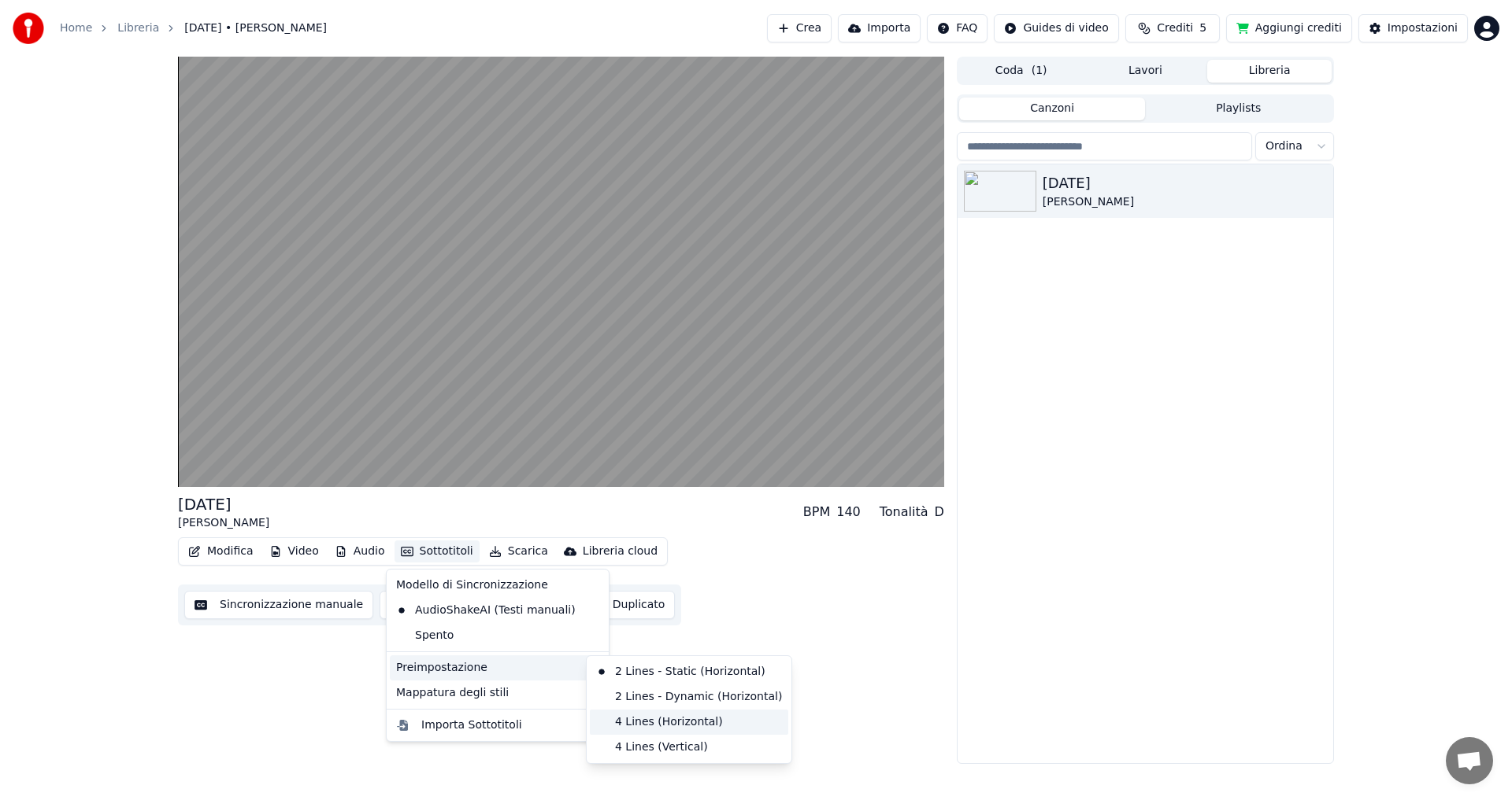
click at [625, 721] on div "4 Lines (Horizontal)" at bounding box center [689, 722] width 198 height 26
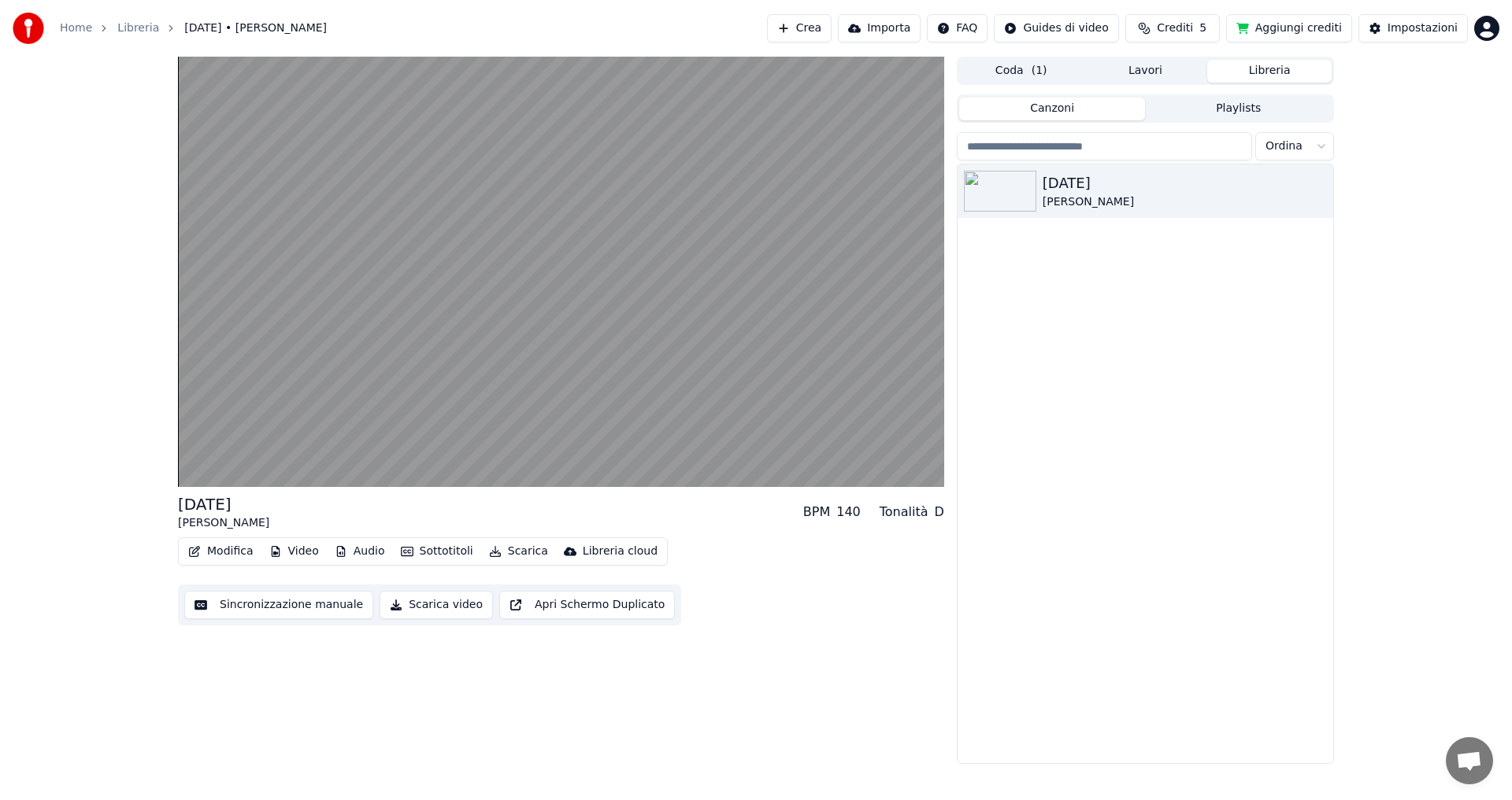
click at [452, 552] on button "Sottotitoli" at bounding box center [437, 551] width 85 height 22
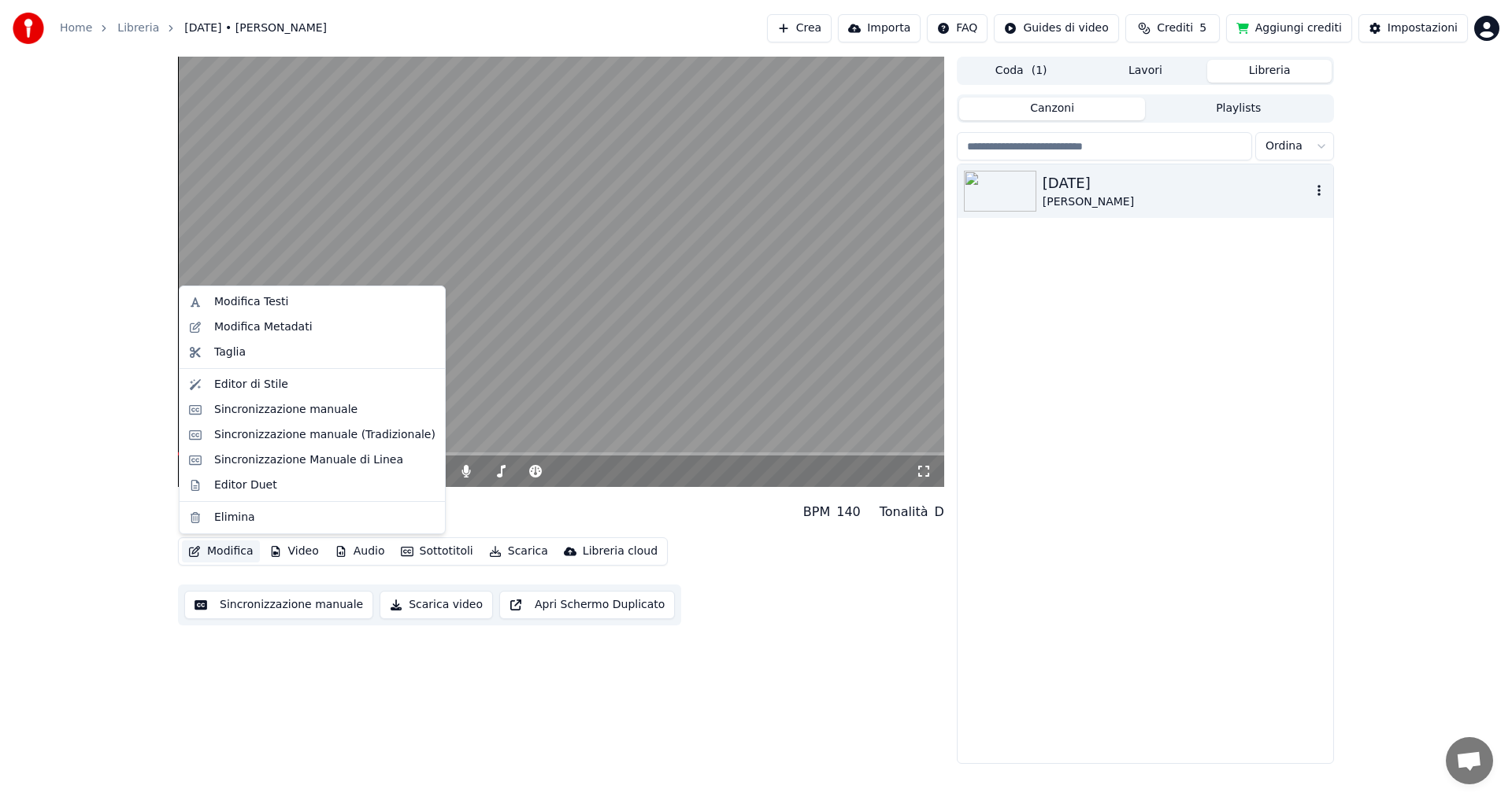
click at [1088, 187] on div "[DATE]" at bounding box center [1176, 183] width 269 height 22
click at [218, 548] on button "Modifica" at bounding box center [221, 551] width 78 height 22
click at [267, 383] on div "Editor di Stile" at bounding box center [251, 385] width 74 height 16
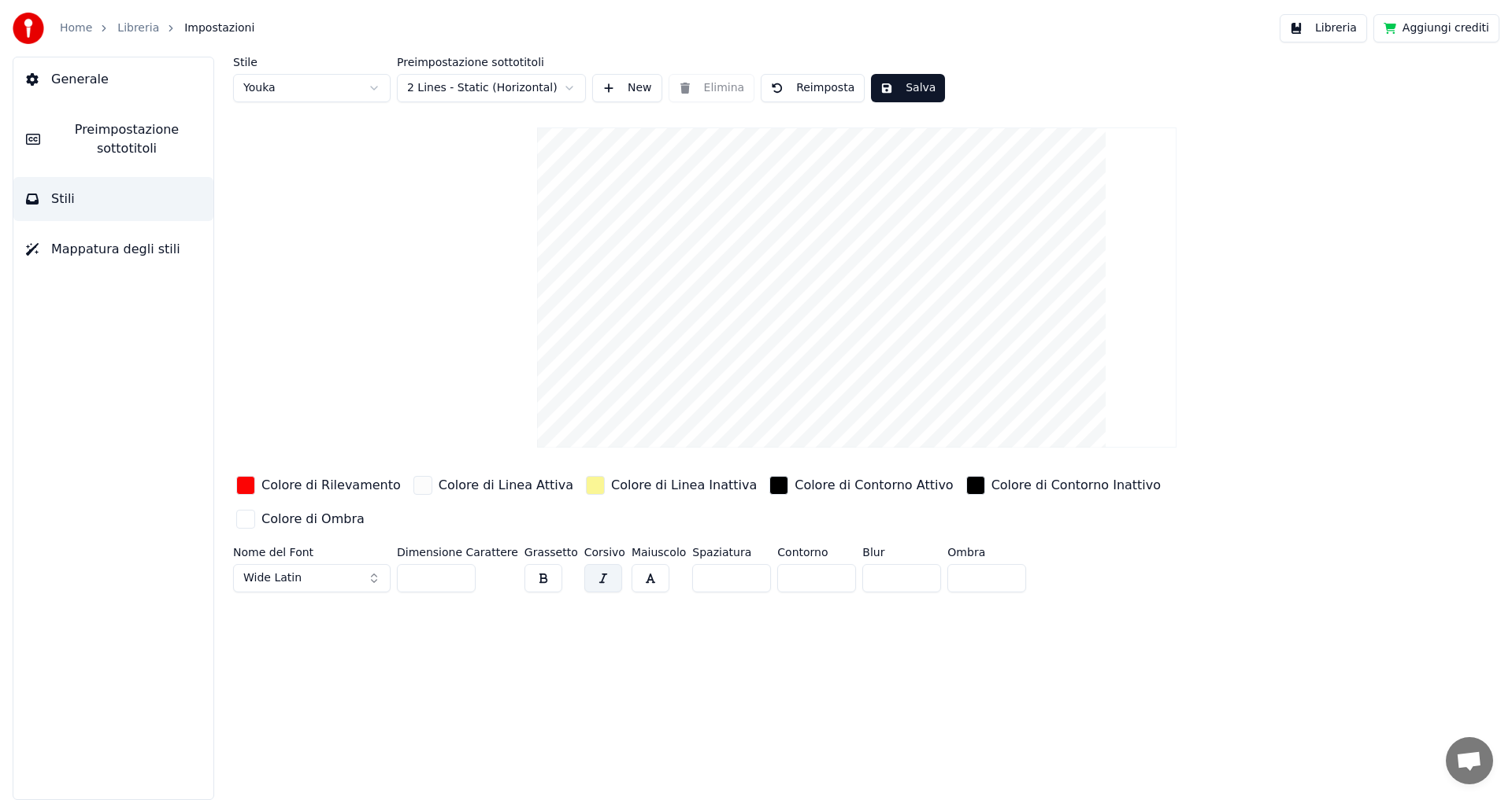
click at [419, 84] on html "Home Libreria Impostazioni Libreria Aggiungi crediti Generale Preimpostazione s…" at bounding box center [756, 400] width 1512 height 800
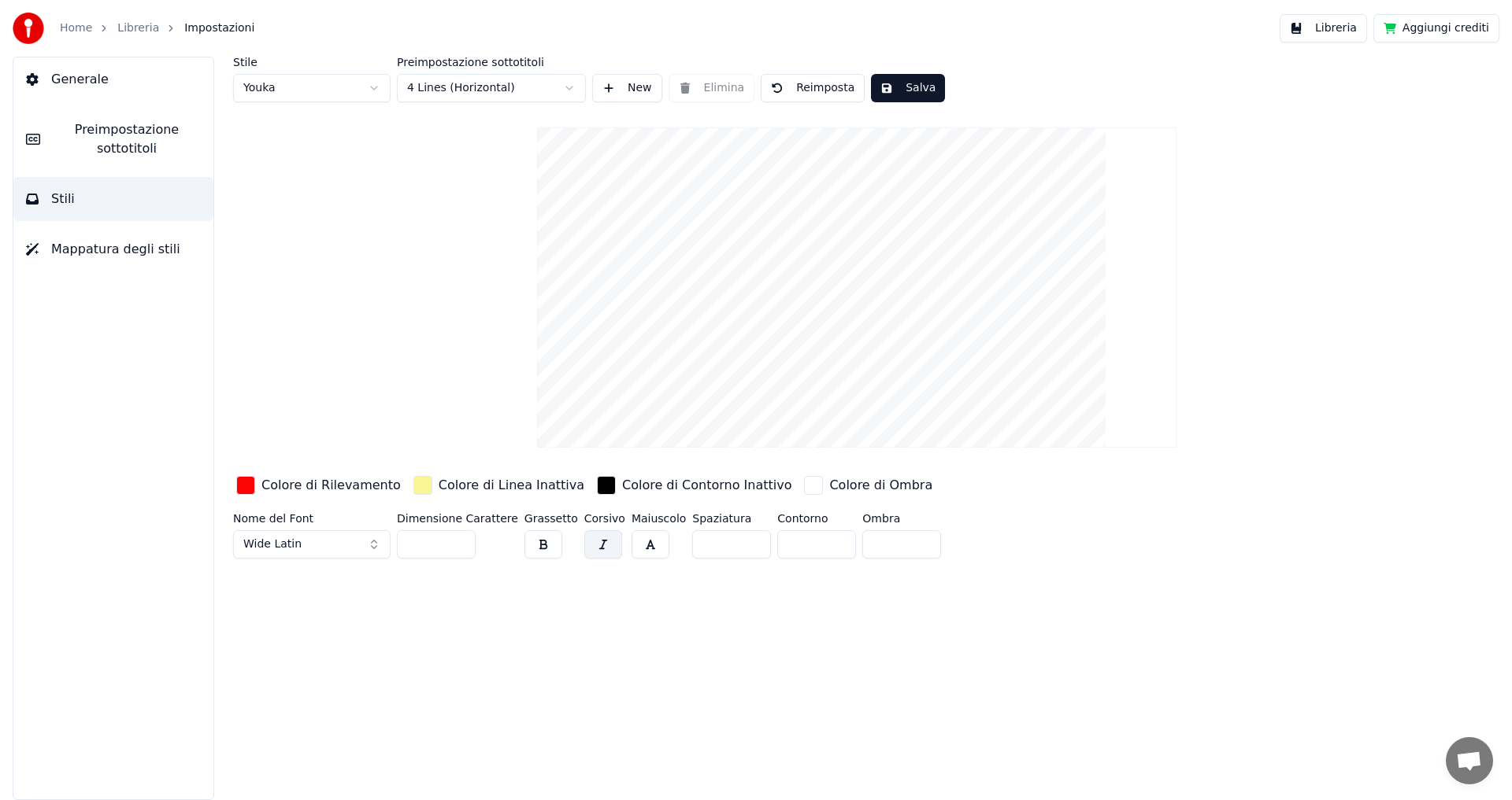
click at [813, 92] on button "Reimposta" at bounding box center [813, 88] width 104 height 28
type input "**"
click at [256, 481] on div "Colore di Rilevamento" at bounding box center [319, 485] width 171 height 26
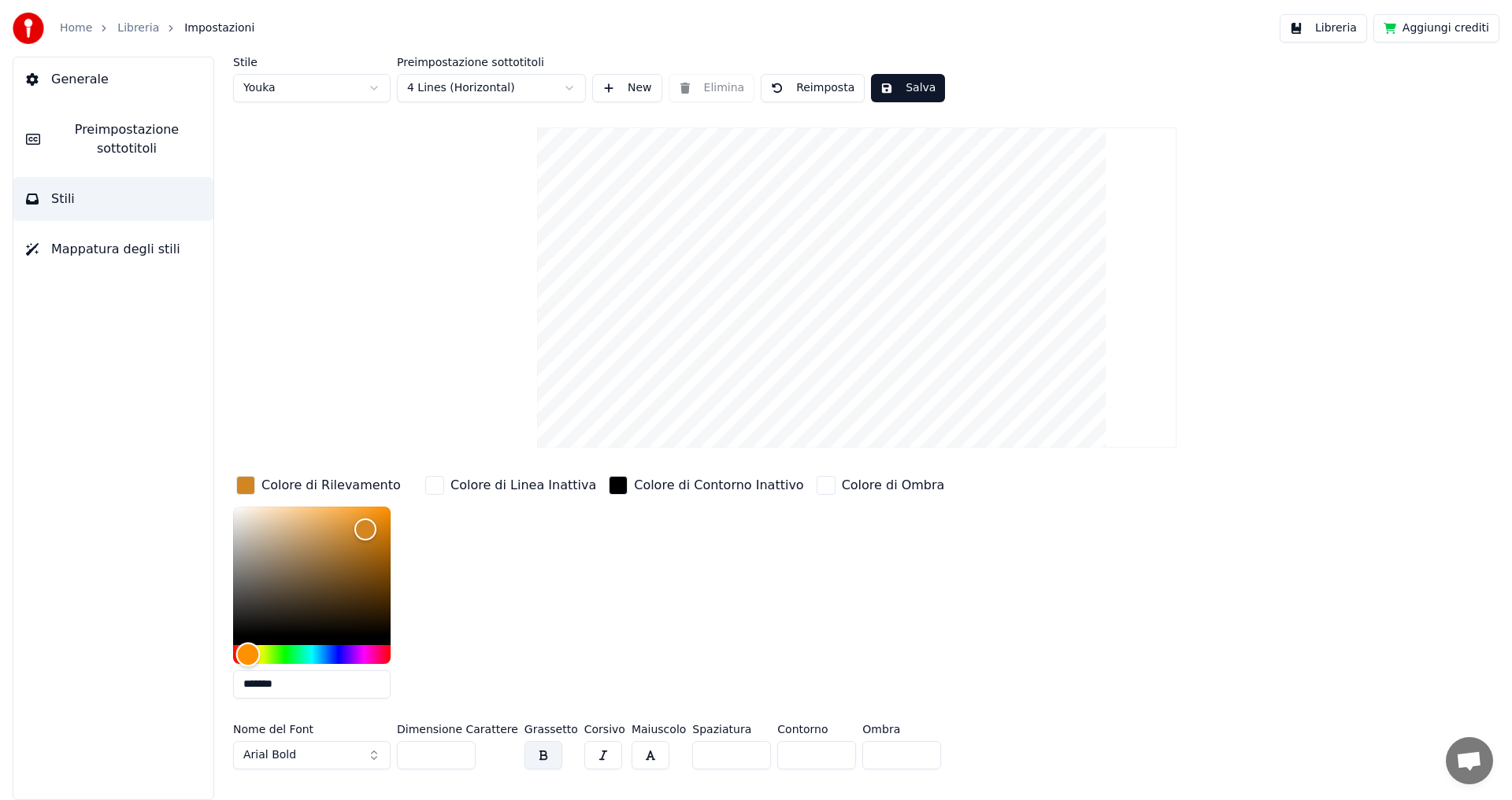
type input "*******"
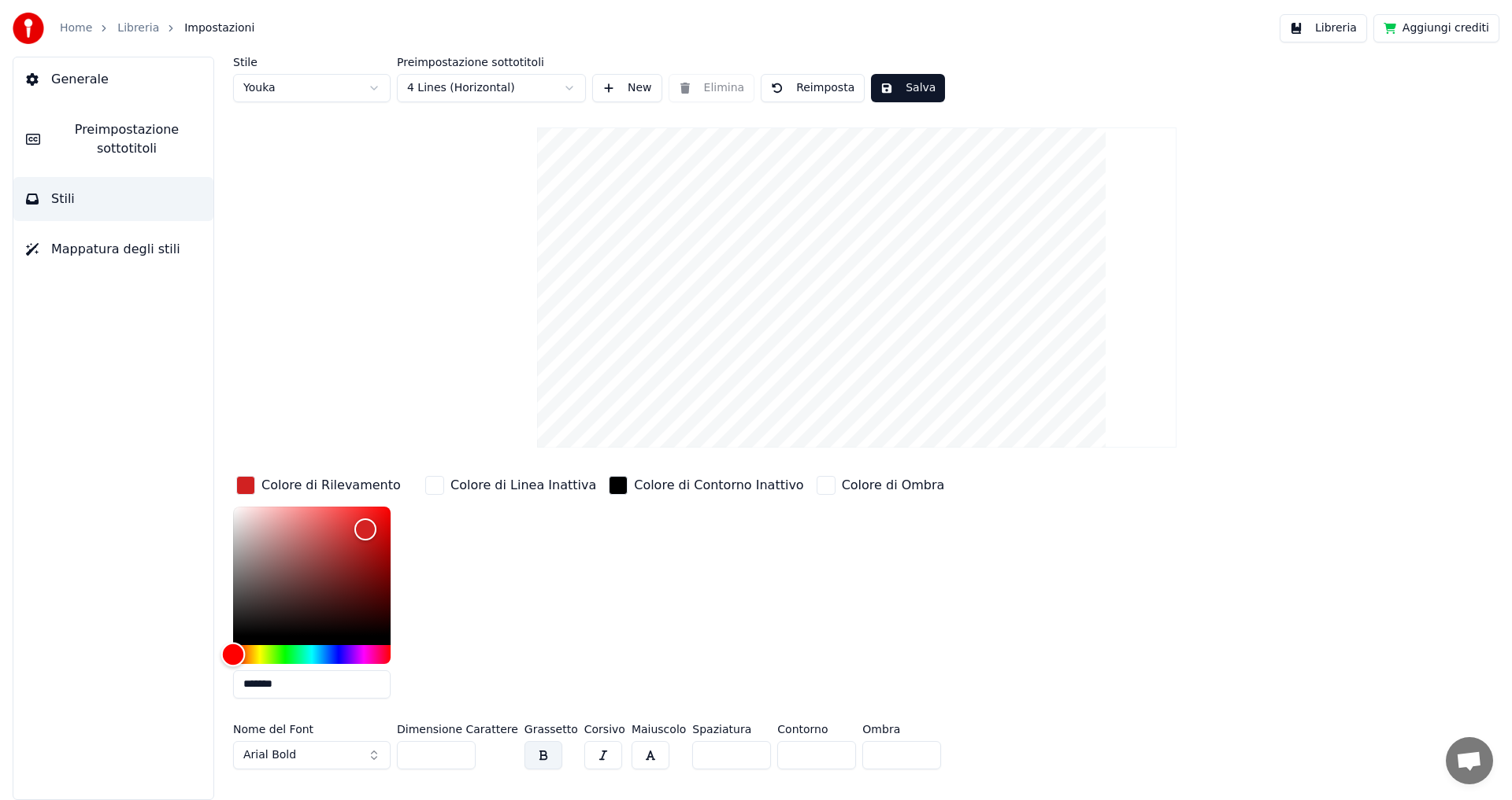
drag, startPoint x: 320, startPoint y: 656, endPoint x: 226, endPoint y: 660, distance: 94.1
click at [226, 660] on div "Hue" at bounding box center [233, 655] width 25 height 25
click at [459, 568] on div "Colore di Linea Inattiva" at bounding box center [510, 591] width 177 height 239
drag, startPoint x: 420, startPoint y: 758, endPoint x: 388, endPoint y: 757, distance: 32.0
click at [388, 757] on div "Nome del Font Arial Bold Dimensione Carattere ** Grassetto Corsivo Maiuscolo Sp…" at bounding box center [763, 750] width 1058 height 52
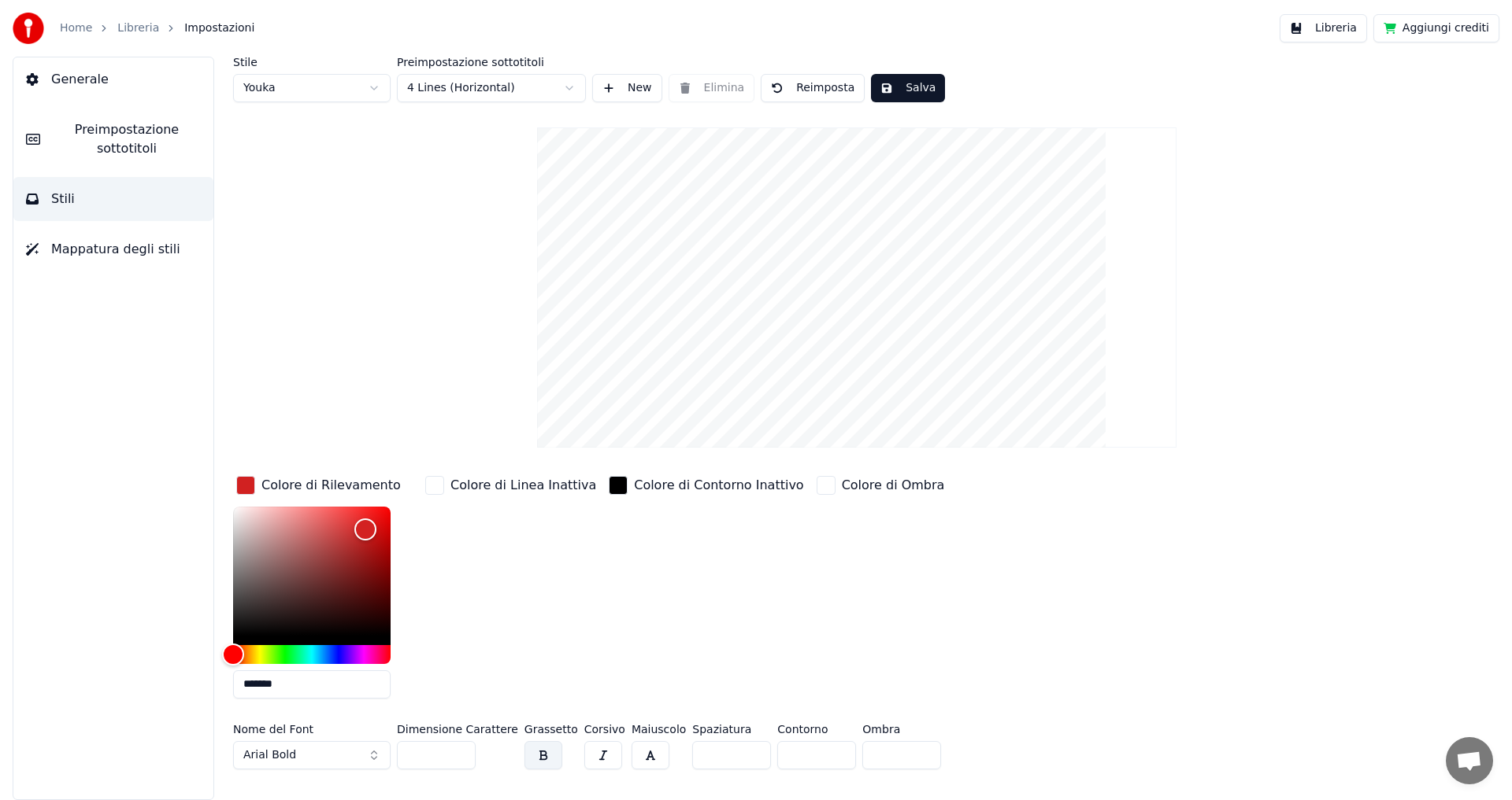
drag, startPoint x: 417, startPoint y: 757, endPoint x: 428, endPoint y: 756, distance: 11.0
click at [428, 756] on input "***" at bounding box center [436, 755] width 78 height 28
type input "***"
click at [468, 604] on div "Colore di Linea Inattiva" at bounding box center [510, 591] width 177 height 239
click at [889, 89] on button "Salva" at bounding box center [908, 88] width 74 height 28
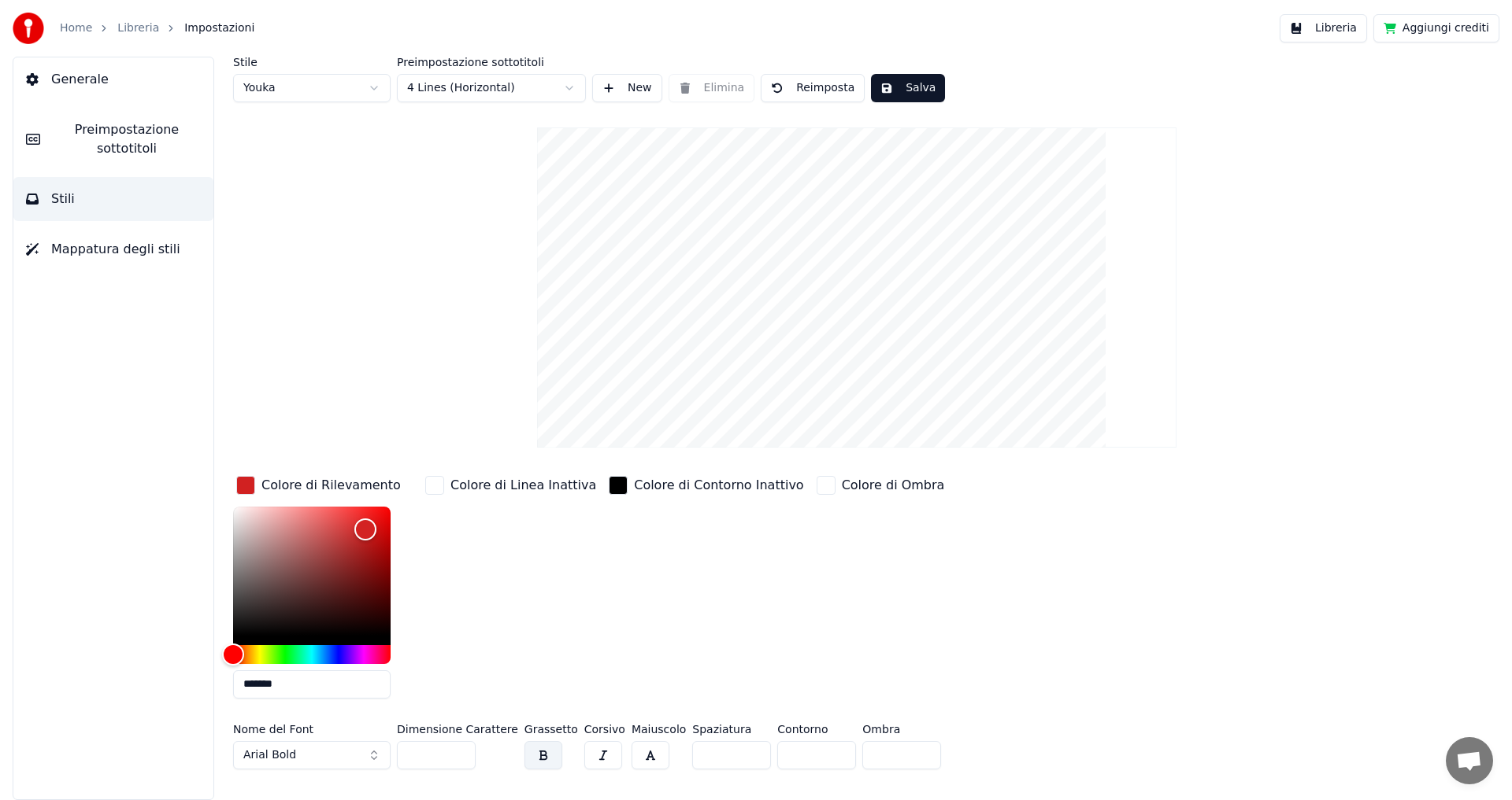
click at [1333, 23] on button "Libreria" at bounding box center [1323, 28] width 87 height 28
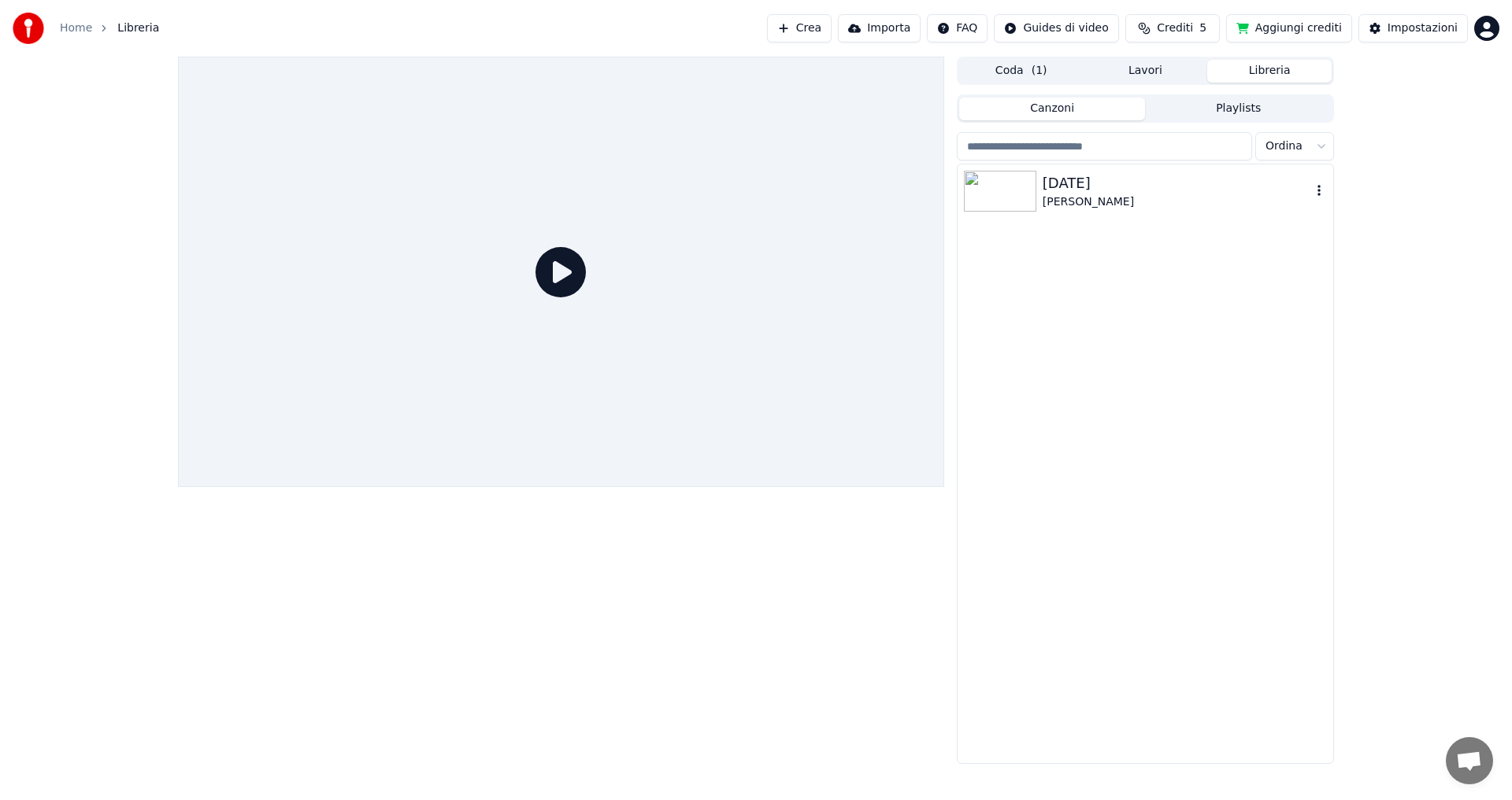
click at [1078, 194] on div "[PERSON_NAME]" at bounding box center [1176, 202] width 269 height 16
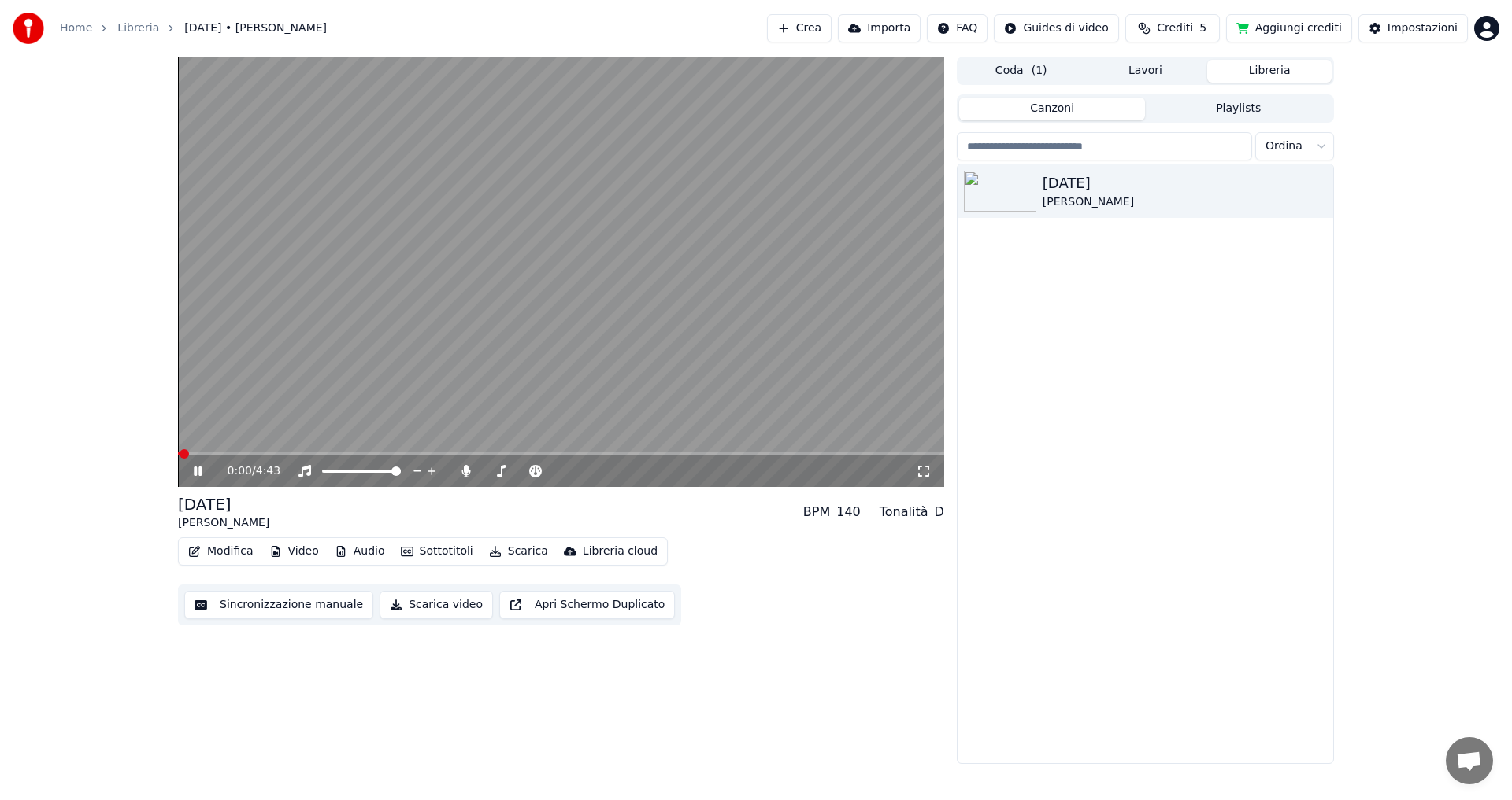
click at [450, 547] on button "Sottotitoli" at bounding box center [437, 551] width 85 height 22
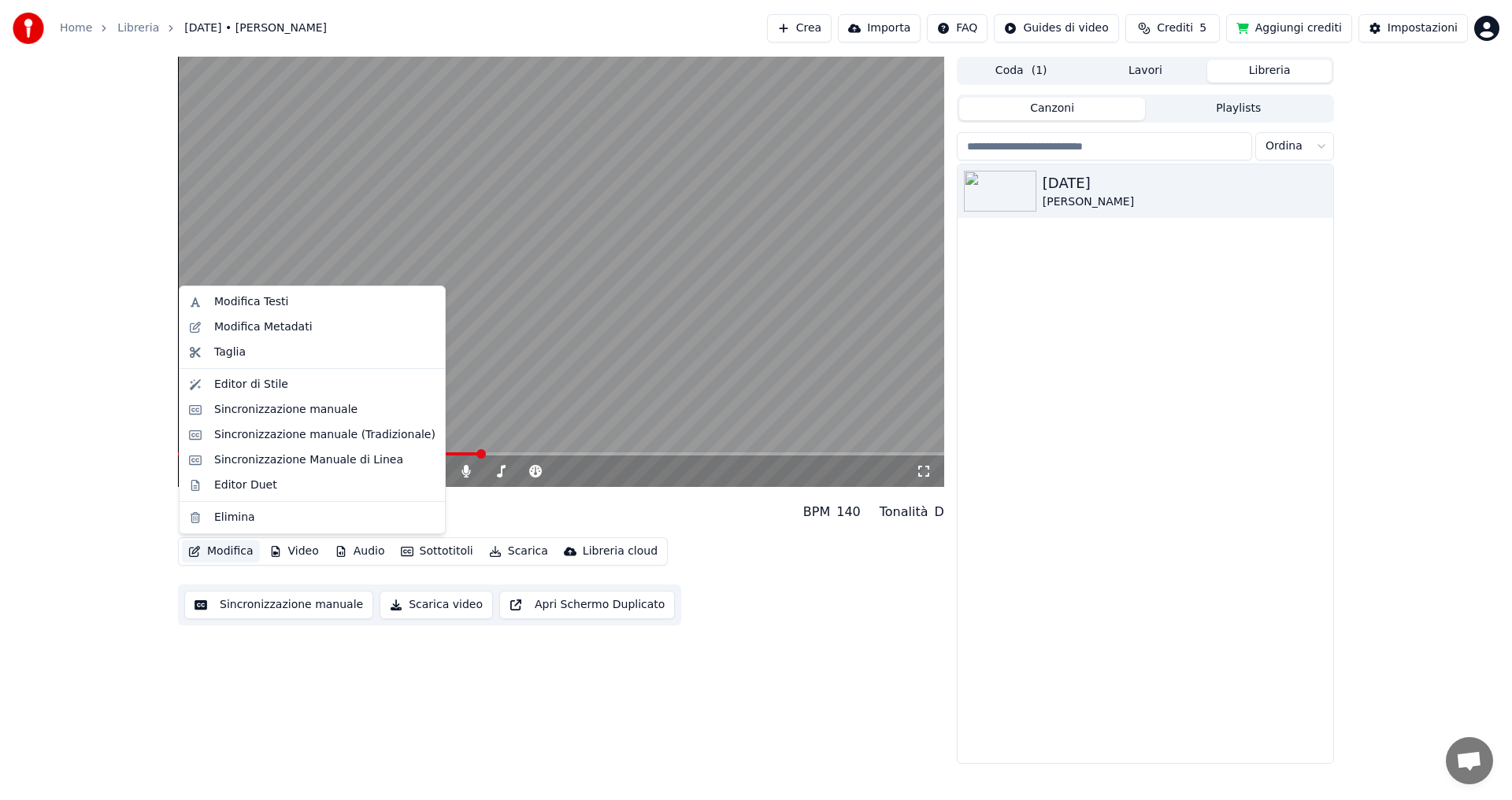
click at [210, 547] on button "Modifica" at bounding box center [221, 551] width 78 height 22
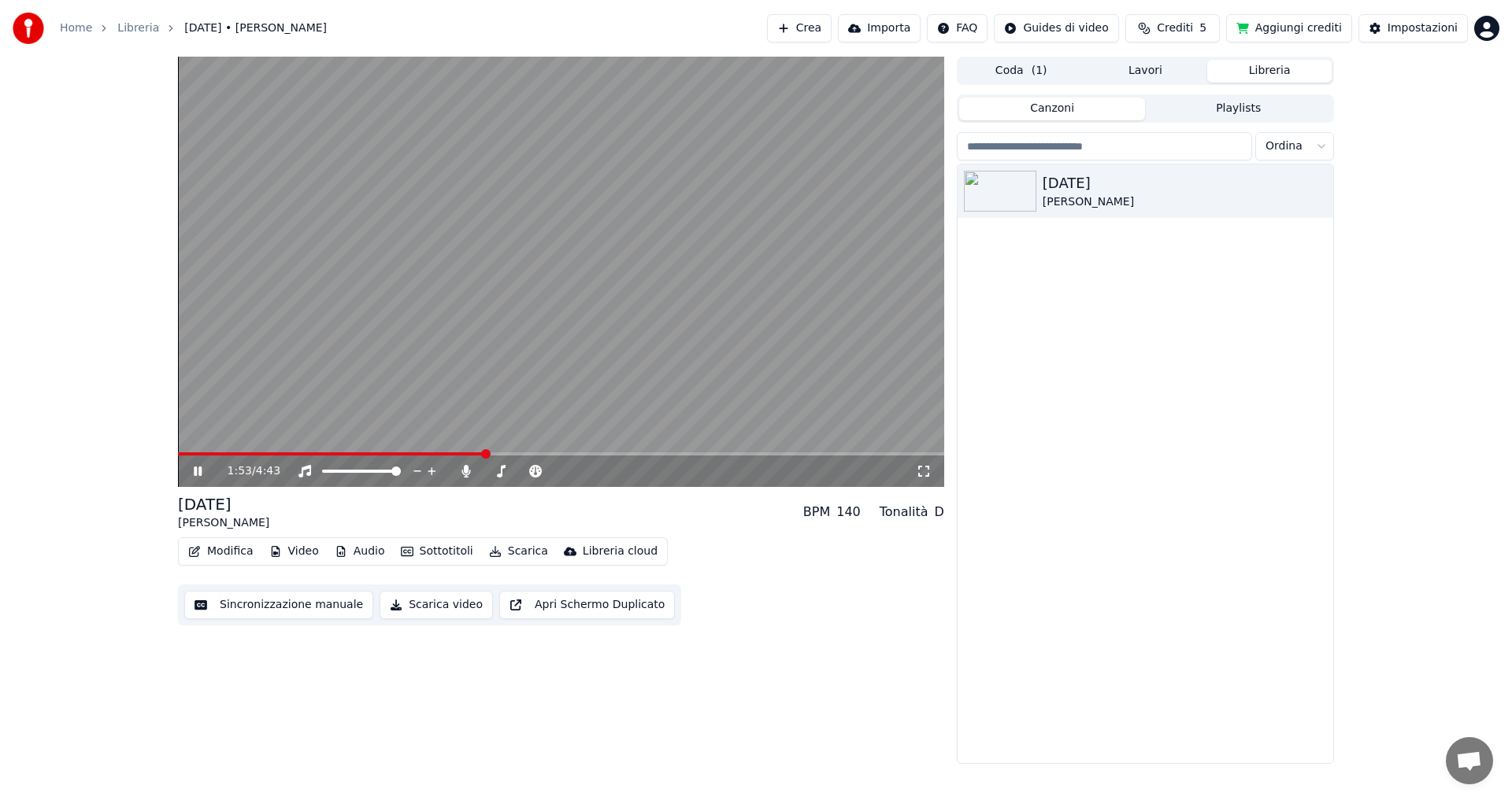
click at [219, 553] on button "Modifica" at bounding box center [221, 551] width 78 height 22
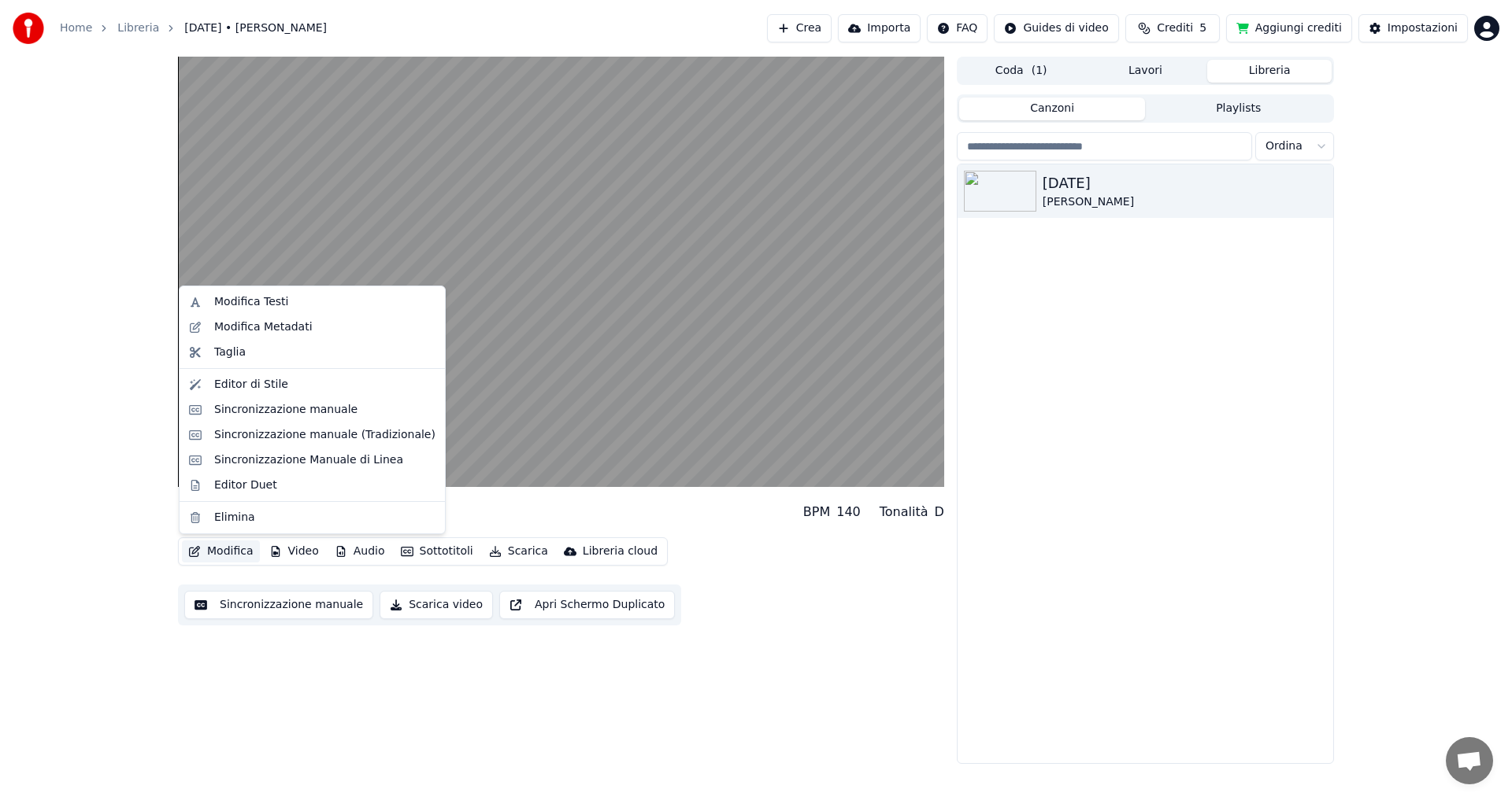
click at [1036, 369] on div "[DATE] [PERSON_NAME]" at bounding box center [1145, 464] width 375 height 598
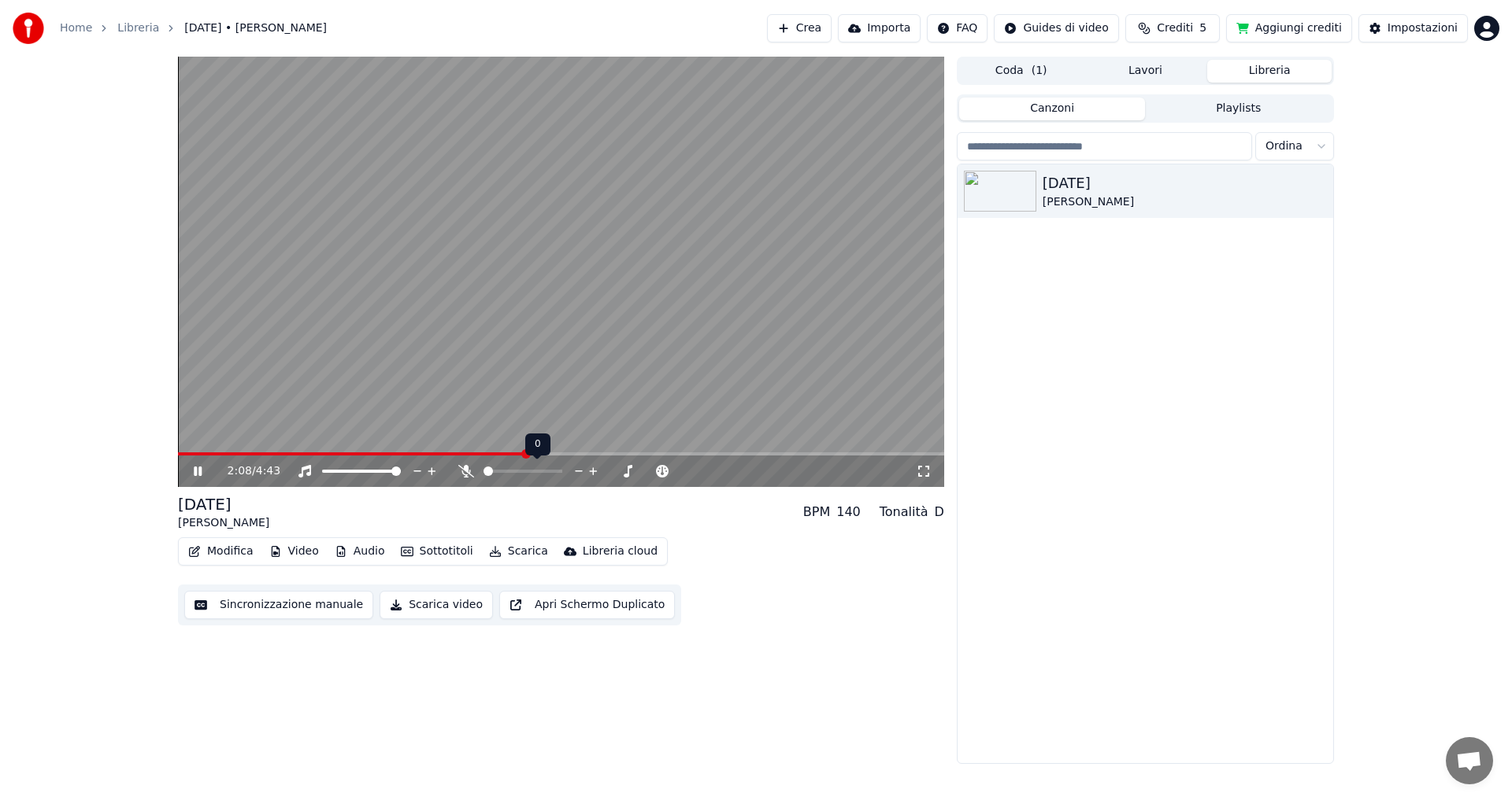
click at [483, 473] on span at bounding box center [483, 472] width 0 height 4
click at [196, 470] on icon at bounding box center [197, 471] width 8 height 10
click at [515, 557] on button "Scarica" at bounding box center [518, 551] width 71 height 22
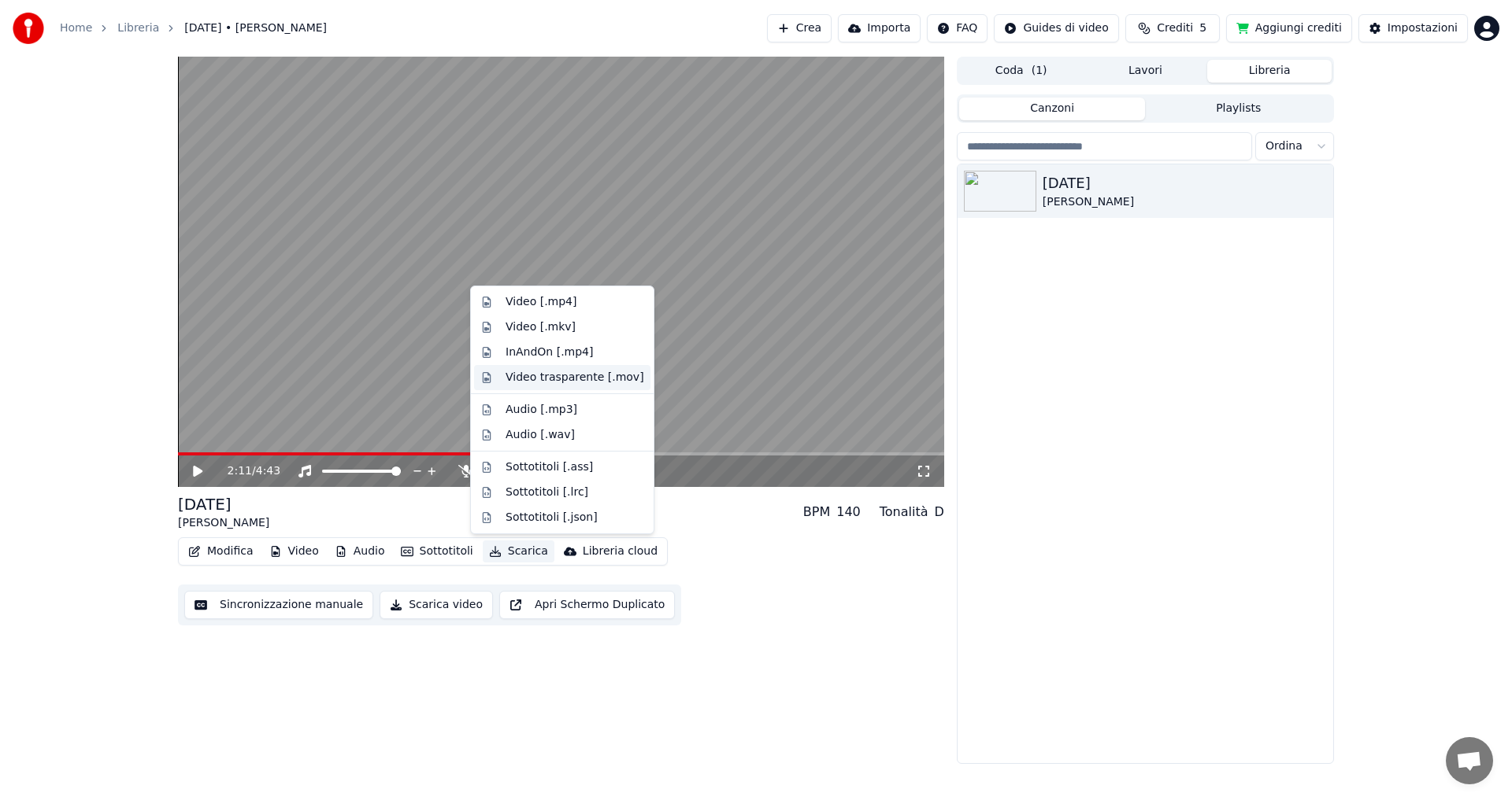
click at [555, 378] on div "Video trasparente [.mov]" at bounding box center [574, 378] width 138 height 16
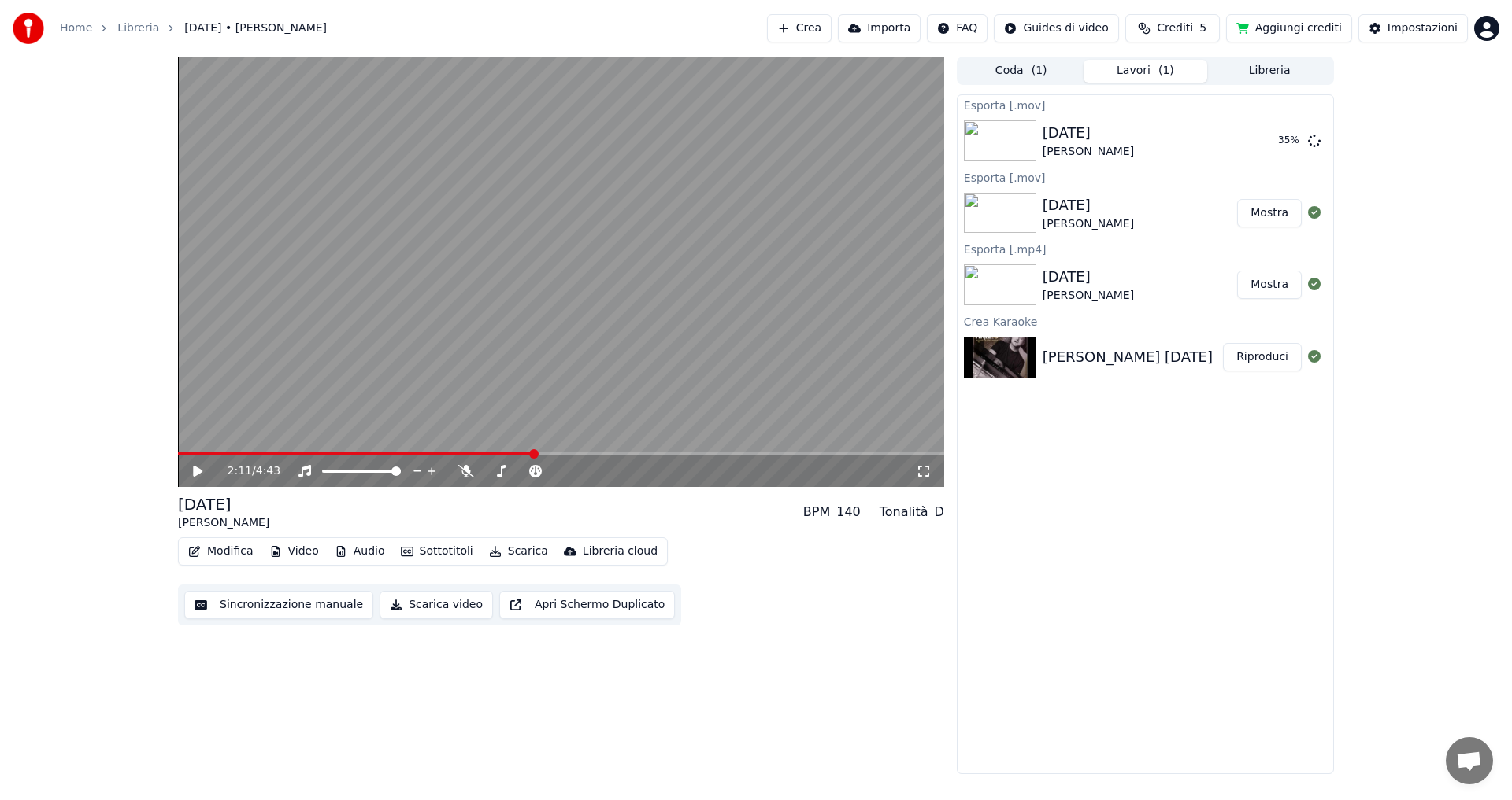
click at [1294, 26] on button "Aggiungi crediti" at bounding box center [1288, 28] width 126 height 28
click at [1390, 154] on div "2:11 / 4:43 [DATE] [PERSON_NAME] BPM 140 Tonalità D Modifica Video Audio Sottot…" at bounding box center [756, 415] width 1512 height 717
click at [938, 450] on span at bounding box center [933, 454] width 10 height 10
click at [513, 554] on button "Scarica" at bounding box center [518, 551] width 71 height 22
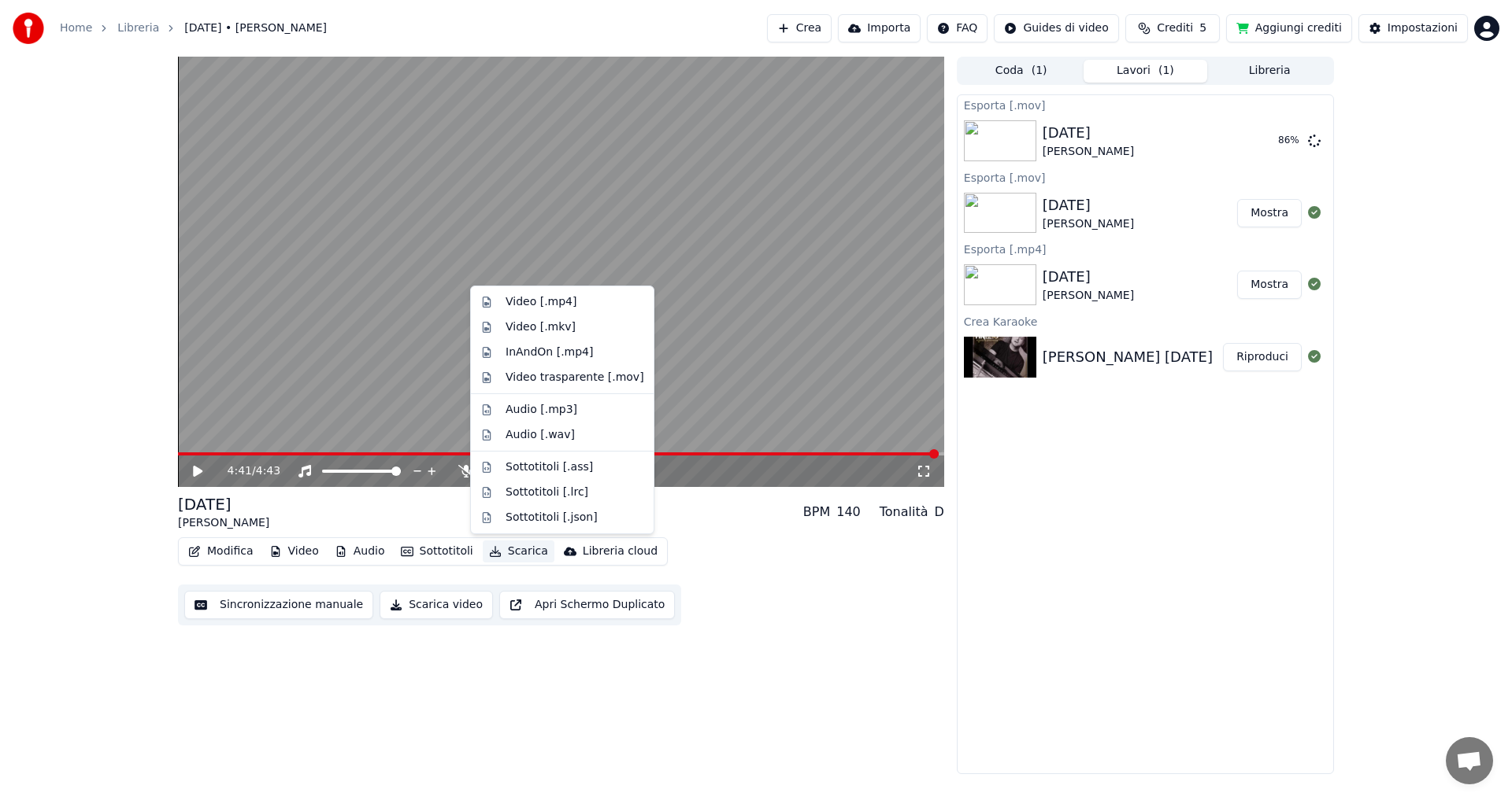
drag, startPoint x: 1117, startPoint y: 502, endPoint x: 1147, endPoint y: 416, distance: 91.1
click at [1120, 489] on div "Esporta [.mov] [DATE] [PERSON_NAME] 86 % Esporta [.mov] [DATE] [PERSON_NAME] Mo…" at bounding box center [1145, 434] width 377 height 679
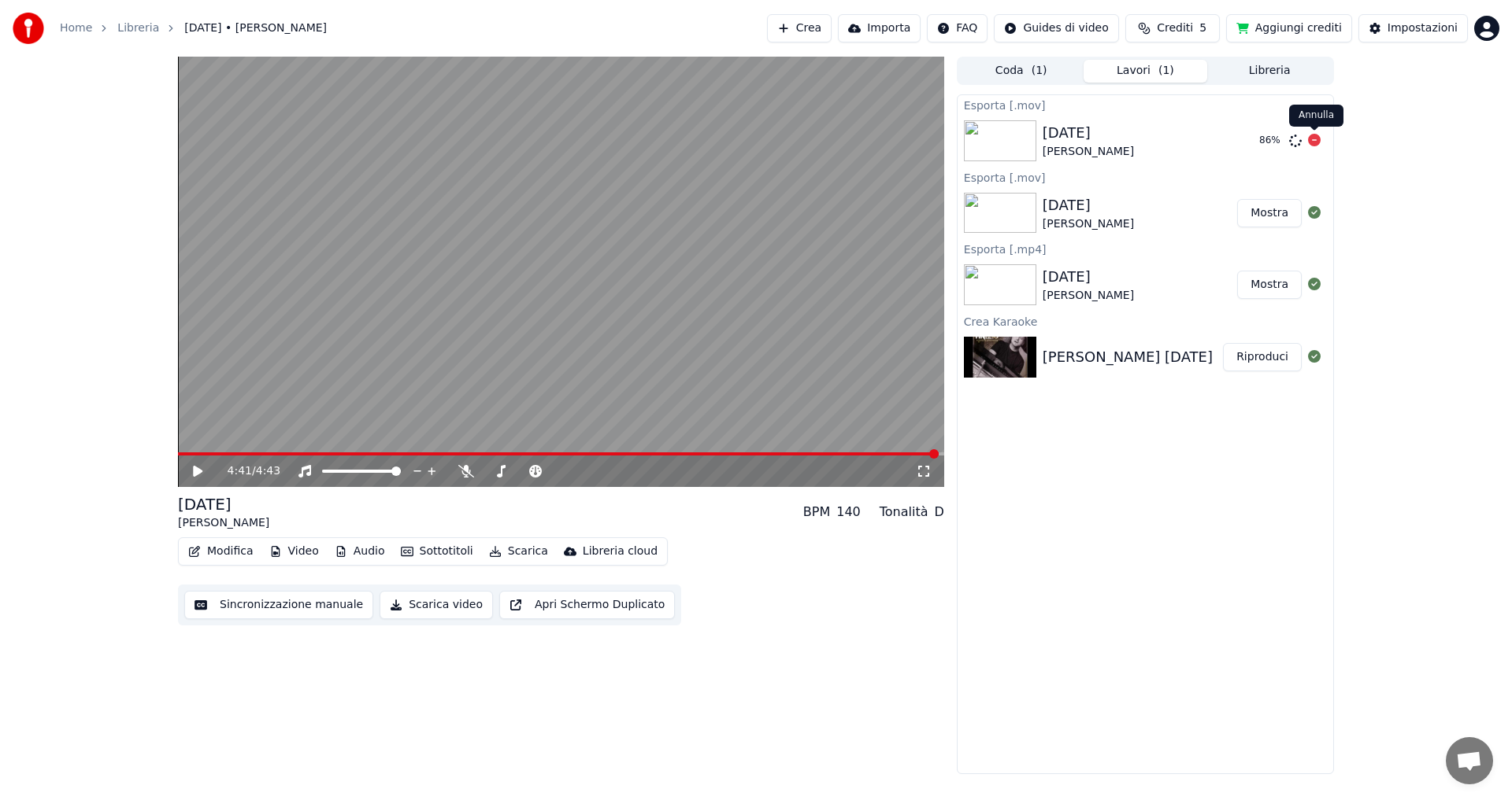
click at [1312, 143] on icon at bounding box center [1314, 140] width 12 height 12
click at [1316, 140] on icon at bounding box center [1314, 140] width 12 height 12
click at [1313, 145] on icon at bounding box center [1314, 140] width 12 height 12
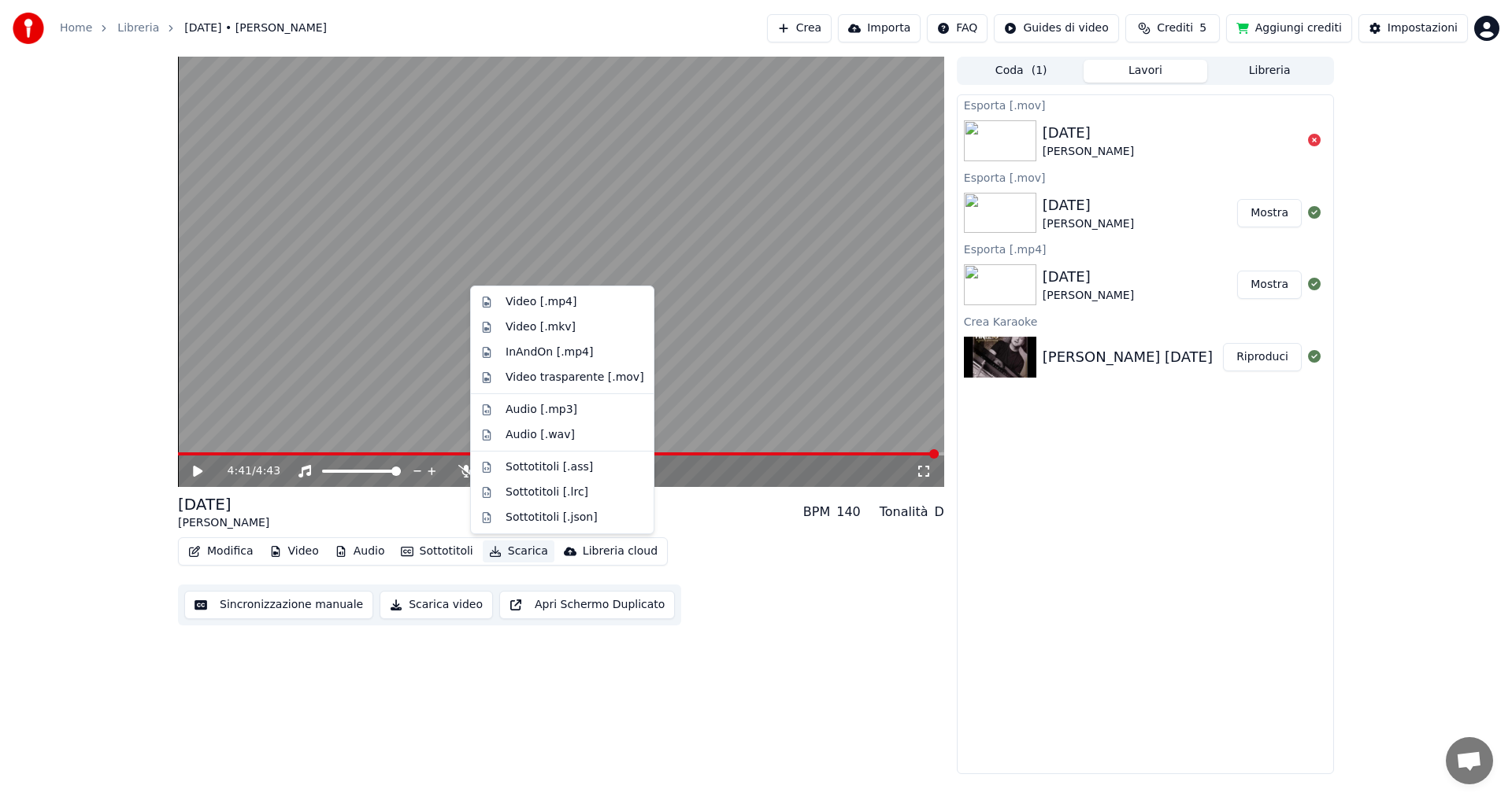
click at [515, 551] on button "Scarica" at bounding box center [518, 551] width 71 height 22
click at [558, 378] on div "Video trasparente [.mov]" at bounding box center [574, 378] width 138 height 16
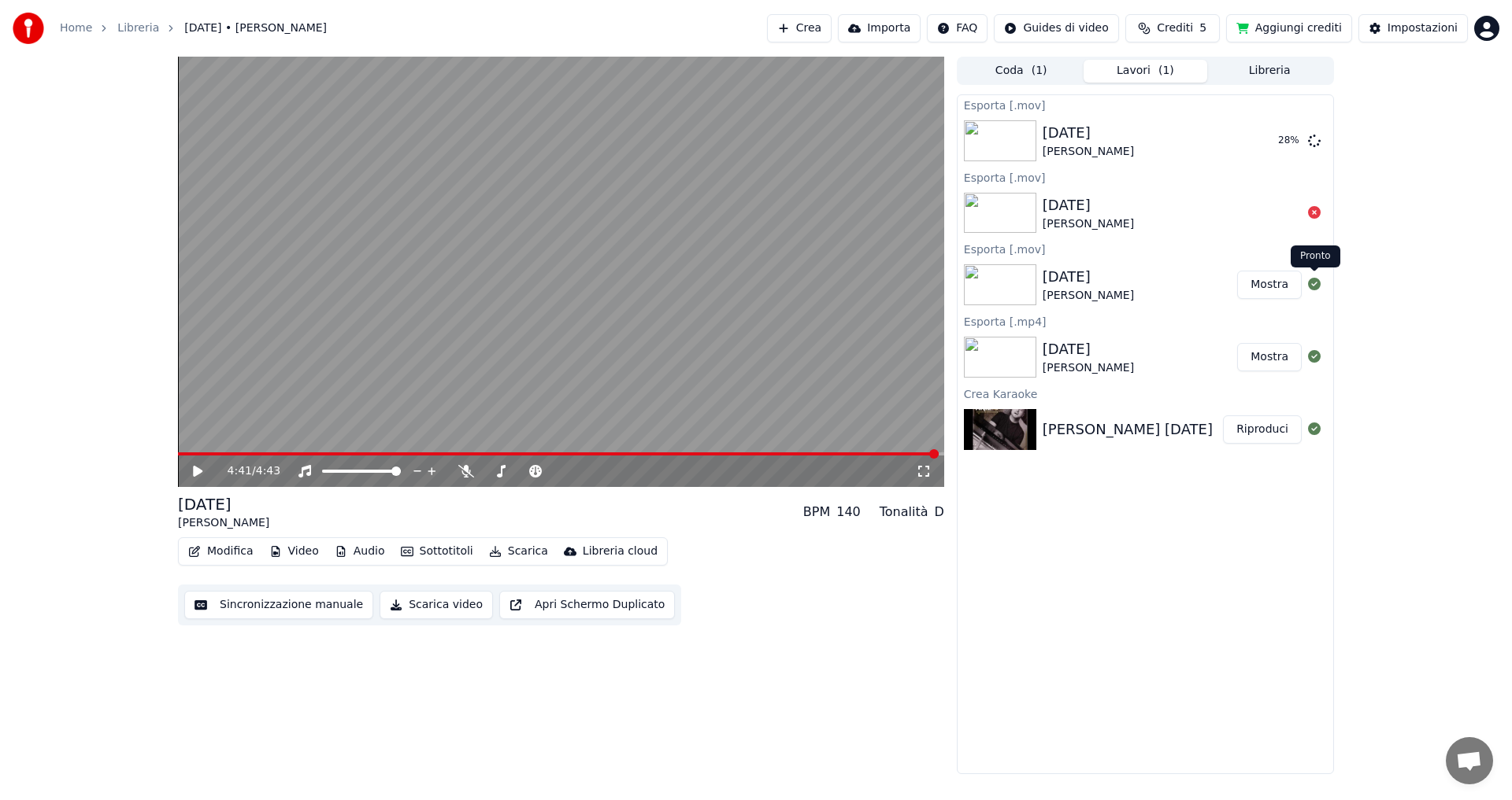
click at [1313, 284] on icon at bounding box center [1314, 284] width 12 height 12
click at [1310, 356] on icon at bounding box center [1314, 356] width 12 height 12
click at [1144, 579] on div "Esporta [.mov] [DATE] [PERSON_NAME] 36 % Esporta [.mov] [DATE] [PERSON_NAME] Es…" at bounding box center [1145, 434] width 377 height 679
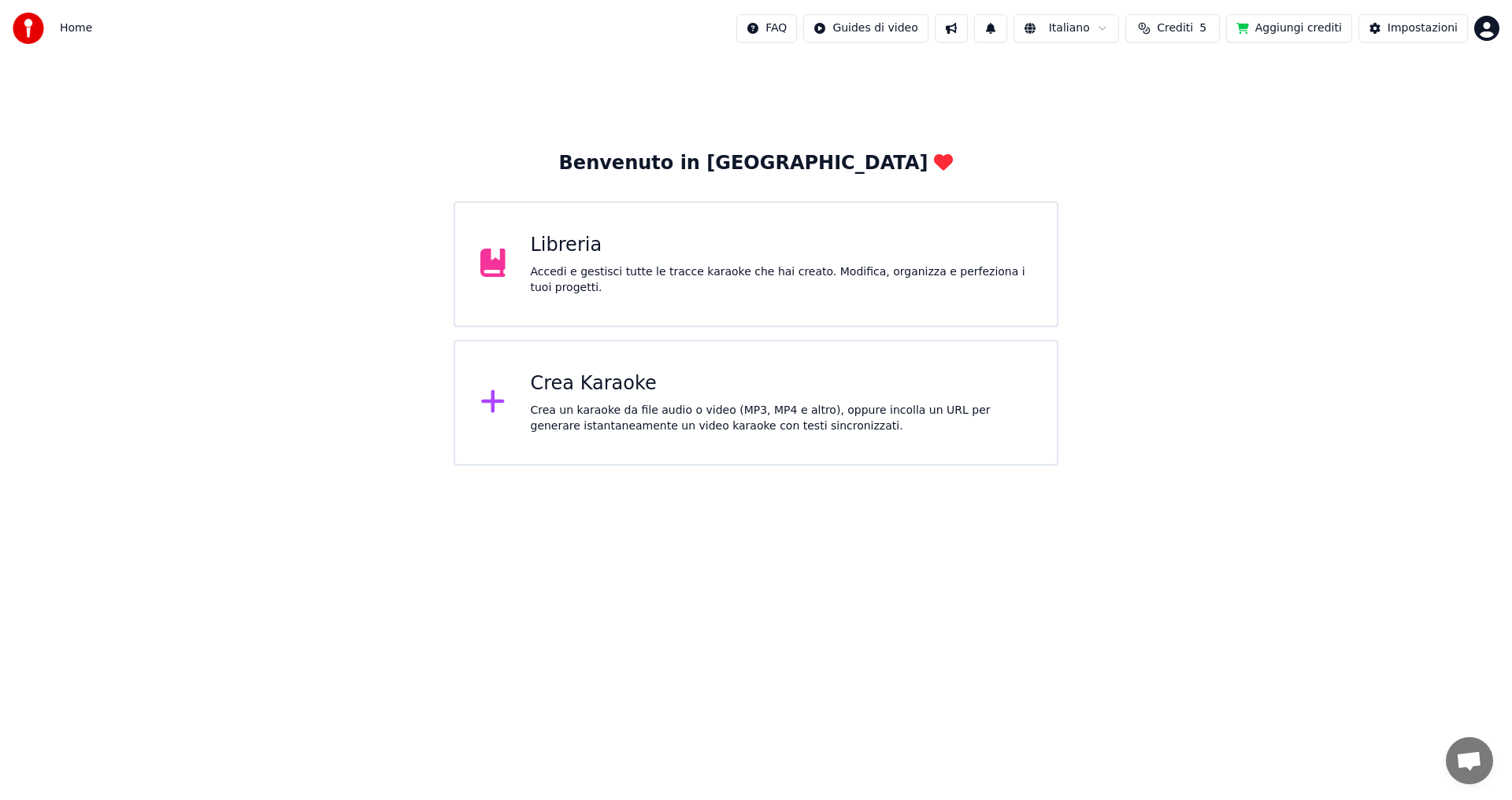
click at [505, 262] on div at bounding box center [498, 265] width 38 height 32
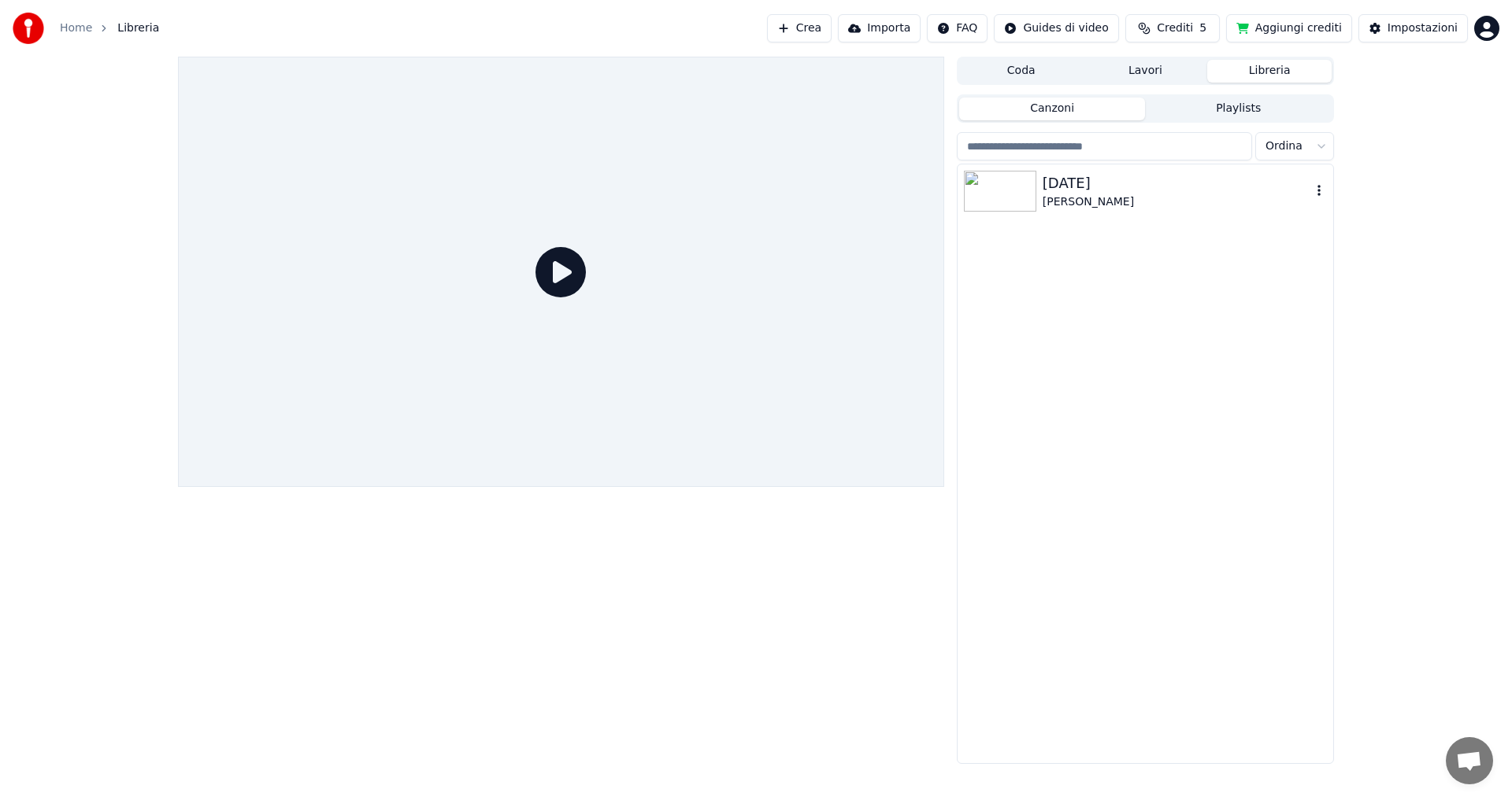
click at [1064, 194] on div "[PERSON_NAME]" at bounding box center [1176, 202] width 269 height 16
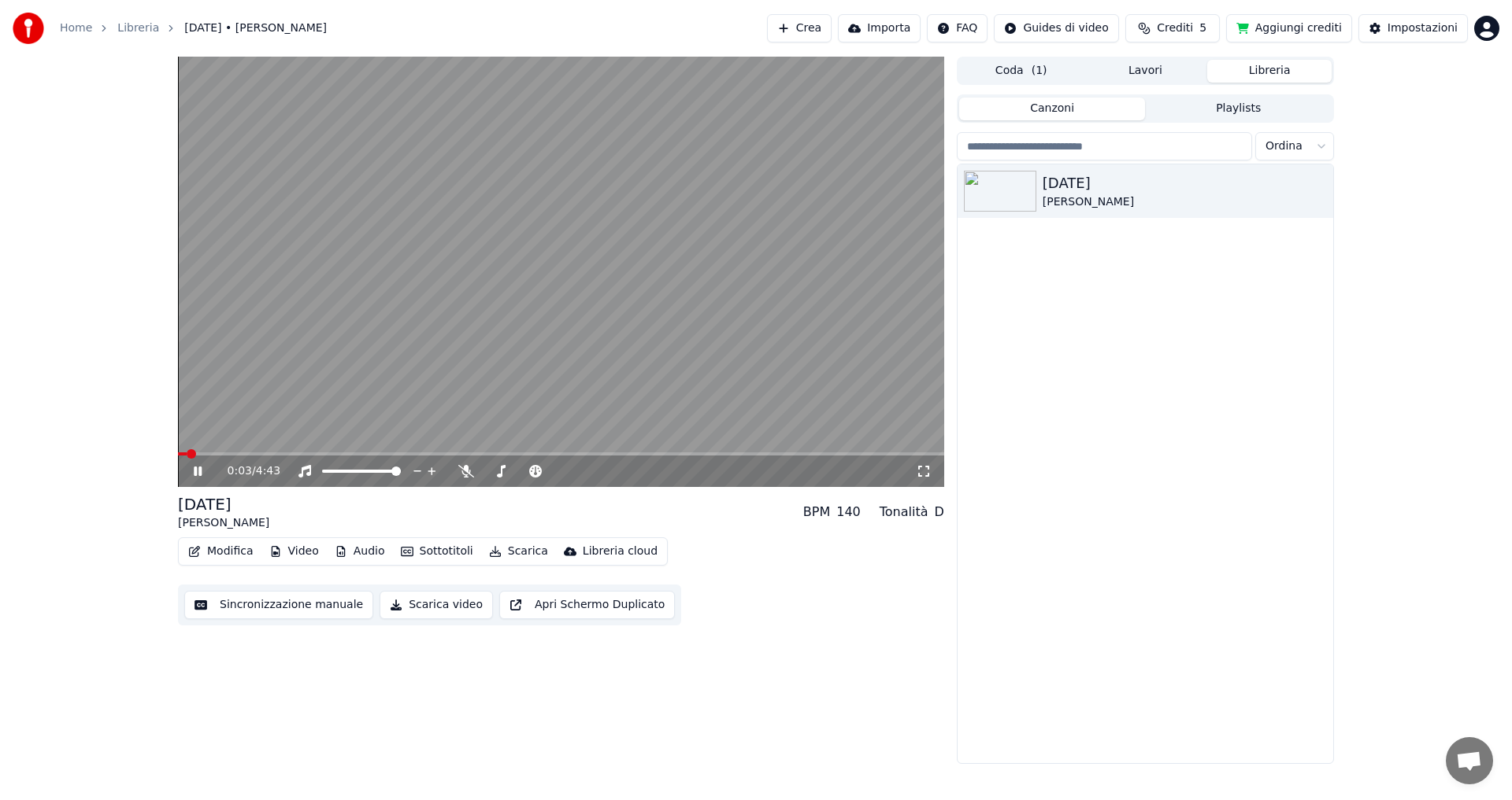
click at [195, 470] on icon at bounding box center [197, 471] width 8 height 10
click at [178, 454] on span at bounding box center [182, 454] width 10 height 10
click at [509, 553] on button "Scarica" at bounding box center [518, 551] width 71 height 22
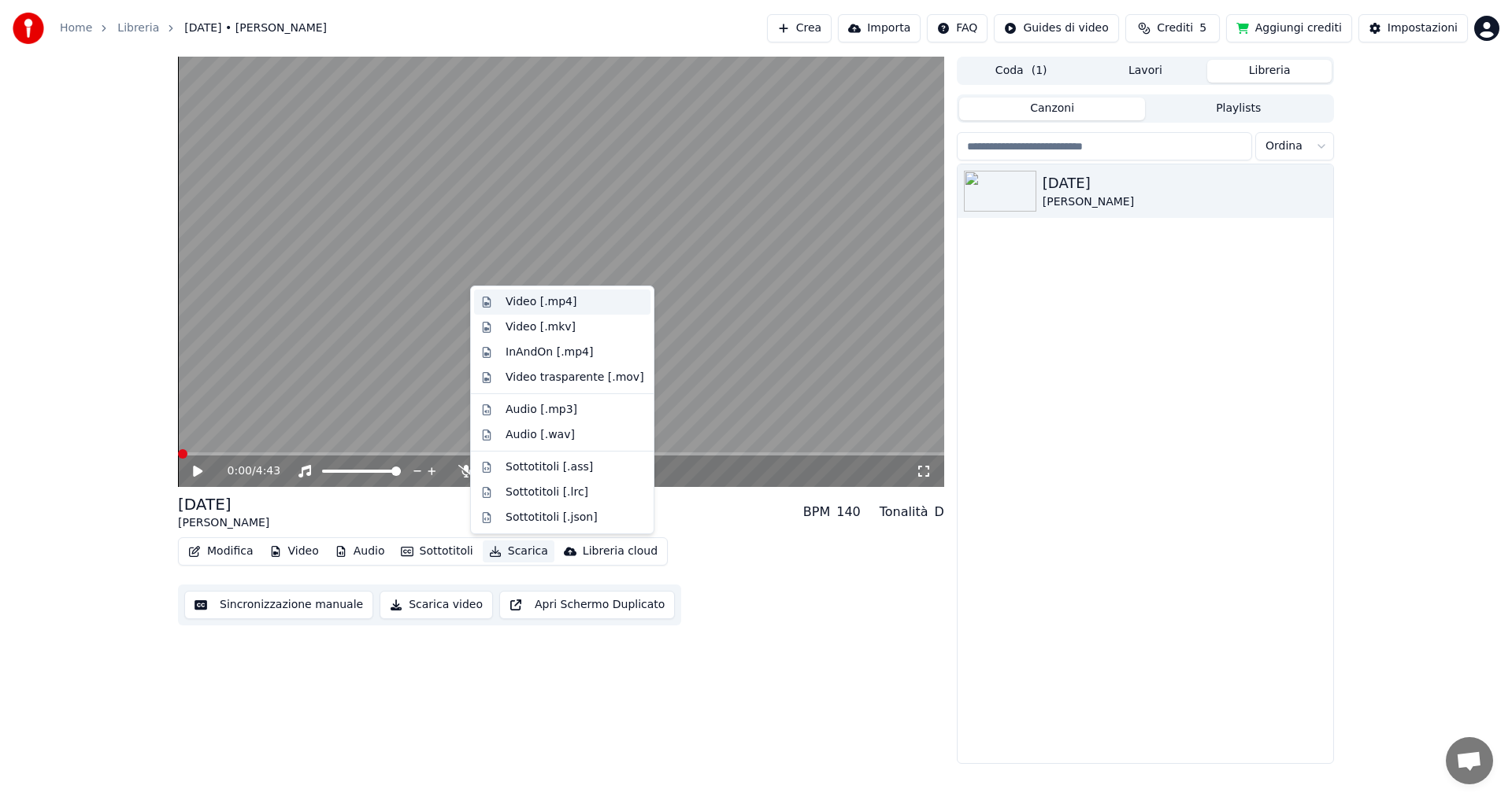
click at [535, 301] on div "Video [.mp4]" at bounding box center [541, 302] width 70 height 16
